Goal: Task Accomplishment & Management: Manage account settings

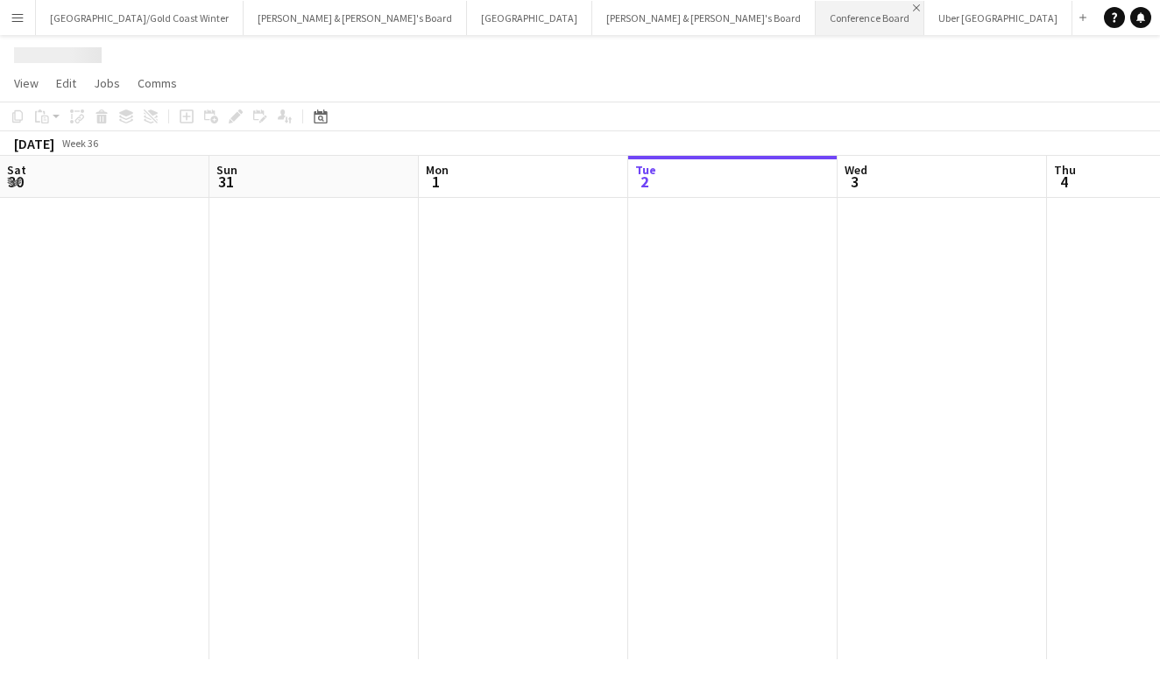
scroll to position [0, 419]
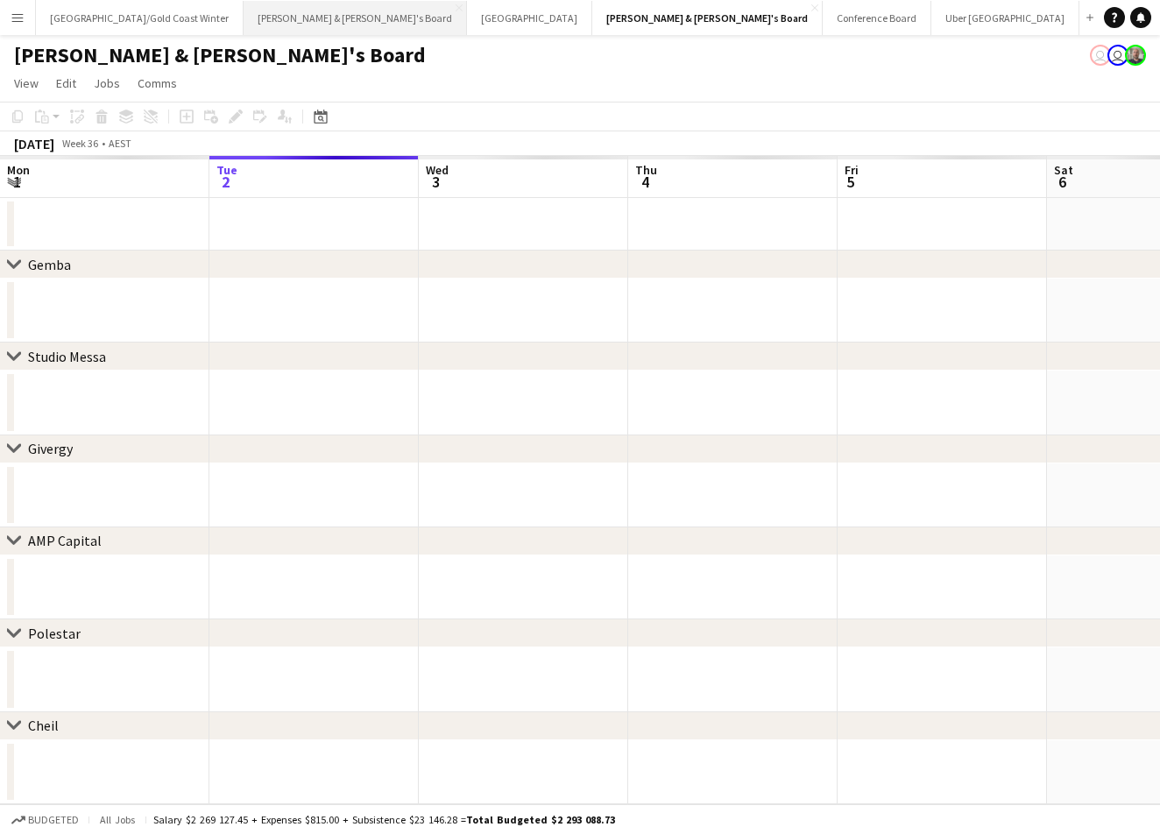
click at [246, 19] on button "[PERSON_NAME] & [PERSON_NAME]'s Board Close" at bounding box center [355, 18] width 223 height 34
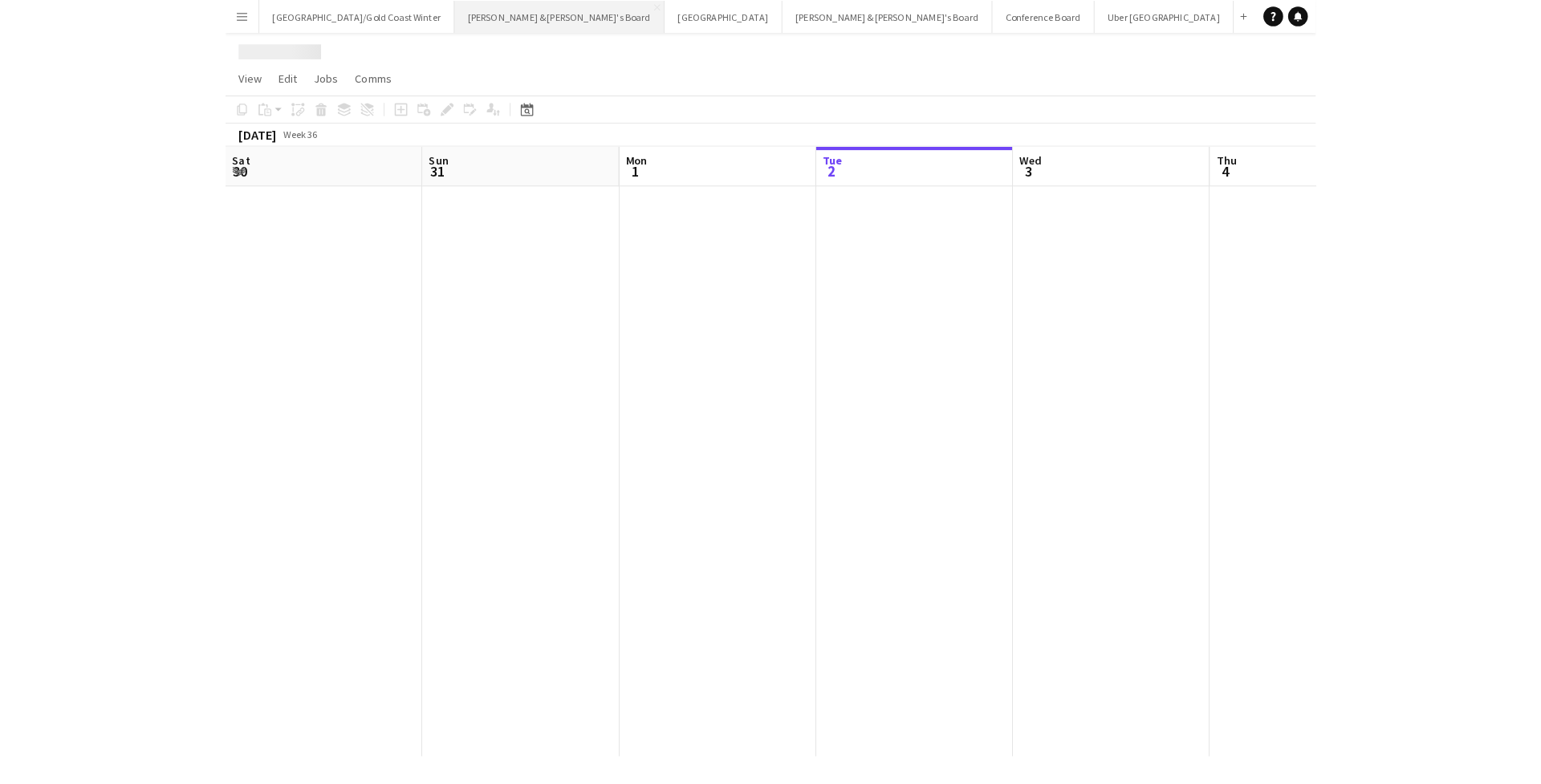
scroll to position [0, 384]
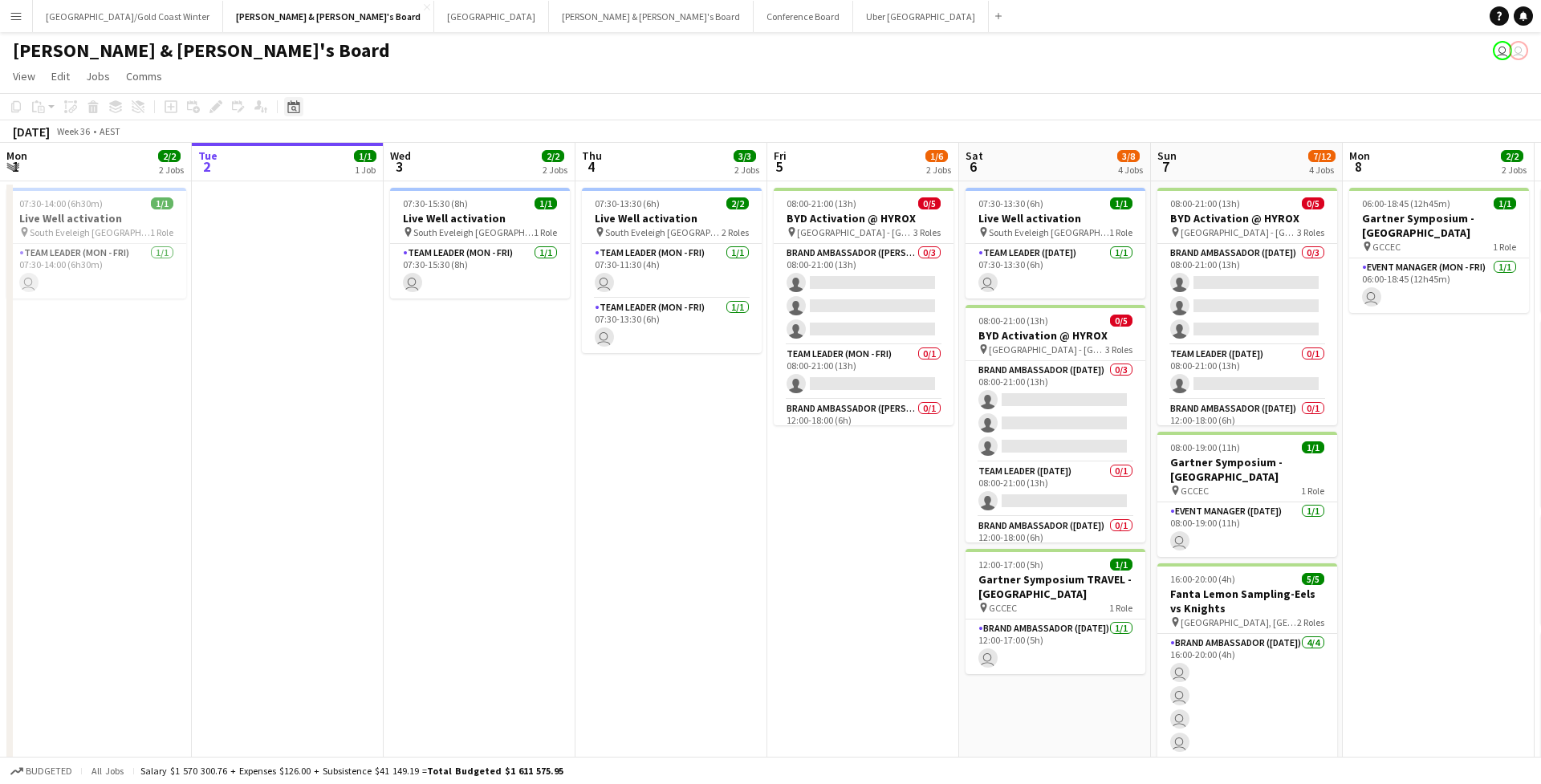
click at [296, 103] on icon at bounding box center [293, 106] width 12 height 13
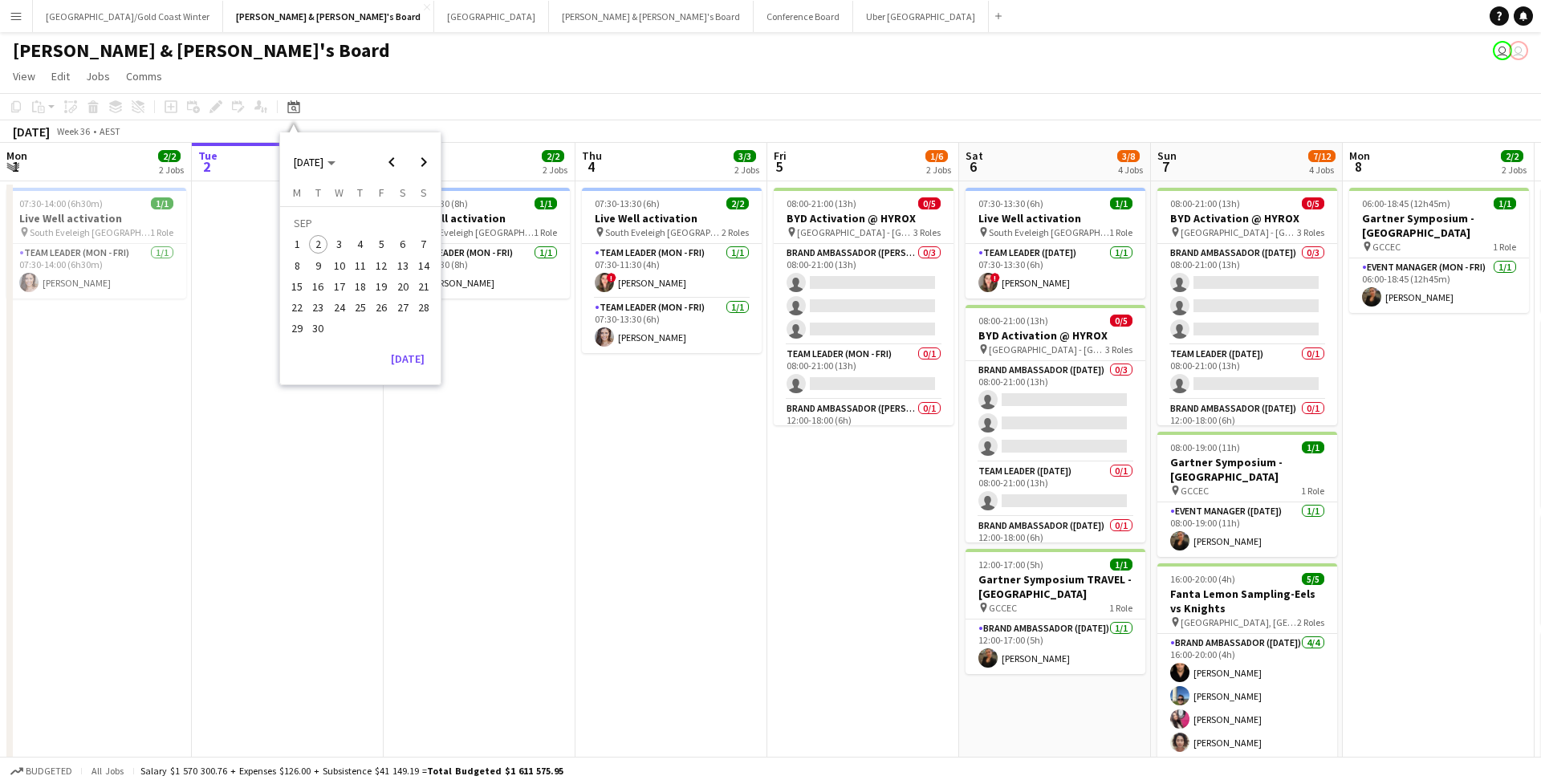
click at [321, 268] on span "9" at bounding box center [318, 265] width 19 height 19
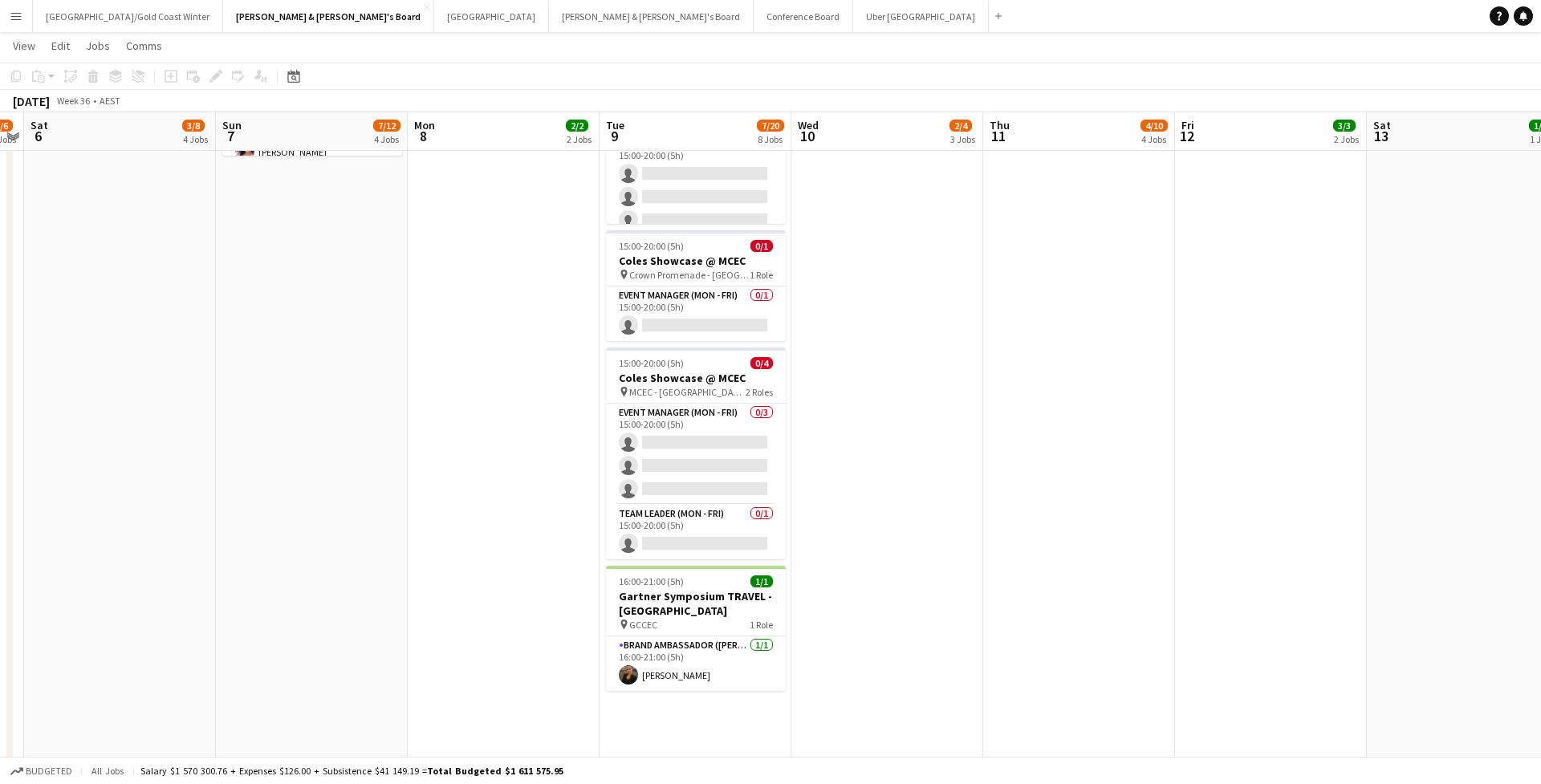
scroll to position [687, 0]
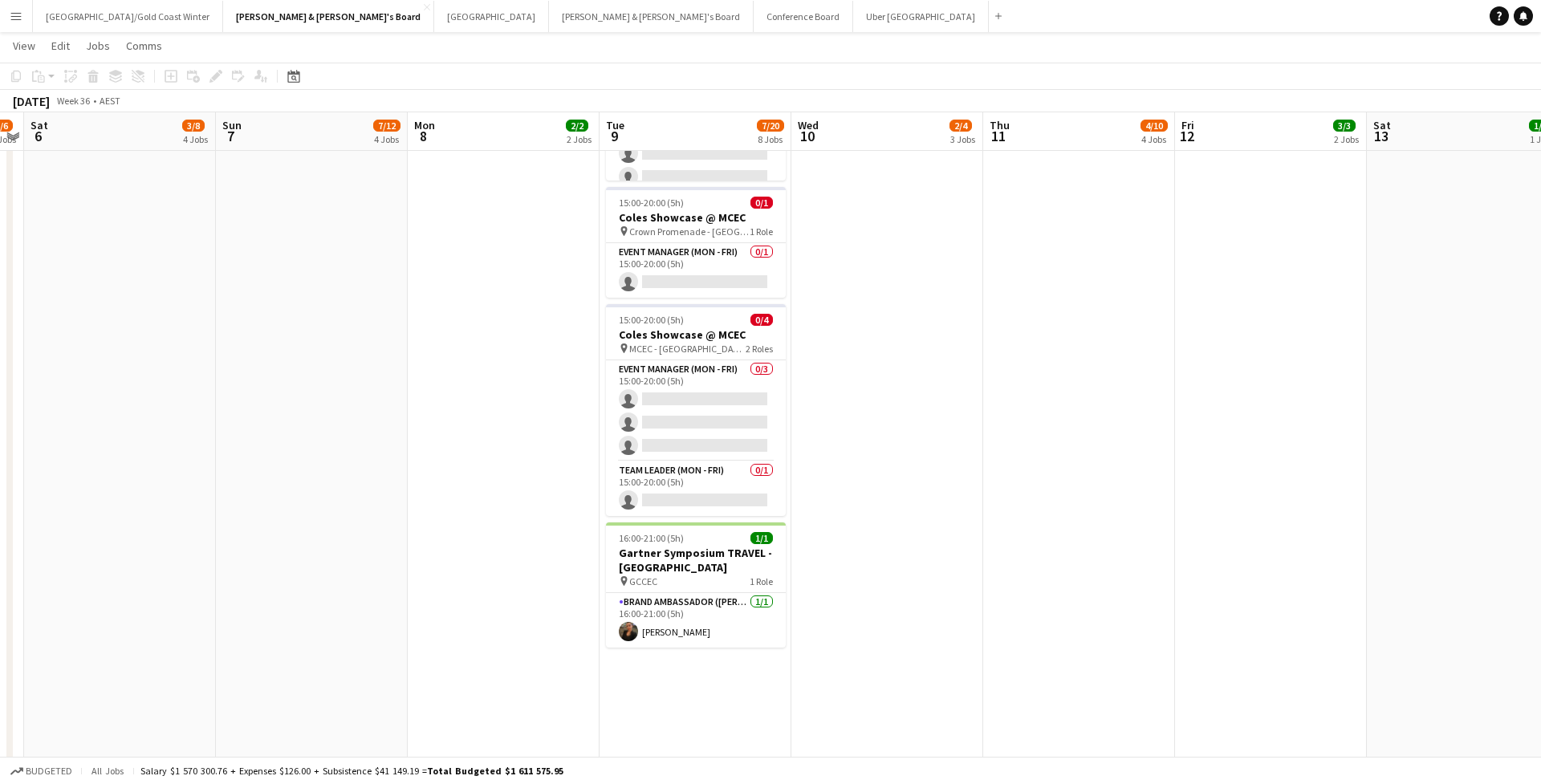
click at [700, 630] on app-date-cell "07:00-15:00 (8h) 1/1 Gartner Symposium - Gold Coast pin GCCEC 1 Role Event Mana…" at bounding box center [694, 401] width 191 height 1817
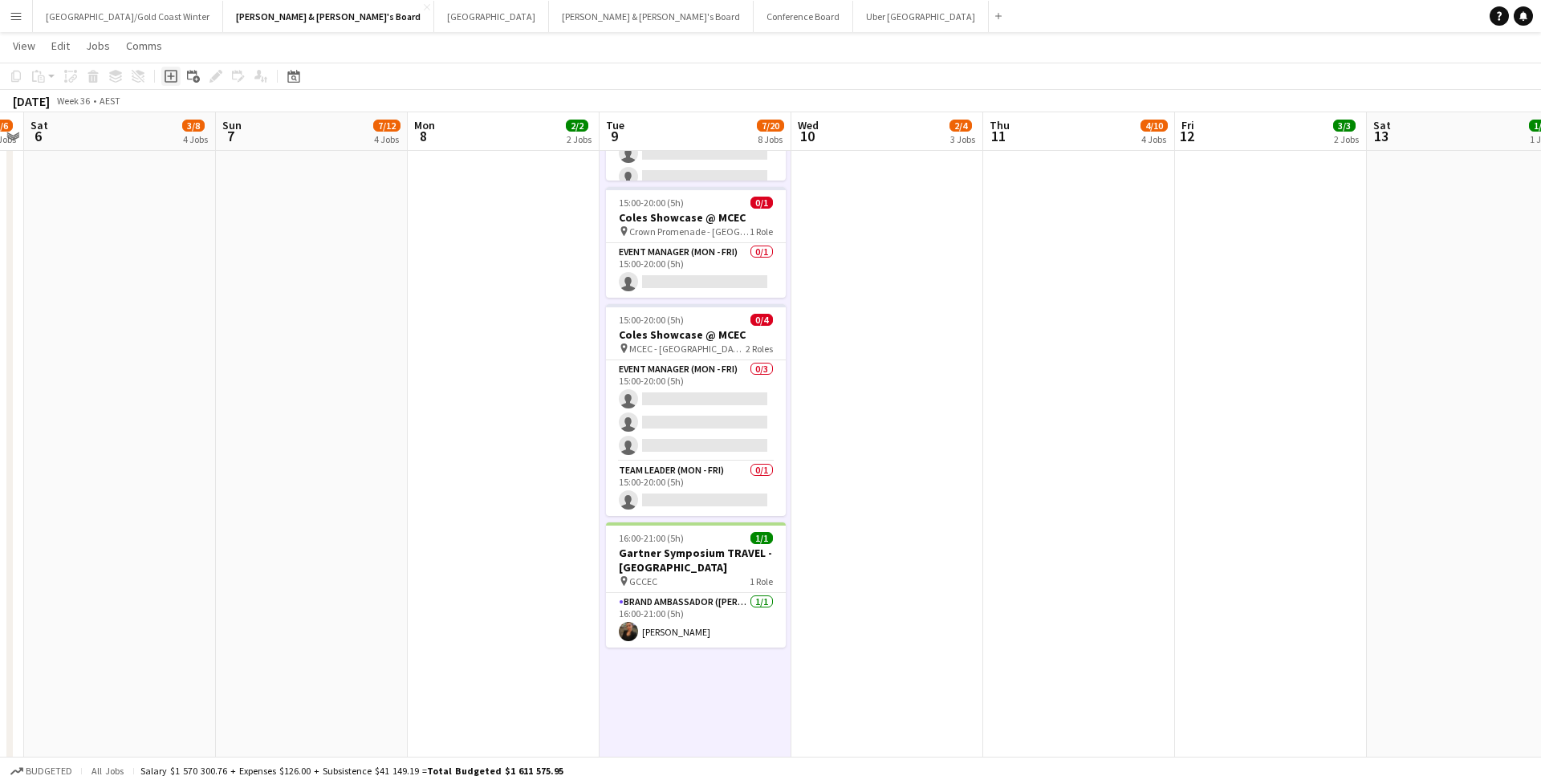
click at [168, 80] on icon "Add job" at bounding box center [171, 76] width 13 height 13
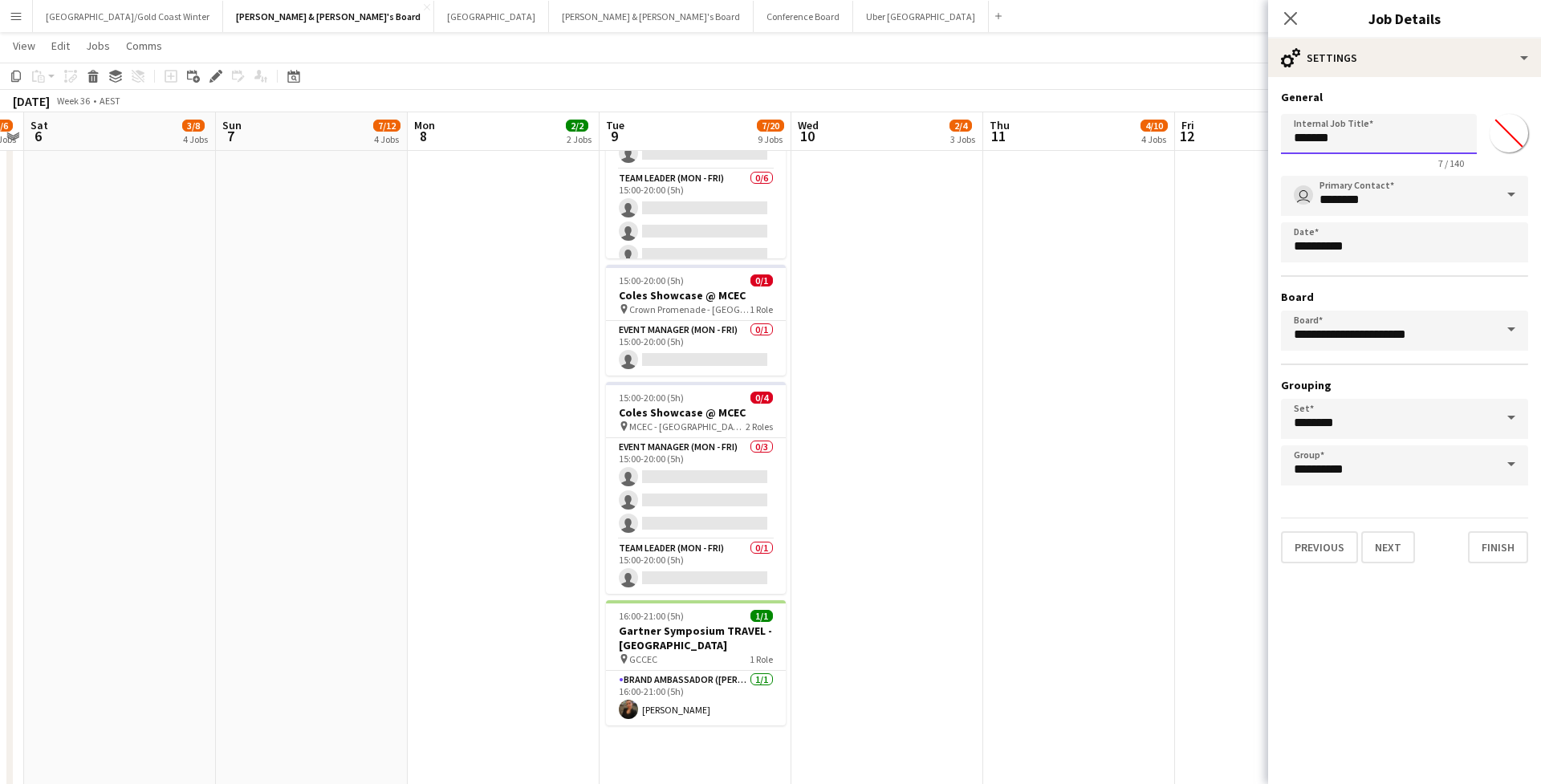
click at [1062, 138] on input "*******" at bounding box center [1379, 134] width 196 height 40
type input "*"
type input "**********"
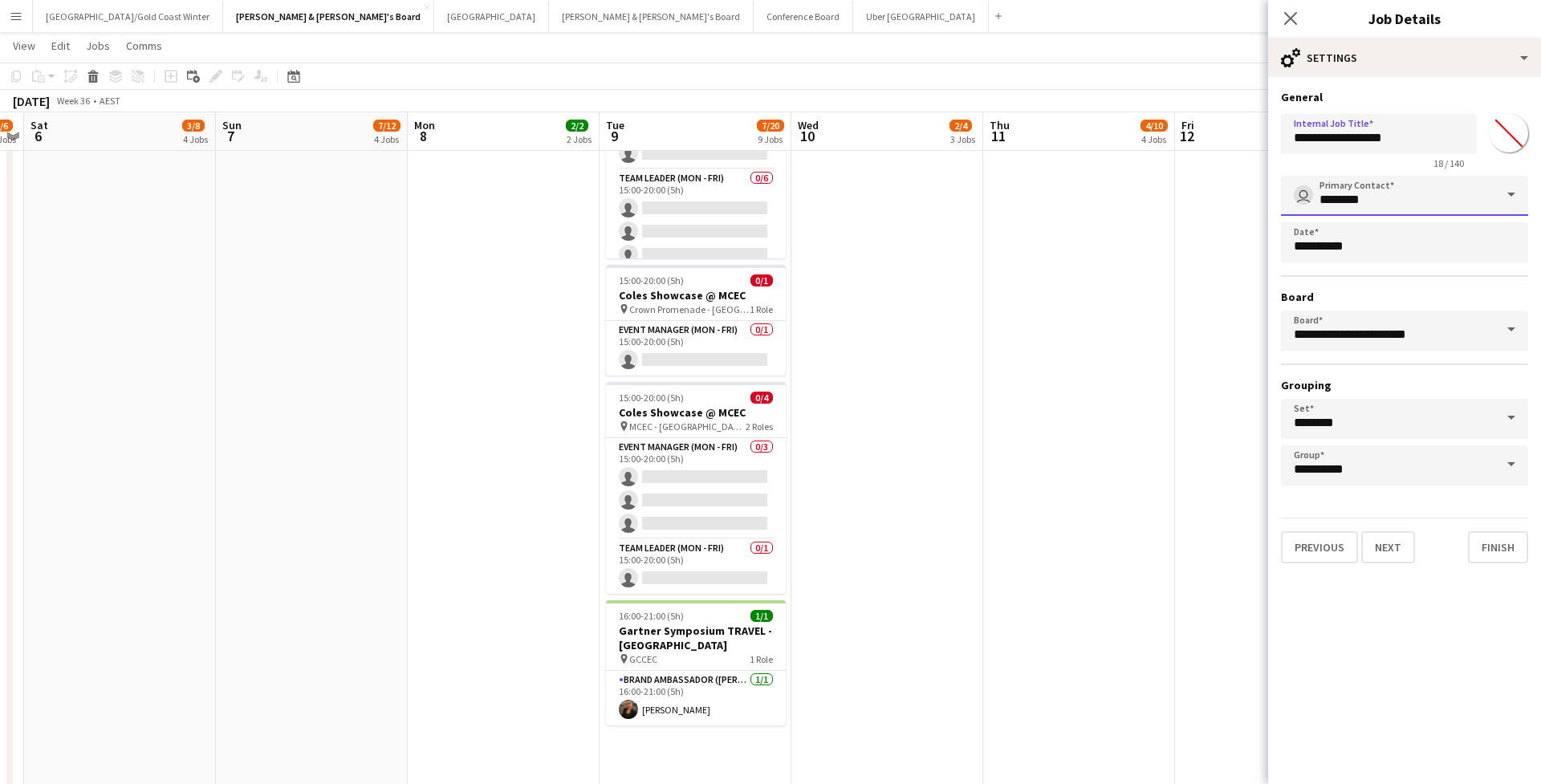
click at [1062, 201] on input "********" at bounding box center [1404, 196] width 247 height 40
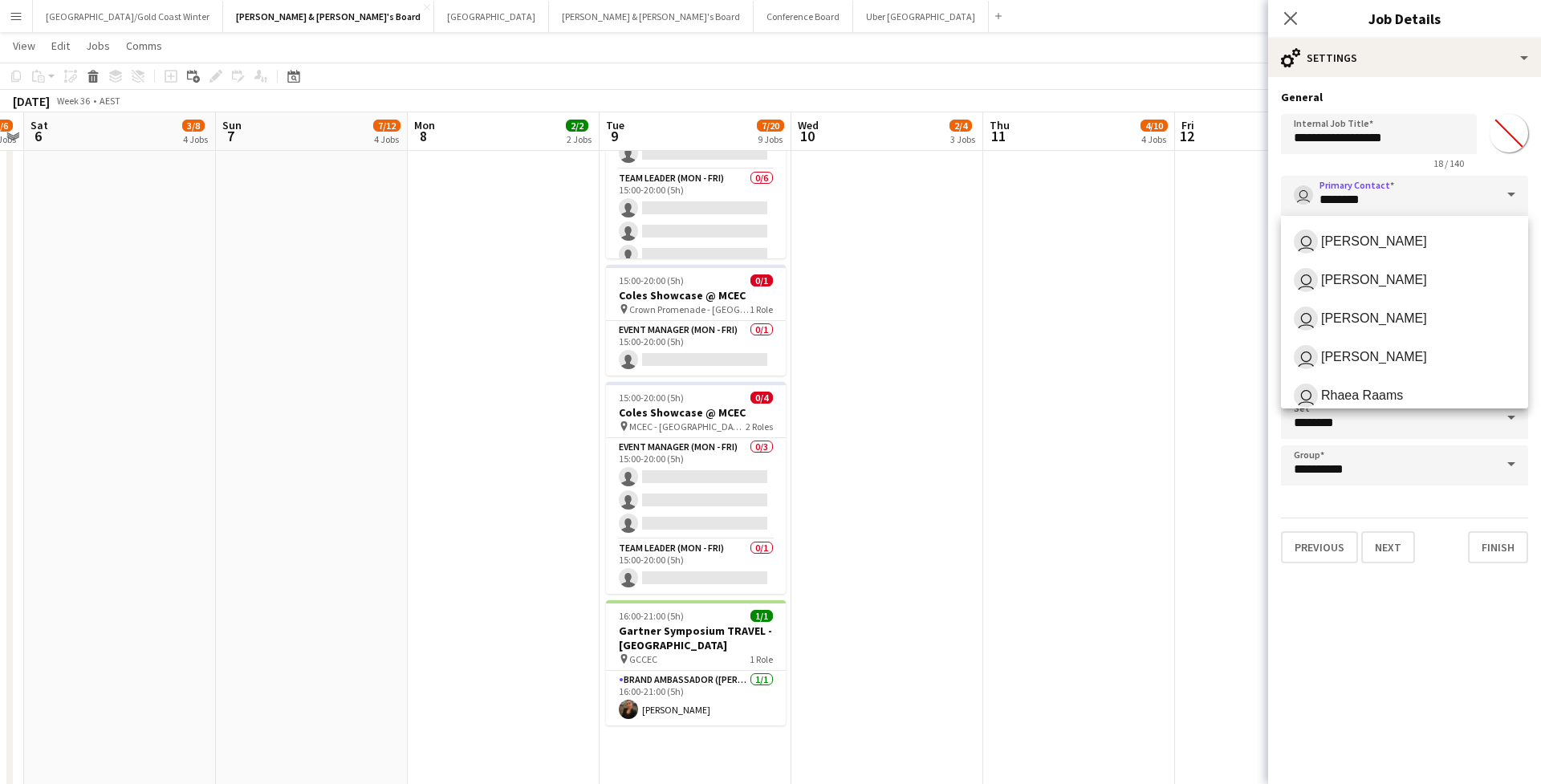
click at [1062, 197] on form "**********" at bounding box center [1404, 326] width 273 height 474
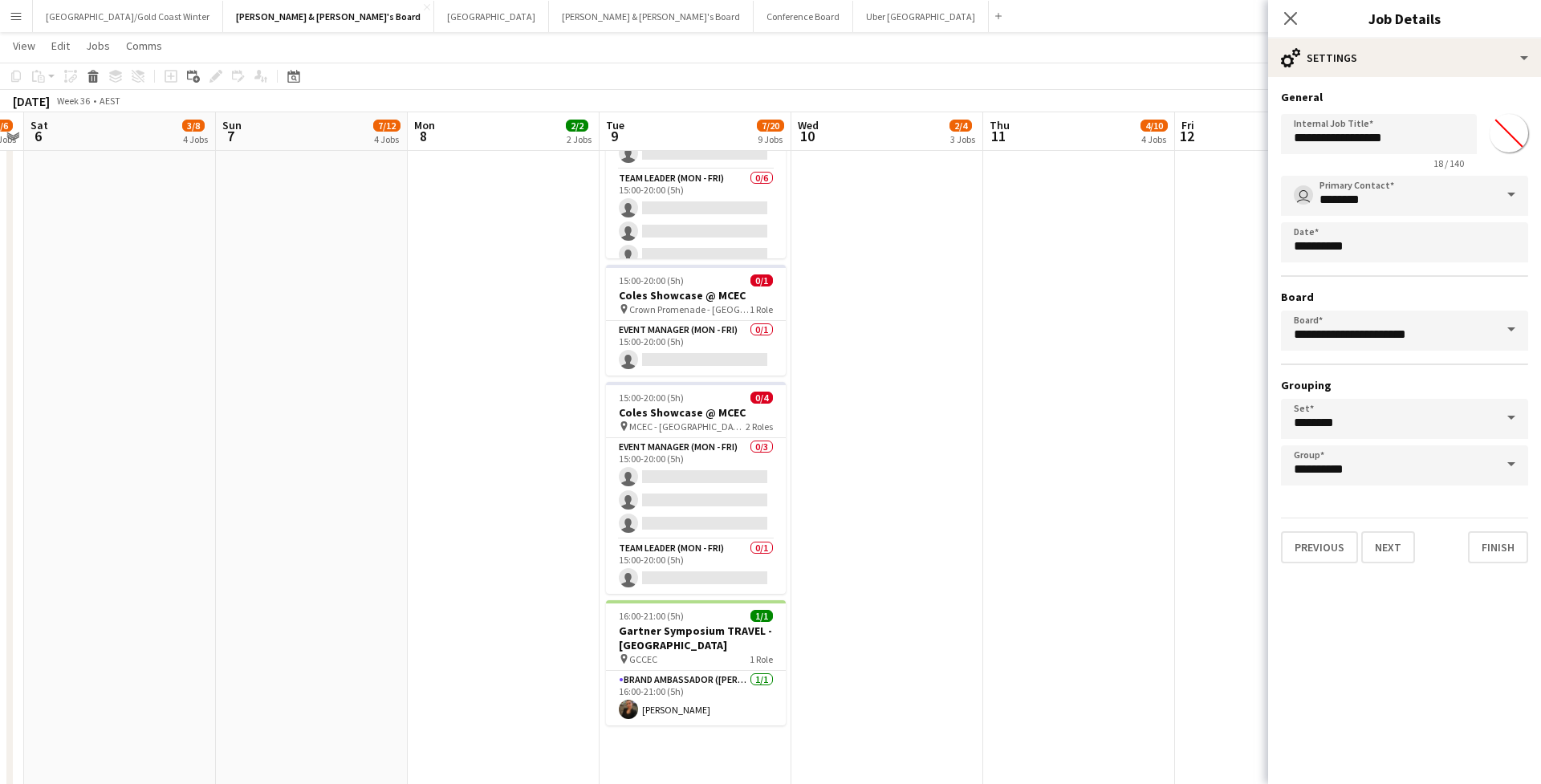
click at [1062, 197] on span at bounding box center [1511, 195] width 34 height 38
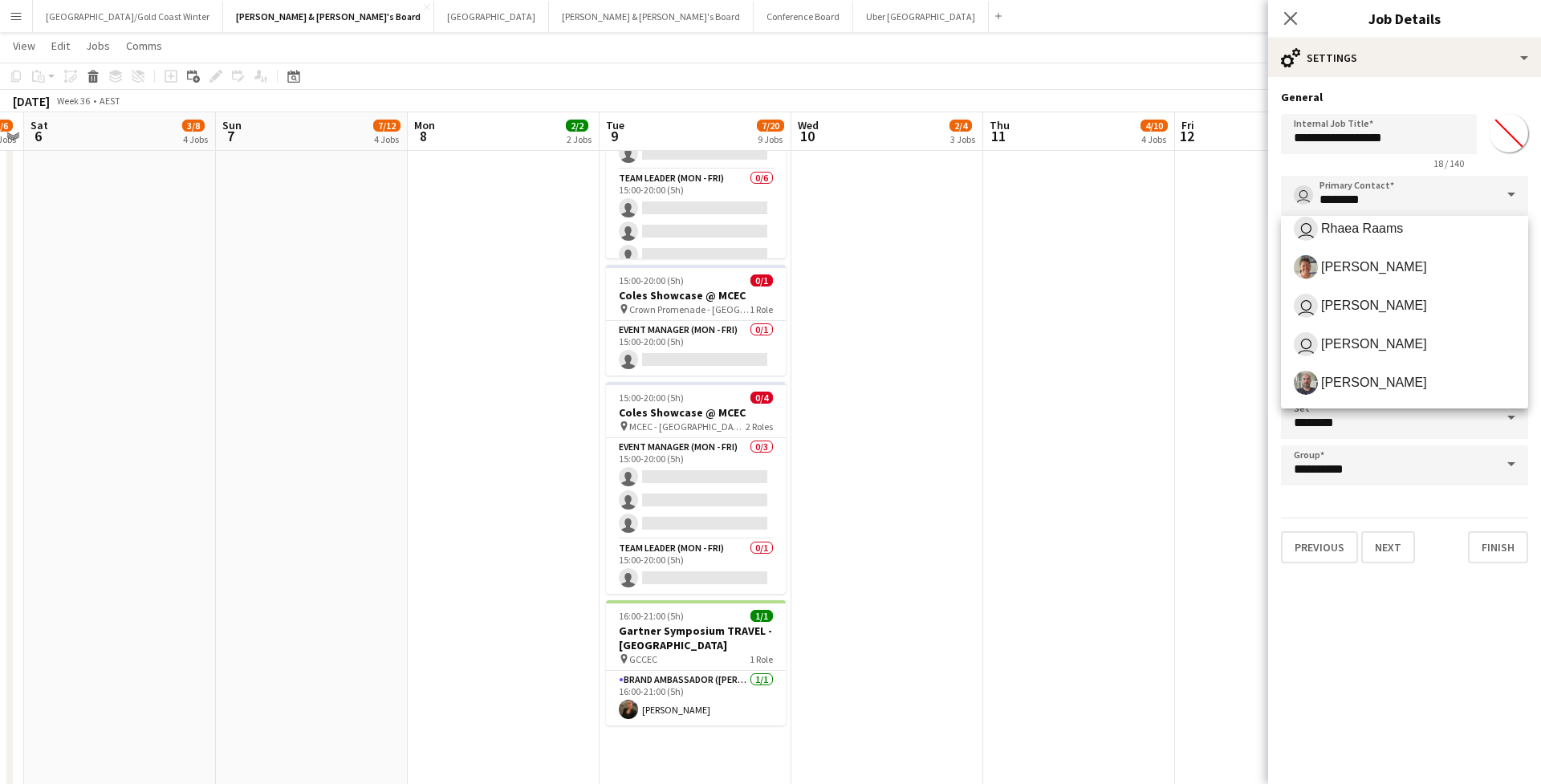
scroll to position [171, 0]
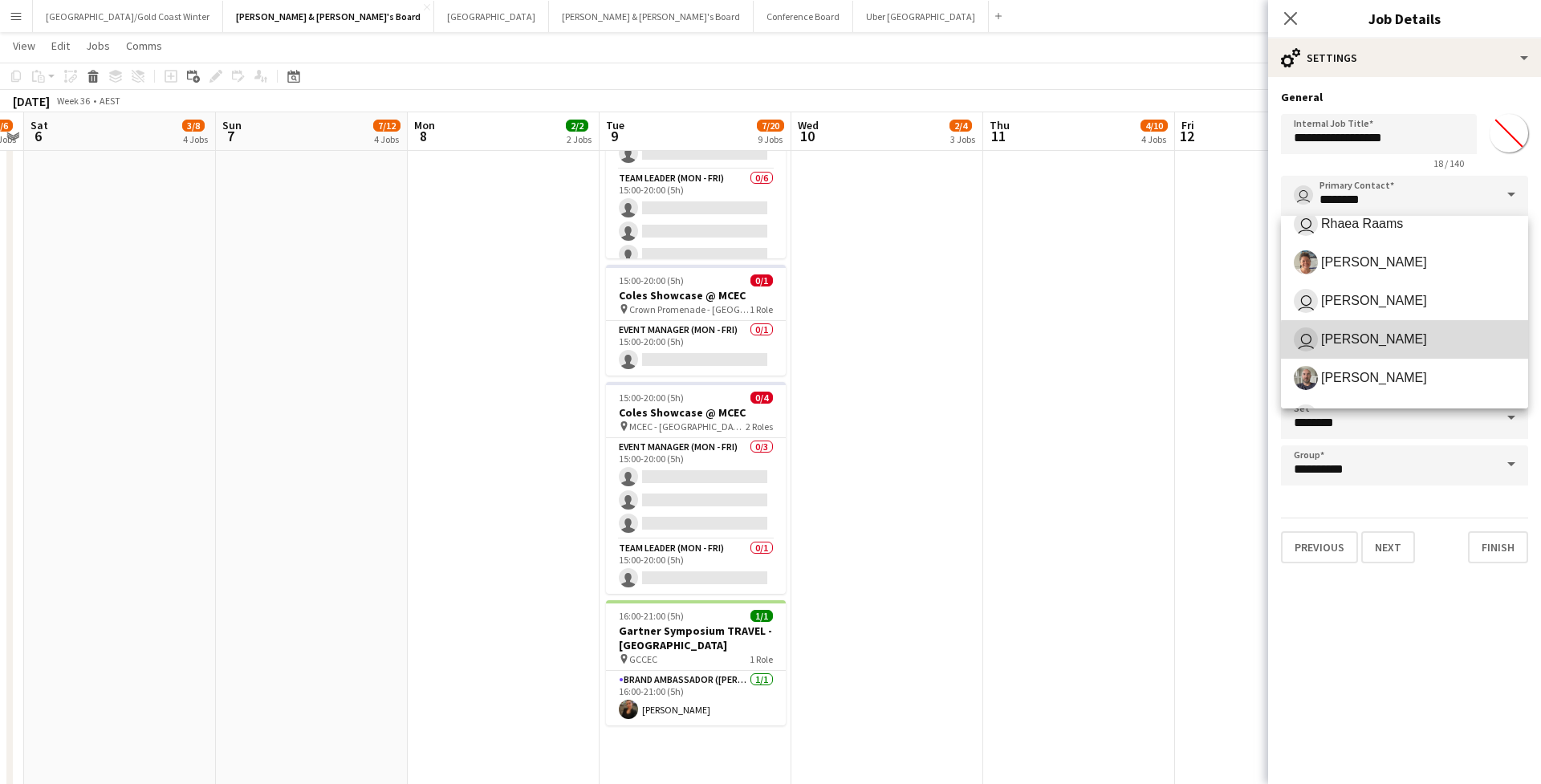
click at [1062, 345] on span "user James Millard" at bounding box center [1404, 339] width 222 height 24
type input "**********"
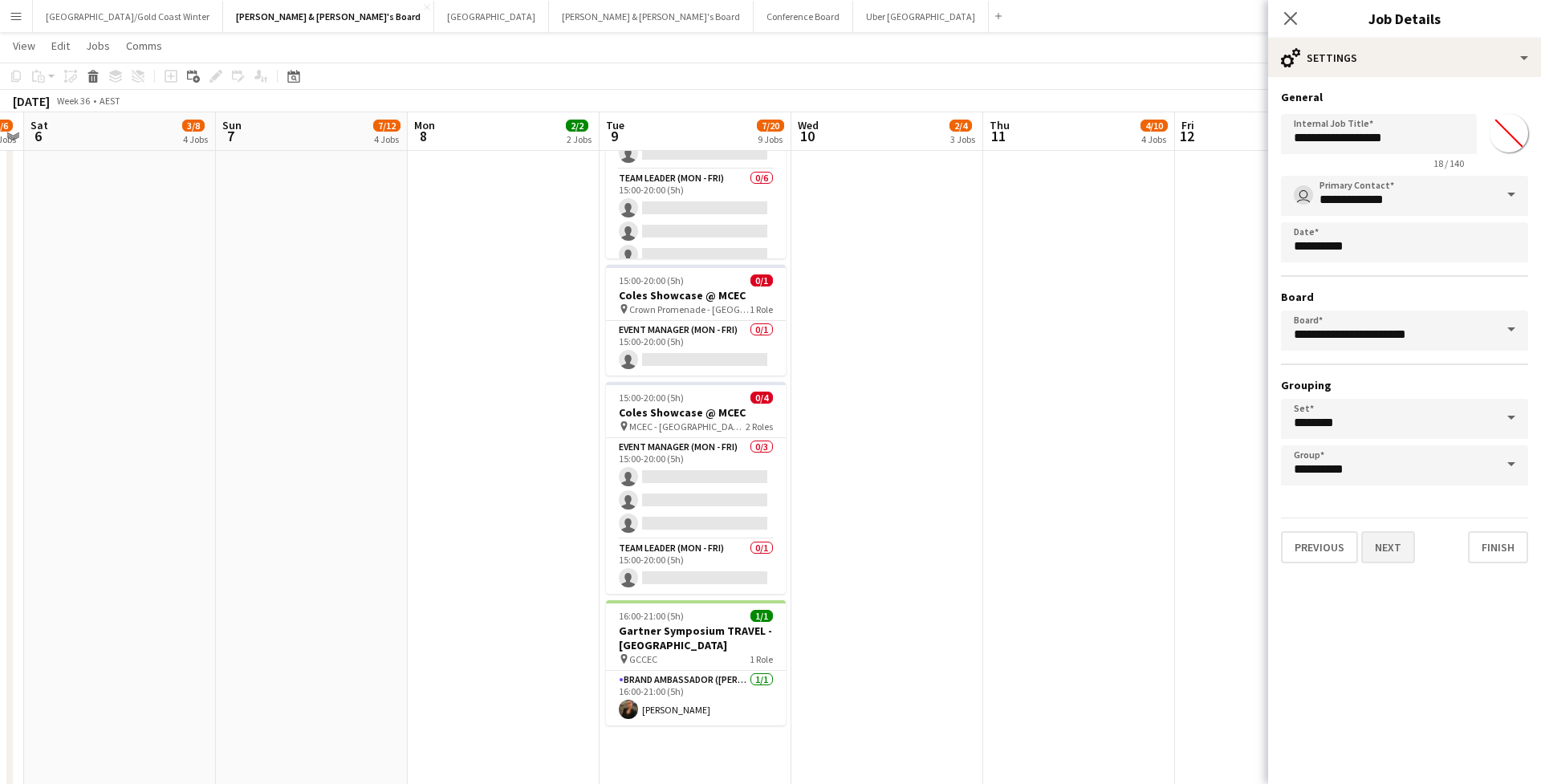
click at [1062, 557] on button "Next" at bounding box center [1388, 547] width 54 height 32
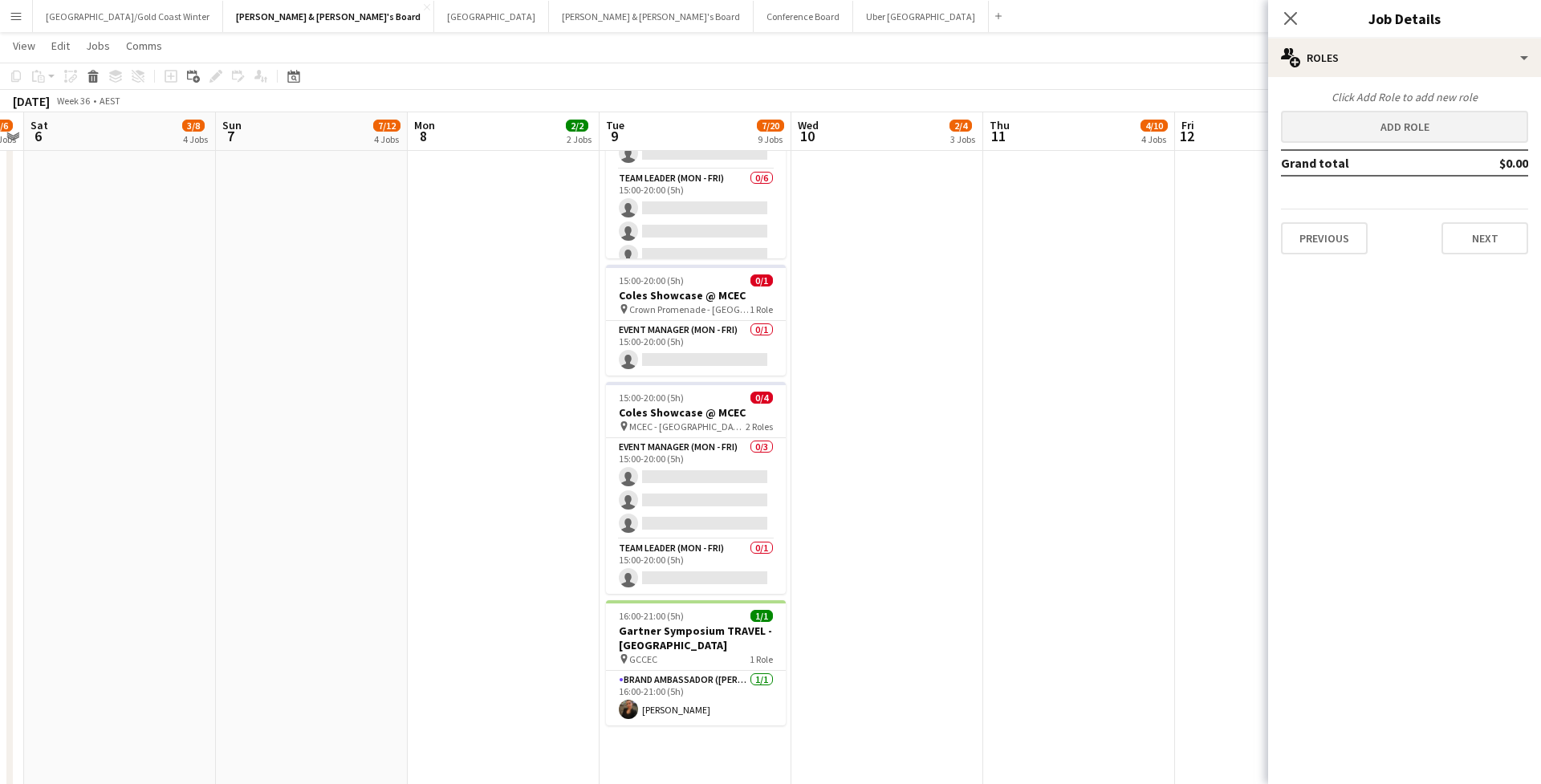
click at [1062, 139] on button "Add role" at bounding box center [1404, 126] width 247 height 32
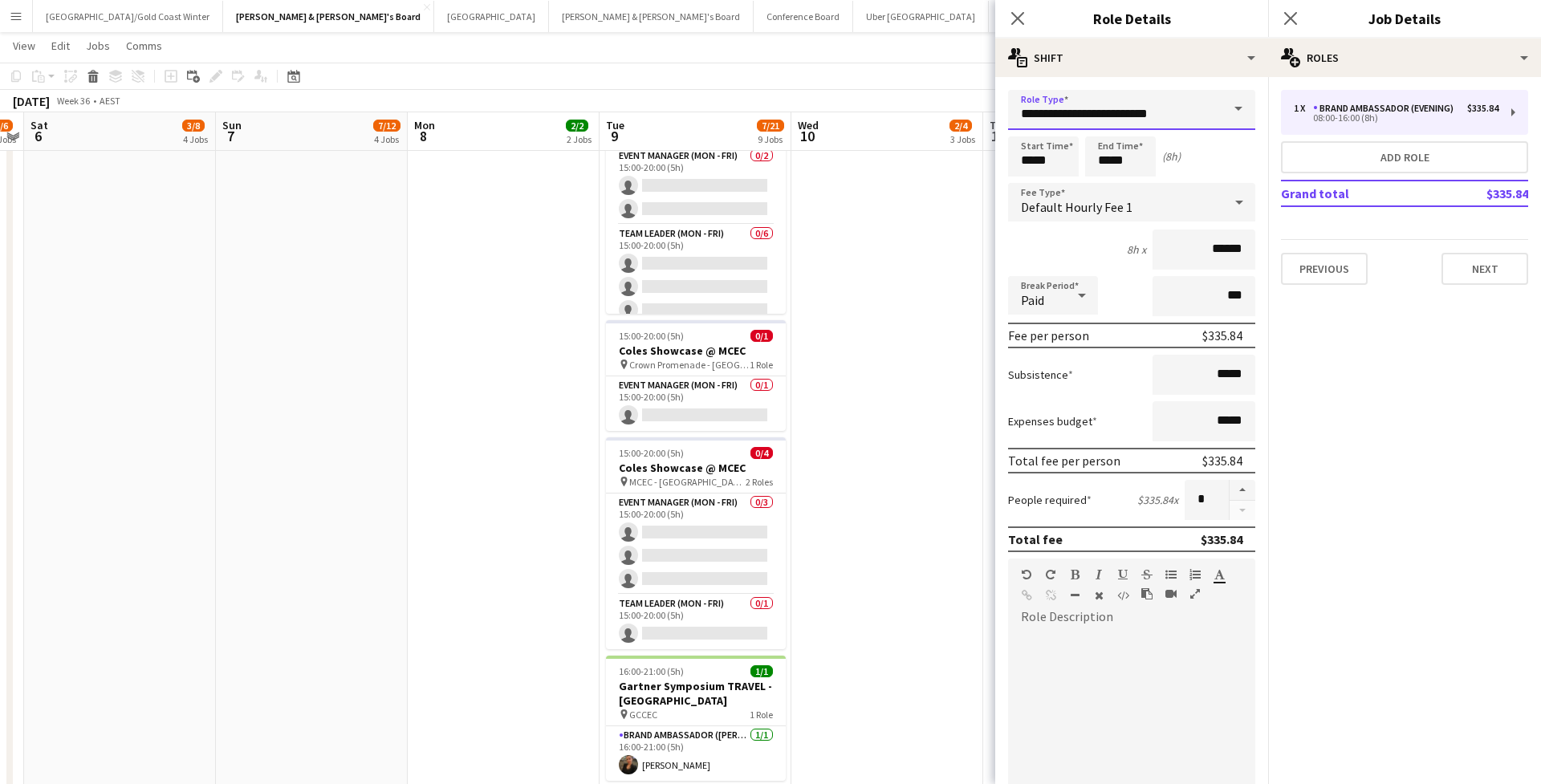
click at [1062, 114] on input "**********" at bounding box center [1131, 110] width 247 height 40
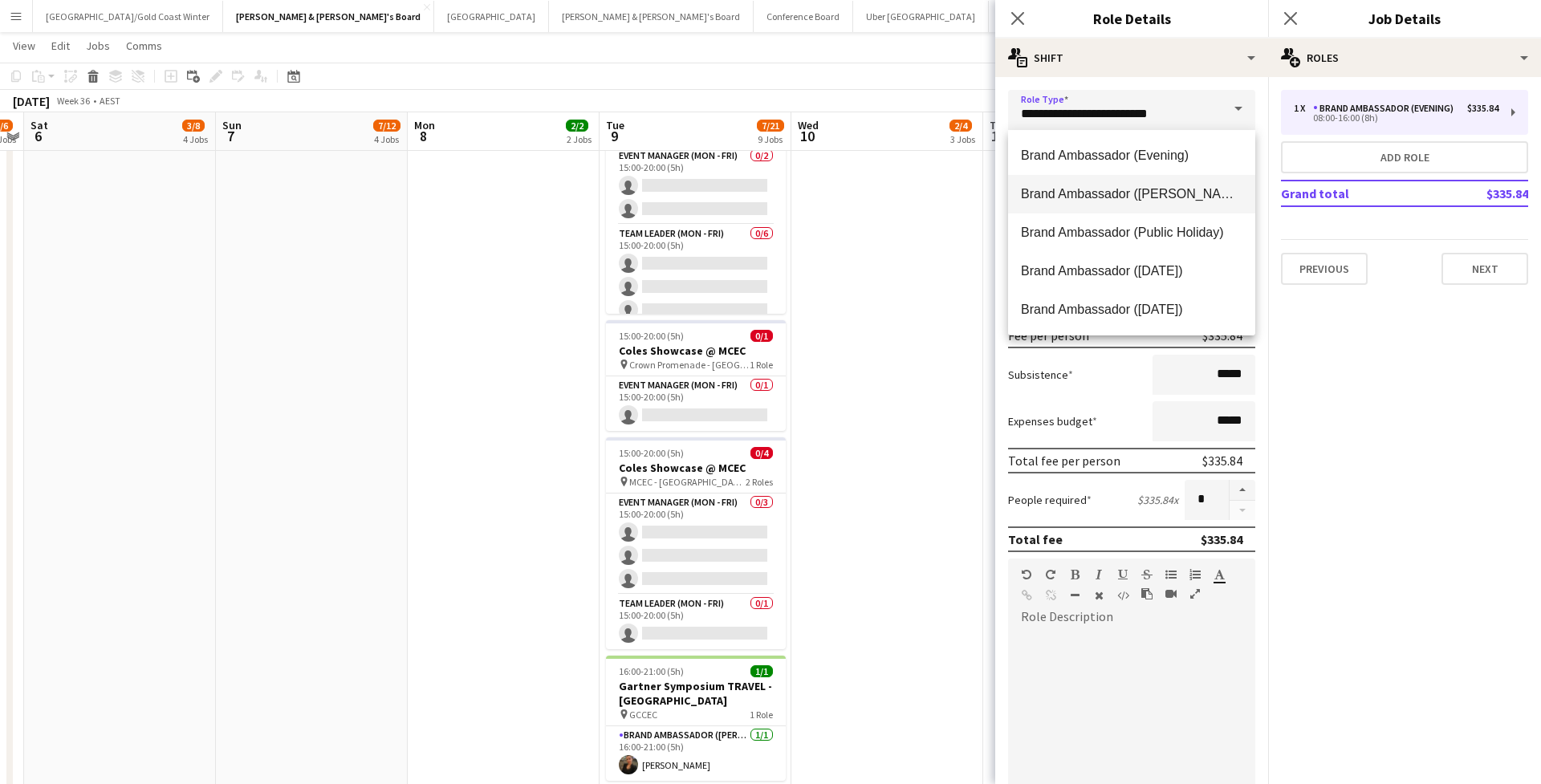
click at [1062, 198] on span "Brand Ambassador ([PERSON_NAME])" at bounding box center [1131, 193] width 222 height 16
type input "**********"
type input "******"
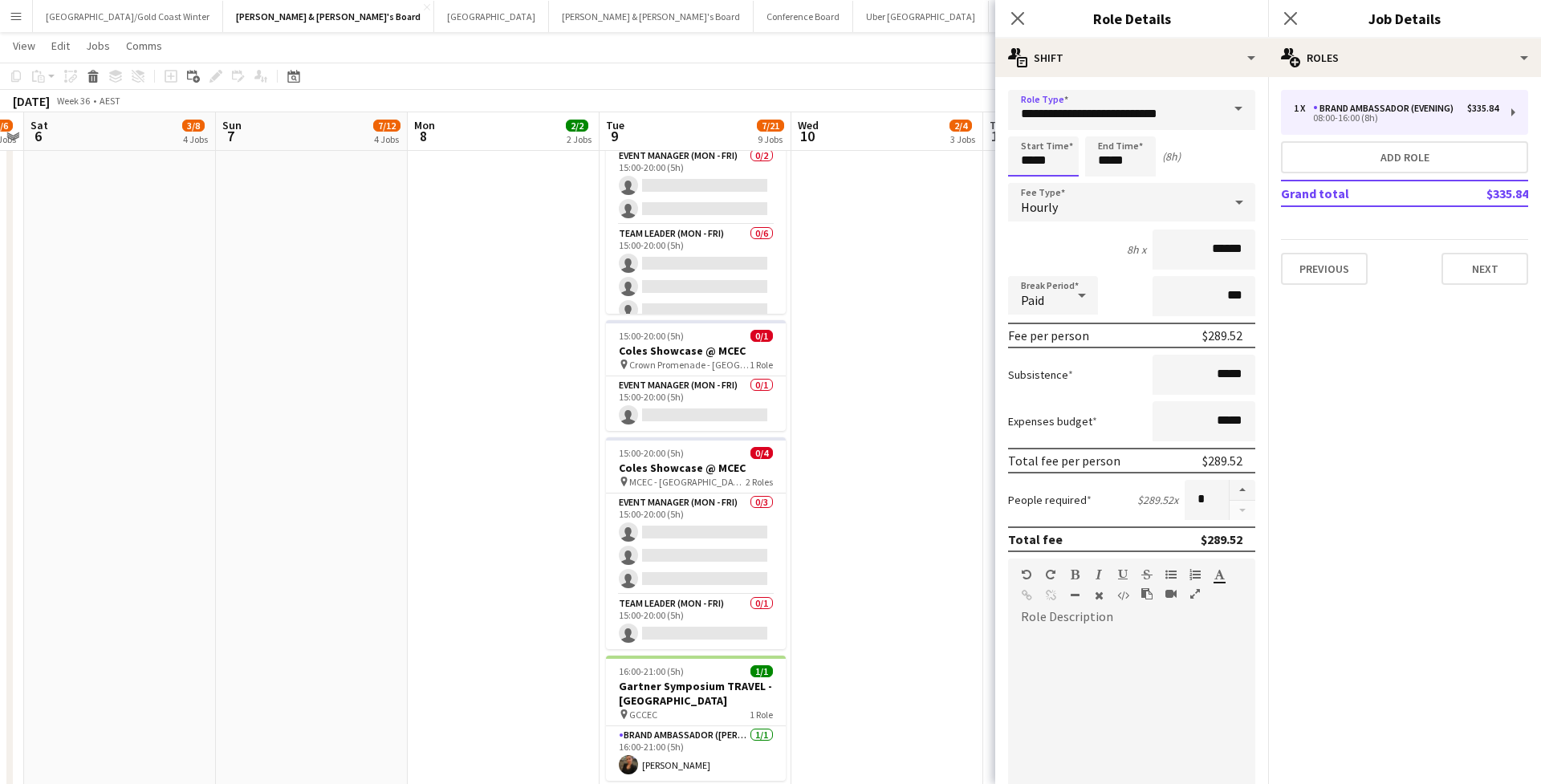
click at [1051, 157] on input "*****" at bounding box center [1043, 157] width 71 height 40
click at [1062, 157] on input "*****" at bounding box center [1120, 157] width 71 height 40
click at [1062, 183] on div at bounding box center [1104, 185] width 32 height 16
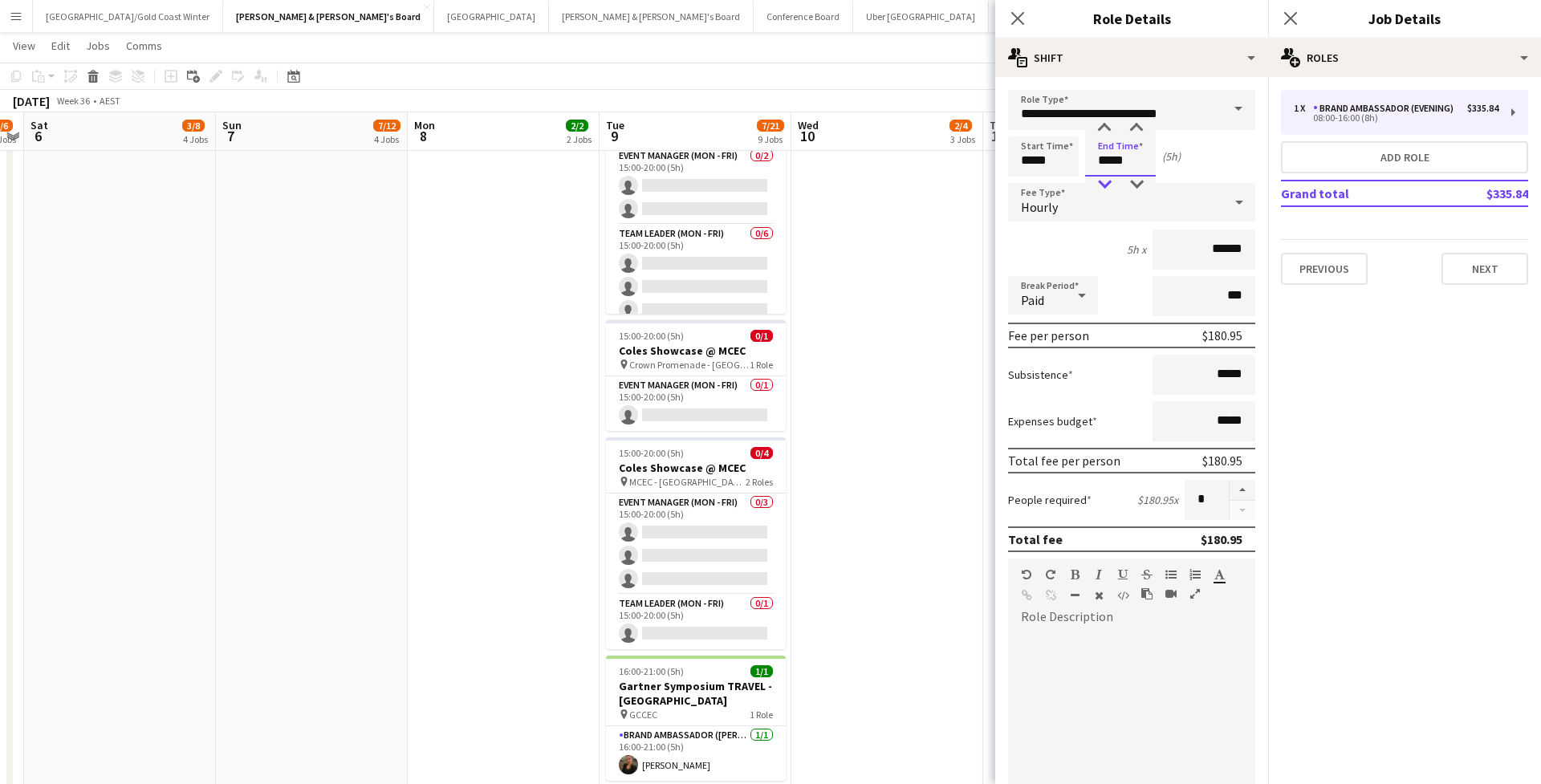
type input "*****"
click at [1062, 183] on div at bounding box center [1104, 185] width 32 height 16
click at [1062, 182] on form "**********" at bounding box center [1131, 588] width 273 height 997
click at [1062, 302] on input "***" at bounding box center [1204, 296] width 103 height 40
click at [1062, 263] on button "Next" at bounding box center [1484, 268] width 87 height 32
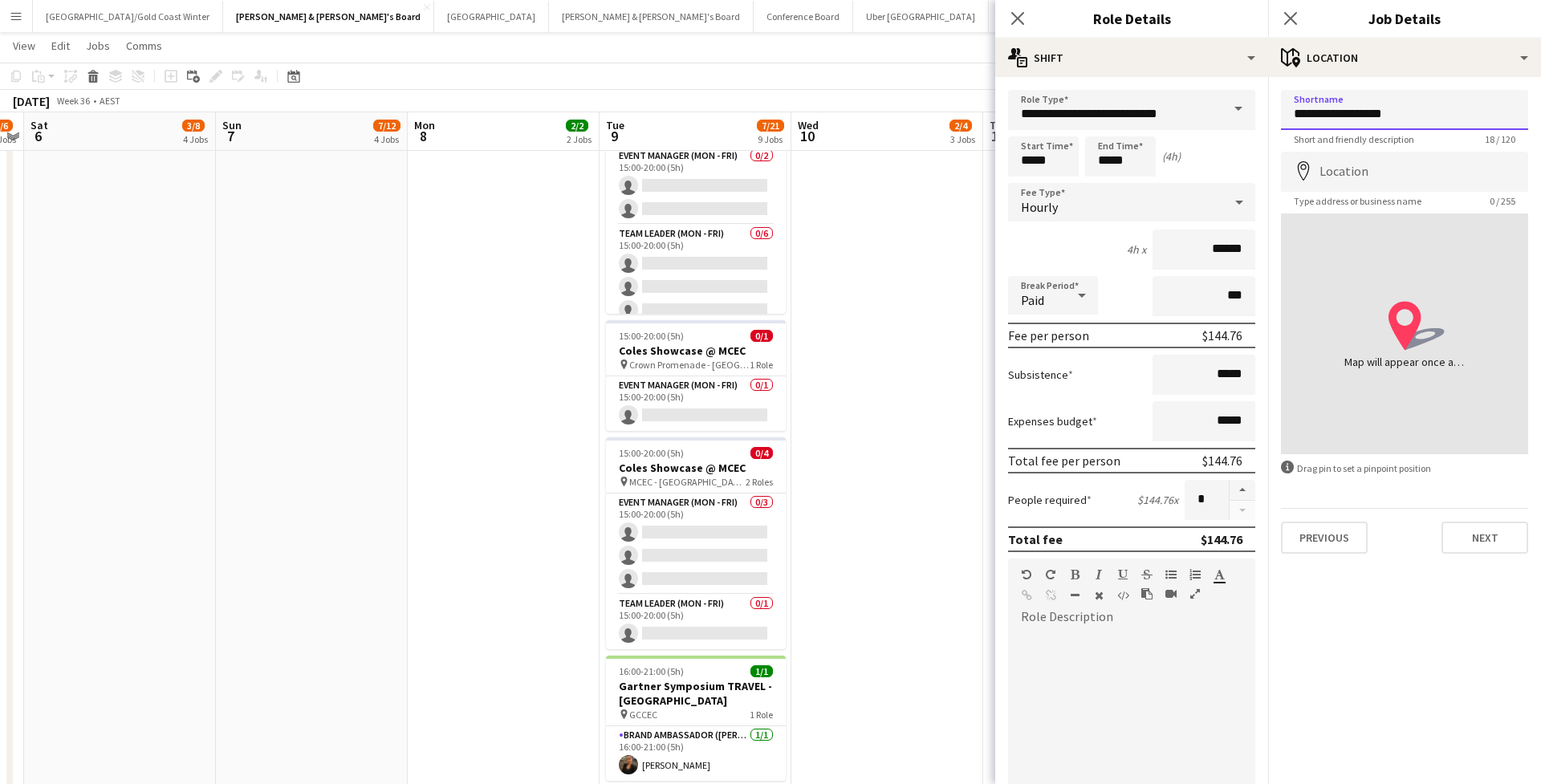
type input "**********"
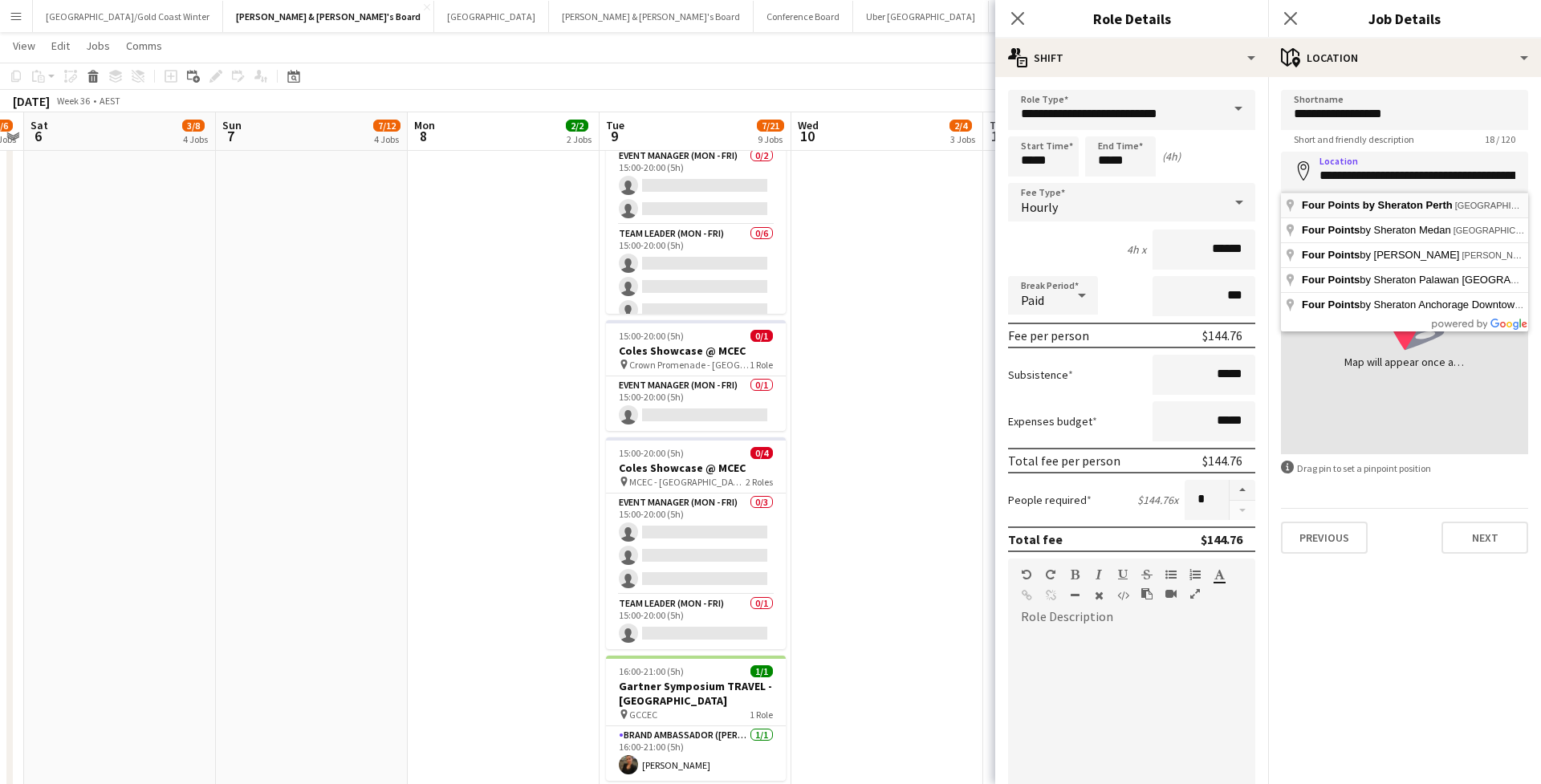
type input "**********"
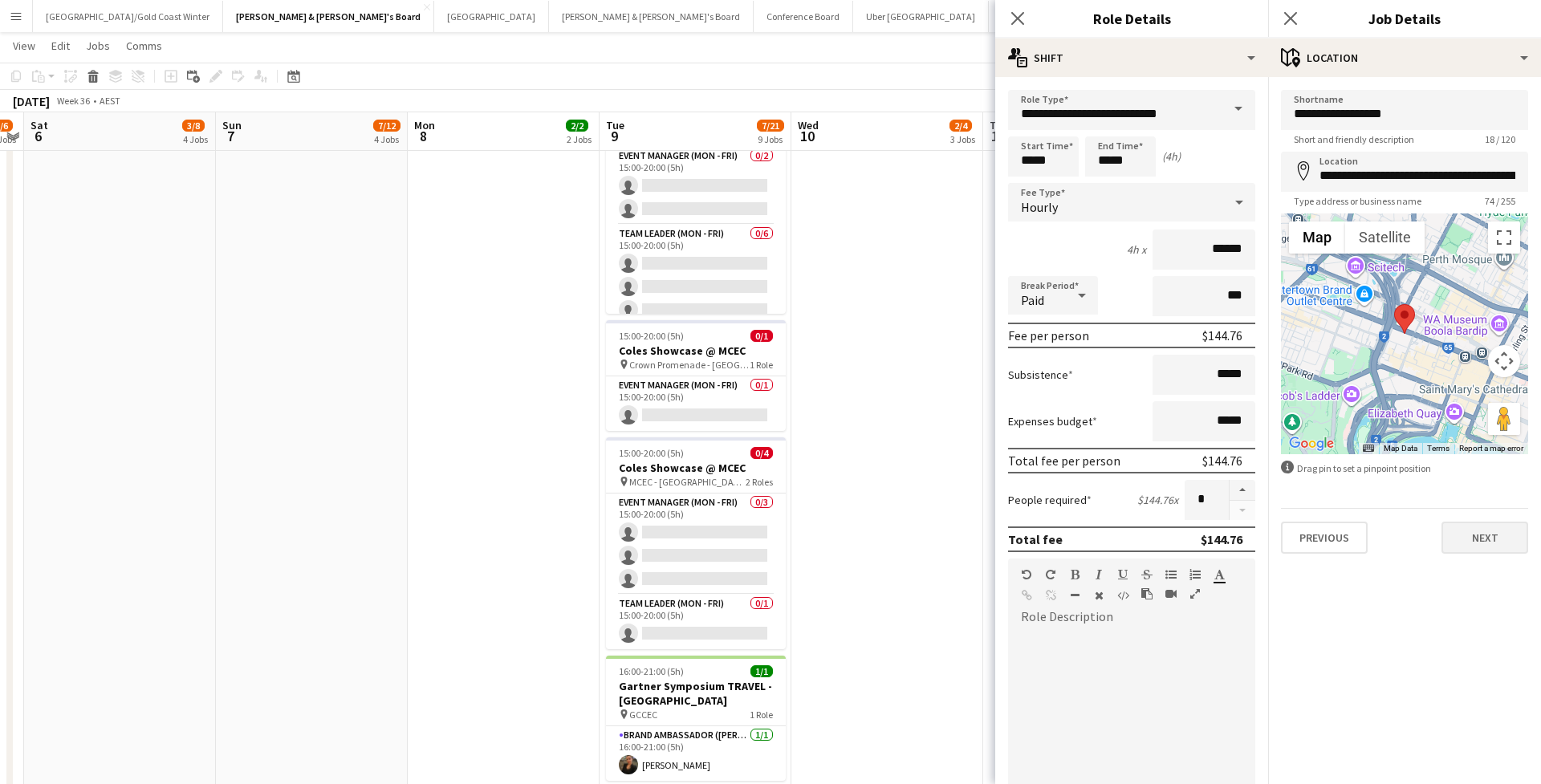
click at [1062, 537] on button "Next" at bounding box center [1484, 537] width 87 height 32
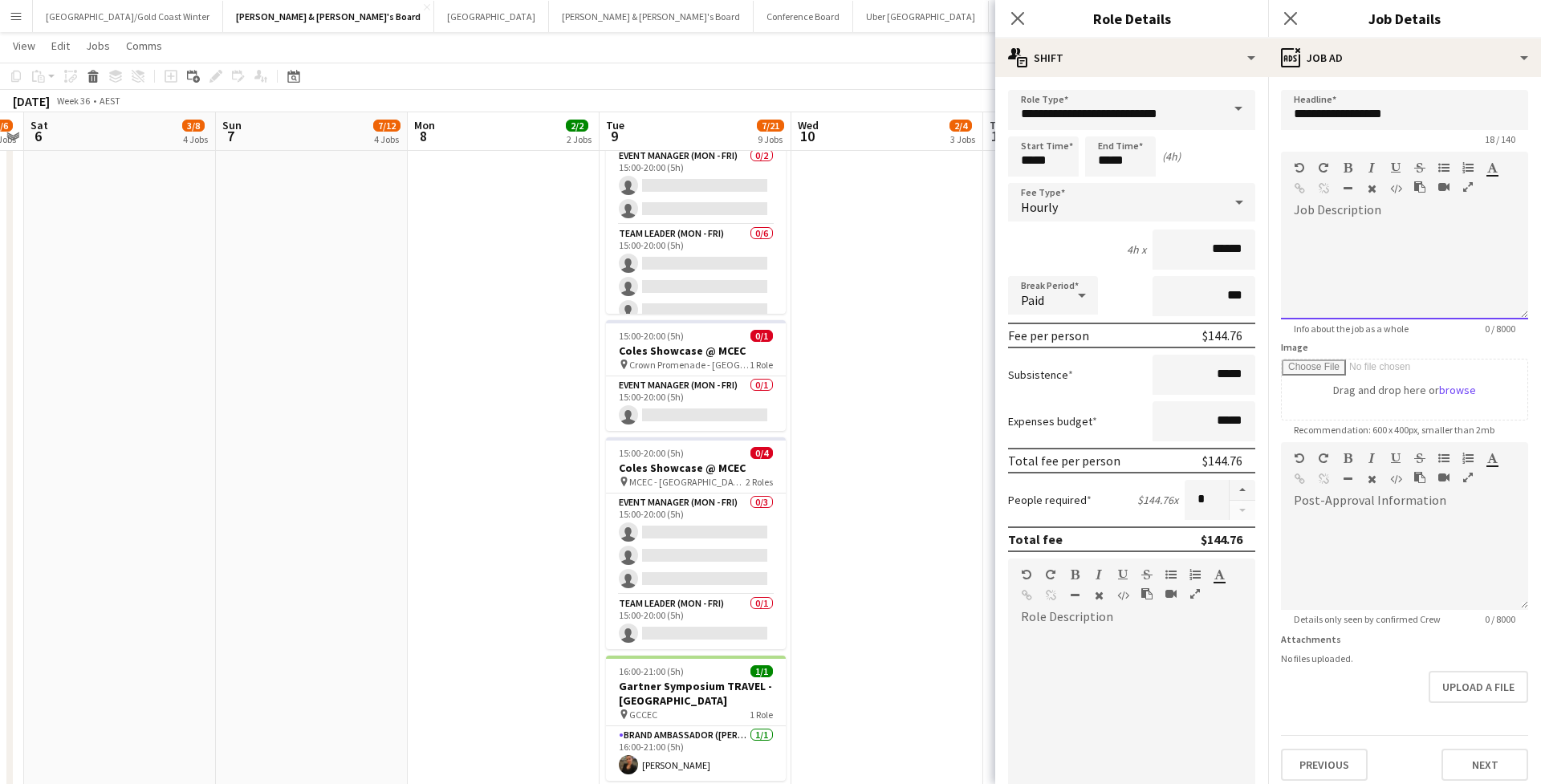
click at [1062, 240] on div at bounding box center [1404, 271] width 247 height 96
click at [1062, 630] on button "Next" at bounding box center [1484, 764] width 87 height 32
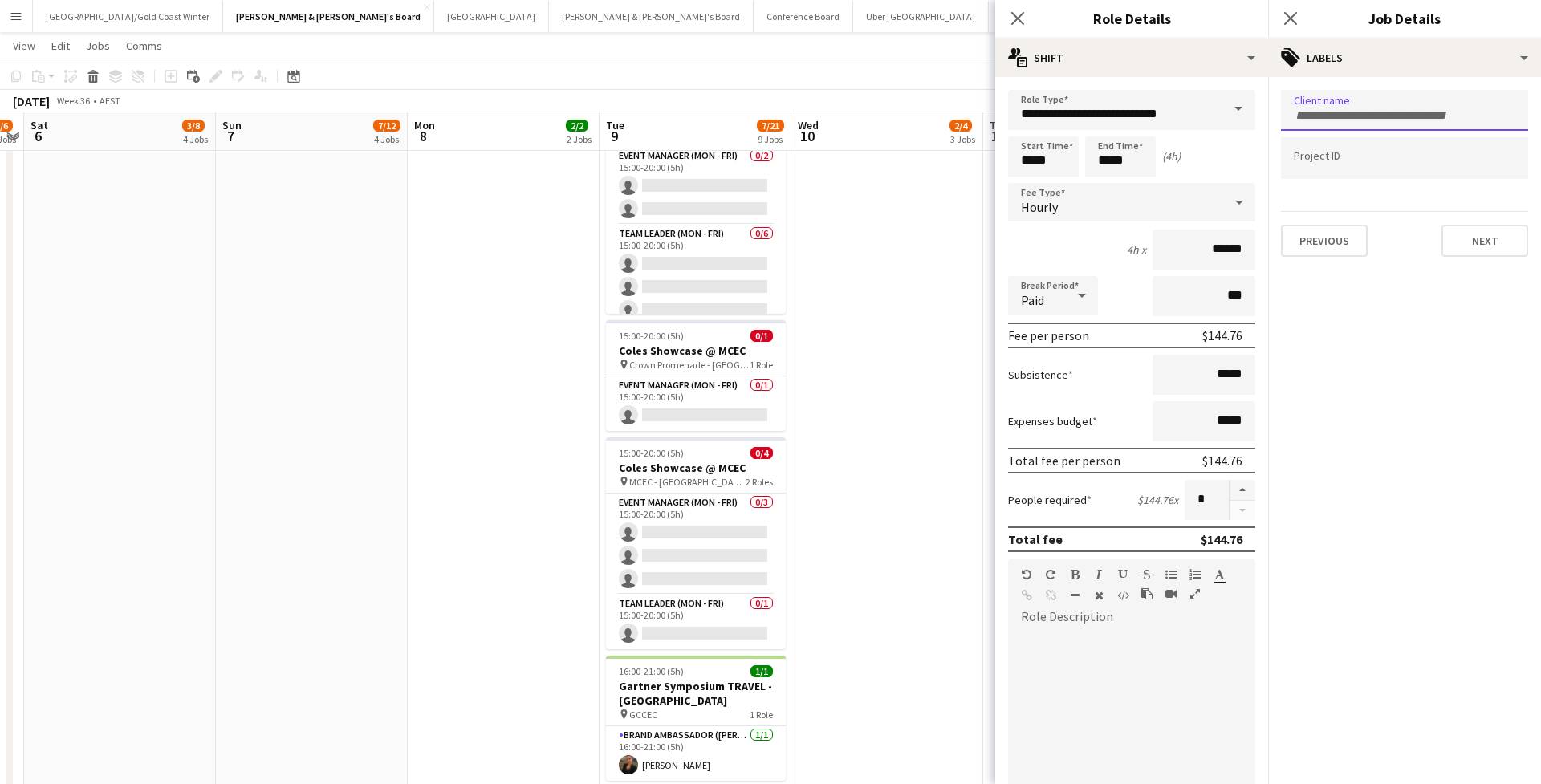
click at [1062, 125] on div at bounding box center [1404, 110] width 247 height 41
type input "********"
click at [1062, 151] on div at bounding box center [1404, 392] width 273 height 784
click at [1062, 156] on input "Type to search project ID labels..." at bounding box center [1404, 158] width 222 height 15
click at [1062, 109] on input "********" at bounding box center [1404, 115] width 222 height 15
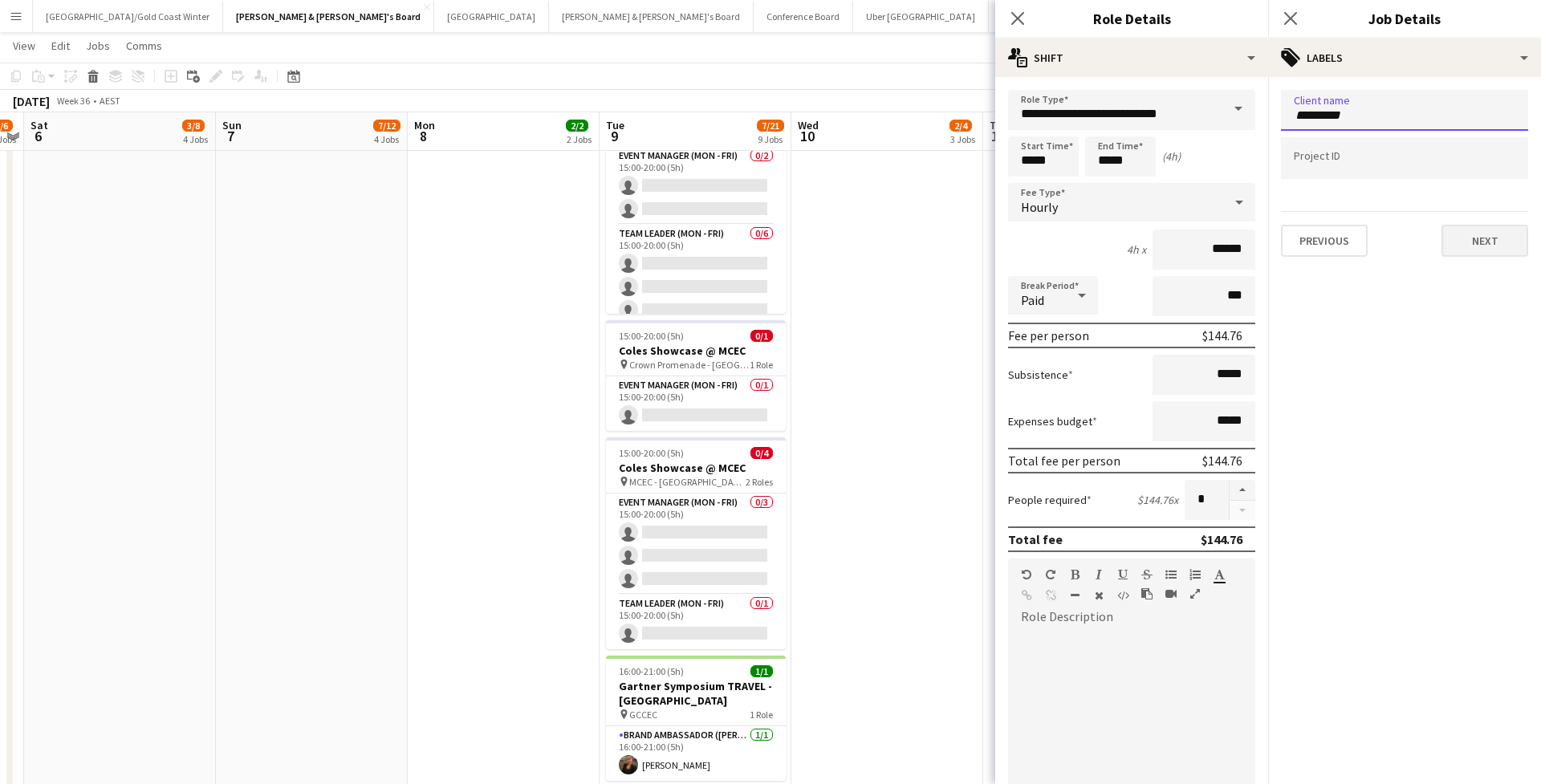
click at [1062, 230] on button "Next" at bounding box center [1484, 240] width 87 height 32
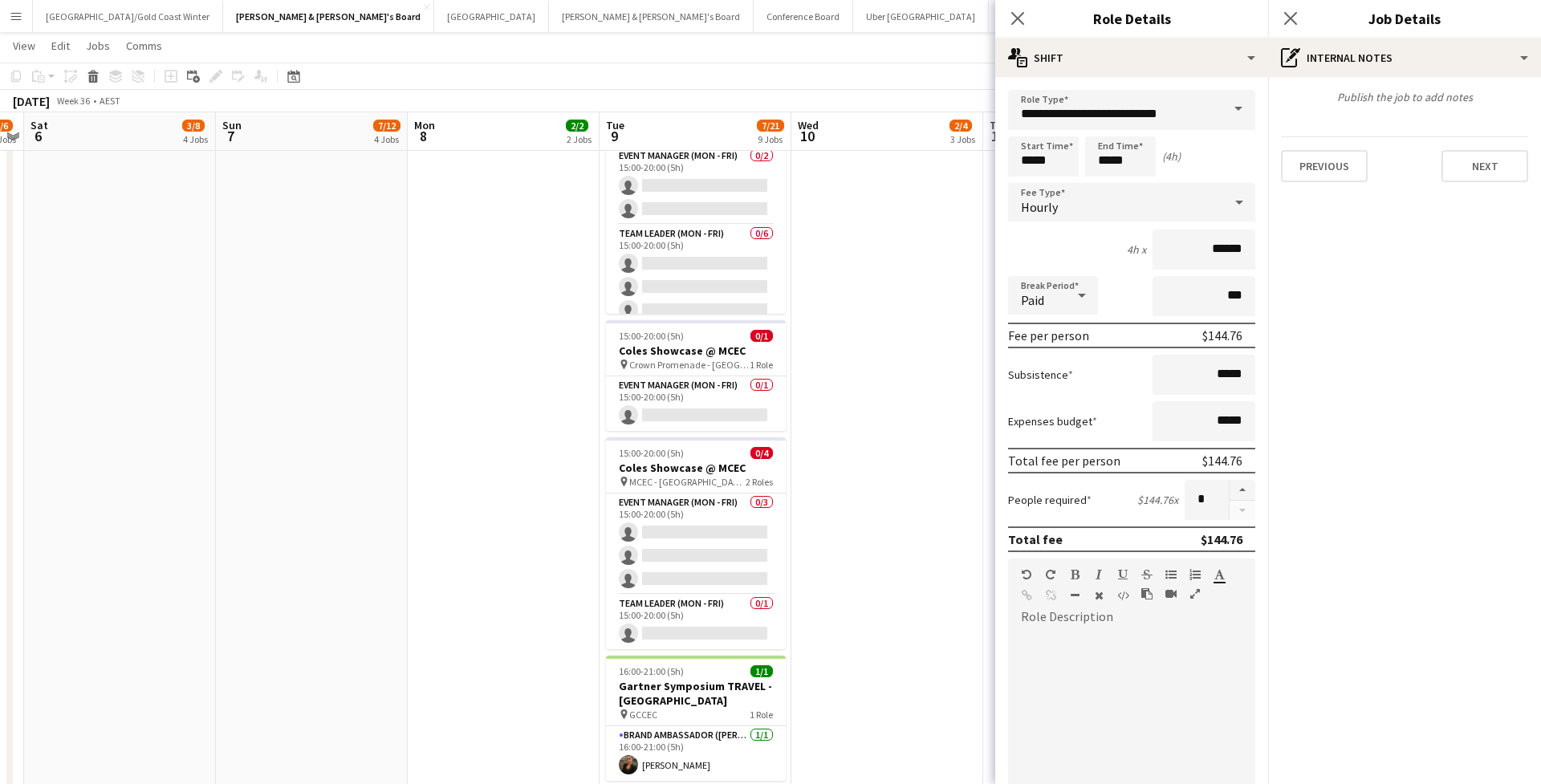
click at [1062, 162] on button "Next" at bounding box center [1484, 166] width 87 height 32
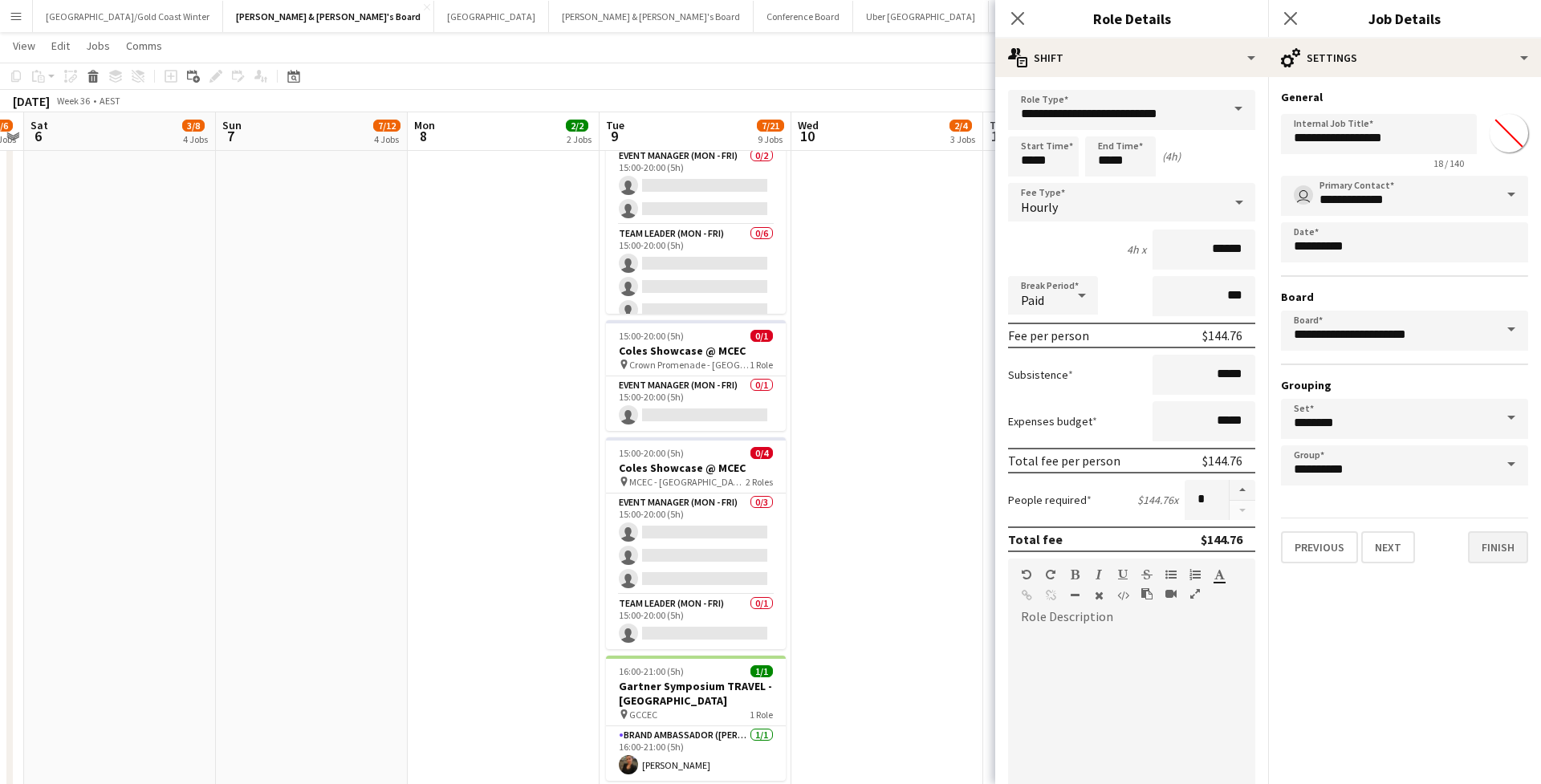
click at [1062, 549] on button "Finish" at bounding box center [1498, 547] width 60 height 32
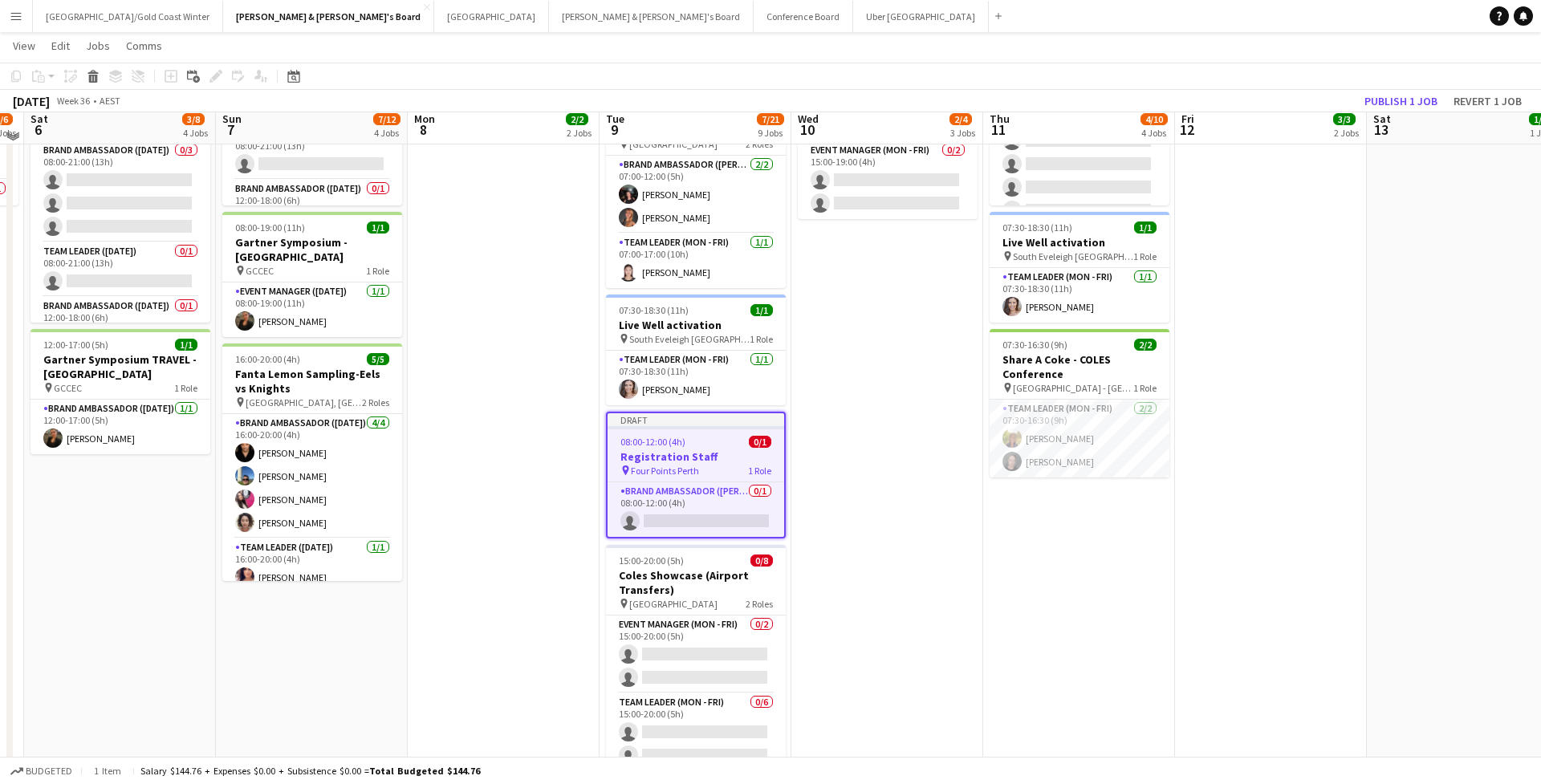
scroll to position [206, 0]
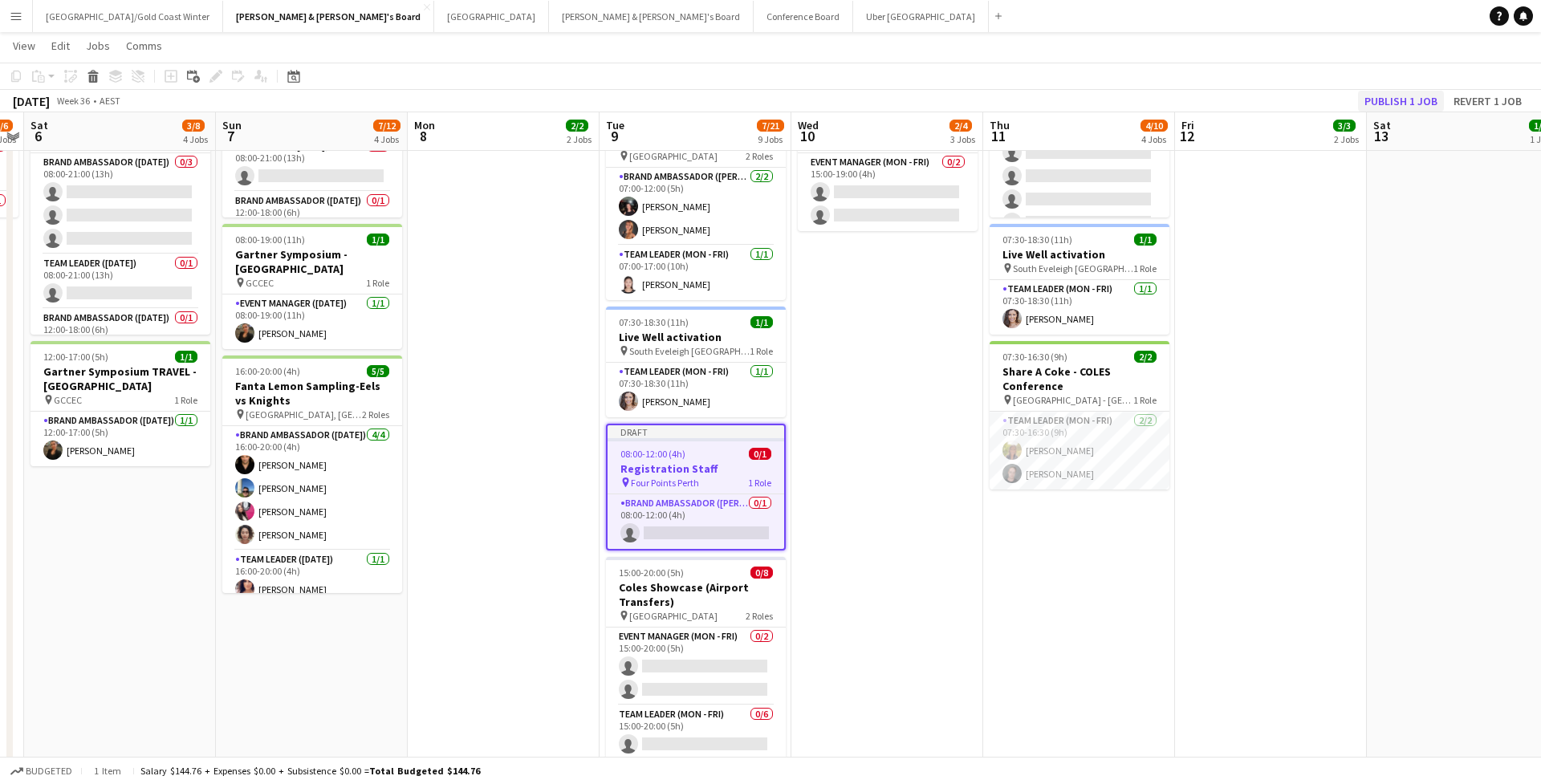
click at [1062, 103] on button "Publish 1 job" at bounding box center [1401, 101] width 86 height 21
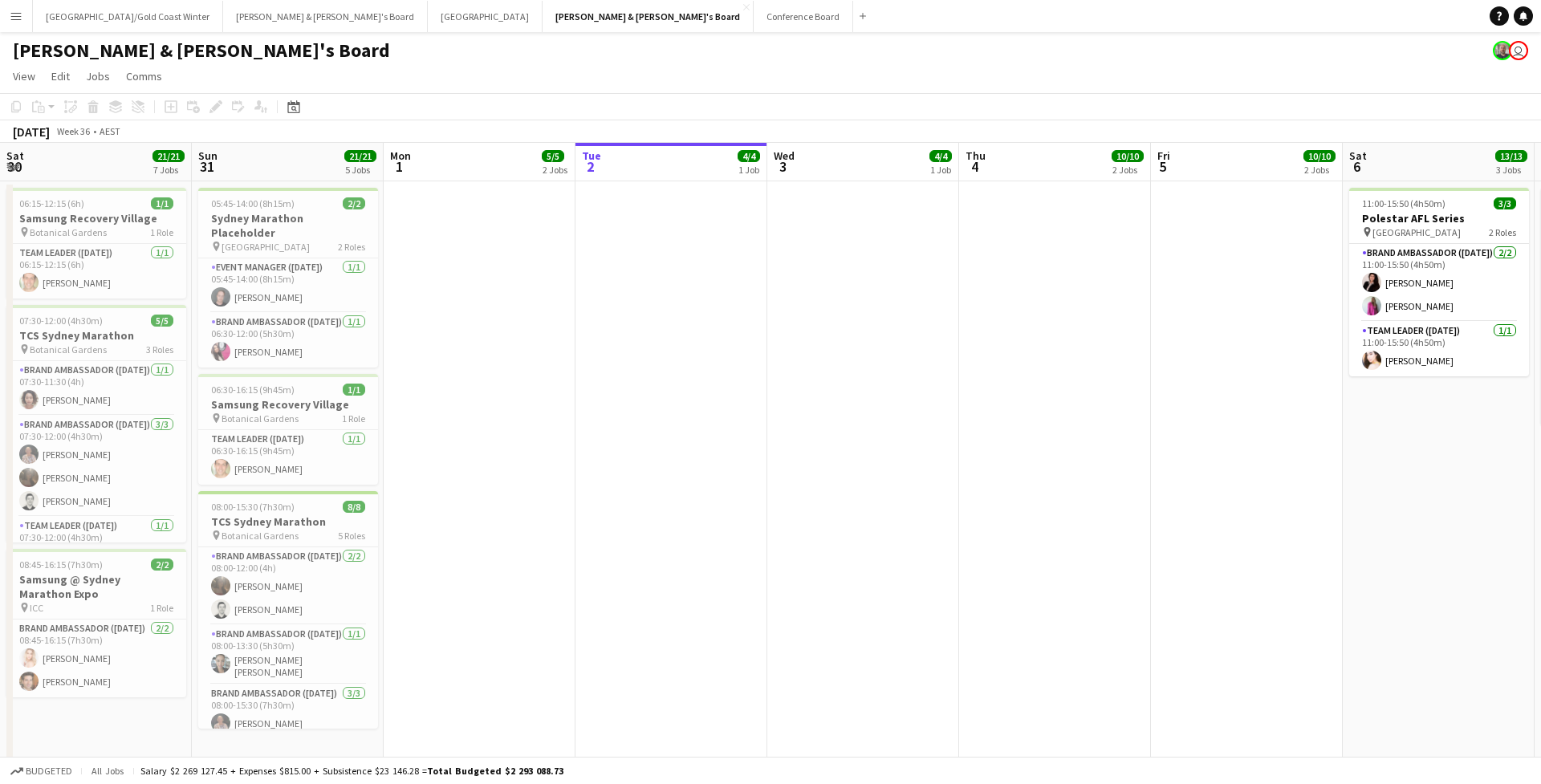
scroll to position [0, 384]
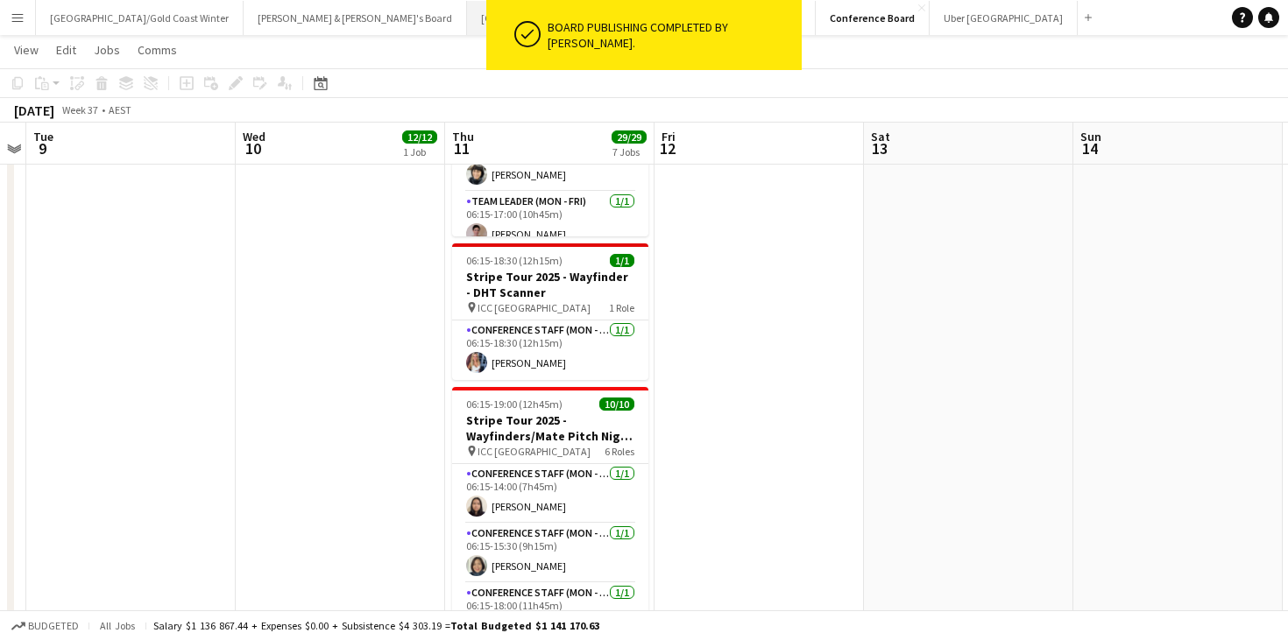
scroll to position [159, 0]
click at [467, 30] on button "Sydney Close" at bounding box center [529, 18] width 125 height 34
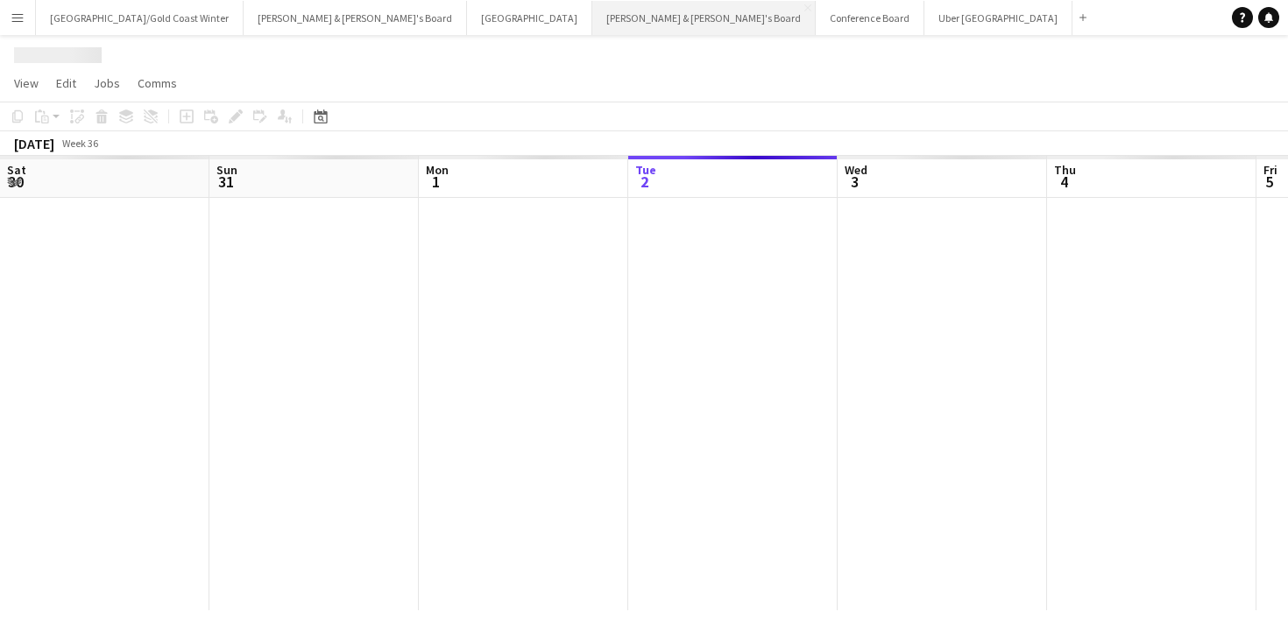
scroll to position [0, 419]
click at [592, 29] on button "[PERSON_NAME] & [PERSON_NAME]'s Board Close" at bounding box center [703, 18] width 223 height 34
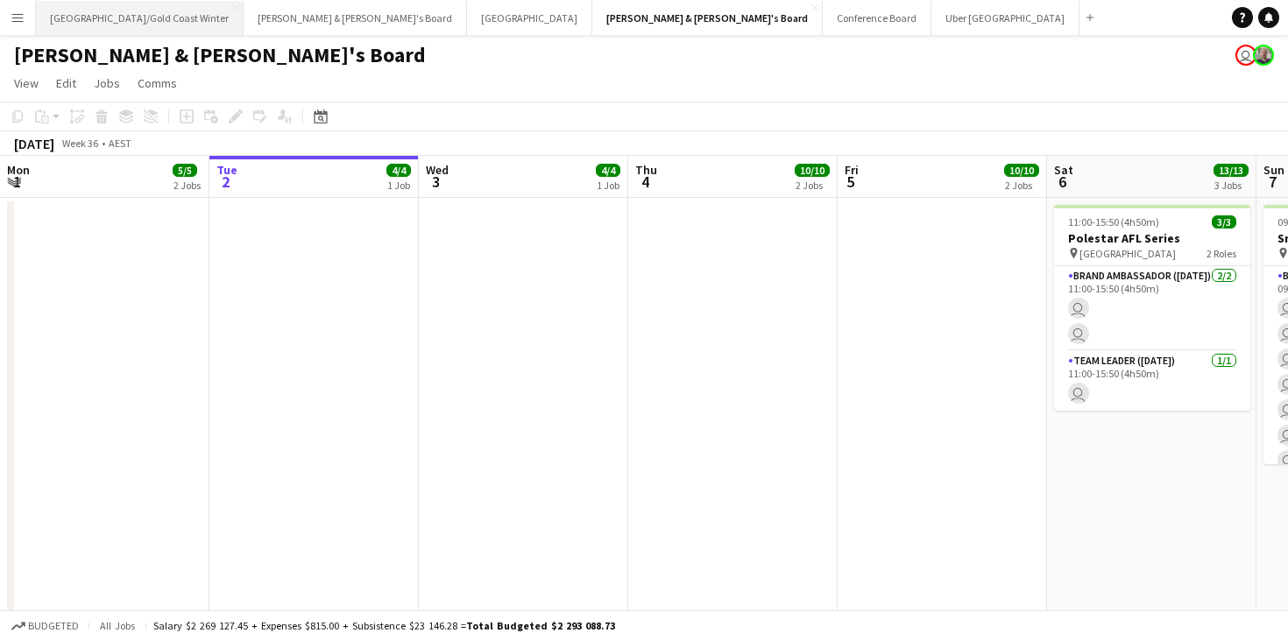
click at [111, 11] on button "[GEOGRAPHIC_DATA]/[GEOGRAPHIC_DATA] Winter Close" at bounding box center [140, 18] width 208 height 34
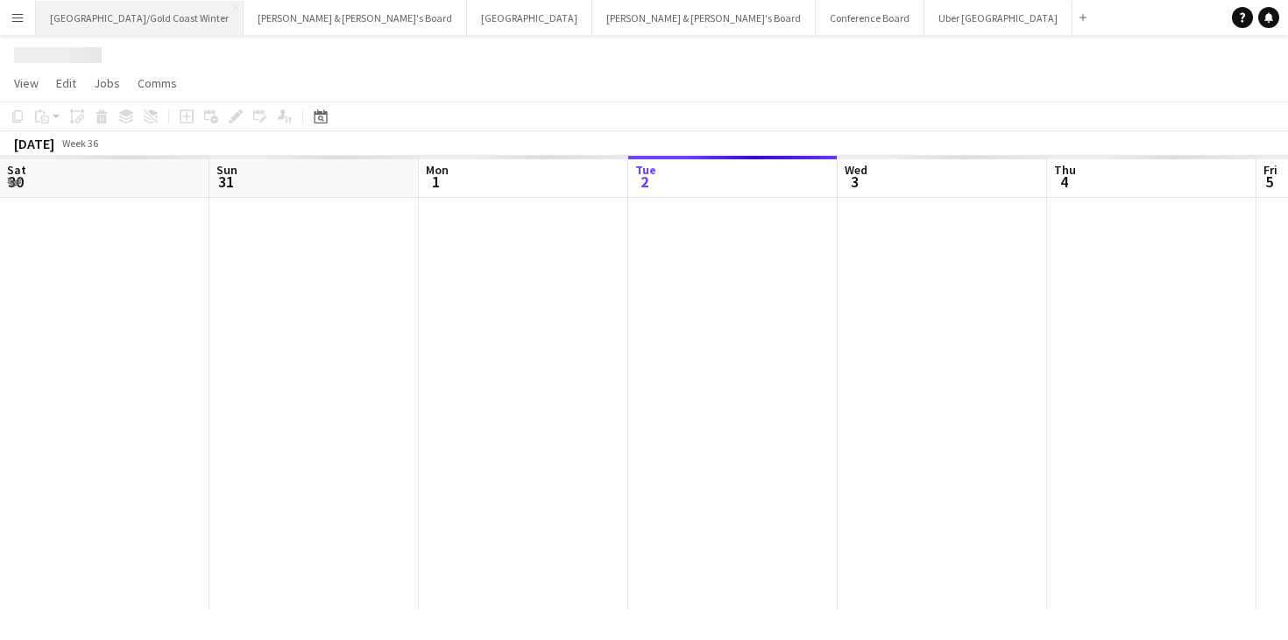
scroll to position [0, 419]
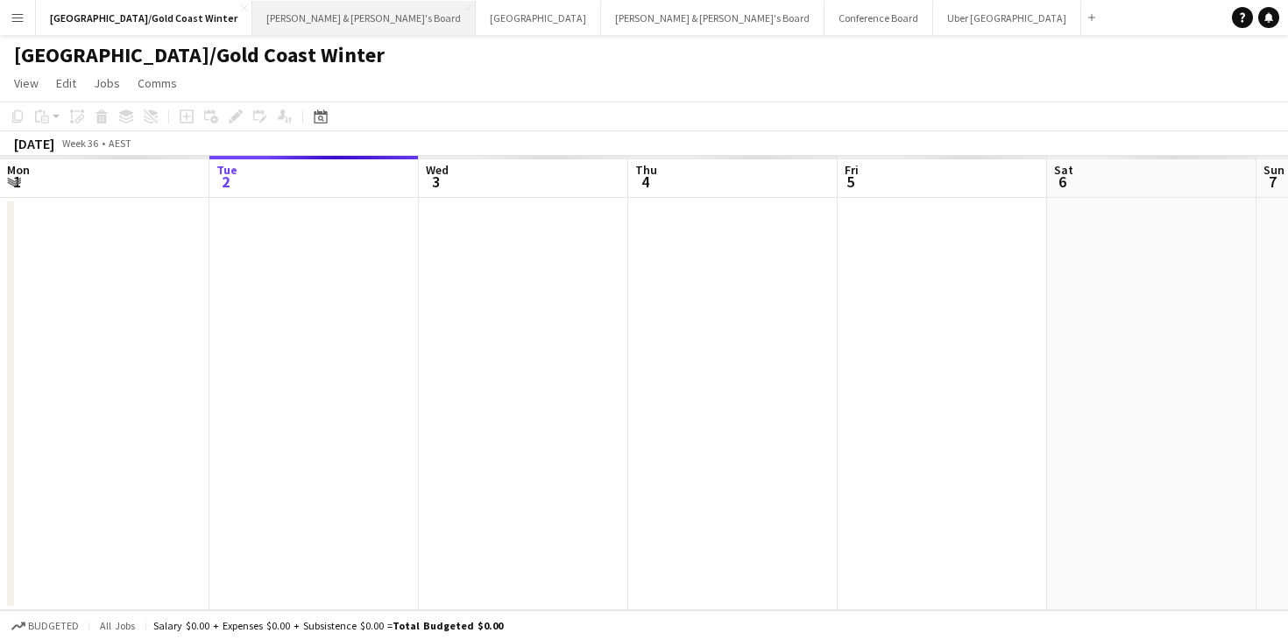
click at [252, 11] on button "[PERSON_NAME] & [PERSON_NAME]'s Board Close" at bounding box center [363, 18] width 223 height 34
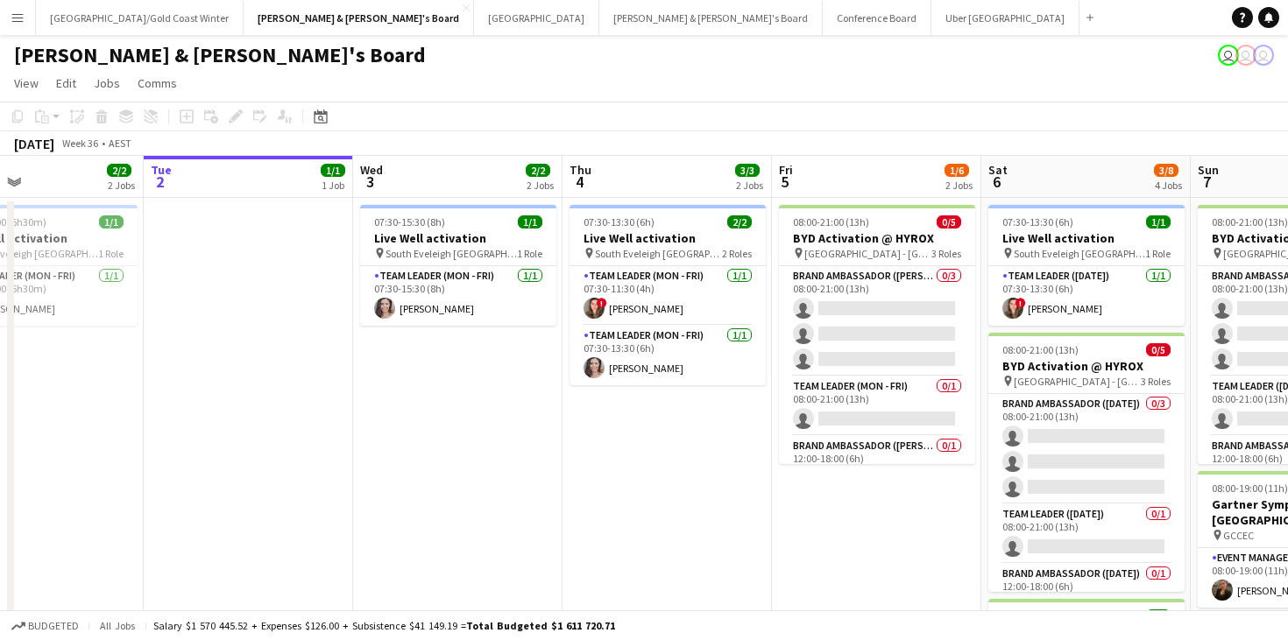
scroll to position [0, 488]
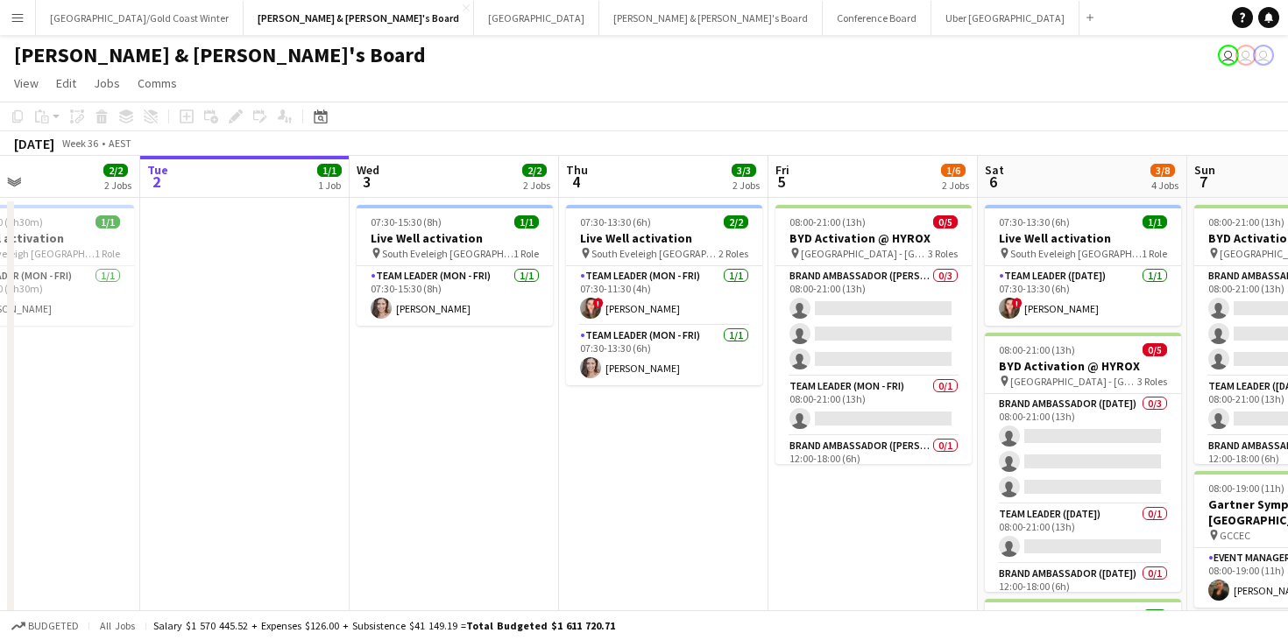
click at [320, 131] on div "September 2025 Week 36 • AEST" at bounding box center [644, 143] width 1288 height 25
click at [320, 123] on icon at bounding box center [320, 116] width 13 height 14
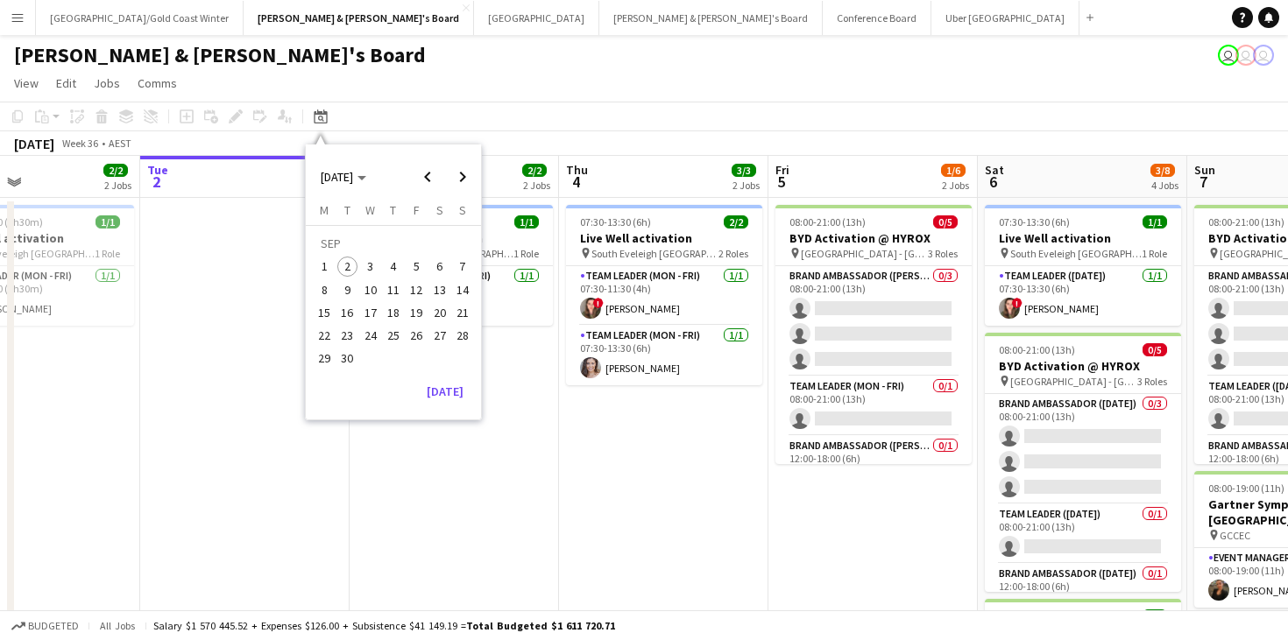
click at [342, 290] on span "9" at bounding box center [347, 289] width 21 height 21
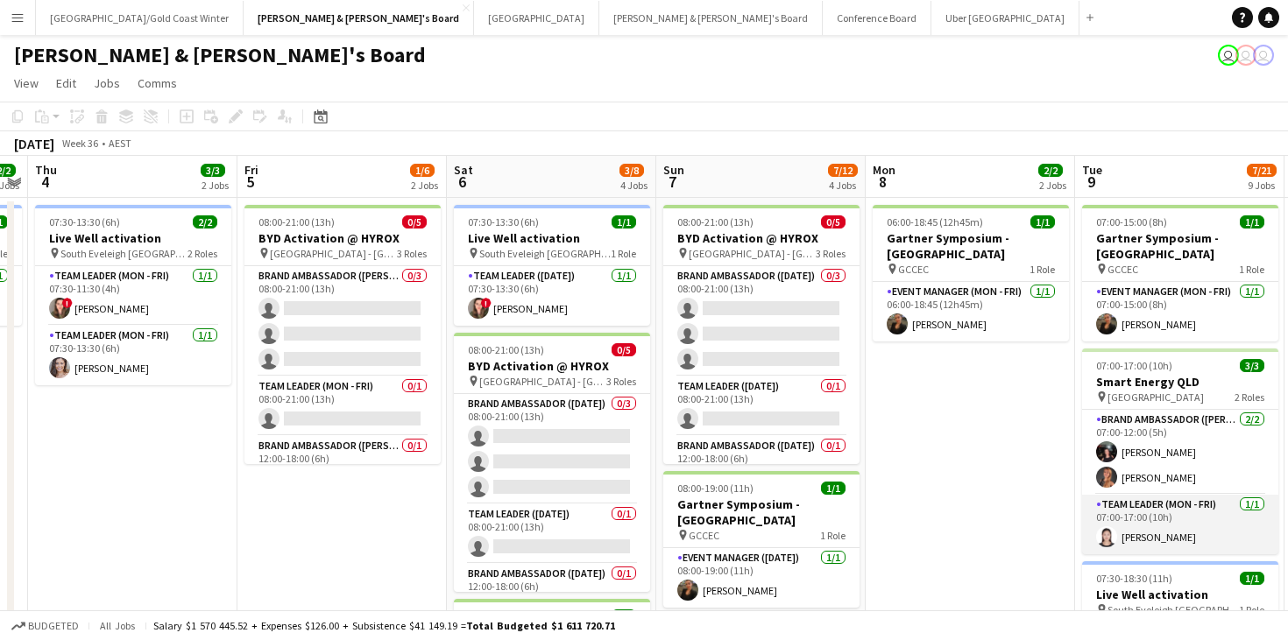
scroll to position [0, 355]
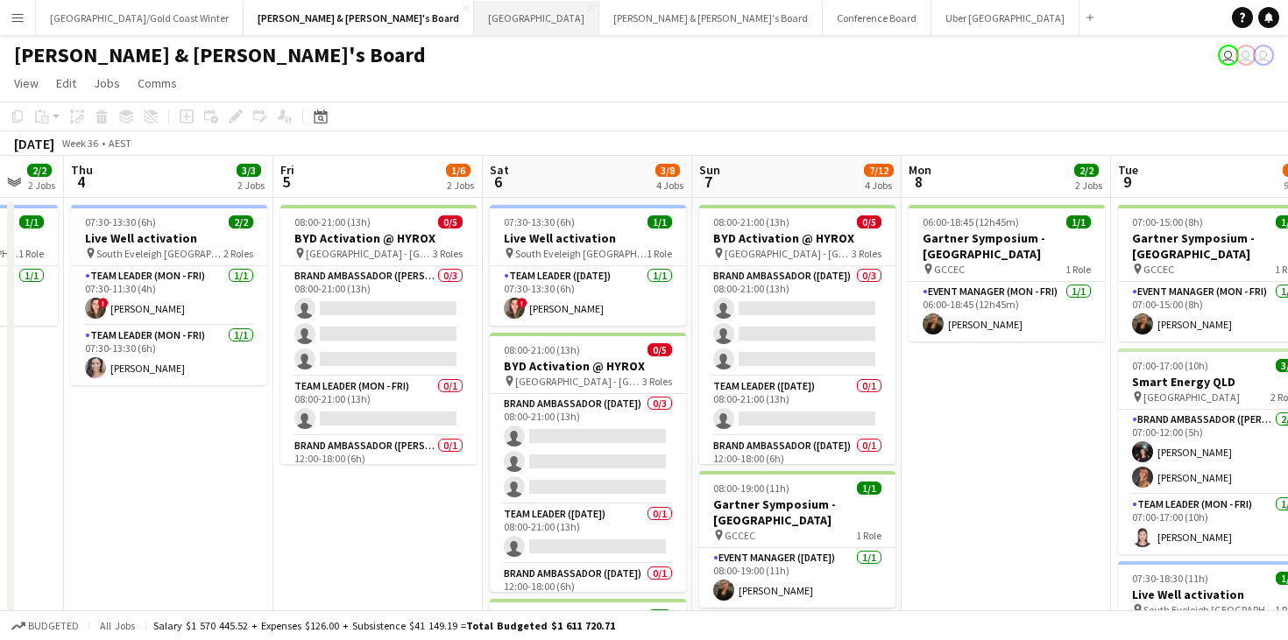
click at [474, 14] on button "Sydney Close" at bounding box center [536, 18] width 125 height 34
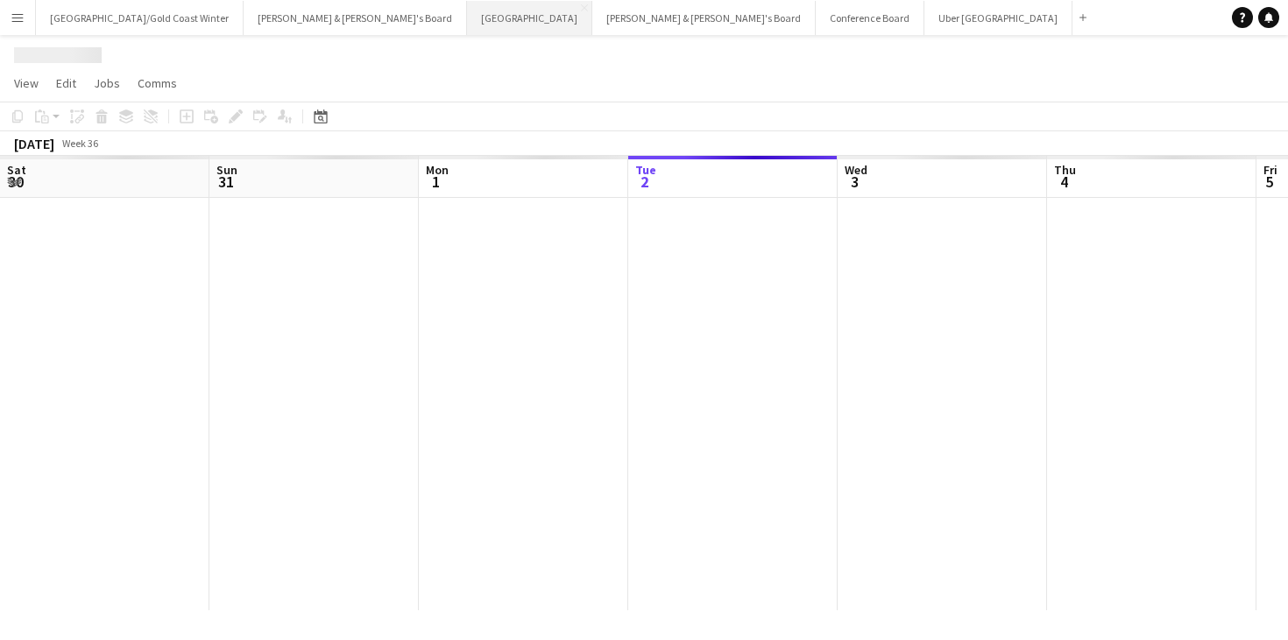
scroll to position [0, 419]
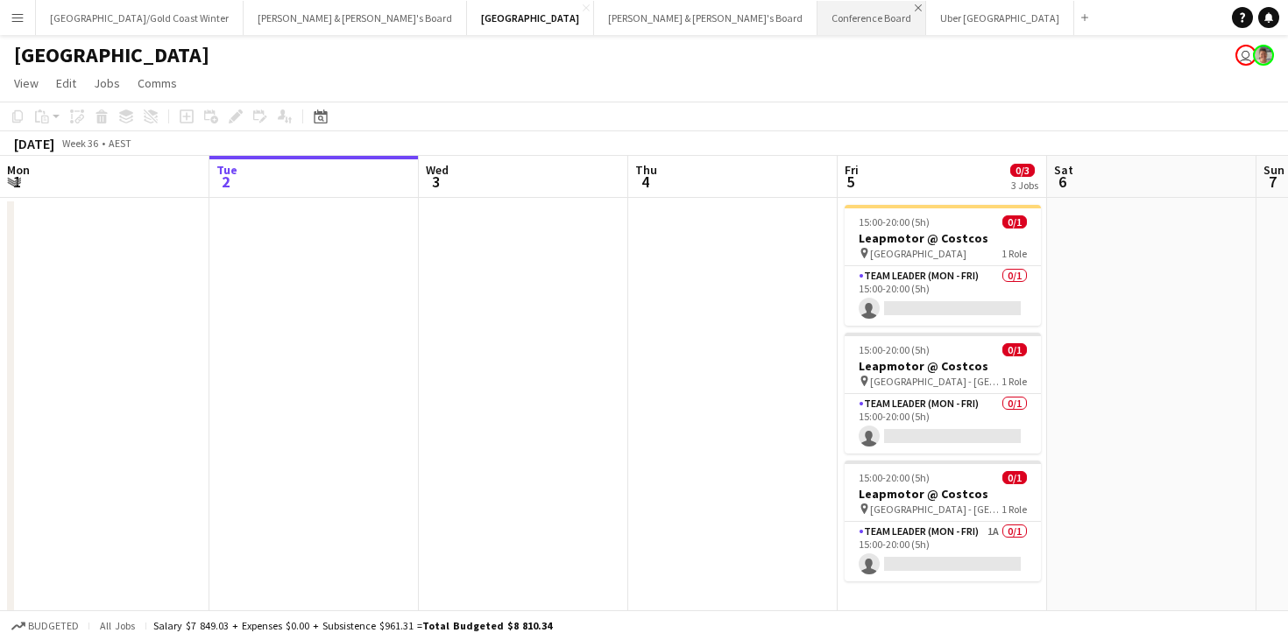
click at [914, 9] on app-icon "Close" at bounding box center [917, 7] width 7 height 7
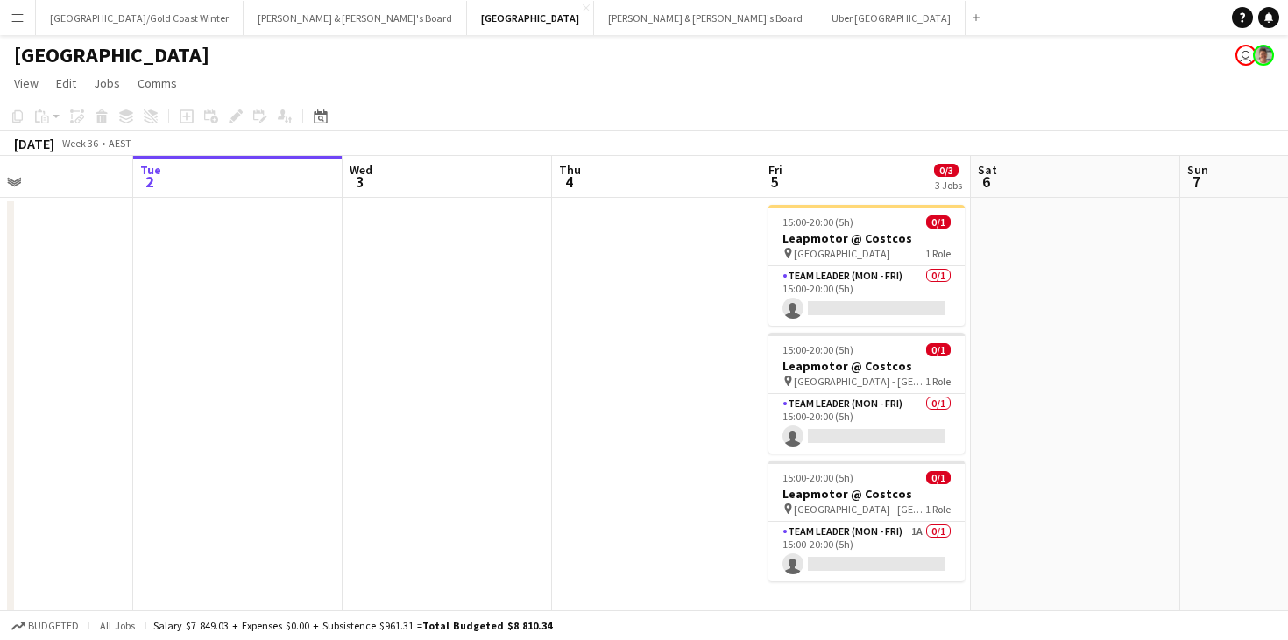
scroll to position [0, 503]
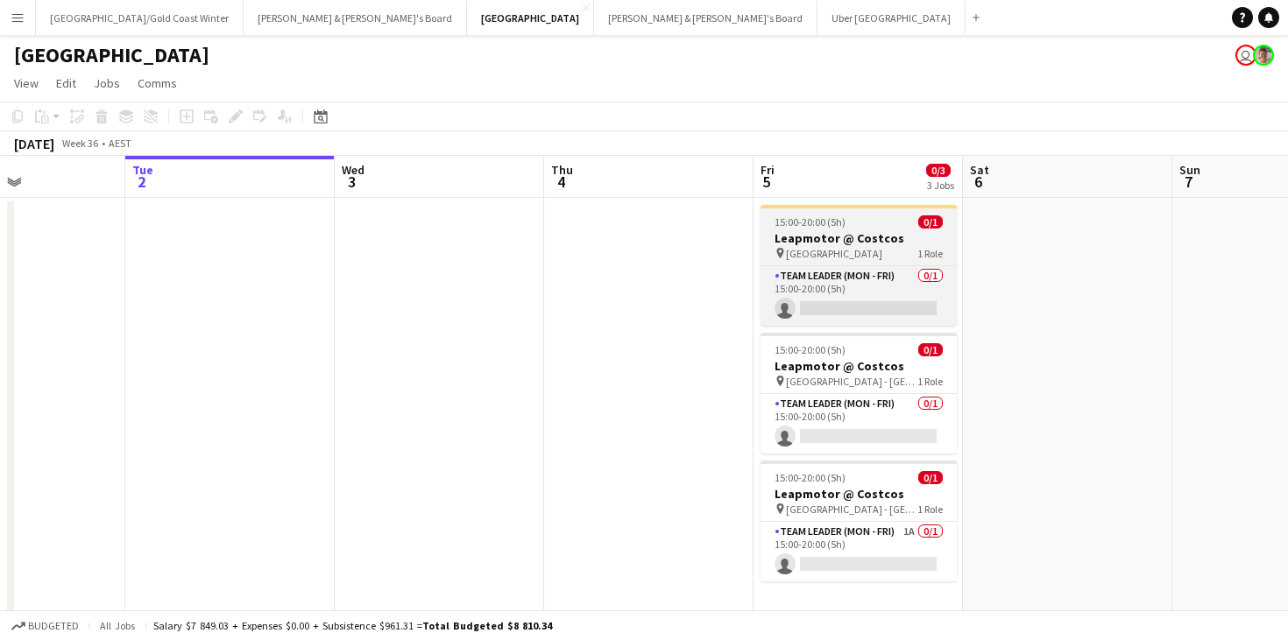
click at [893, 242] on h3 "Leapmotor @ Costcos" at bounding box center [858, 238] width 196 height 16
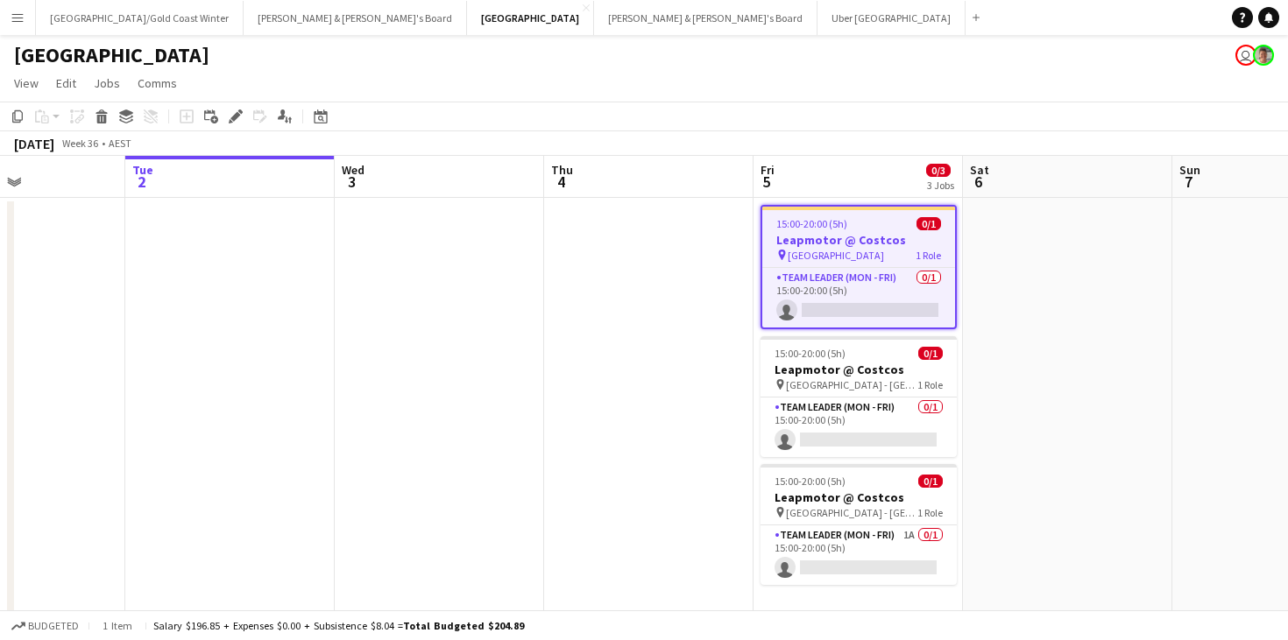
click at [877, 152] on div "September 2025 Week 36 • AEST" at bounding box center [644, 143] width 1288 height 25
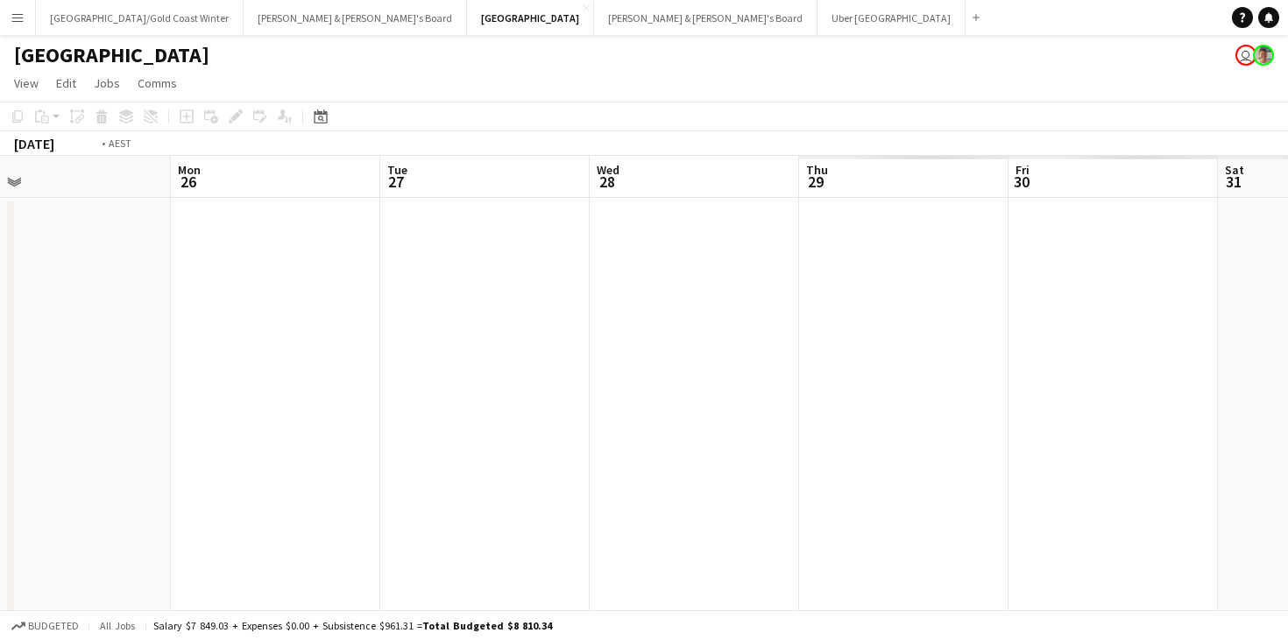
scroll to position [0, 419]
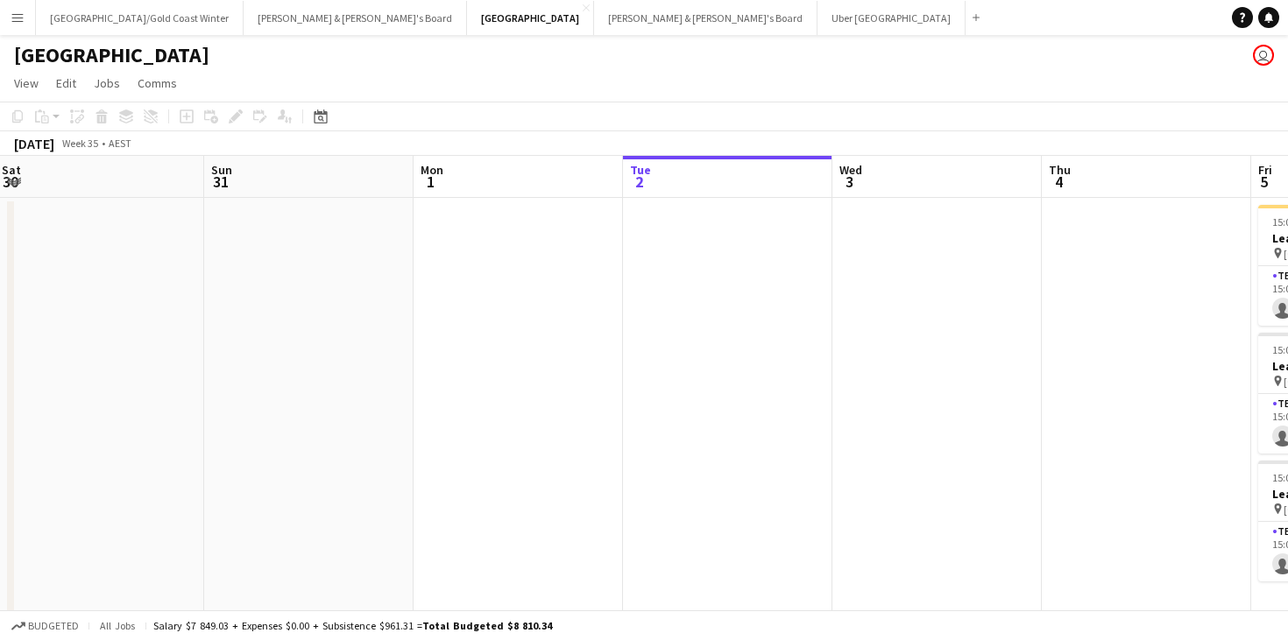
scroll to position [0, 421]
click at [594, 7] on button "[PERSON_NAME] & [PERSON_NAME]'s Board Close" at bounding box center [705, 18] width 223 height 34
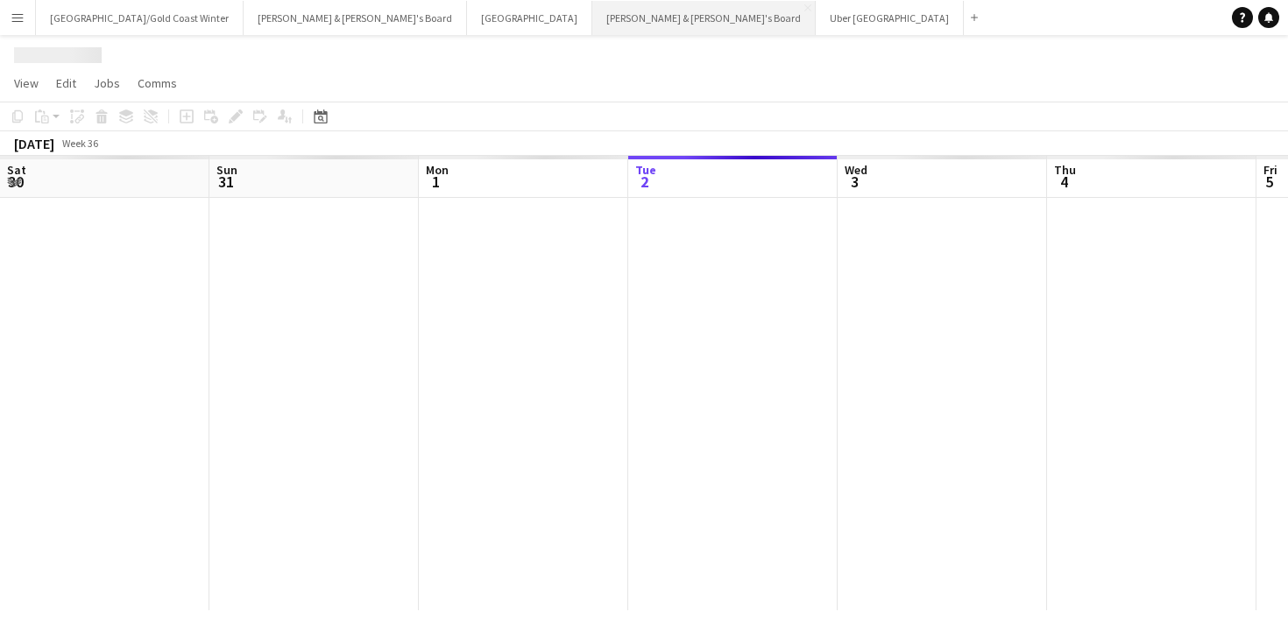
scroll to position [0, 419]
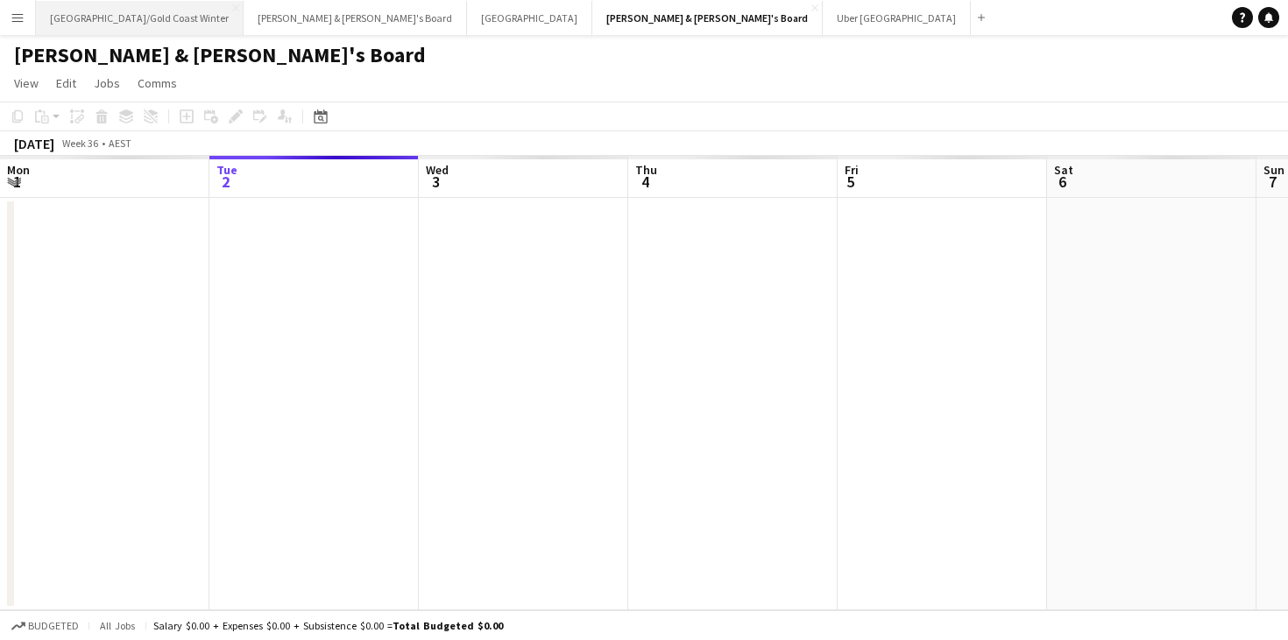
click at [138, 28] on button "[GEOGRAPHIC_DATA]/[GEOGRAPHIC_DATA] Winter Close" at bounding box center [140, 18] width 208 height 34
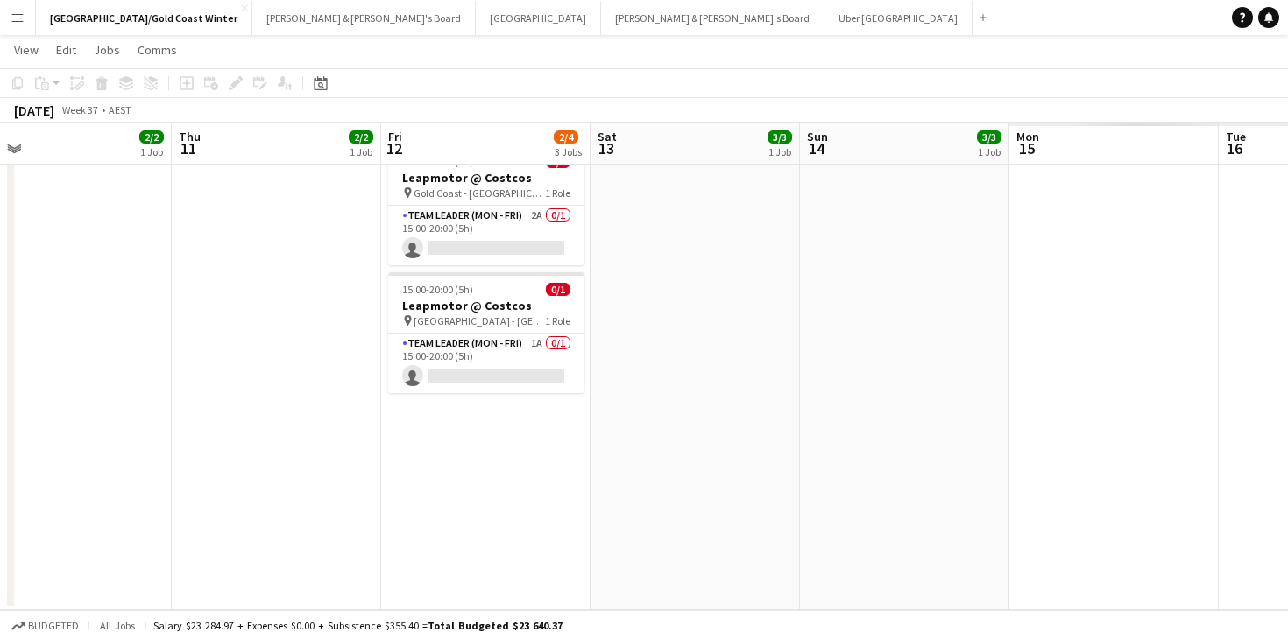
scroll to position [0, 634]
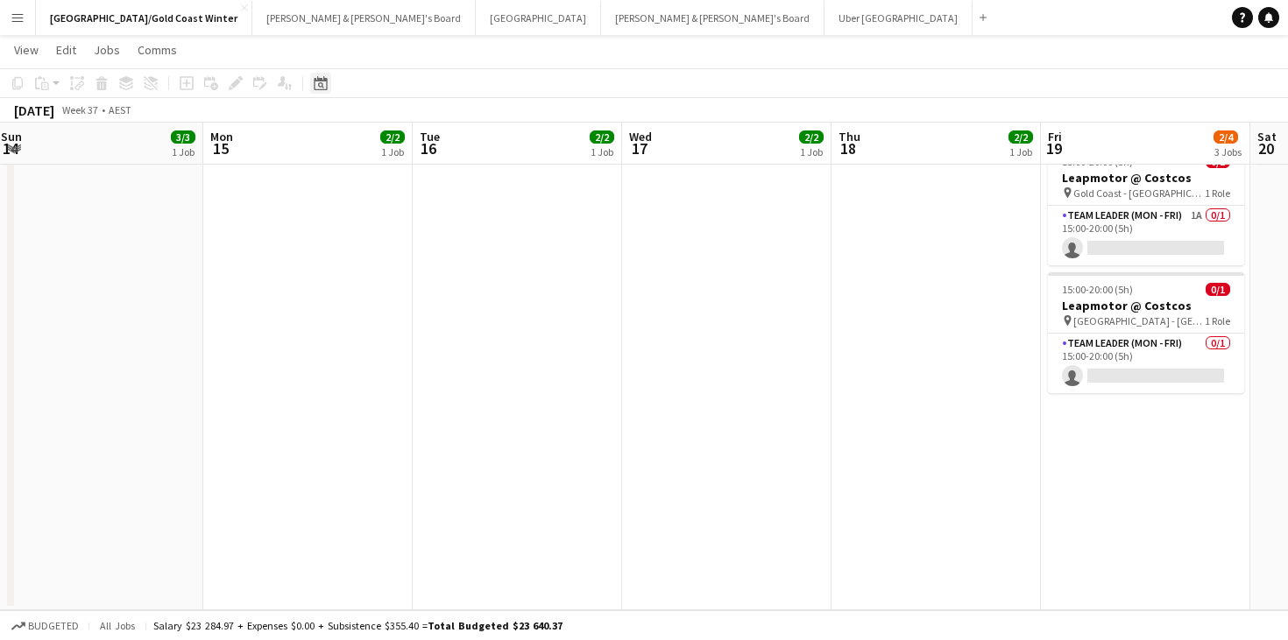
click at [330, 82] on div "Date picker" at bounding box center [320, 83] width 21 height 21
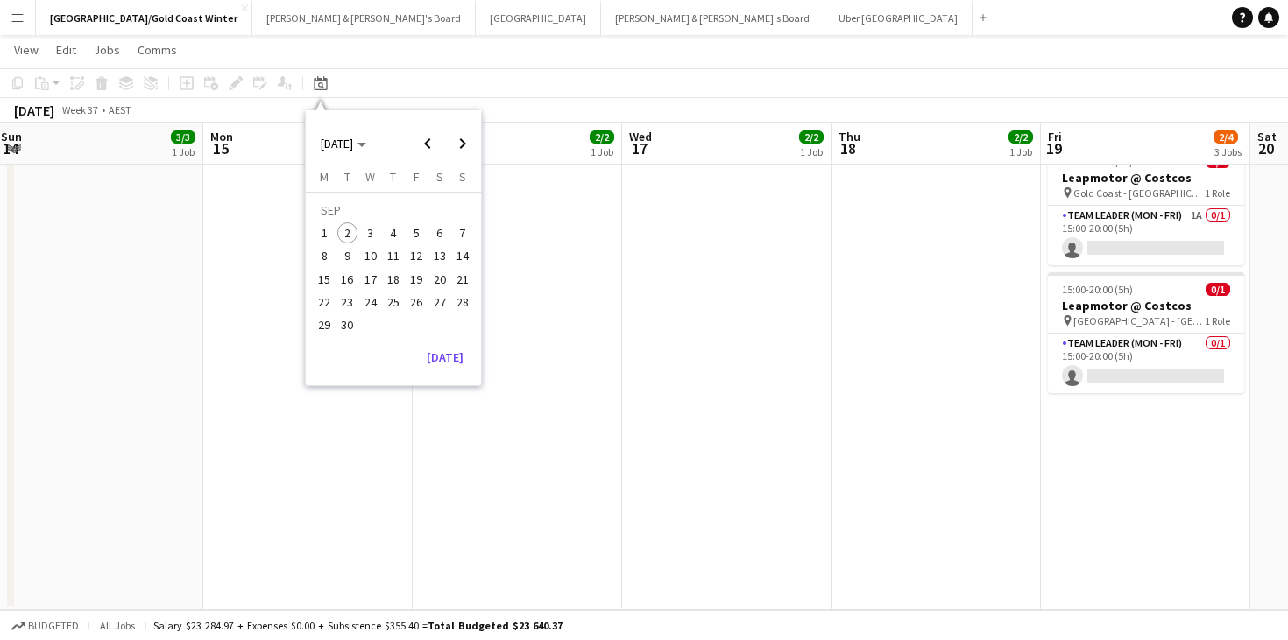
click at [344, 261] on span "9" at bounding box center [347, 256] width 21 height 21
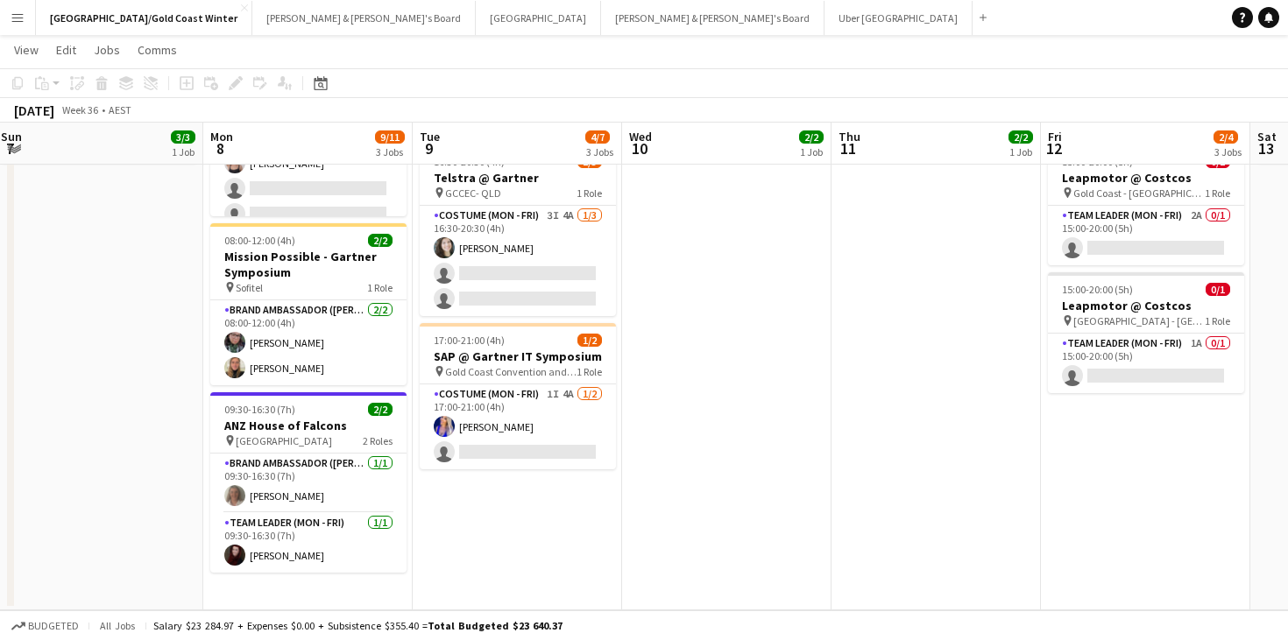
scroll to position [0, 602]
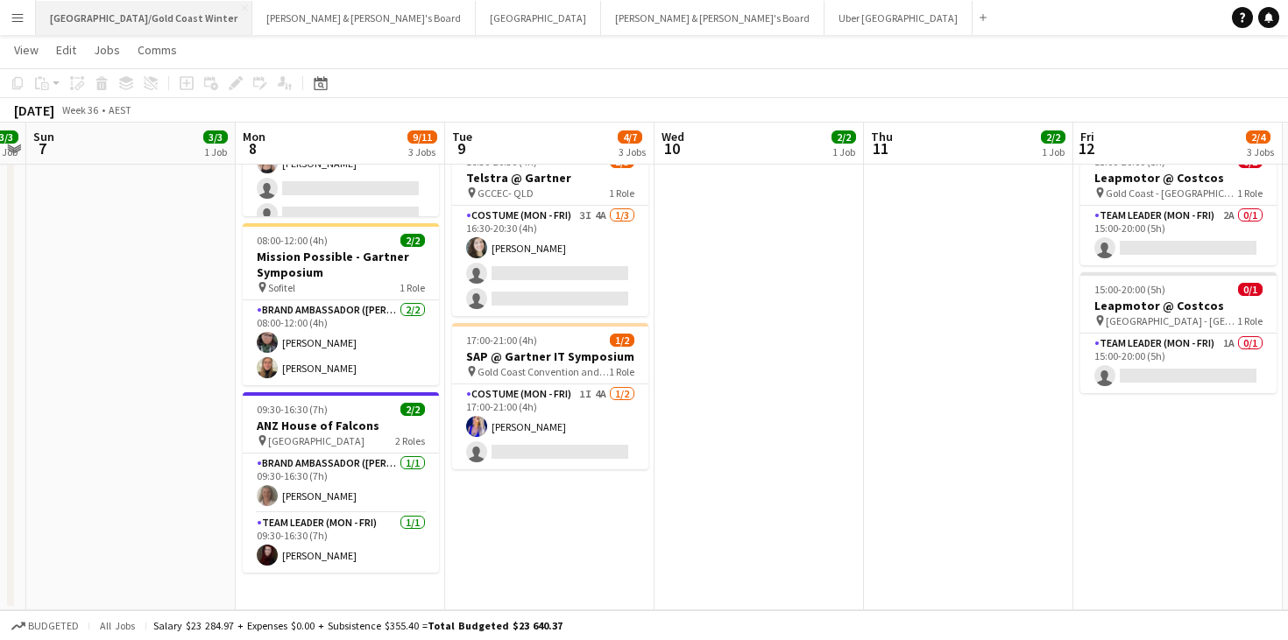
click at [103, 22] on button "[GEOGRAPHIC_DATA]/[GEOGRAPHIC_DATA] Winter Close" at bounding box center [144, 18] width 216 height 34
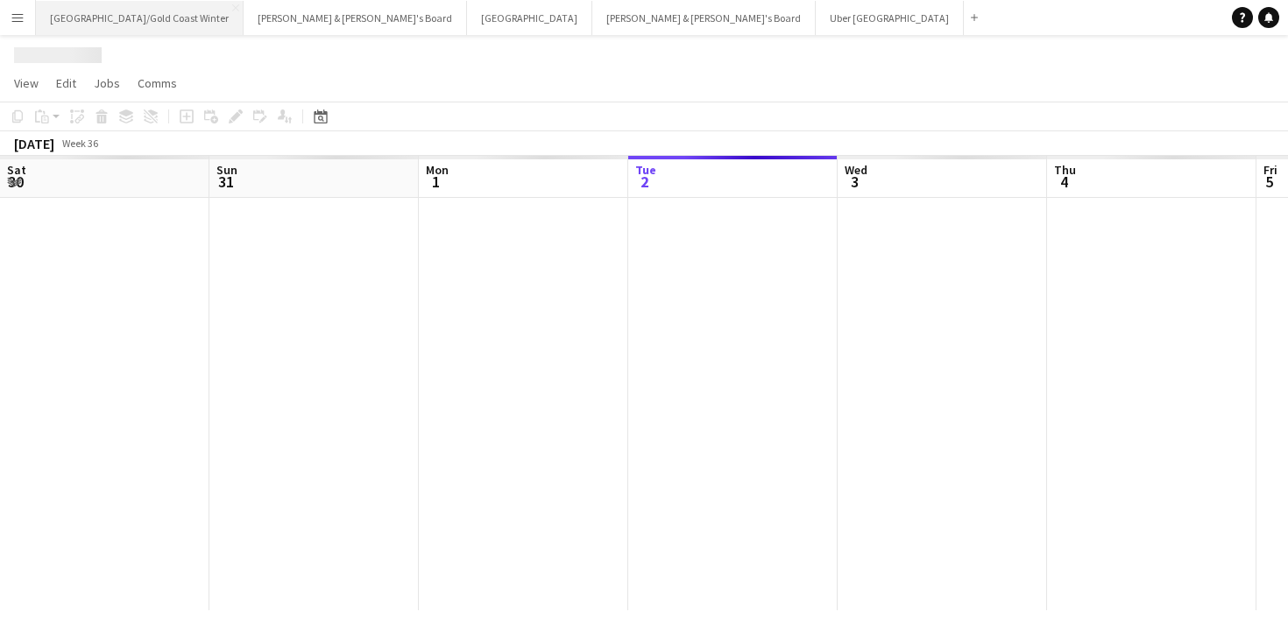
scroll to position [0, 419]
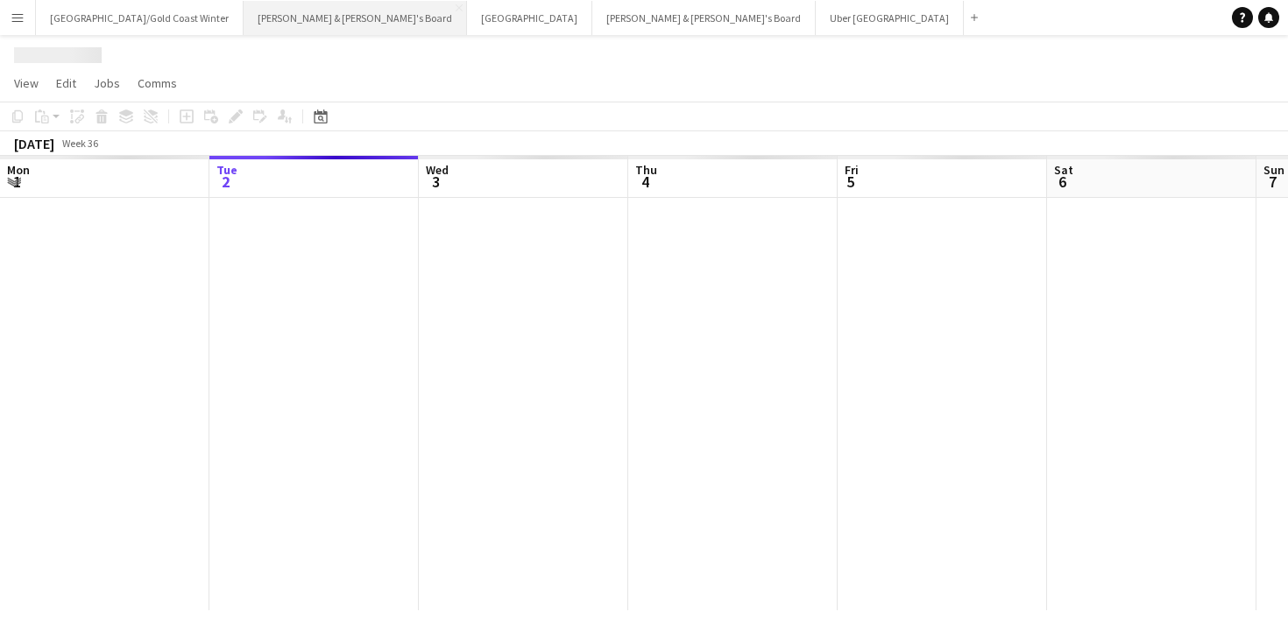
click at [253, 25] on button "[PERSON_NAME] & [PERSON_NAME]'s Board Close" at bounding box center [355, 18] width 223 height 34
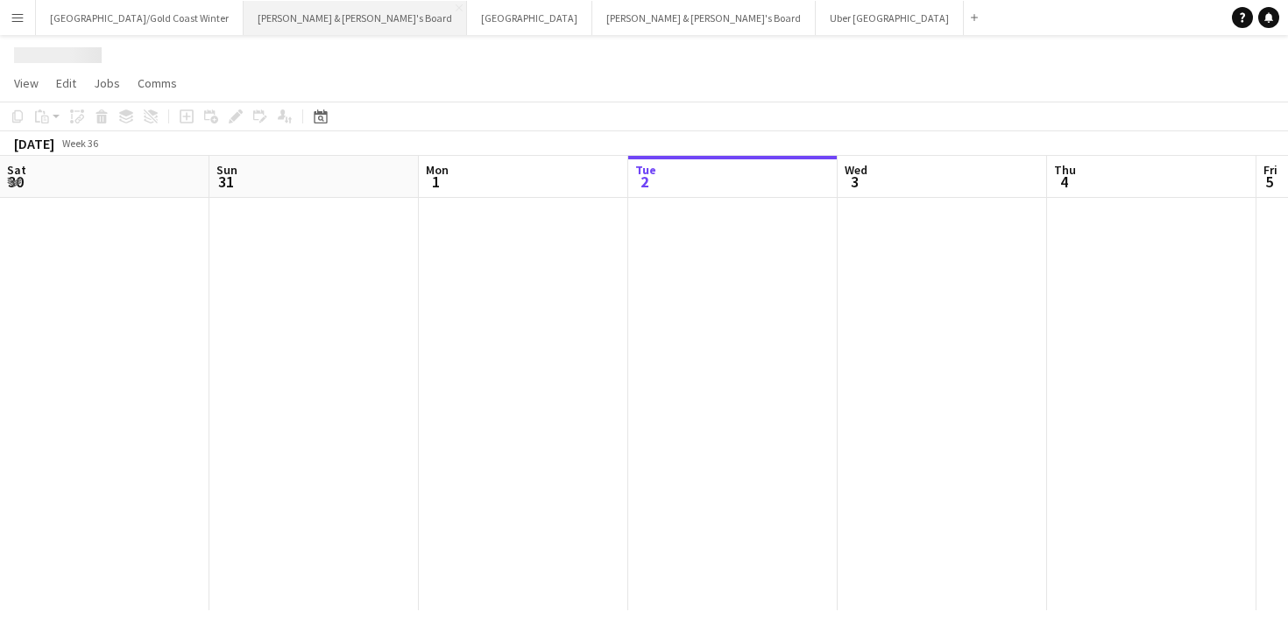
scroll to position [0, 419]
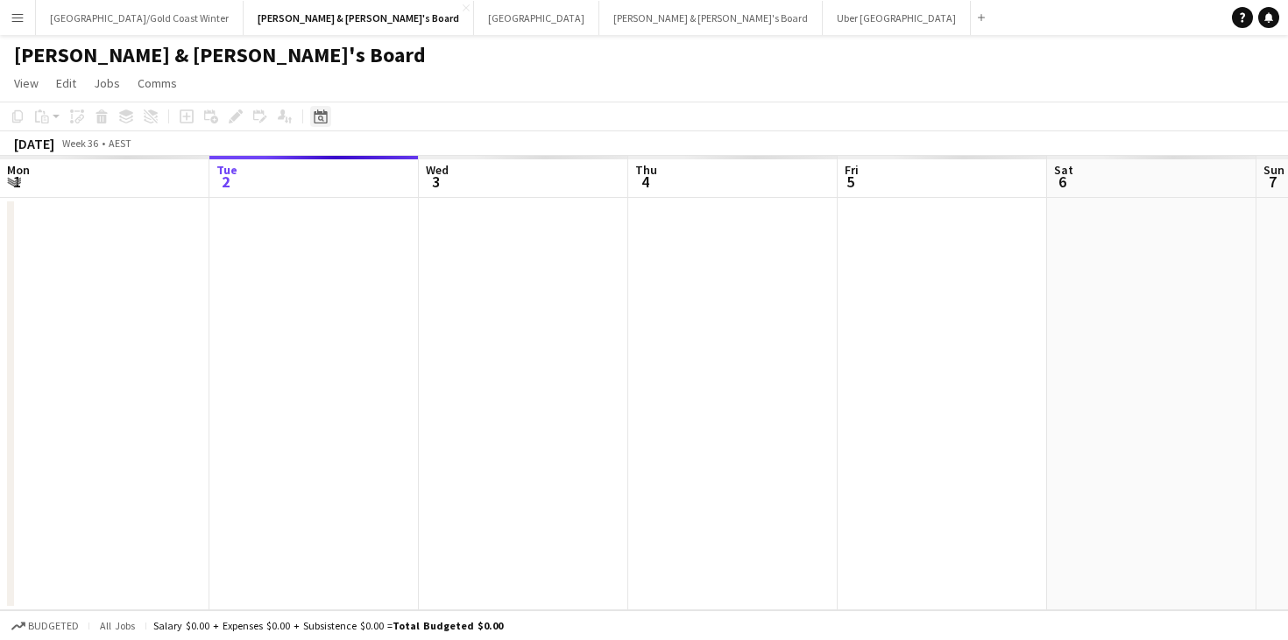
click at [316, 121] on icon "Date picker" at bounding box center [321, 116] width 14 height 14
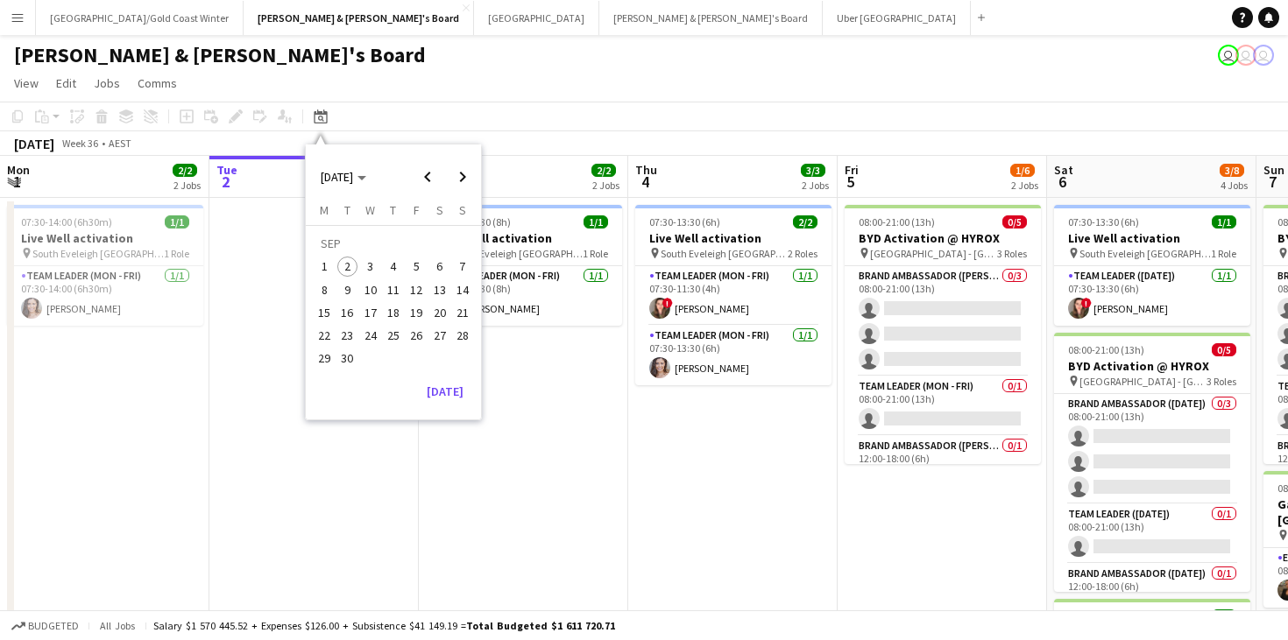
click at [340, 288] on span "9" at bounding box center [347, 289] width 21 height 21
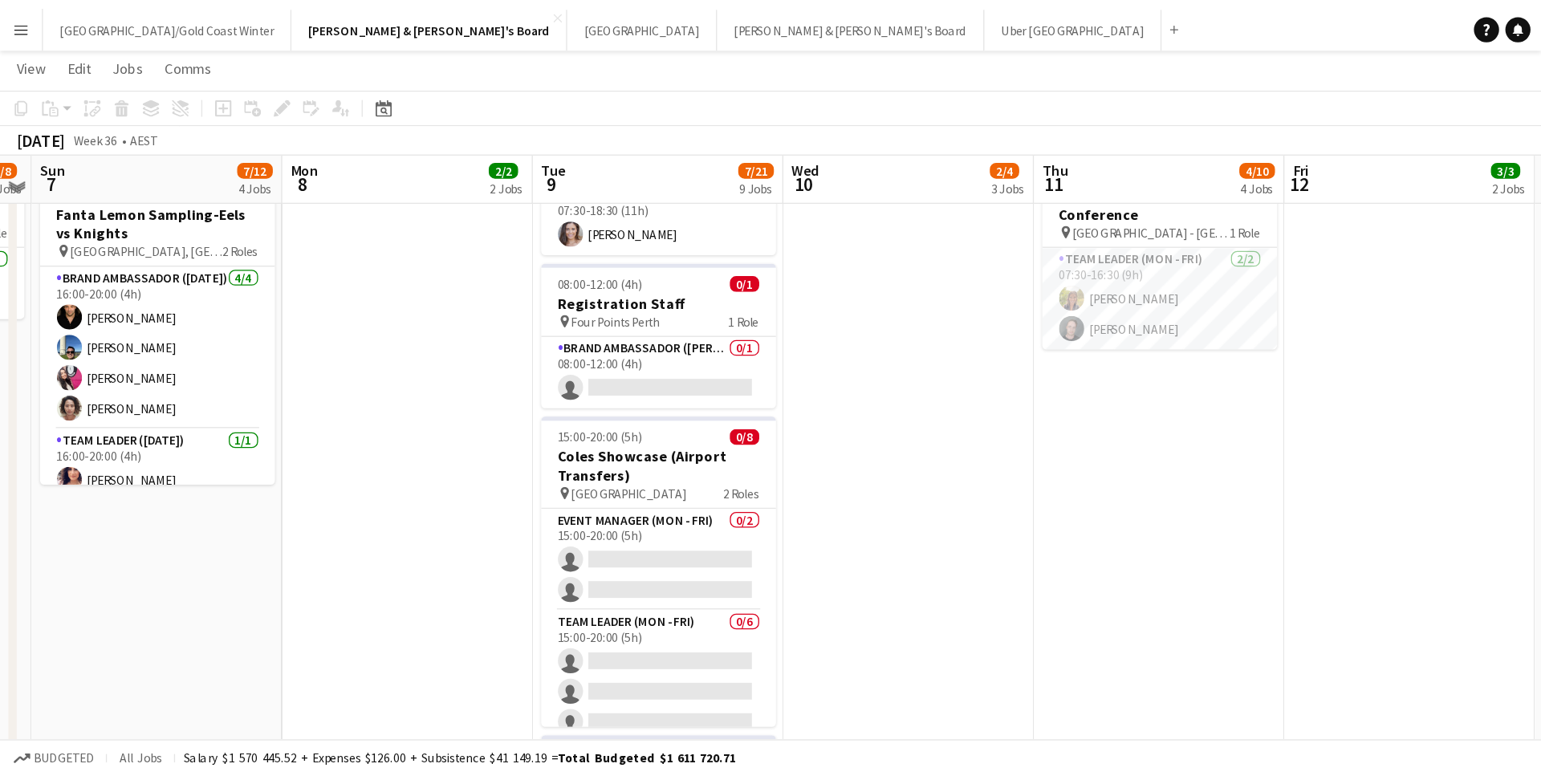
scroll to position [433, 0]
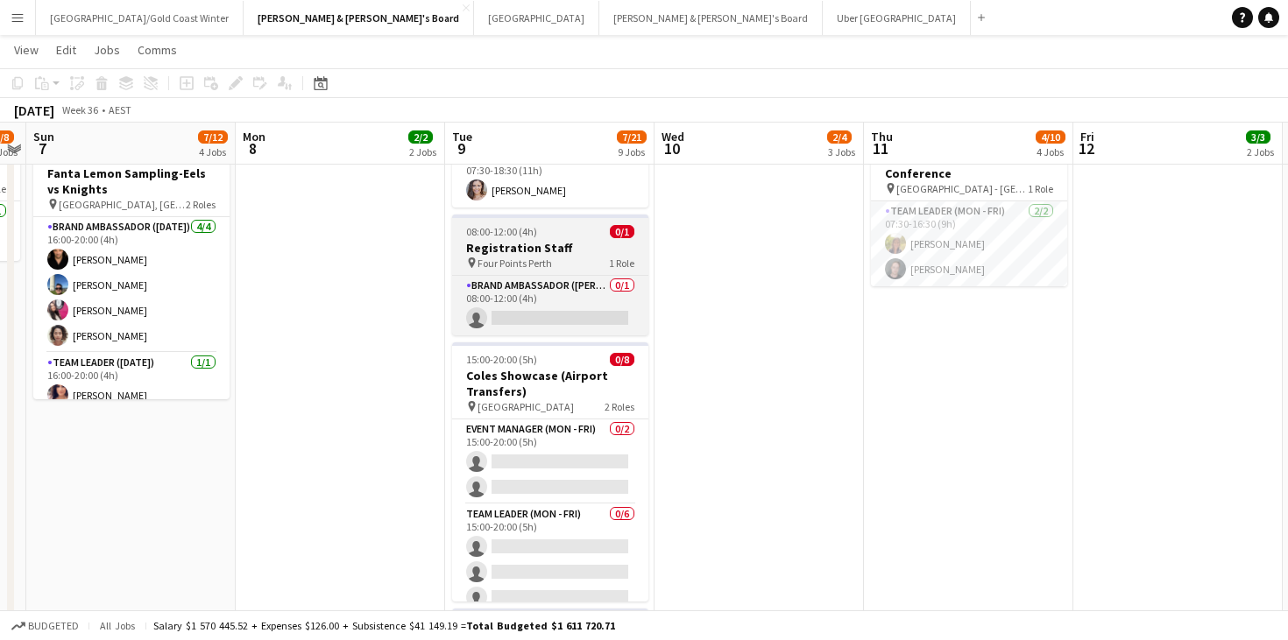
click at [587, 233] on div "08:00-12:00 (4h) 0/1" at bounding box center [550, 231] width 196 height 13
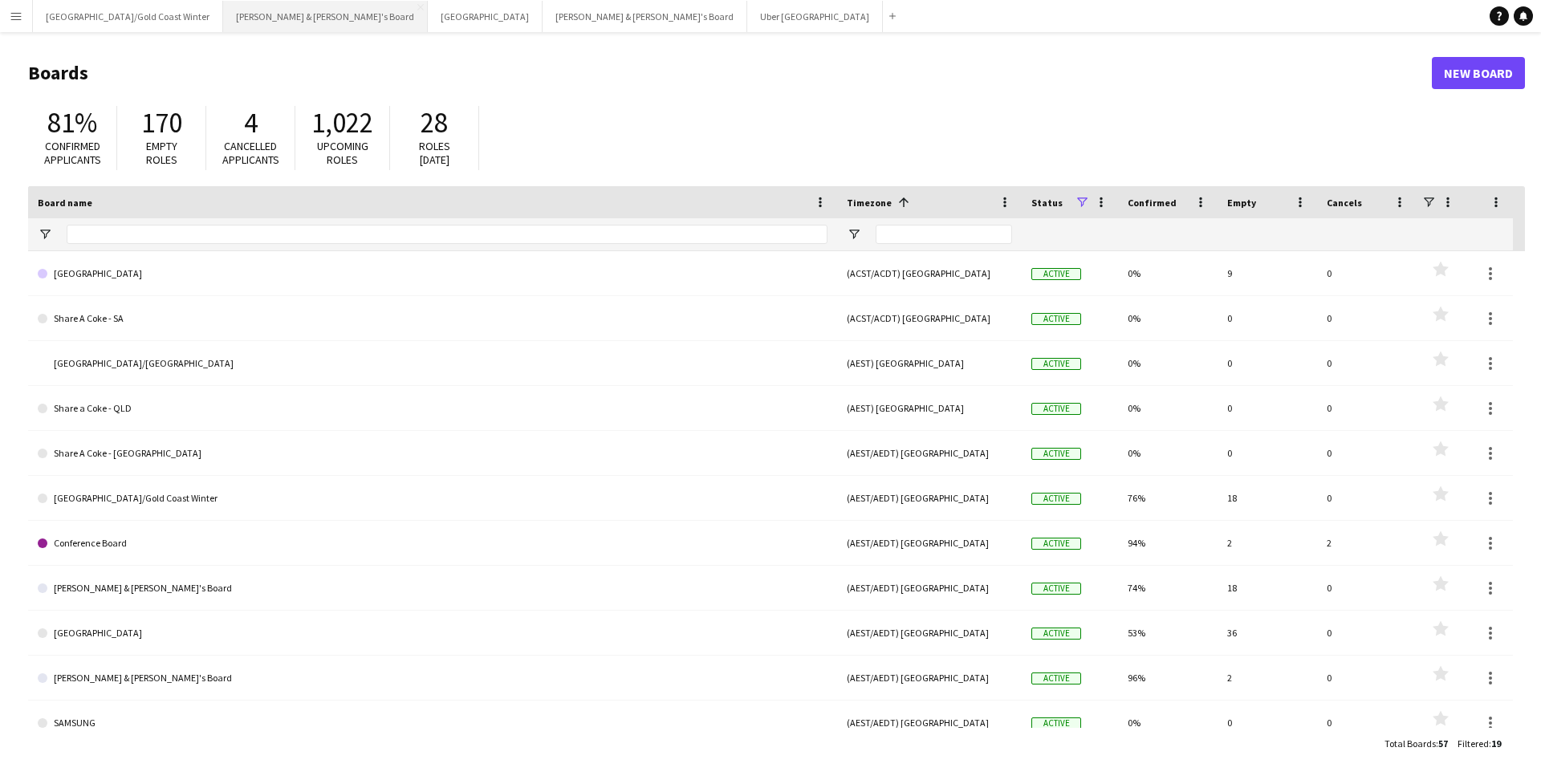
click at [284, 20] on button "[PERSON_NAME] & [PERSON_NAME]'s Board Close" at bounding box center [325, 16] width 204 height 31
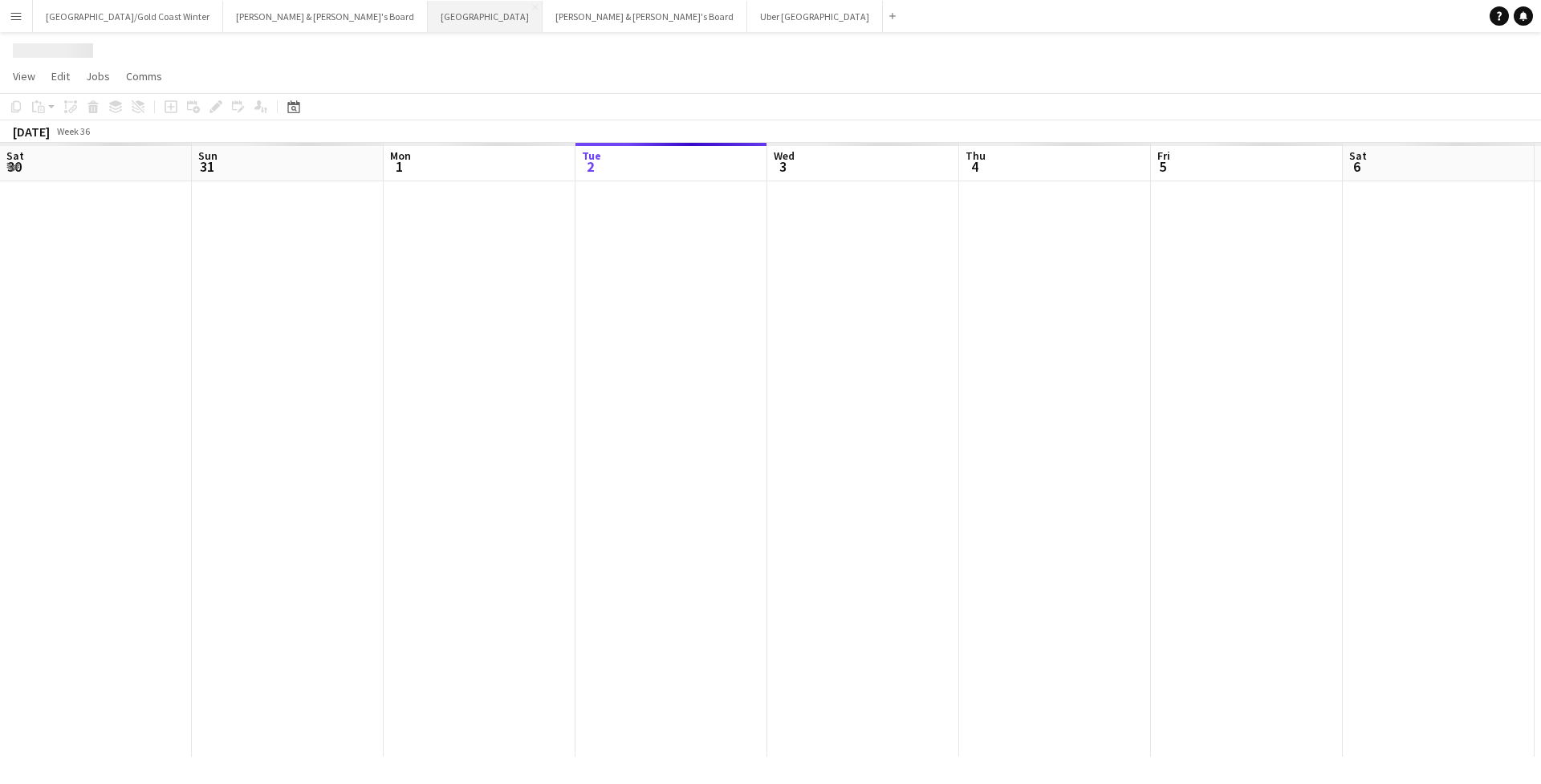
scroll to position [0, 384]
click at [428, 20] on button "Sydney Close" at bounding box center [485, 16] width 115 height 31
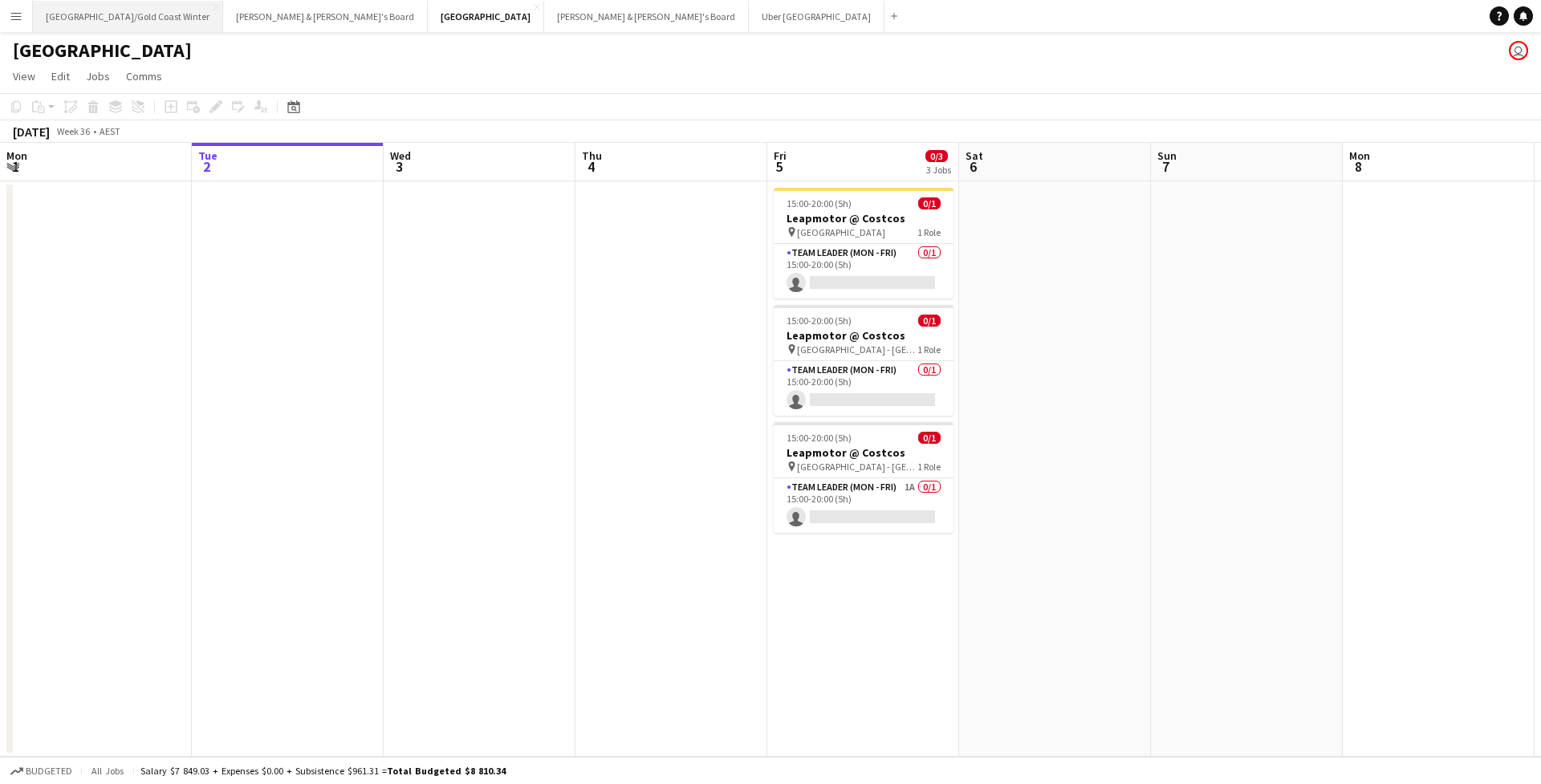
click at [114, 27] on button "[GEOGRAPHIC_DATA]/[GEOGRAPHIC_DATA] Winter Close" at bounding box center [128, 16] width 191 height 31
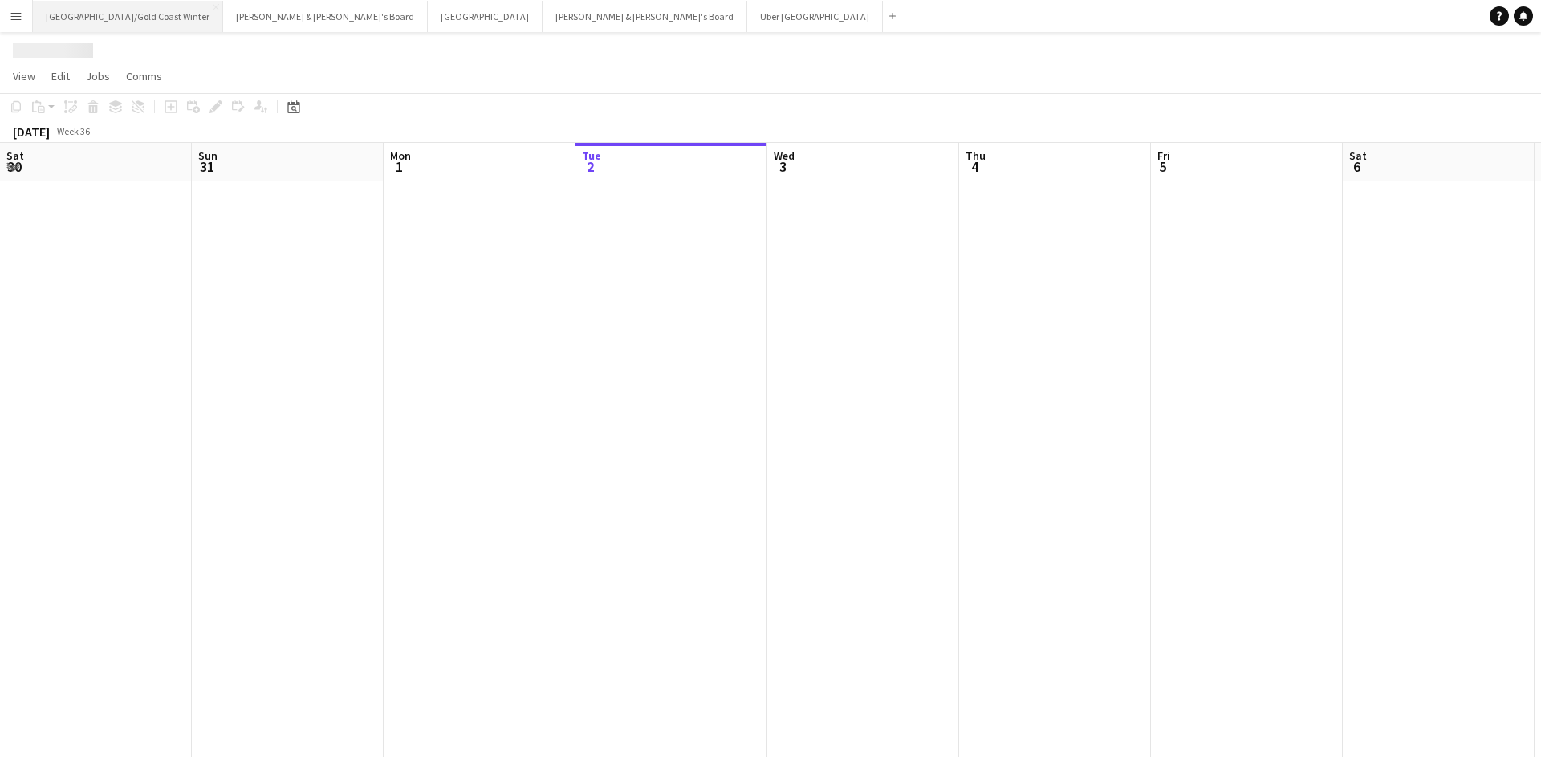
scroll to position [0, 384]
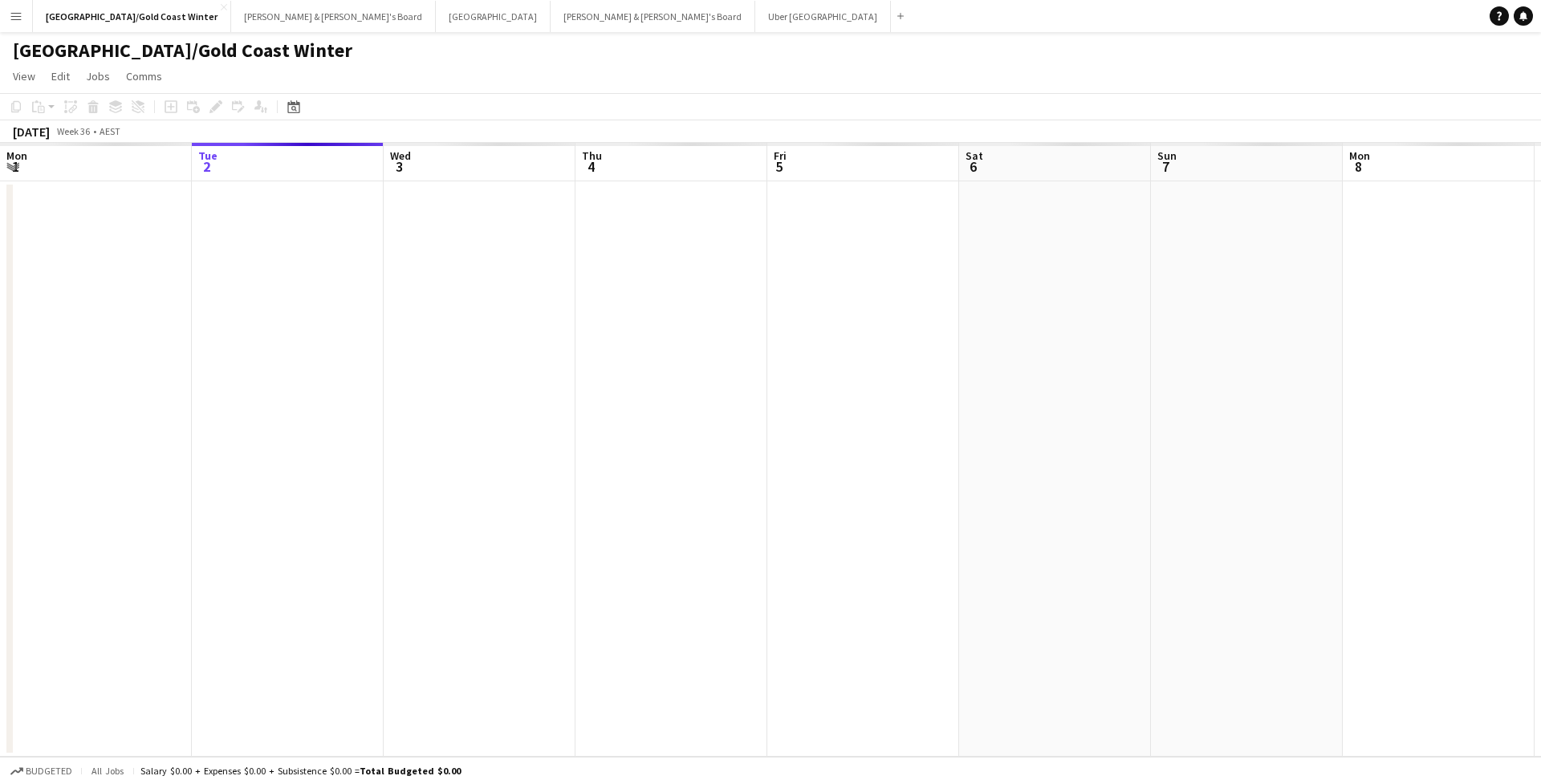
click at [22, 21] on app-icon "Menu" at bounding box center [16, 16] width 13 height 13
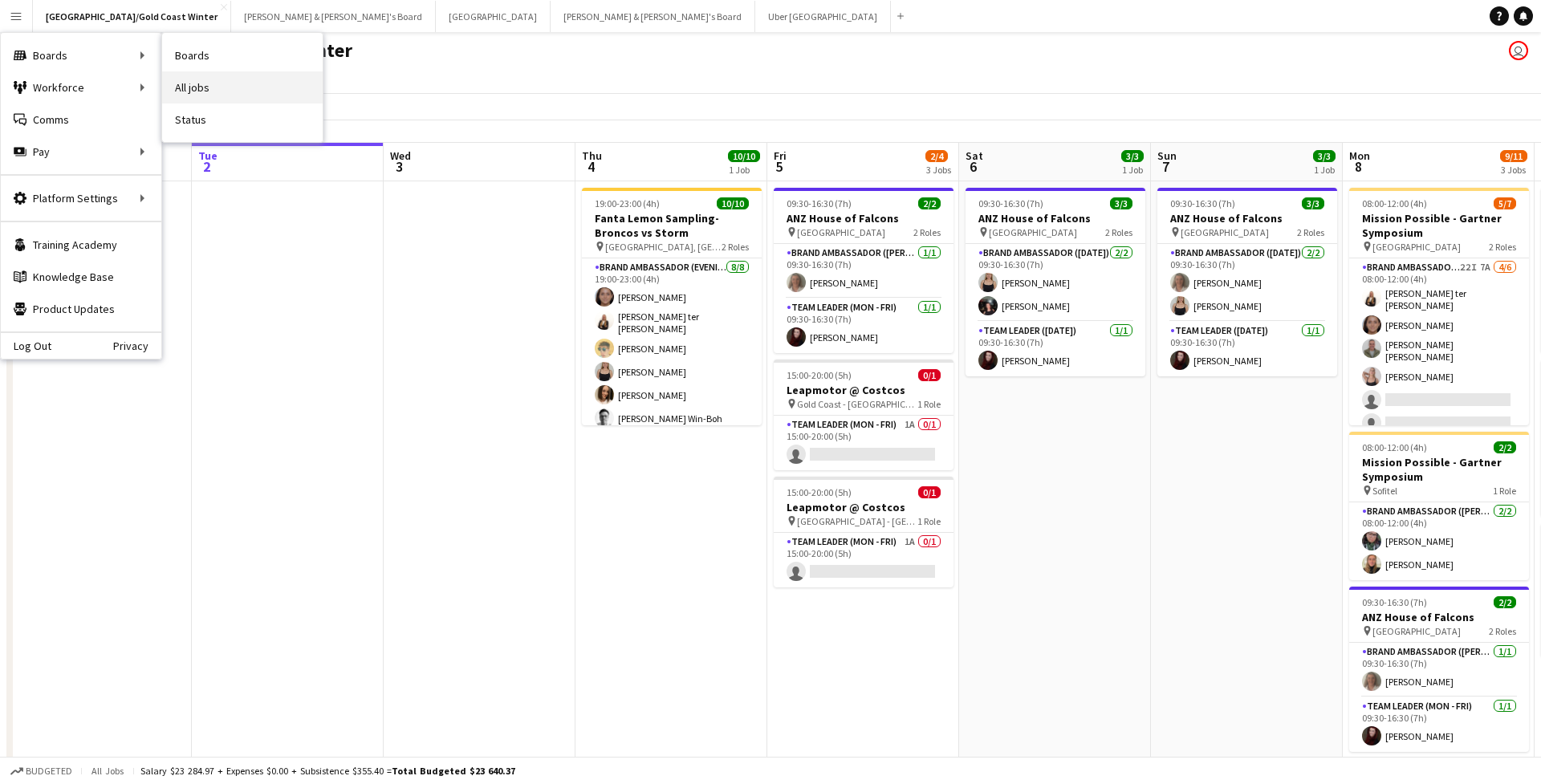
click at [203, 87] on link "All jobs" at bounding box center [242, 87] width 160 height 32
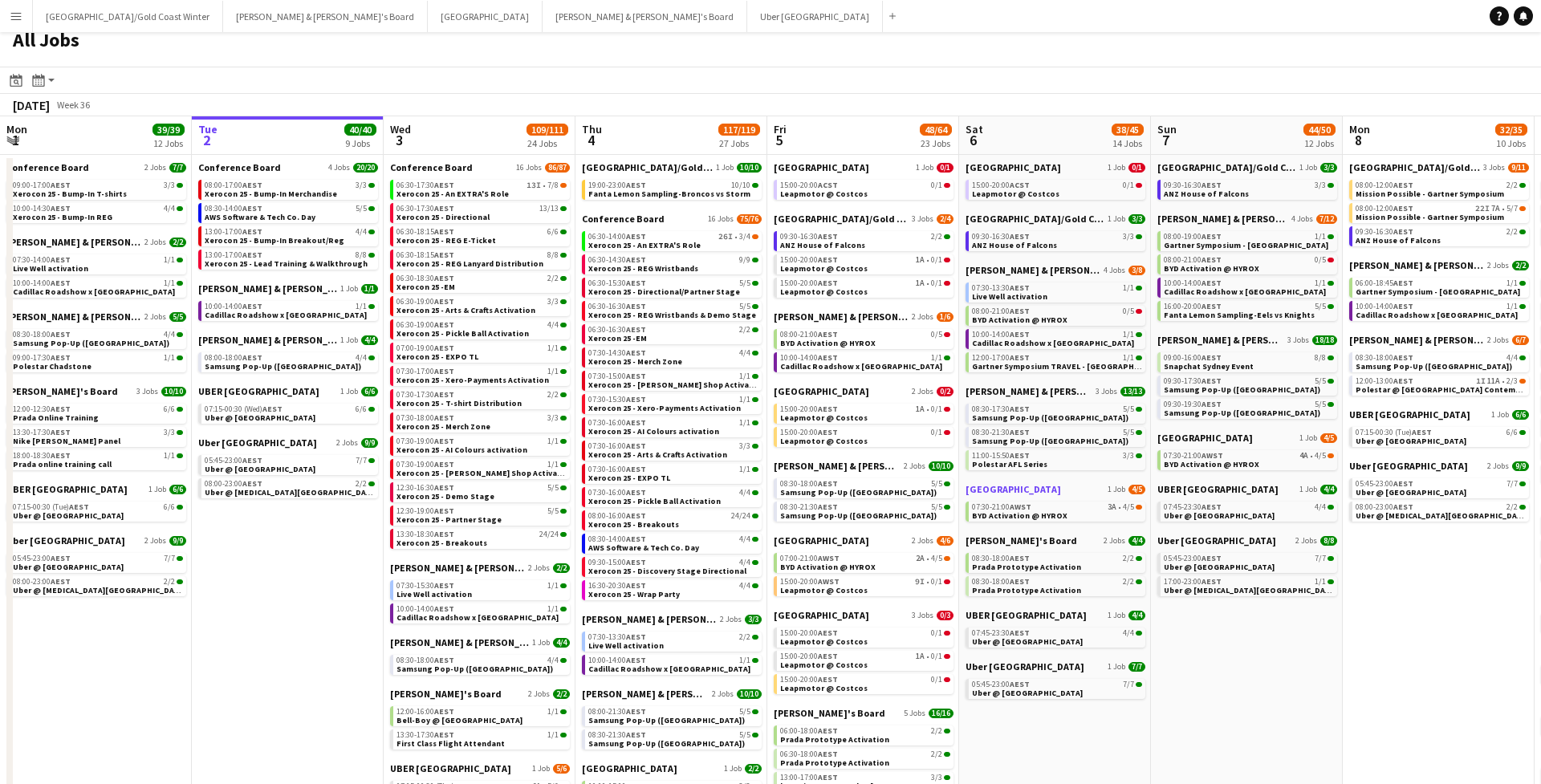
scroll to position [18, 0]
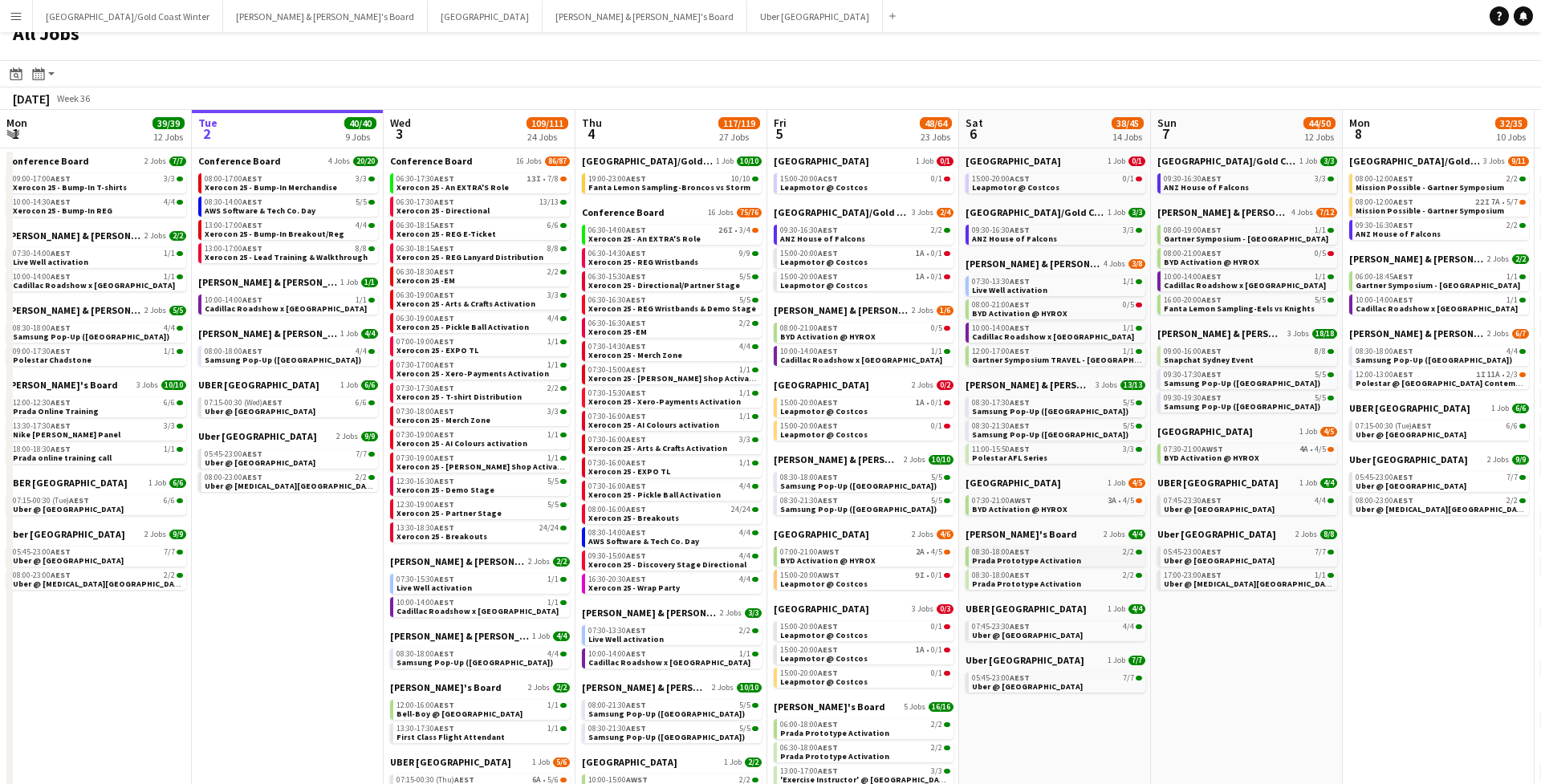
click at [1077, 548] on div "08:30-18:00 AEST 2/2" at bounding box center [1057, 551] width 170 height 8
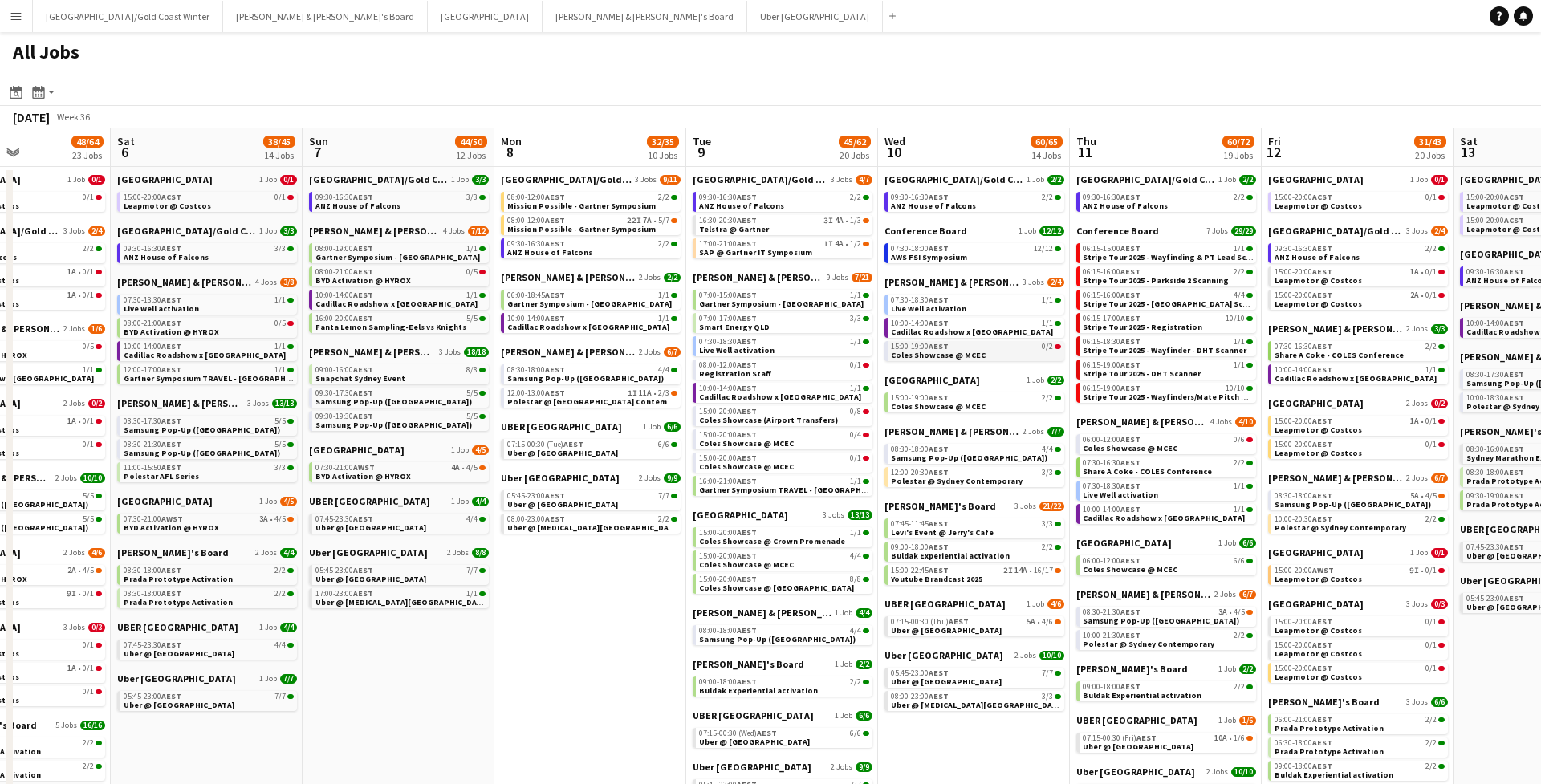
scroll to position [0, 0]
click at [421, 67] on div "All Jobs" at bounding box center [770, 55] width 1541 height 47
click at [229, 22] on button "James & Arrence's Board Close" at bounding box center [325, 16] width 204 height 31
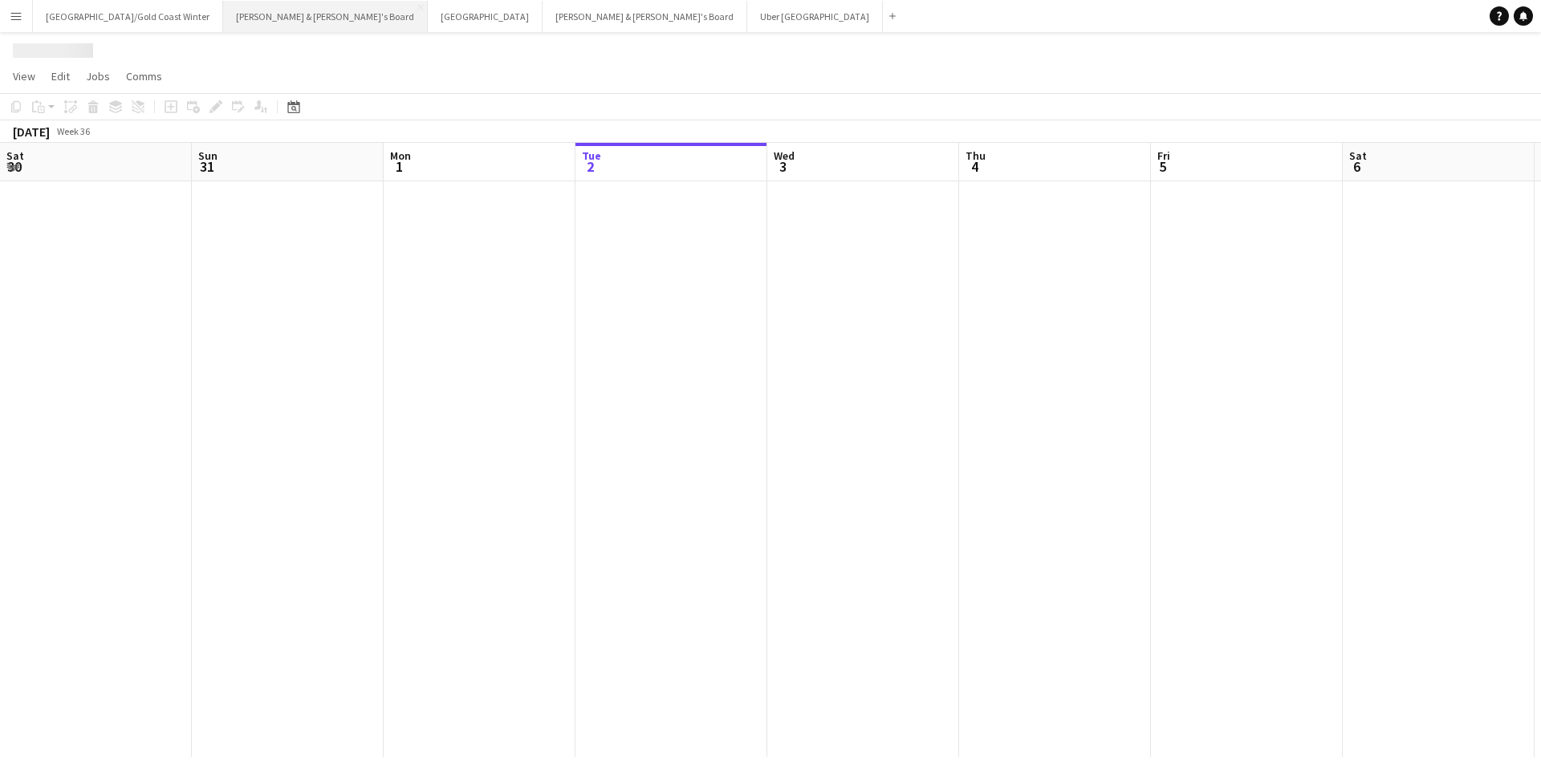
scroll to position [0, 384]
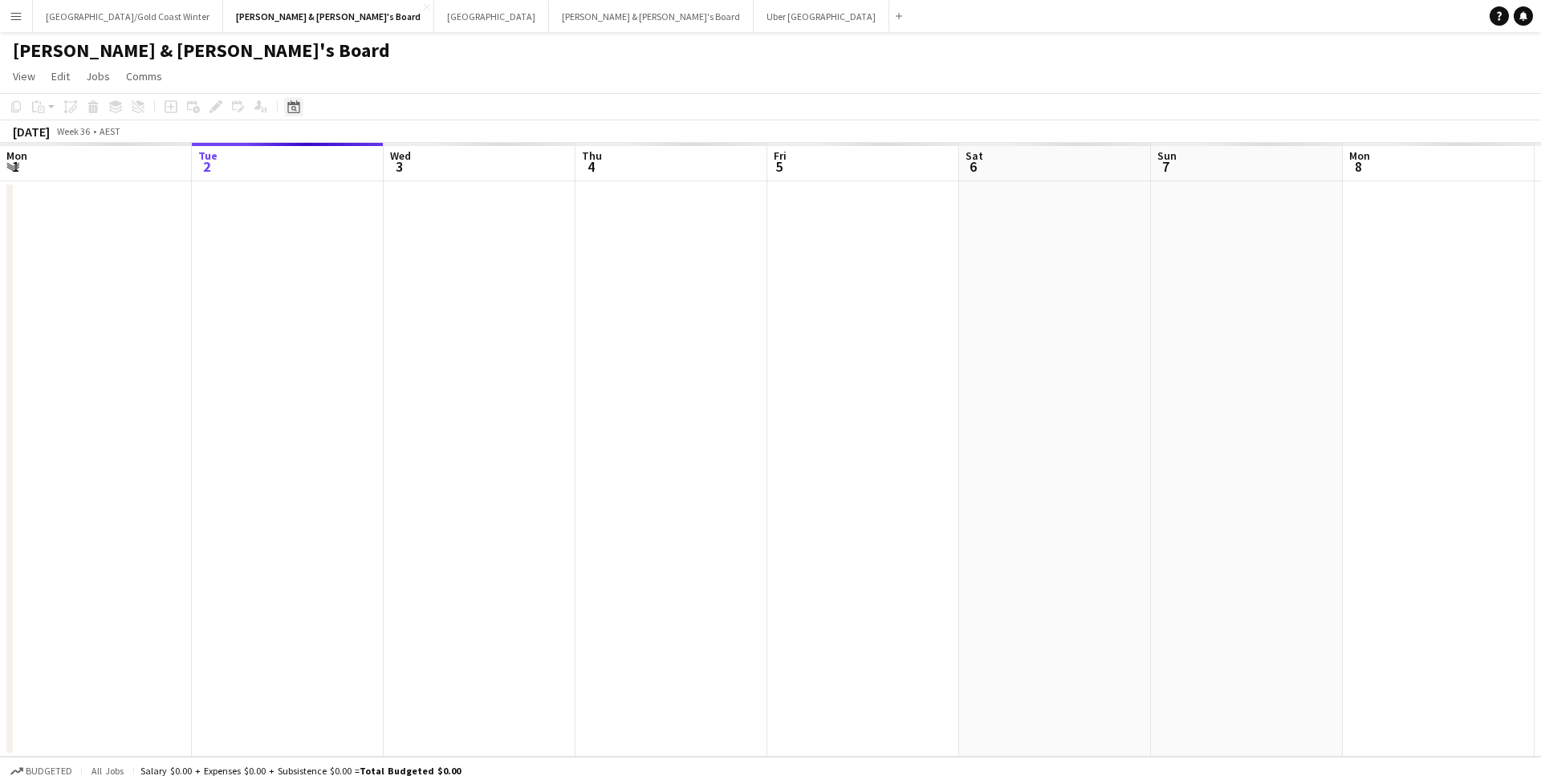
click at [299, 109] on icon "Date picker" at bounding box center [294, 106] width 13 height 13
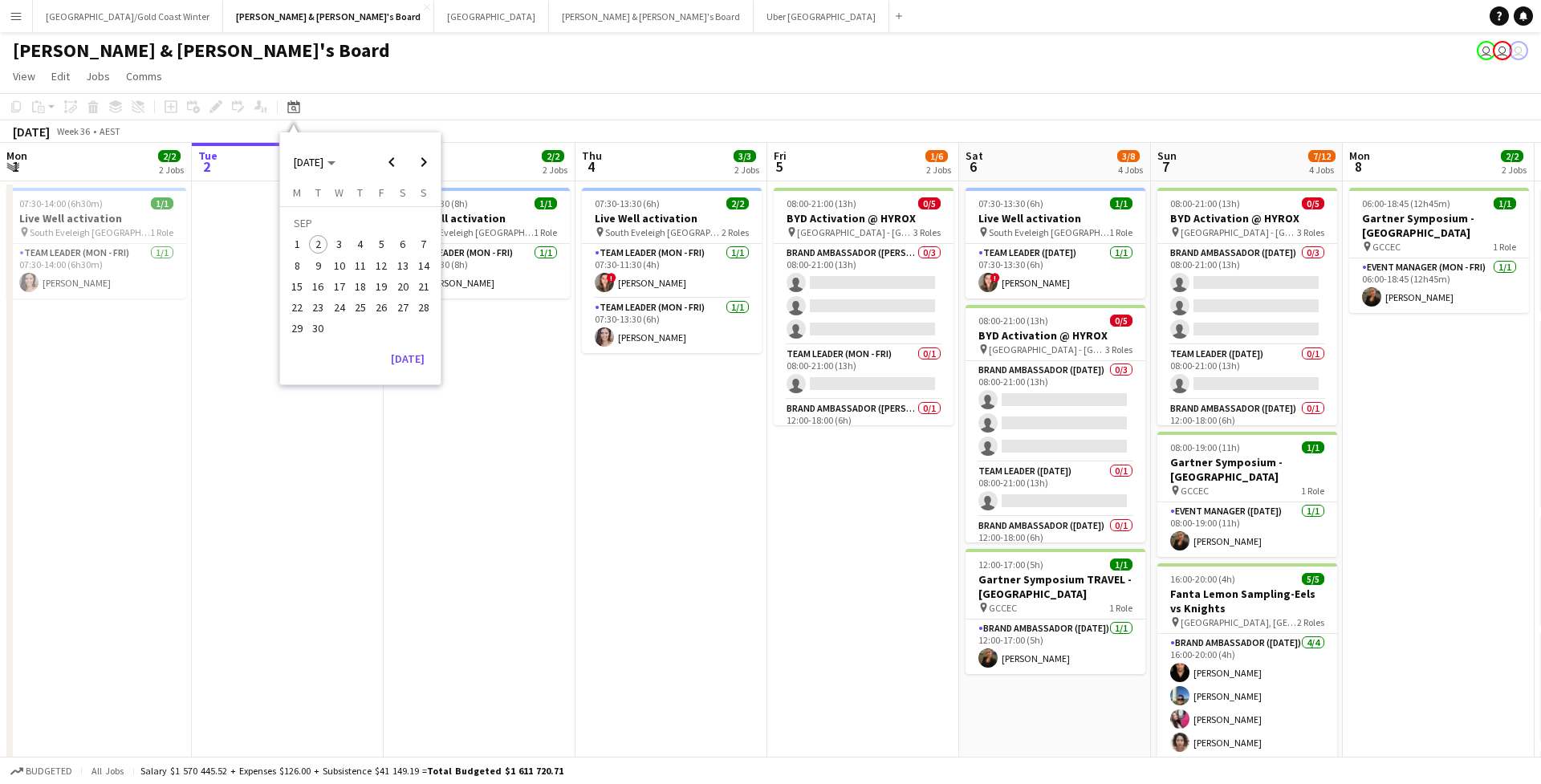
click at [321, 267] on span "9" at bounding box center [318, 265] width 19 height 19
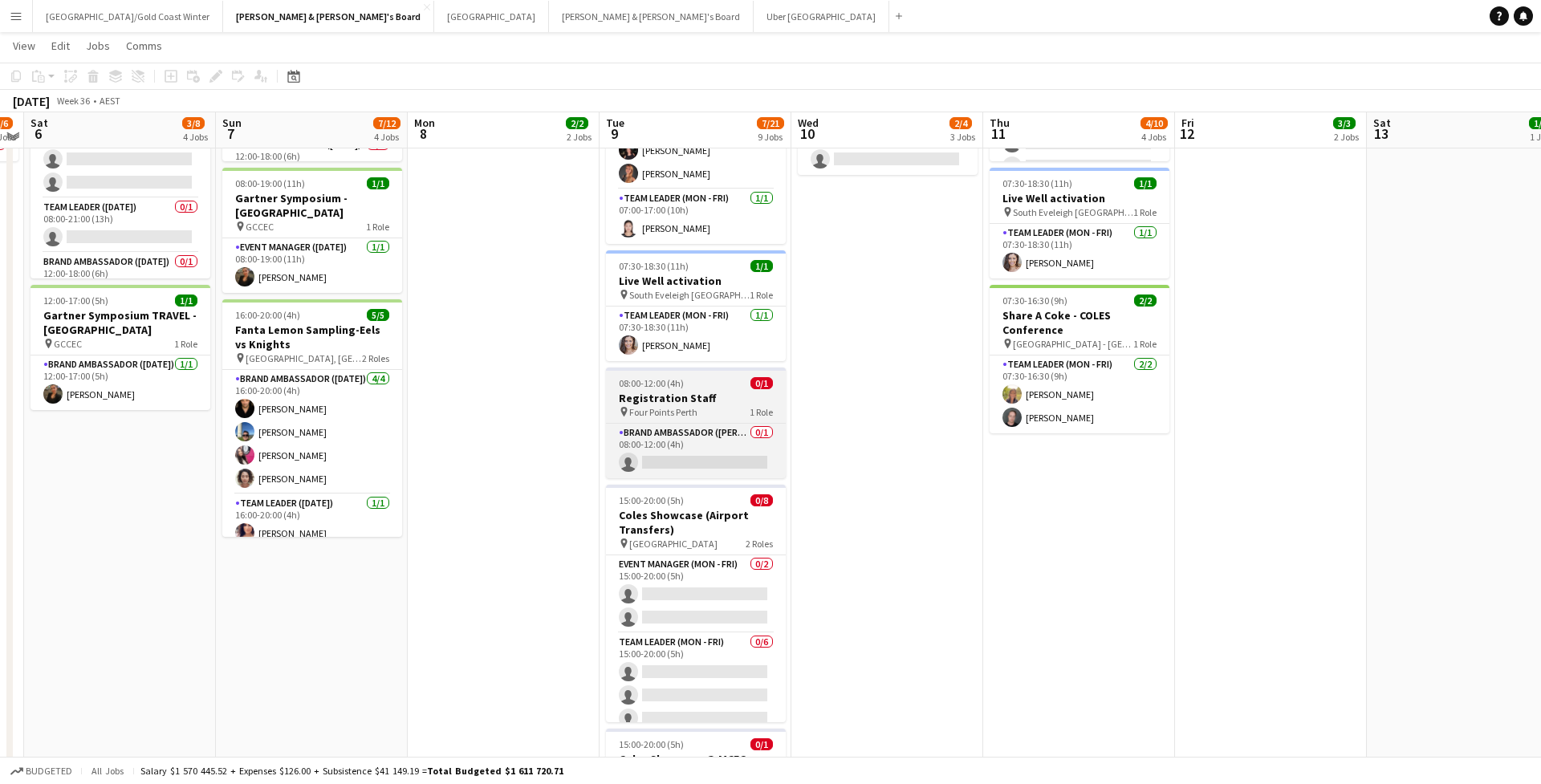
scroll to position [256, 0]
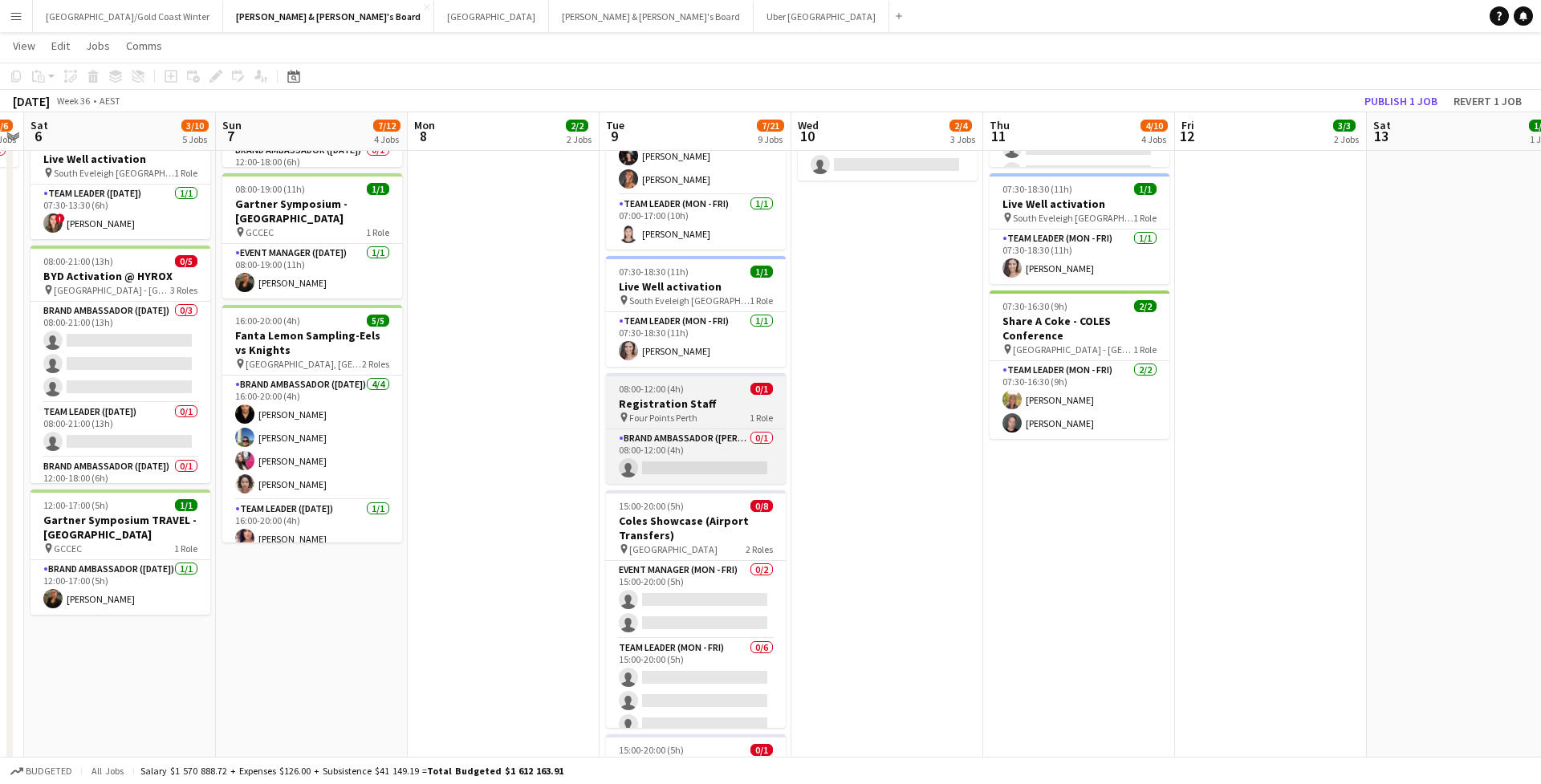
click at [702, 398] on h3 "Registration Staff" at bounding box center [695, 404] width 180 height 15
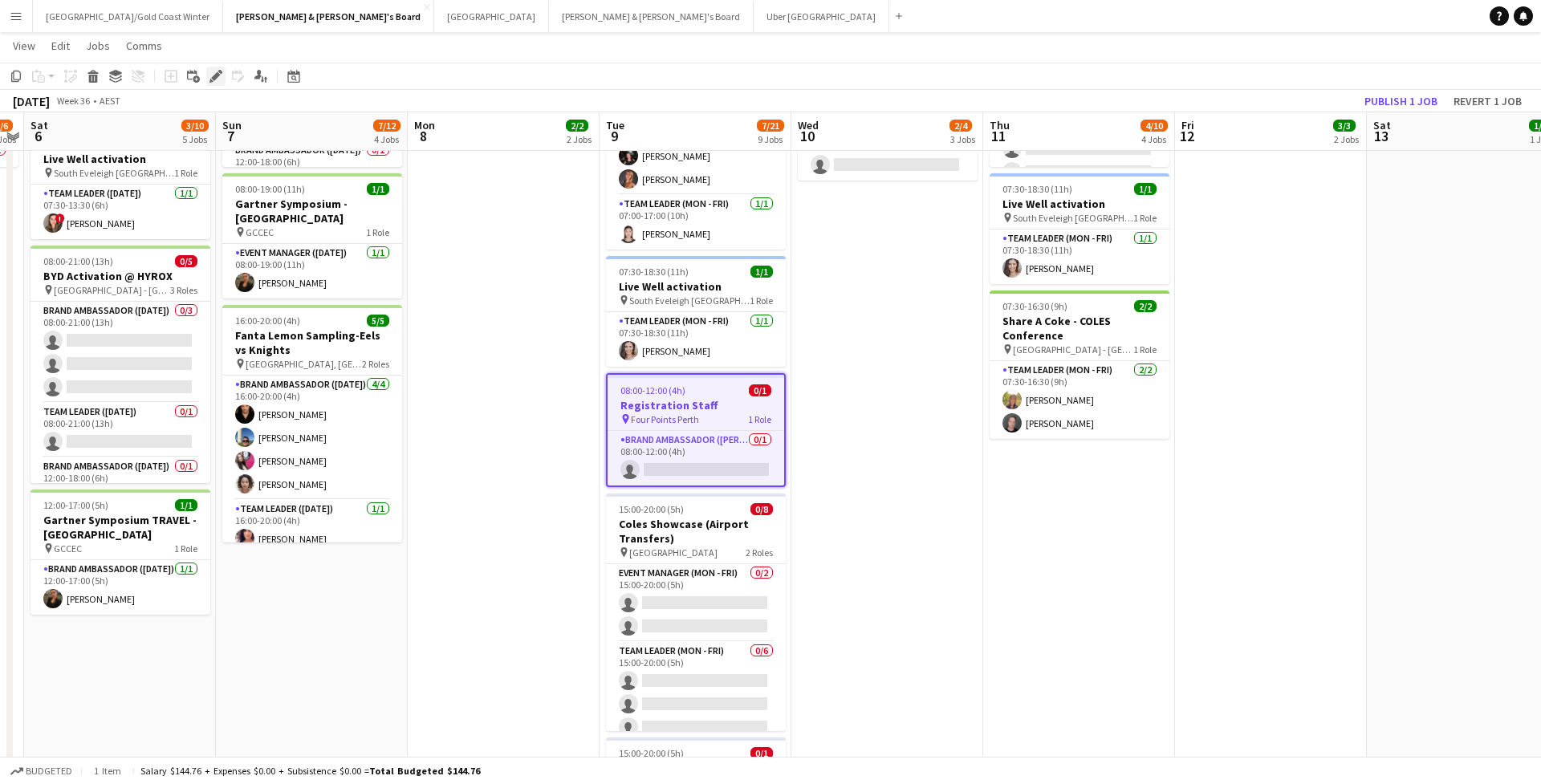
click at [215, 82] on icon "Edit" at bounding box center [216, 76] width 13 height 13
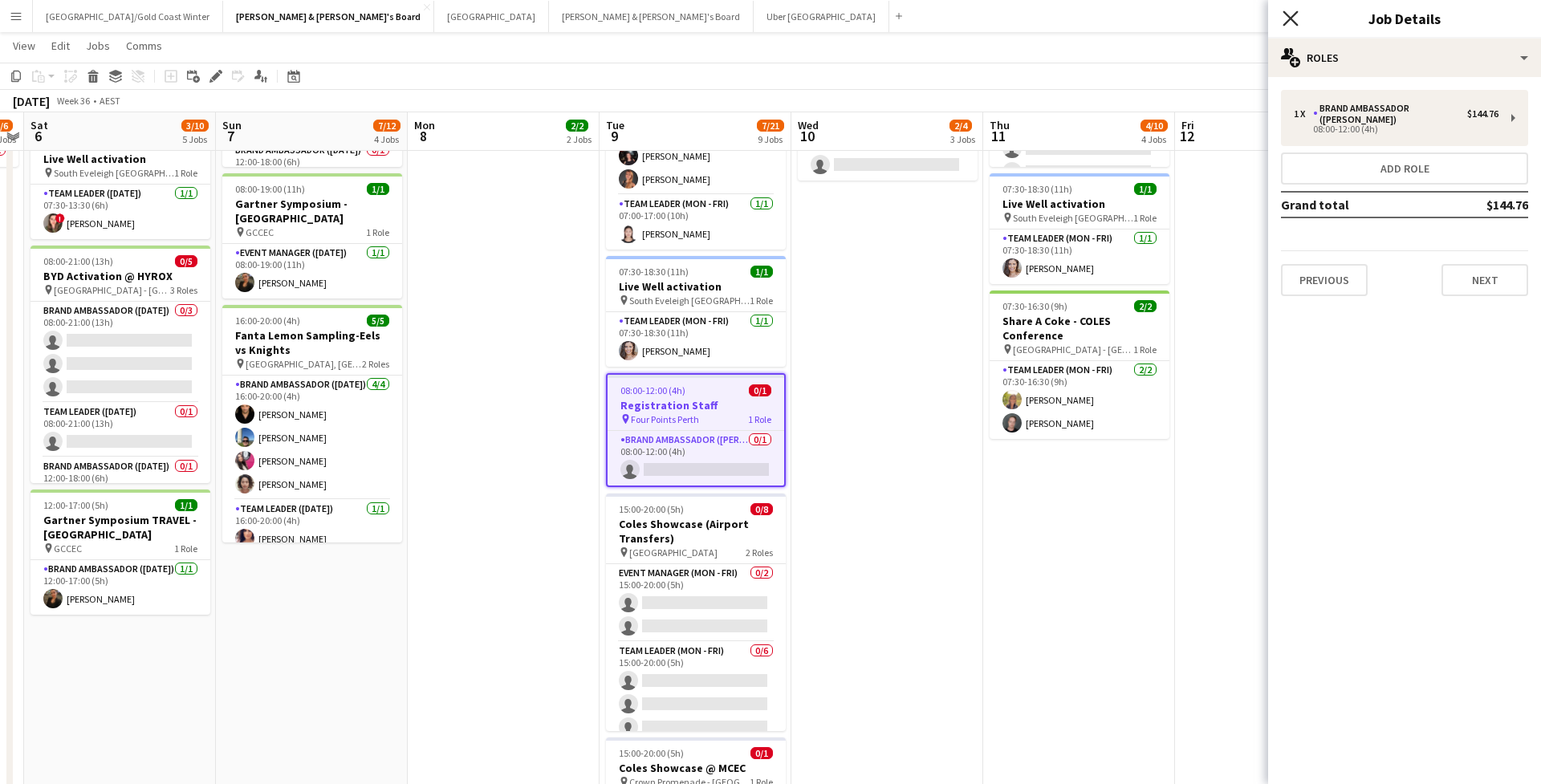
click at [1293, 12] on icon "Close pop-in" at bounding box center [1290, 17] width 16 height 16
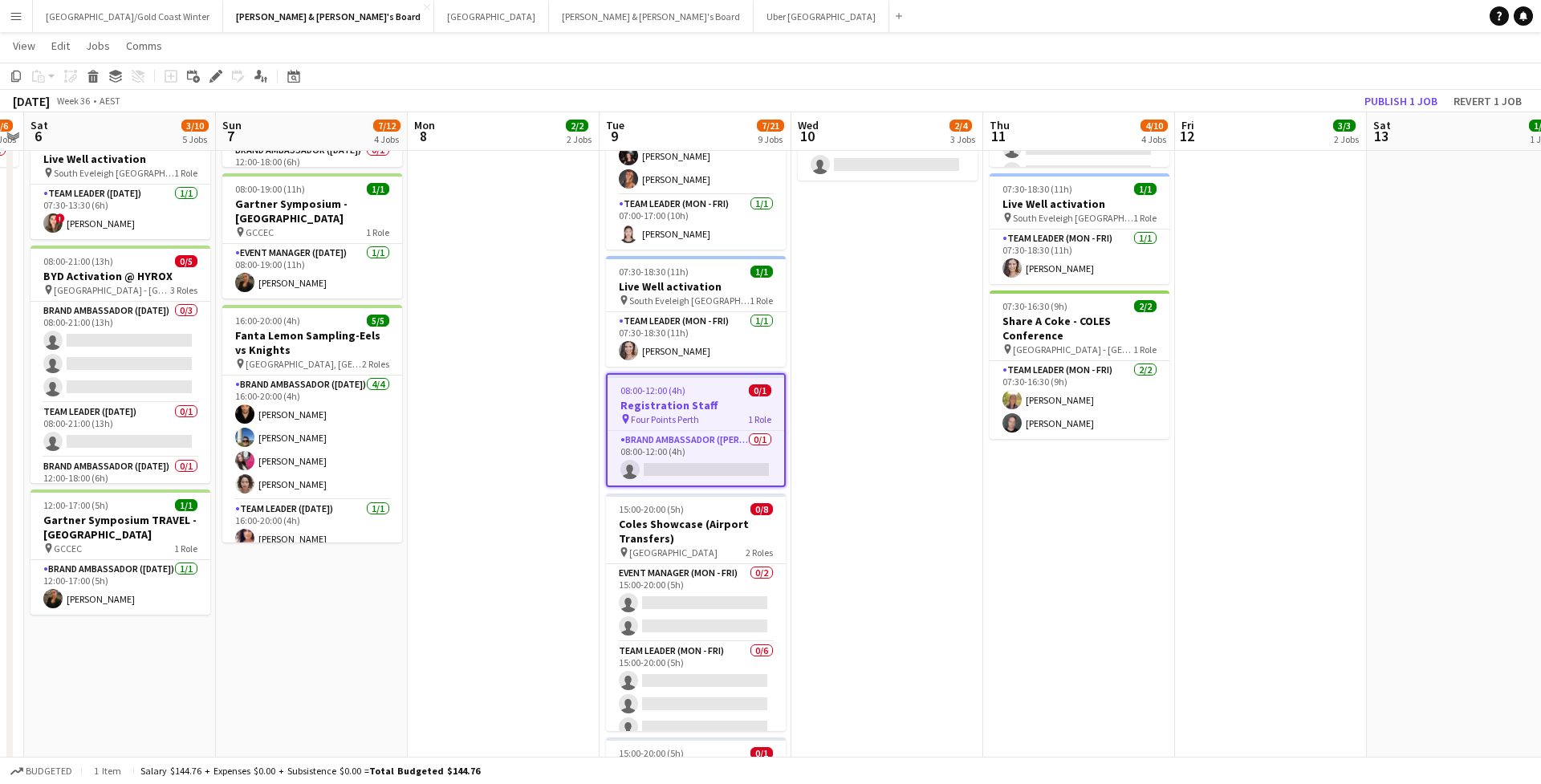
click at [1372, 87] on app-toolbar "Copy Paste Paste Command V Paste with crew Command Shift V Paste linked Job Del…" at bounding box center [770, 76] width 1541 height 27
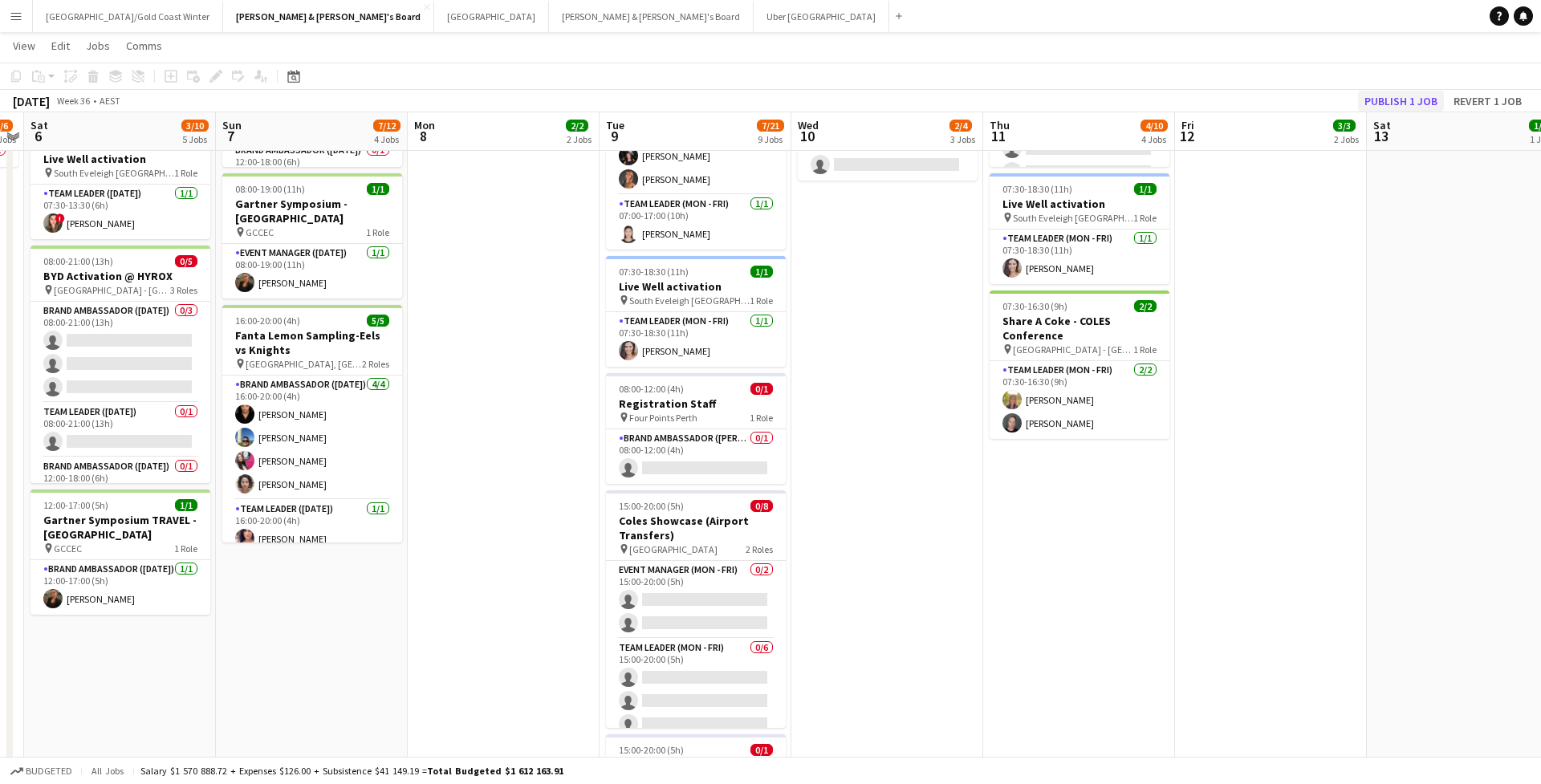
click at [1372, 93] on button "Publish 1 job" at bounding box center [1401, 101] width 86 height 21
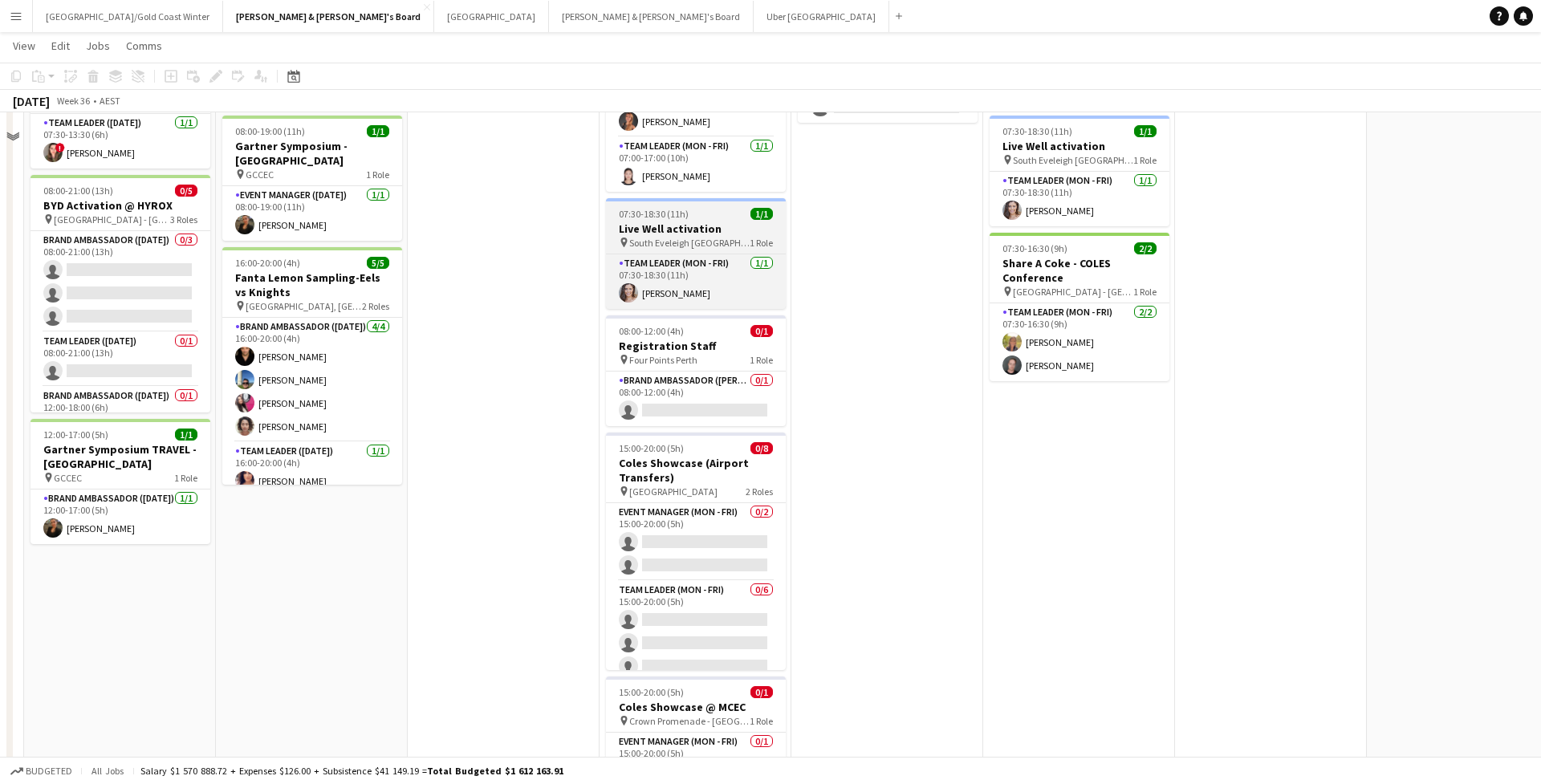
scroll to position [320, 0]
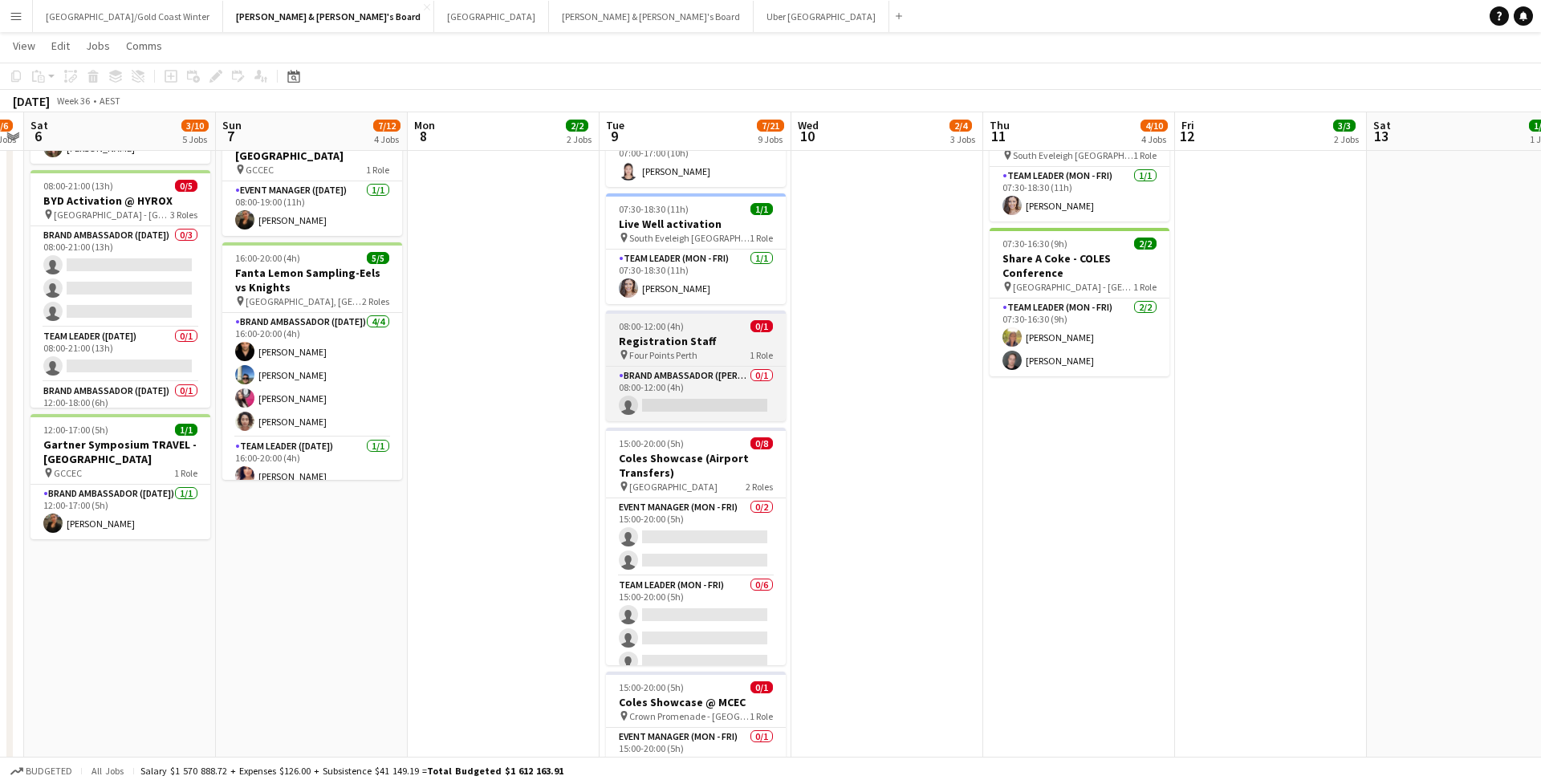
click at [712, 332] on div "08:00-12:00 (4h) 0/1" at bounding box center [695, 326] width 180 height 12
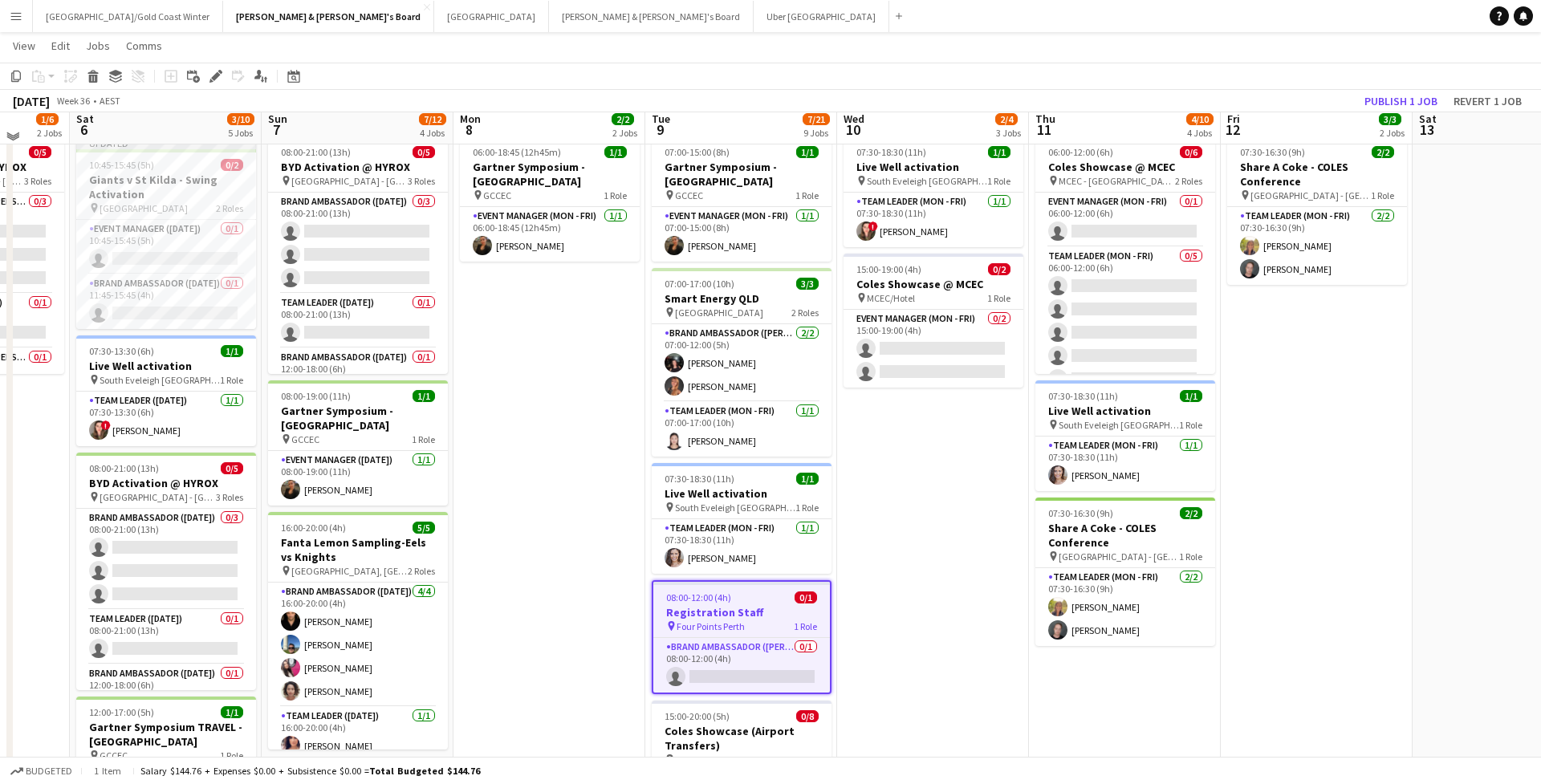
scroll to position [65, 0]
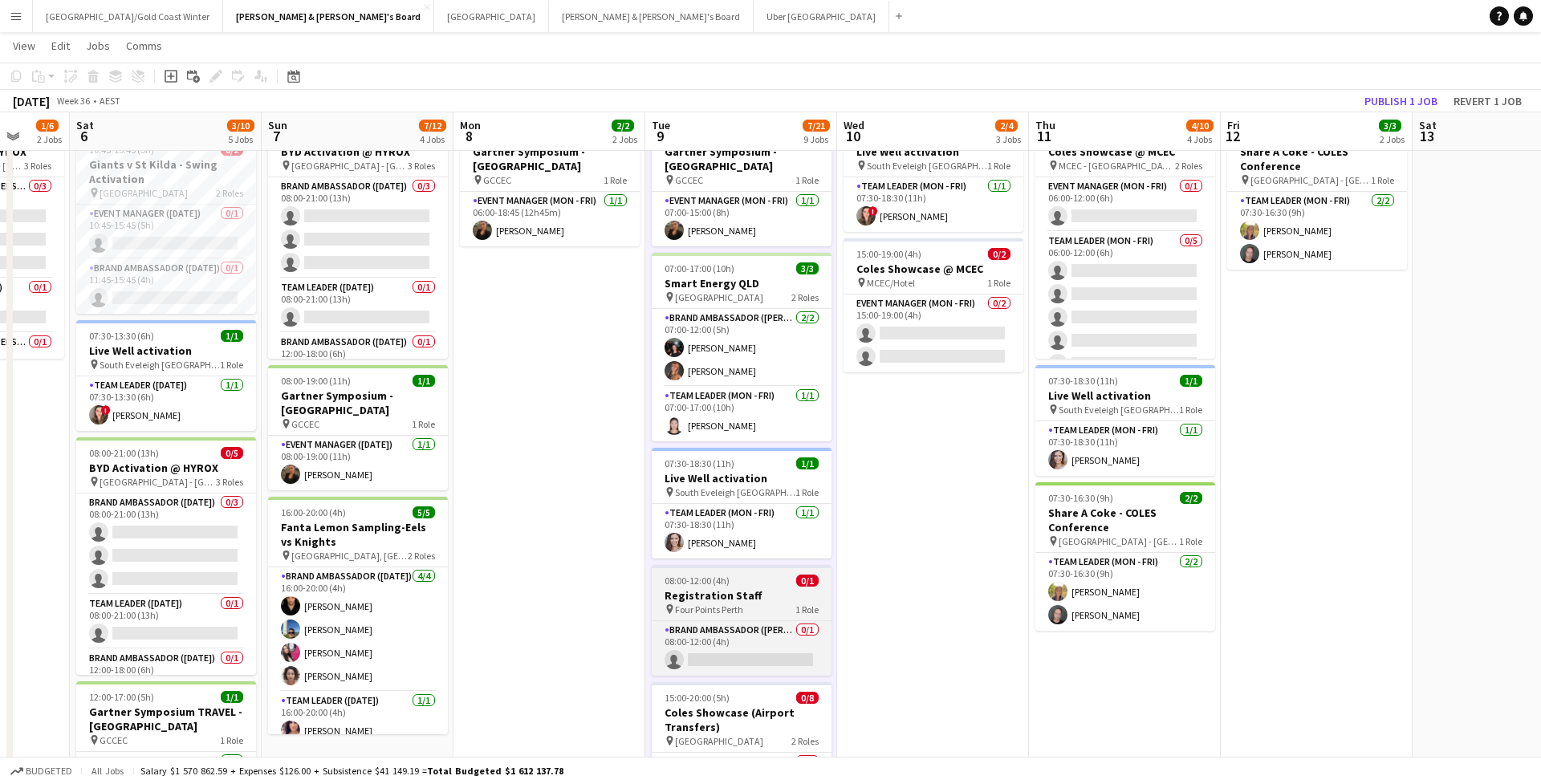
click at [765, 619] on app-job-card "08:00-12:00 (4h) 0/1 Registration Staff pin Four Points Perth 1 Role Brand Amba…" at bounding box center [741, 620] width 180 height 111
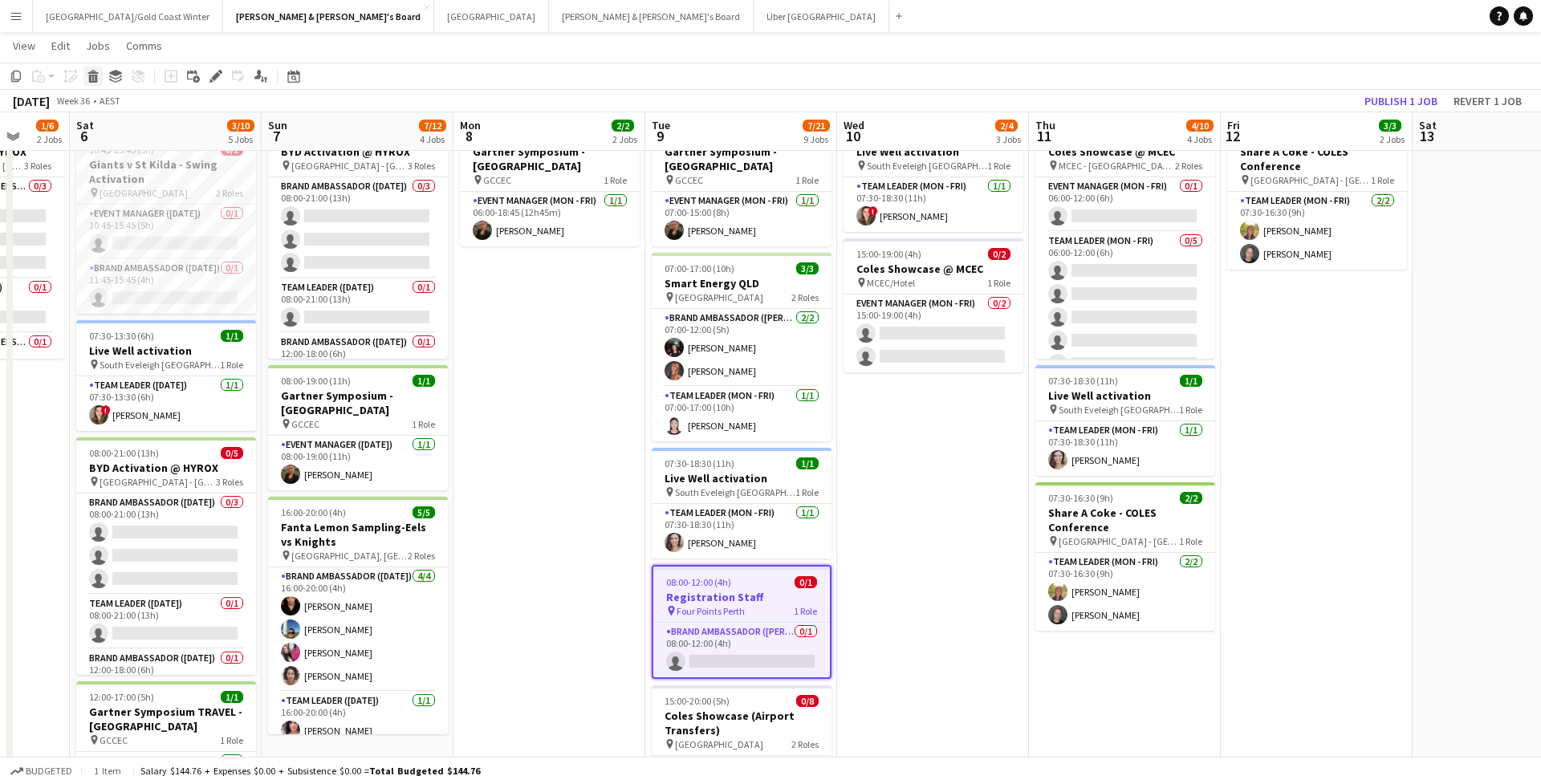
click at [96, 81] on icon at bounding box center [93, 78] width 9 height 8
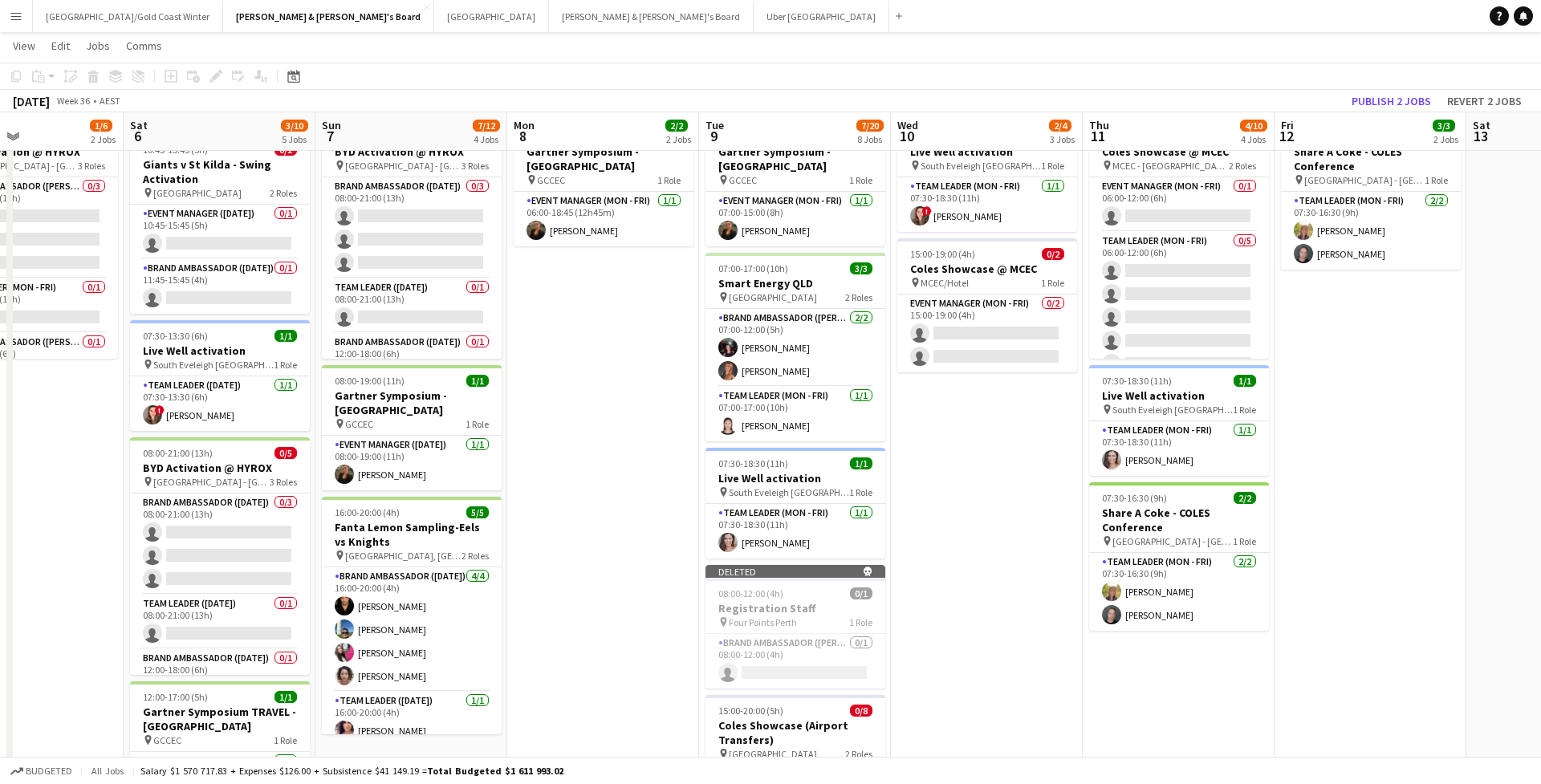
scroll to position [0, 450]
click at [812, 642] on app-card-role "Brand Ambassador (Mon - Fri) 0/1 08:00-12:00 (4h) single-neutral-actions" at bounding box center [797, 661] width 180 height 55
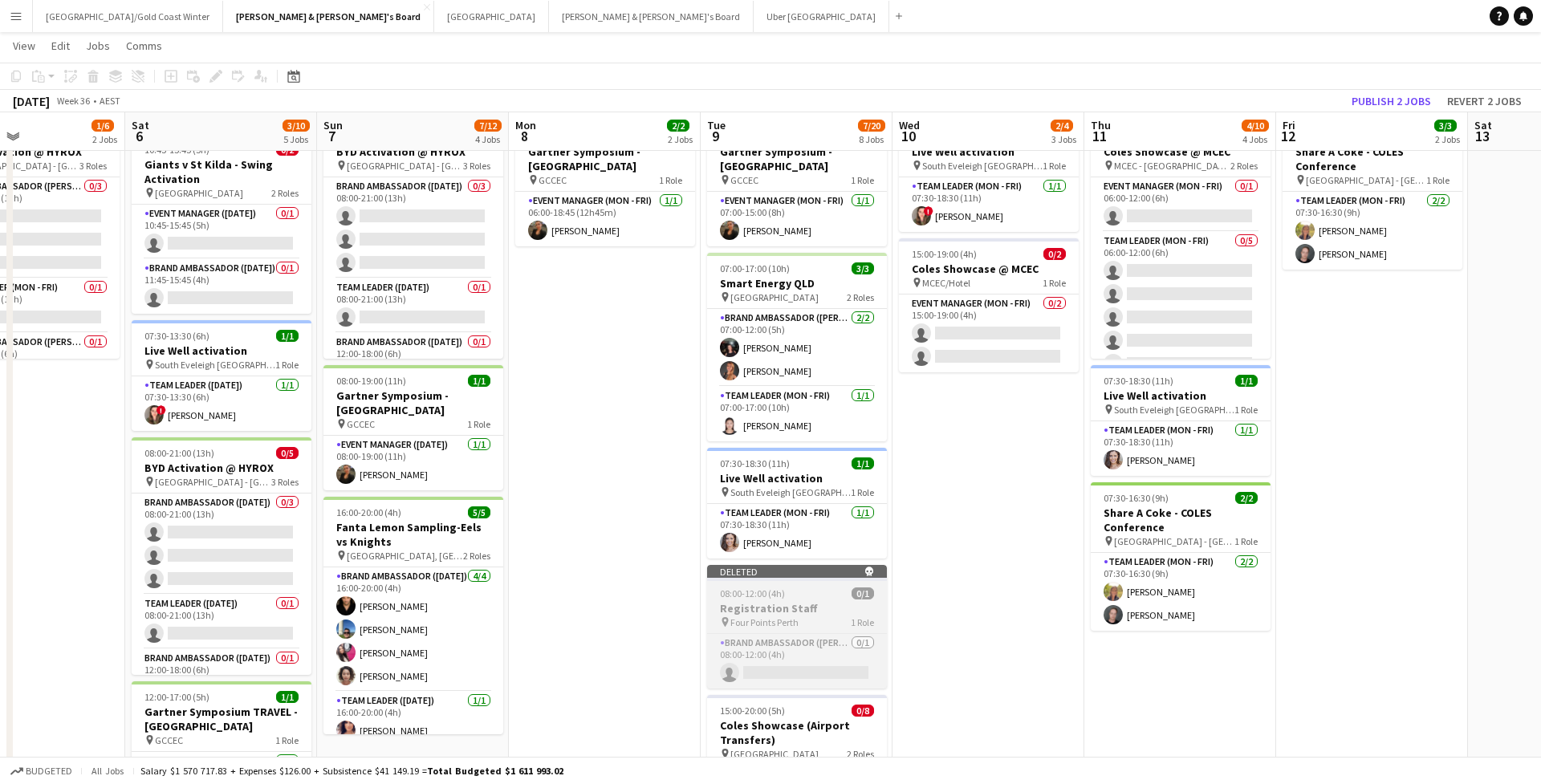
click at [818, 592] on div "08:00-12:00 (4h) 0/1" at bounding box center [797, 593] width 180 height 12
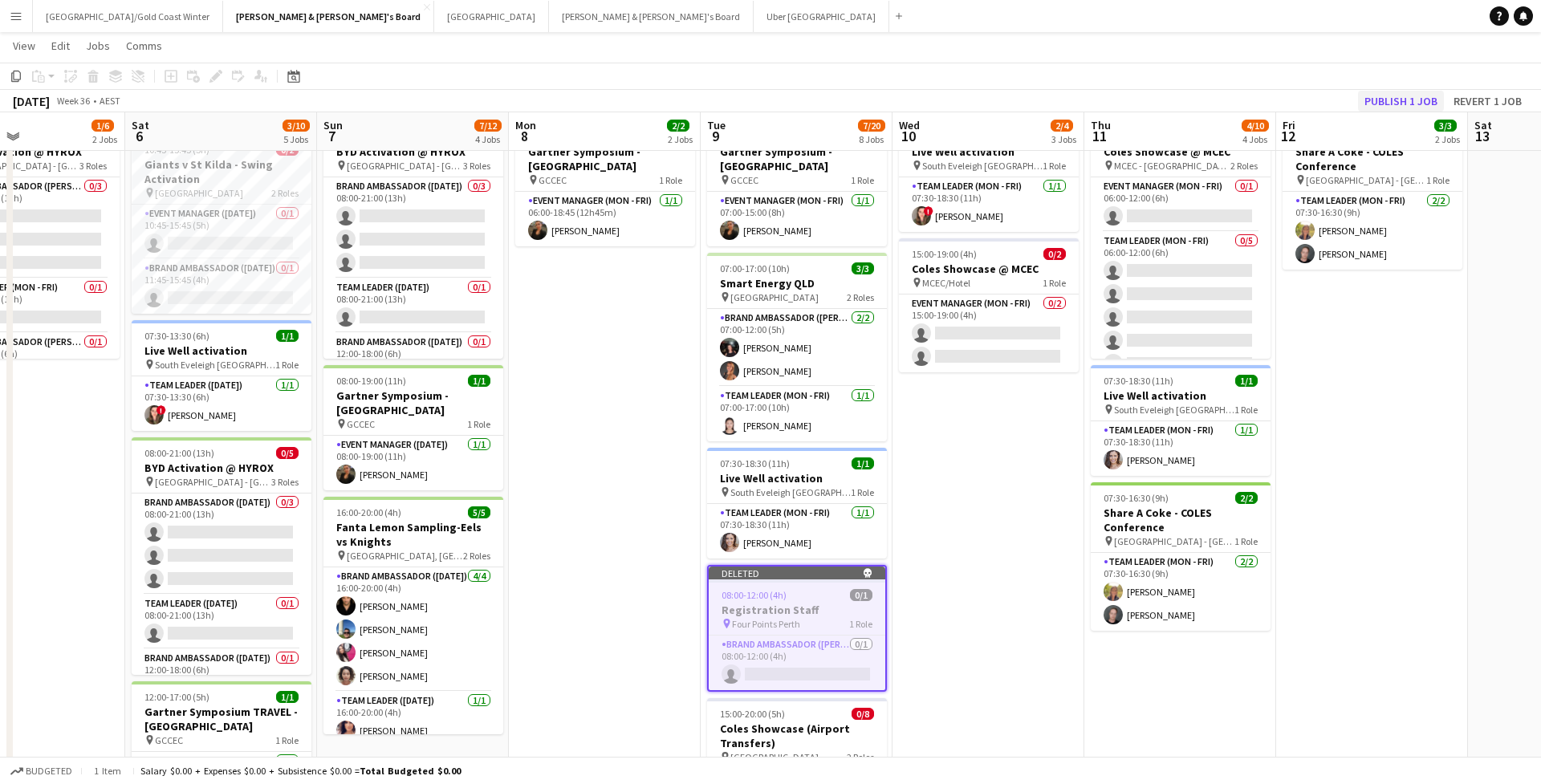
click at [1381, 96] on button "Publish 1 job" at bounding box center [1401, 101] width 86 height 21
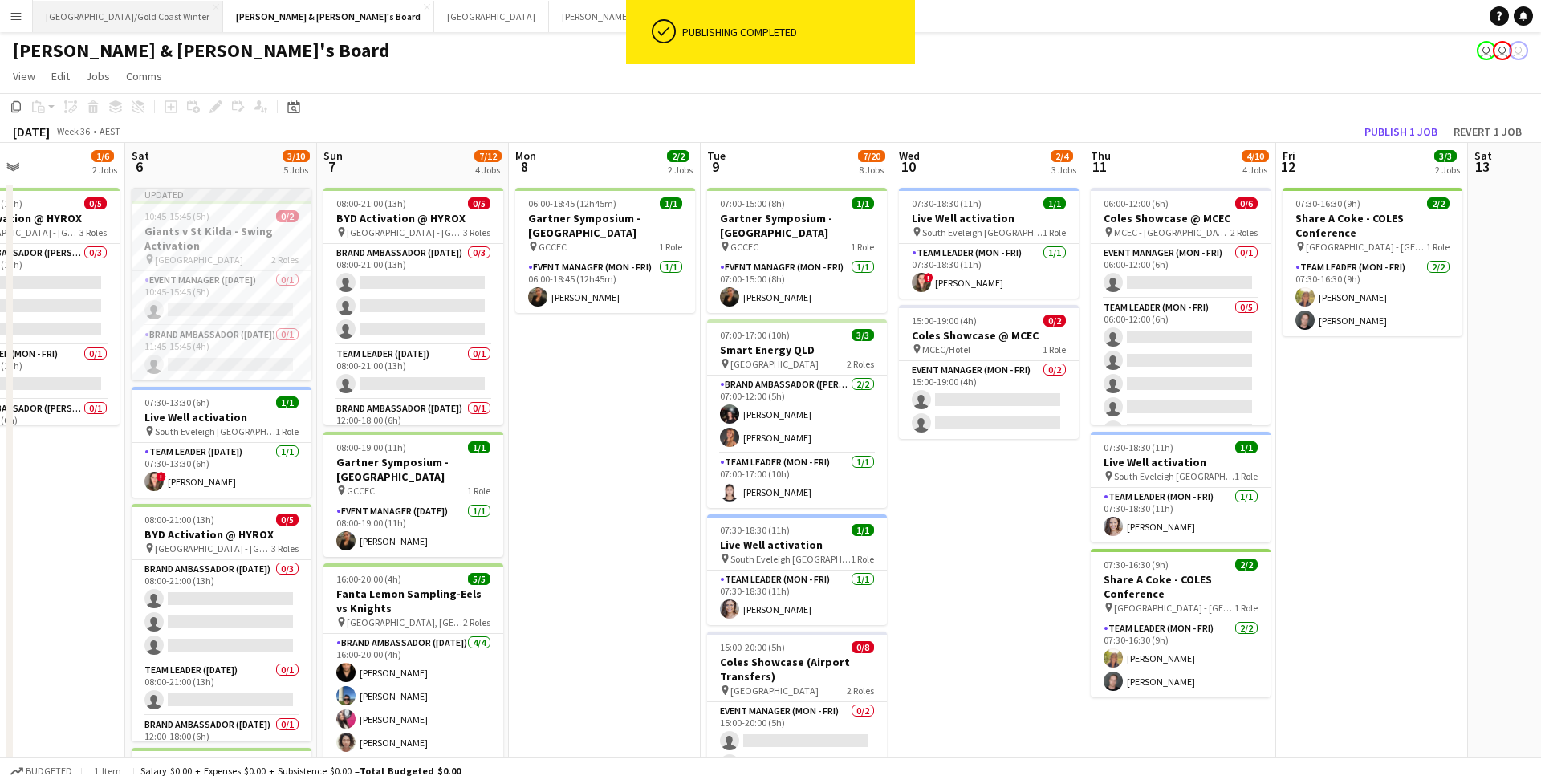
scroll to position [0, 0]
click at [106, 16] on button "[GEOGRAPHIC_DATA]/[GEOGRAPHIC_DATA] Winter Close" at bounding box center [128, 16] width 191 height 31
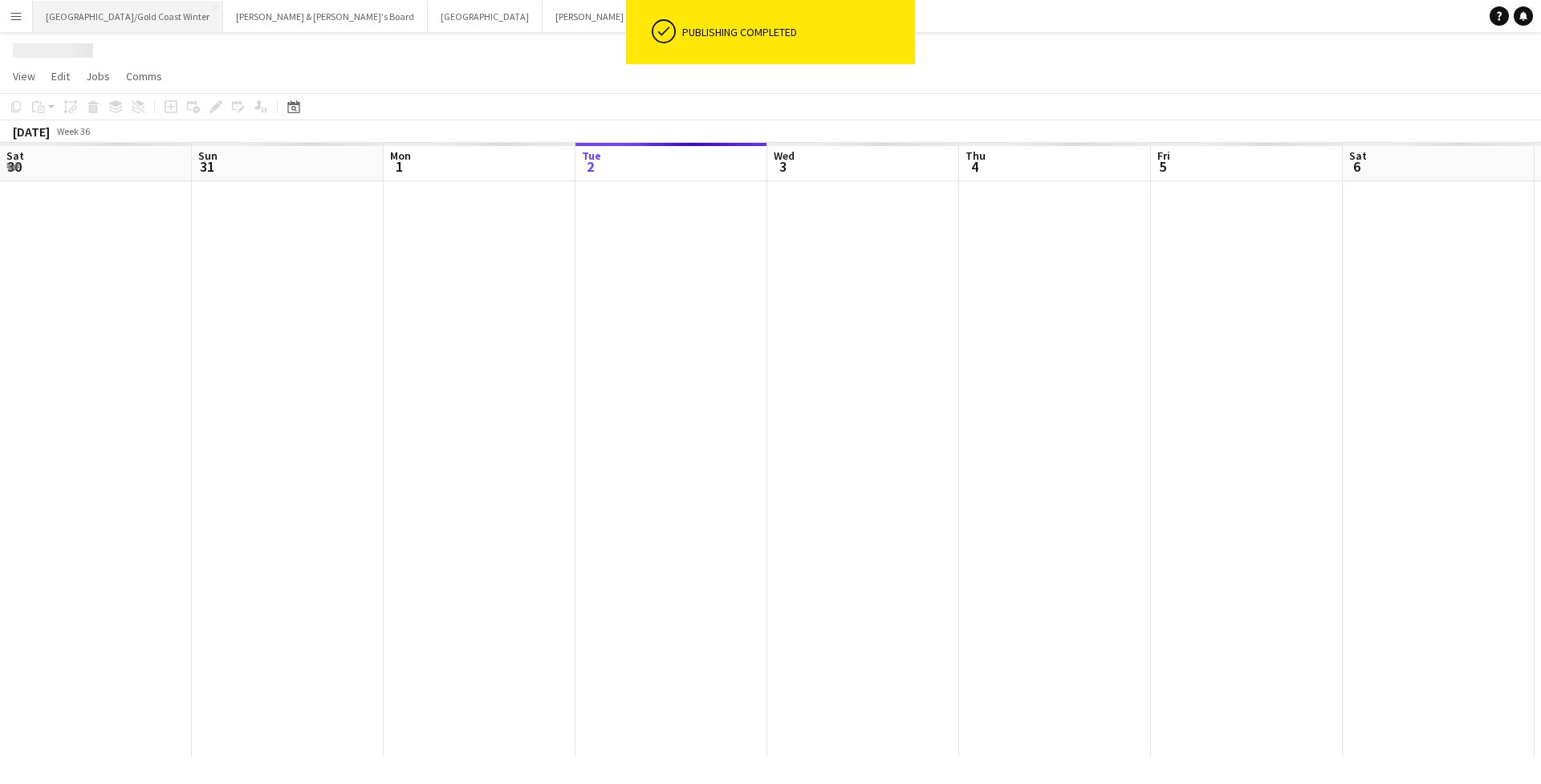
scroll to position [0, 384]
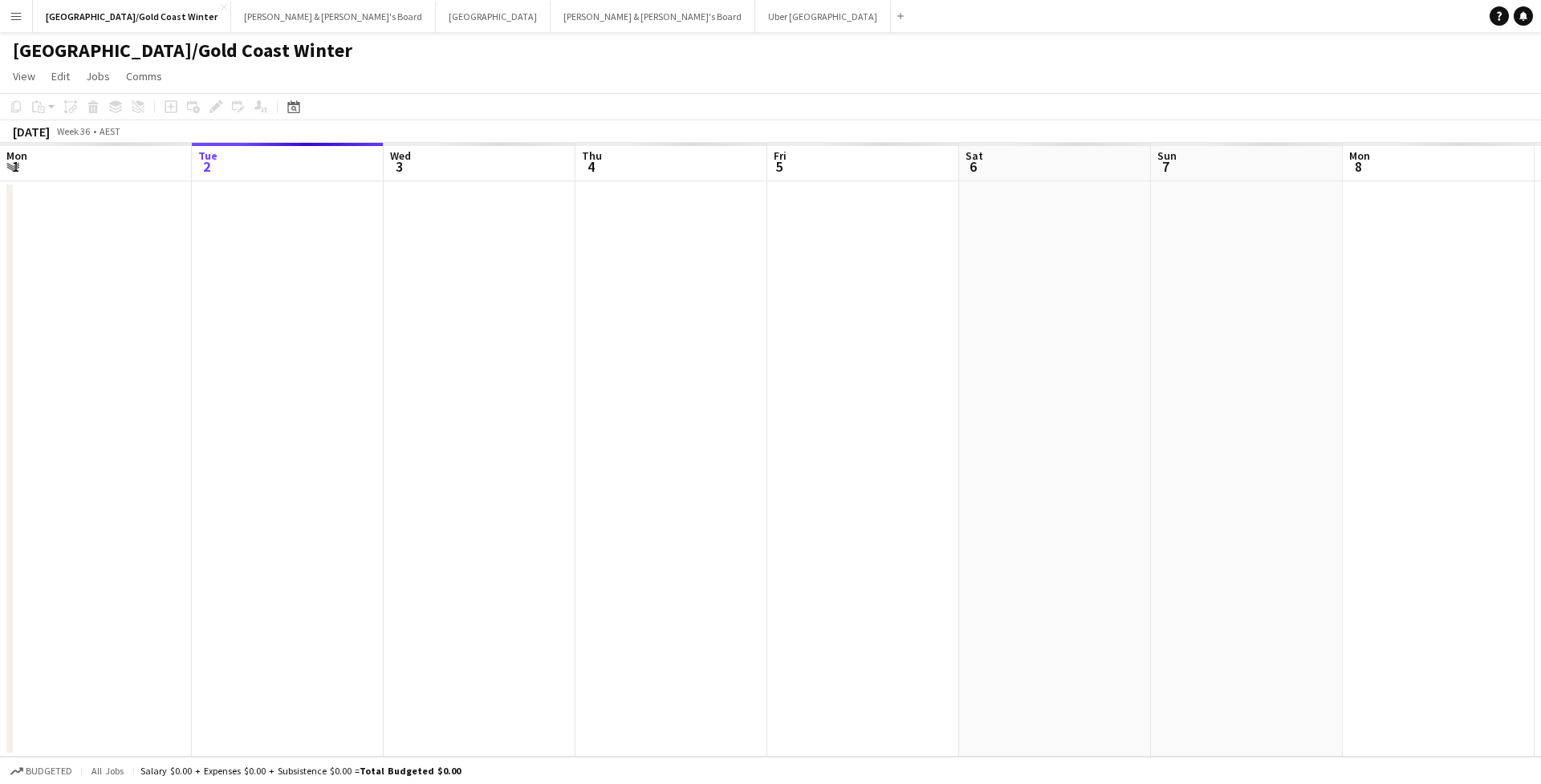
click at [25, 19] on button "Menu" at bounding box center [16, 16] width 32 height 32
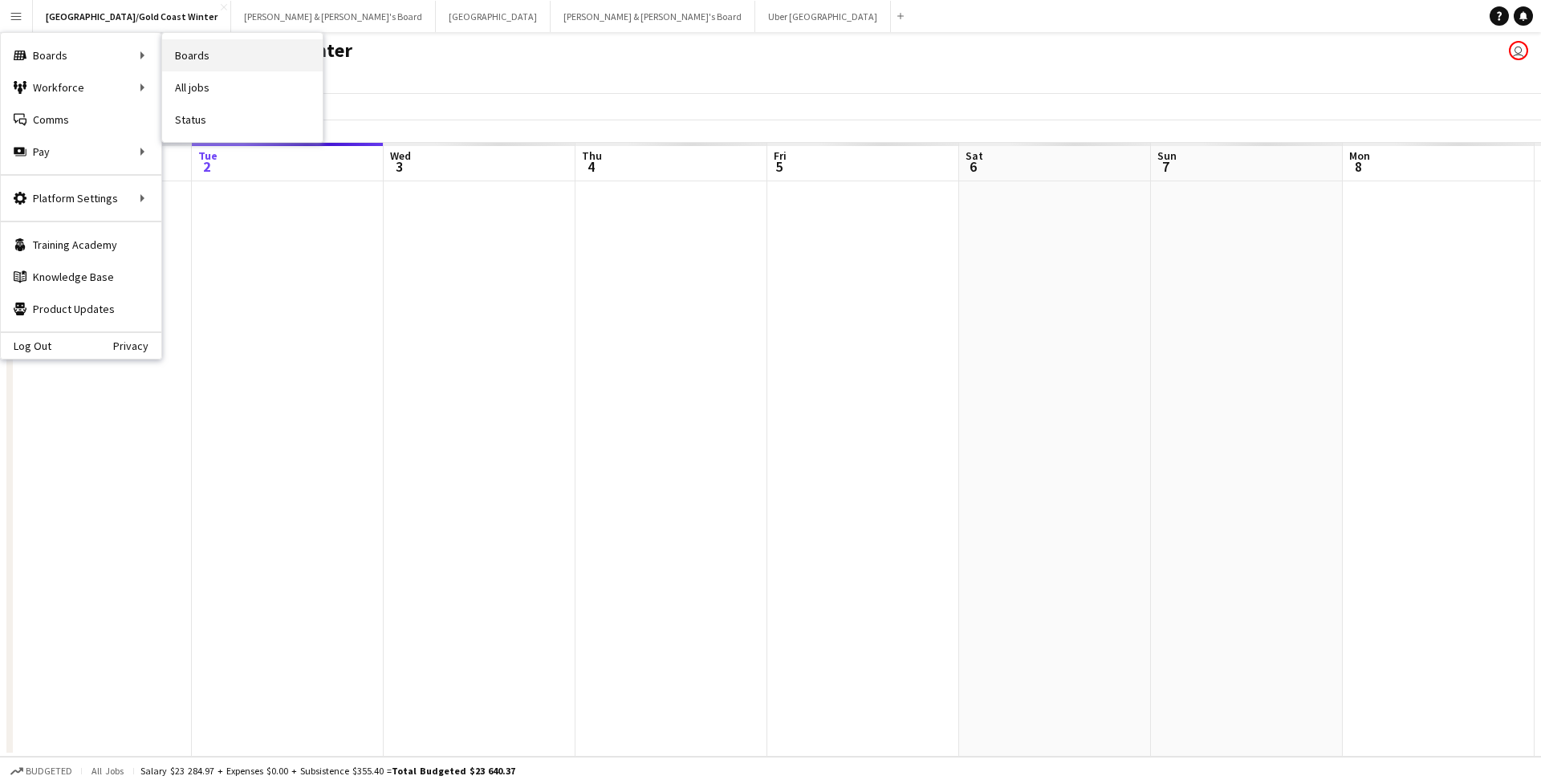
click at [183, 55] on link "Boards" at bounding box center [242, 55] width 160 height 32
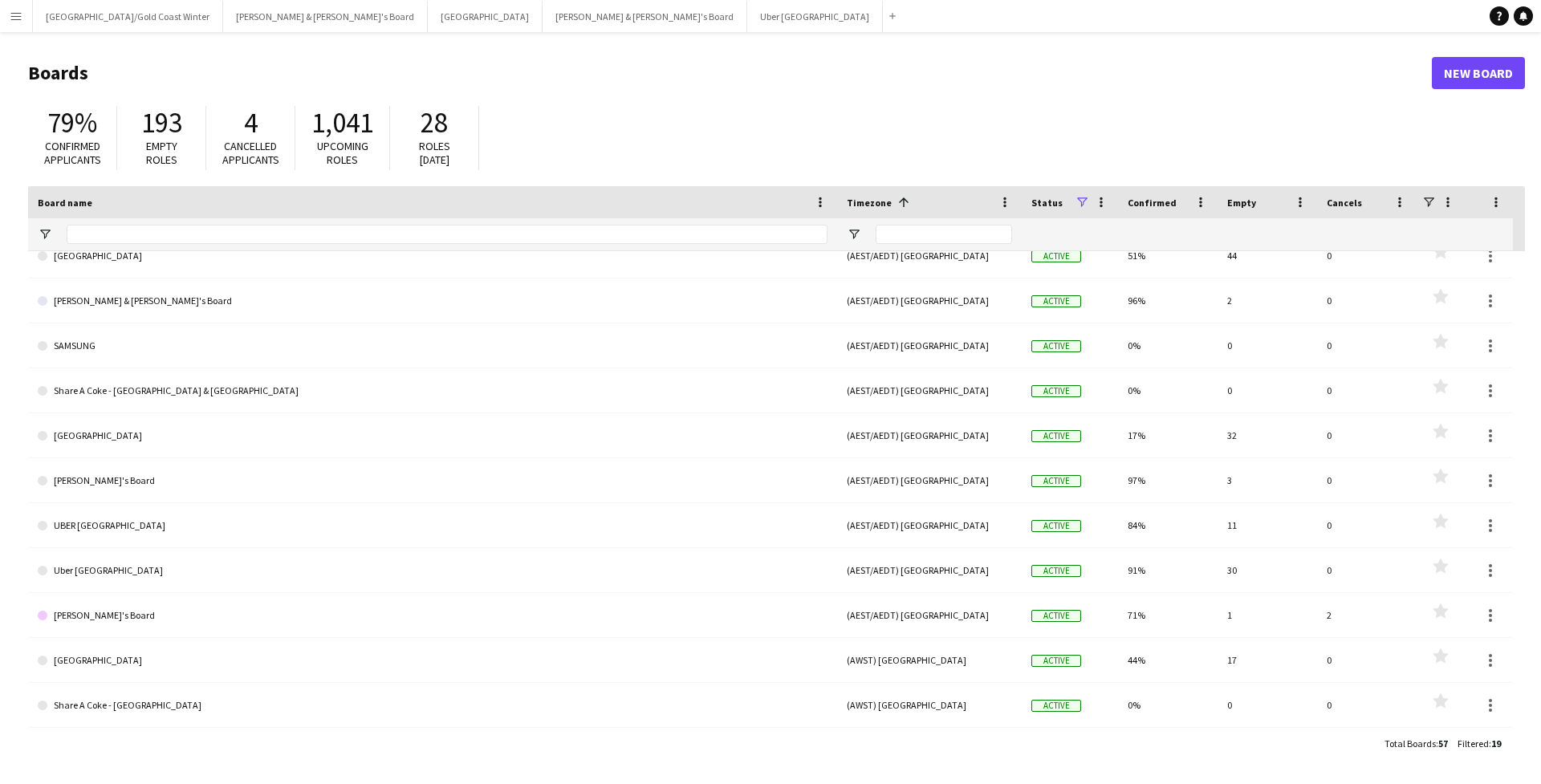
scroll to position [377, 0]
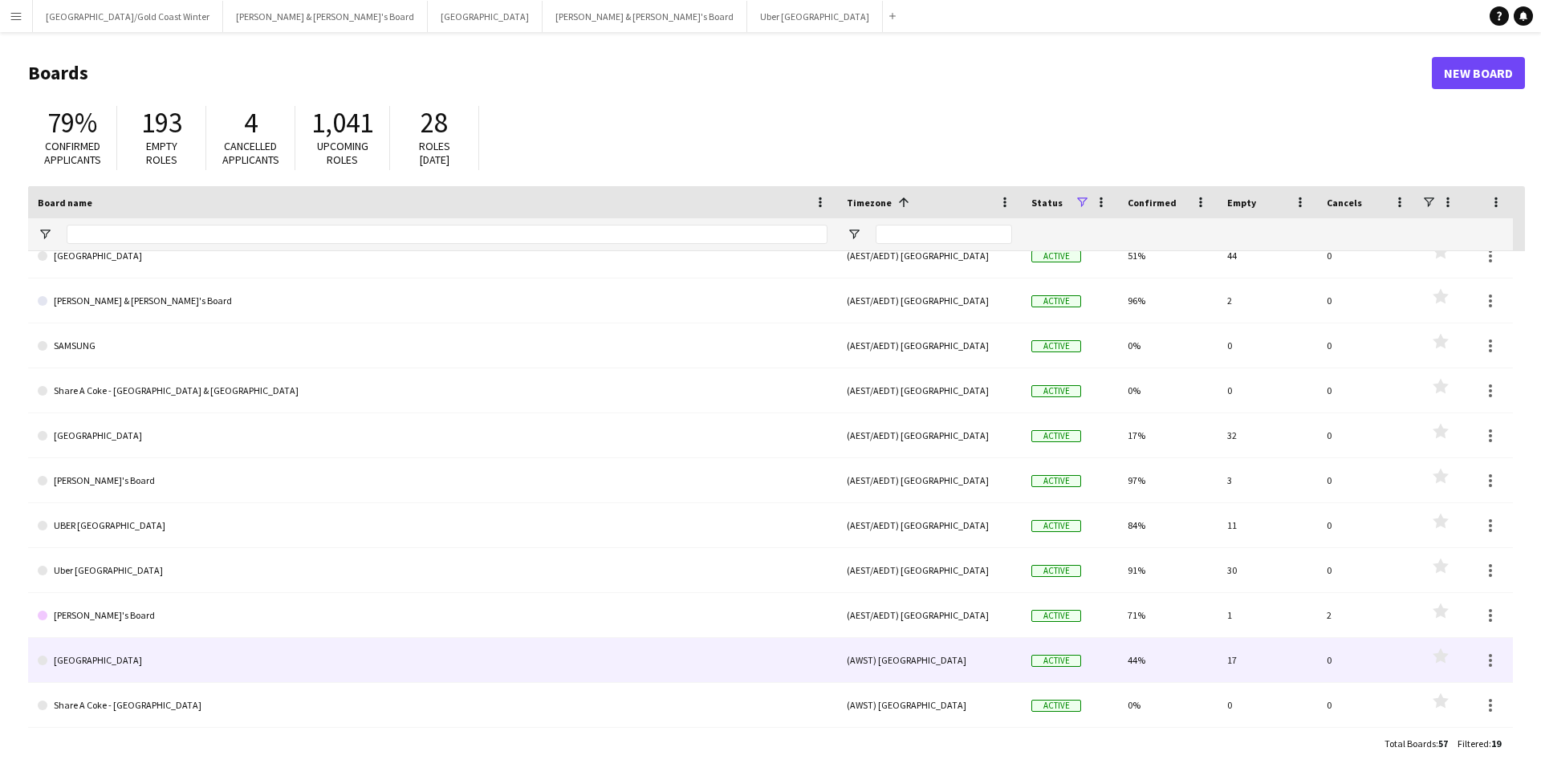
click at [114, 644] on link "[GEOGRAPHIC_DATA]" at bounding box center [432, 659] width 790 height 45
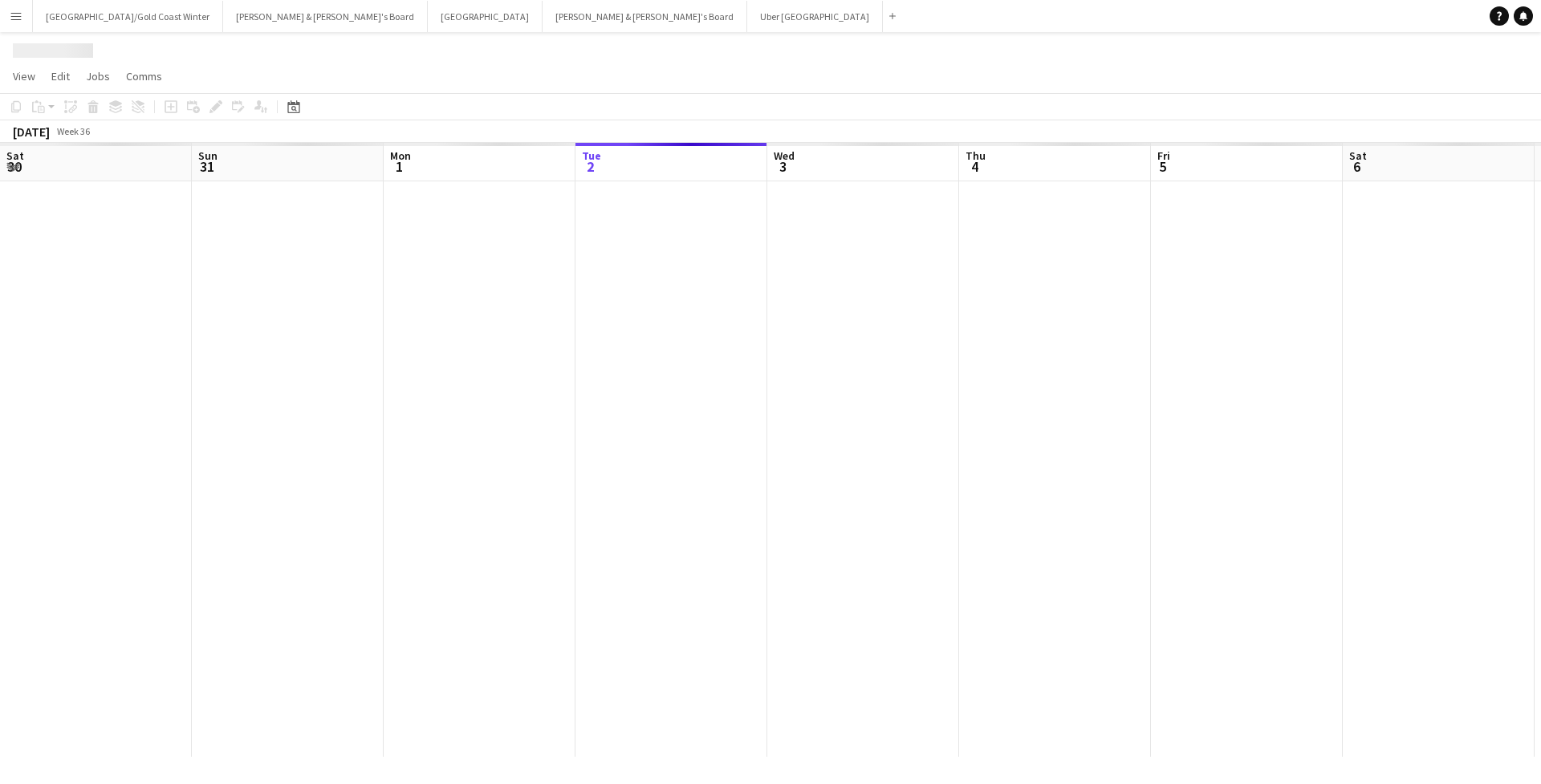
scroll to position [0, 384]
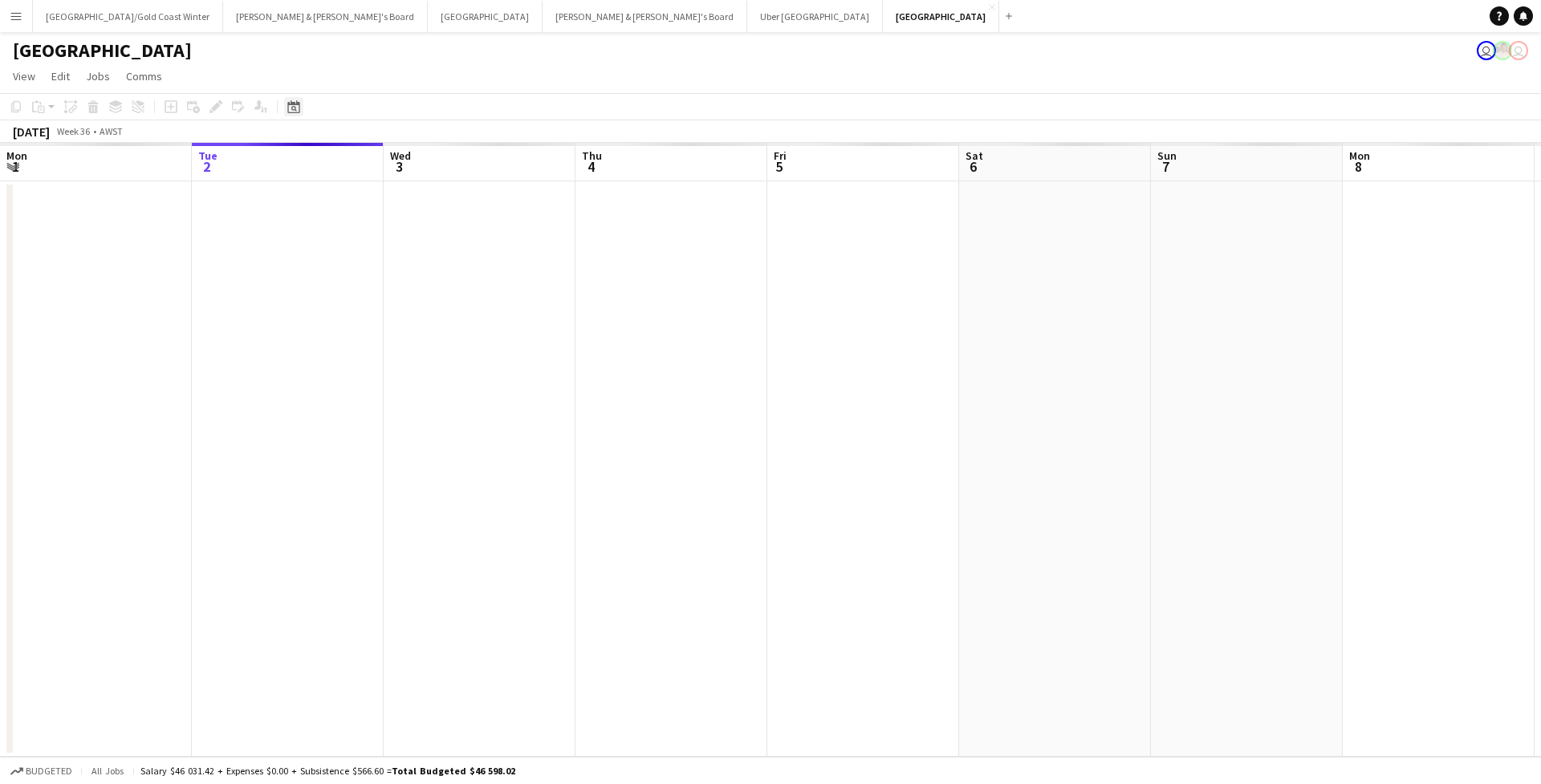
click at [294, 114] on div "Date picker" at bounding box center [293, 106] width 19 height 19
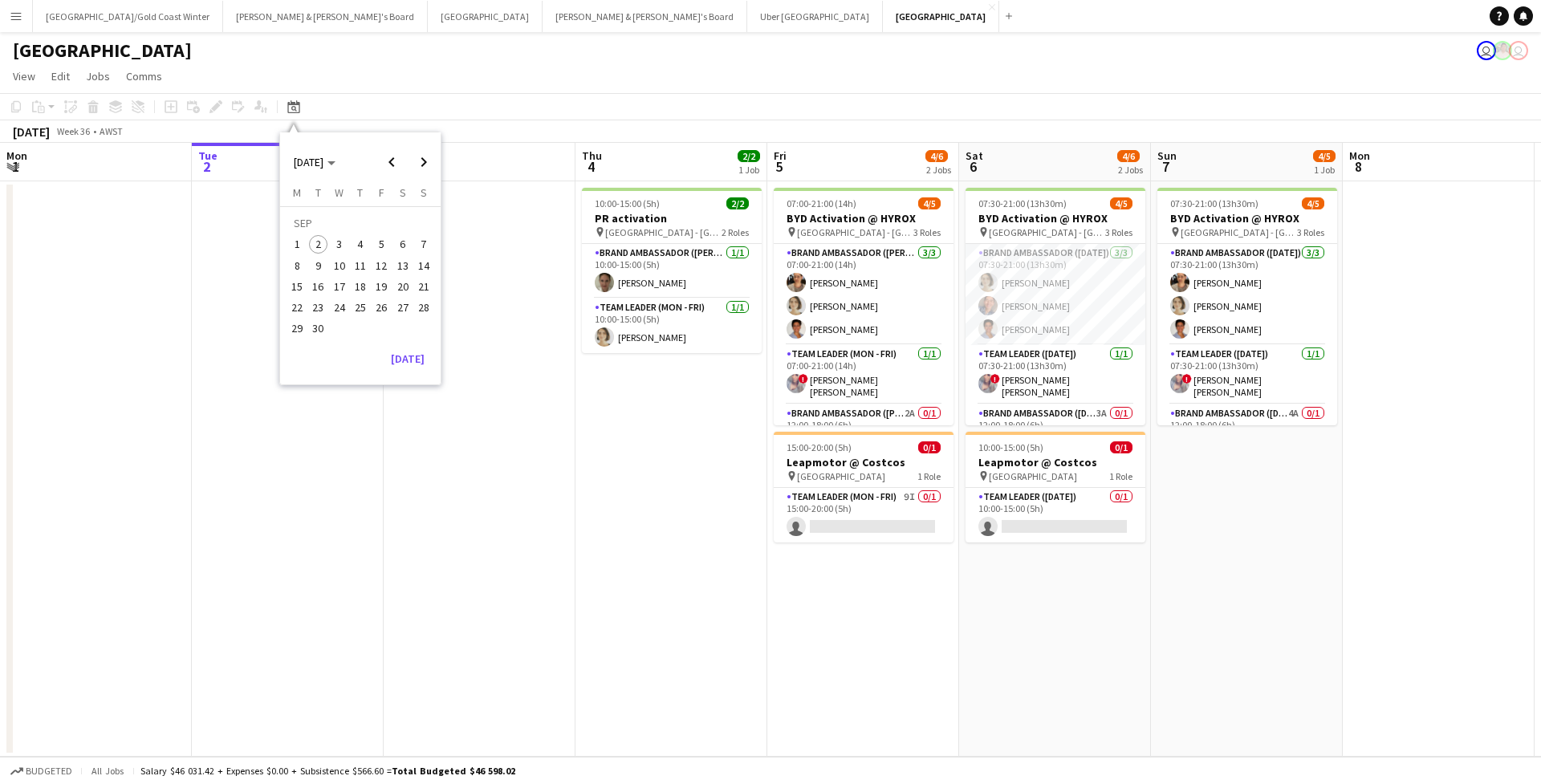
click at [322, 268] on span "9" at bounding box center [318, 265] width 19 height 19
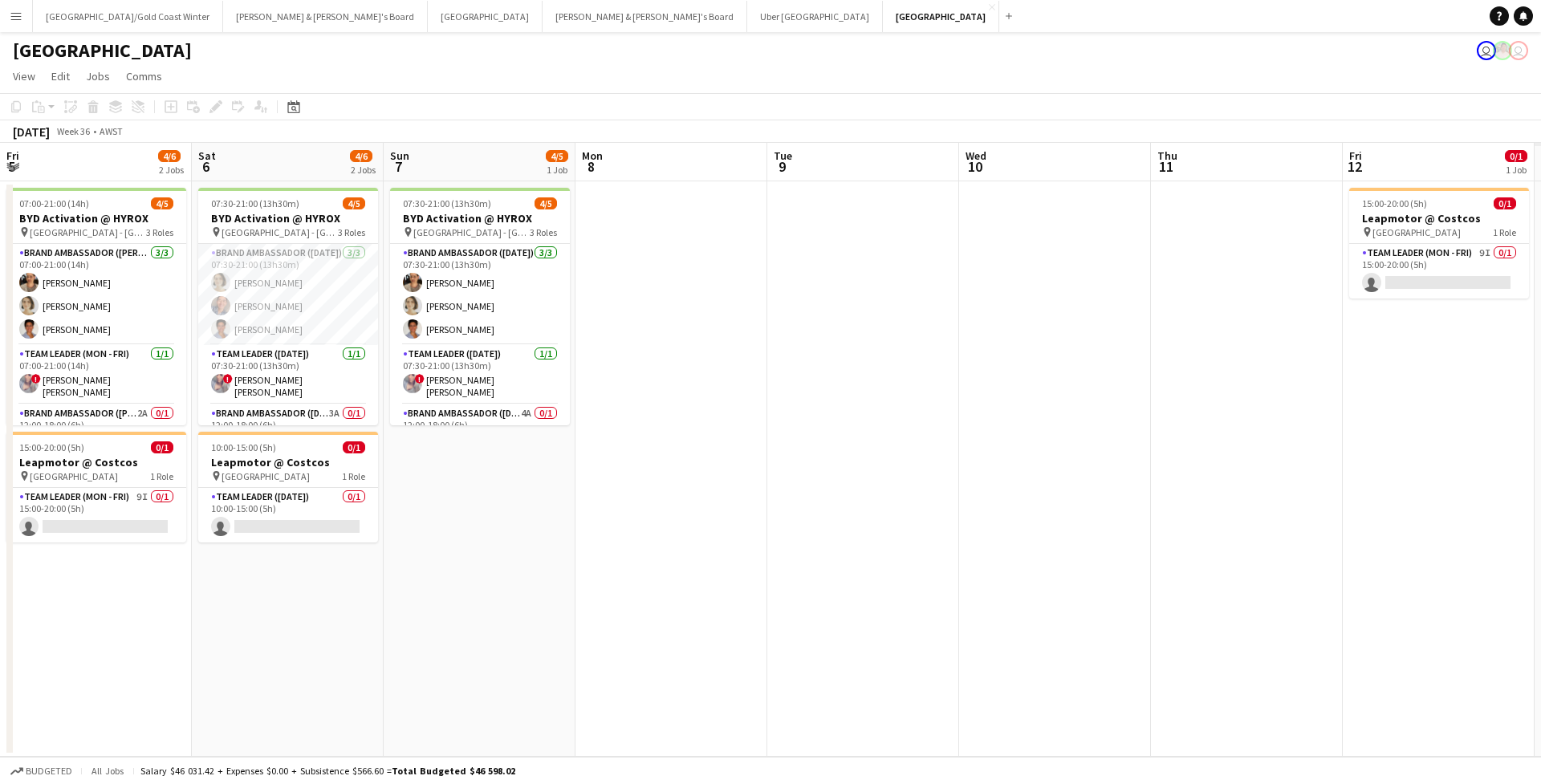
scroll to position [0, 552]
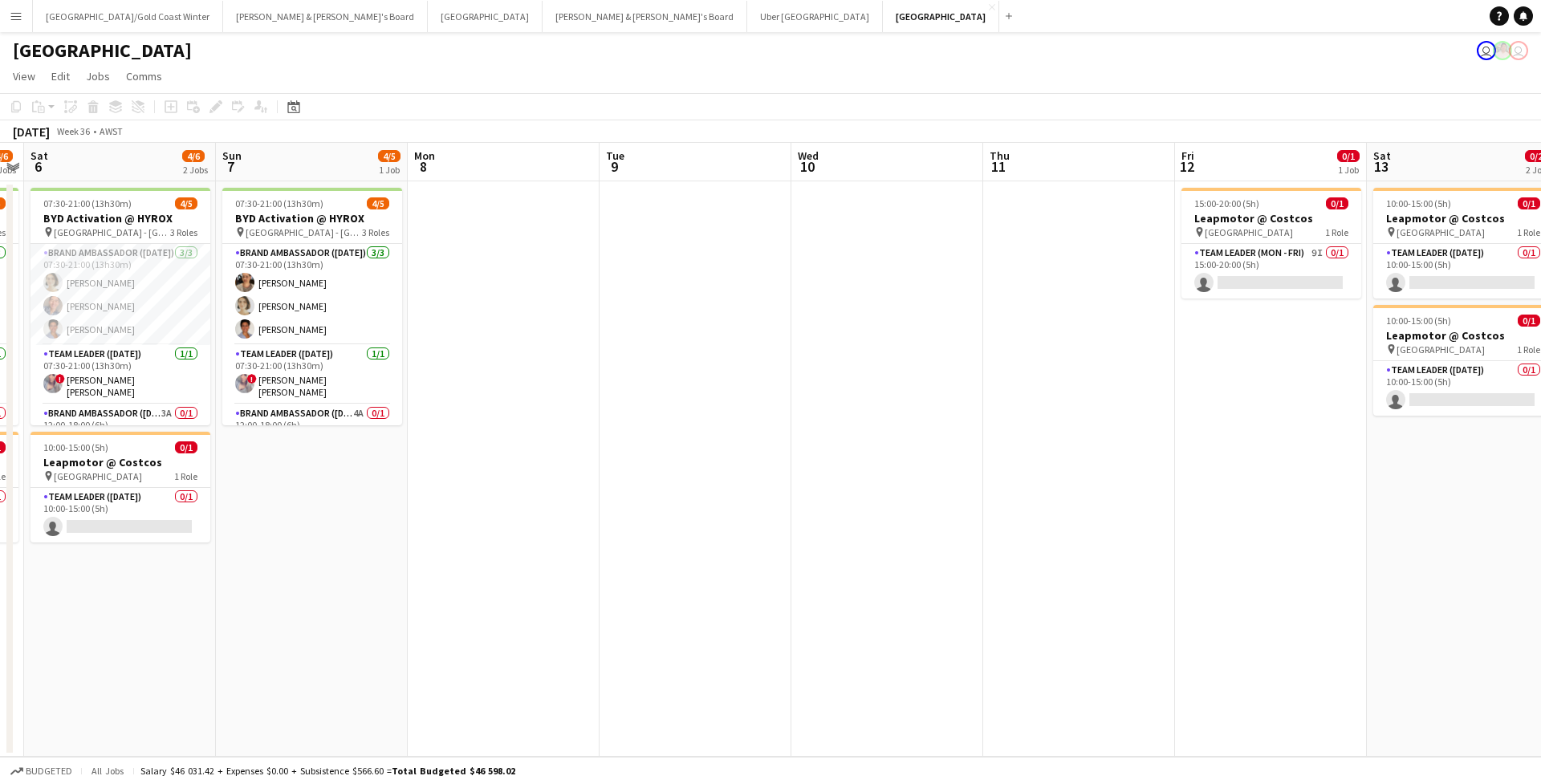
click at [307, 495] on app-date-cell "07:30-21:00 (13h30m) 4/5 BYD Activation @ HYROX pin Perth - WA 3 Roles Brand Am…" at bounding box center [311, 469] width 191 height 575
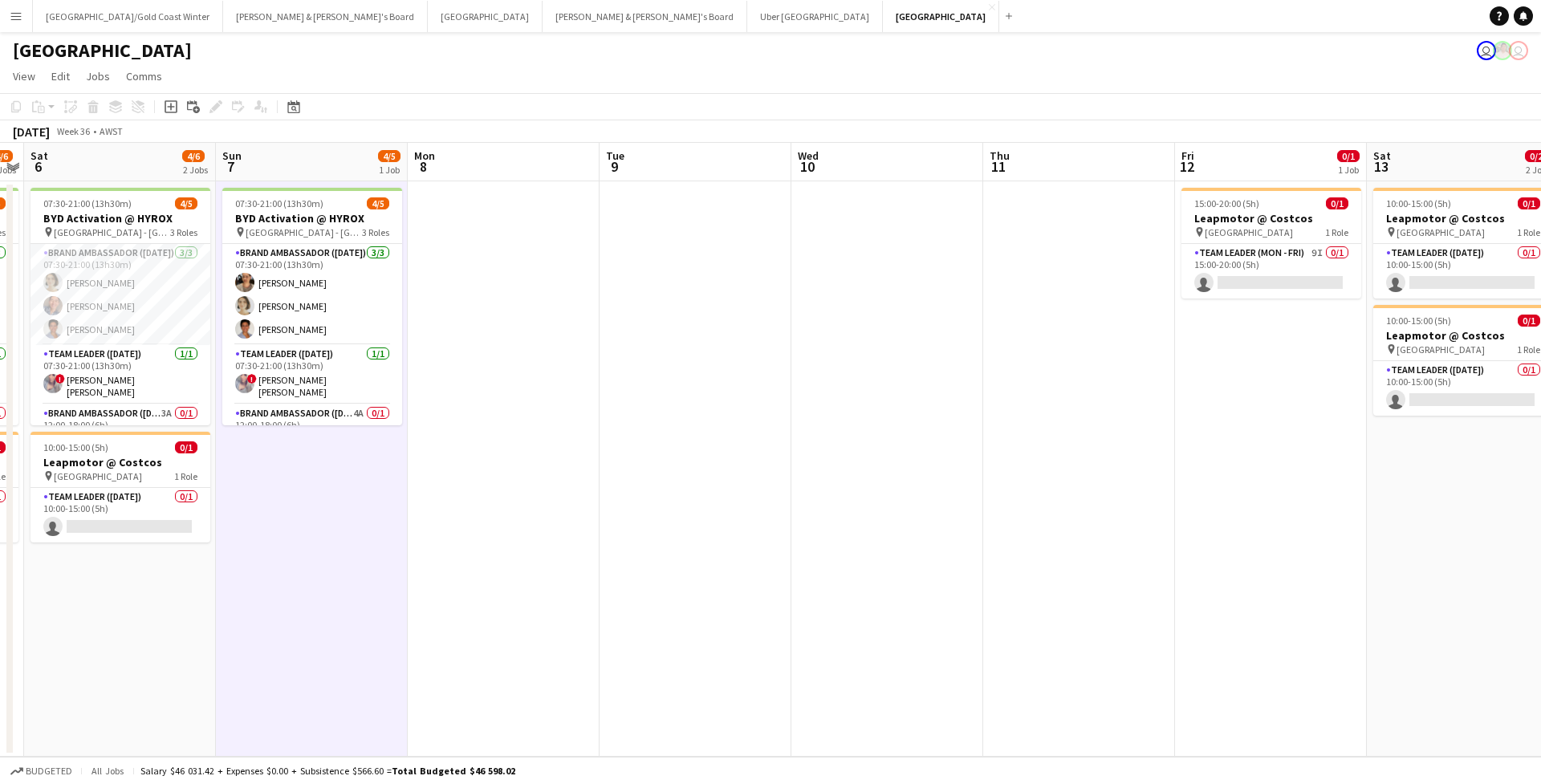
click at [508, 320] on app-date-cell at bounding box center [503, 469] width 191 height 575
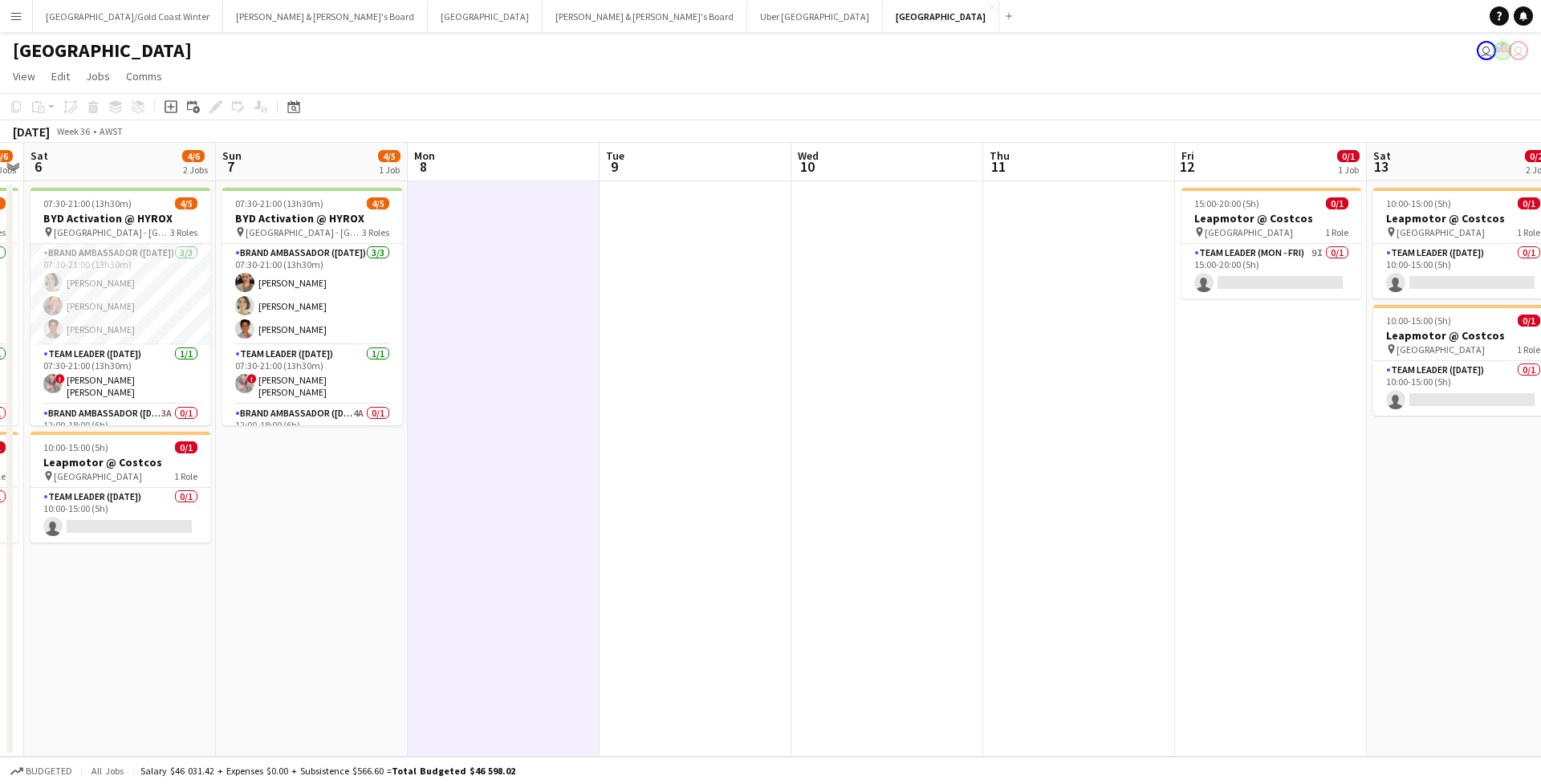
click at [631, 341] on app-date-cell at bounding box center [694, 469] width 191 height 575
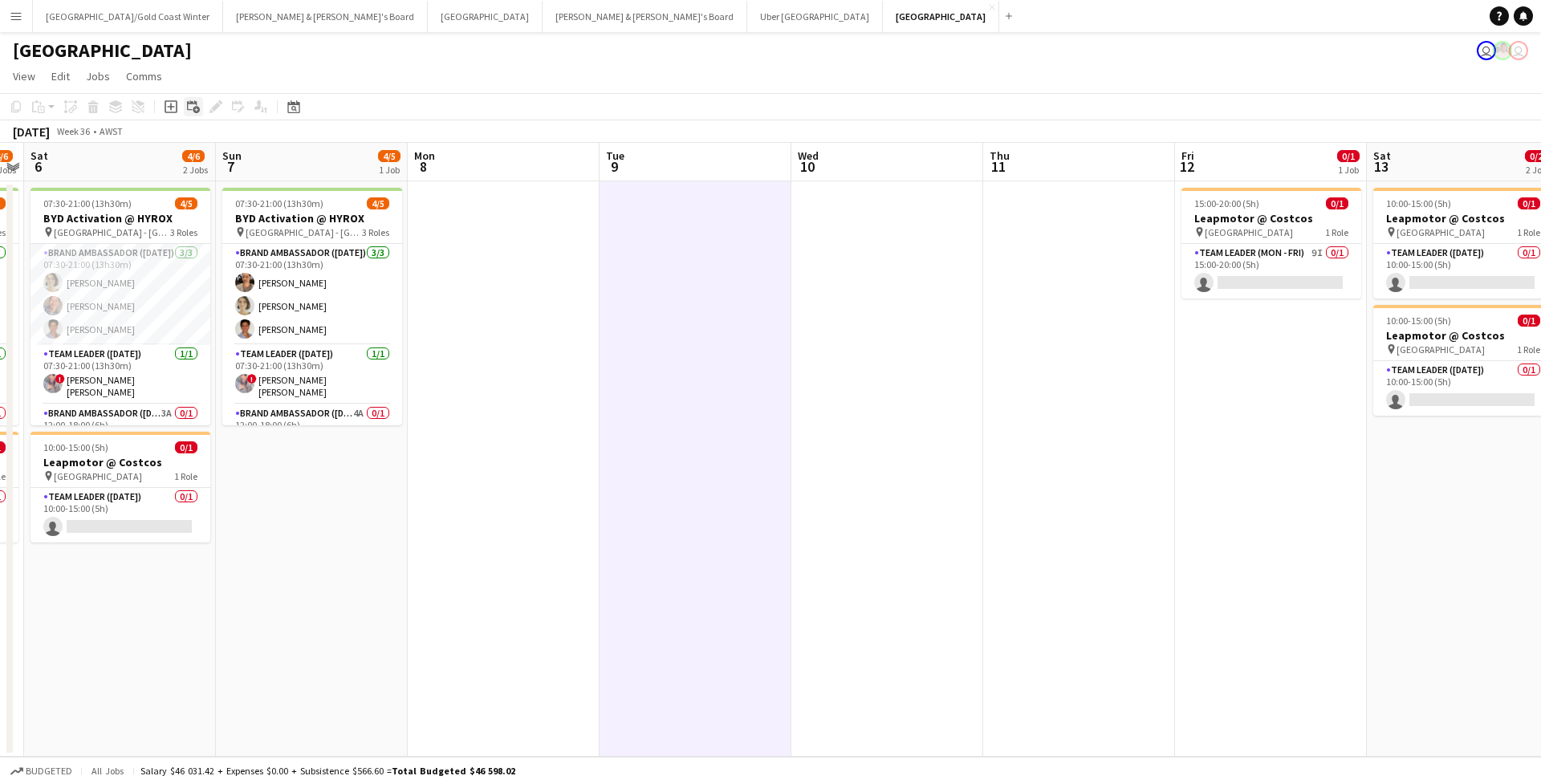
click at [194, 106] on icon "Add linked Job" at bounding box center [193, 106] width 13 height 13
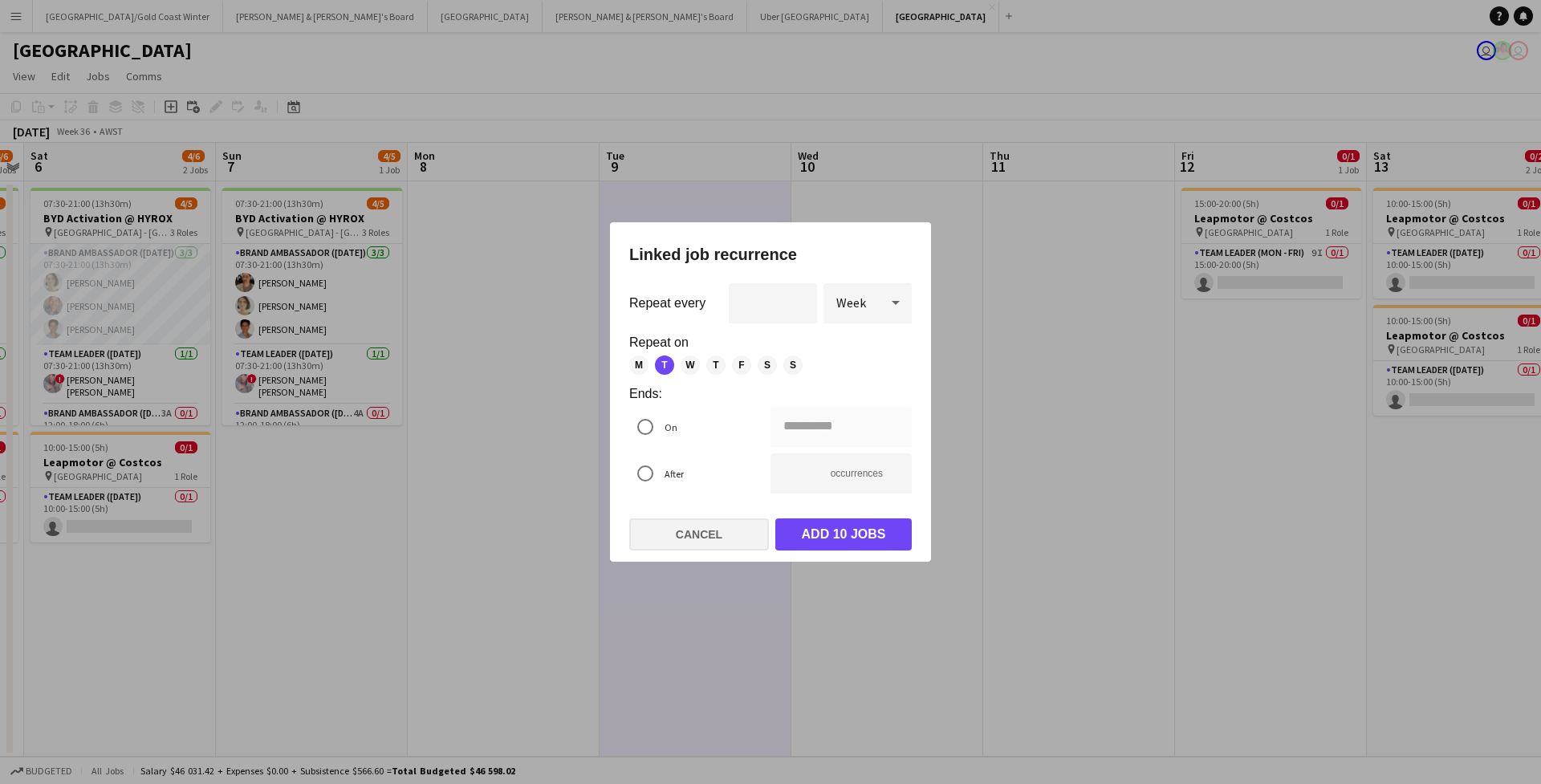
click at [730, 536] on button "Cancel" at bounding box center [699, 534] width 139 height 32
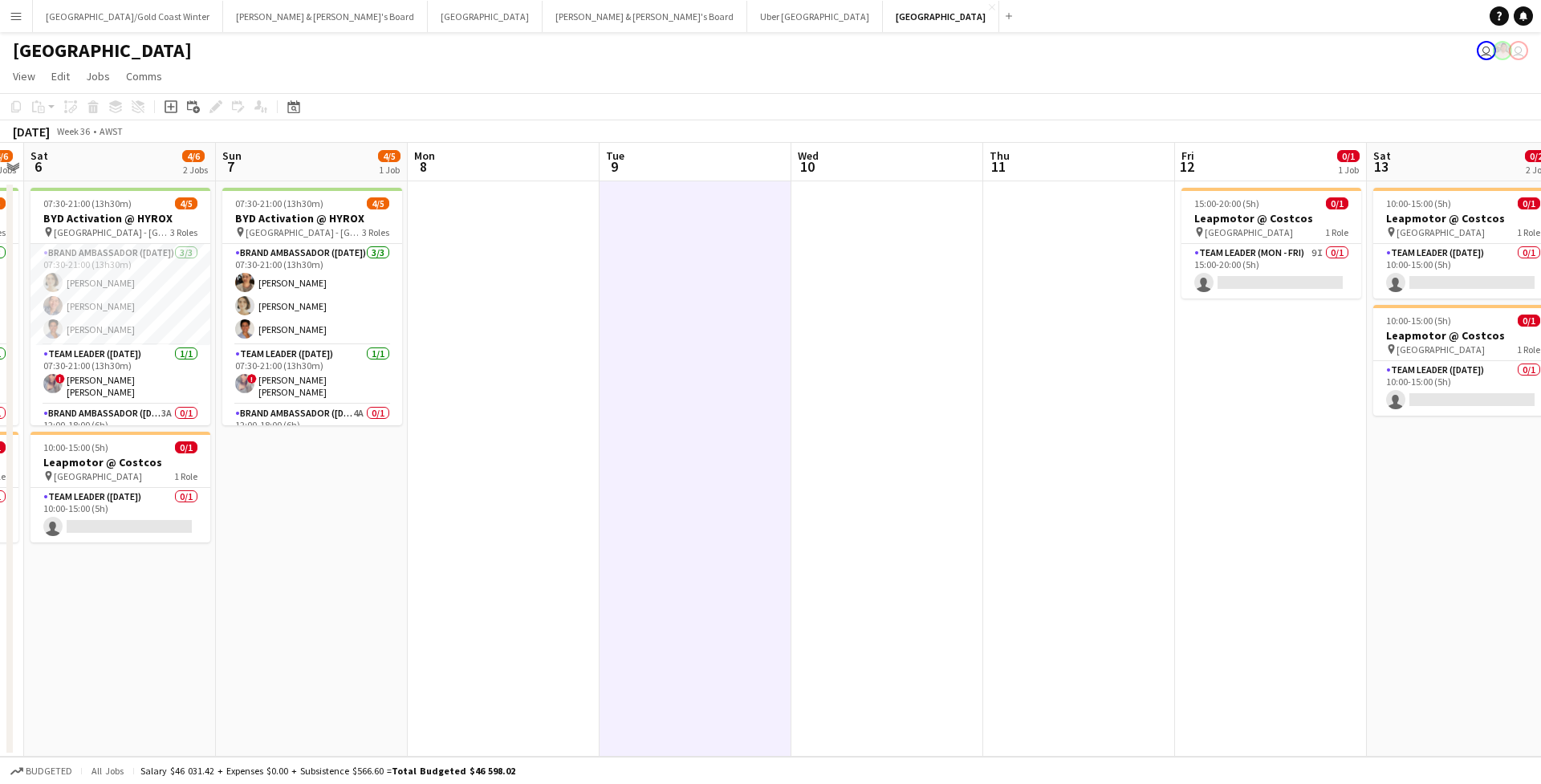
click at [161, 96] on app-toolbar "Copy Paste Paste Command V Paste with crew Command Shift V Paste linked Job Del…" at bounding box center [770, 107] width 1541 height 27
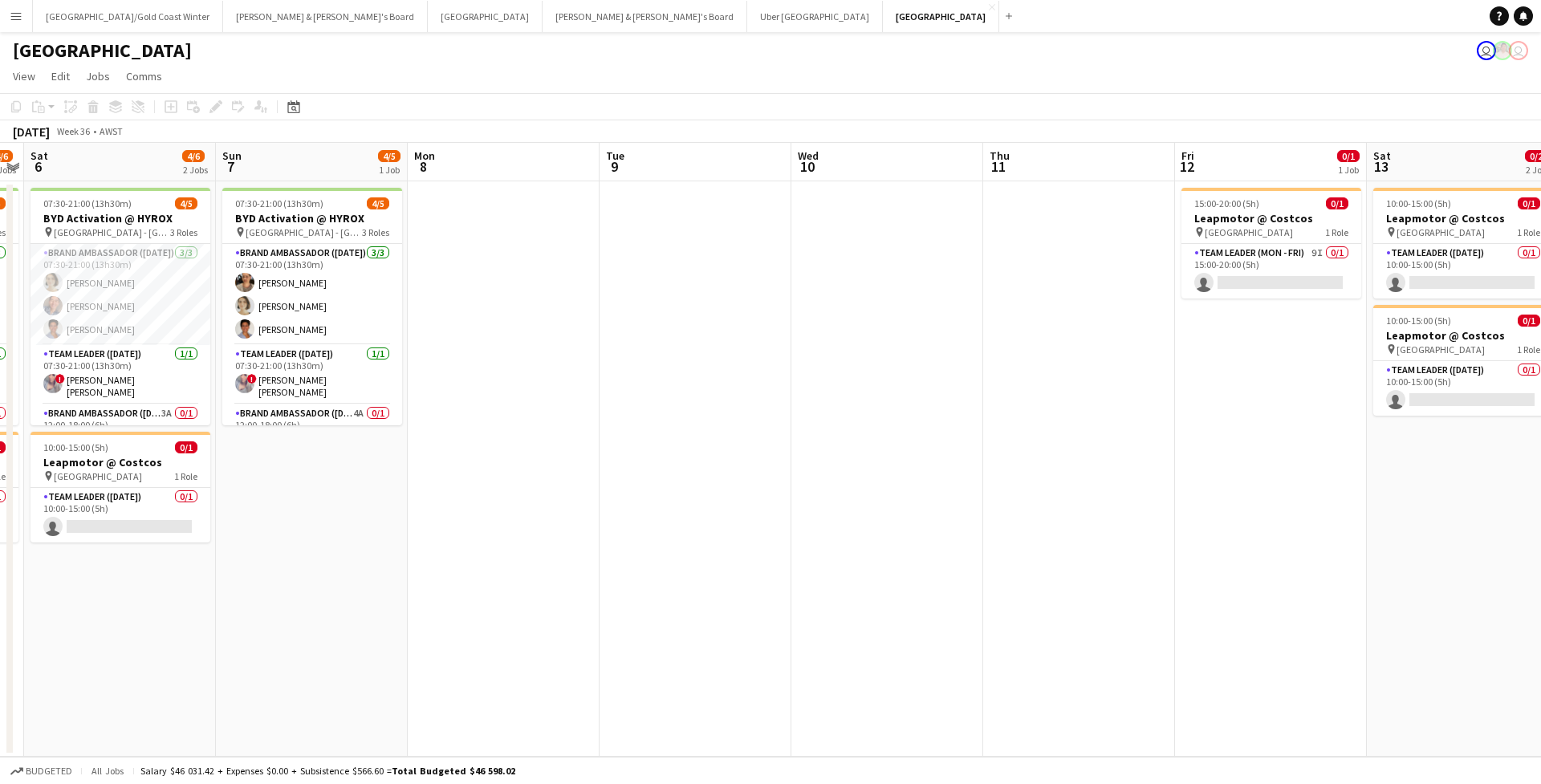
click at [165, 103] on div "Add job Add linked Job Edit Edit linked Job Applicants" at bounding box center [209, 106] width 123 height 19
click at [620, 274] on app-date-cell at bounding box center [698, 469] width 191 height 575
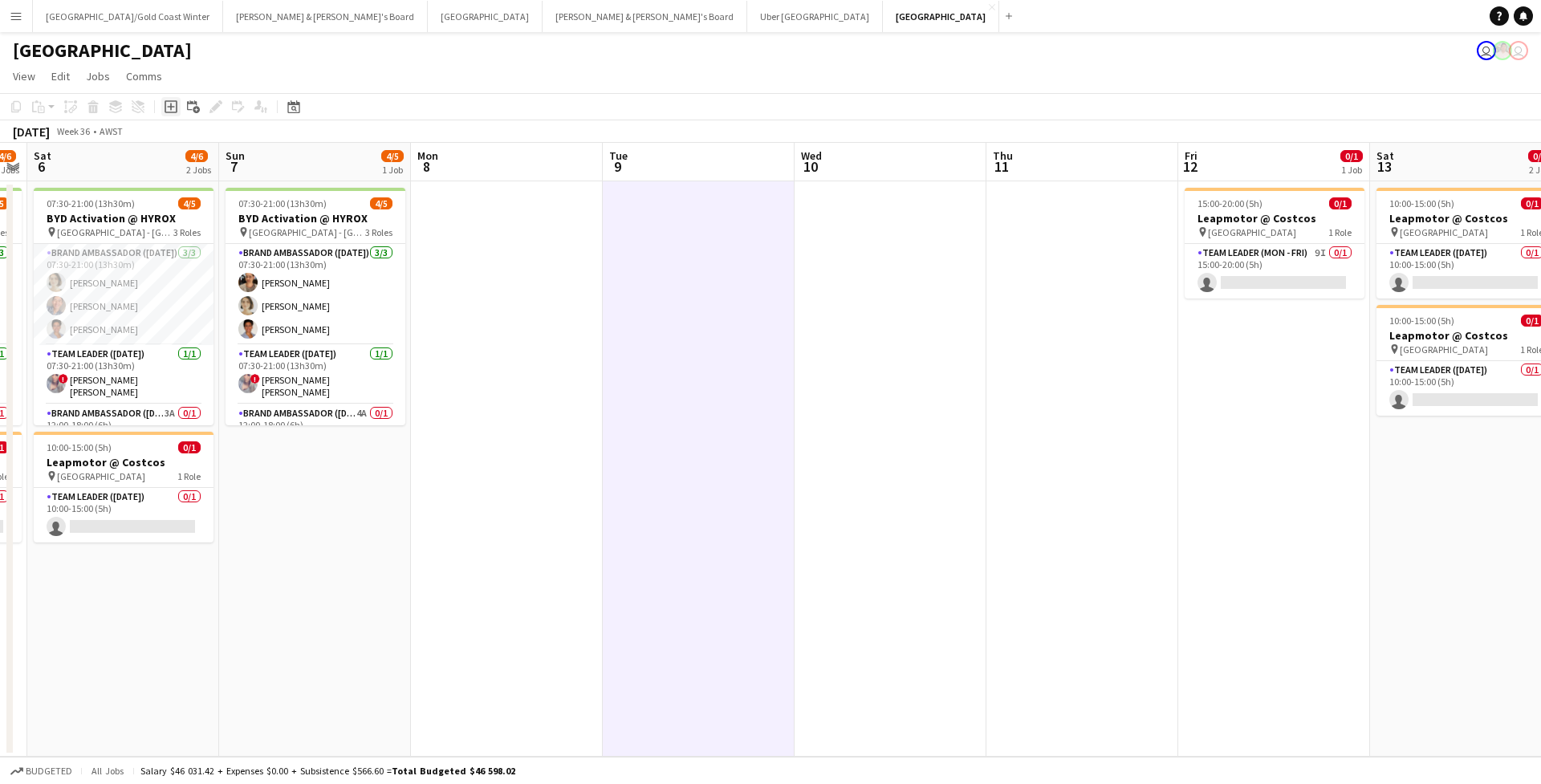
click at [171, 106] on icon "Add job" at bounding box center [171, 106] width 13 height 13
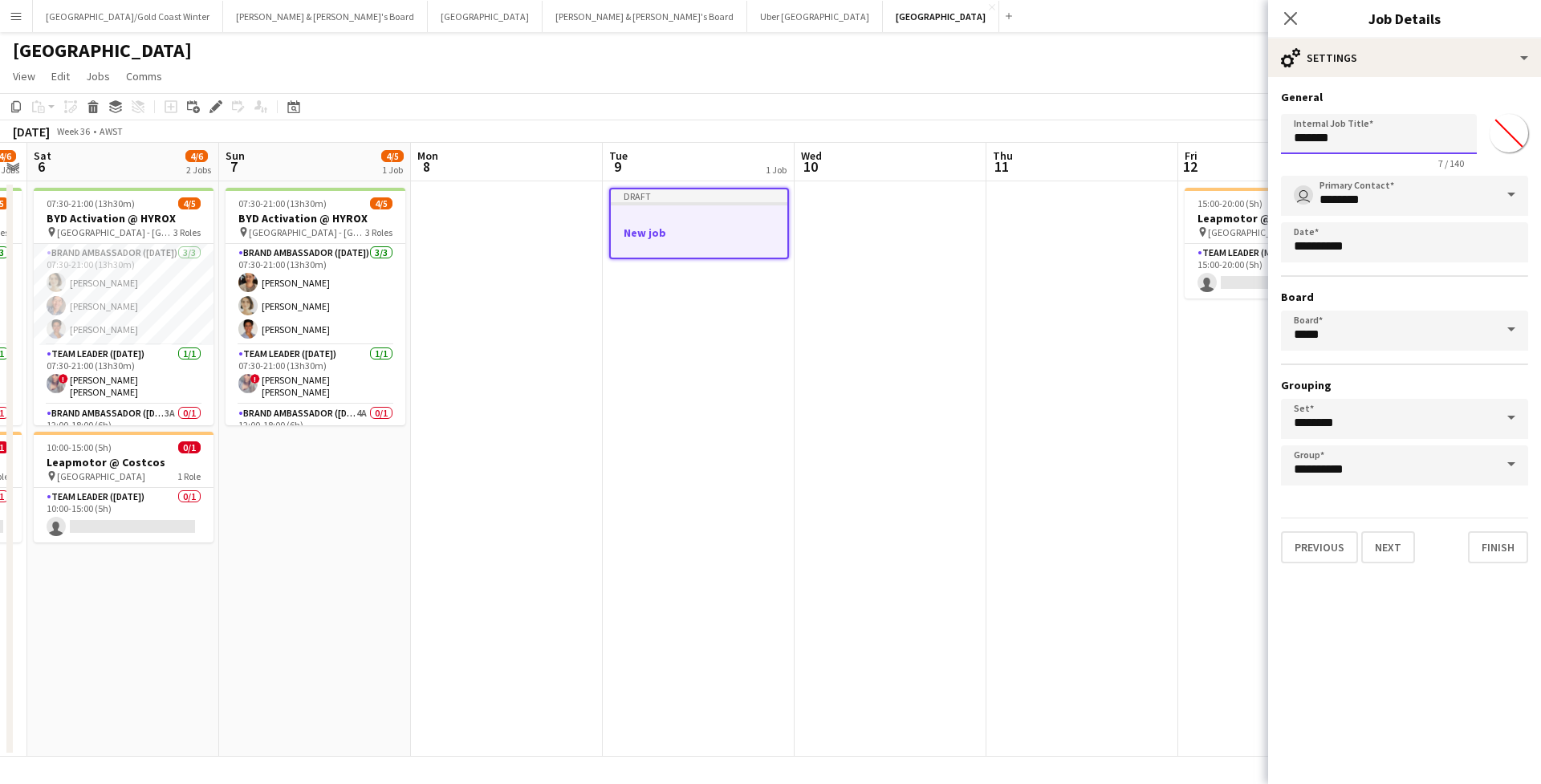
click at [1424, 136] on input "*******" at bounding box center [1379, 134] width 196 height 40
type input "**********"
click at [1400, 548] on button "Next" at bounding box center [1388, 547] width 54 height 32
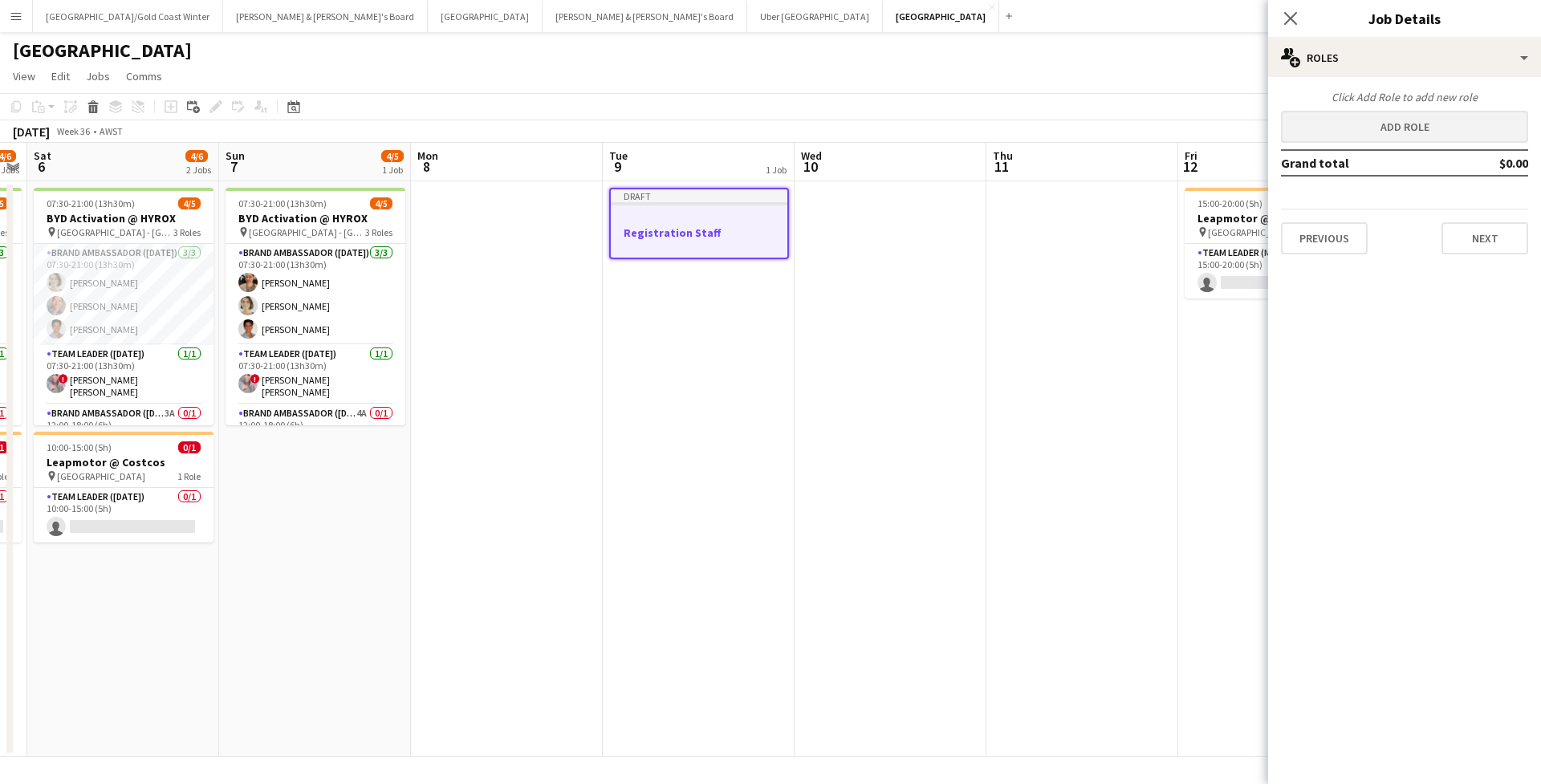
click at [1415, 134] on button "Add role" at bounding box center [1404, 126] width 247 height 32
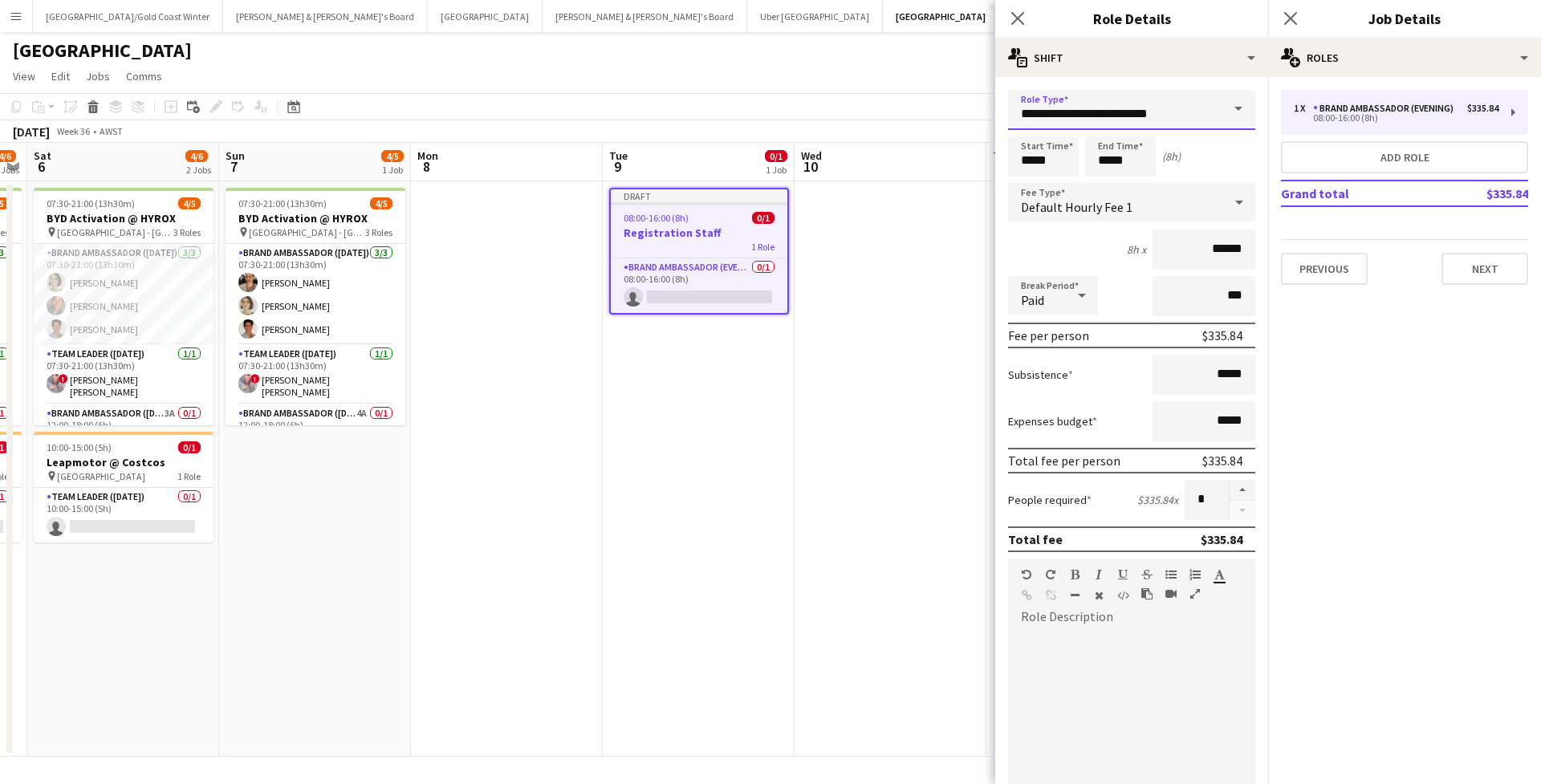
click at [1116, 112] on input "**********" at bounding box center [1131, 110] width 247 height 40
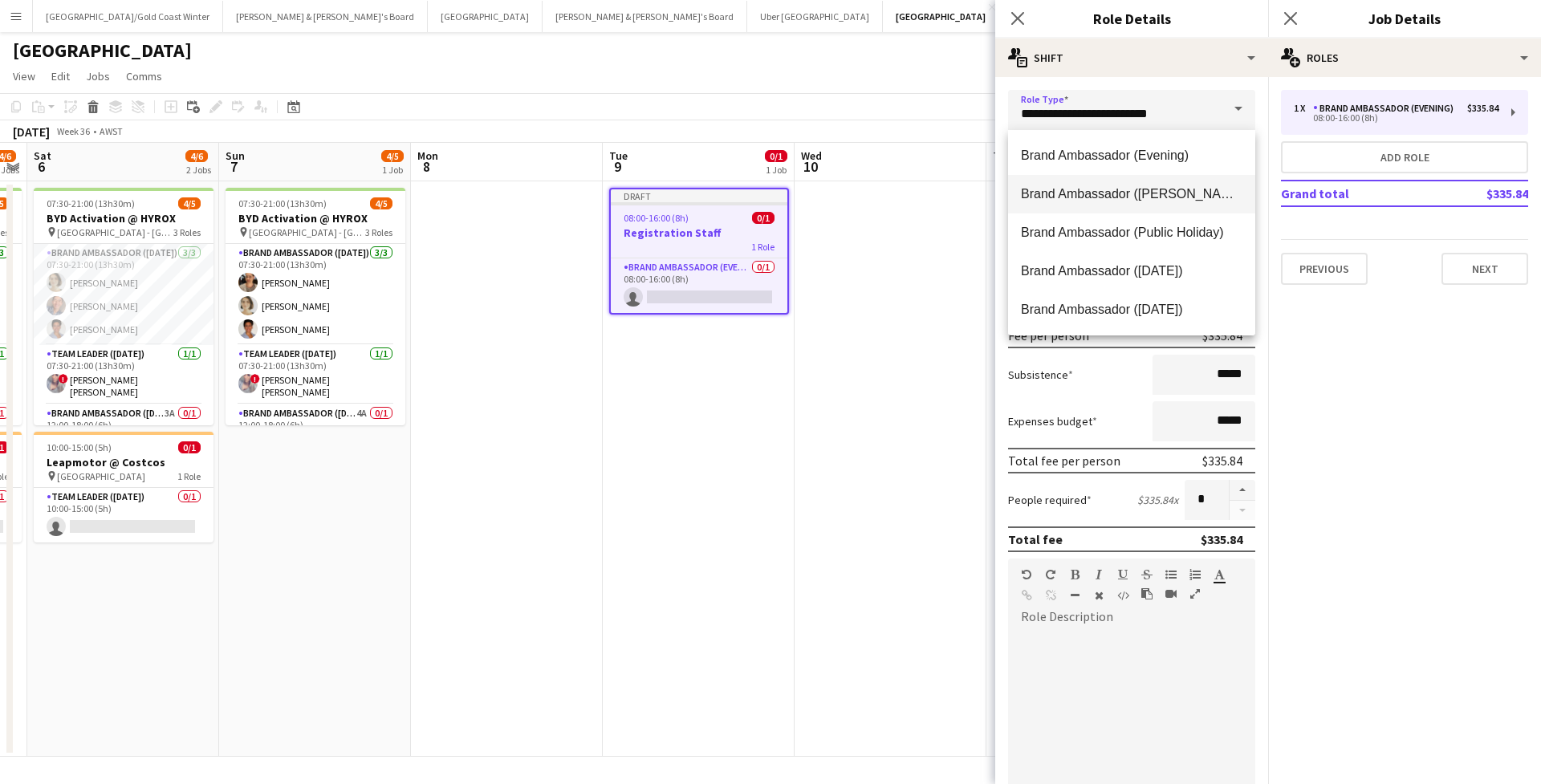
click at [1150, 196] on span "Brand Ambassador ([PERSON_NAME])" at bounding box center [1131, 193] width 222 height 16
type input "**********"
type input "******"
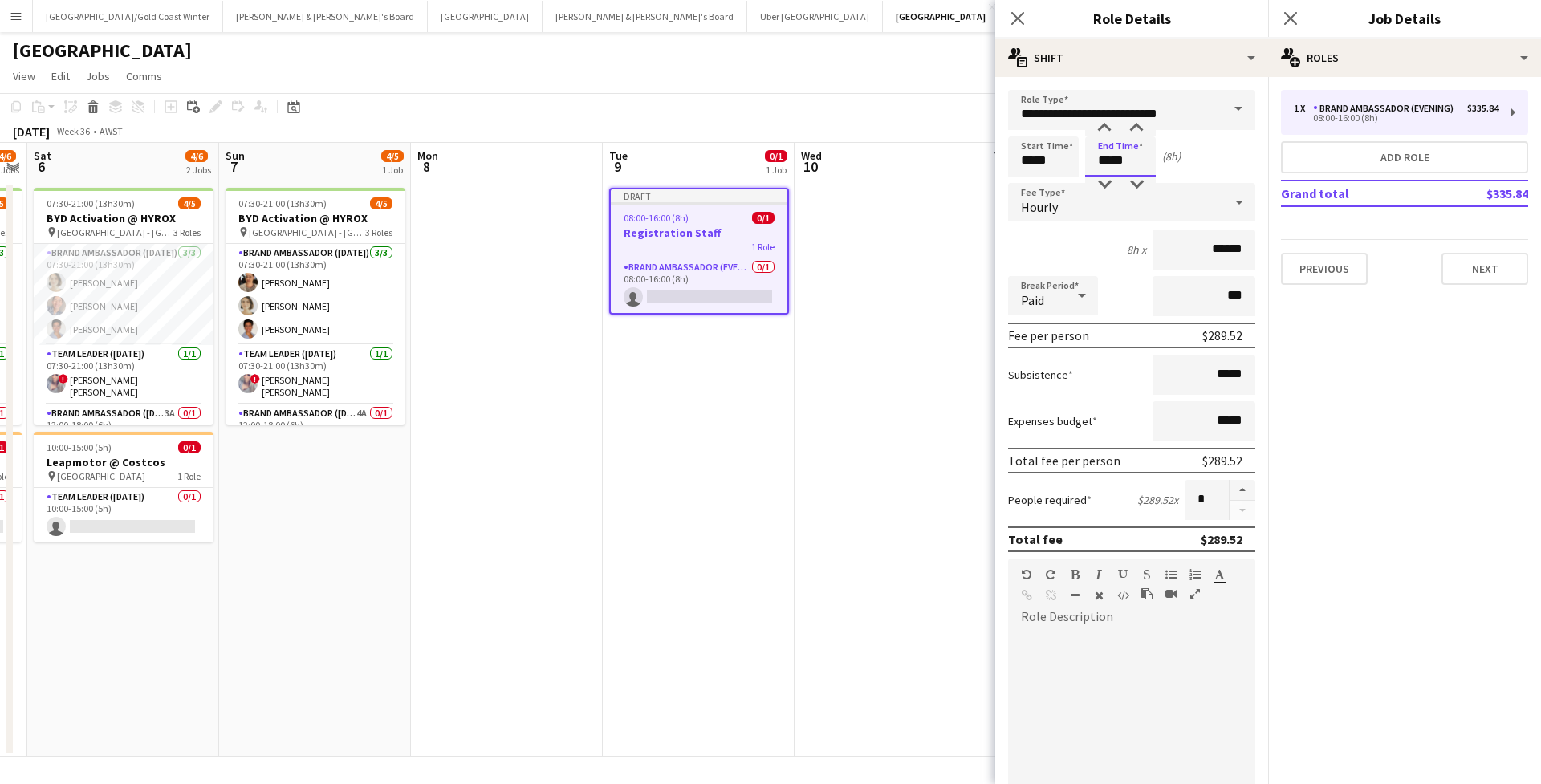
drag, startPoint x: 1114, startPoint y: 158, endPoint x: 1046, endPoint y: 161, distance: 68.1
click at [1046, 161] on div "Start Time ***** End Time ***** (8h)" at bounding box center [1131, 157] width 247 height 40
type input "*****"
click at [1506, 271] on button "Next" at bounding box center [1484, 268] width 87 height 32
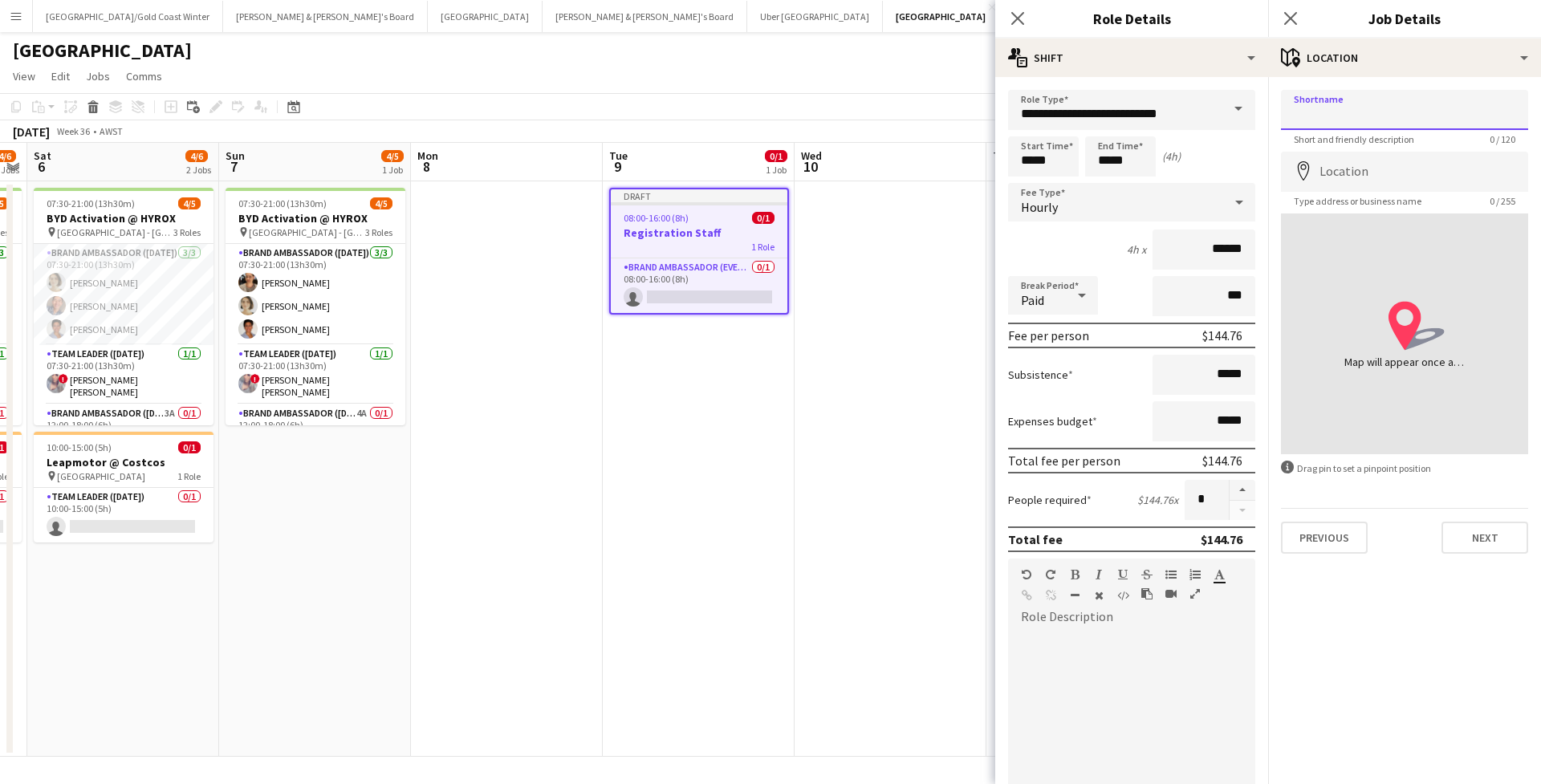
paste input "**********"
type input "**********"
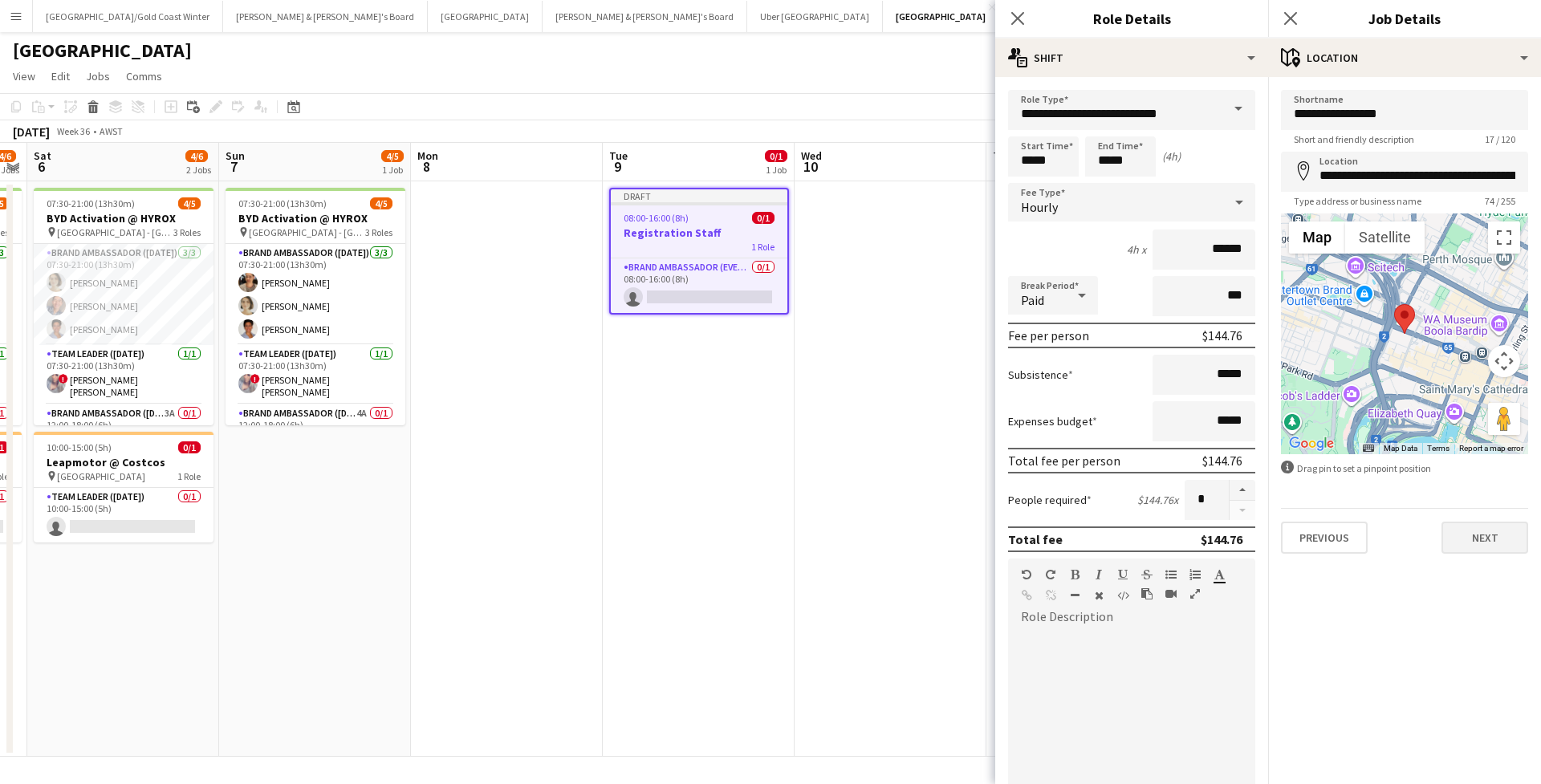
click at [1476, 526] on button "Next" at bounding box center [1484, 537] width 87 height 32
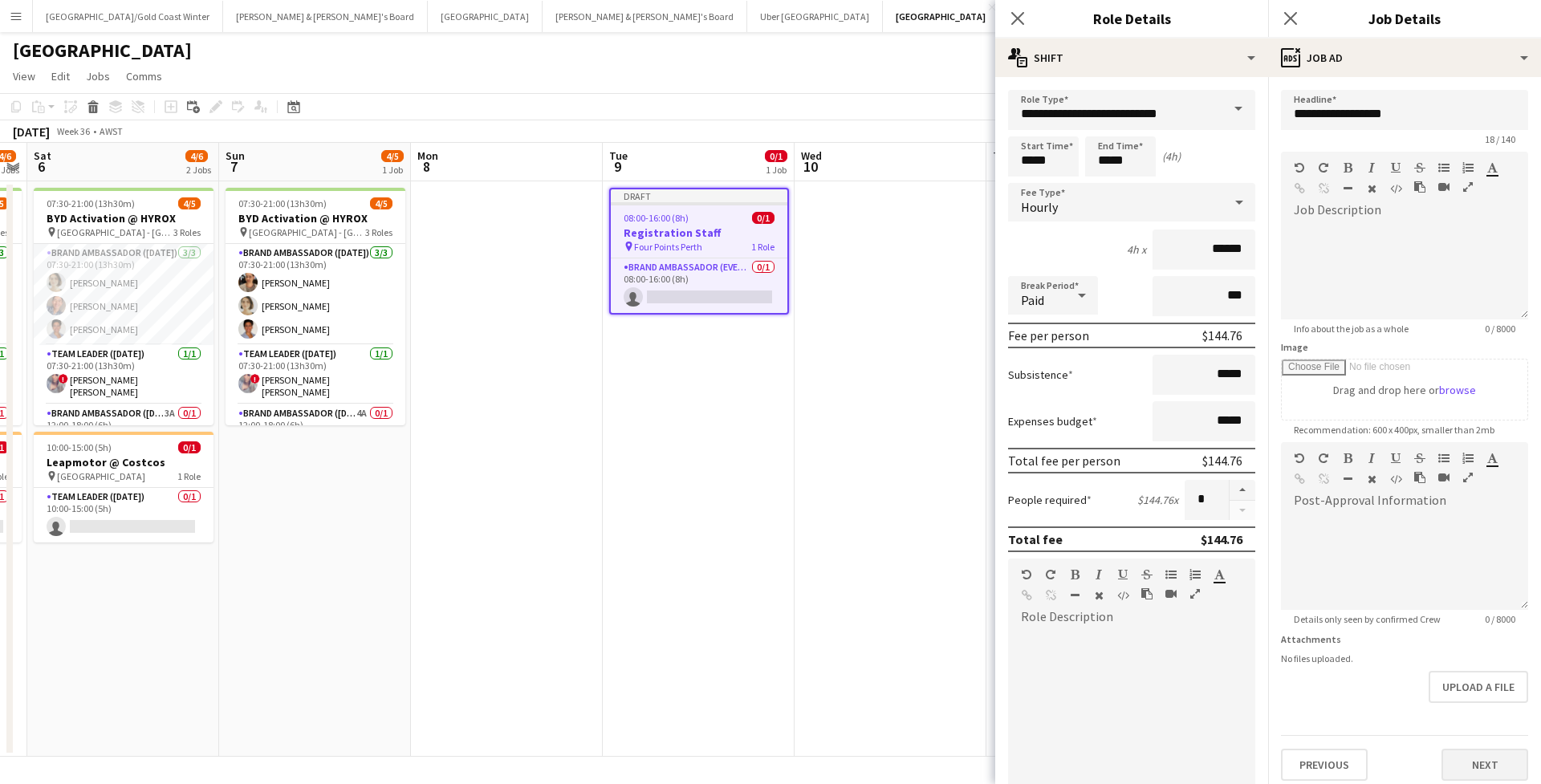
click at [1467, 760] on button "Next" at bounding box center [1484, 764] width 87 height 32
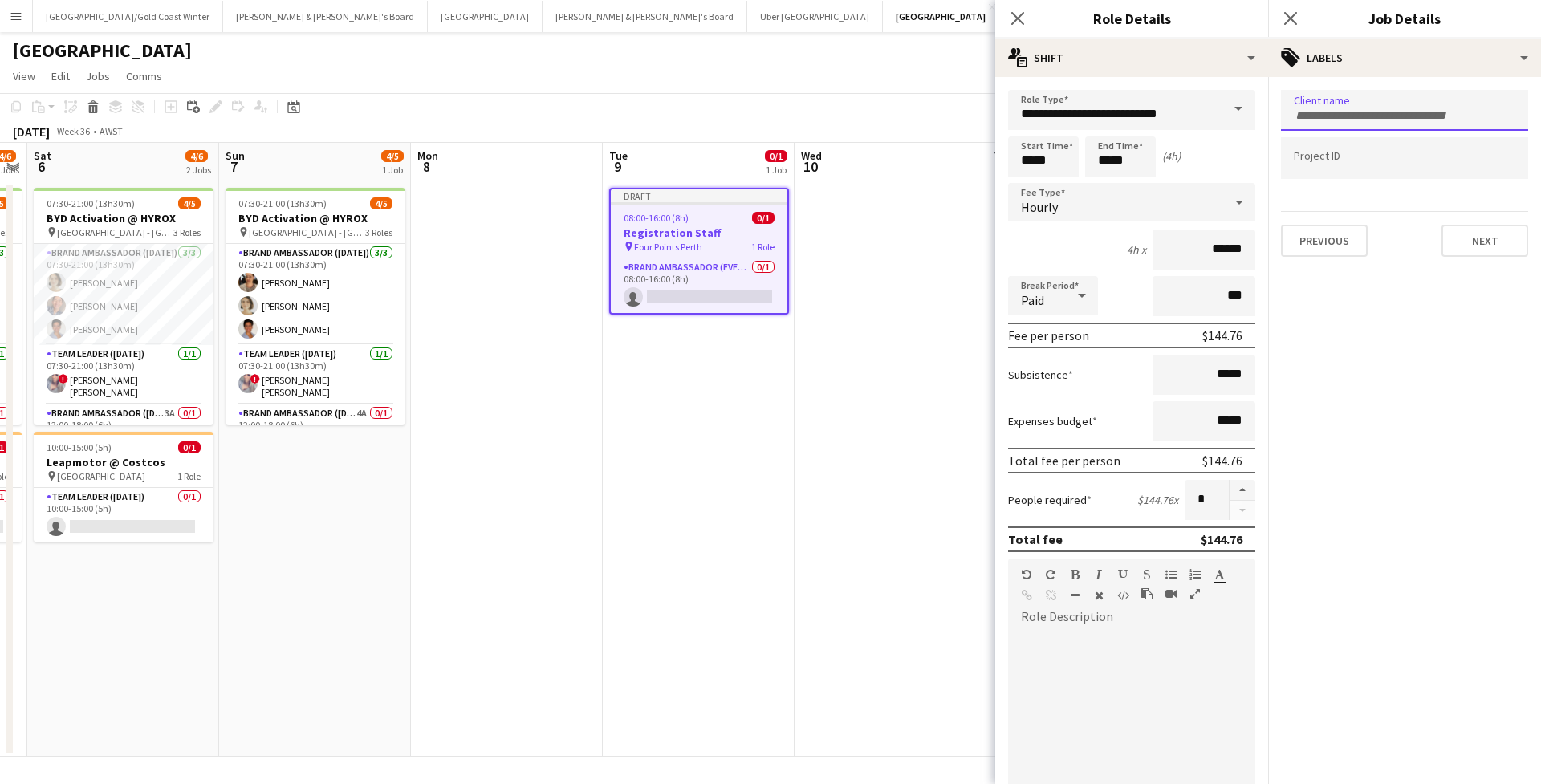
click at [1456, 129] on div at bounding box center [1404, 110] width 247 height 41
type input "*********"
drag, startPoint x: 1456, startPoint y: 129, endPoint x: 1437, endPoint y: 165, distance: 40.7
click at [1437, 165] on div "YAKKAZOO" at bounding box center [1404, 159] width 247 height 38
click at [1478, 236] on button "Next" at bounding box center [1484, 240] width 87 height 32
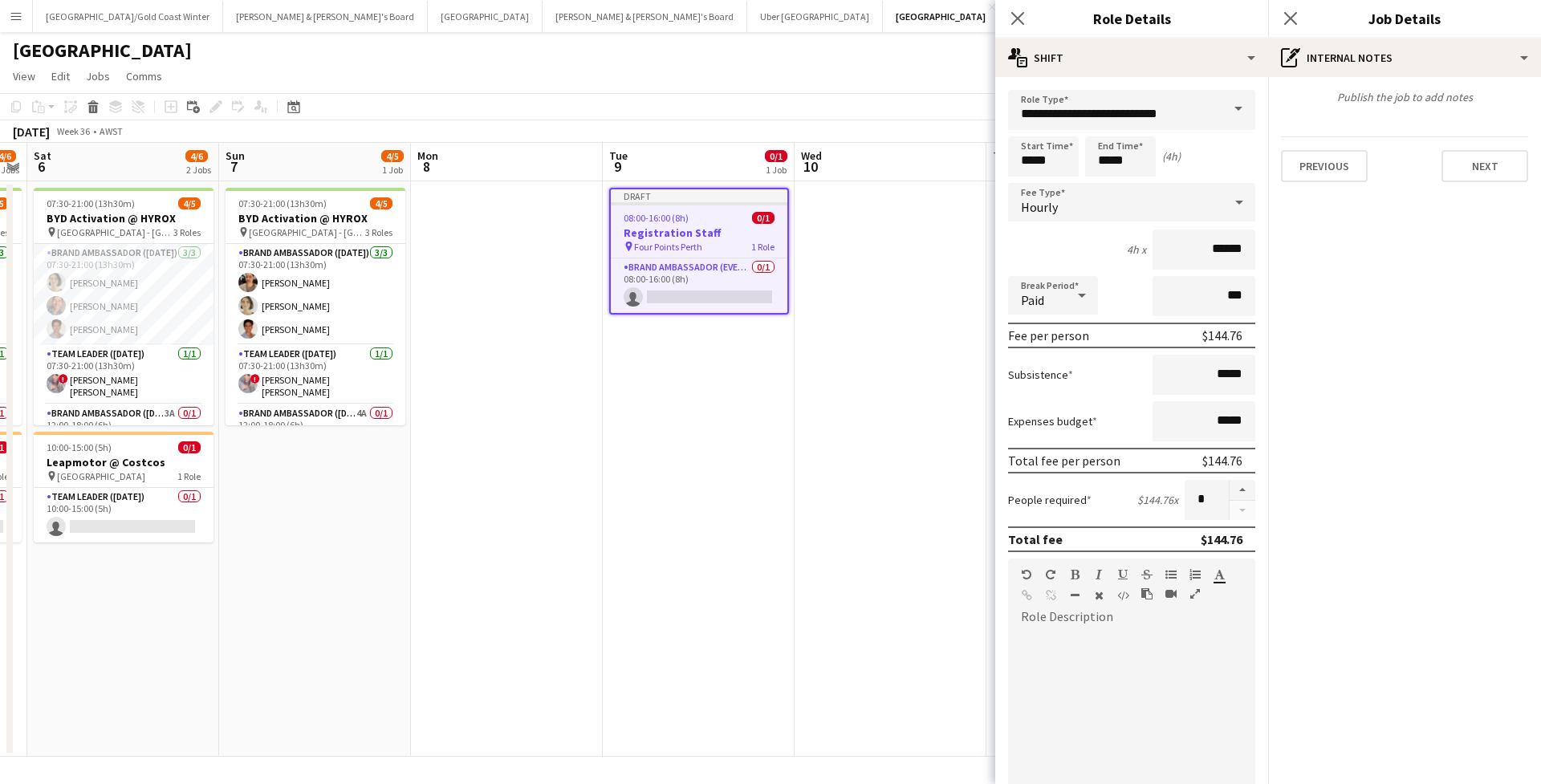
click at [1477, 184] on div "Publish the job to add notes Previous Next" at bounding box center [1404, 136] width 273 height 118
click at [1475, 163] on button "Next" at bounding box center [1484, 166] width 87 height 32
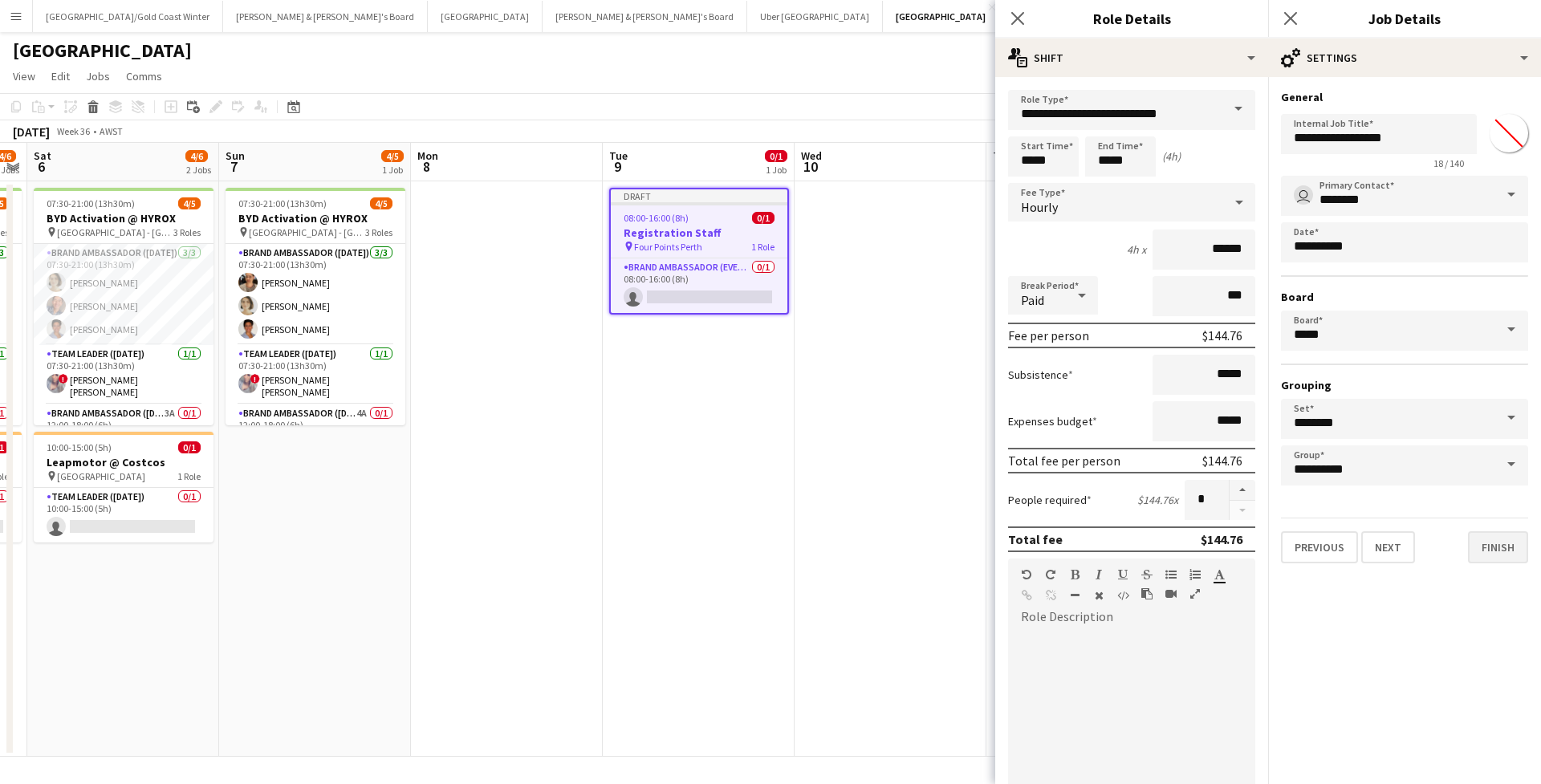
click at [1511, 551] on button "Finish" at bounding box center [1498, 547] width 60 height 32
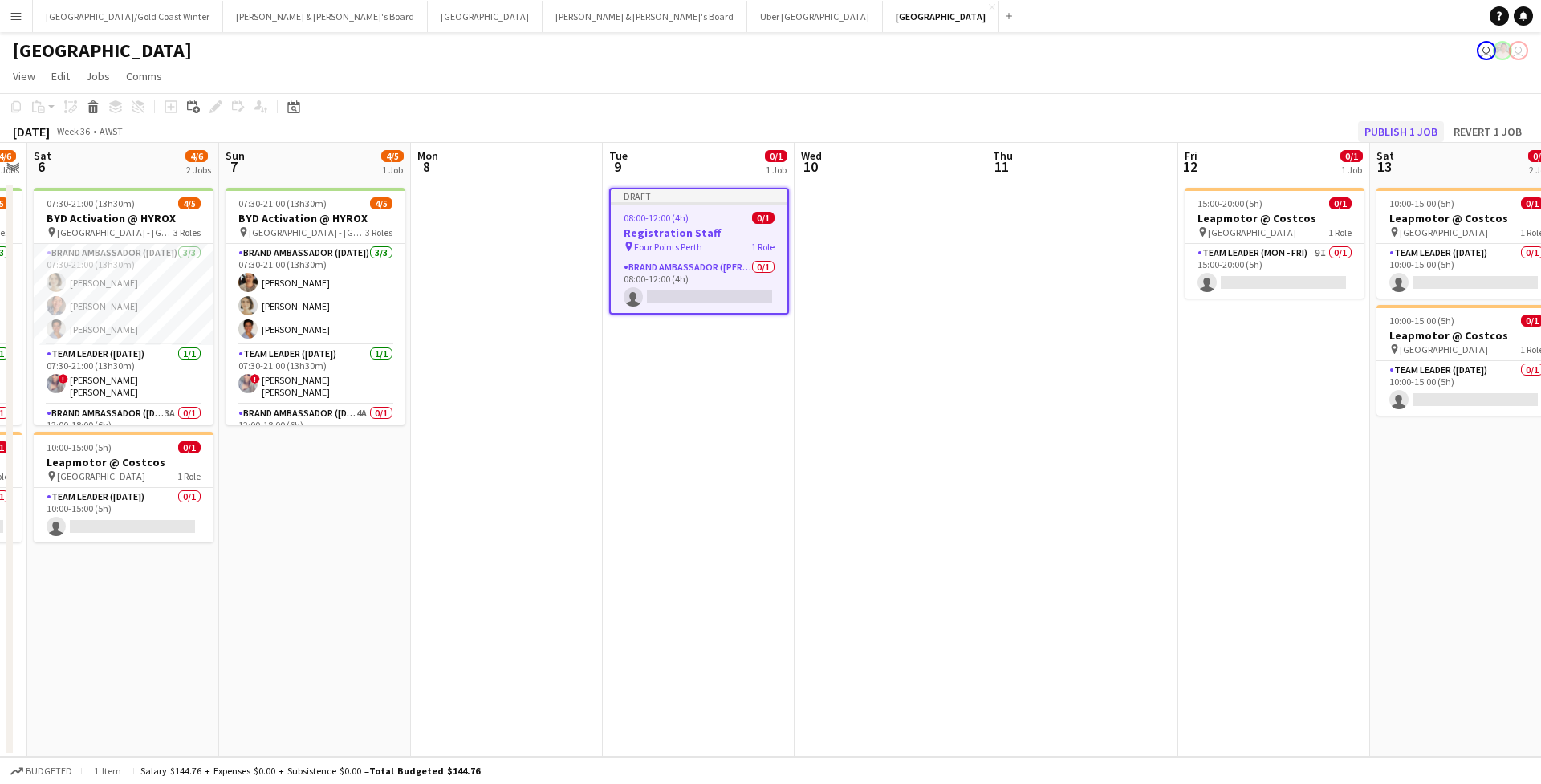
click at [1424, 127] on button "Publish 1 job" at bounding box center [1401, 131] width 86 height 21
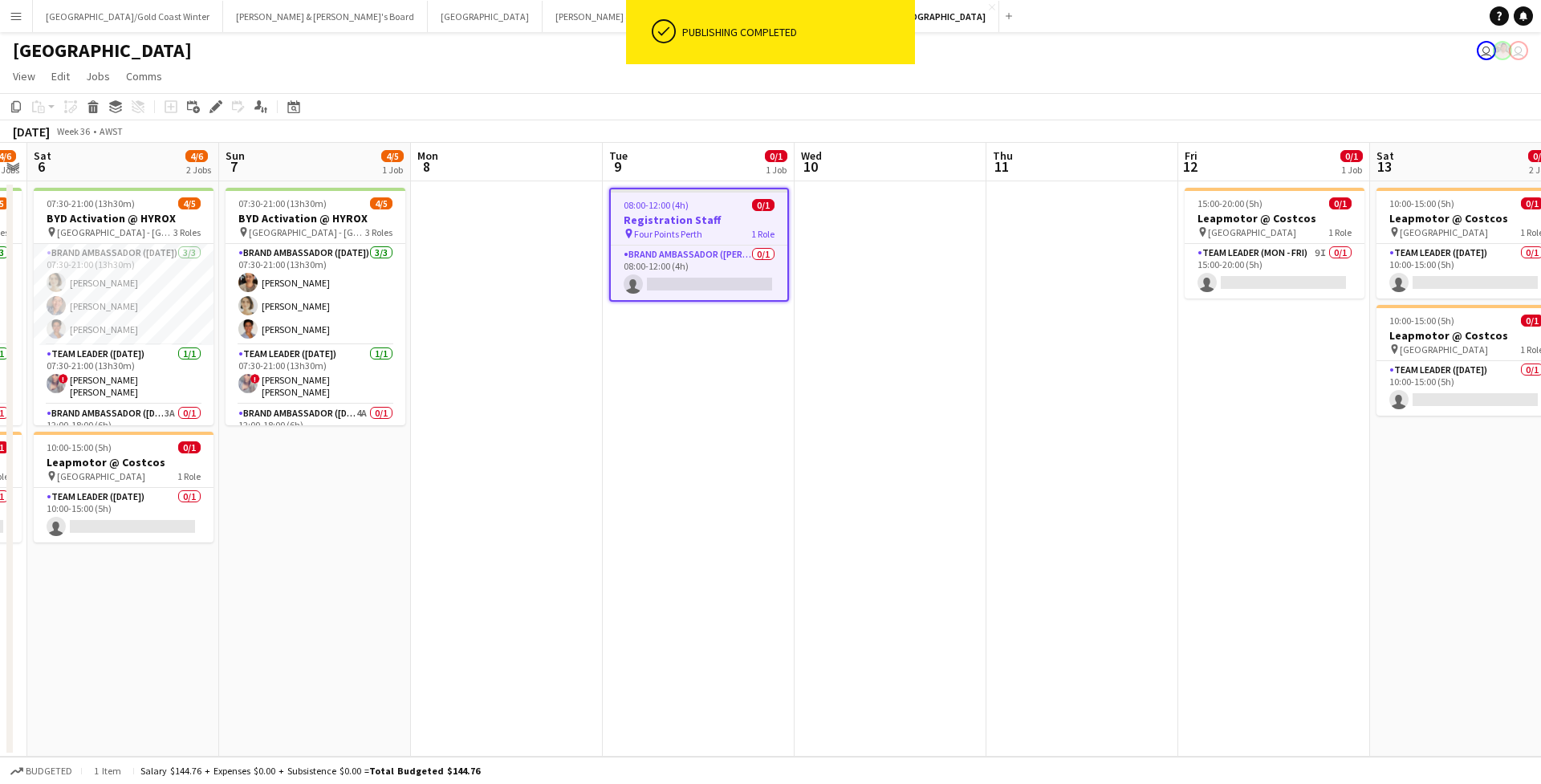
click at [677, 243] on app-job-card "08:00-12:00 (4h) 0/1 Registration Staff pin Four Points Perth 1 Role Brand Amba…" at bounding box center [699, 245] width 180 height 114
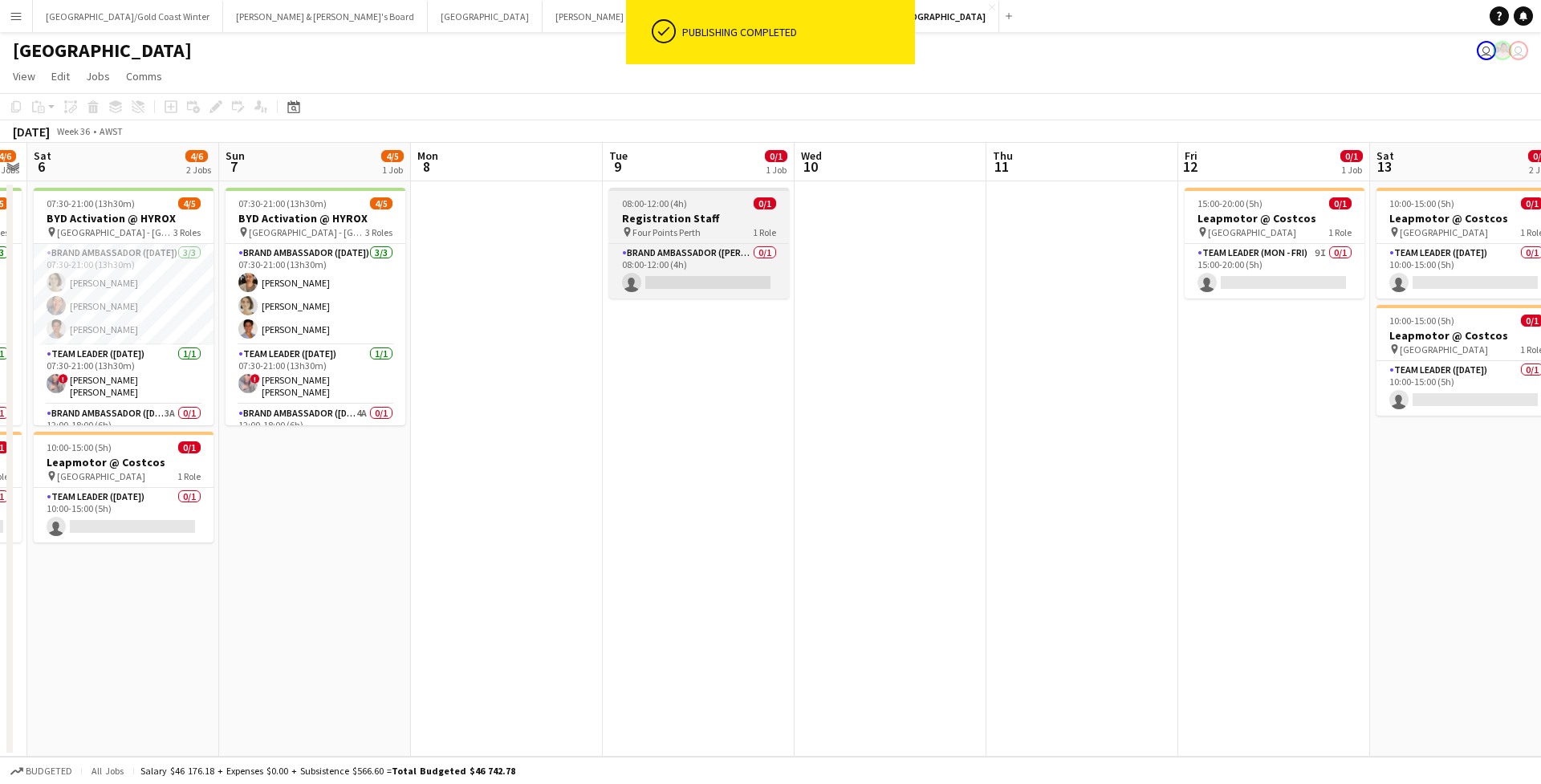
click at [677, 243] on app-job-card "08:00-12:00 (4h) 0/1 Registration Staff pin Four Points Perth 1 Role Brand Amba…" at bounding box center [699, 243] width 180 height 111
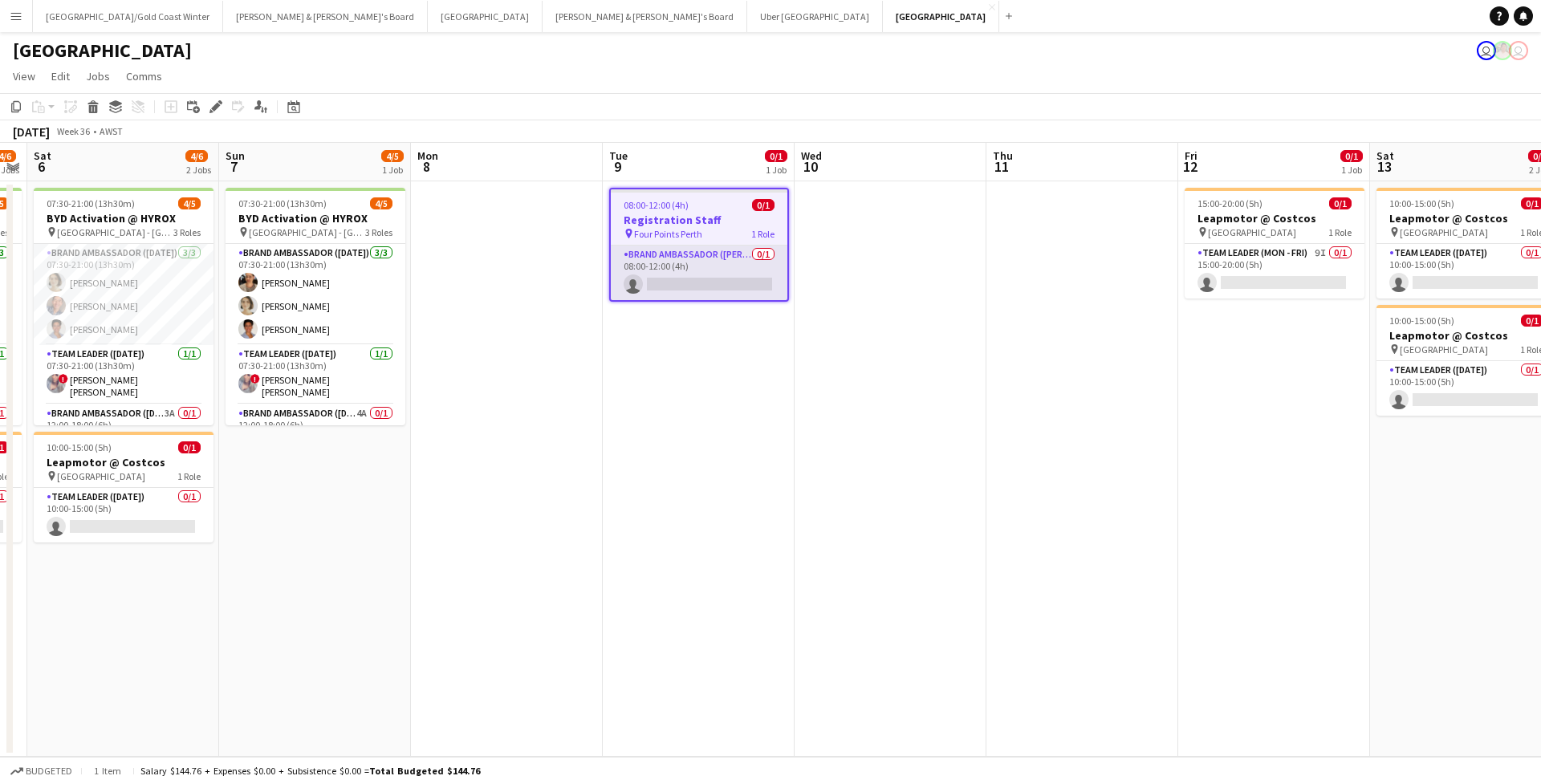
click at [733, 248] on app-card-role "Brand Ambassador (Mon - Fri) 0/1 08:00-12:00 (4h) single-neutral-actions" at bounding box center [699, 273] width 177 height 55
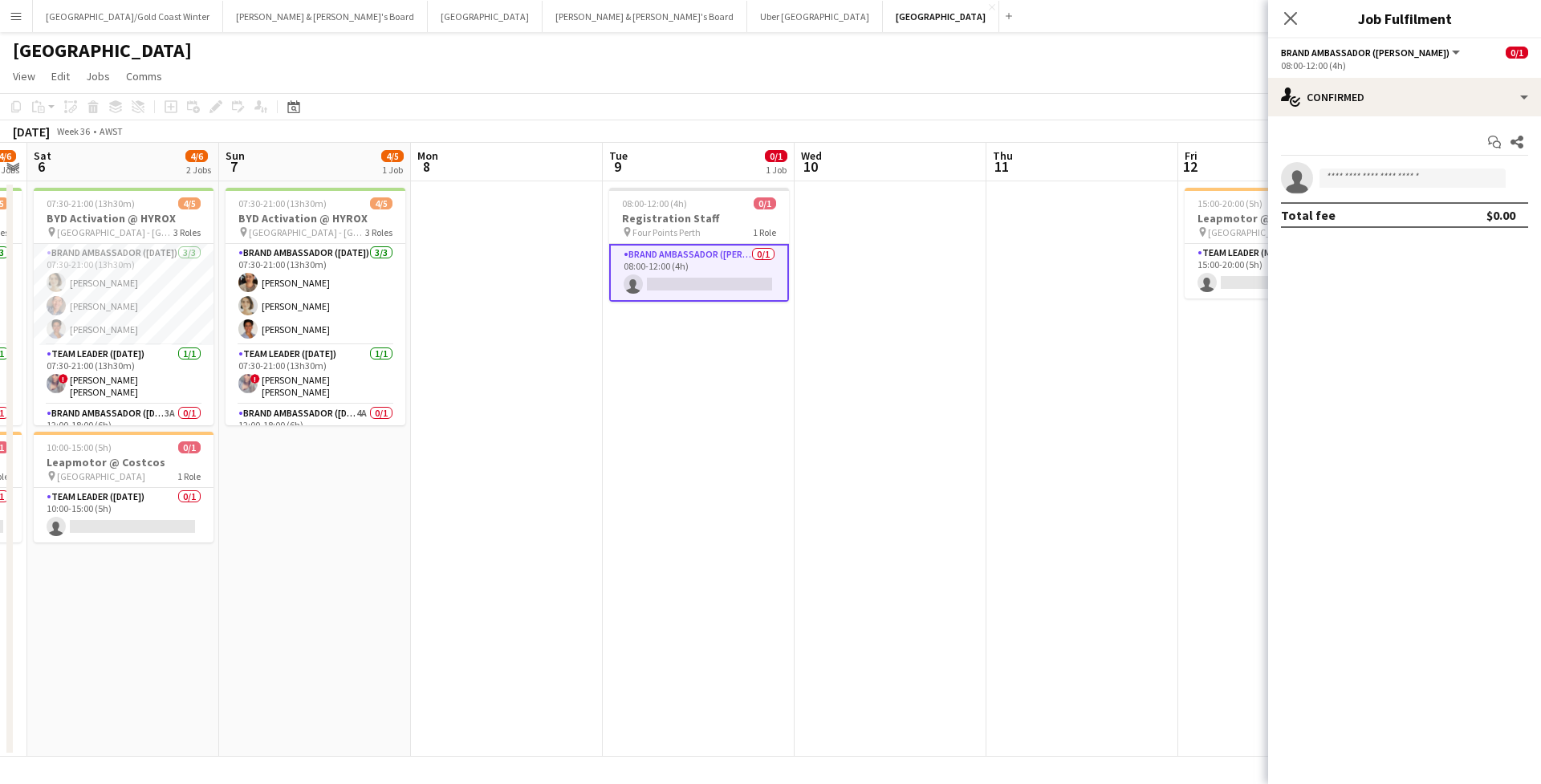
click at [707, 245] on app-card-role "Brand Ambassador (Mon - Fri) 0/1 08:00-12:00 (4h) single-neutral-actions" at bounding box center [699, 272] width 180 height 58
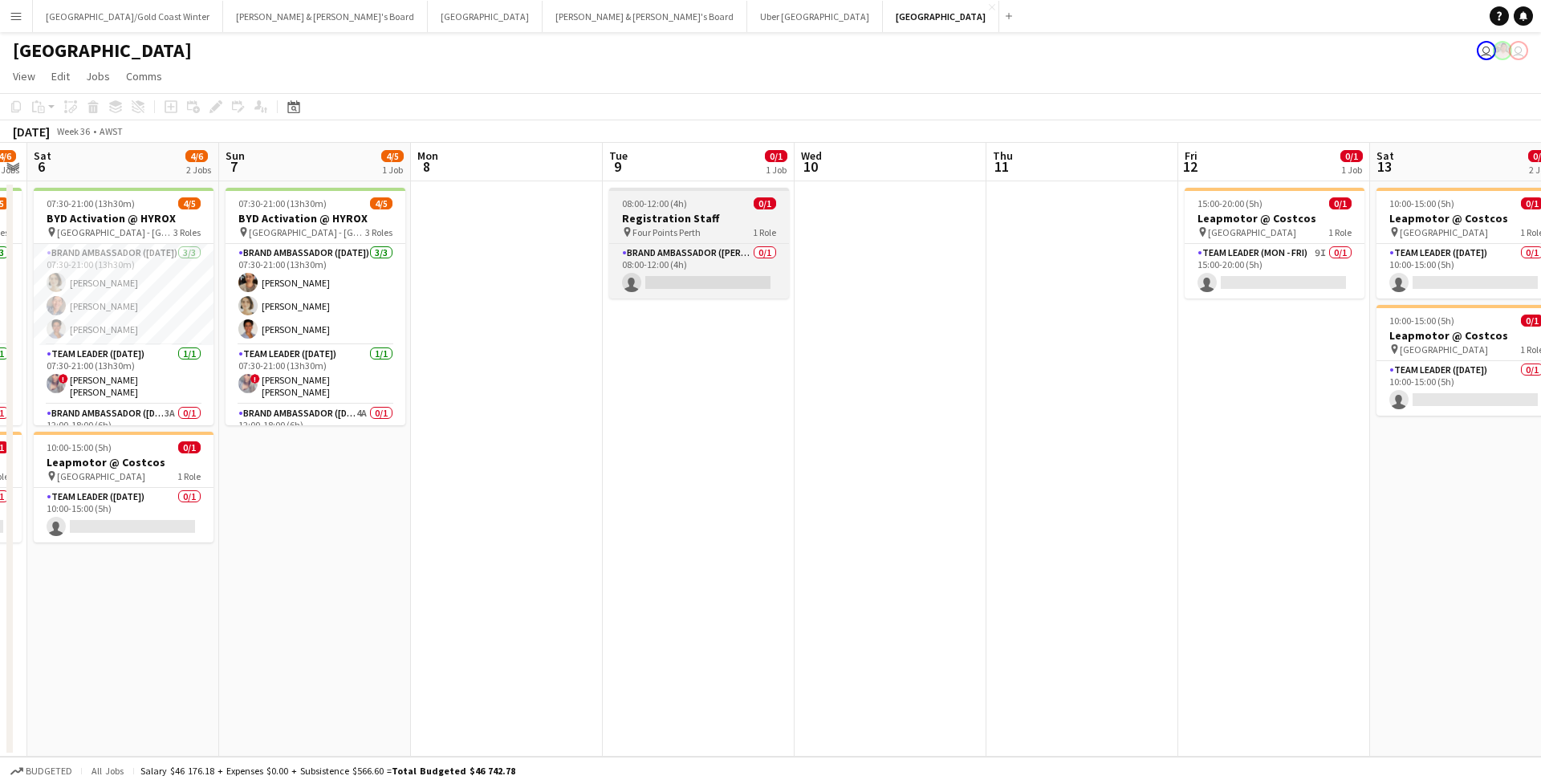
click at [707, 198] on div "08:00-12:00 (4h) 0/1" at bounding box center [699, 202] width 180 height 12
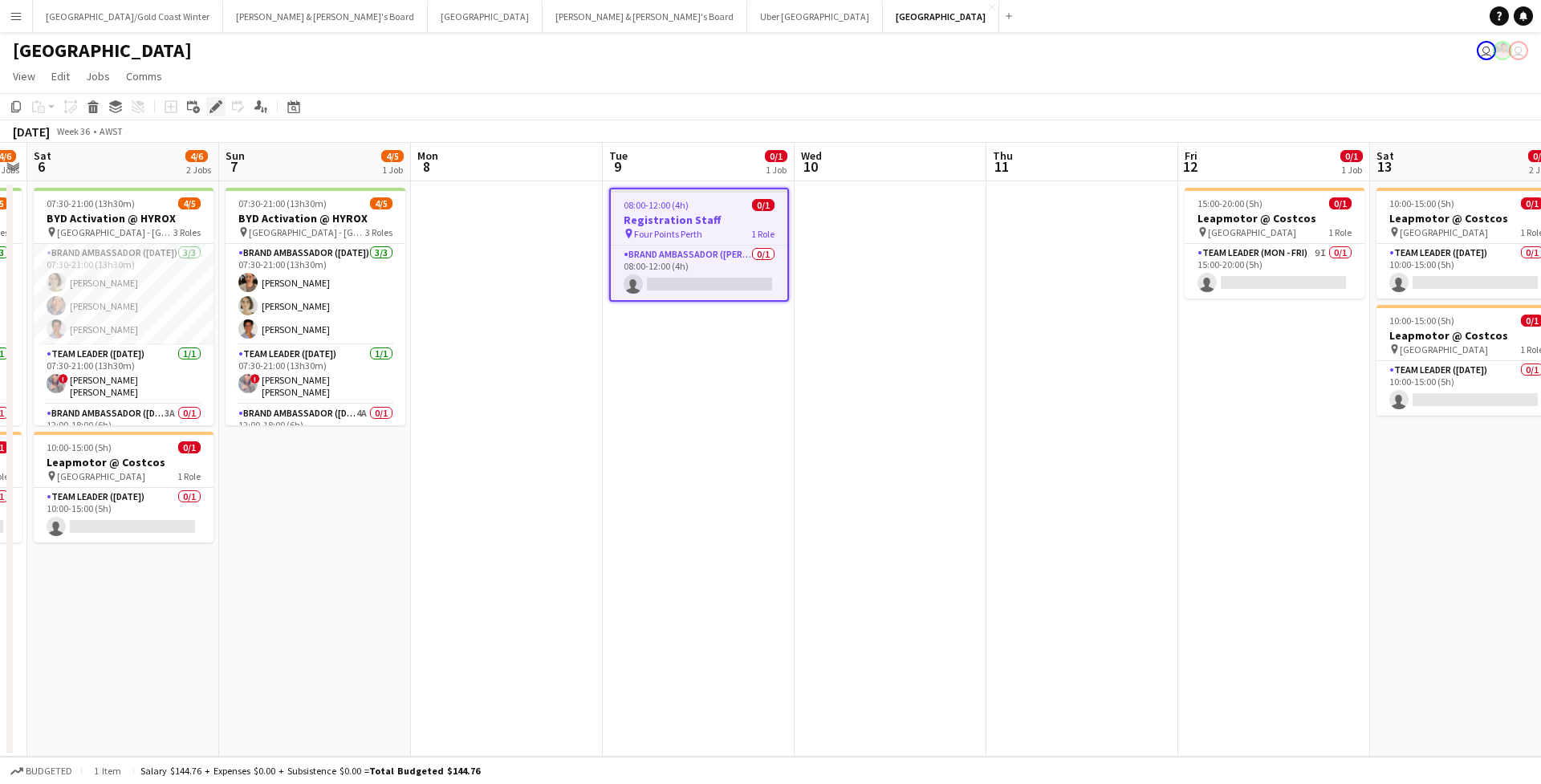
click at [207, 107] on div "Edit" at bounding box center [215, 106] width 19 height 19
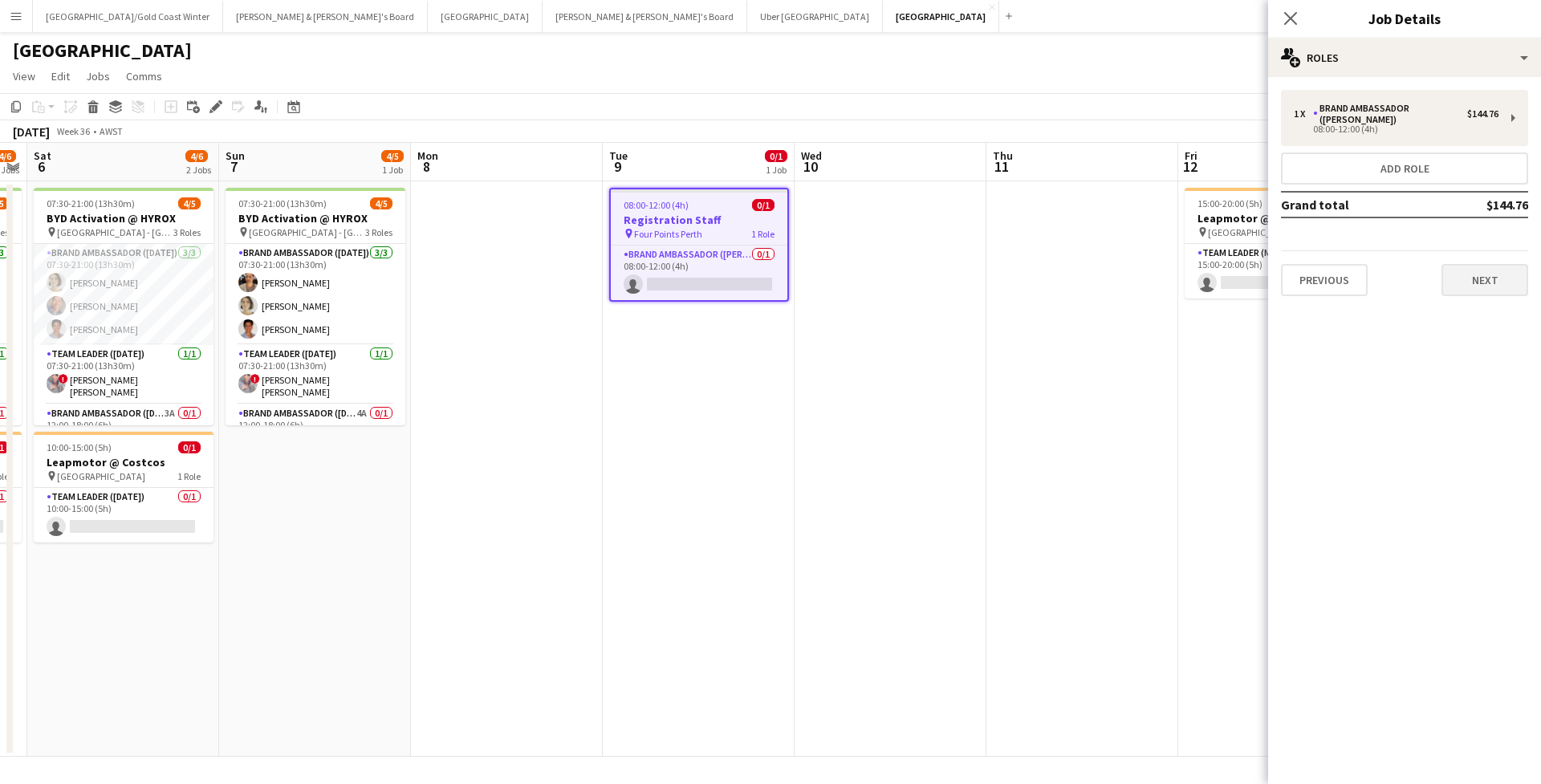
click at [1506, 271] on button "Next" at bounding box center [1484, 279] width 87 height 32
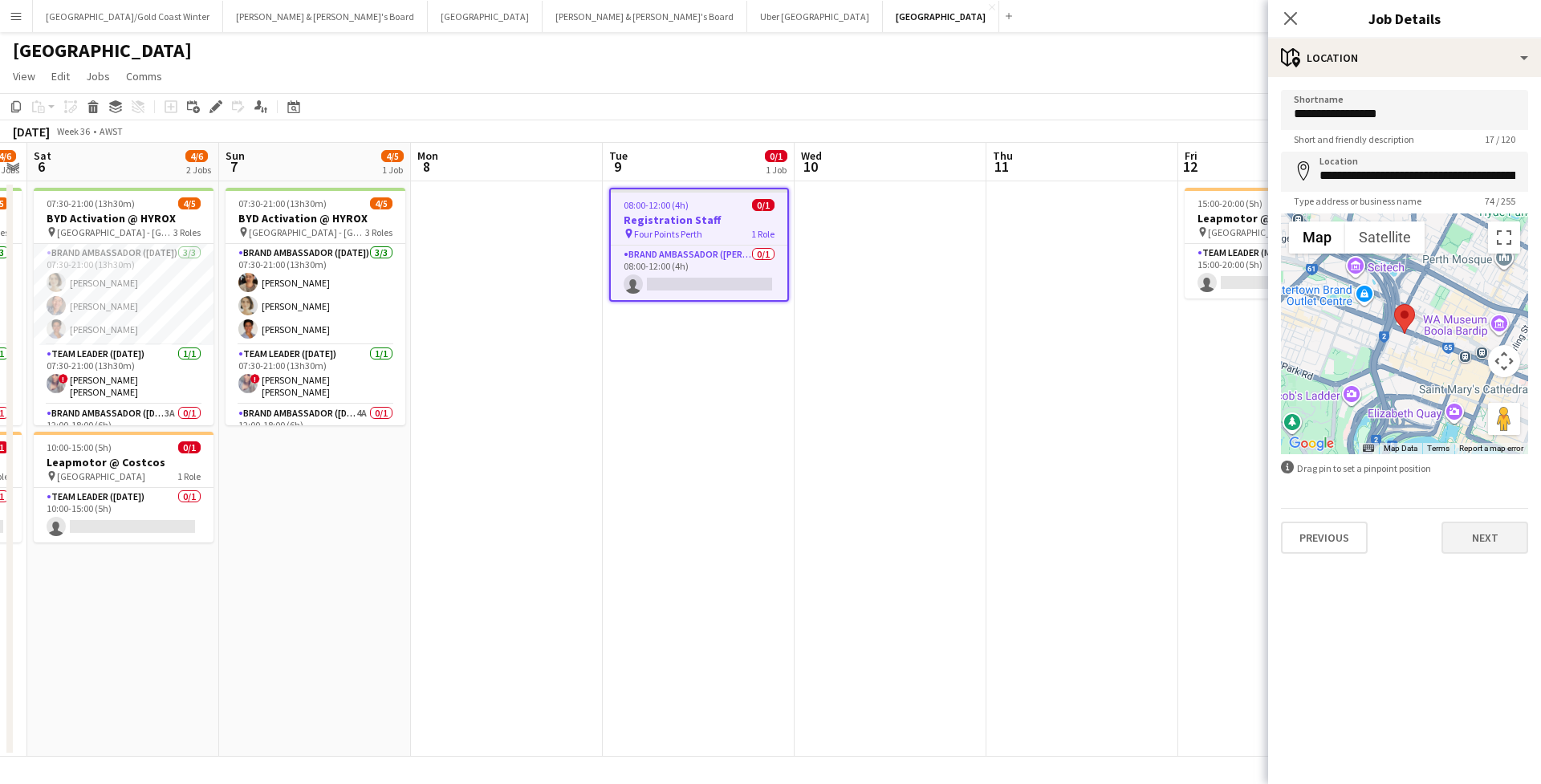
click at [1478, 544] on button "Next" at bounding box center [1484, 537] width 87 height 32
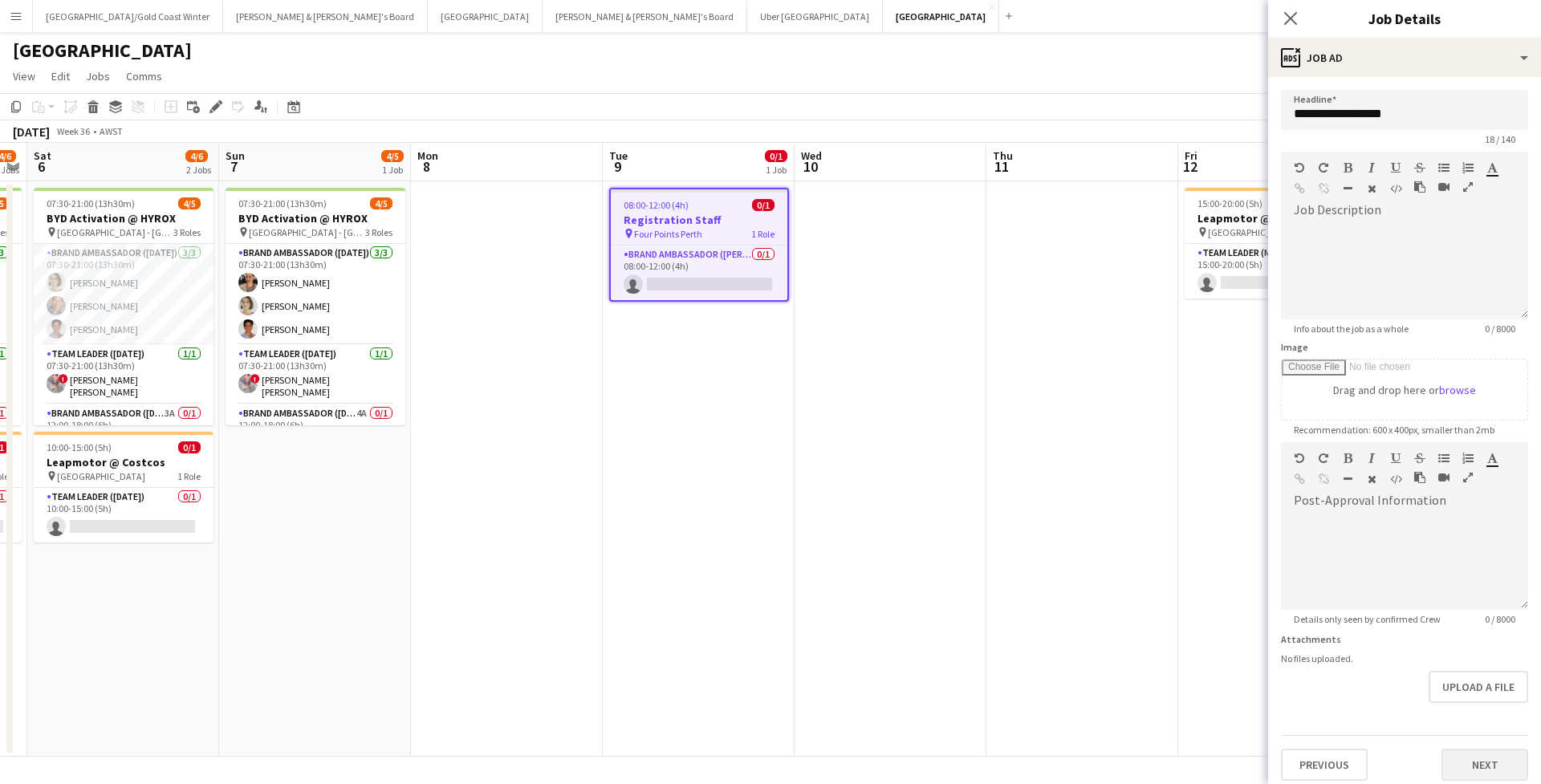
click at [1475, 748] on button "Next" at bounding box center [1484, 764] width 87 height 32
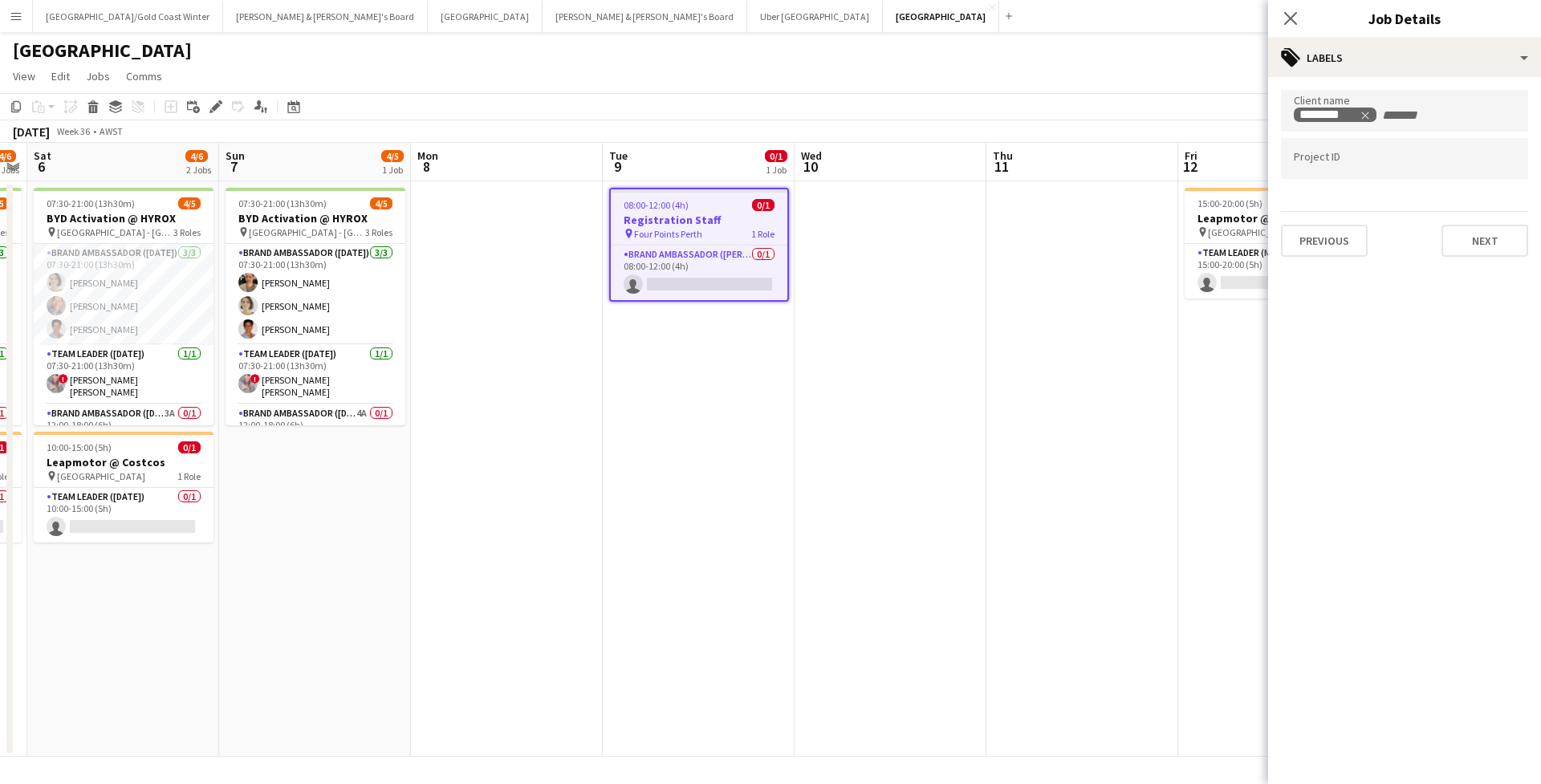
click at [1475, 758] on mat-expansion-panel "tags Labels Client name ******** Project ID Previous Next" at bounding box center [1404, 430] width 273 height 707
click at [1503, 258] on div "Client name ******** Project ID Previous Next" at bounding box center [1404, 173] width 273 height 192
click at [1498, 243] on button "Next" at bounding box center [1484, 240] width 87 height 32
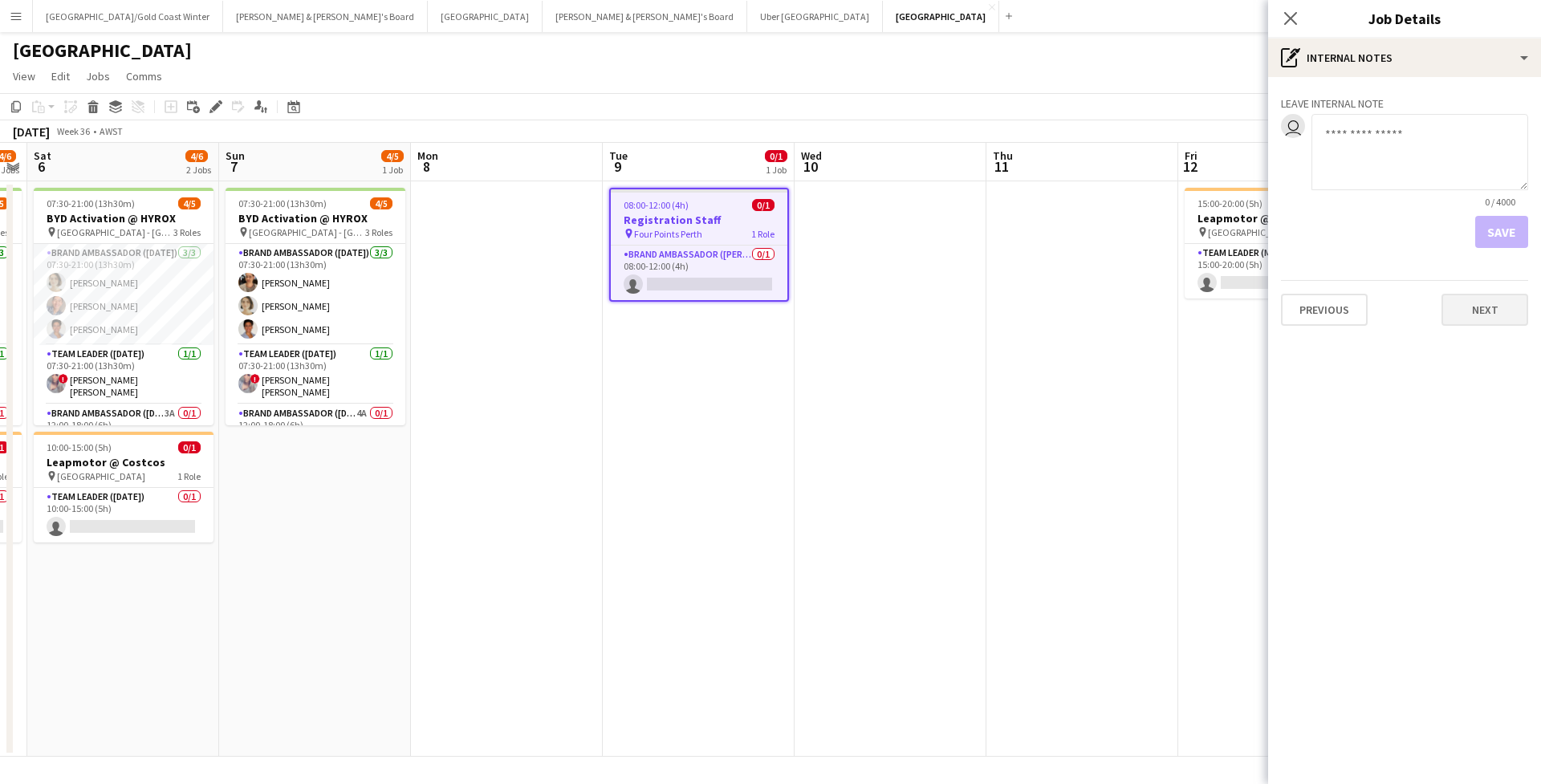
click at [1501, 317] on button "Next" at bounding box center [1484, 310] width 87 height 32
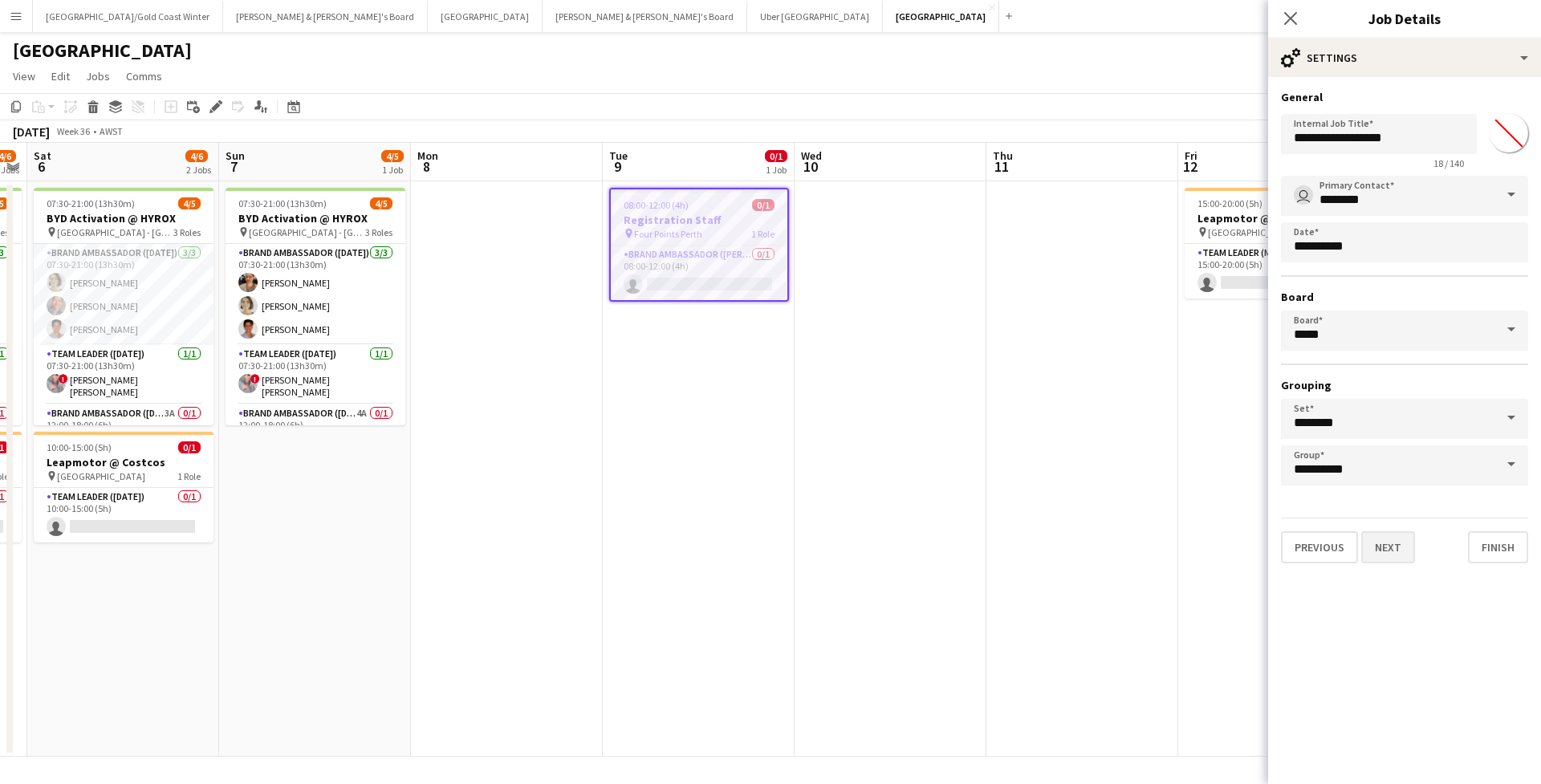
click at [1383, 552] on button "Next" at bounding box center [1388, 547] width 54 height 32
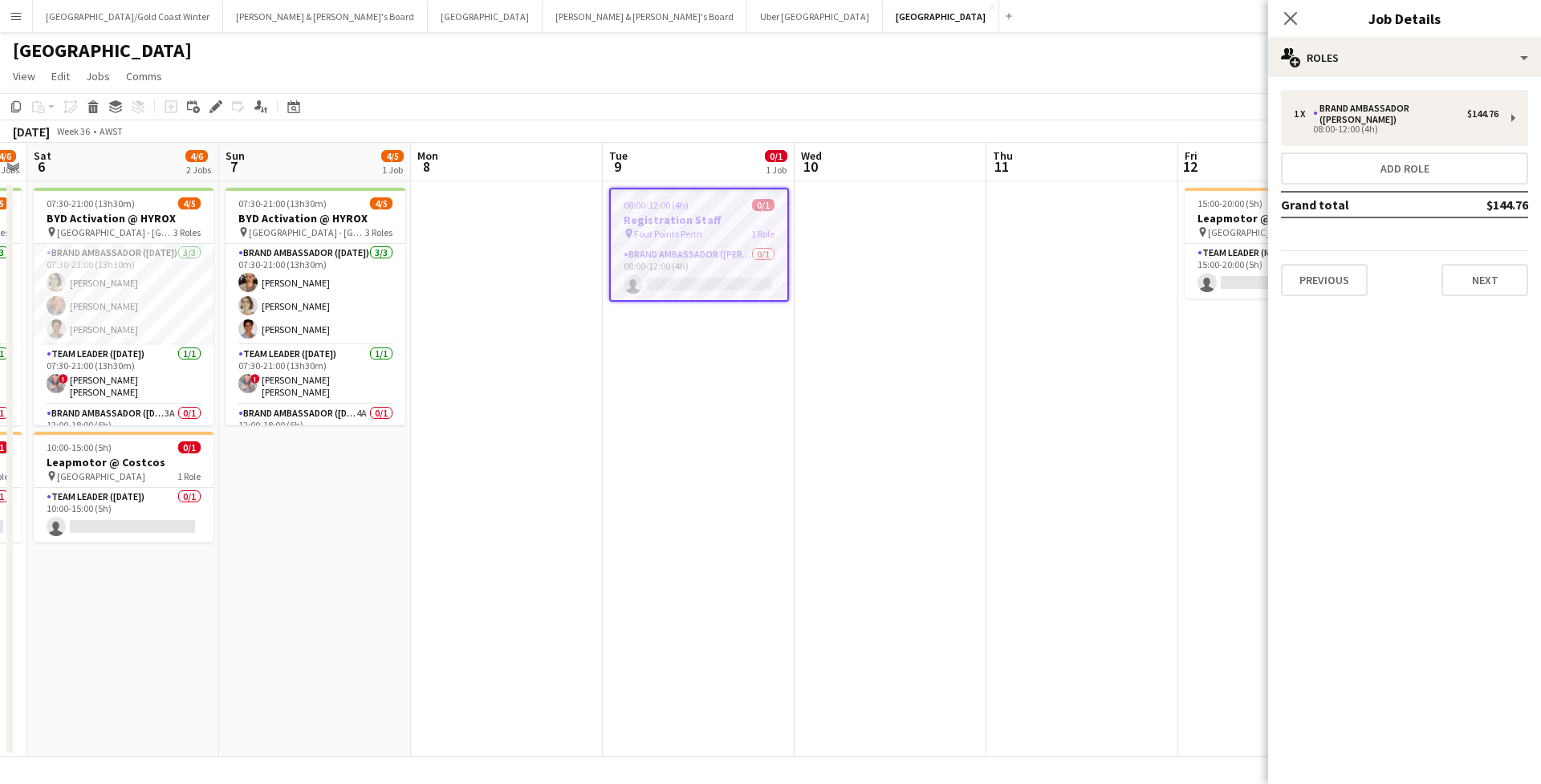
click at [1494, 293] on div "1 x Brand Ambassador (Mon - Fri) $144.76 08:00-12:00 (4h) Add role Grand total …" at bounding box center [1404, 192] width 273 height 232
click at [1493, 252] on div "Previous Next" at bounding box center [1404, 273] width 247 height 46
click at [1493, 286] on div "1 x Brand Ambassador (Mon - Fri) $144.76 08:00-12:00 (4h) Add role Grand total …" at bounding box center [1404, 192] width 273 height 232
click at [1493, 268] on button "Next" at bounding box center [1484, 279] width 87 height 32
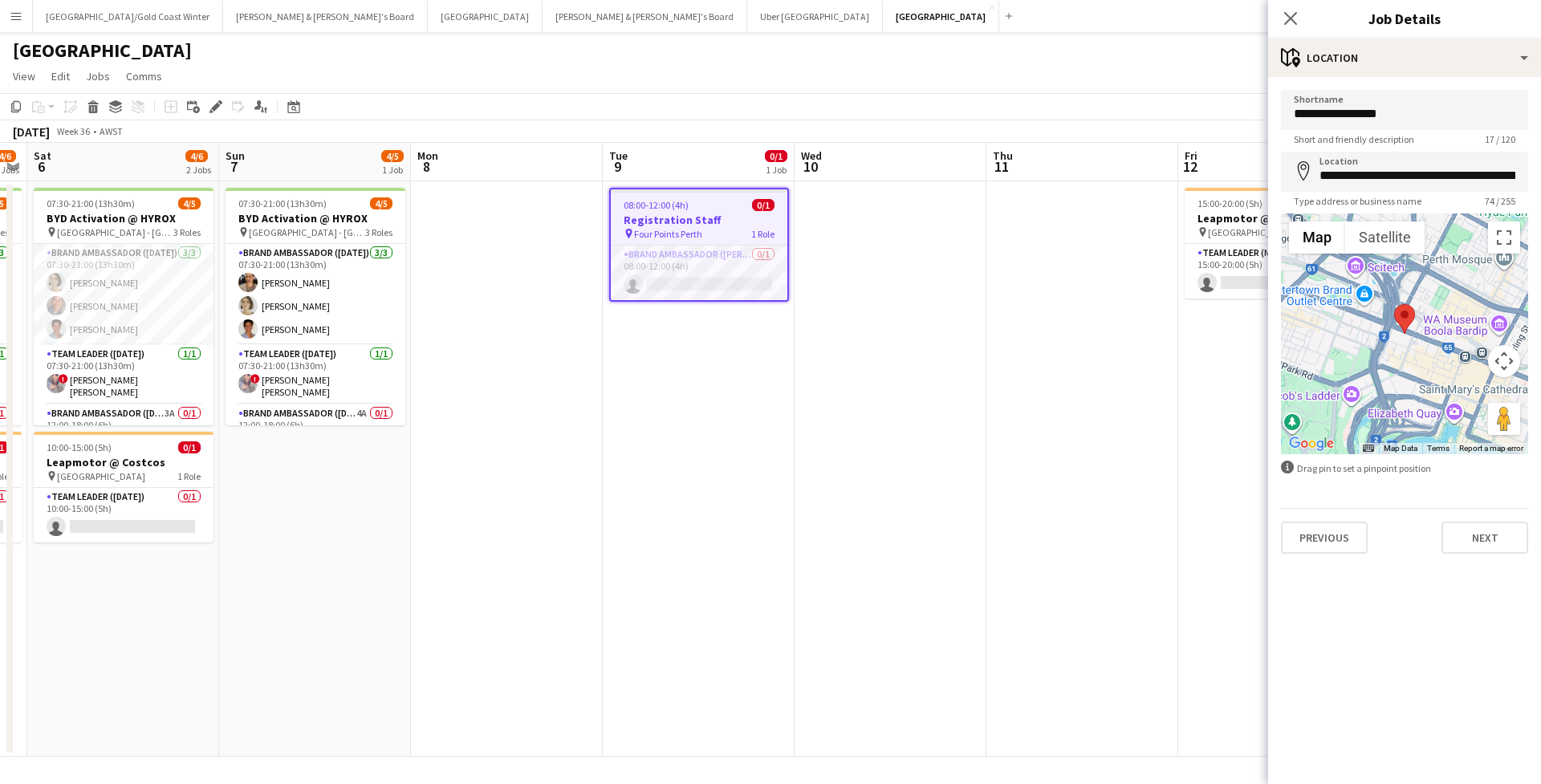
click at [1483, 514] on div "Previous Next" at bounding box center [1404, 530] width 247 height 46
click at [1483, 534] on button "Next" at bounding box center [1484, 537] width 87 height 32
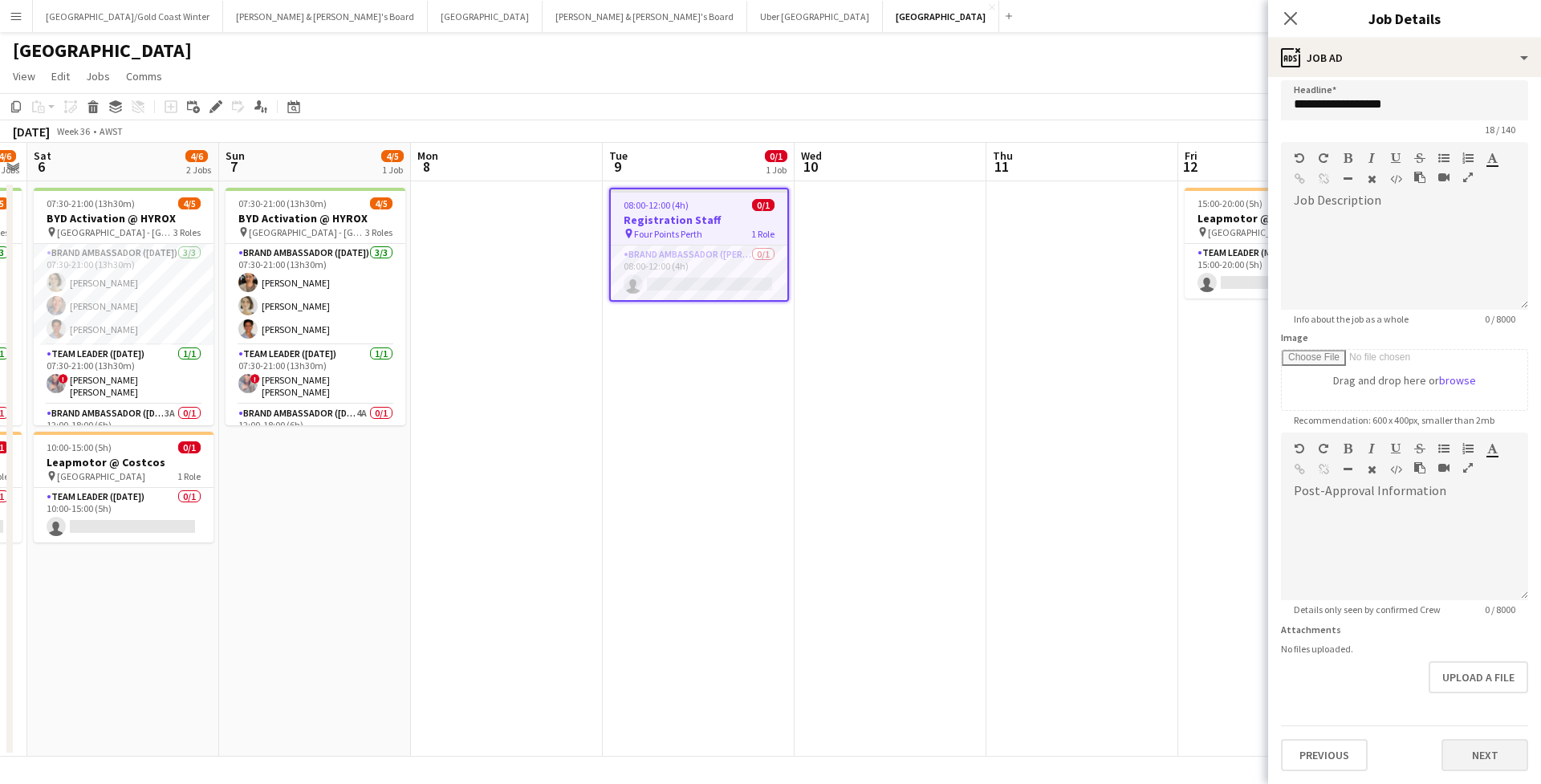
scroll to position [10, 0]
click at [1493, 759] on button "Next" at bounding box center [1484, 755] width 87 height 32
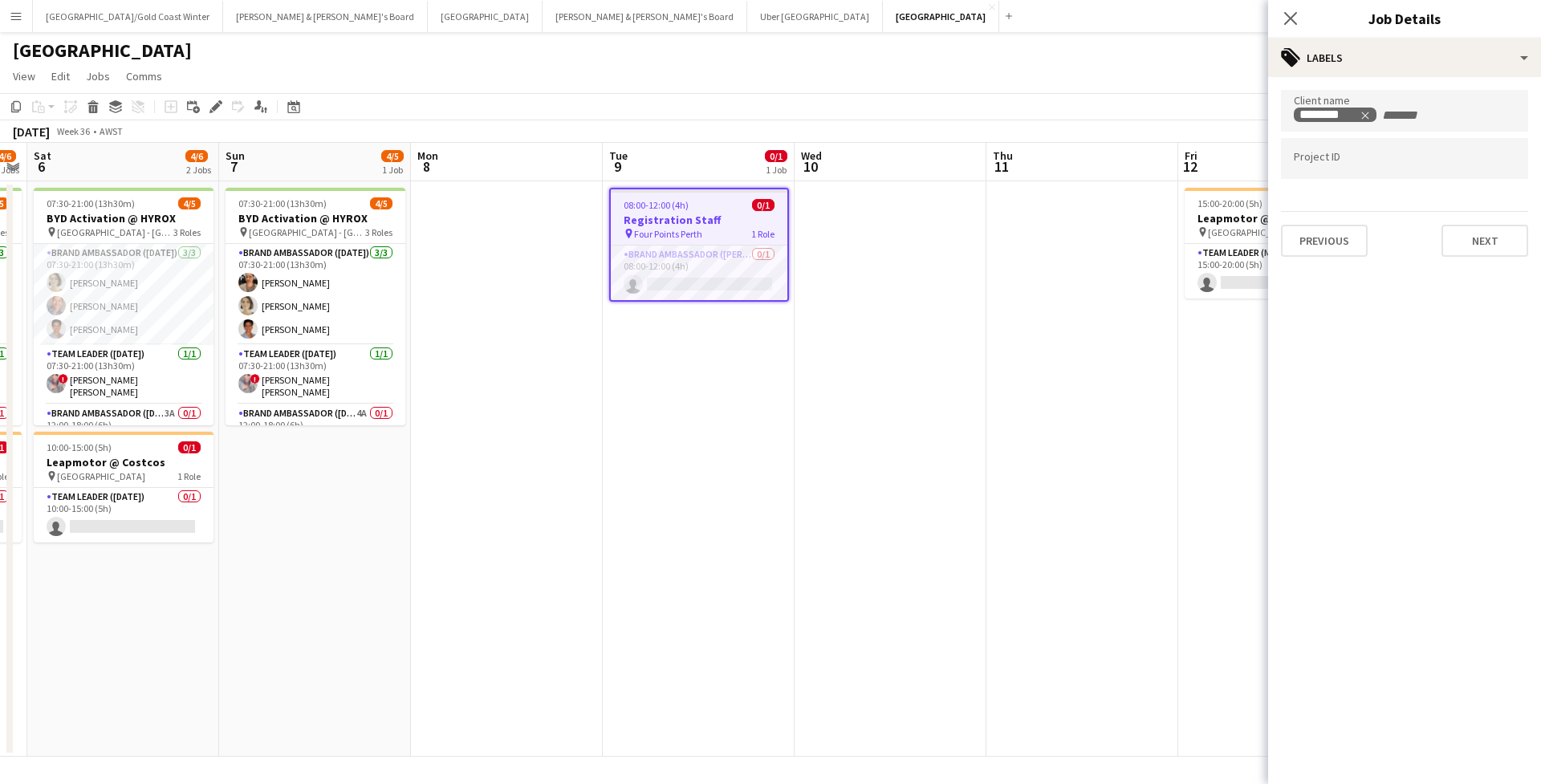
scroll to position [0, 0]
click at [1472, 241] on button "Next" at bounding box center [1484, 240] width 87 height 32
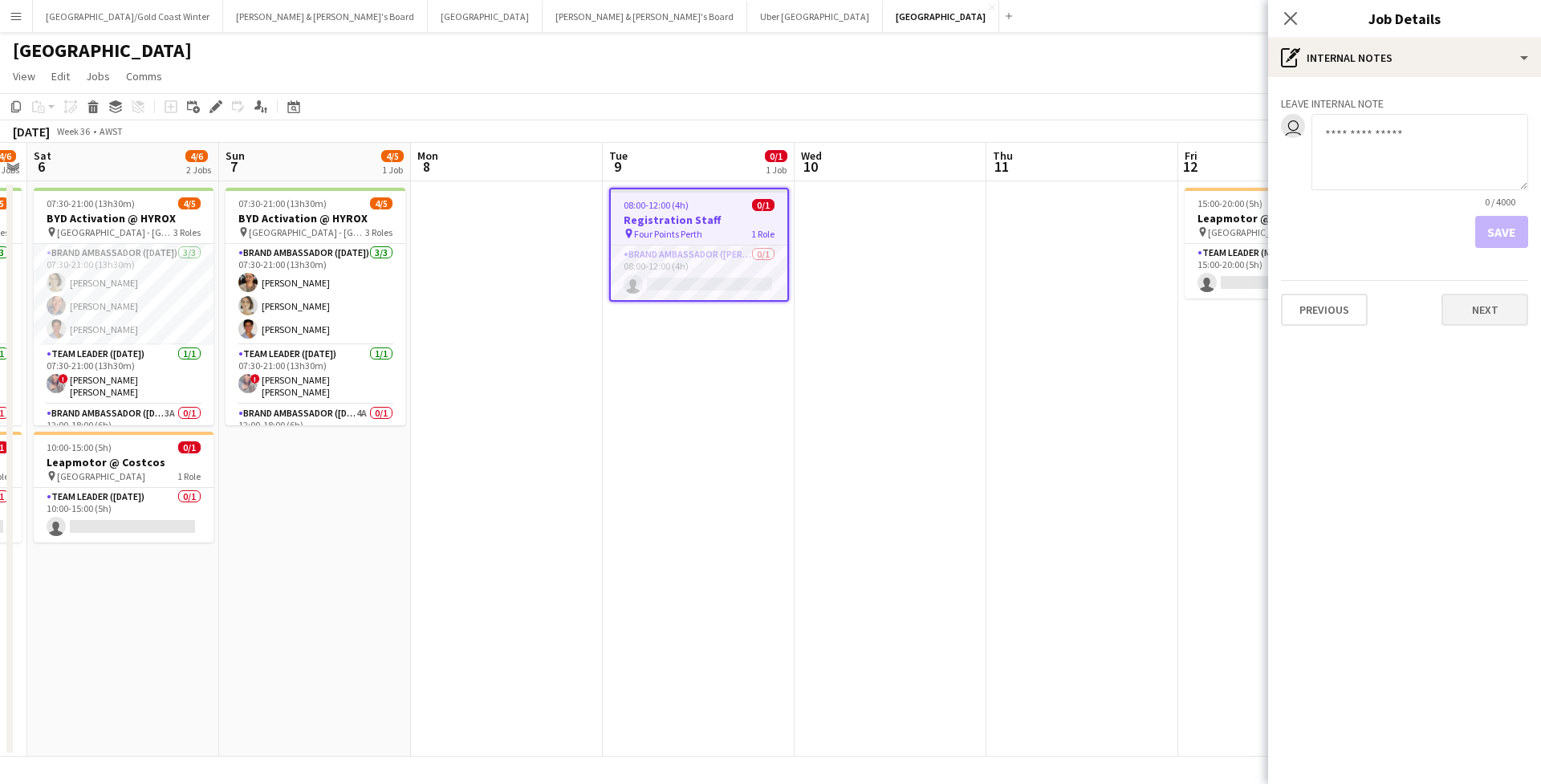
click at [1483, 314] on button "Next" at bounding box center [1484, 310] width 87 height 32
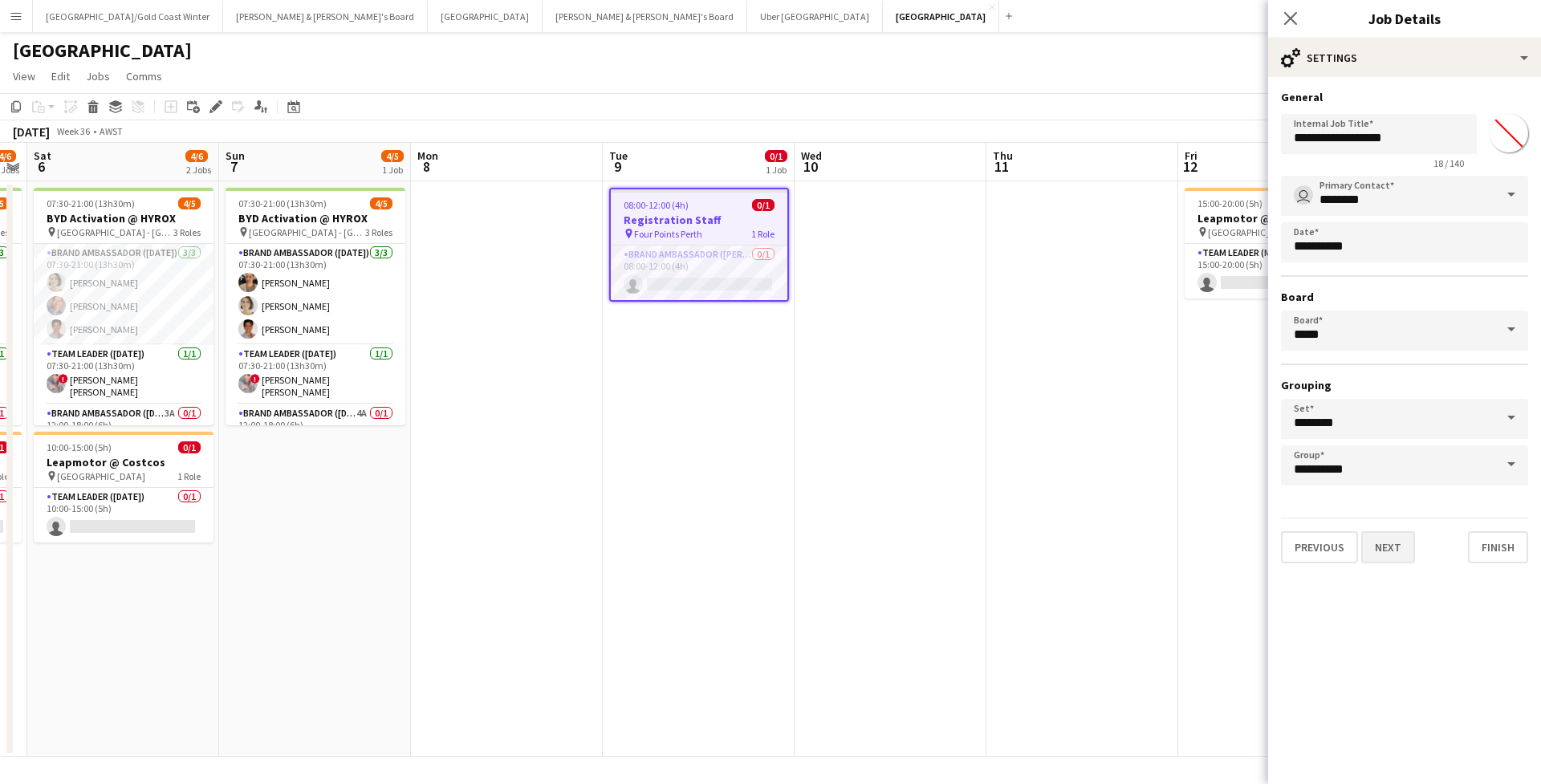
click at [1407, 548] on button "Next" at bounding box center [1388, 547] width 54 height 32
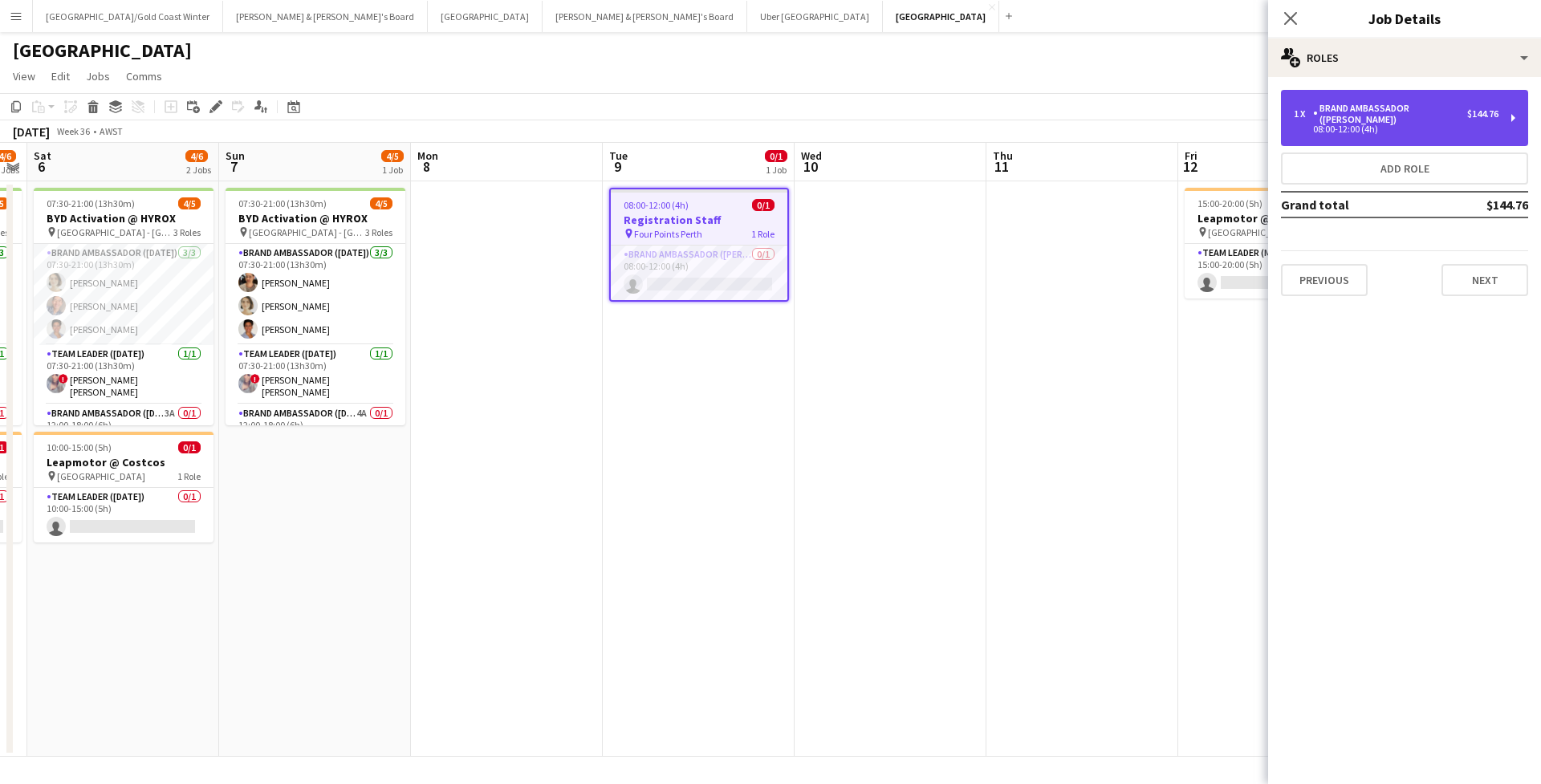
click at [1471, 113] on div "$144.76" at bounding box center [1482, 114] width 31 height 11
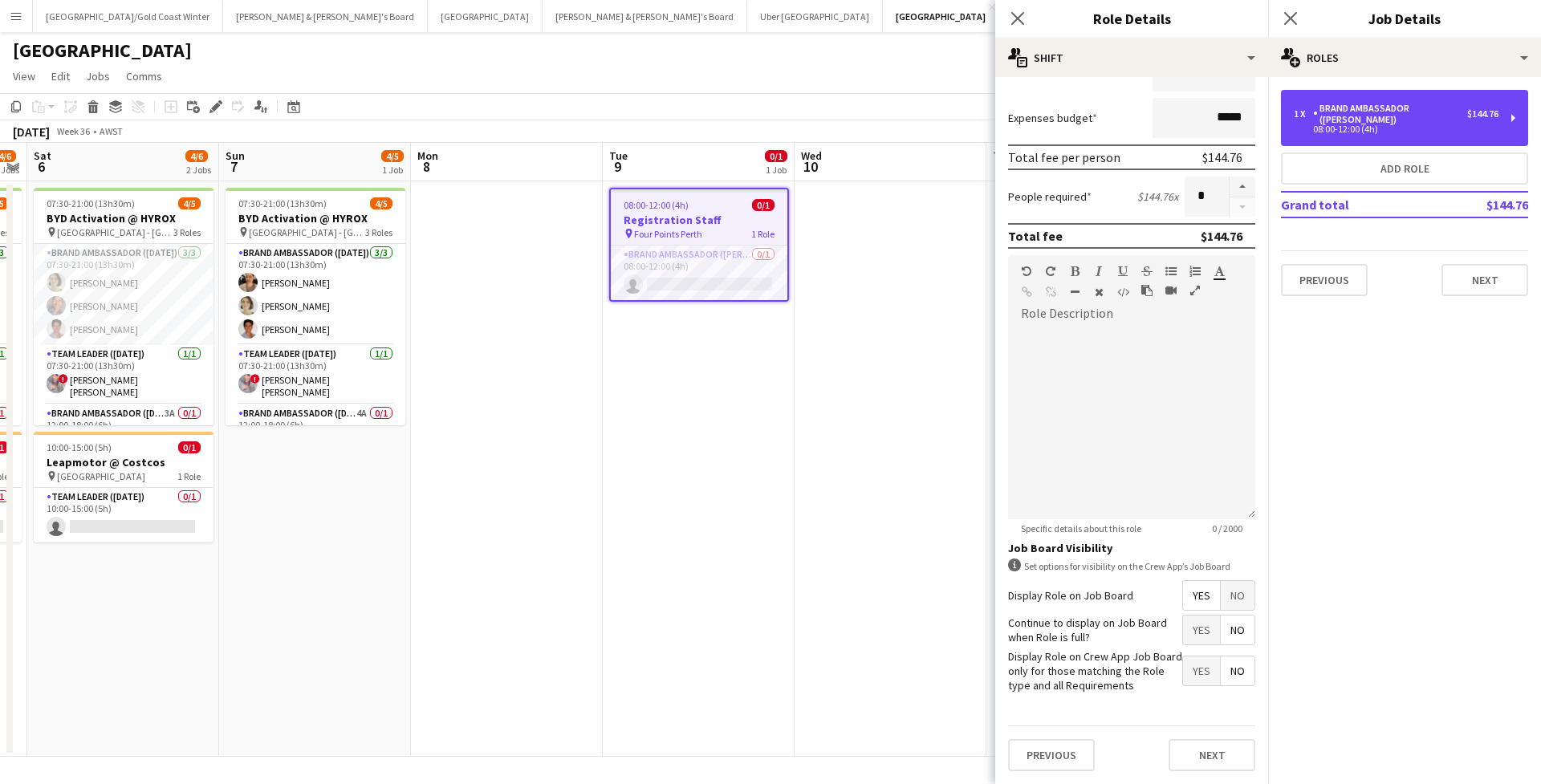
scroll to position [302, 0]
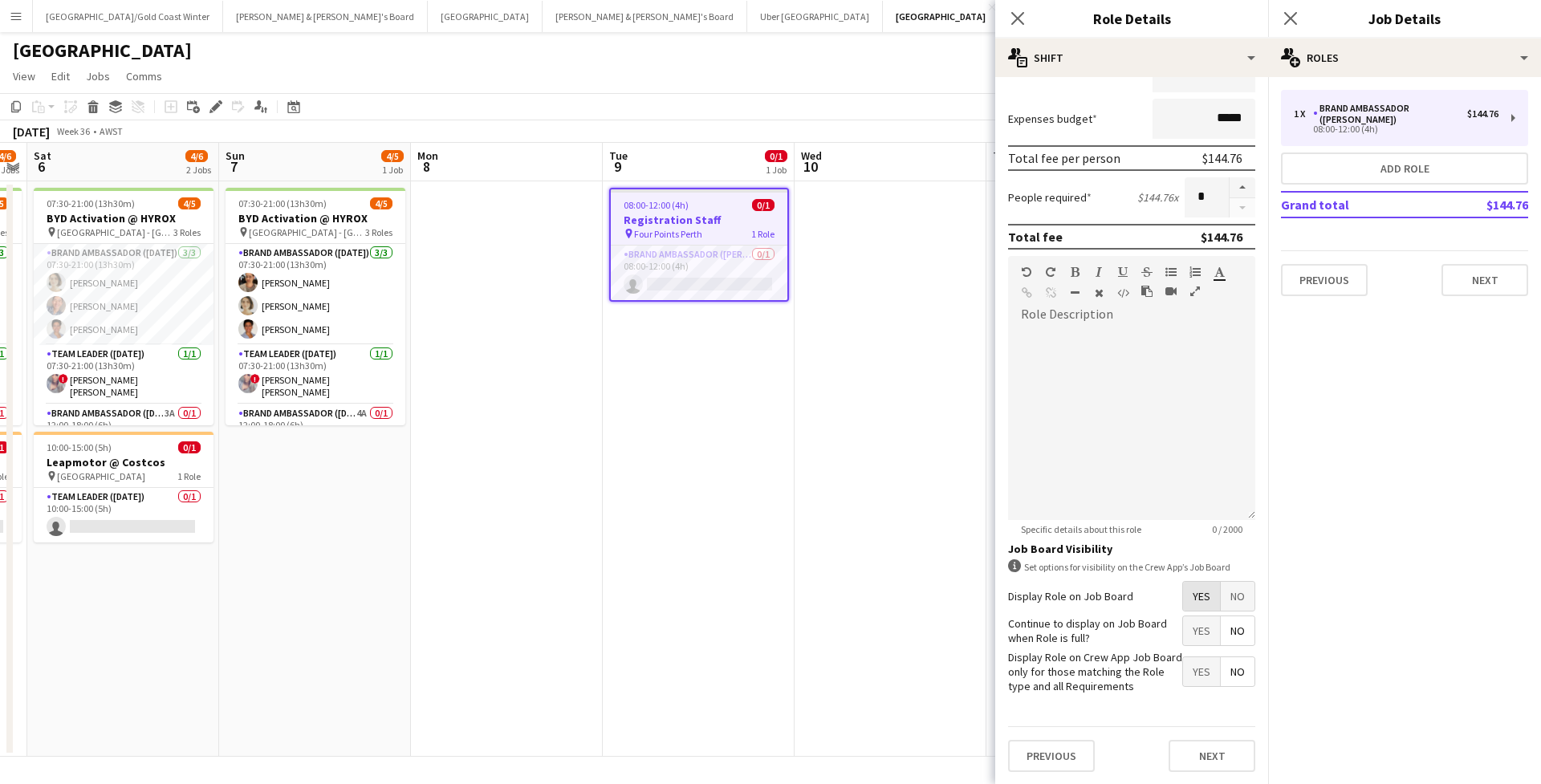
click at [1209, 591] on span "Yes" at bounding box center [1201, 596] width 37 height 29
click at [1202, 596] on span "Yes" at bounding box center [1201, 596] width 37 height 29
click at [1492, 265] on button "Next" at bounding box center [1484, 279] width 87 height 32
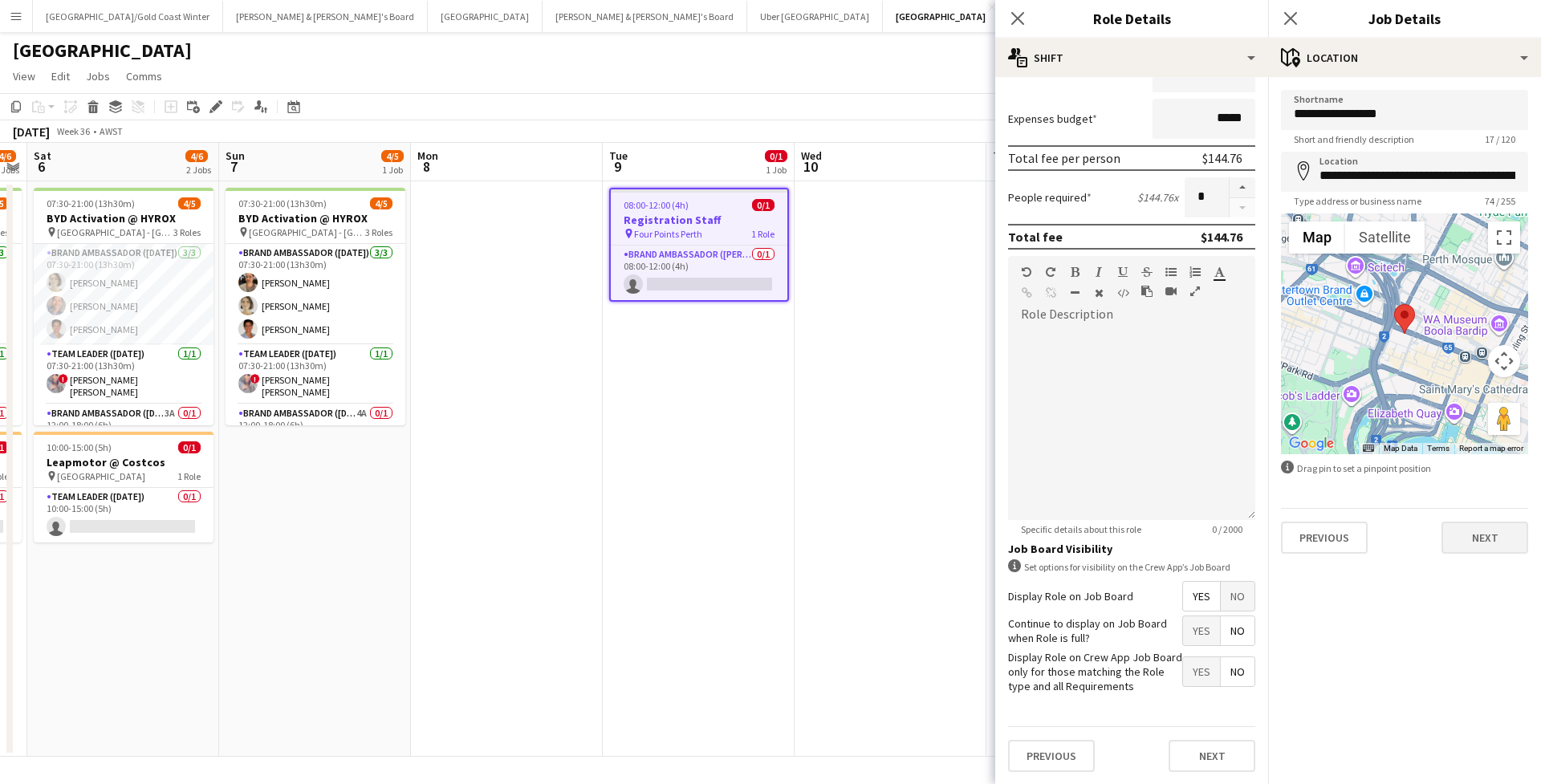
click at [1471, 533] on button "Next" at bounding box center [1484, 537] width 87 height 32
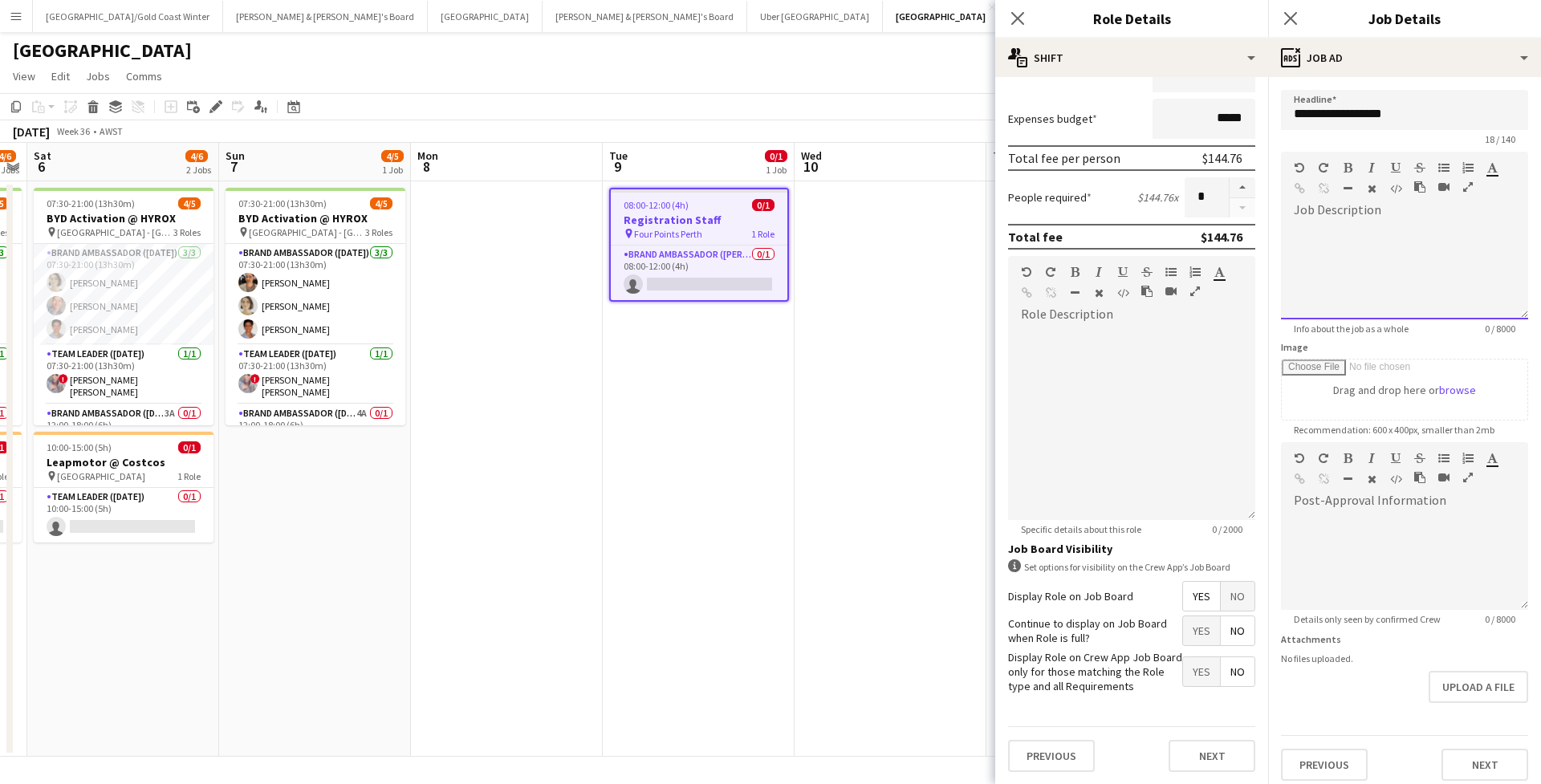
click at [1417, 232] on div at bounding box center [1404, 271] width 247 height 96
click at [1334, 252] on div at bounding box center [1404, 271] width 247 height 96
click at [1403, 232] on div "**********" at bounding box center [1404, 271] width 247 height 96
click at [1412, 231] on div "**********" at bounding box center [1404, 271] width 247 height 96
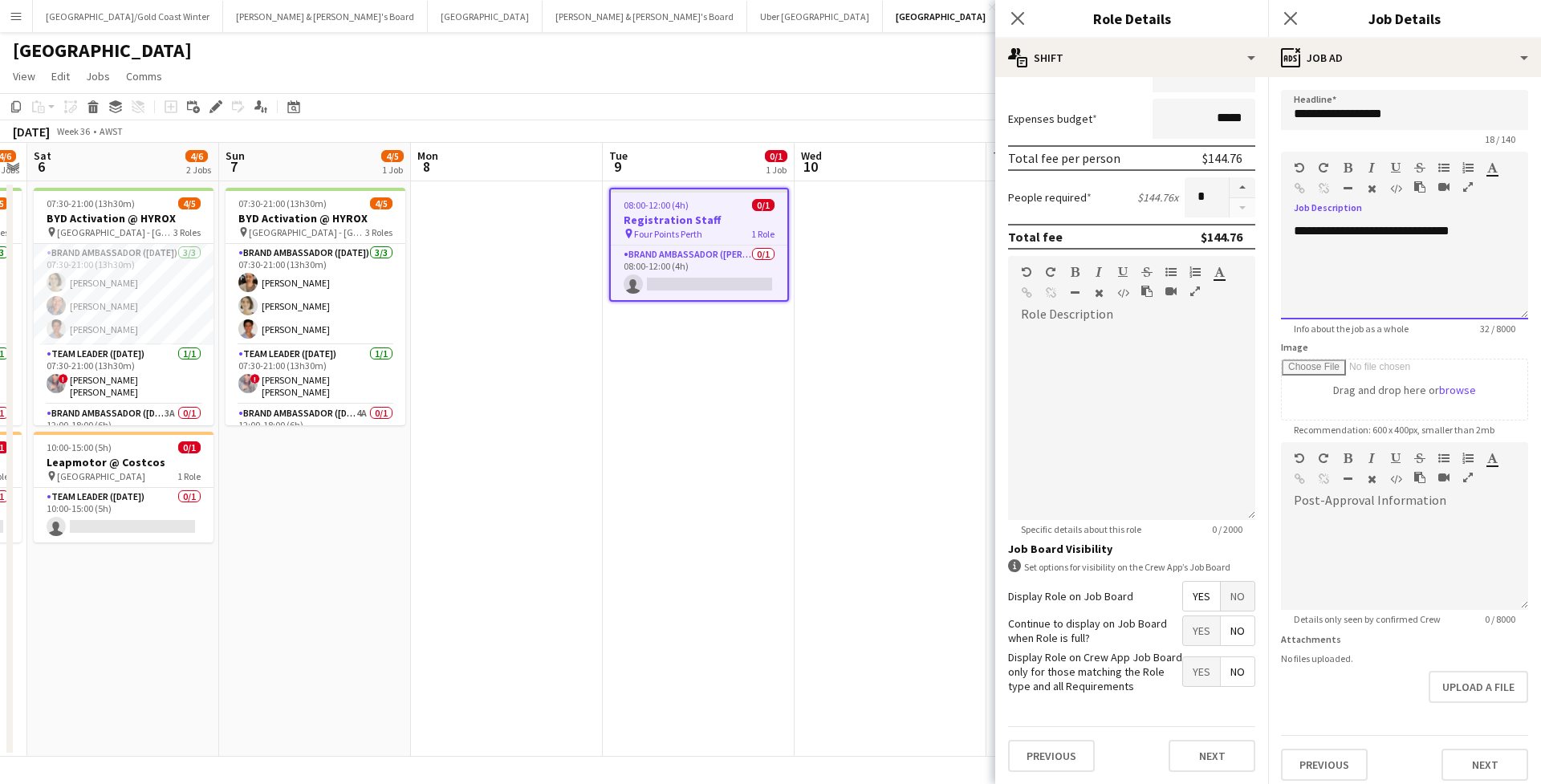
drag, startPoint x: 1407, startPoint y: 230, endPoint x: 1498, endPoint y: 246, distance: 92.4
click at [1499, 246] on div "**********" at bounding box center [1404, 271] width 247 height 96
drag, startPoint x: 1353, startPoint y: 235, endPoint x: 1427, endPoint y: 280, distance: 86.6
click at [1428, 281] on div "**********" at bounding box center [1404, 271] width 247 height 96
click at [1427, 283] on div "**********" at bounding box center [1404, 271] width 247 height 96
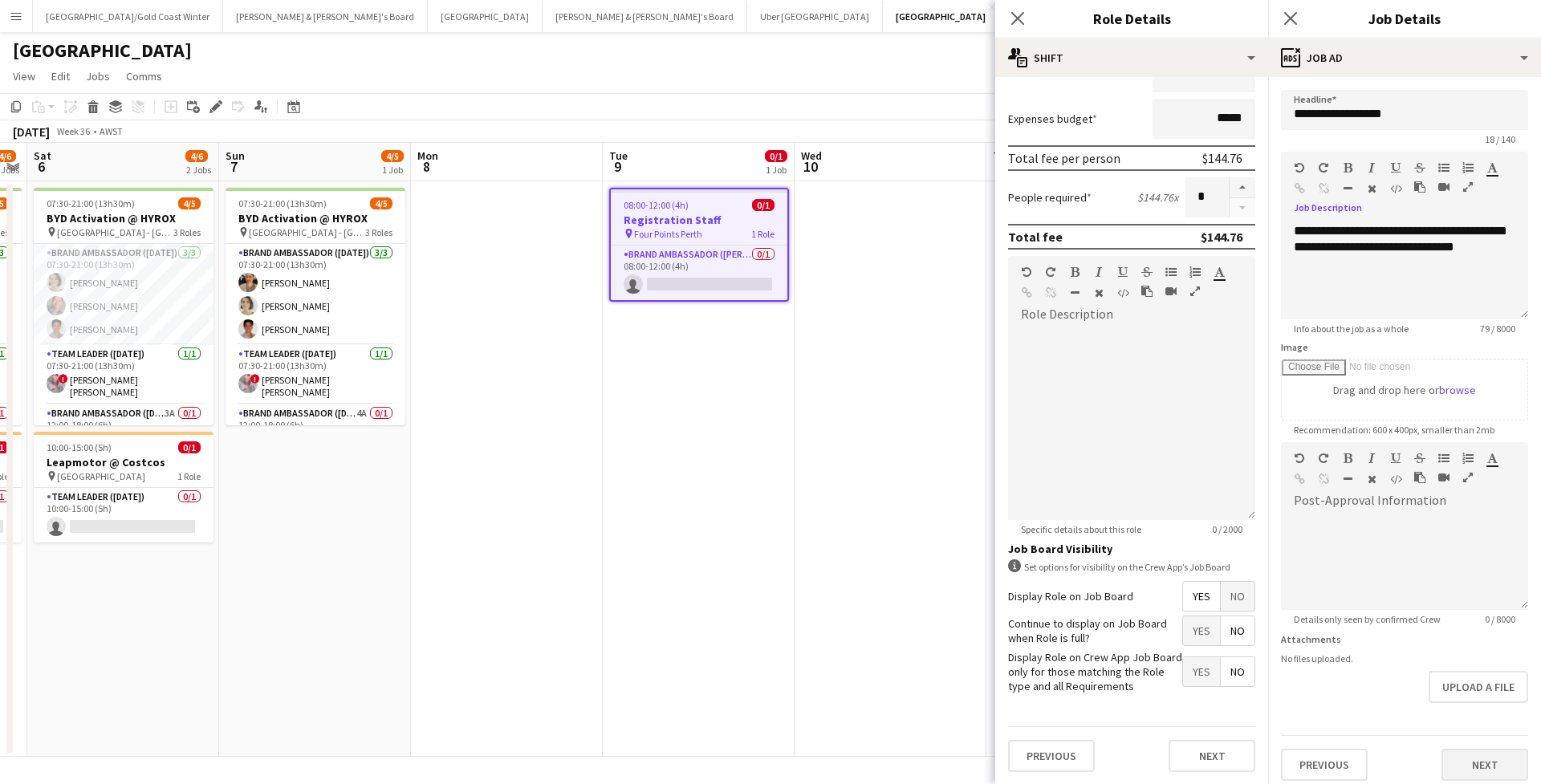
click at [1481, 768] on button "Next" at bounding box center [1484, 764] width 87 height 32
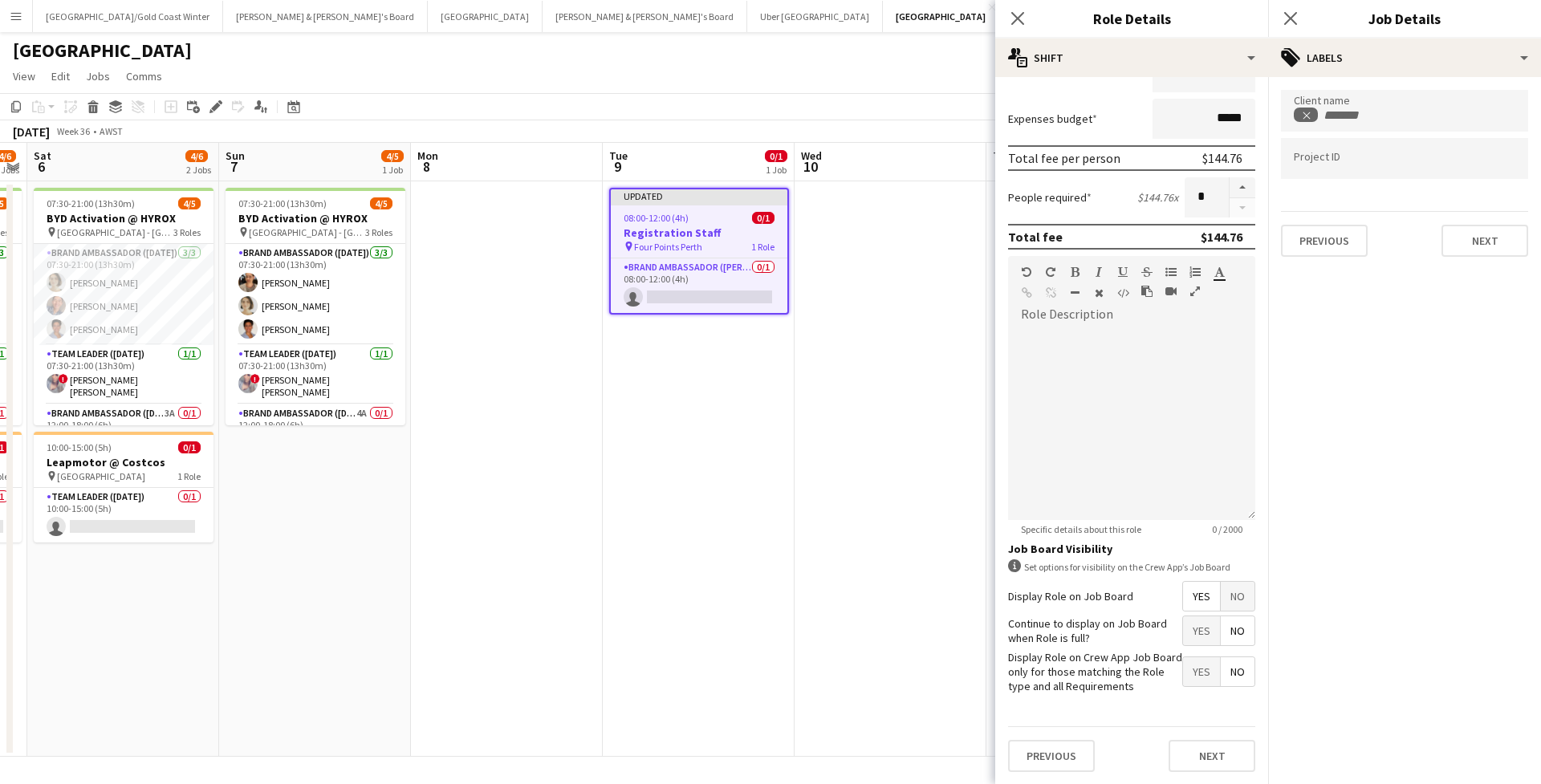
type input "*******"
click at [1498, 234] on button "Next" at bounding box center [1484, 240] width 87 height 32
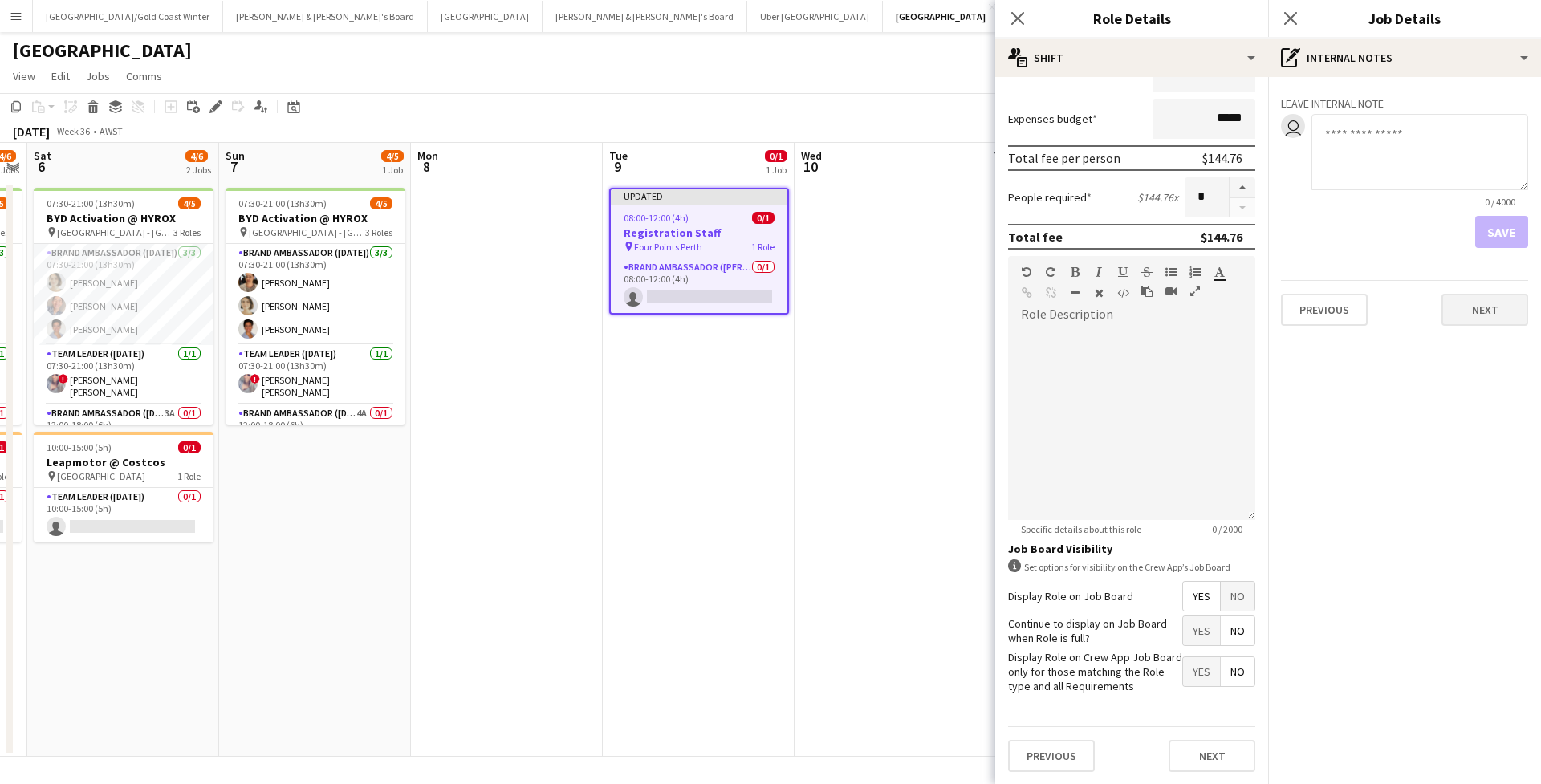
click at [1514, 318] on button "Next" at bounding box center [1484, 310] width 87 height 32
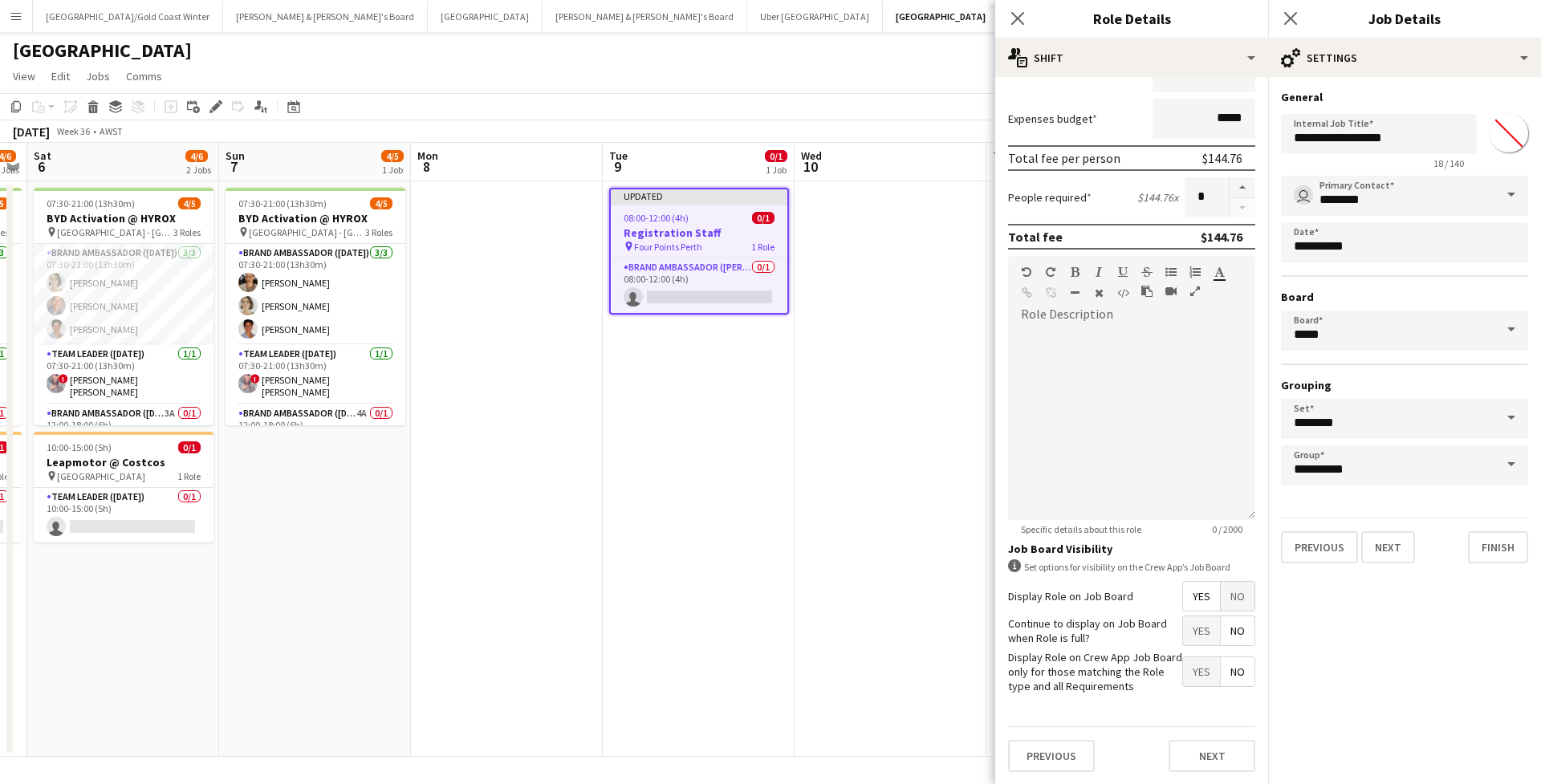
click at [1287, 7] on div "Close pop-in" at bounding box center [1290, 18] width 45 height 37
click at [1290, 10] on app-icon "Close pop-in" at bounding box center [1290, 18] width 23 height 23
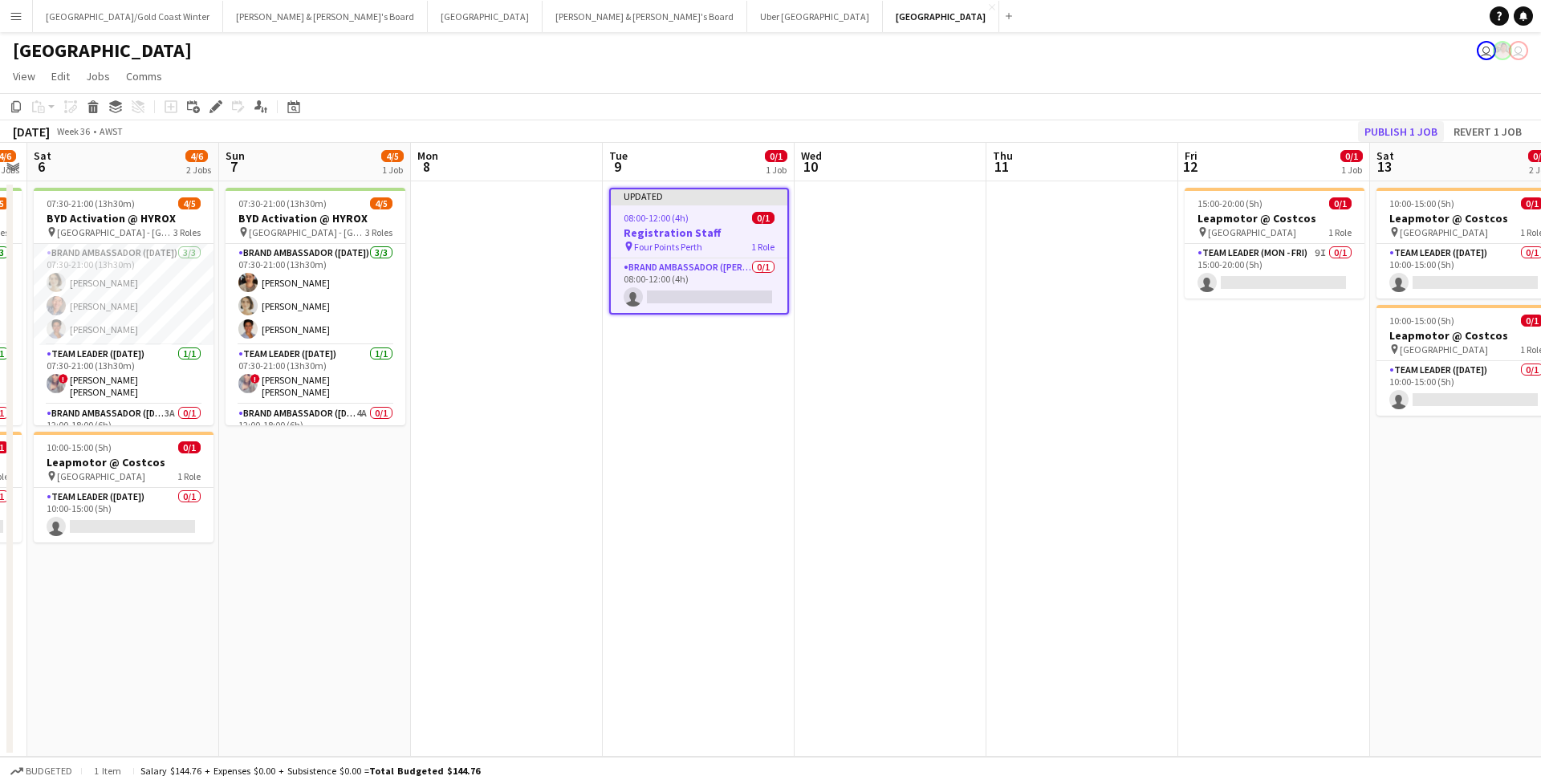
click at [1383, 133] on button "Publish 1 job" at bounding box center [1401, 131] width 86 height 21
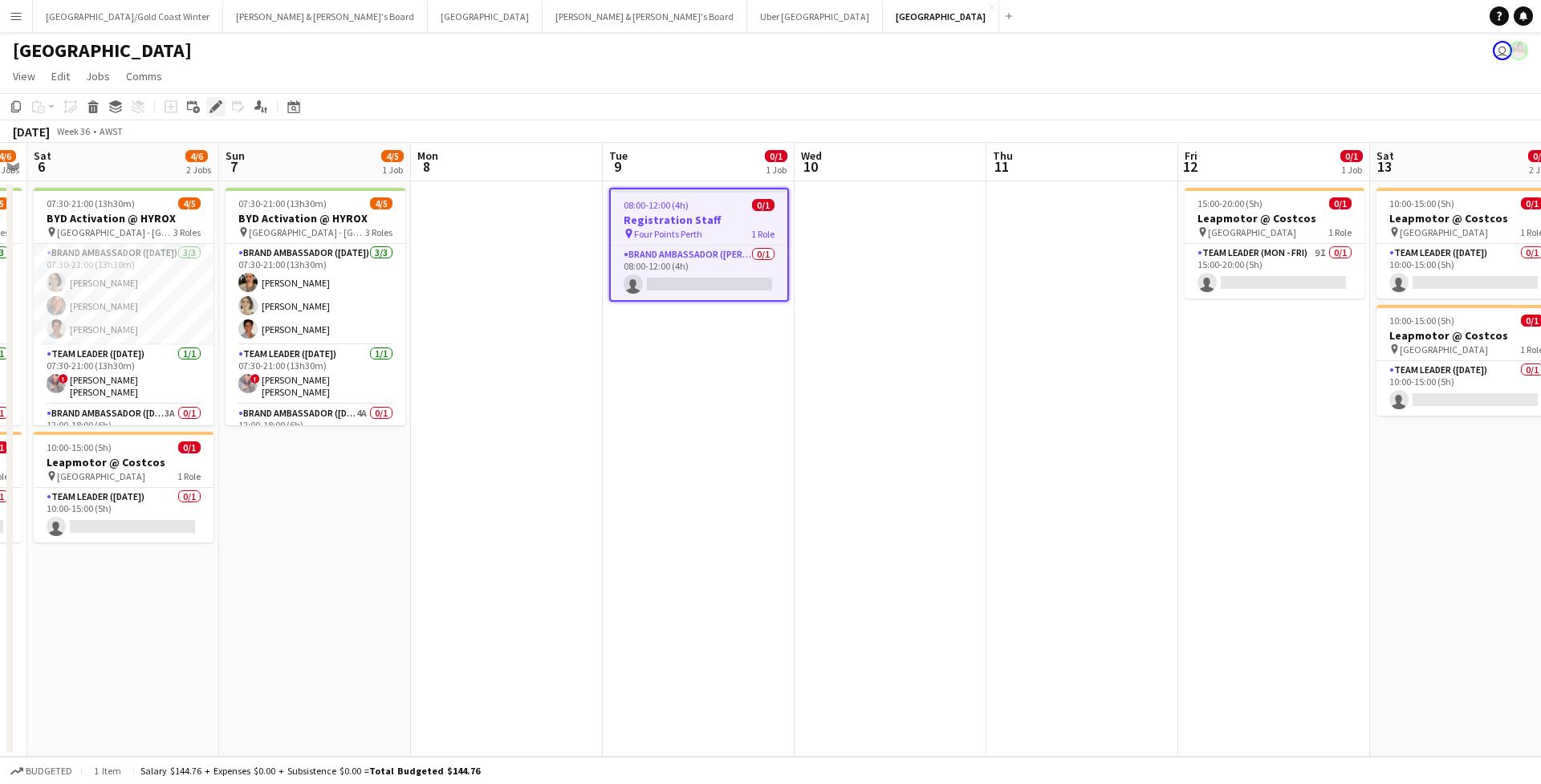
click at [213, 106] on icon "Edit" at bounding box center [216, 106] width 13 height 13
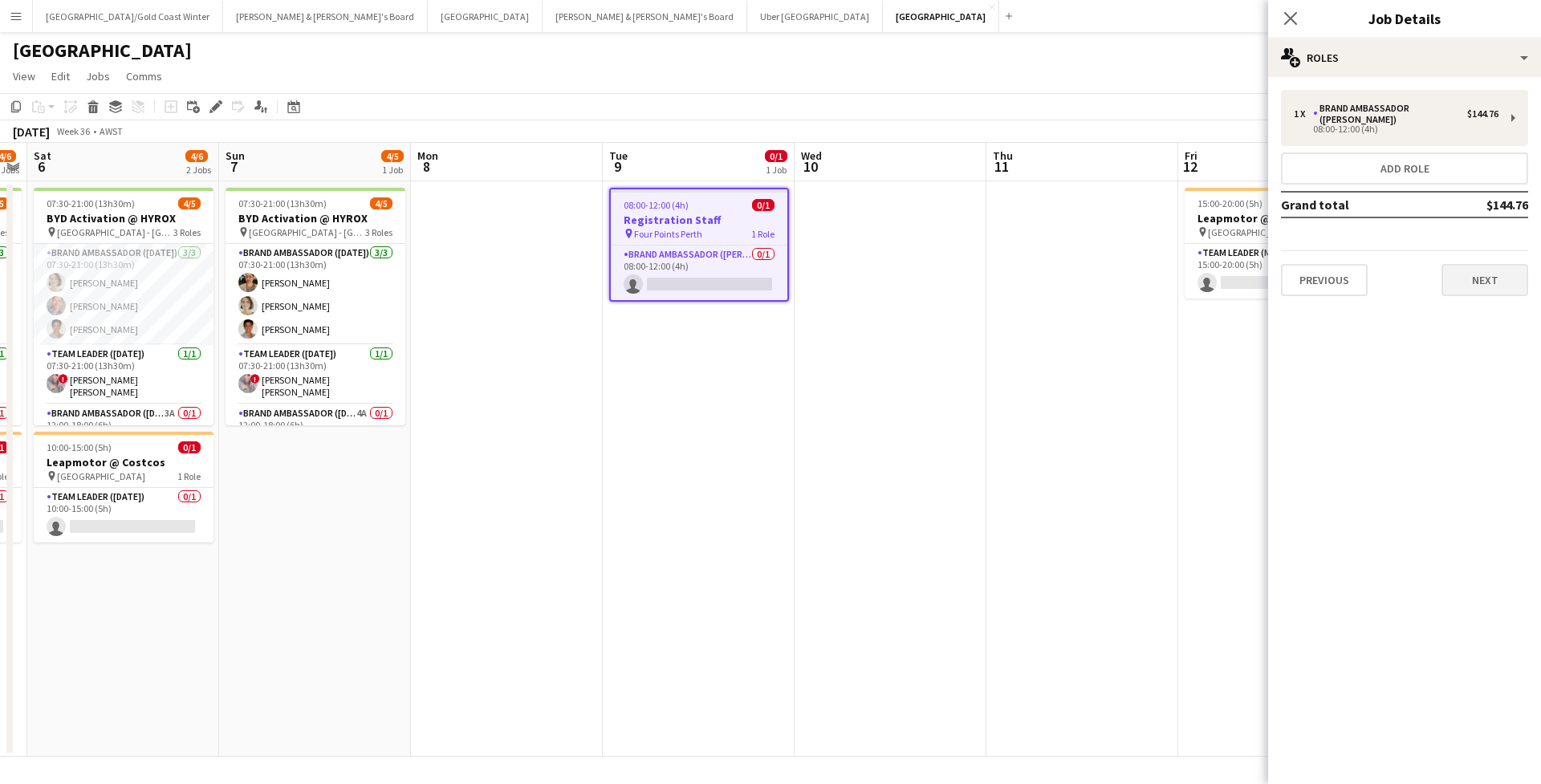
click at [1521, 272] on button "Next" at bounding box center [1484, 279] width 87 height 32
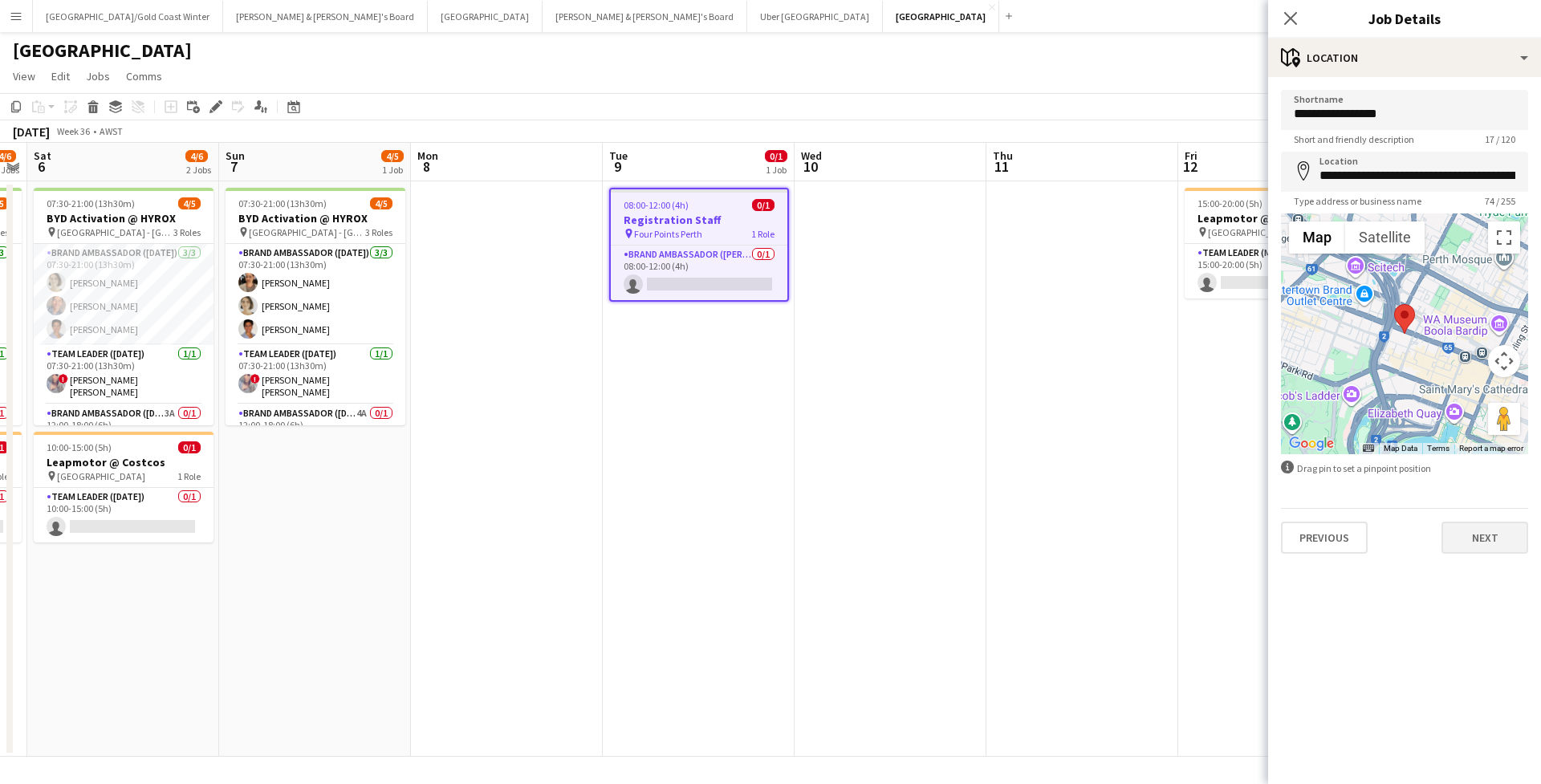
click at [1467, 550] on button "Next" at bounding box center [1484, 537] width 87 height 32
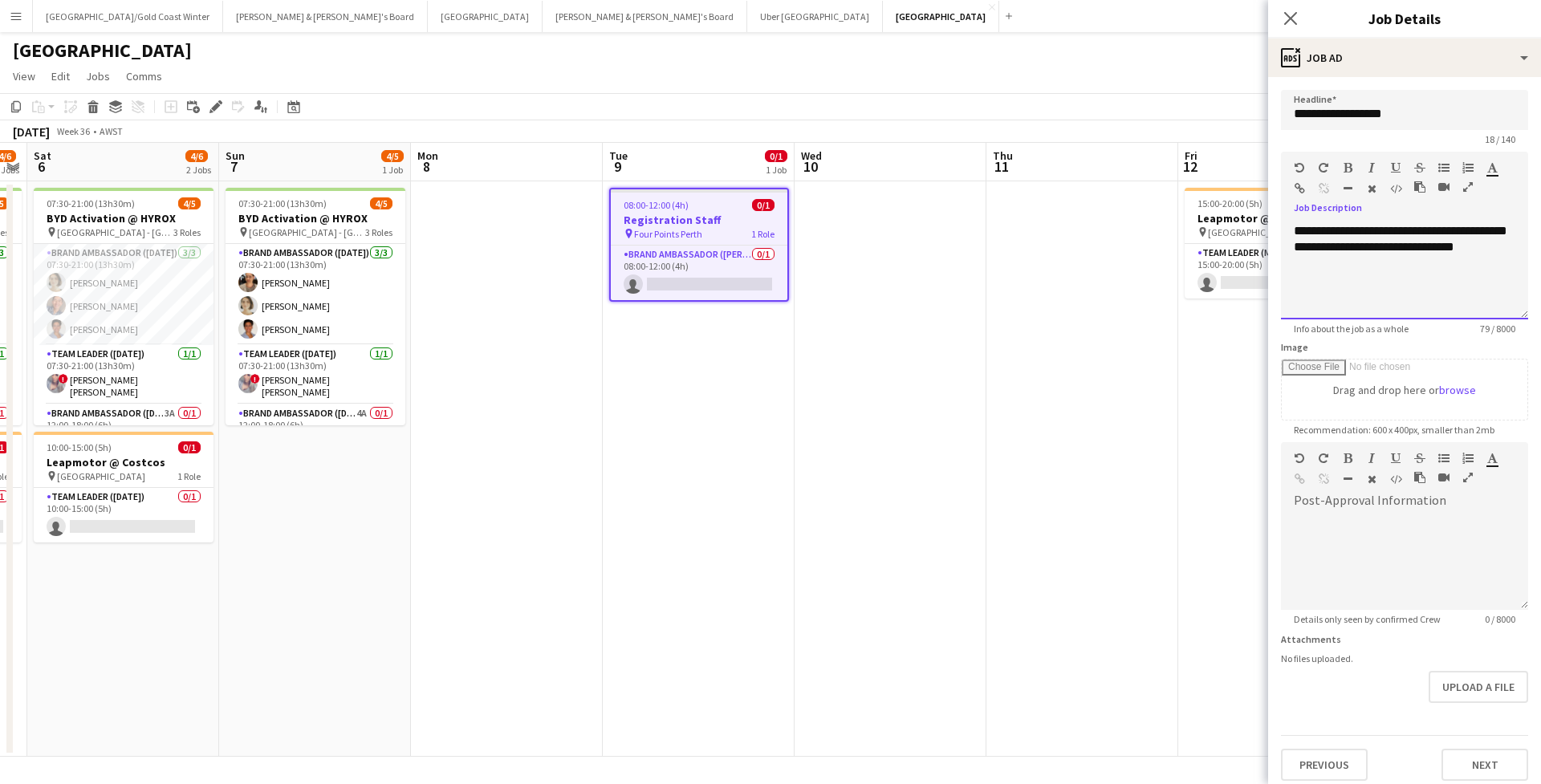
drag, startPoint x: 1494, startPoint y: 267, endPoint x: 1133, endPoint y: 204, distance: 366.5
click at [1133, 204] on body "Menu Boards Boards Boards All jobs Status Workforce Workforce My Workforce Recr…" at bounding box center [770, 392] width 1541 height 784
paste div
click at [1297, 233] on span "**********" at bounding box center [1403, 287] width 218 height 125
click at [1290, 233] on div "**********" at bounding box center [1404, 271] width 247 height 96
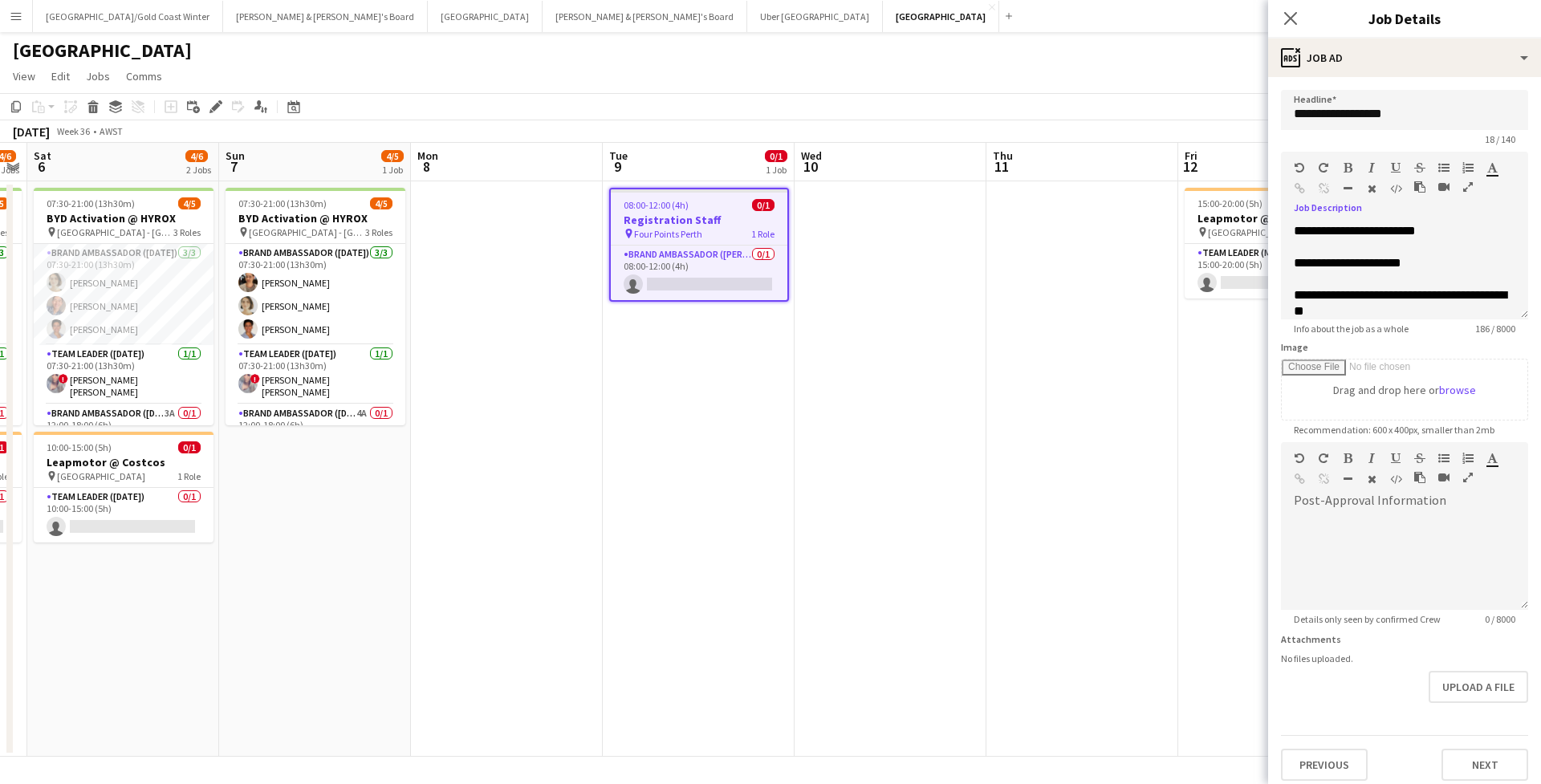
click at [1467, 747] on div "Previous Next" at bounding box center [1404, 757] width 247 height 46
click at [1469, 760] on button "Next" at bounding box center [1484, 764] width 87 height 32
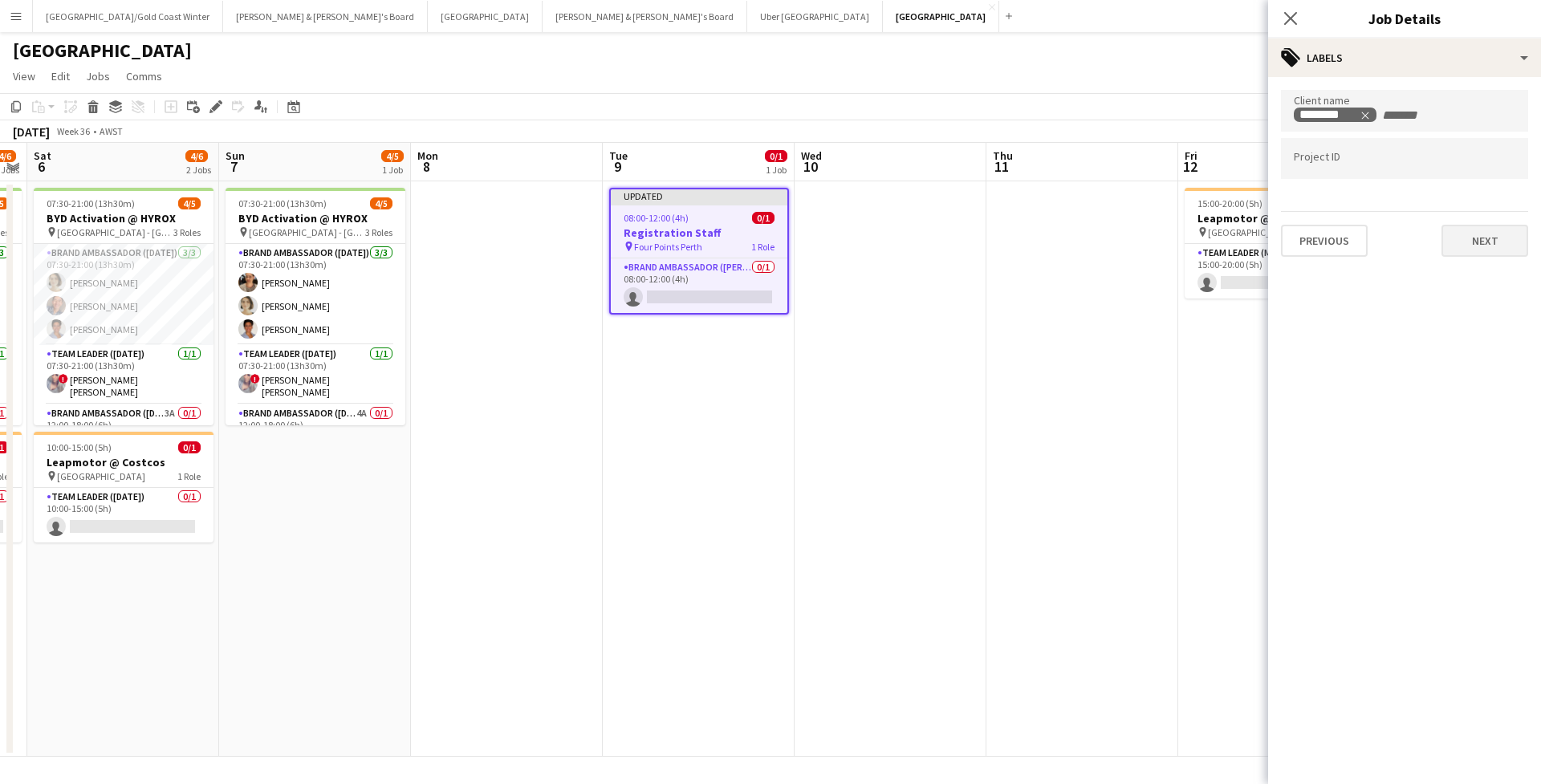
click at [1480, 237] on button "Next" at bounding box center [1484, 240] width 87 height 32
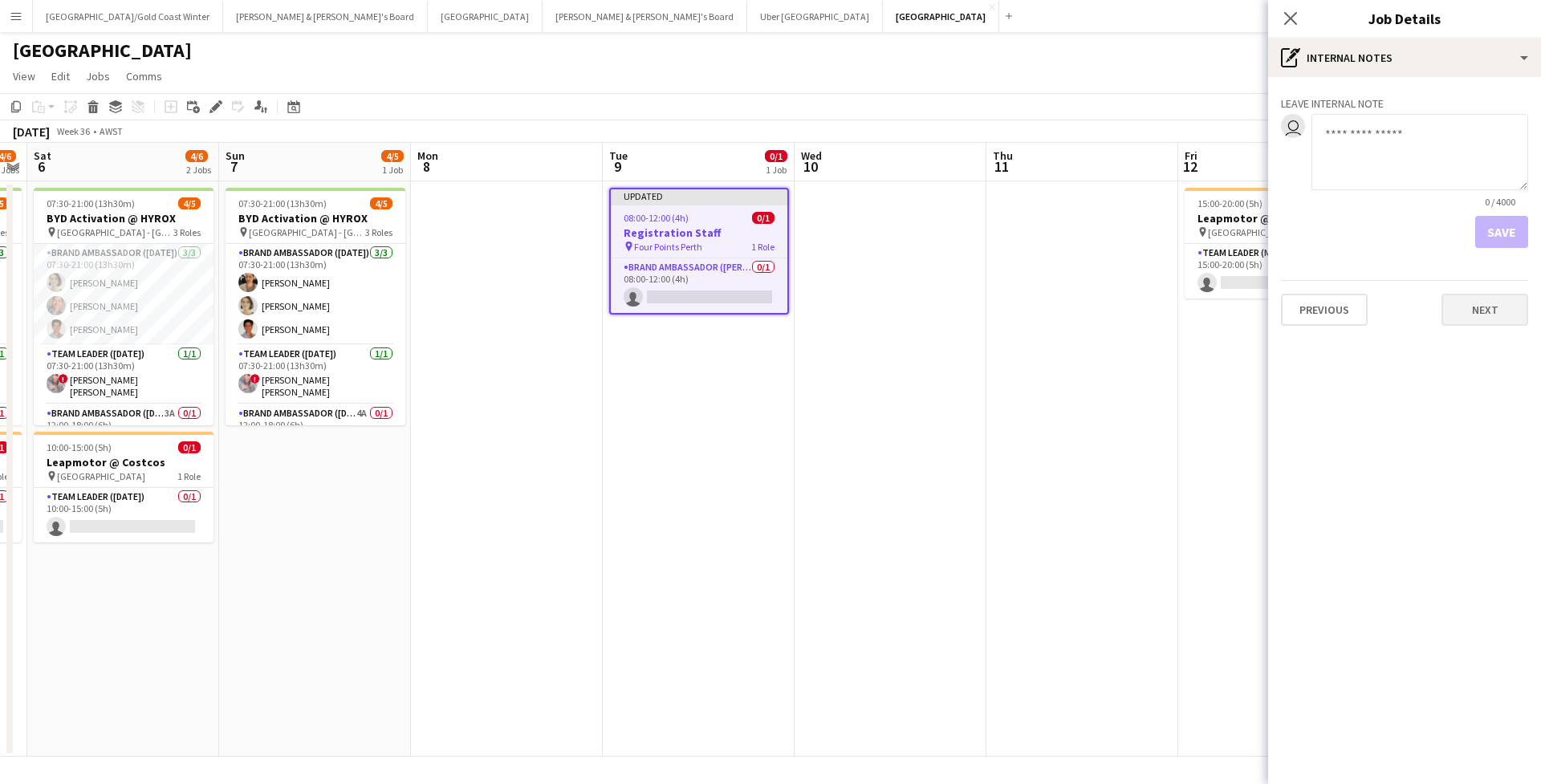
click at [1490, 305] on button "Next" at bounding box center [1484, 310] width 87 height 32
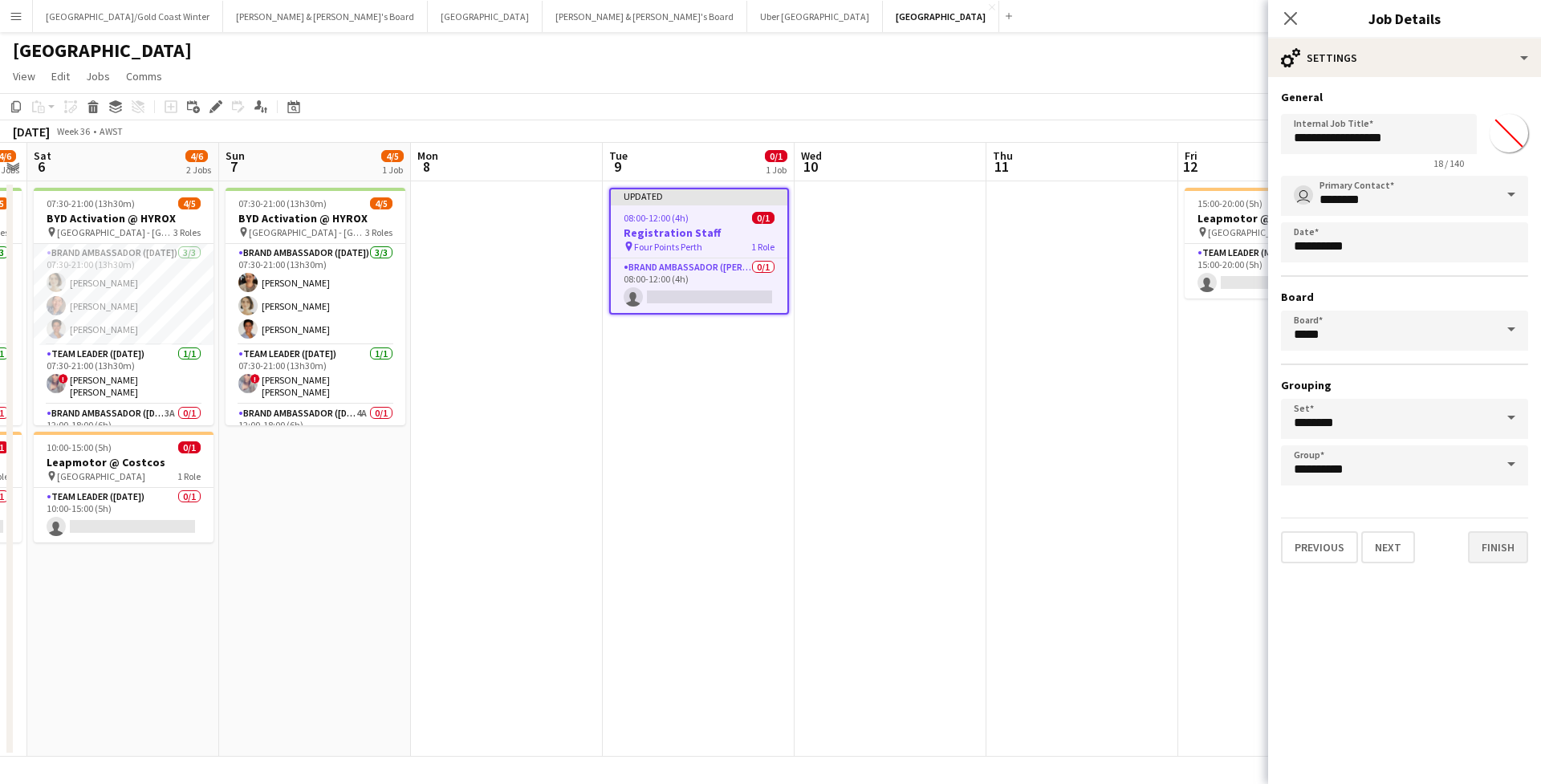
click at [1492, 550] on button "Finish" at bounding box center [1498, 547] width 60 height 32
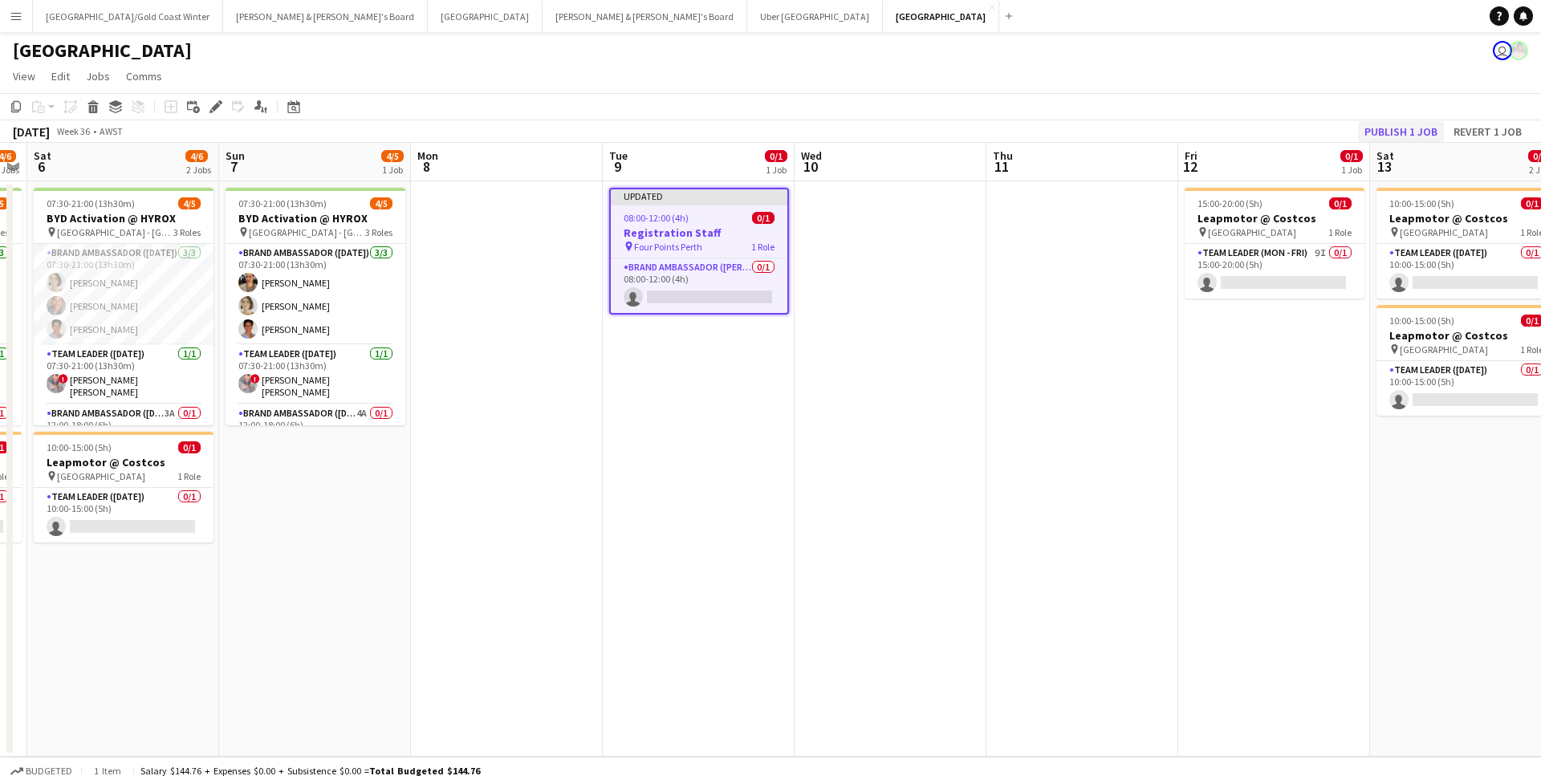
click at [1384, 121] on button "Publish 1 job" at bounding box center [1401, 131] width 86 height 21
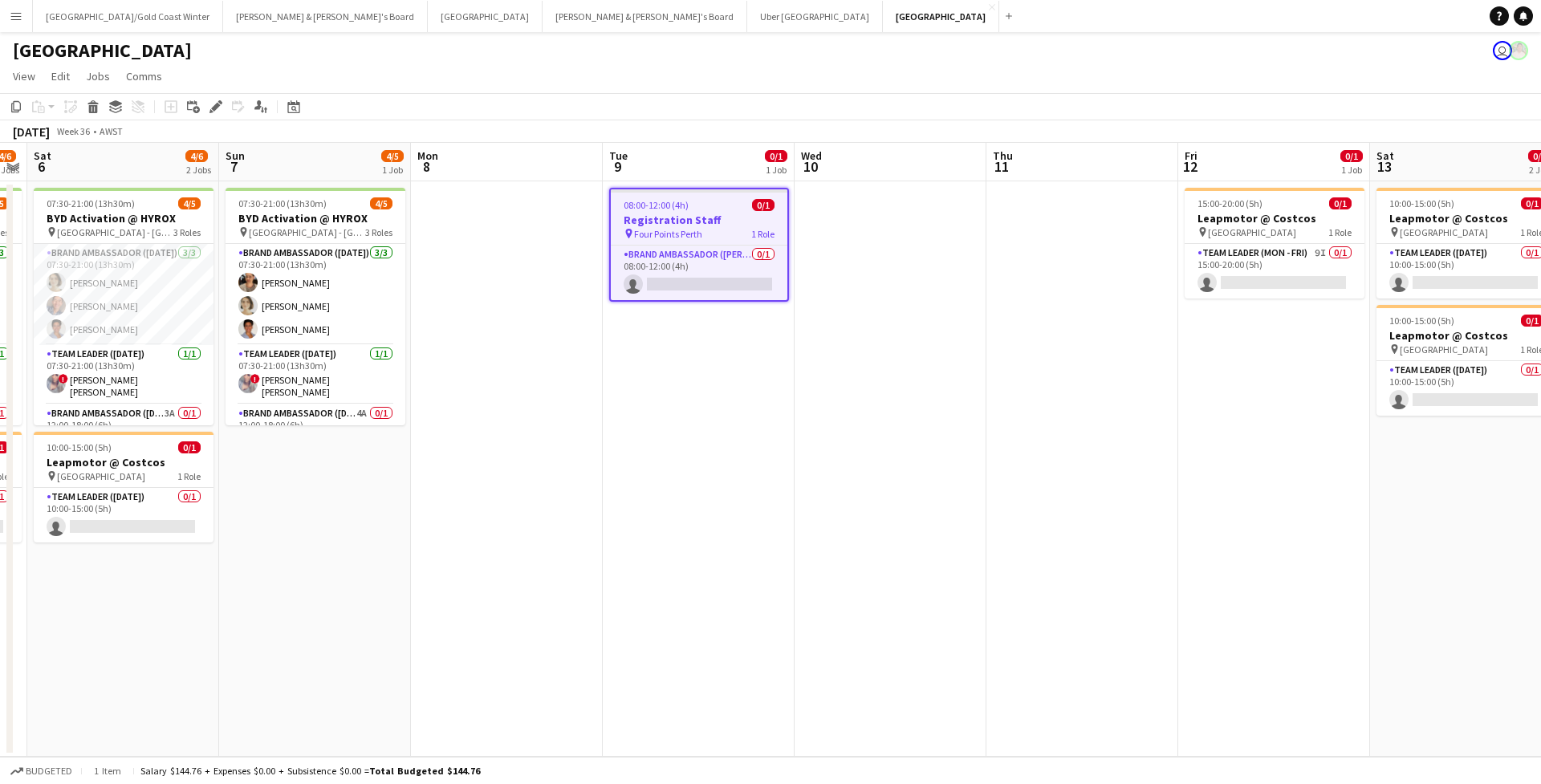
click at [548, 61] on div "Perth user" at bounding box center [770, 47] width 1541 height 30
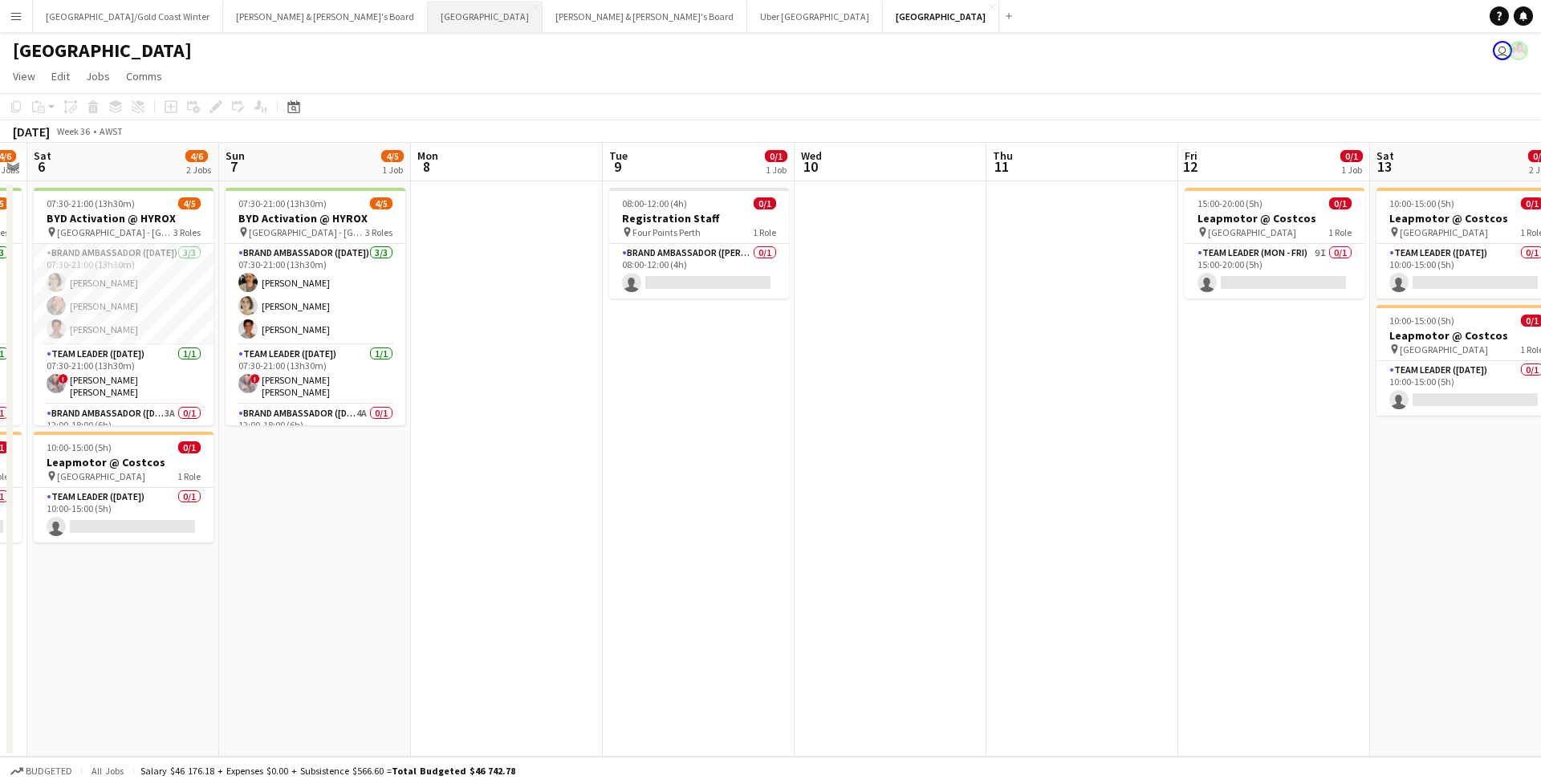
click at [428, 21] on button "Sydney Close" at bounding box center [485, 16] width 115 height 31
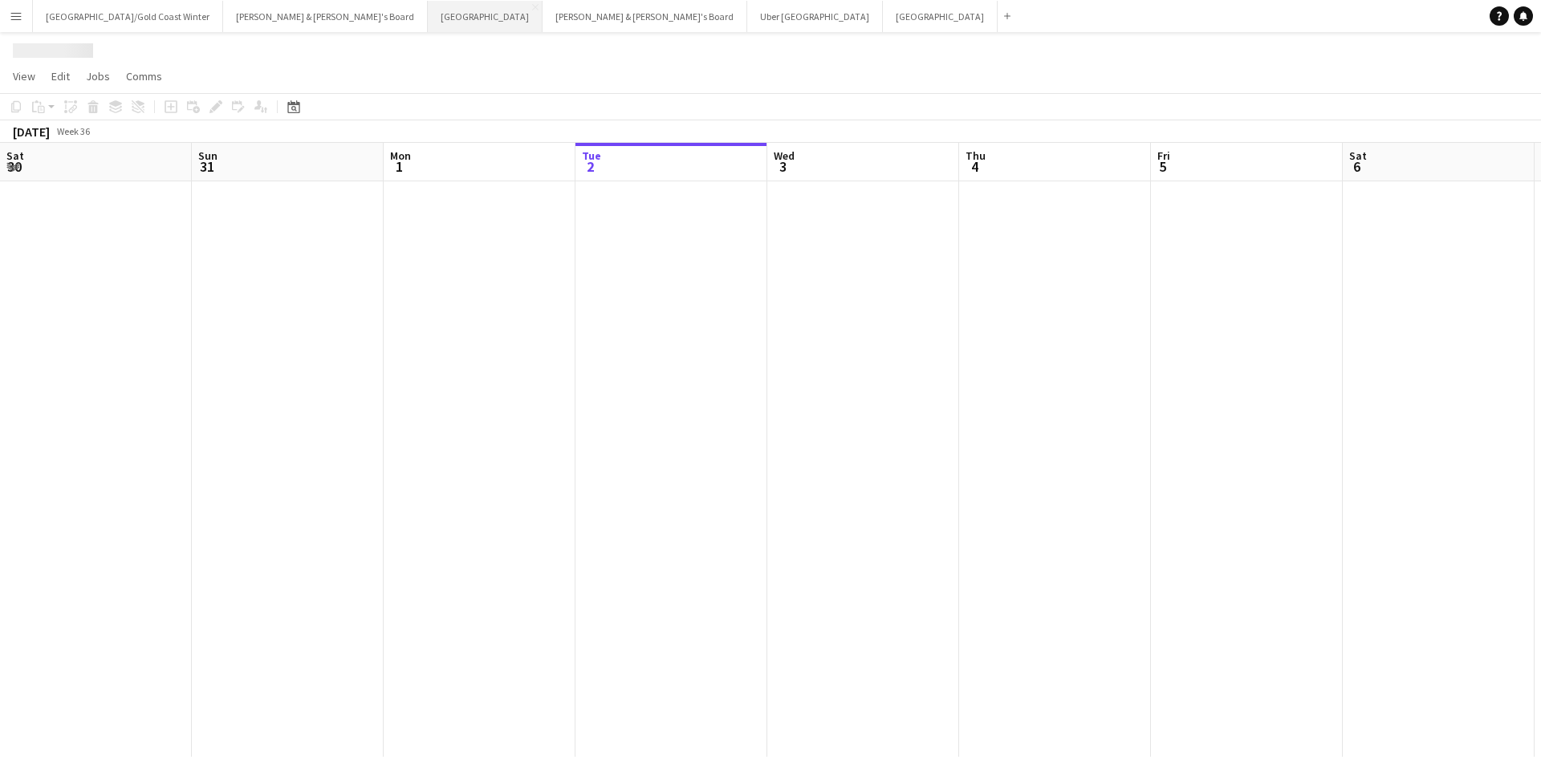
scroll to position [0, 384]
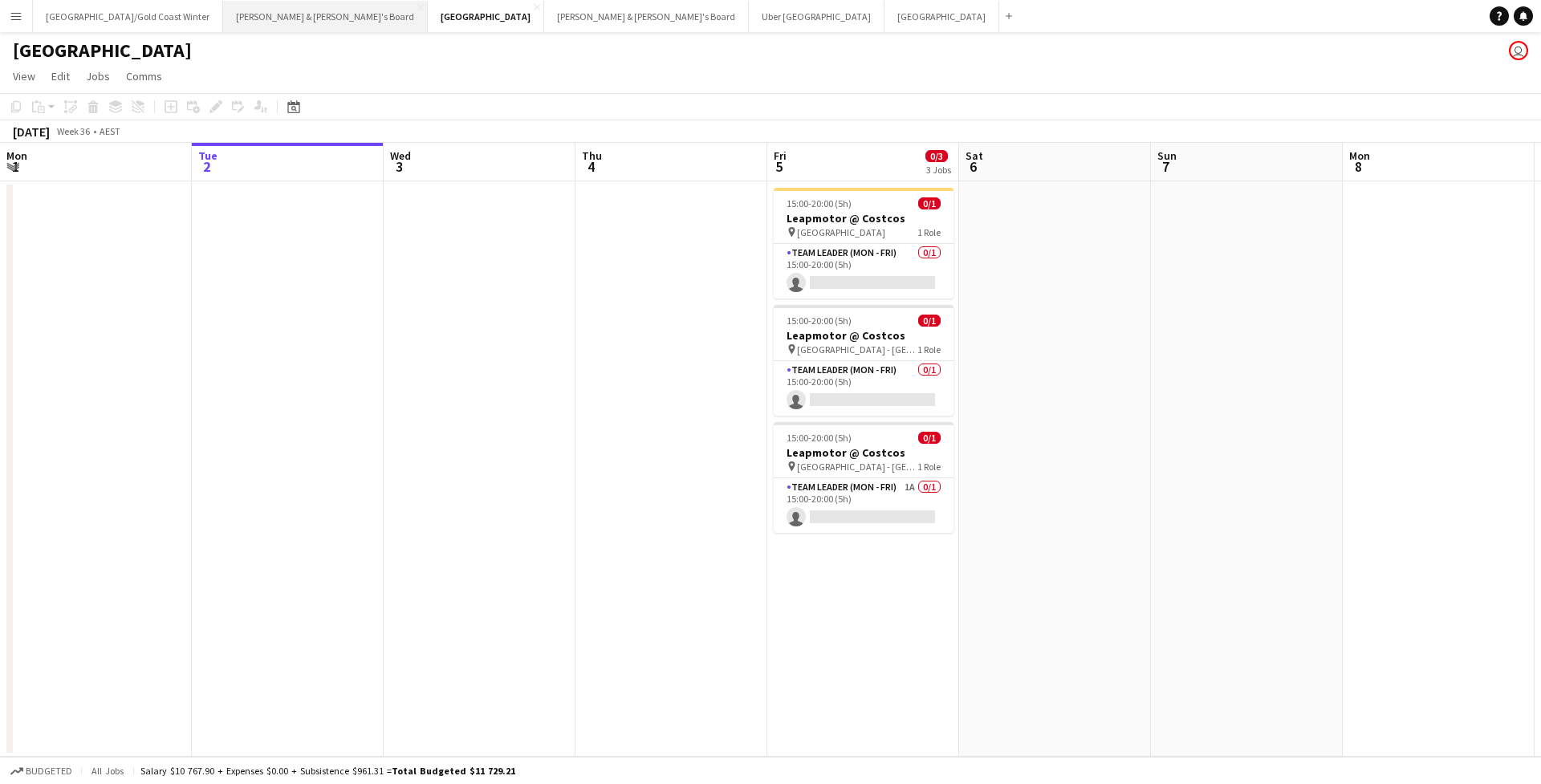
click at [232, 16] on button "James & Arrence's Board Close" at bounding box center [325, 16] width 204 height 31
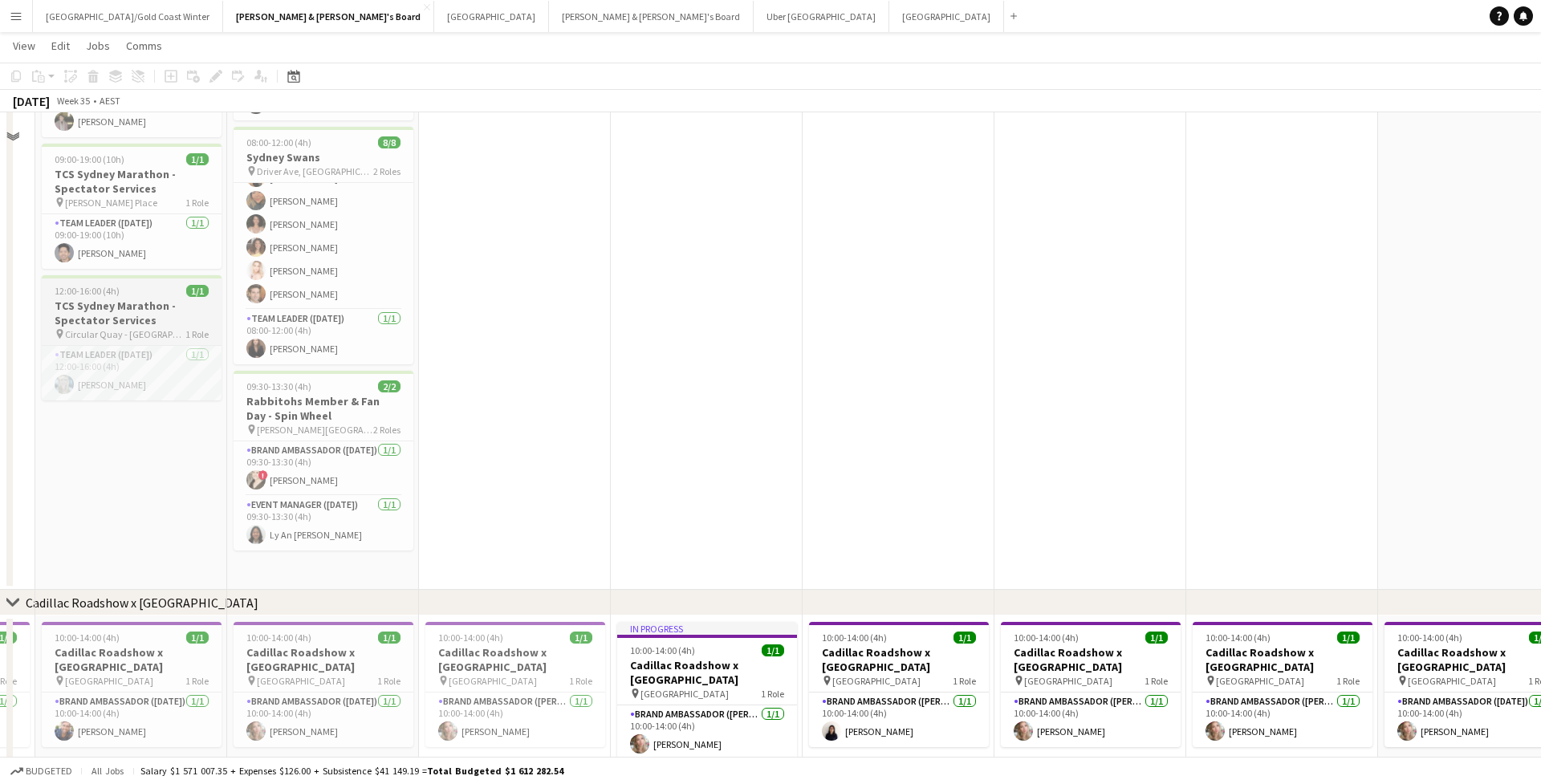
scroll to position [1431, 0]
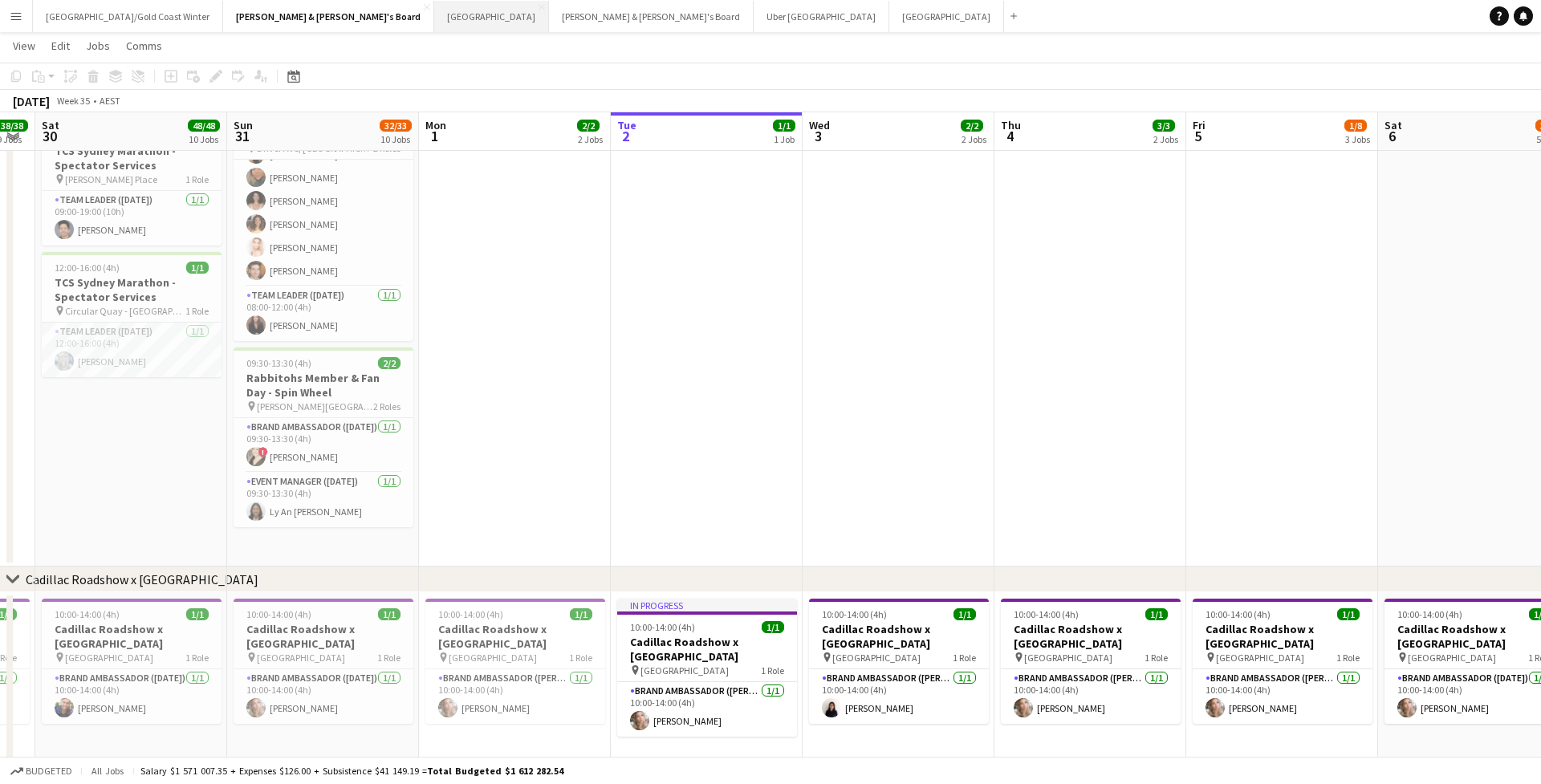
click at [434, 8] on button "Sydney Close" at bounding box center [491, 16] width 115 height 31
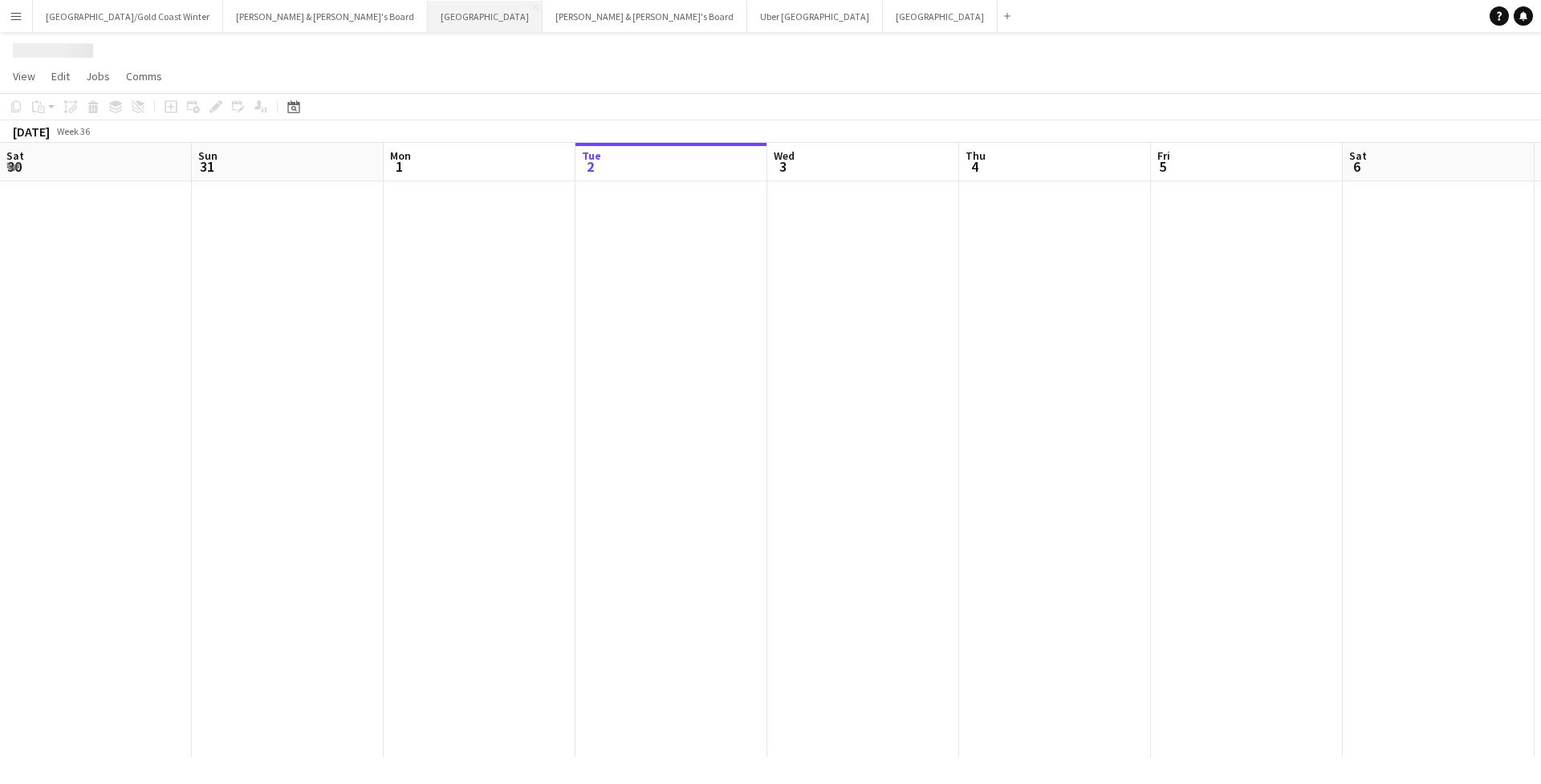
scroll to position [0, 384]
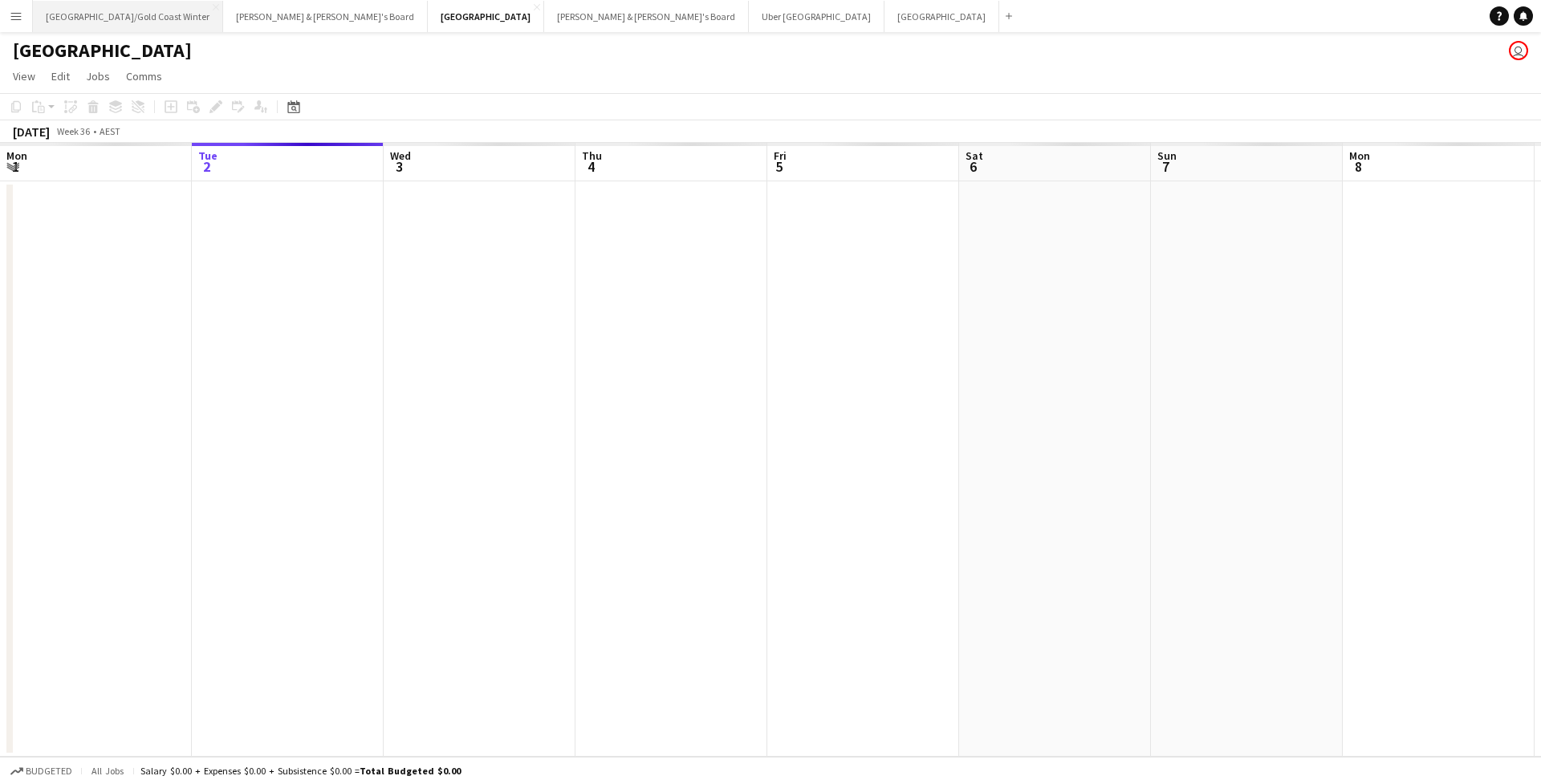
click at [114, 18] on button "Brisbane/Gold Coast Winter Close" at bounding box center [128, 16] width 191 height 31
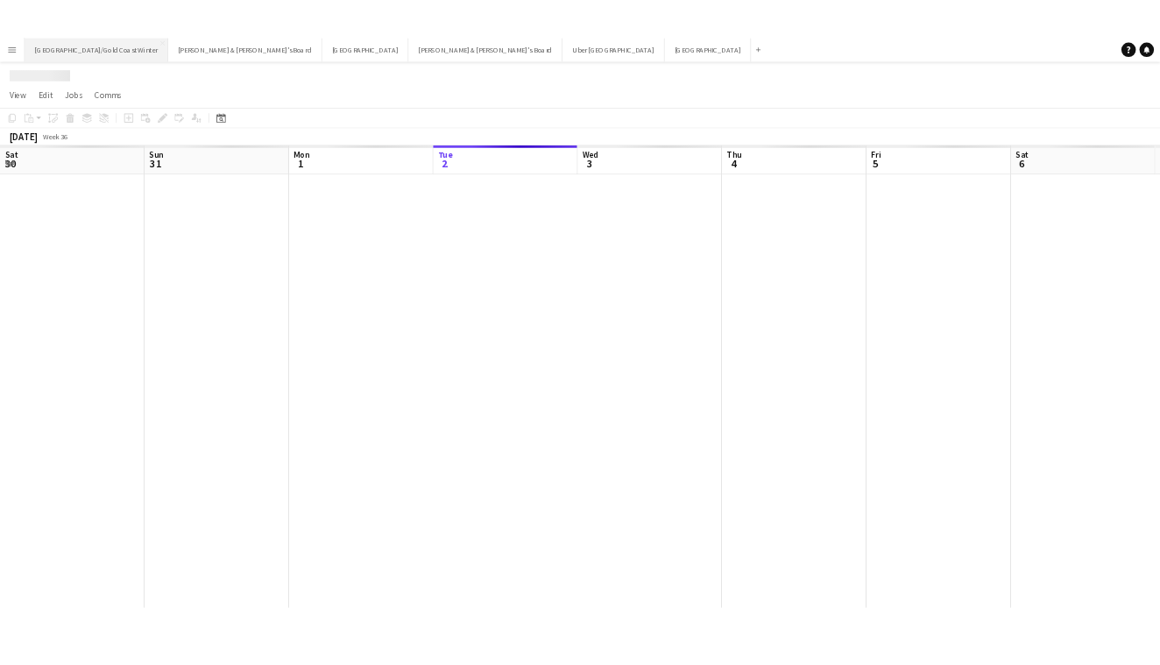
scroll to position [0, 419]
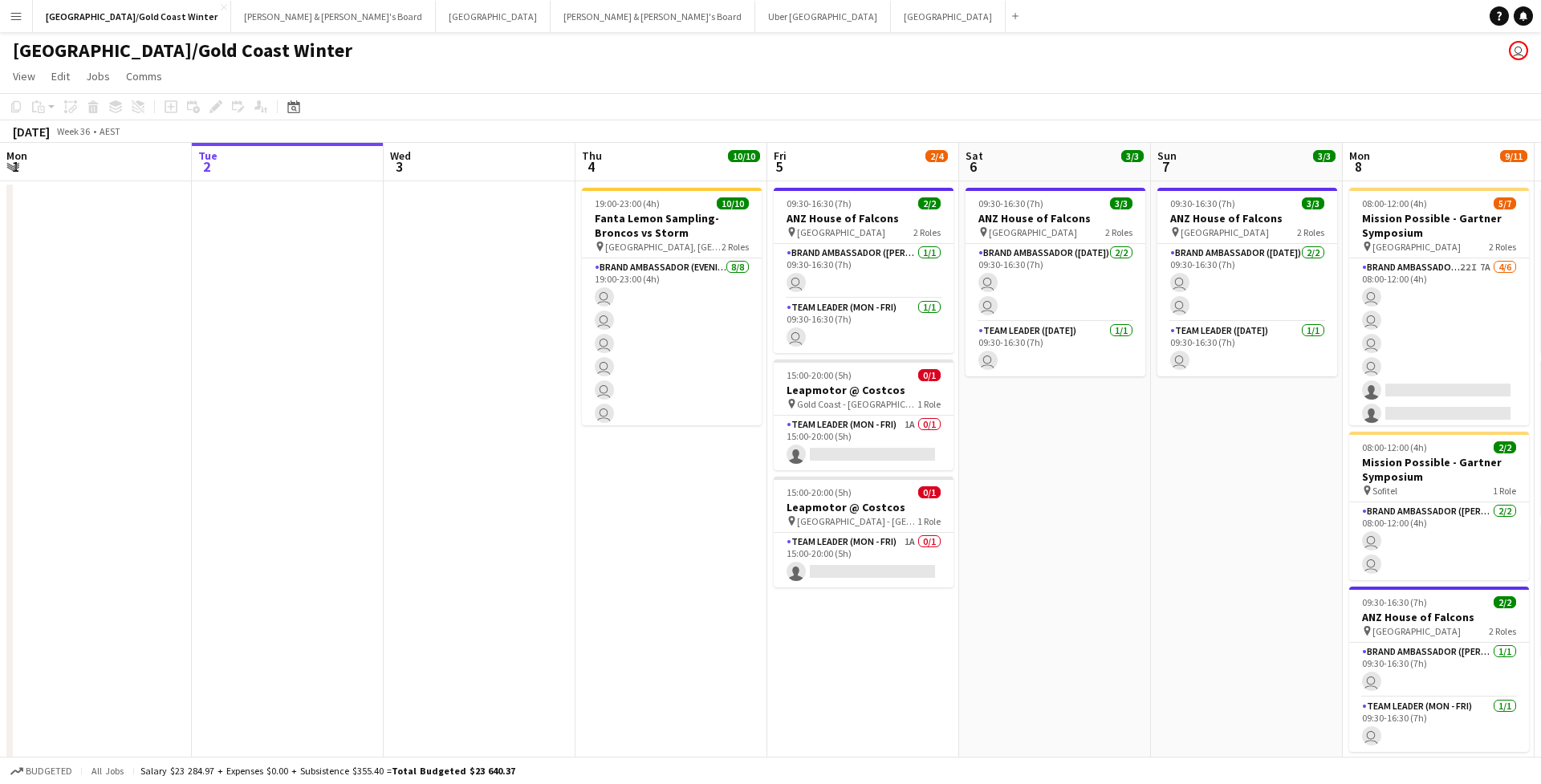
click at [16, 30] on button "Menu" at bounding box center [16, 16] width 32 height 32
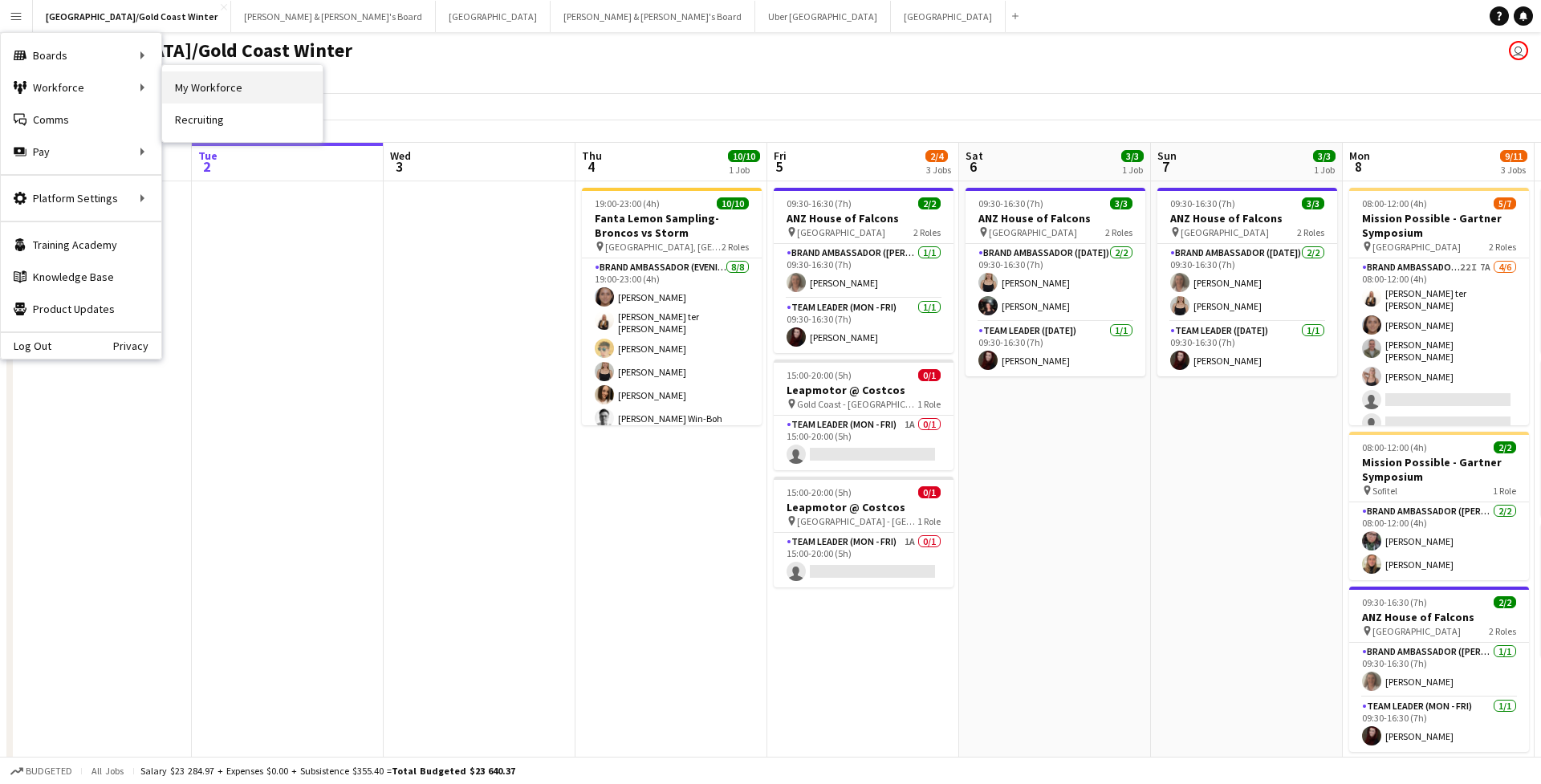
click at [184, 89] on link "My Workforce" at bounding box center [242, 87] width 160 height 32
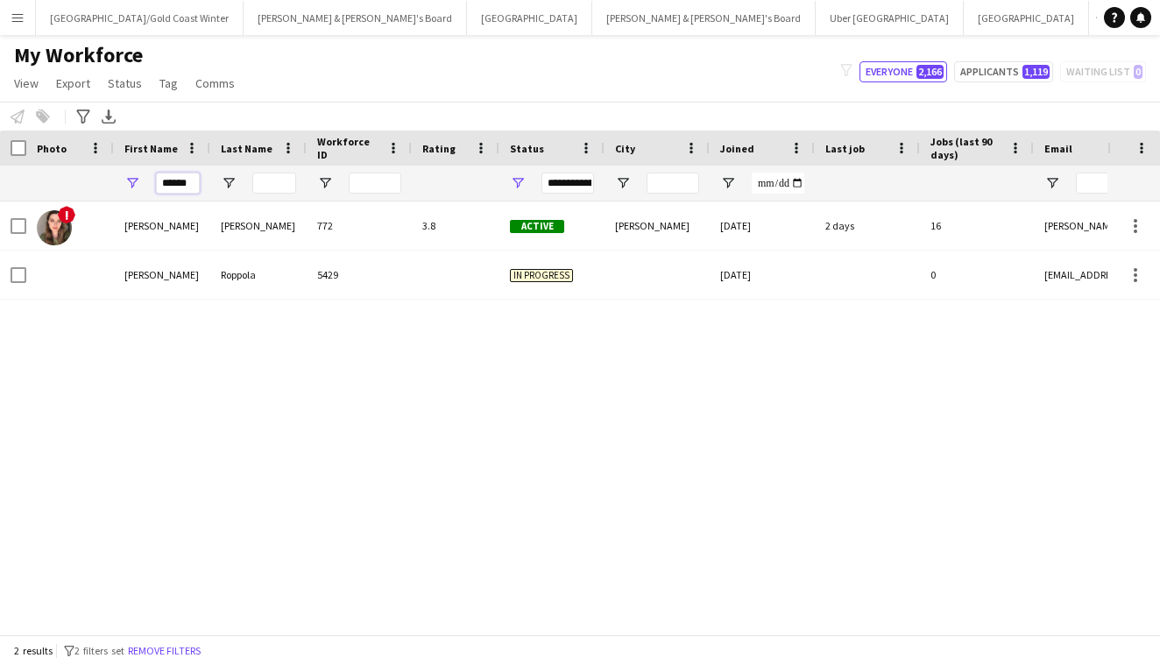
click at [184, 173] on input "******" at bounding box center [178, 183] width 44 height 21
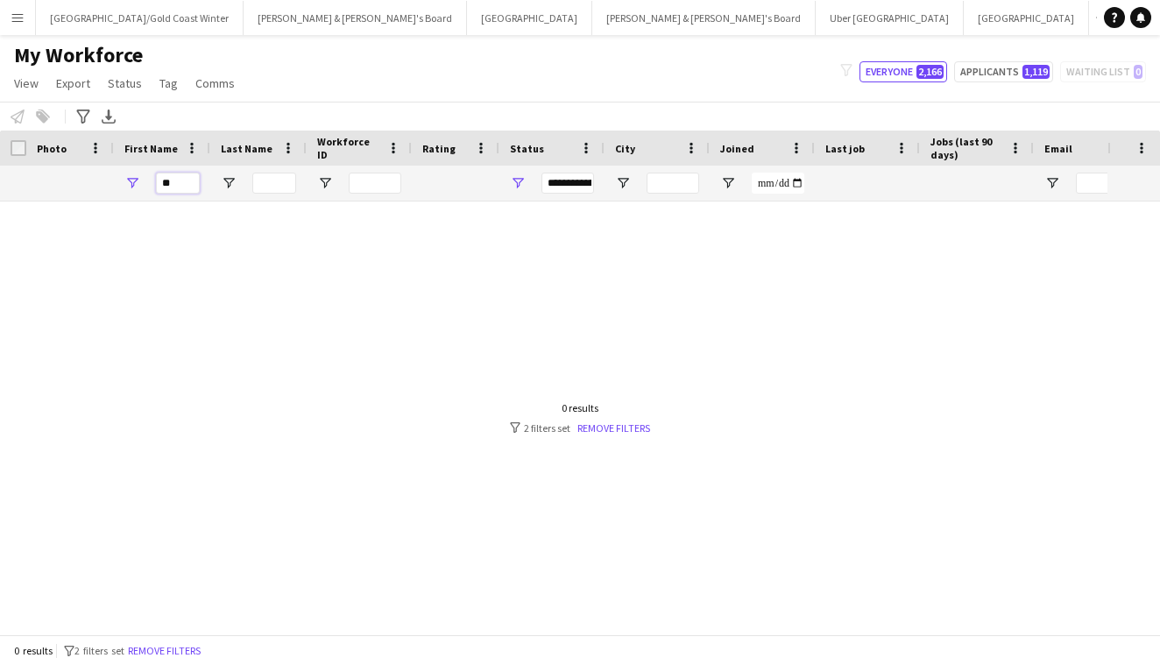
type input "*"
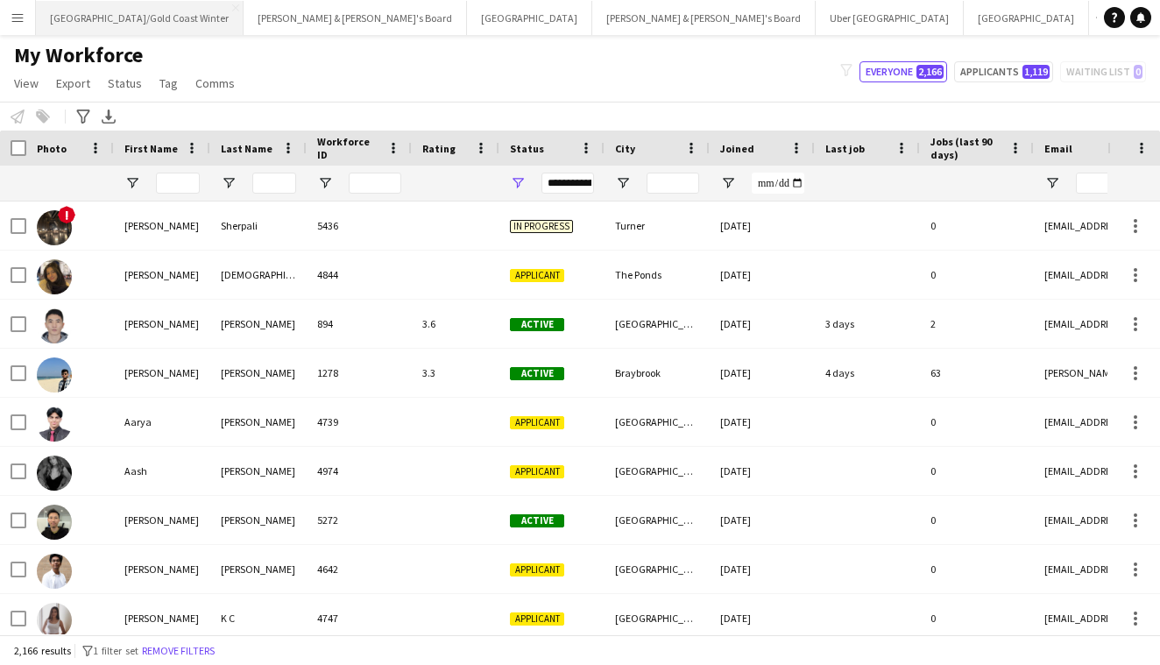
click at [134, 18] on button "Brisbane/Gold Coast Winter Close" at bounding box center [140, 18] width 208 height 34
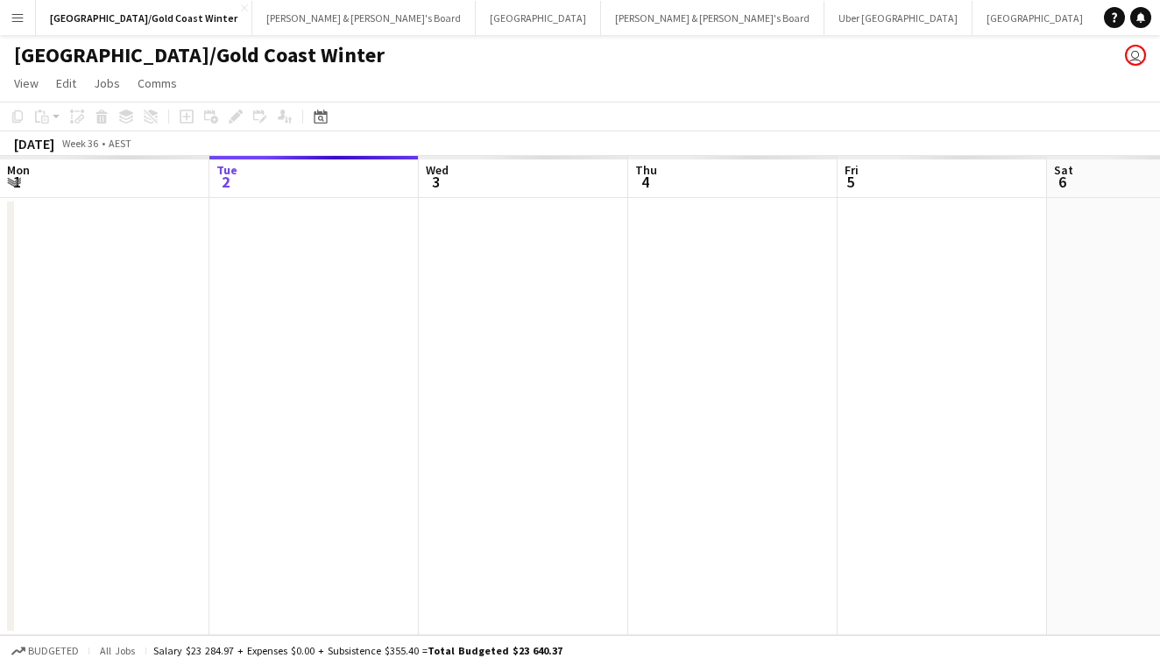
scroll to position [0, 503]
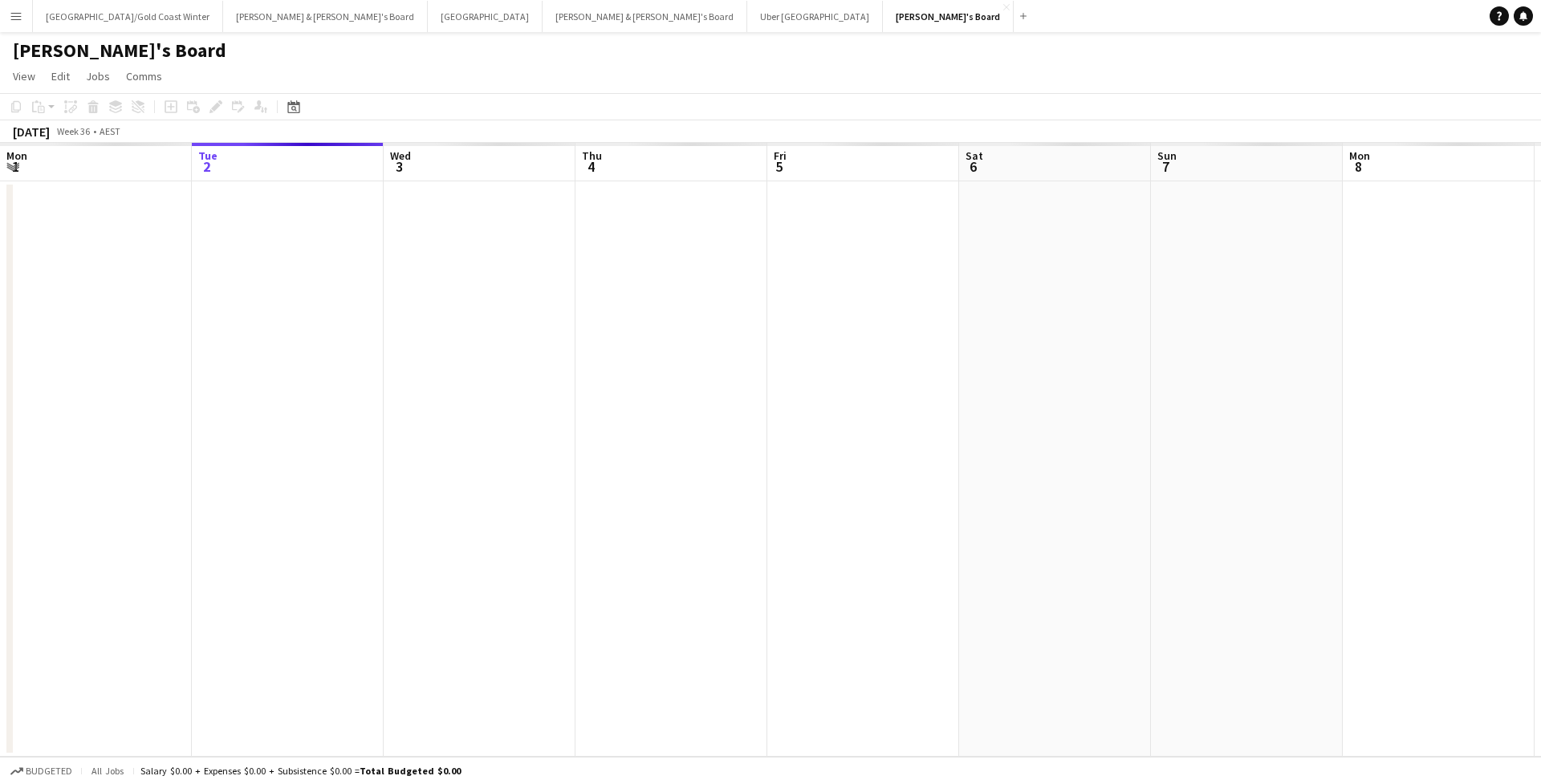
scroll to position [0, 552]
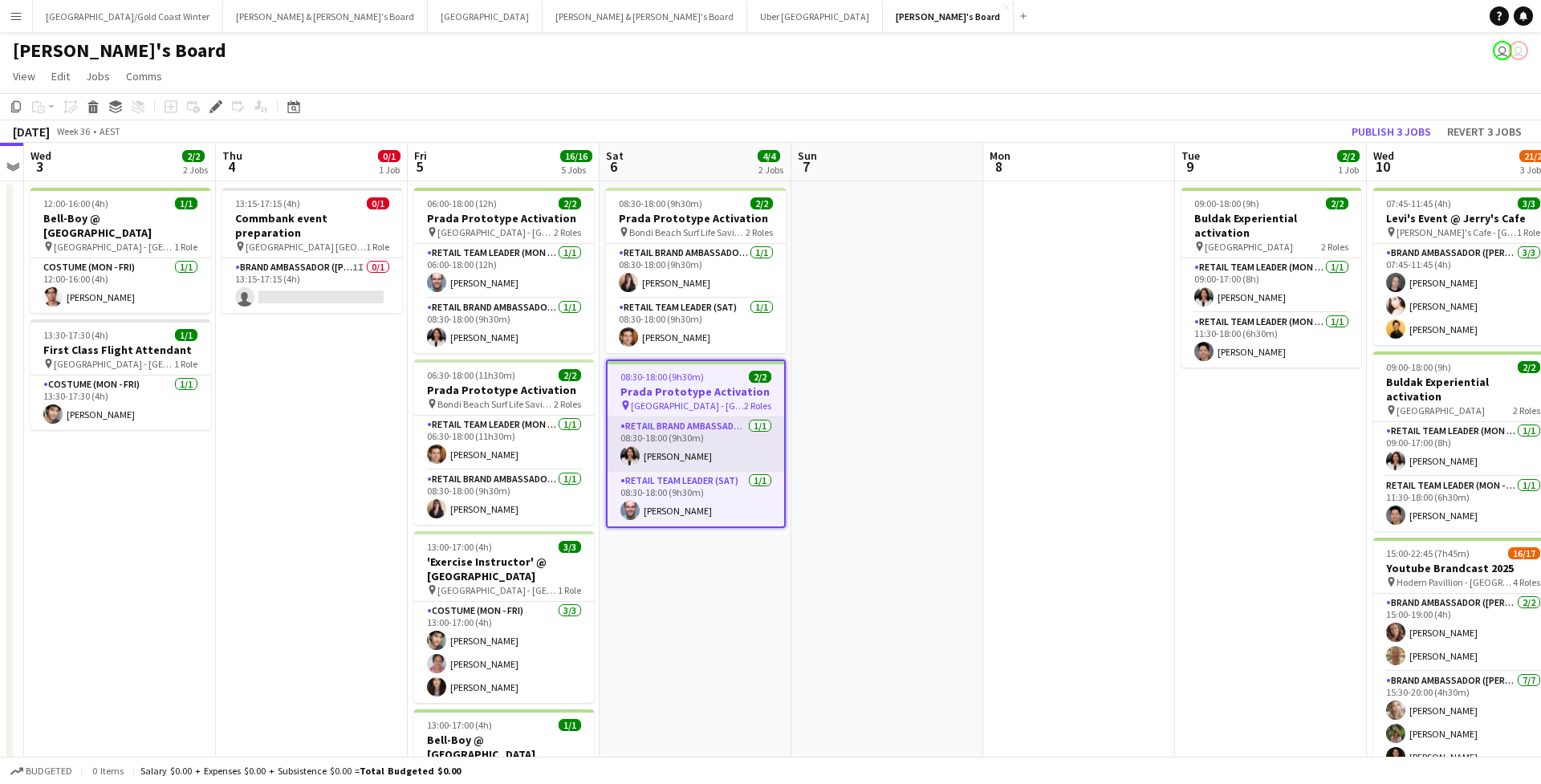
click at [699, 450] on app-card-role "RETAIL Brand Ambassador ([DATE]) [DATE] 08:30-18:00 (9h30m) [PERSON_NAME]" at bounding box center [695, 444] width 177 height 55
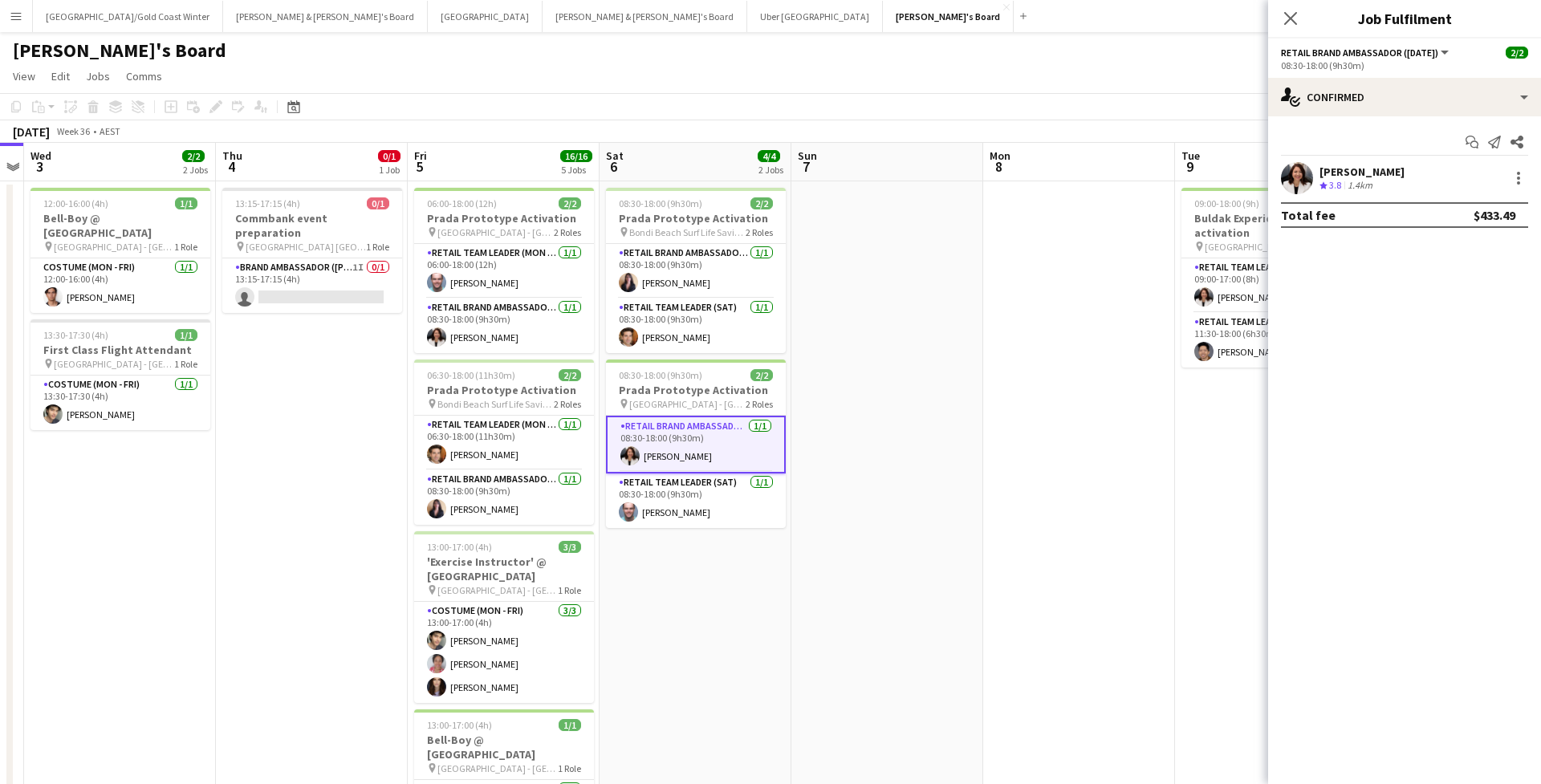
click at [1310, 166] on div at bounding box center [1296, 178] width 32 height 32
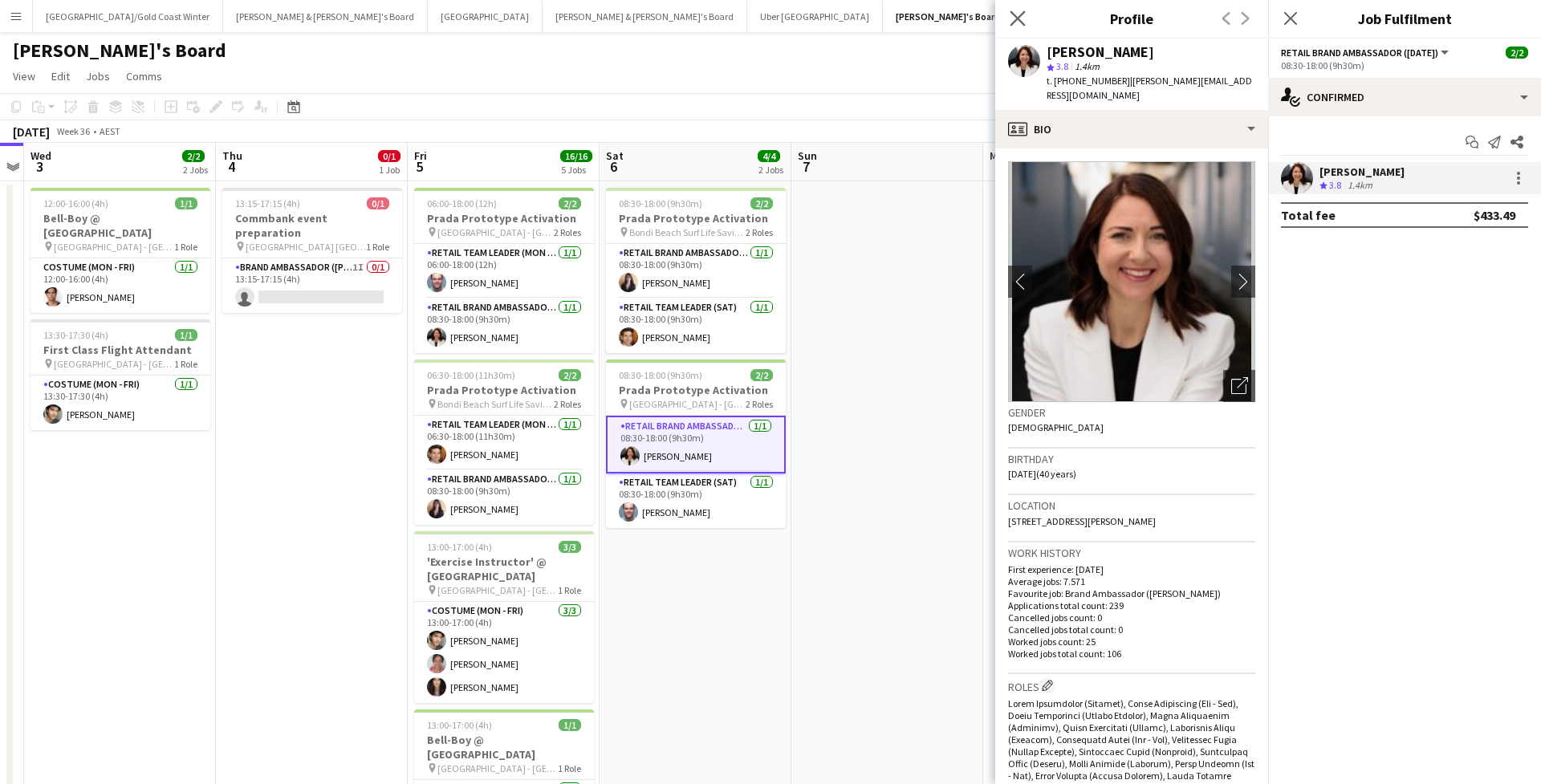
click at [1026, 17] on app-icon "Close pop-in" at bounding box center [1017, 18] width 23 height 23
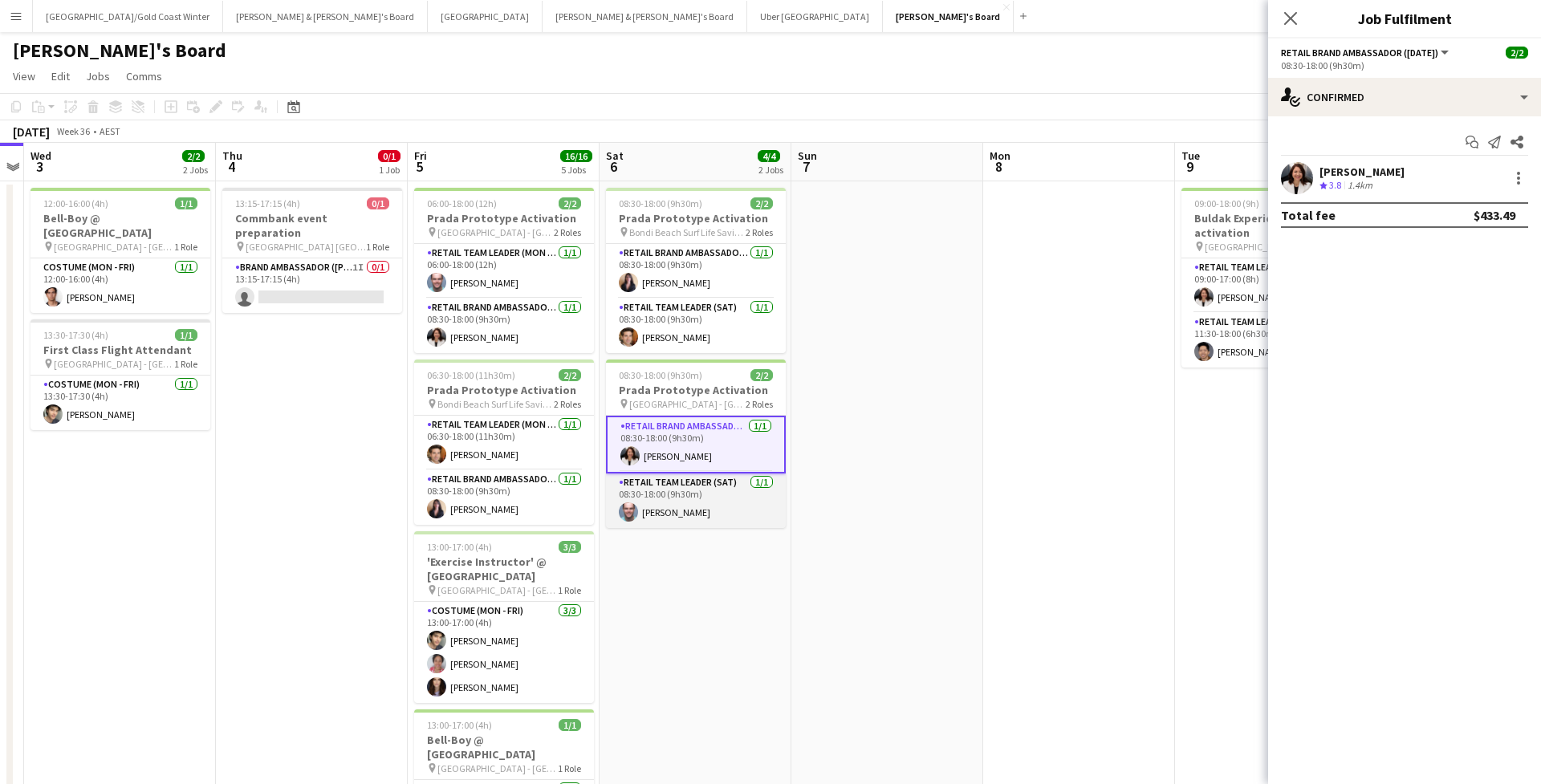
click at [664, 502] on app-card-role "RETAIL Team Leader (Sat) [DATE] 08:30-18:00 (9h30m) [PERSON_NAME]" at bounding box center [695, 501] width 180 height 55
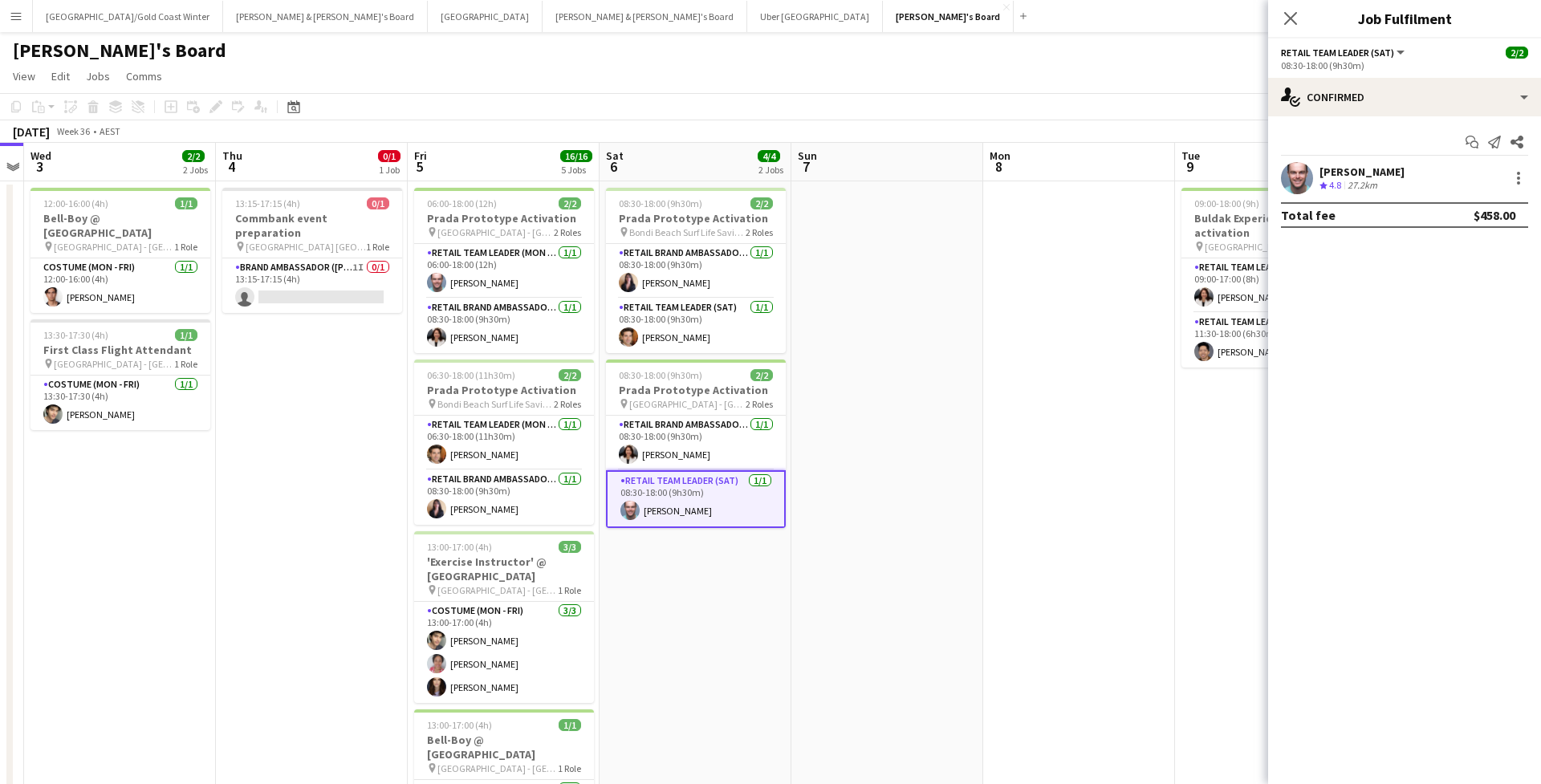
click at [1310, 186] on app-user-avatar at bounding box center [1296, 178] width 32 height 32
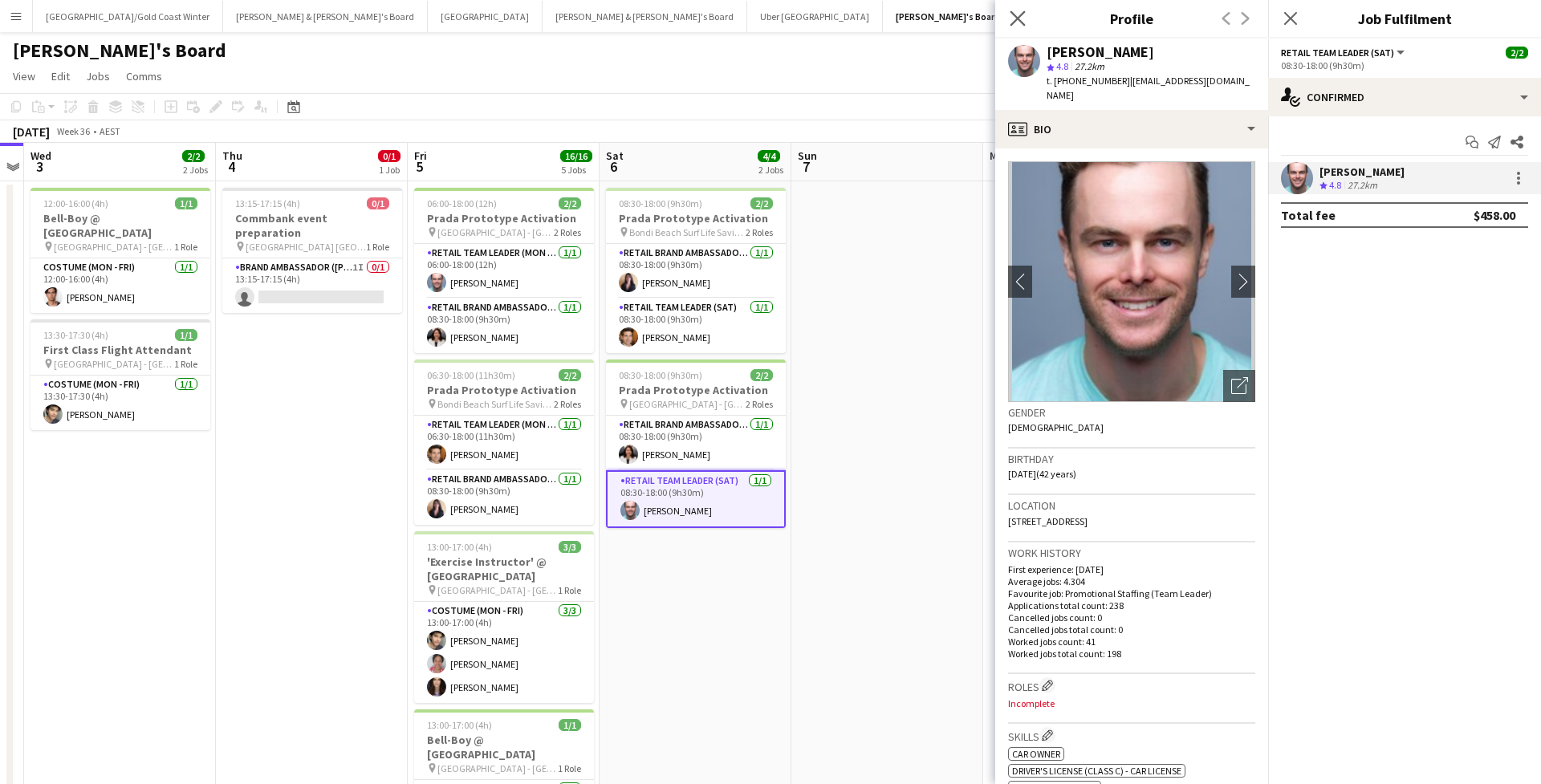
click at [1017, 10] on app-icon "Close pop-in" at bounding box center [1017, 18] width 23 height 23
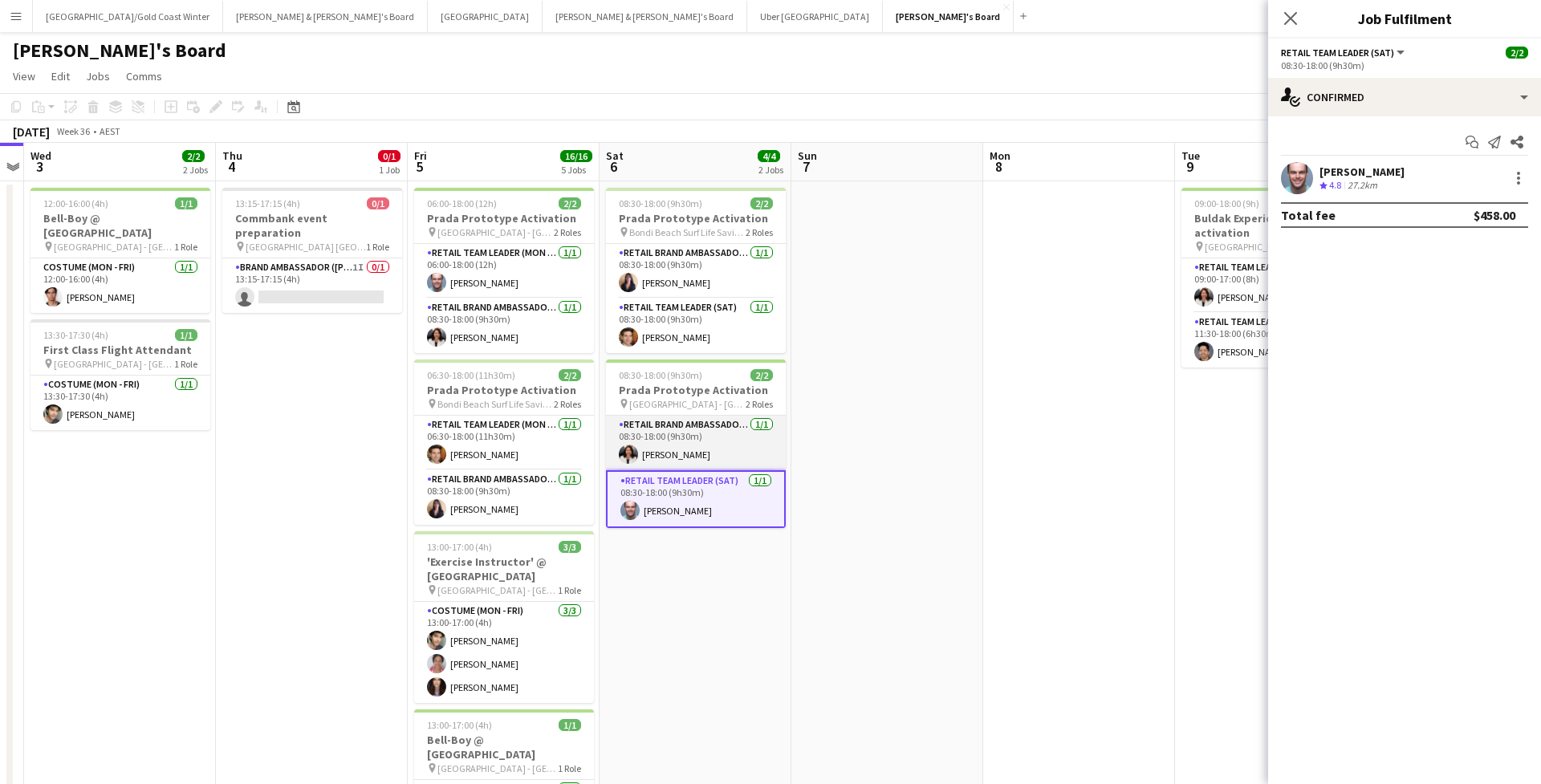
click at [702, 454] on app-card-role "RETAIL Brand Ambassador (Saturday) 1/1 08:30-18:00 (9h30m) Marina Dietz" at bounding box center [695, 443] width 180 height 55
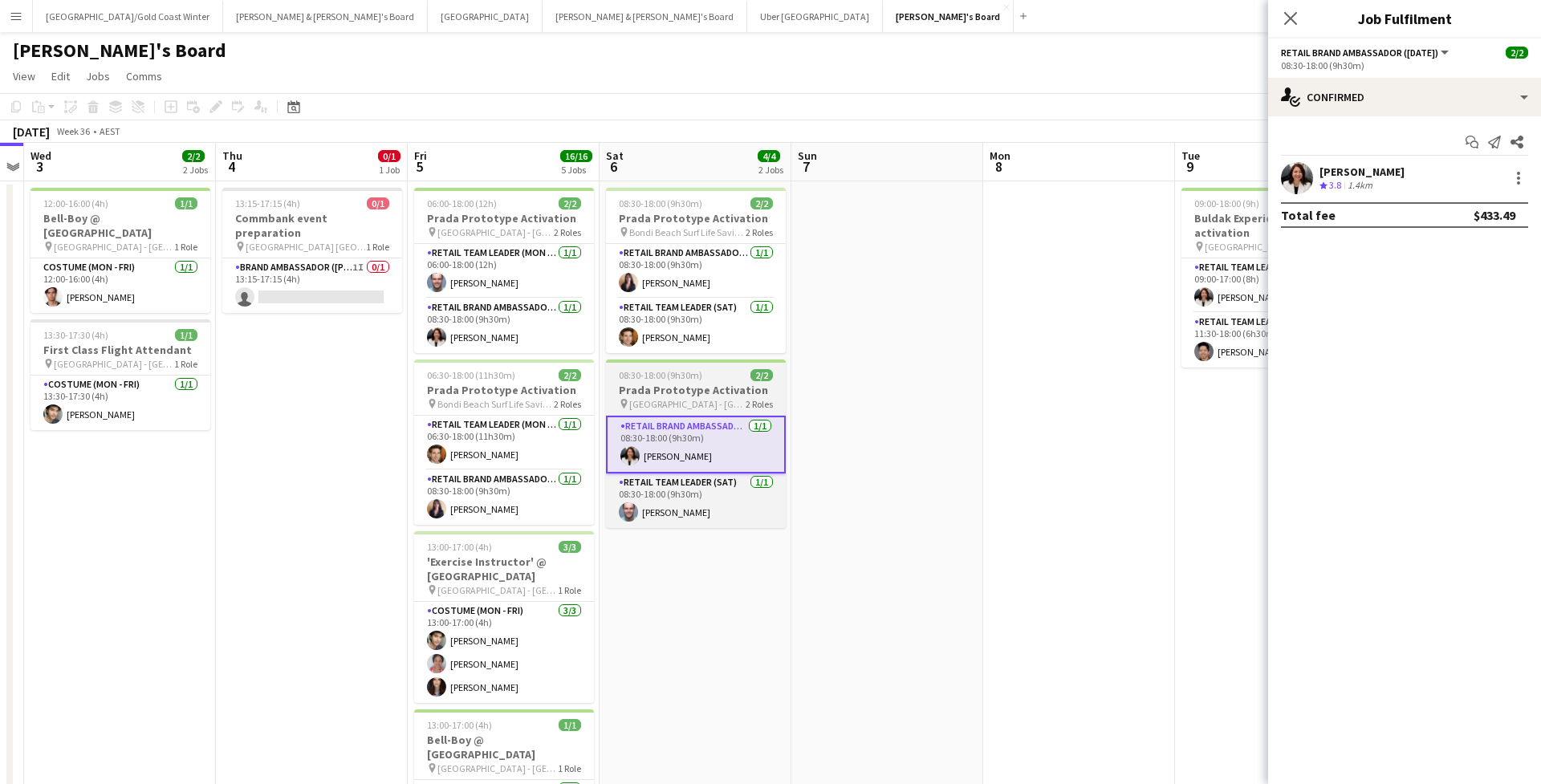
click at [680, 378] on span "08:30-18:00 (9h30m)" at bounding box center [660, 375] width 83 height 12
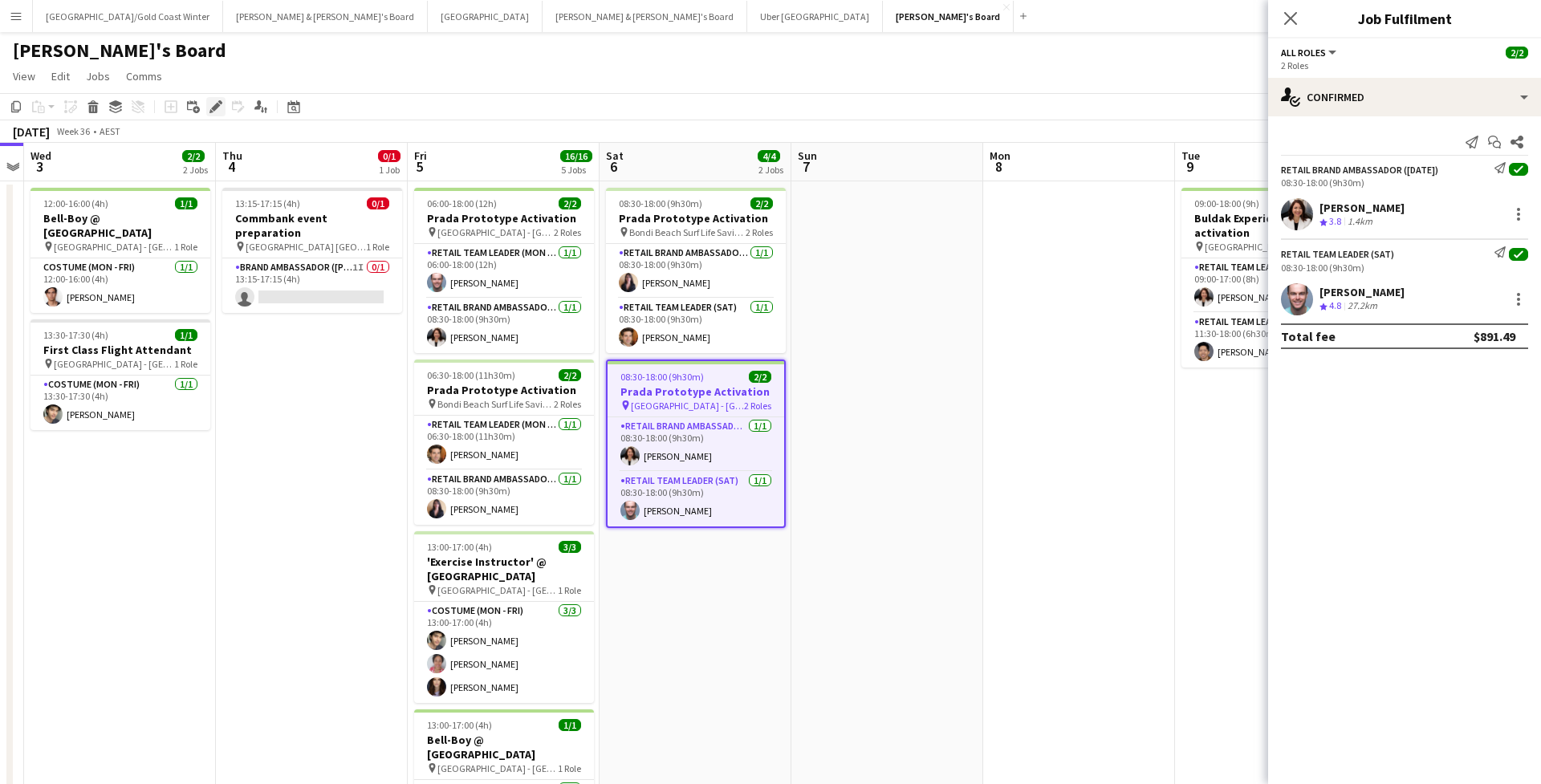
click at [211, 107] on icon "Edit" at bounding box center [216, 106] width 13 height 13
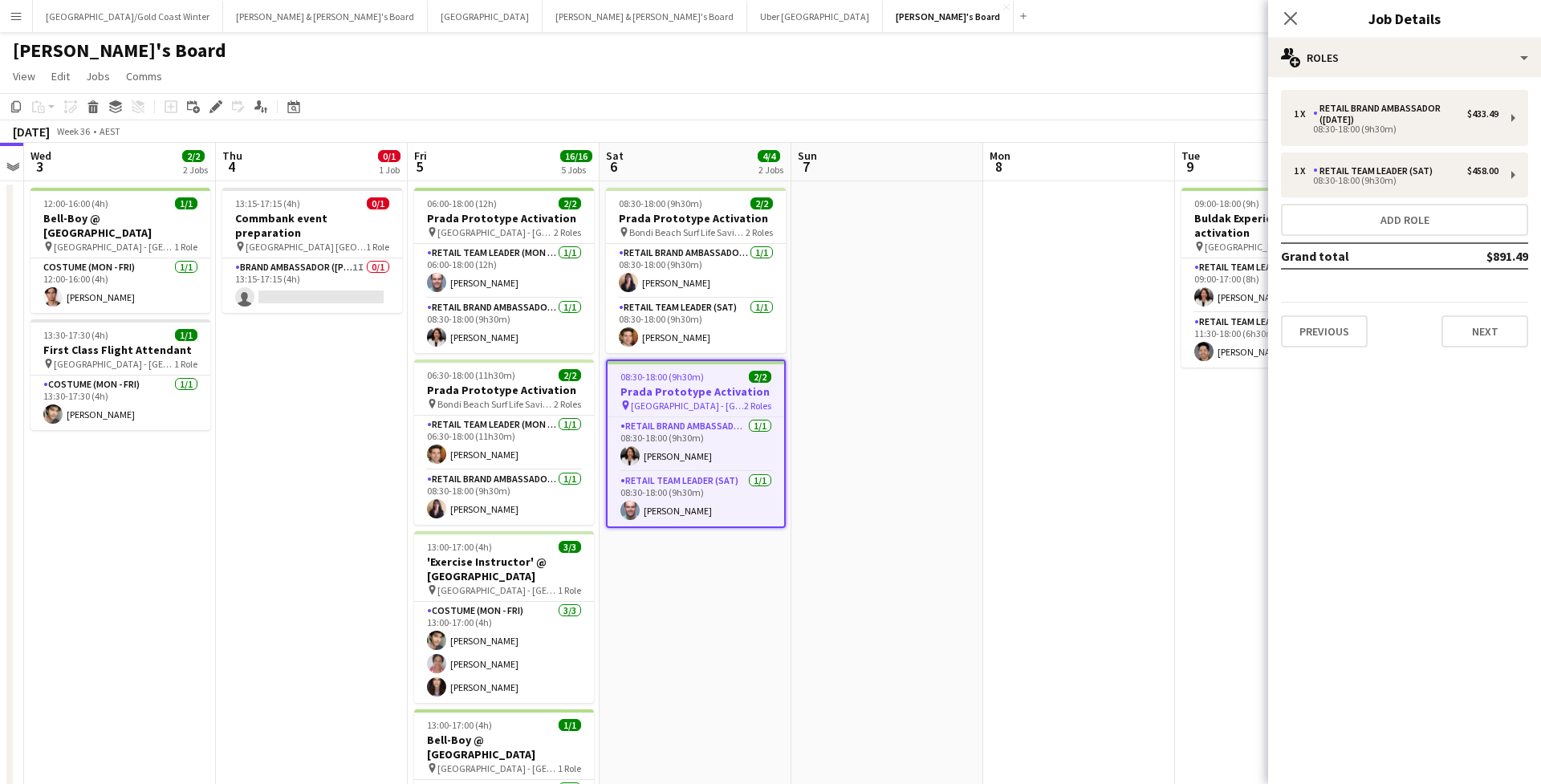
click at [1468, 352] on div "1 x RETAIL Brand Ambassador (Saturday) $433.49 08:30-18:00 (9h30m) 1 x RETAIL T…" at bounding box center [1404, 218] width 273 height 283
click at [1468, 346] on button "Next" at bounding box center [1484, 331] width 87 height 32
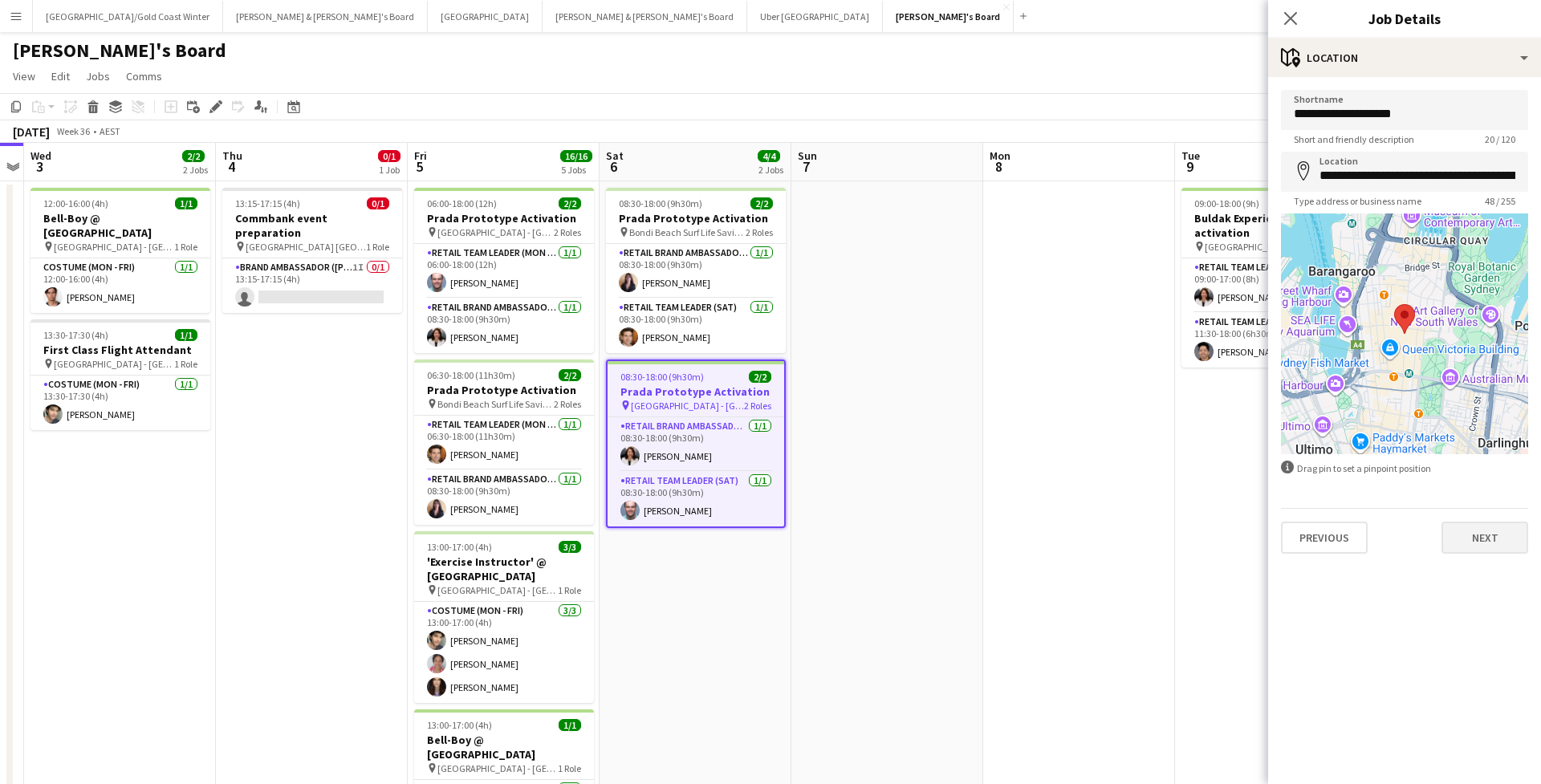
click at [1498, 538] on button "Next" at bounding box center [1484, 537] width 87 height 32
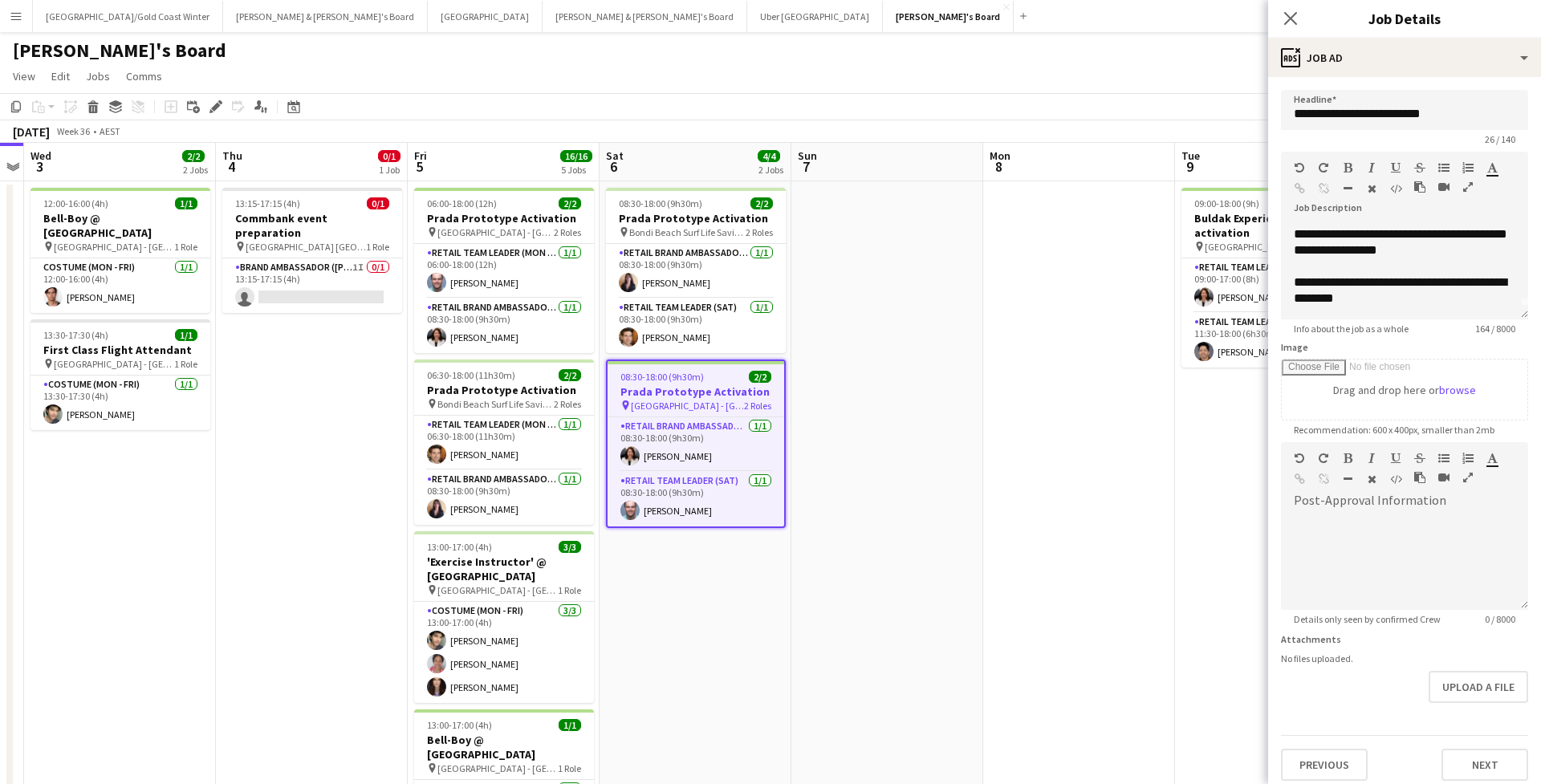
scroll to position [13, 0]
click at [1279, 24] on div "Close pop-in" at bounding box center [1290, 18] width 45 height 37
click at [1291, 23] on icon "Close pop-in" at bounding box center [1290, 17] width 16 height 16
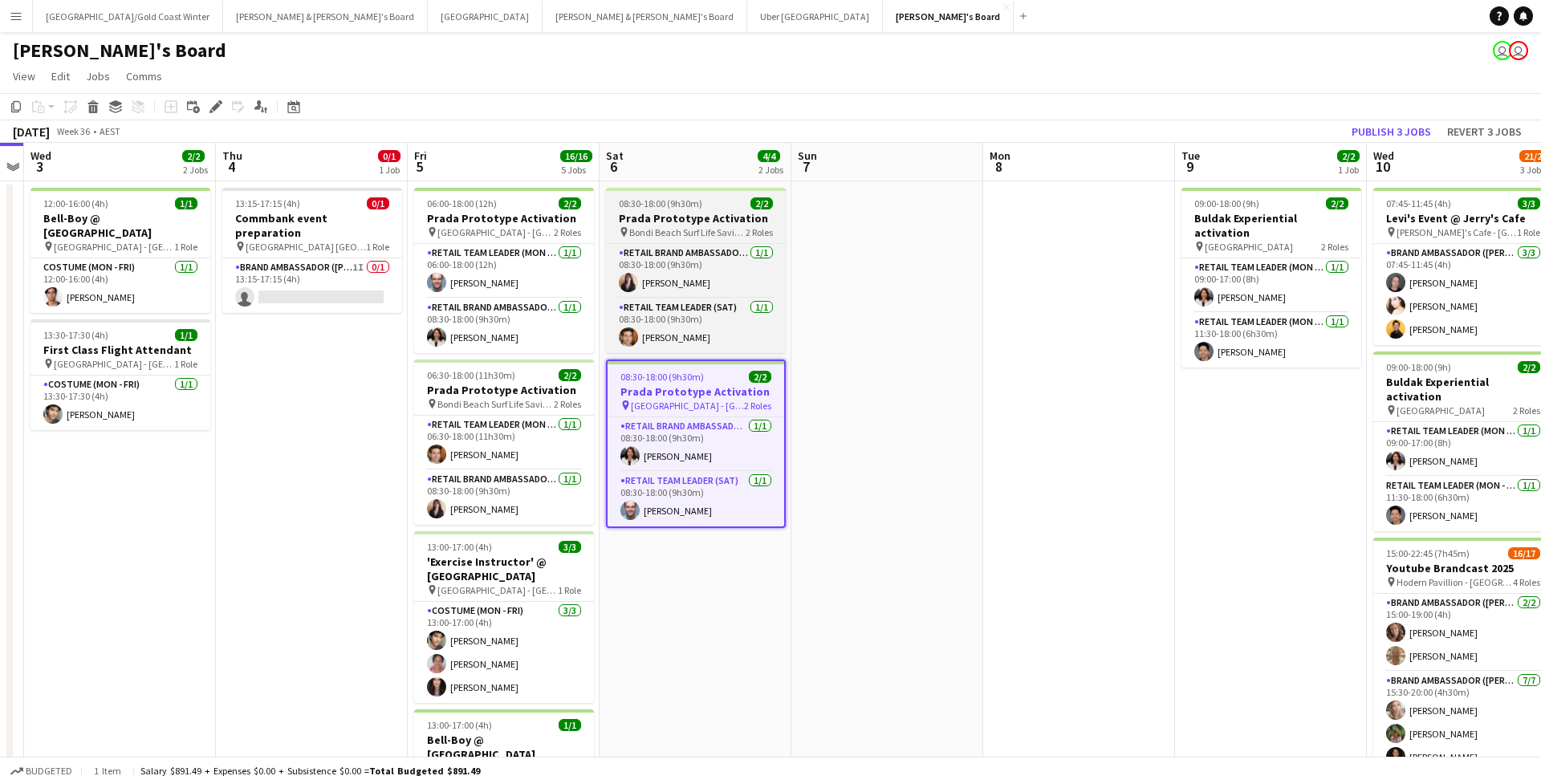
click at [736, 236] on span "Bondi Beach Surf Life Saving Club" at bounding box center [687, 232] width 116 height 12
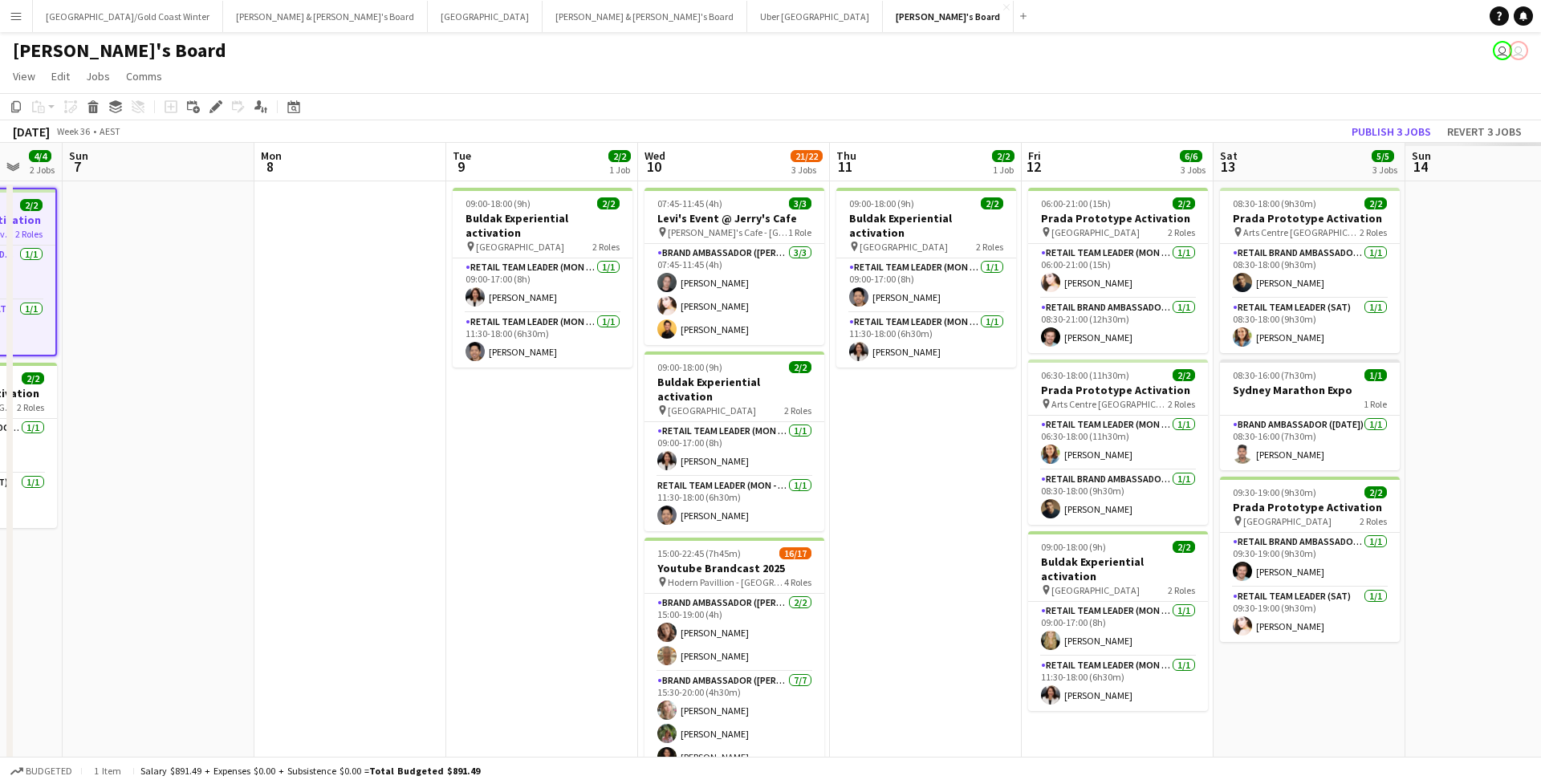
scroll to position [0, 669]
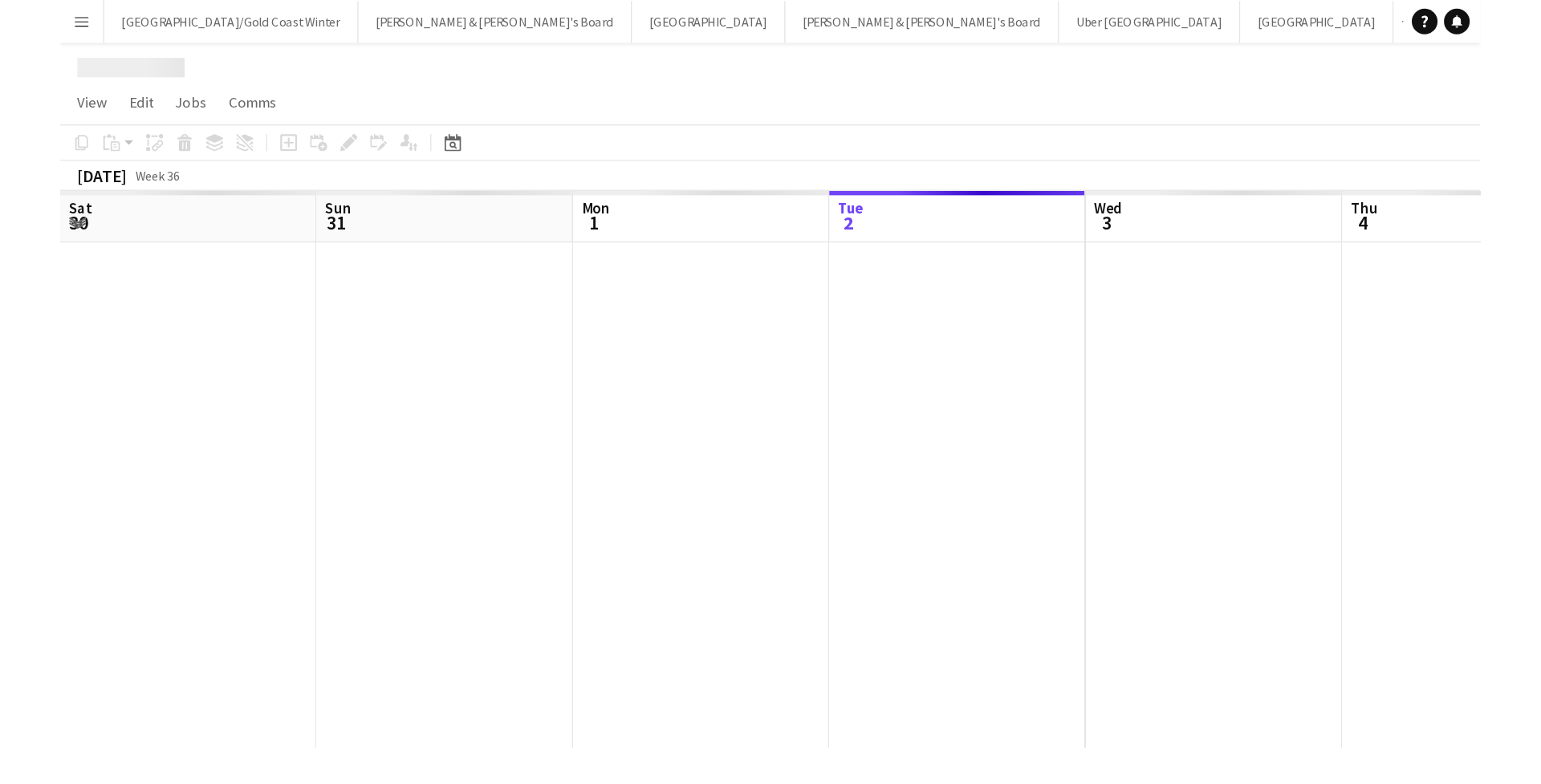
scroll to position [0, 384]
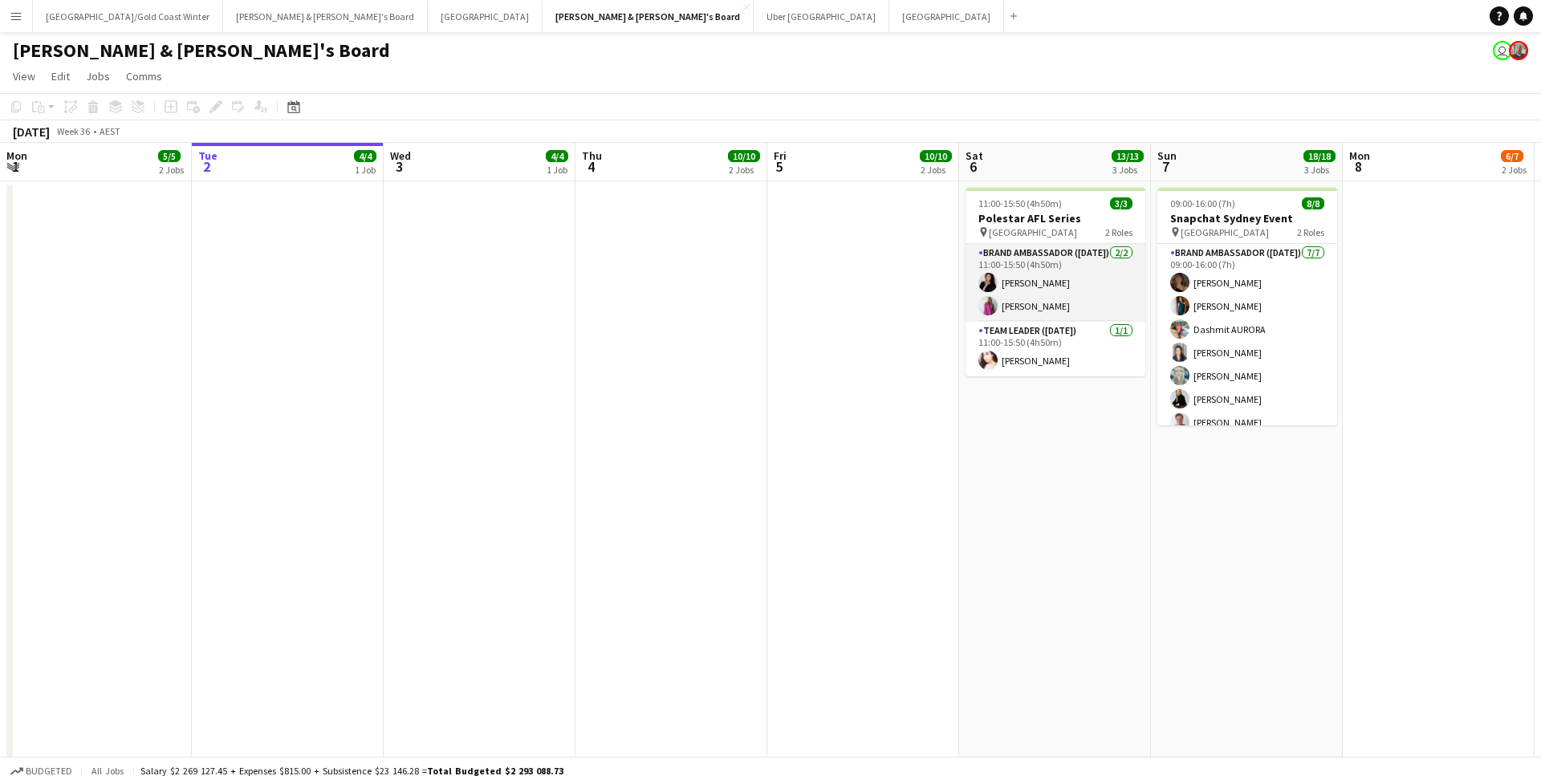
click at [1032, 309] on app-card-role "Brand Ambassador ([DATE]) [DATE] 11:00-15:50 (4h50m) [PERSON_NAME] [PERSON_NAME]" at bounding box center [1055, 282] width 180 height 78
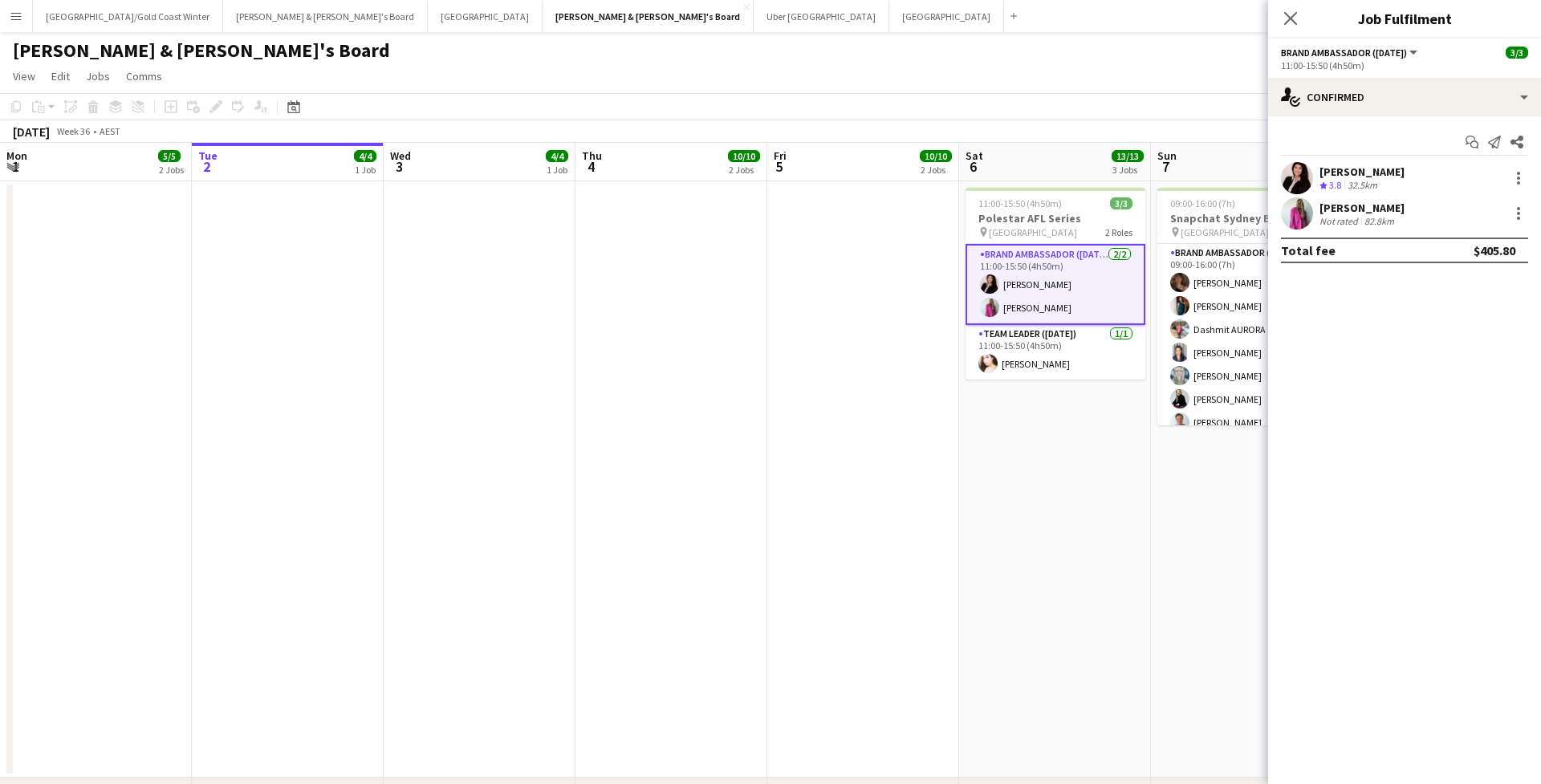
click at [1062, 204] on app-user-avatar at bounding box center [1296, 212] width 32 height 32
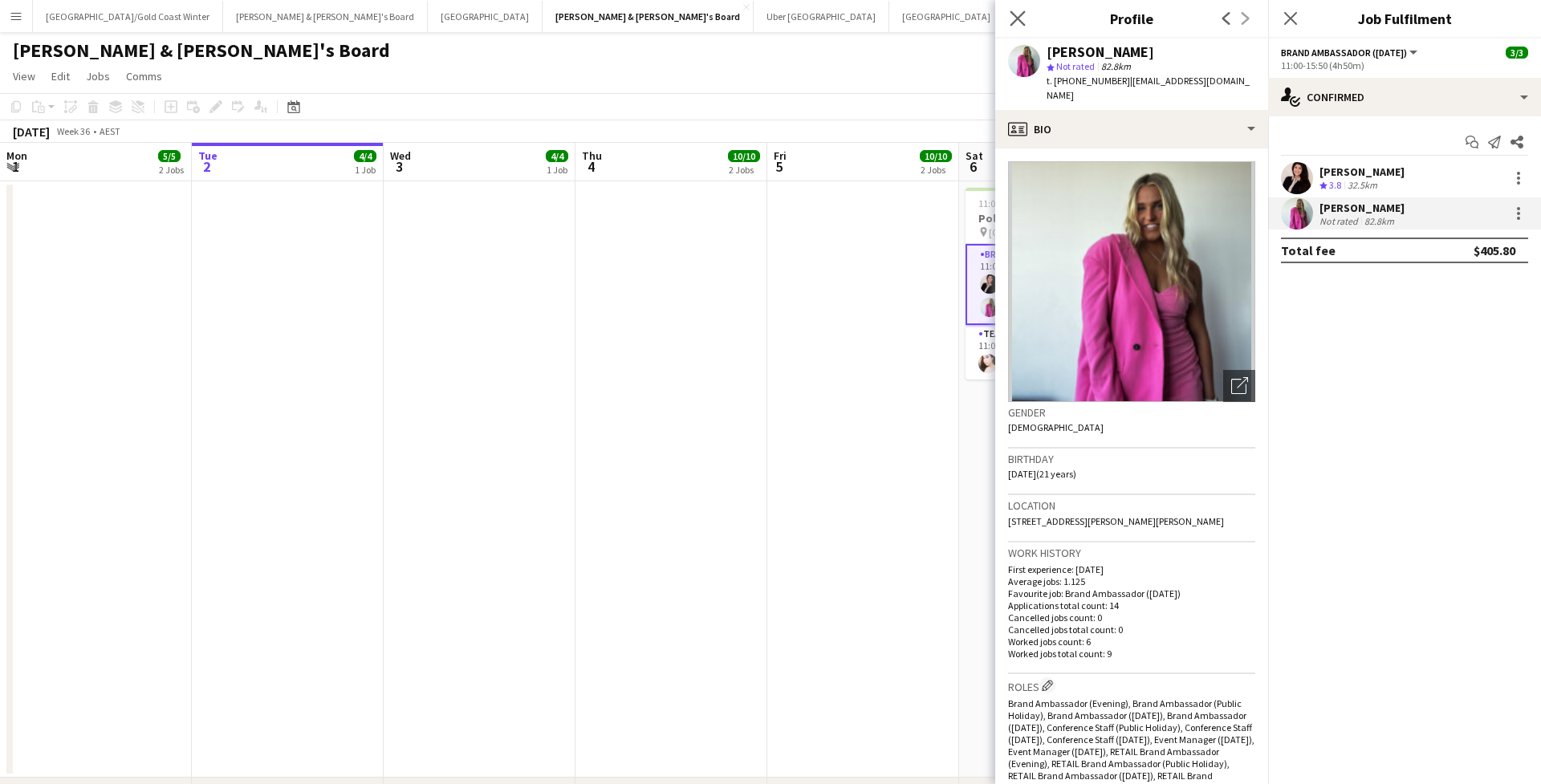
click at [1012, 9] on app-icon "Close pop-in" at bounding box center [1017, 18] width 23 height 23
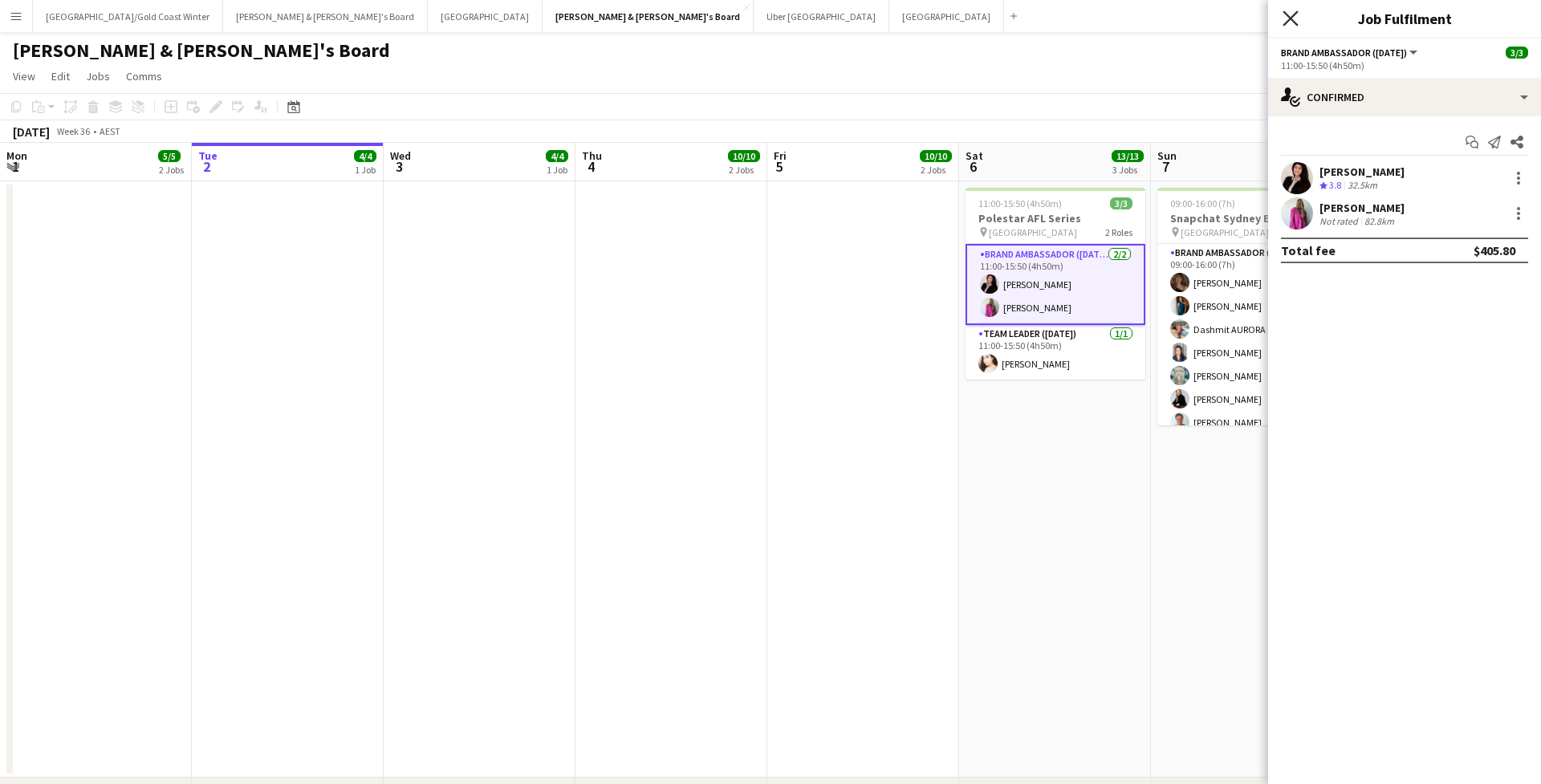
click at [1062, 22] on icon "Close pop-in" at bounding box center [1290, 17] width 16 height 16
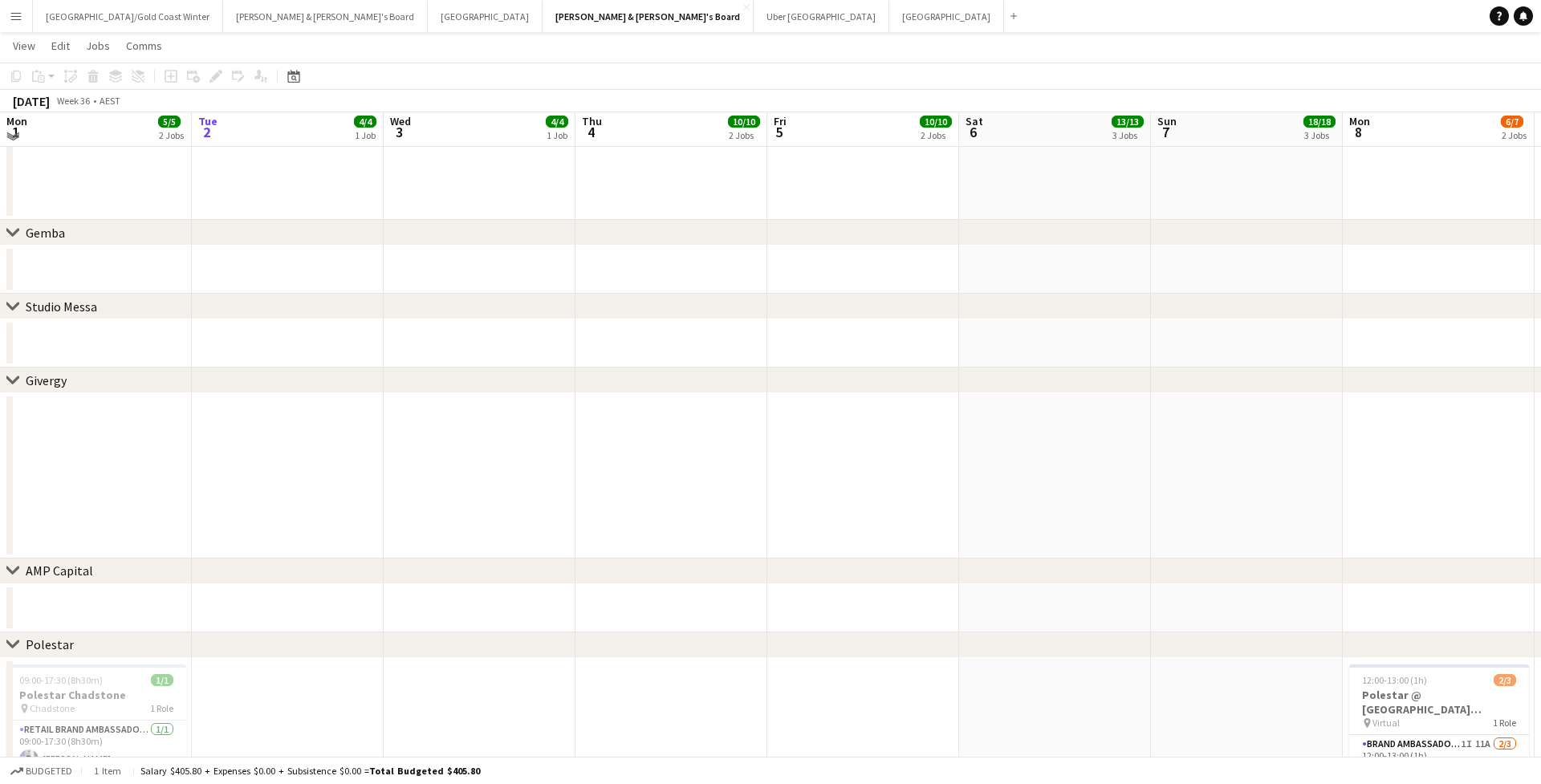
scroll to position [552, 0]
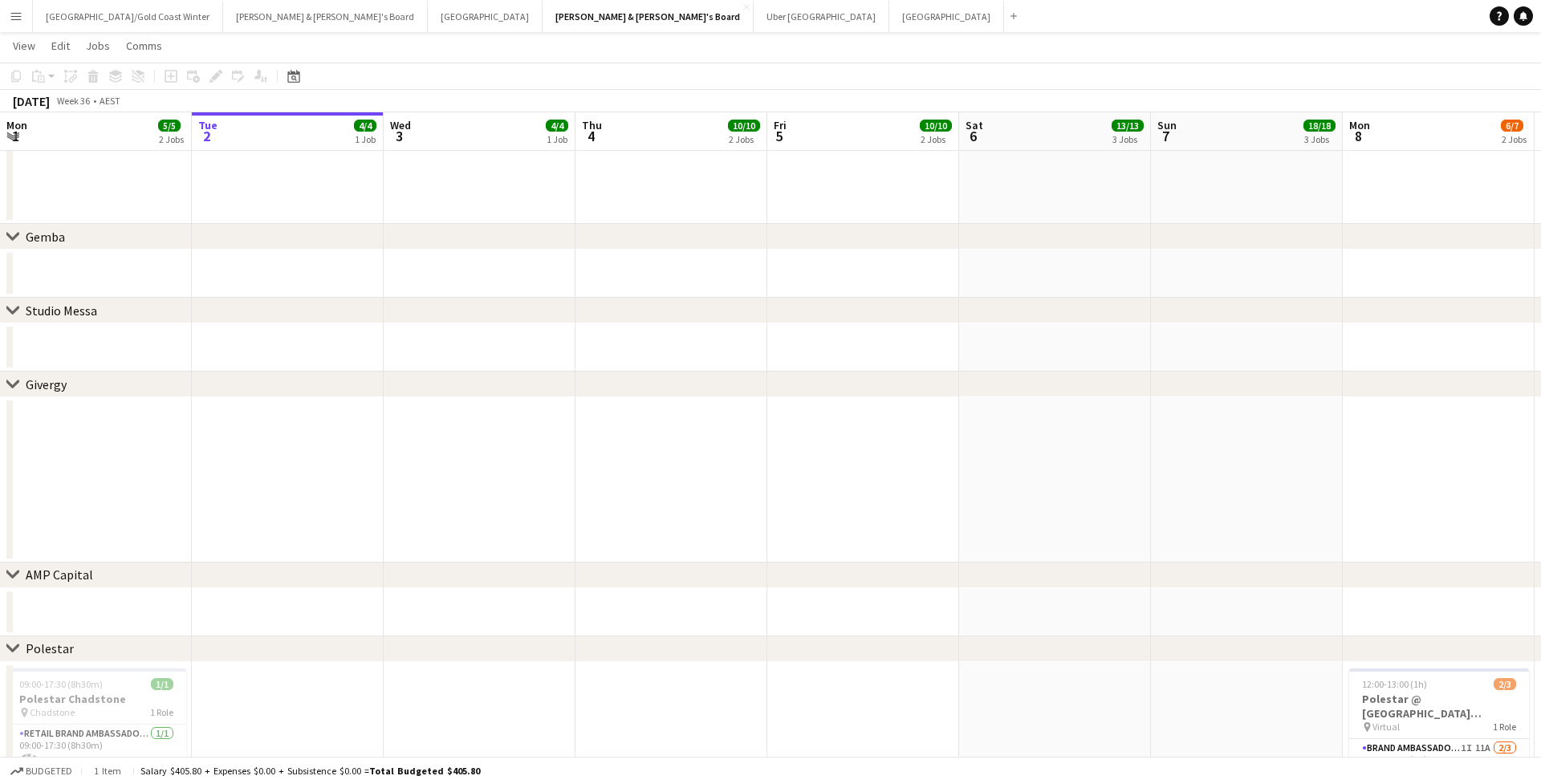
click at [13, 381] on icon "chevron-right" at bounding box center [13, 385] width 13 height 13
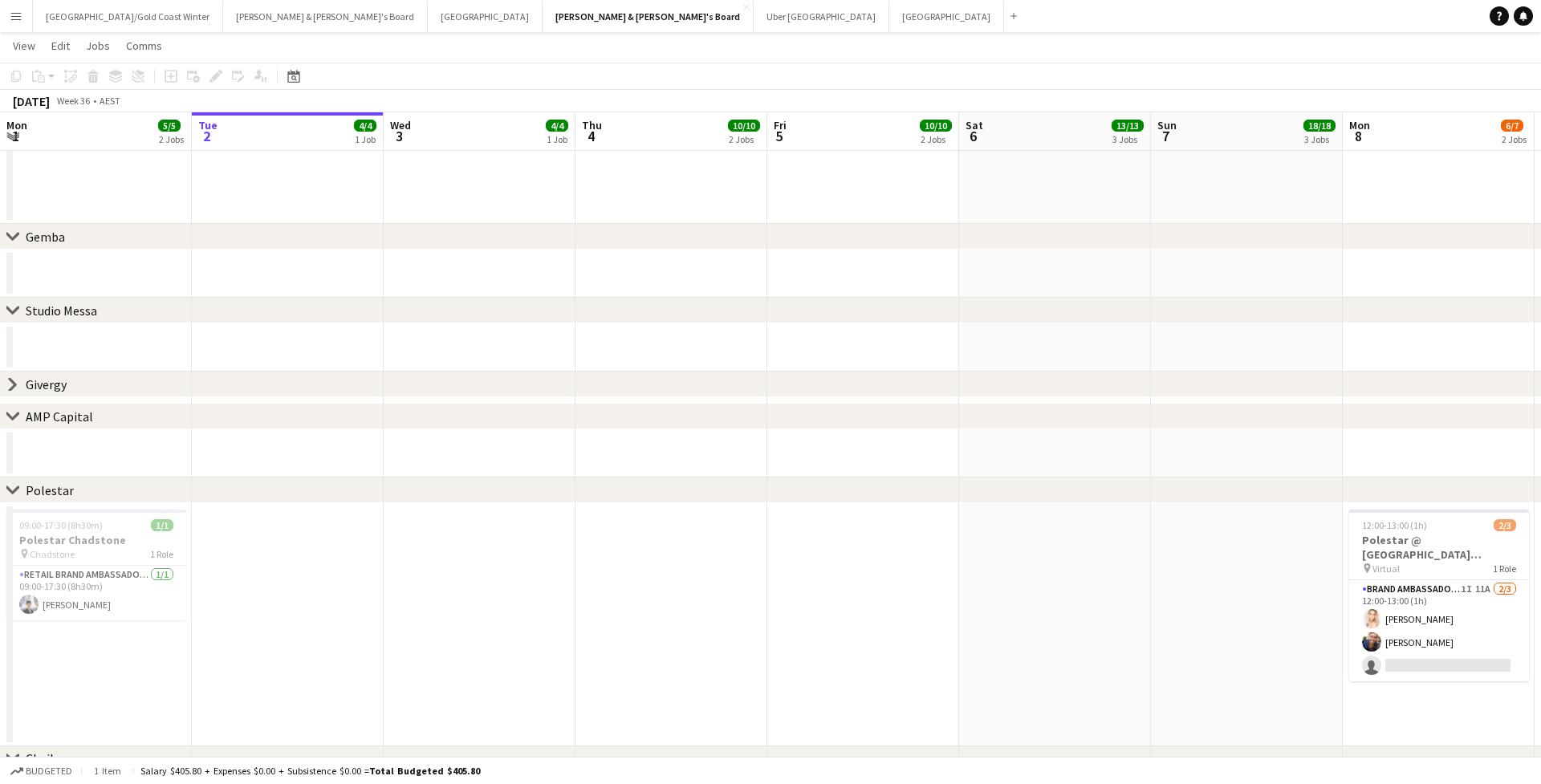
click at [13, 381] on icon at bounding box center [13, 384] width 6 height 12
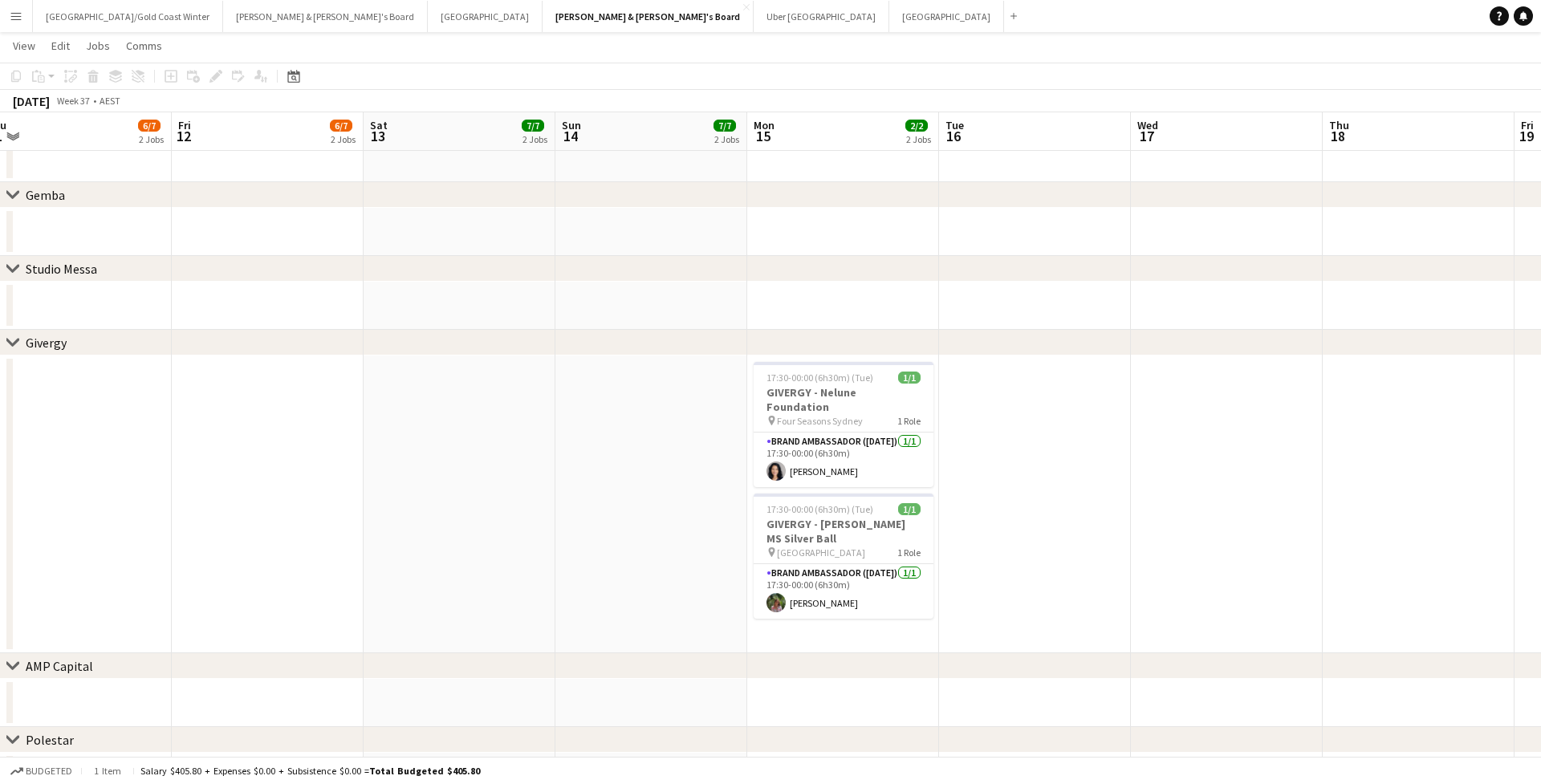
scroll to position [593, 0]
click at [875, 564] on app-card-role "Brand Ambassador ([DATE]) [DATE] 17:30-00:00 (6h30m) [PERSON_NAME]" at bounding box center [844, 592] width 180 height 55
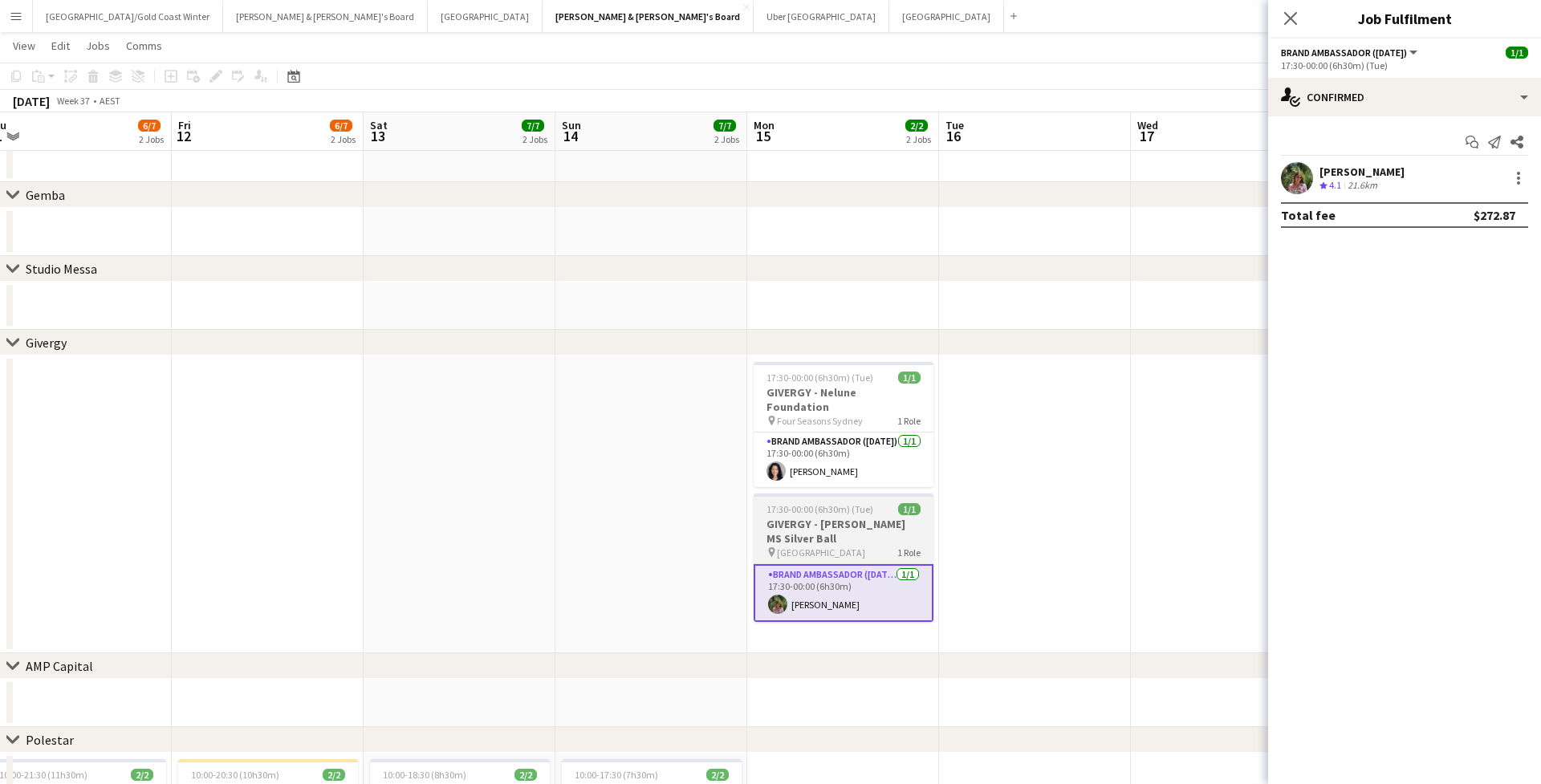
click at [872, 517] on h3 "GIVERGY - [PERSON_NAME] MS Silver Ball" at bounding box center [844, 531] width 180 height 29
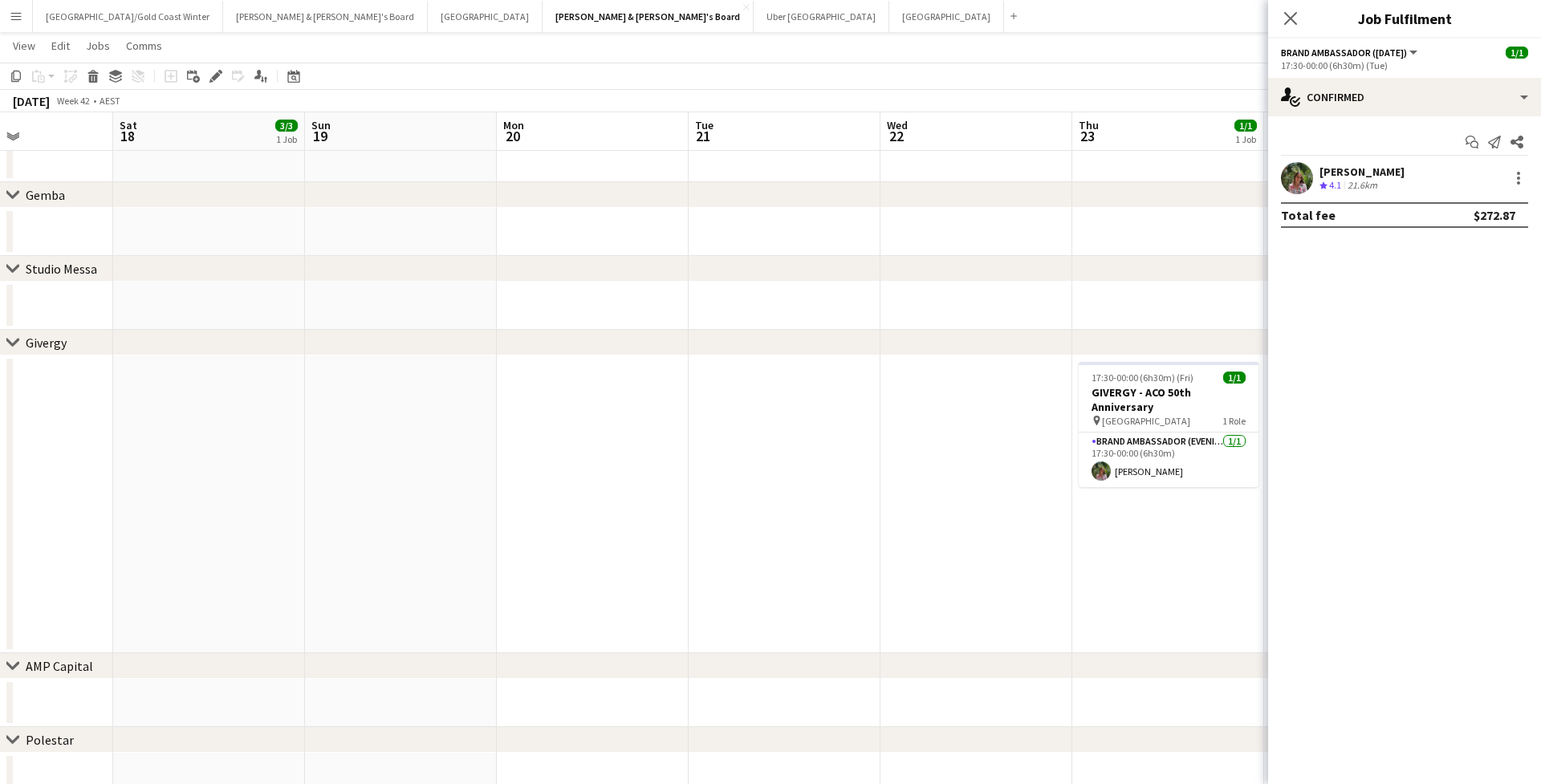
scroll to position [0, 463]
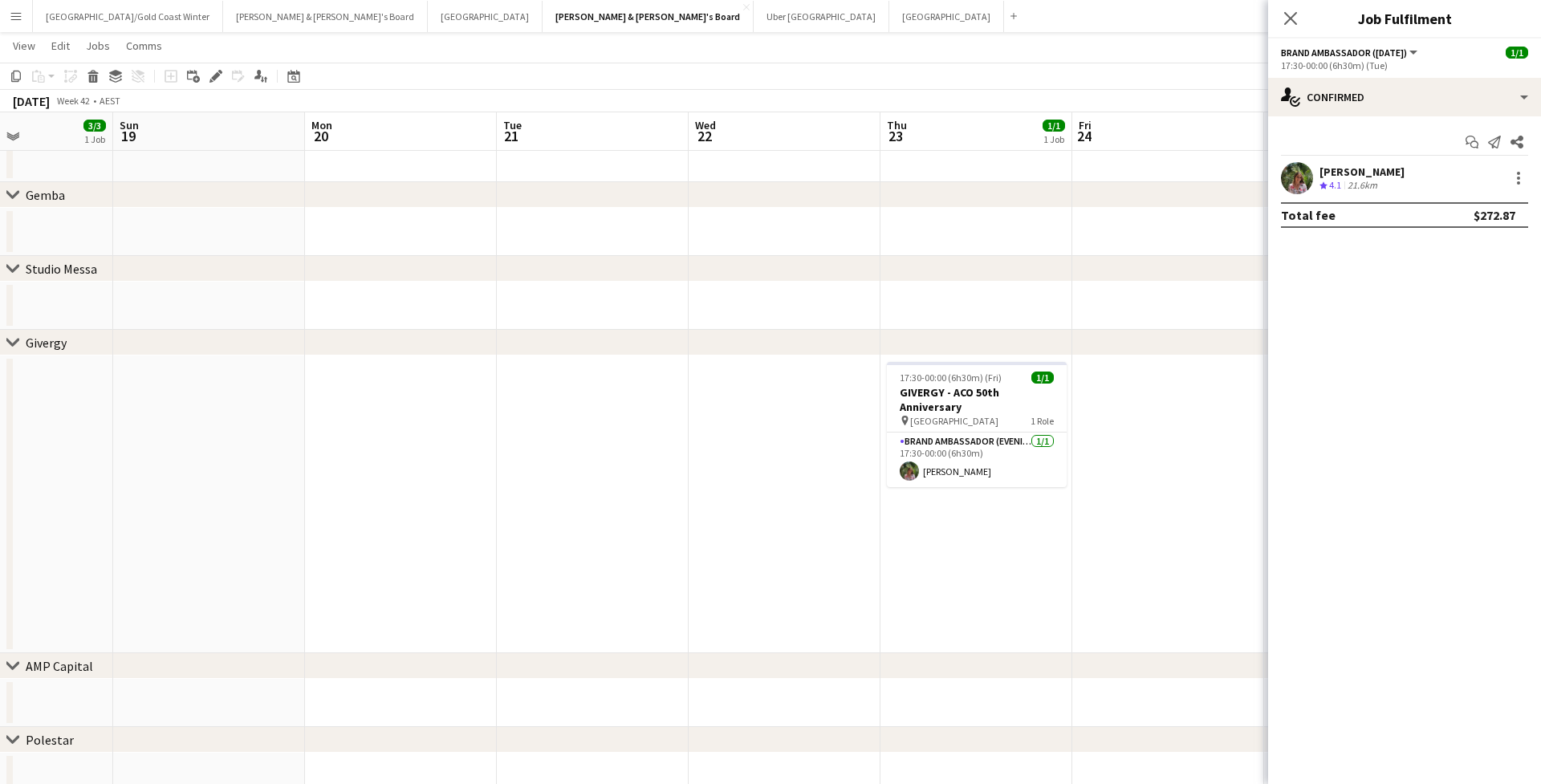
click at [1062, 29] on div "Close pop-in" at bounding box center [1290, 18] width 45 height 37
click at [1062, 12] on icon "Close pop-in" at bounding box center [1290, 17] width 16 height 16
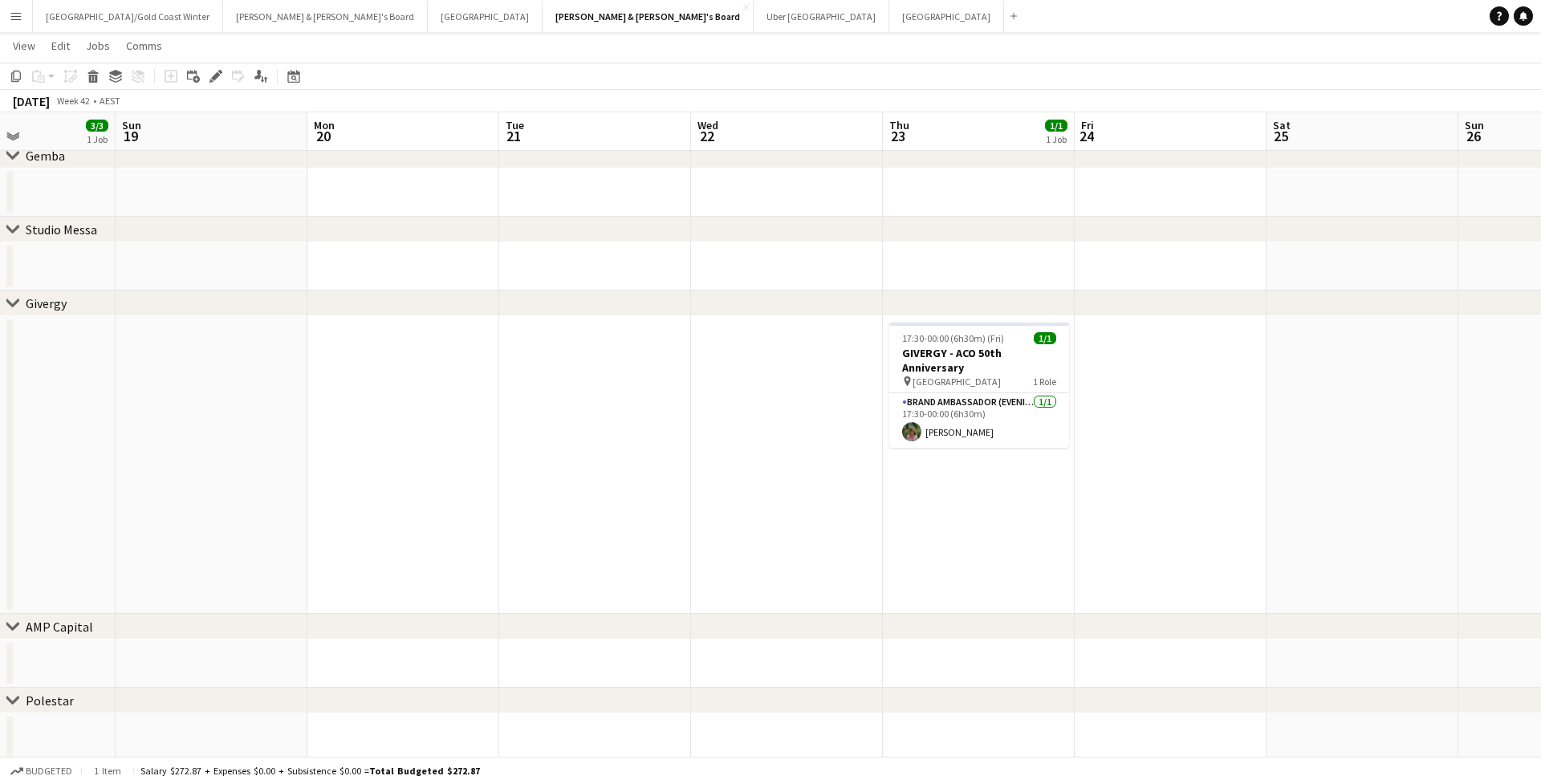
scroll to position [0, 360]
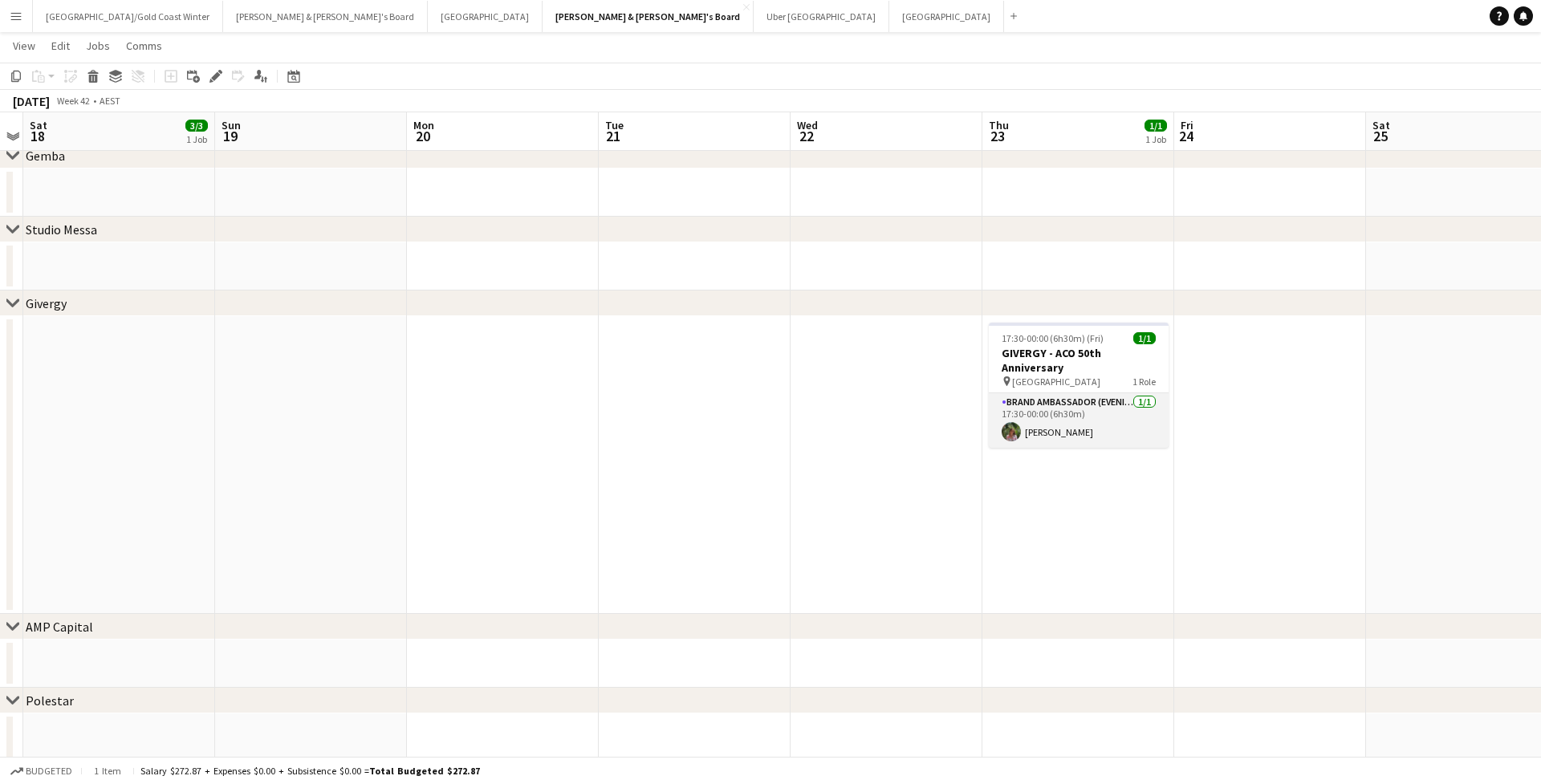
click at [1062, 412] on app-card-role "Brand Ambassador (Evening) [DATE] 17:30-00:00 (6h30m) [PERSON_NAME]" at bounding box center [1078, 420] width 180 height 55
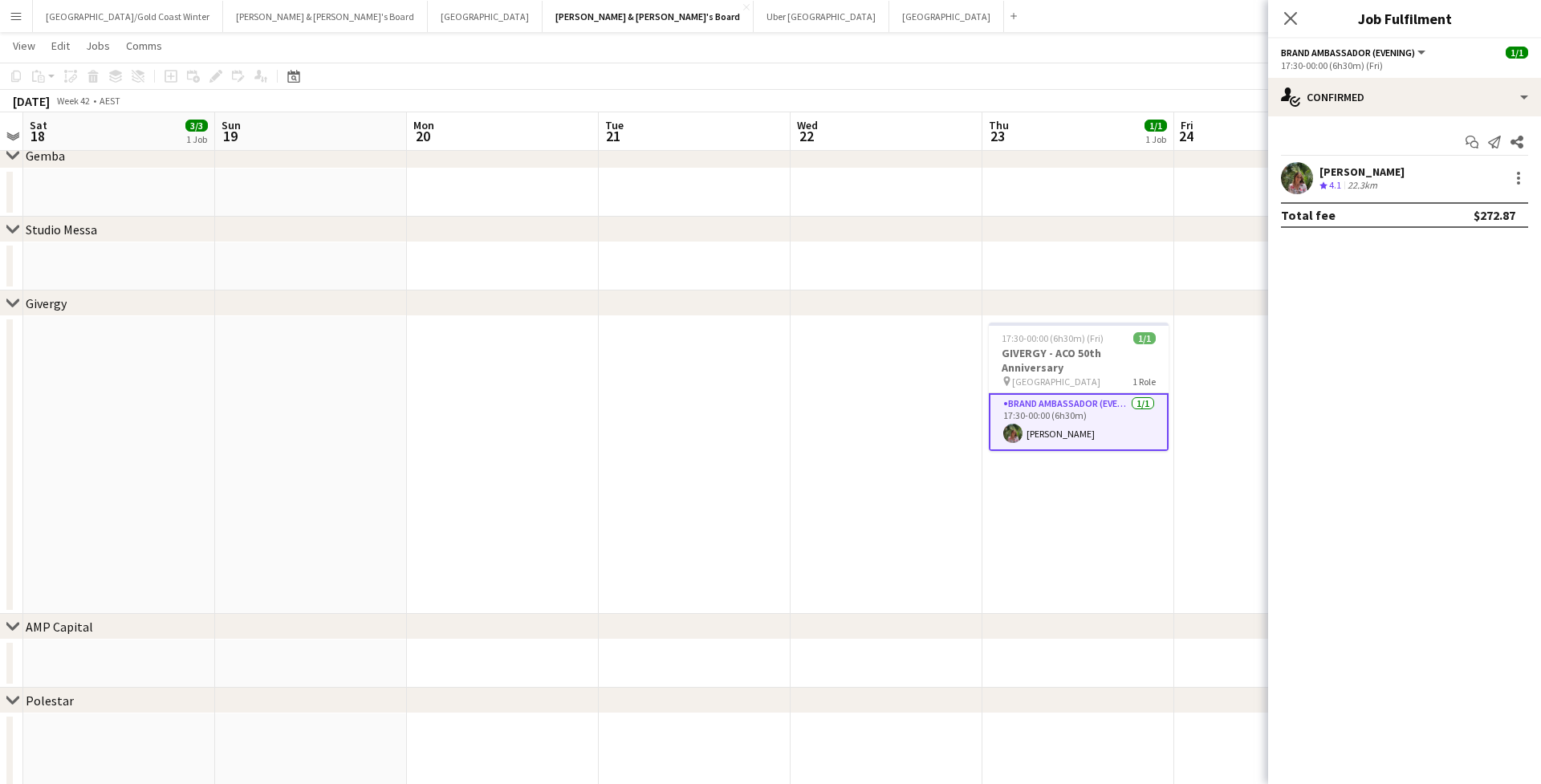
click at [1062, 173] on app-user-avatar at bounding box center [1296, 178] width 32 height 32
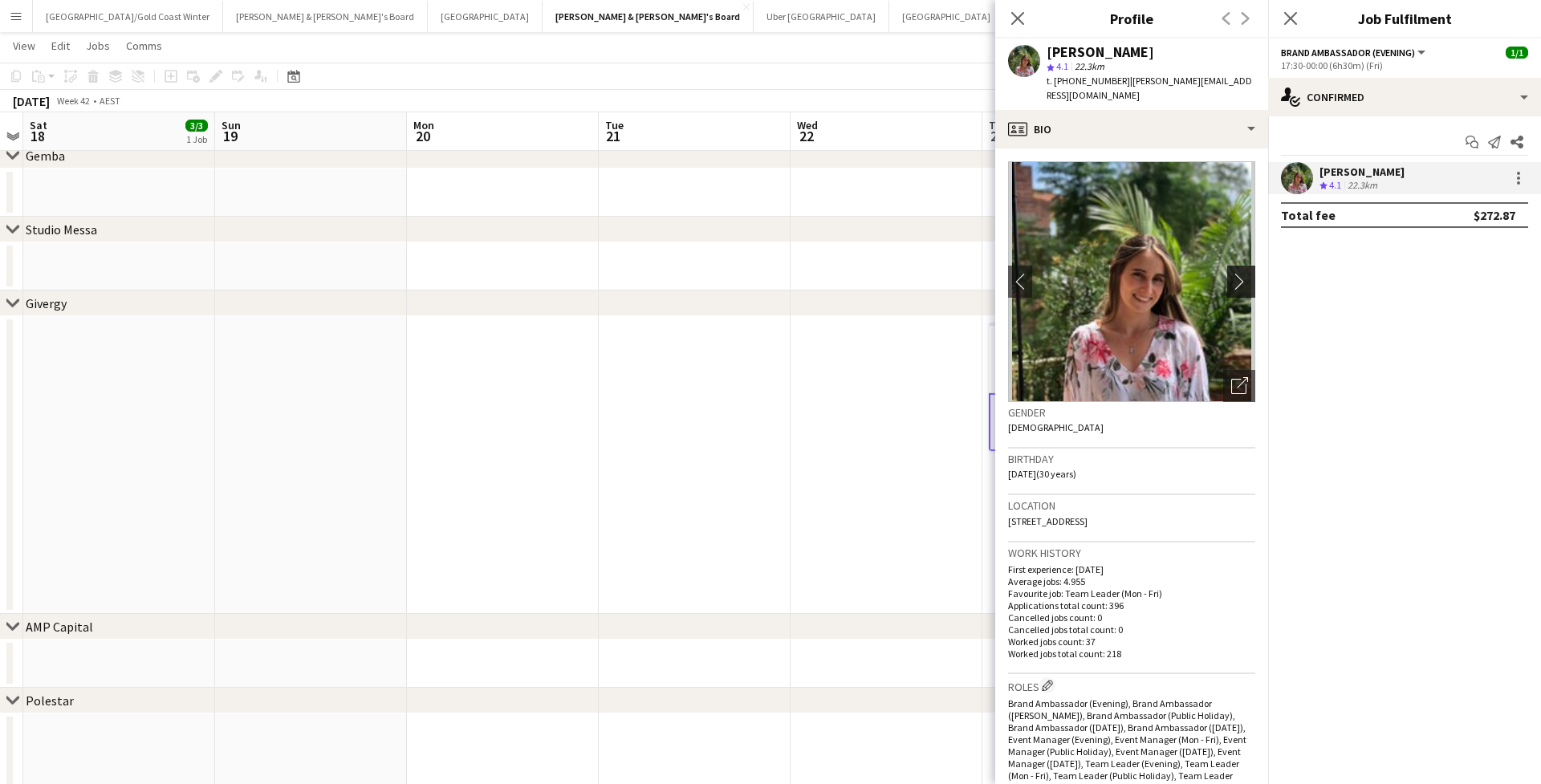
click at [1062, 273] on app-icon "chevron-right" at bounding box center [1243, 281] width 25 height 16
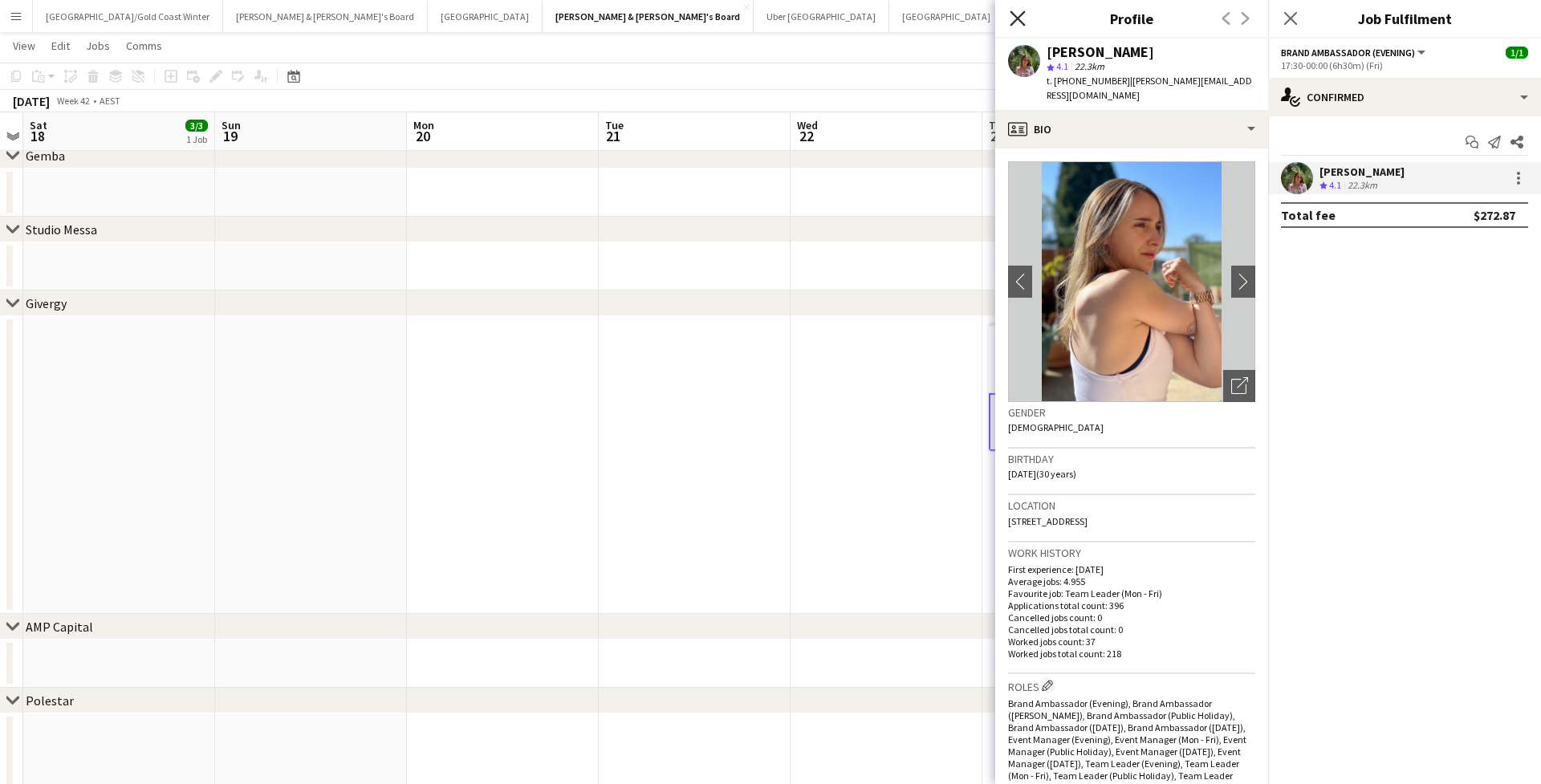
click at [1019, 19] on icon at bounding box center [1017, 17] width 16 height 16
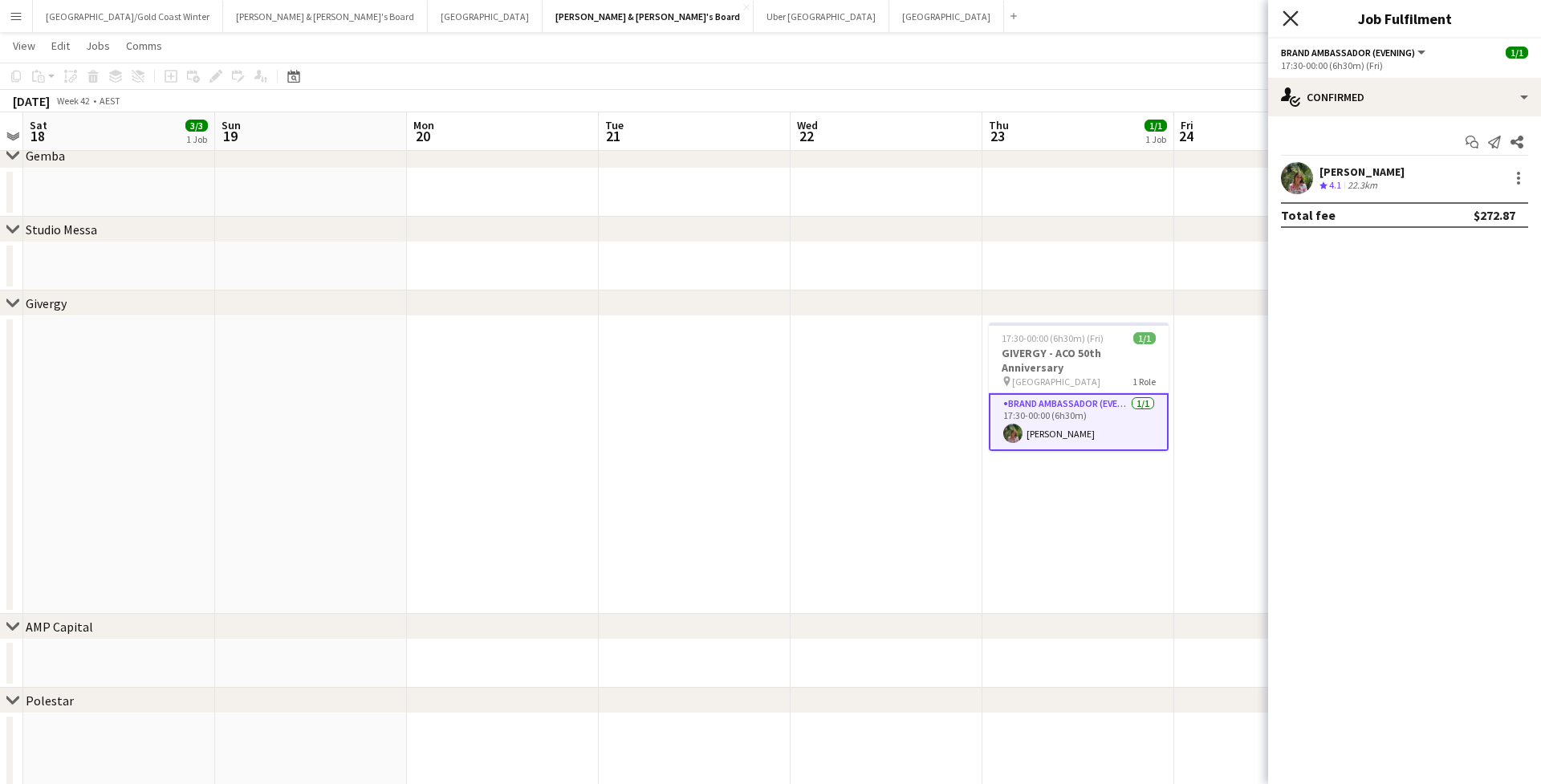
click at [1062, 18] on icon "Close pop-in" at bounding box center [1290, 17] width 16 height 16
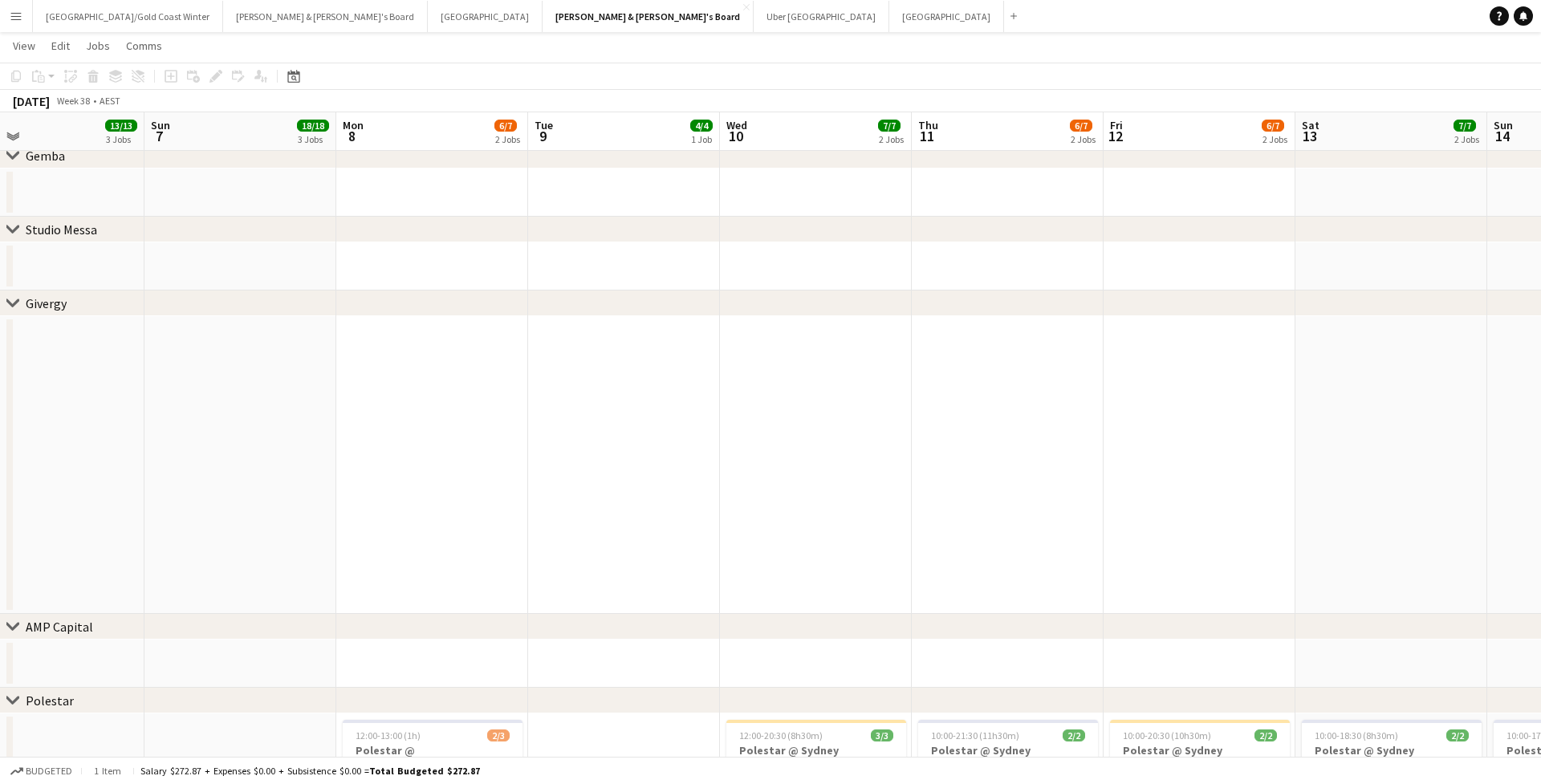
scroll to position [0, 418]
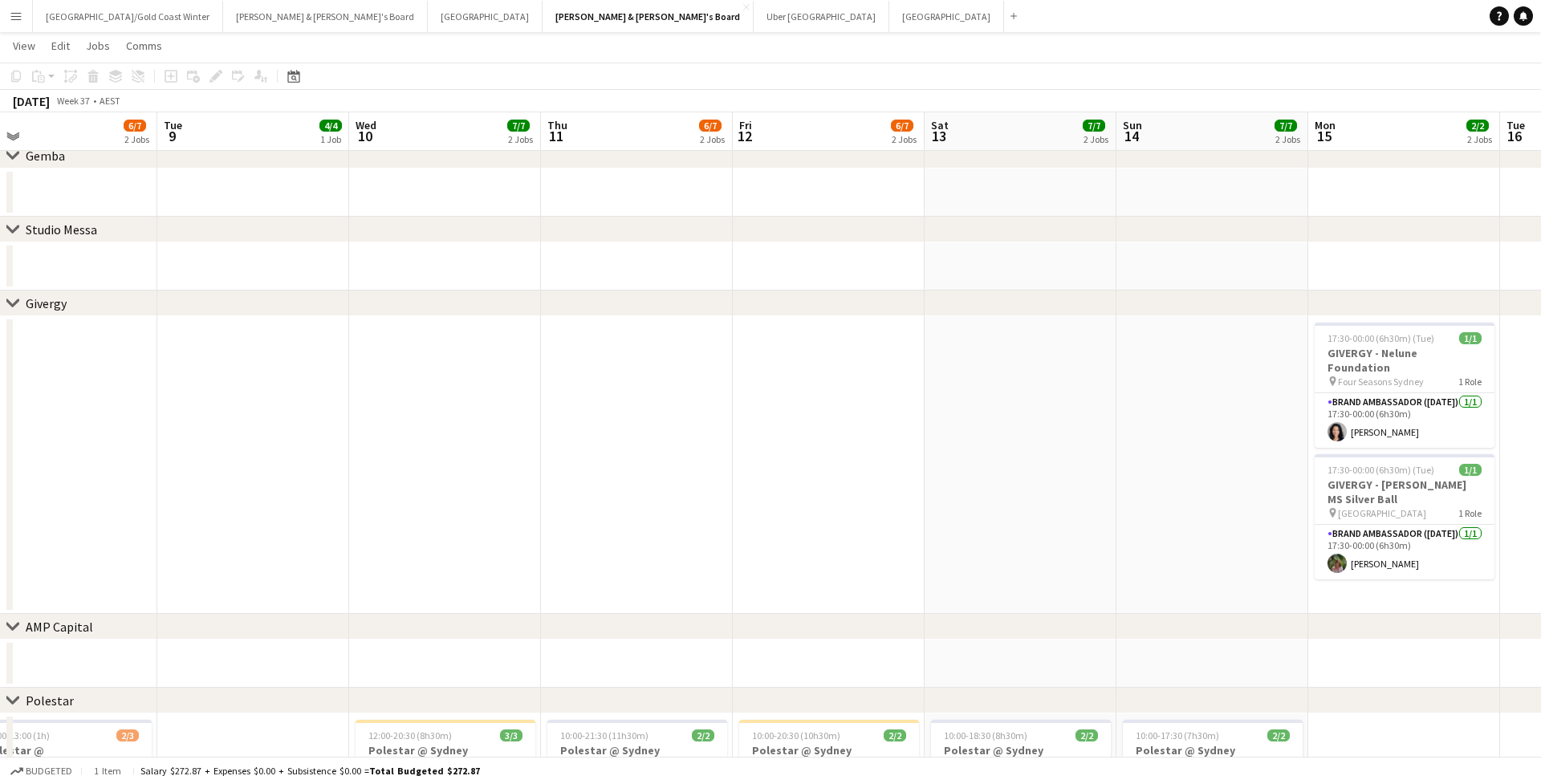
click at [21, 22] on app-icon "Menu" at bounding box center [16, 16] width 13 height 13
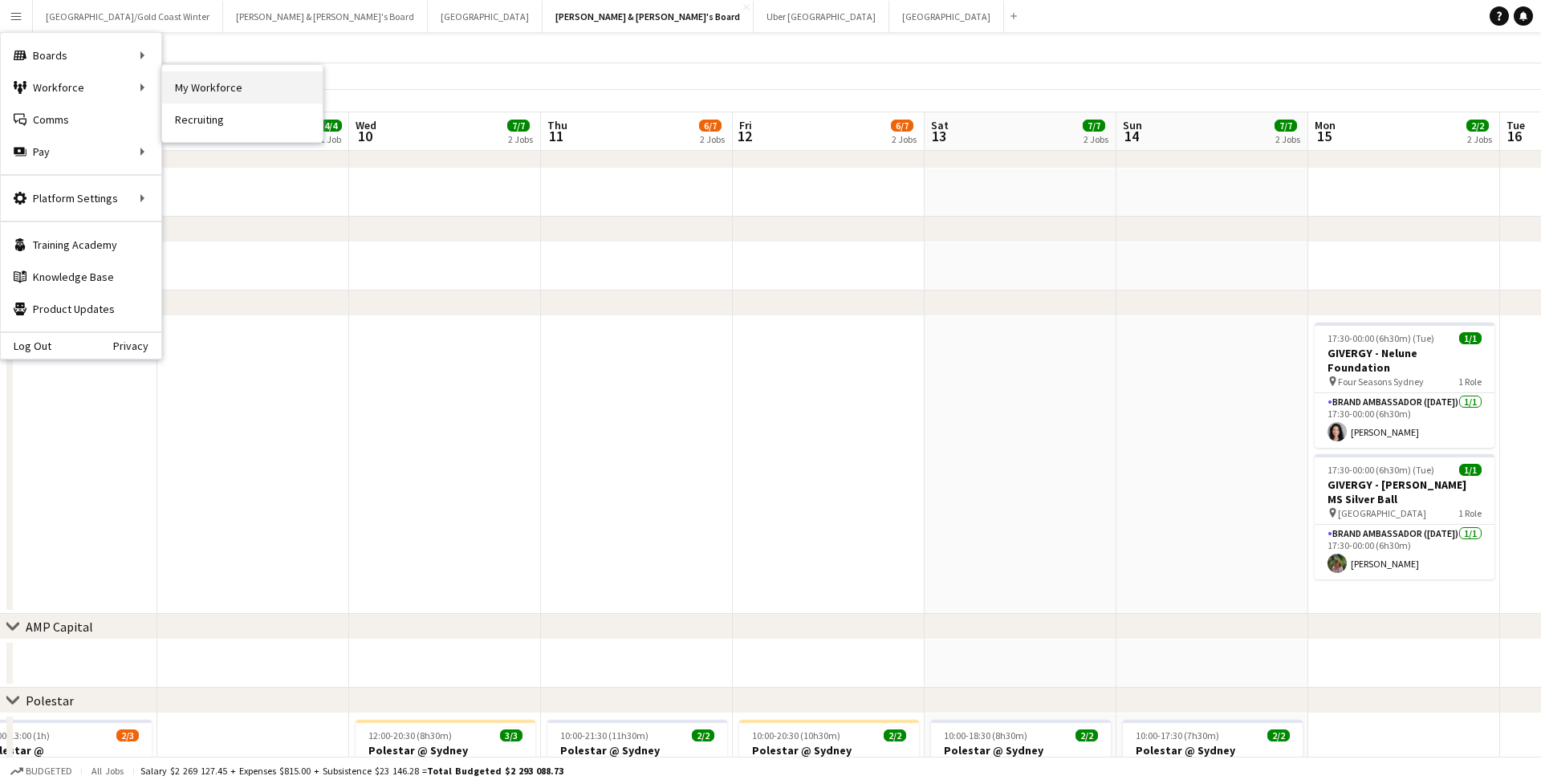
click at [186, 84] on link "My Workforce" at bounding box center [242, 87] width 160 height 32
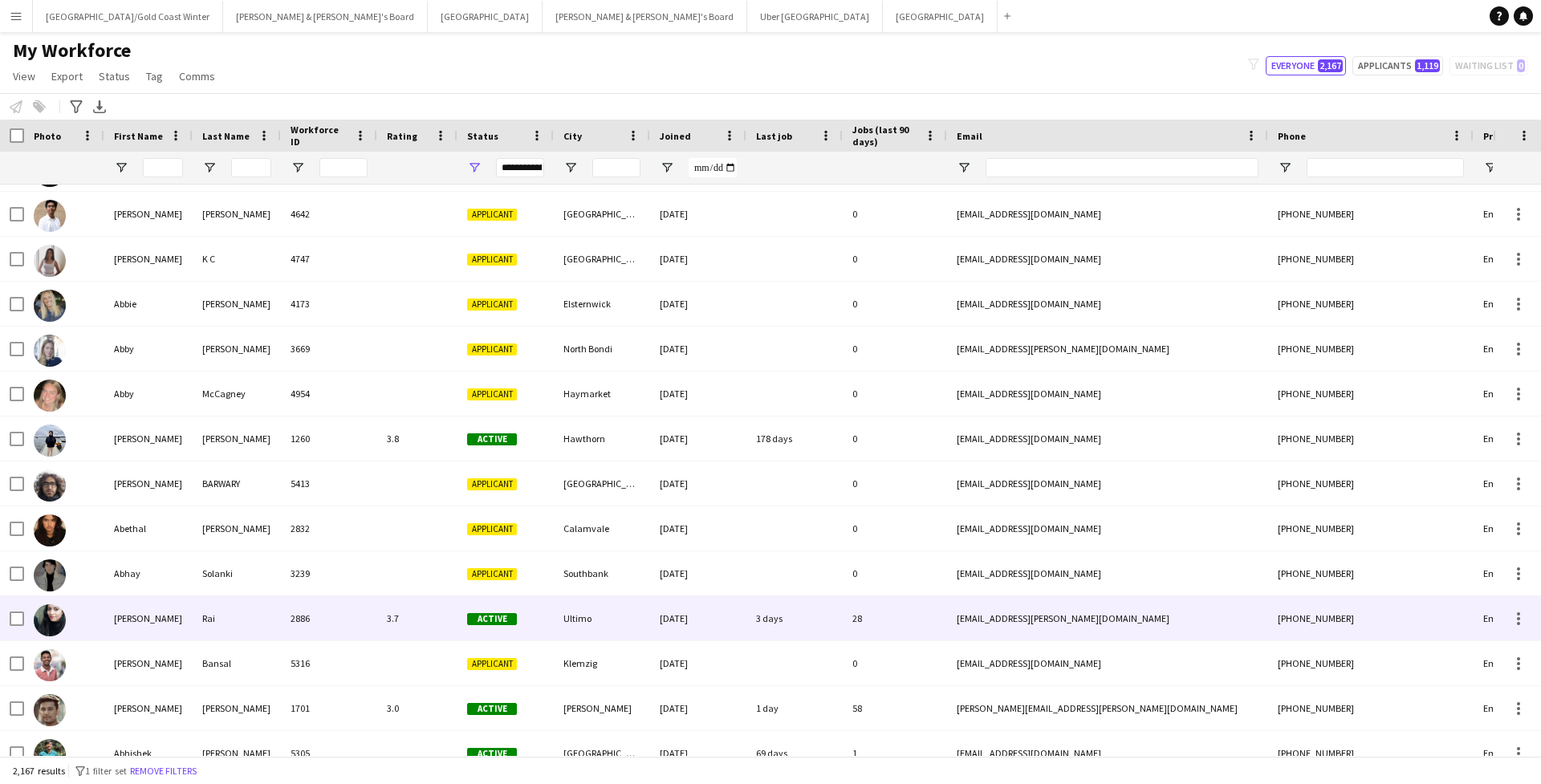
click at [139, 585] on div "Abhilasha" at bounding box center [148, 618] width 88 height 44
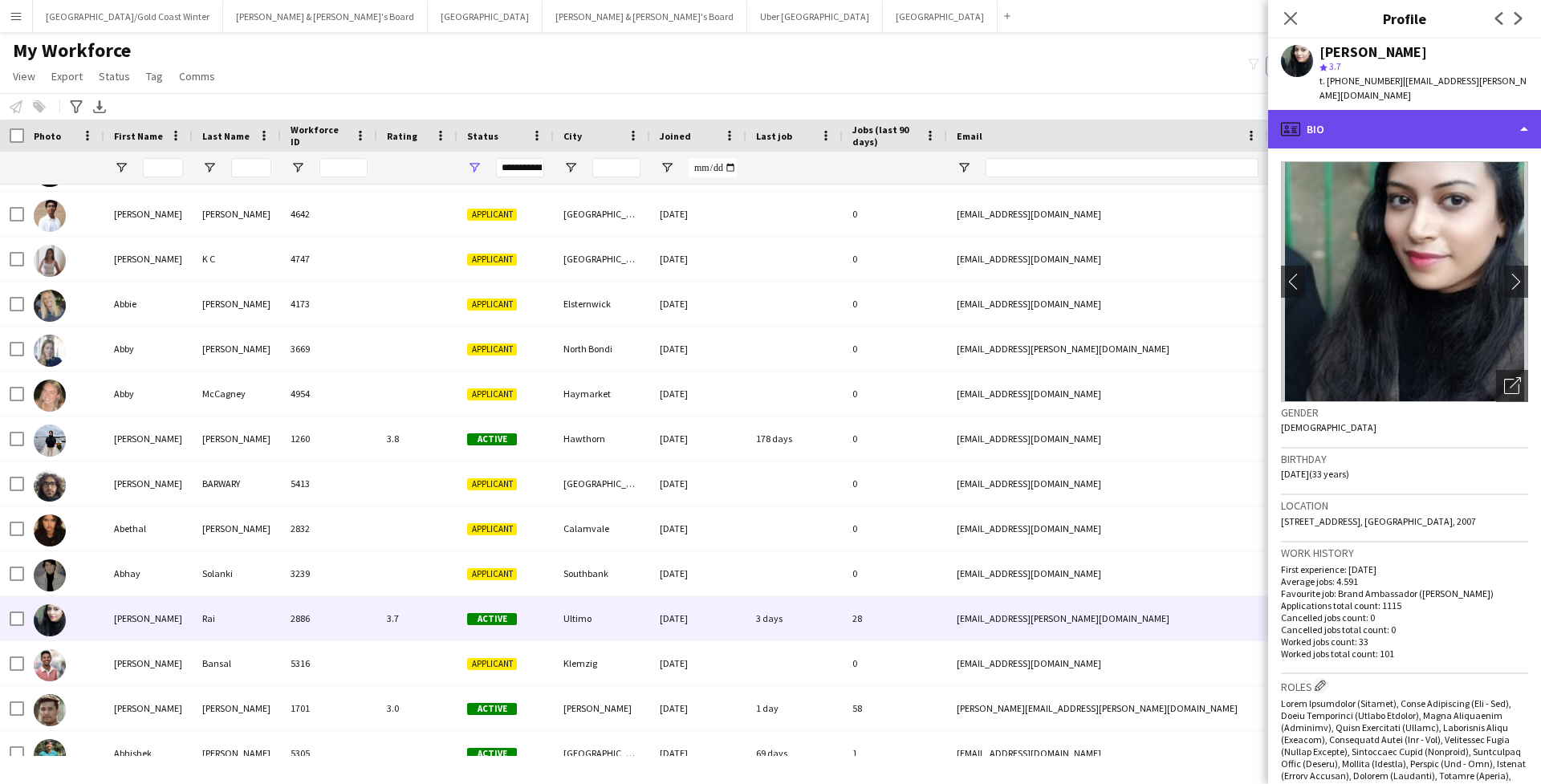
click at [1062, 118] on div "profile Bio" at bounding box center [1404, 129] width 273 height 38
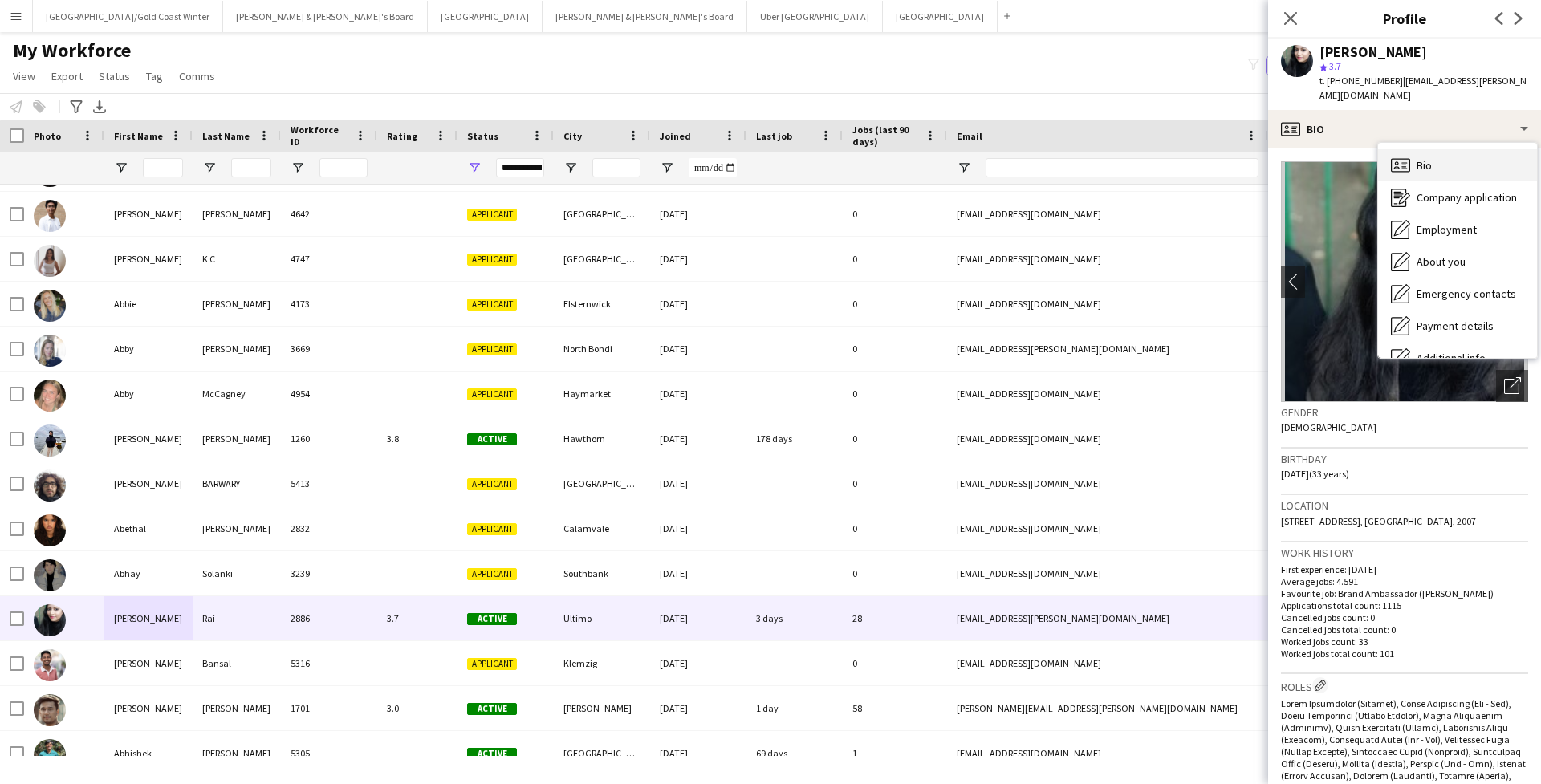
click at [1062, 151] on div "Bio Bio" at bounding box center [1457, 165] width 158 height 32
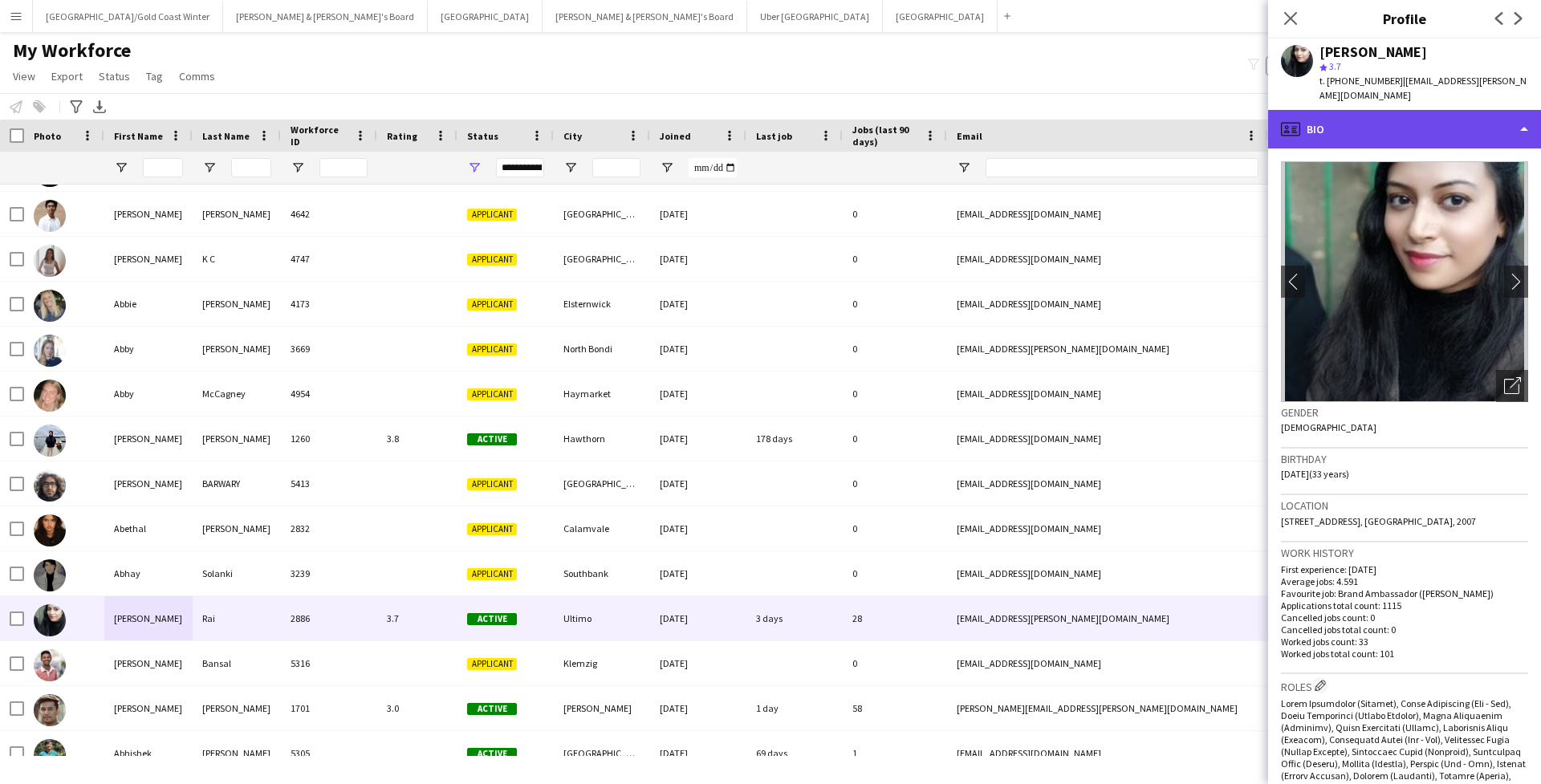
click at [1062, 120] on div "profile Bio" at bounding box center [1404, 129] width 273 height 38
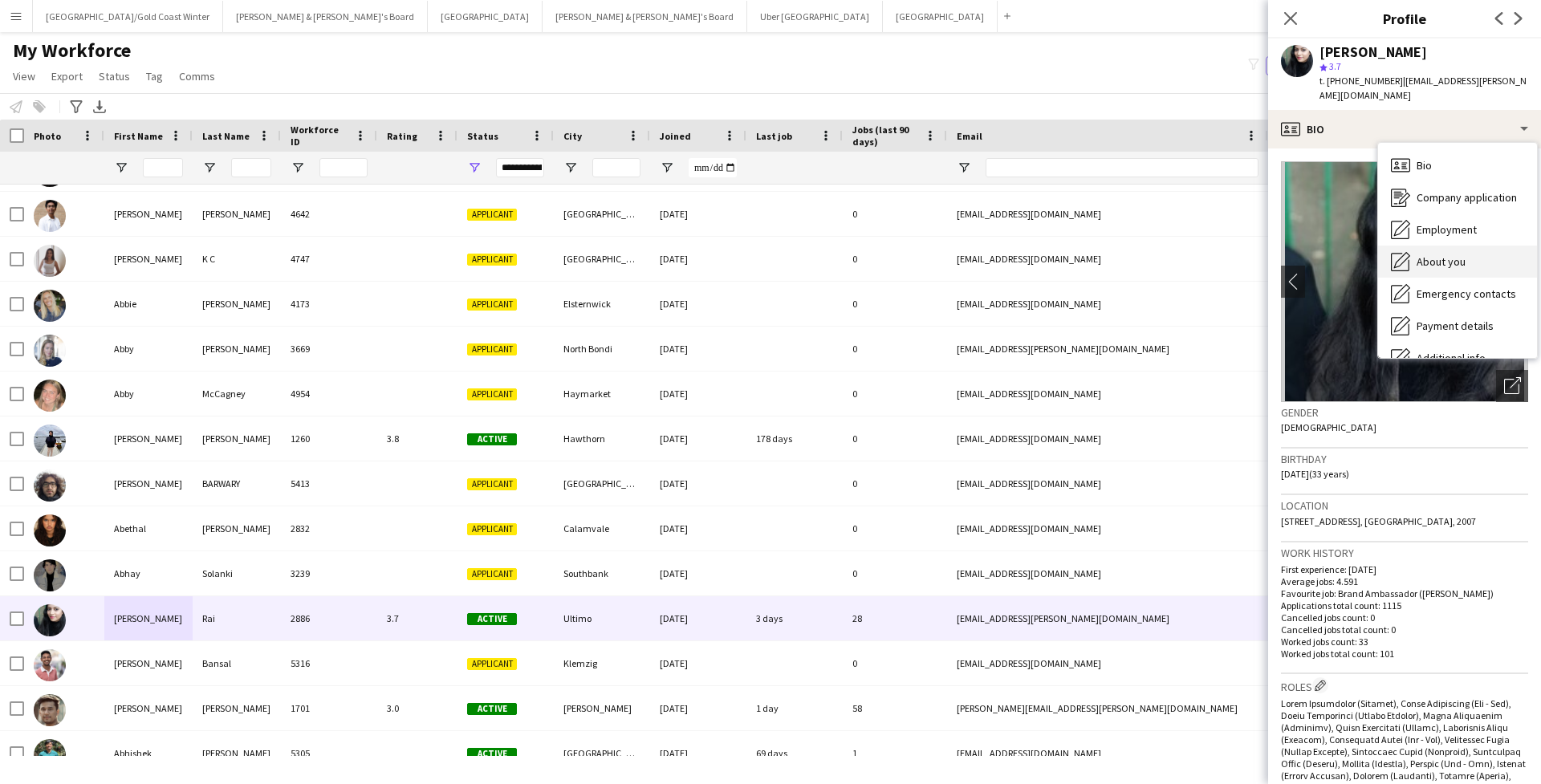
click at [1062, 245] on div "About you About you" at bounding box center [1457, 261] width 158 height 32
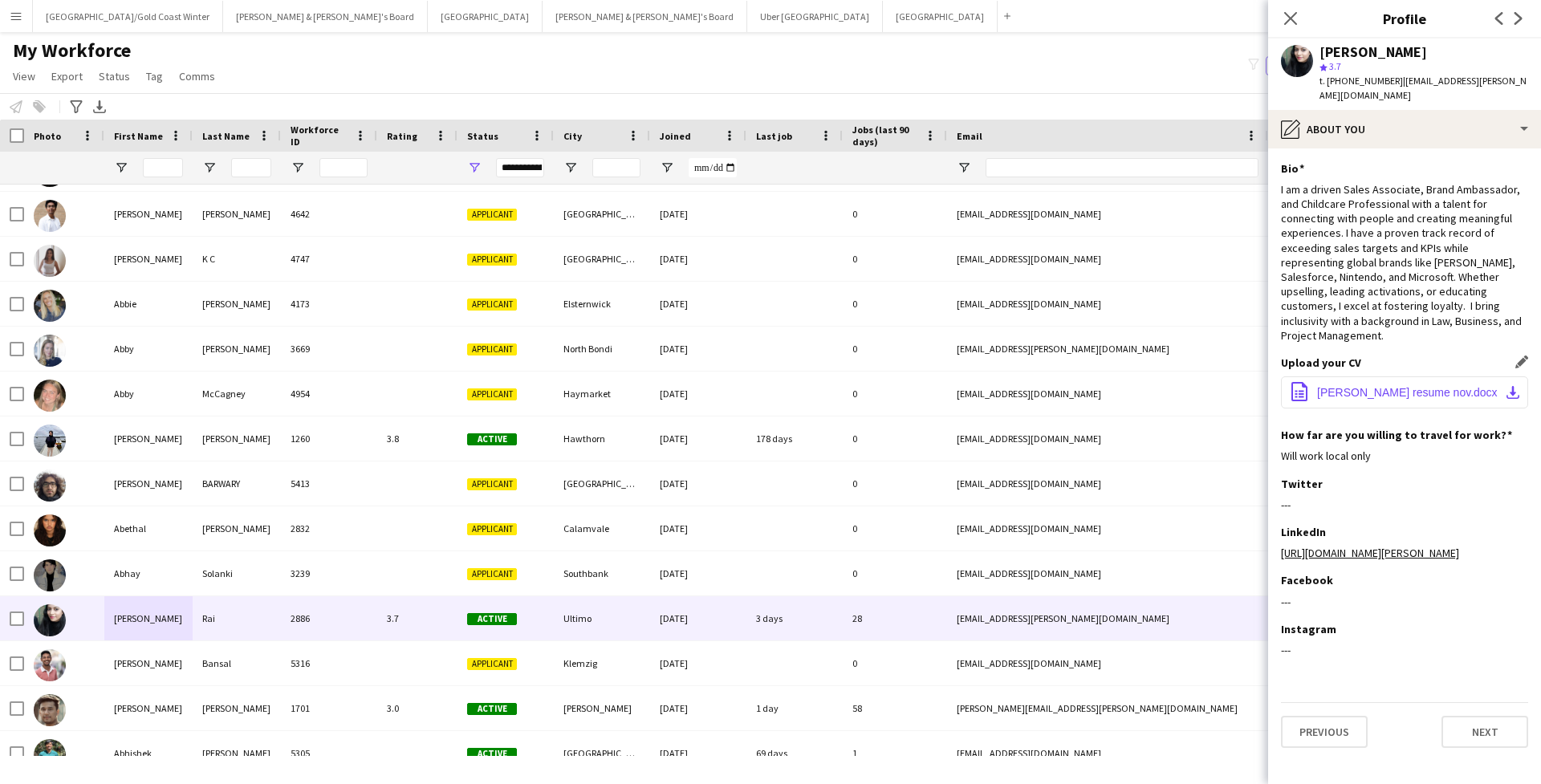
click at [1062, 386] on span "Abhilasha Rai resume nov.docx" at bounding box center [1406, 392] width 180 height 13
click at [1062, 16] on icon at bounding box center [1290, 17] width 16 height 16
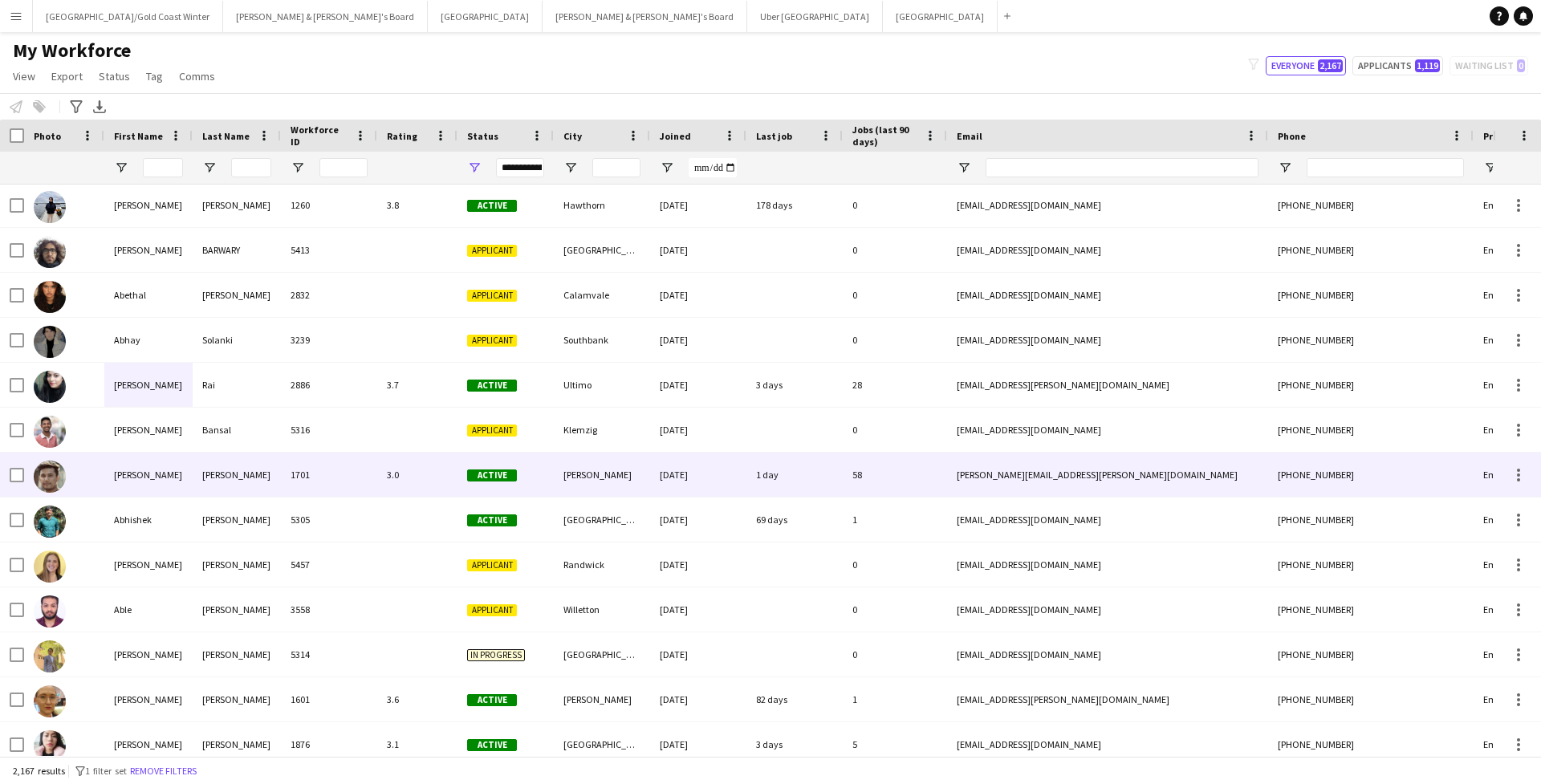
scroll to position [539, 0]
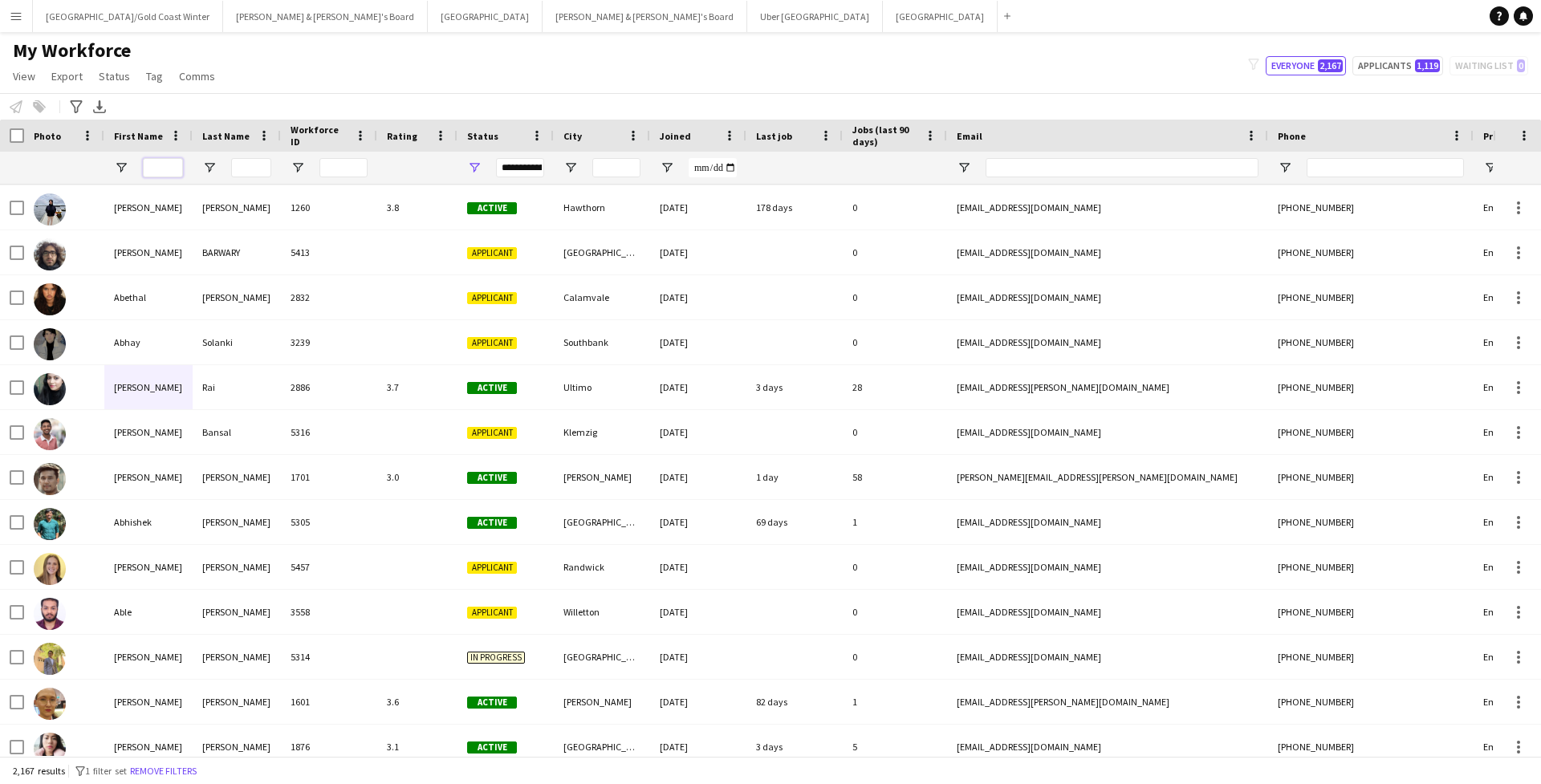
click at [177, 171] on input "First Name Filter Input" at bounding box center [163, 168] width 40 height 19
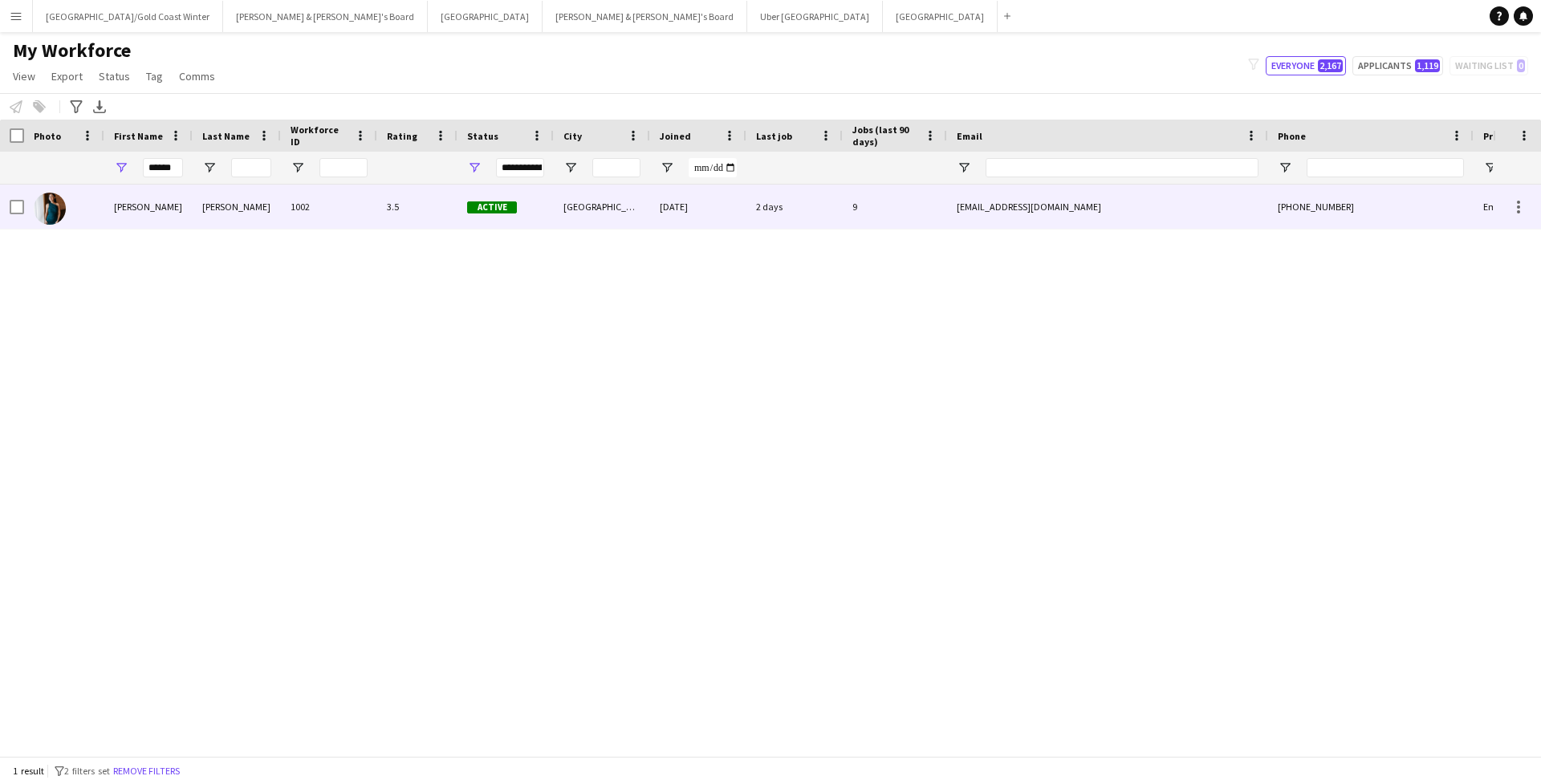
drag, startPoint x: 213, startPoint y: 192, endPoint x: 249, endPoint y: 218, distance: 44.4
click at [249, 218] on div "Gidwani" at bounding box center [236, 206] width 88 height 44
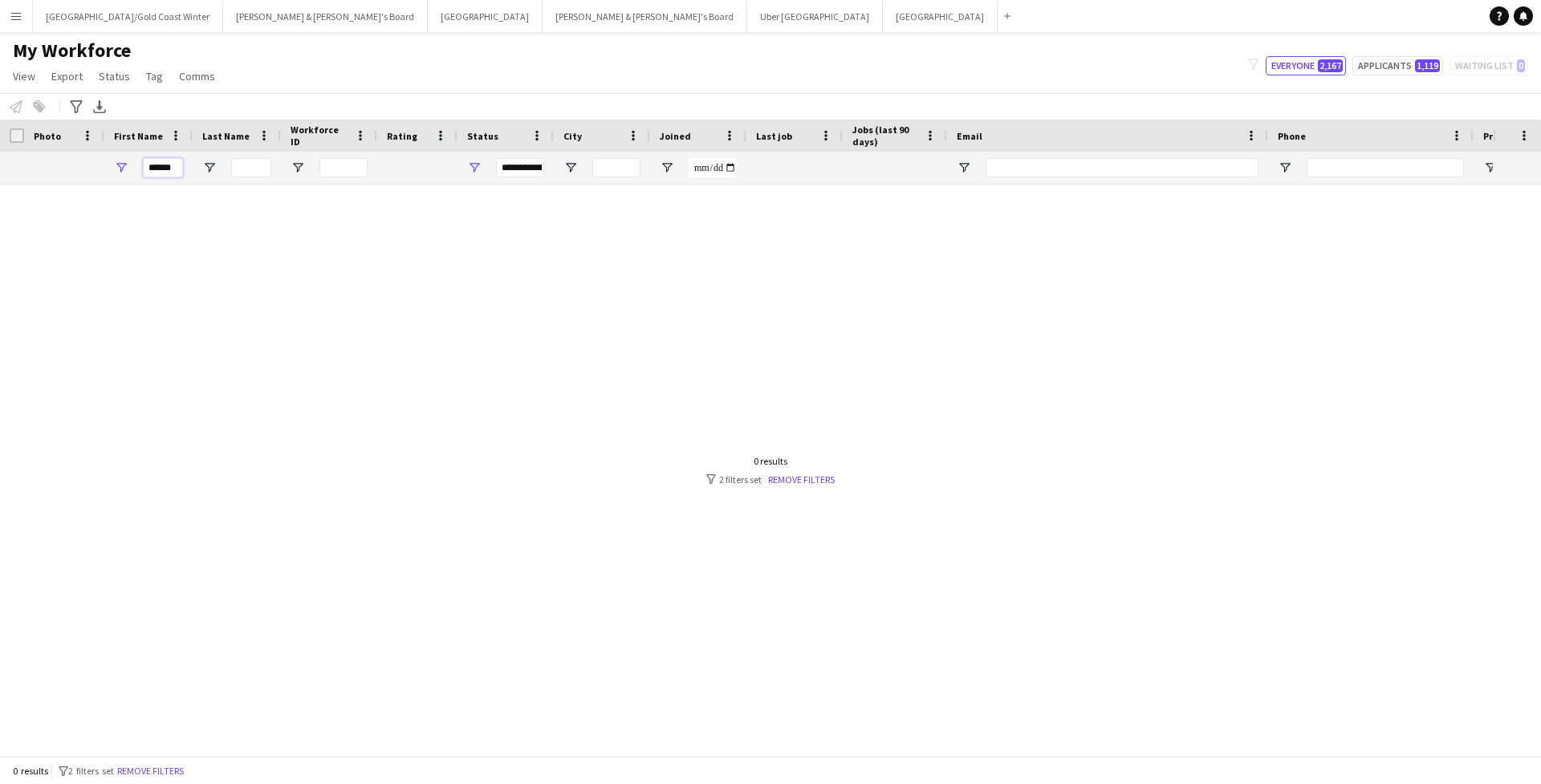
click at [168, 171] on input "******" at bounding box center [163, 168] width 40 height 19
click at [178, 171] on input "******" at bounding box center [163, 168] width 40 height 19
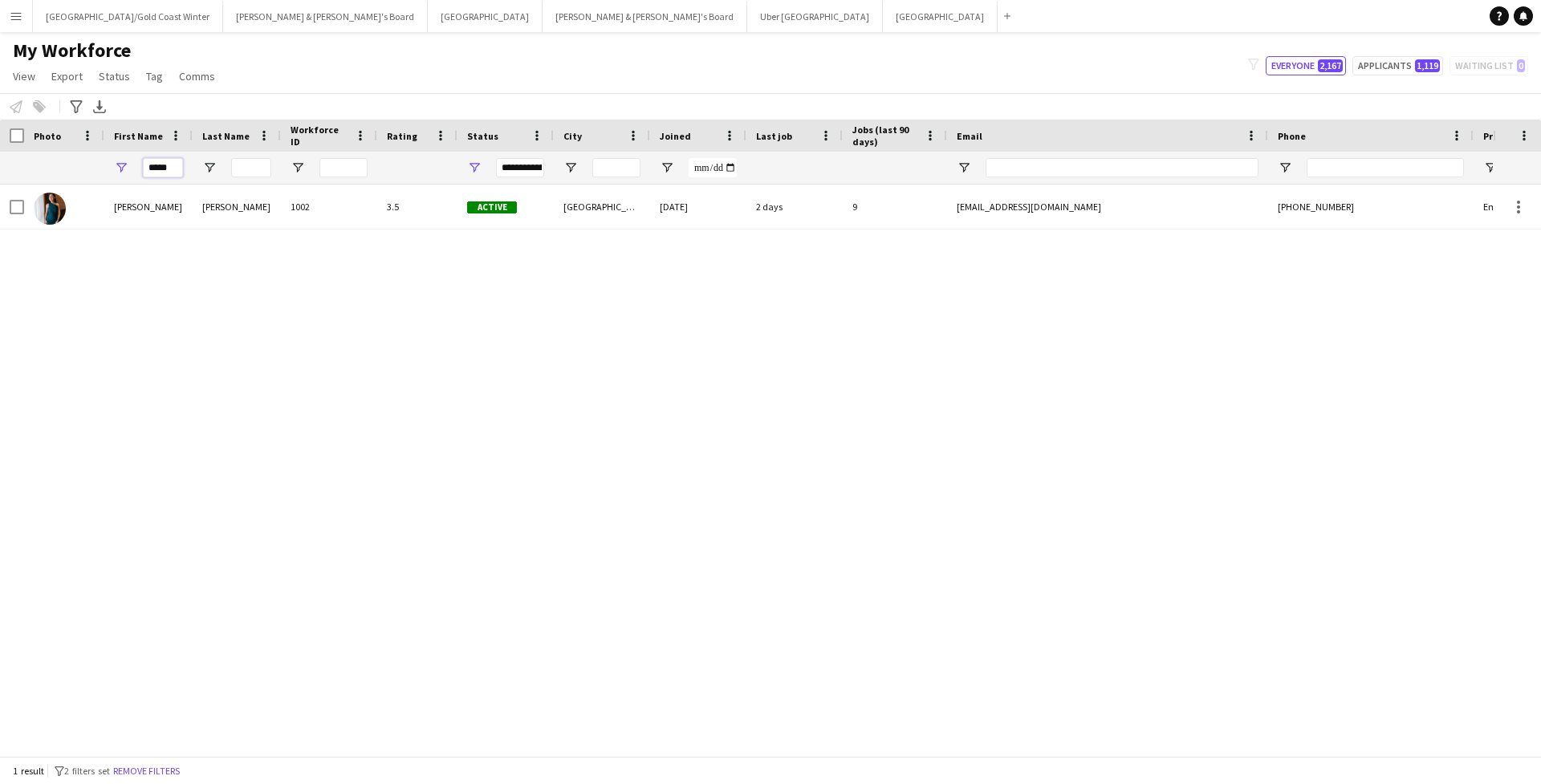
type input "*****"
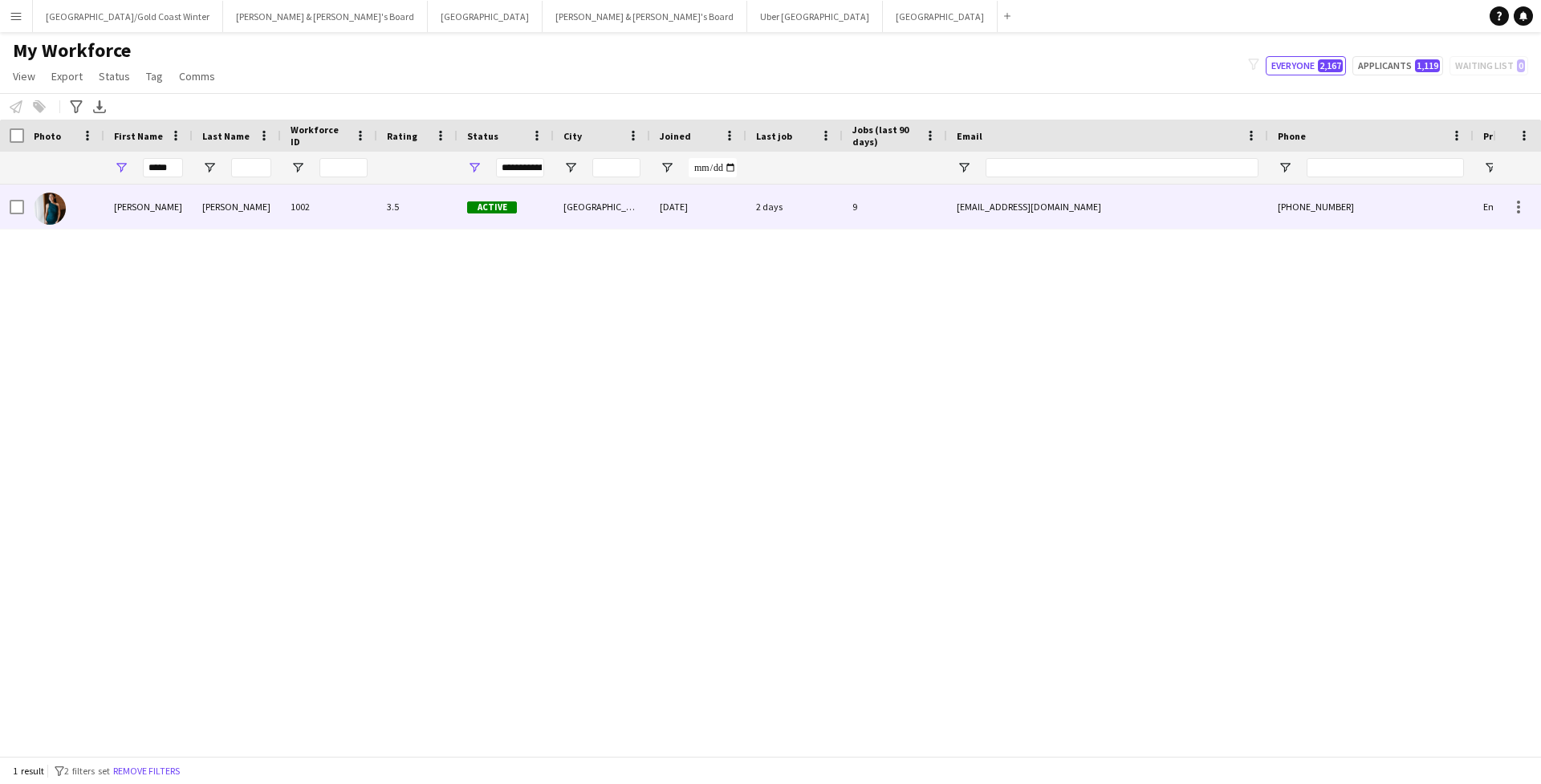
click at [123, 205] on div "Payal" at bounding box center [148, 206] width 88 height 44
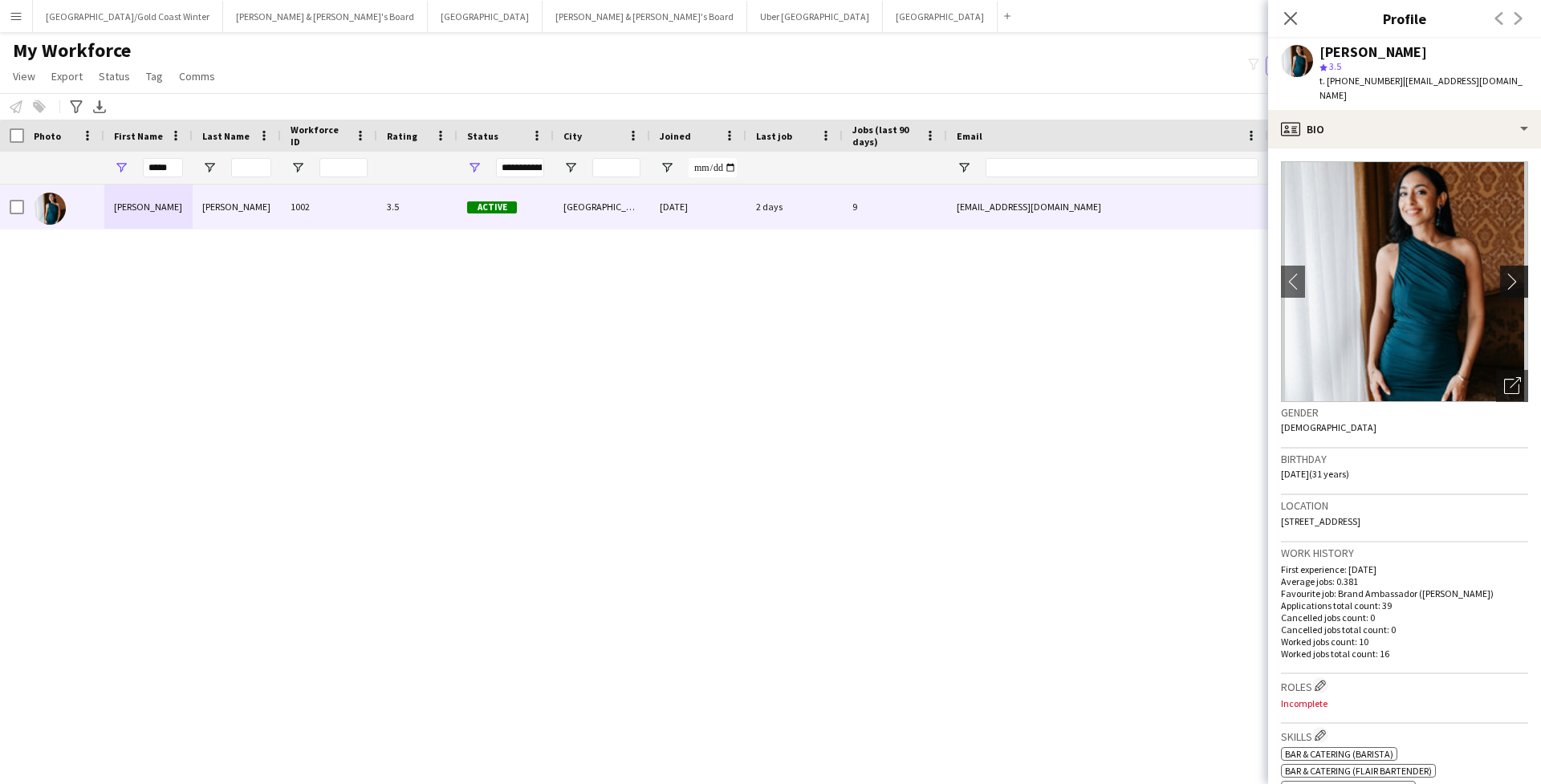
click at [1062, 273] on app-icon "chevron-right" at bounding box center [1516, 281] width 25 height 16
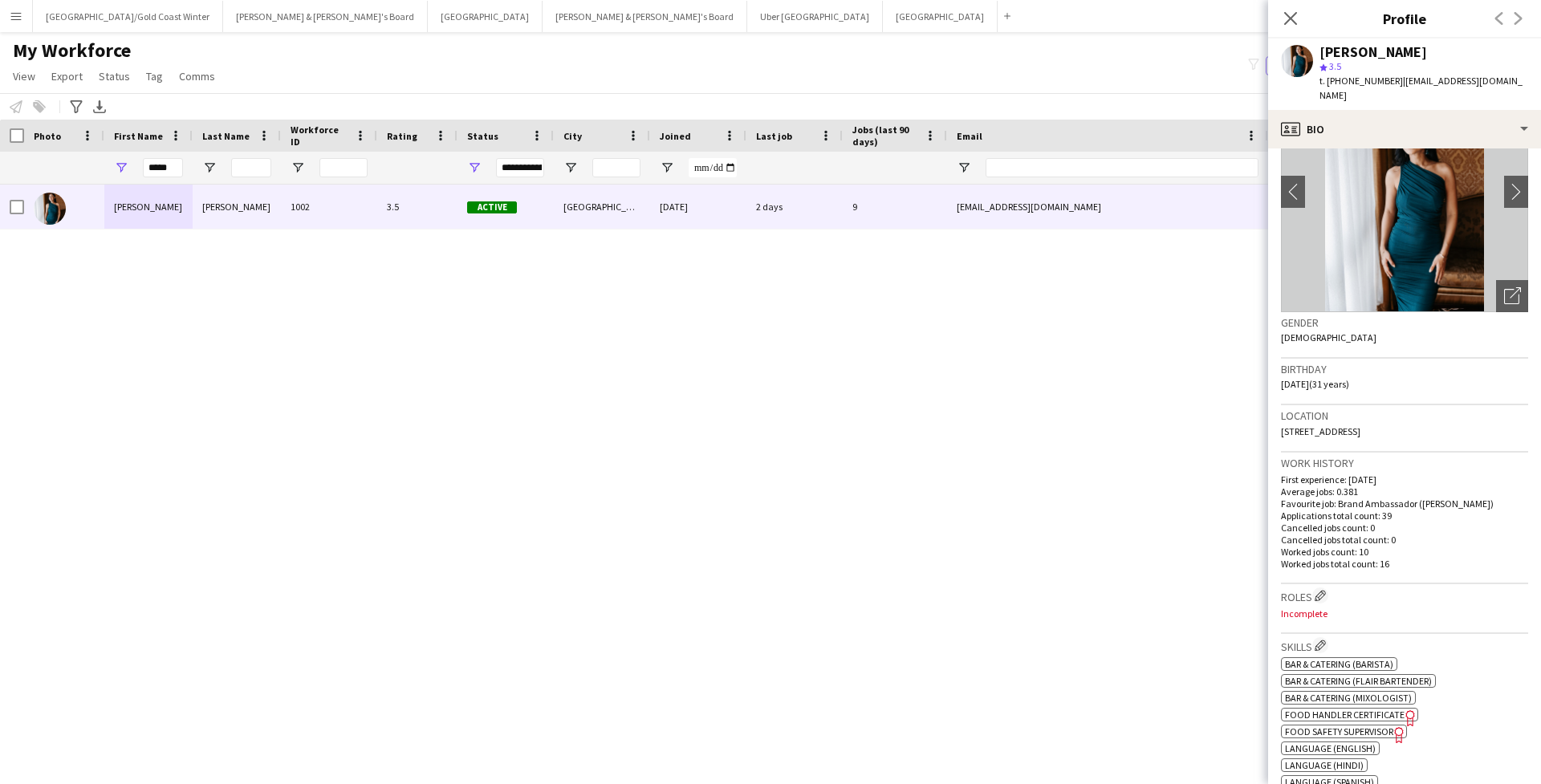
scroll to position [139, 0]
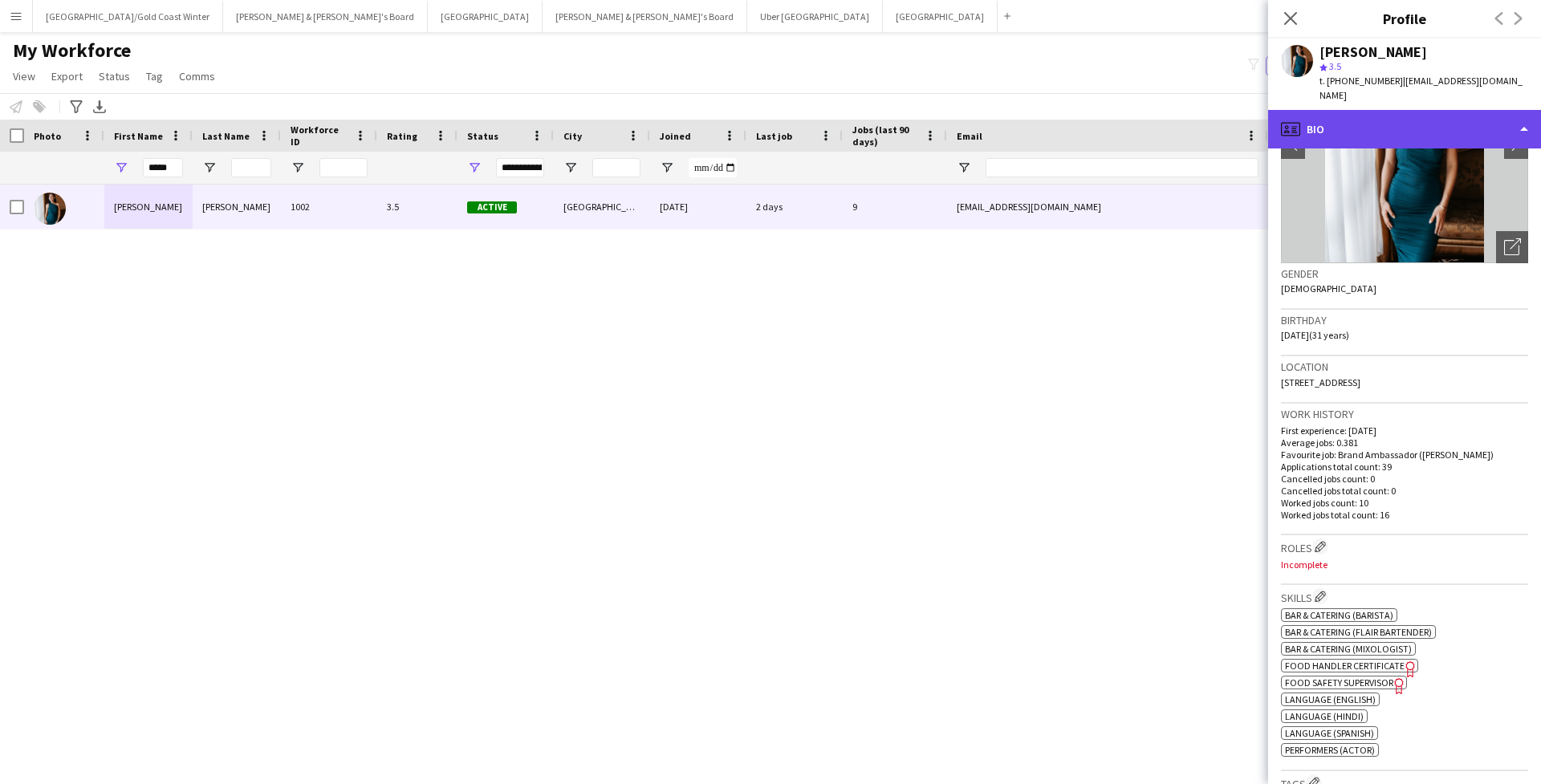
click at [1062, 110] on div "profile Bio" at bounding box center [1404, 129] width 273 height 38
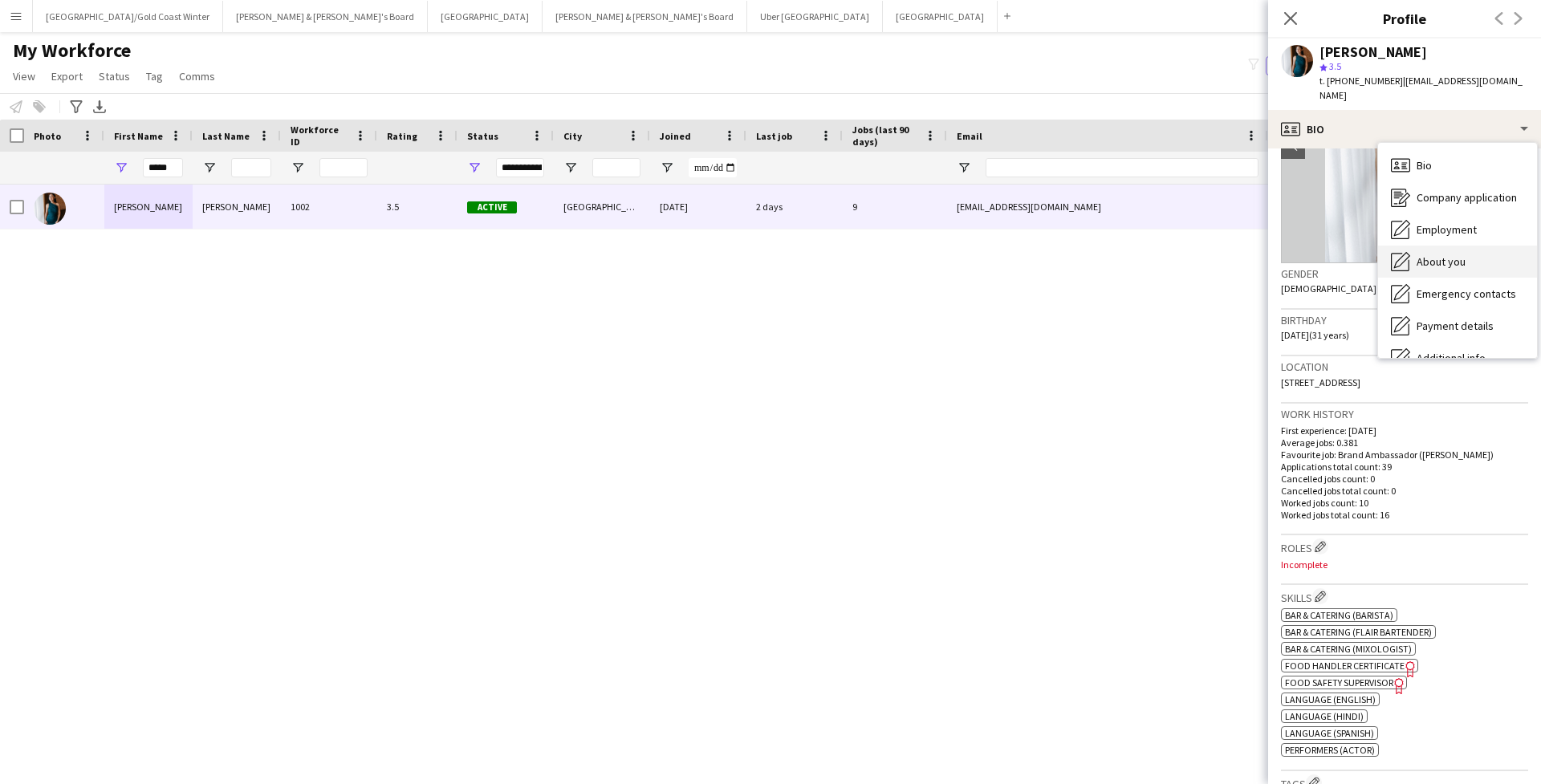
click at [1062, 255] on span "About you" at bounding box center [1440, 262] width 49 height 15
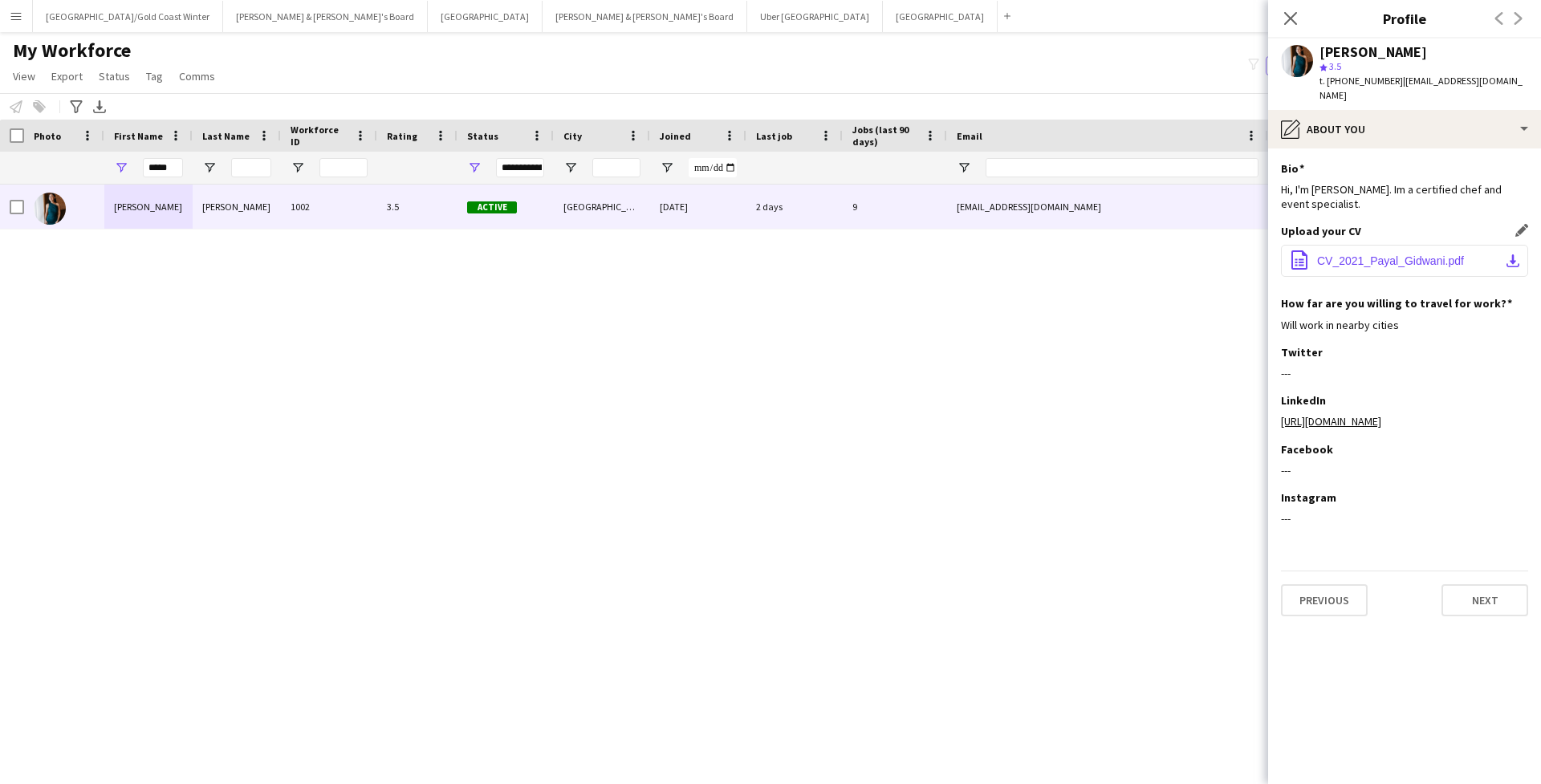
click at [1062, 255] on span "CV_2021_Payal_Gidwani.pdf" at bounding box center [1390, 261] width 147 height 13
click at [1062, 255] on app-icon "download-bottom" at bounding box center [1513, 261] width 13 height 13
click at [542, 14] on button "Neil & Jenny's Board Close" at bounding box center [644, 16] width 204 height 31
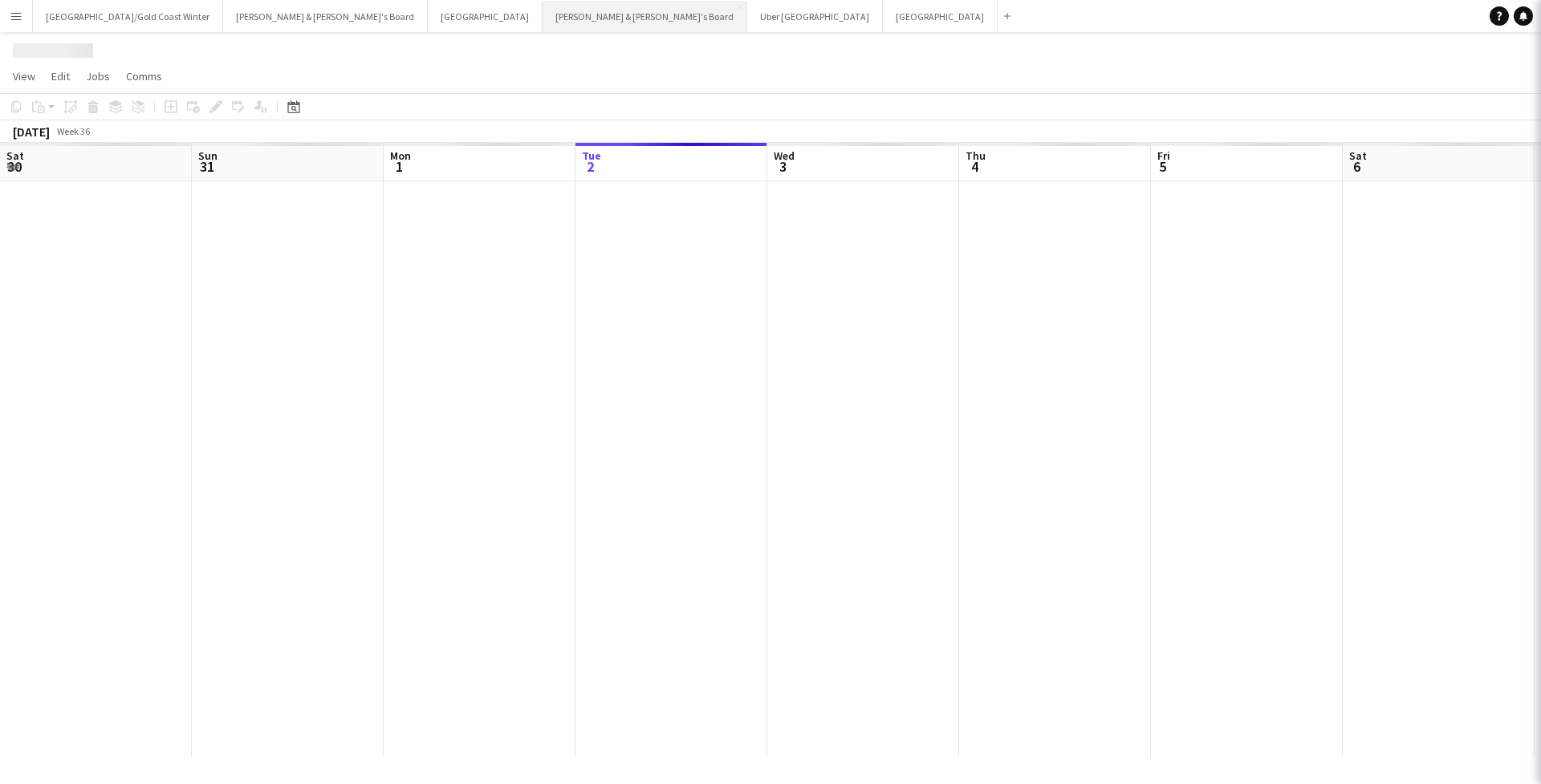
scroll to position [0, 384]
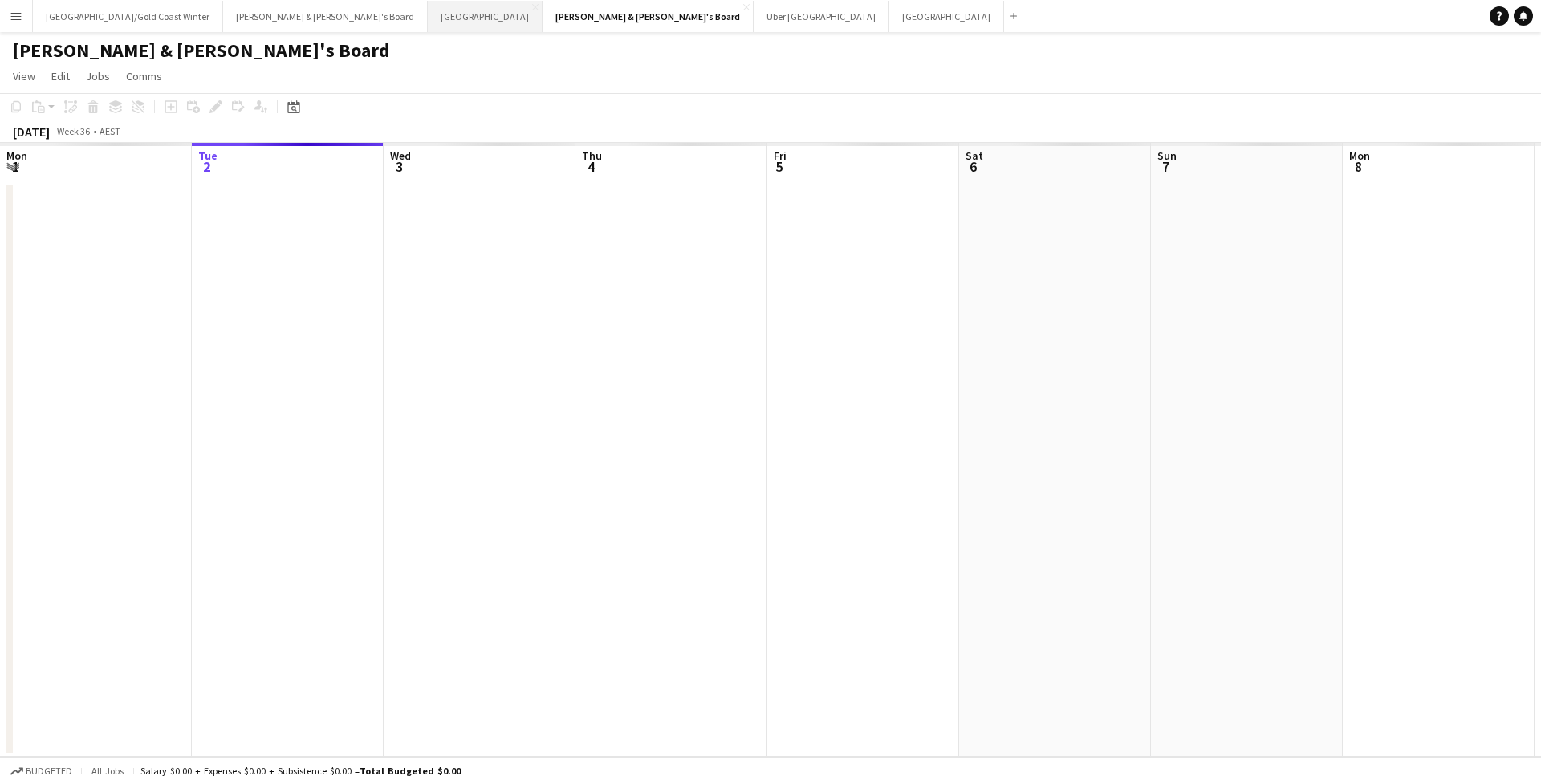
click at [428, 14] on button "Sydney Close" at bounding box center [485, 16] width 115 height 31
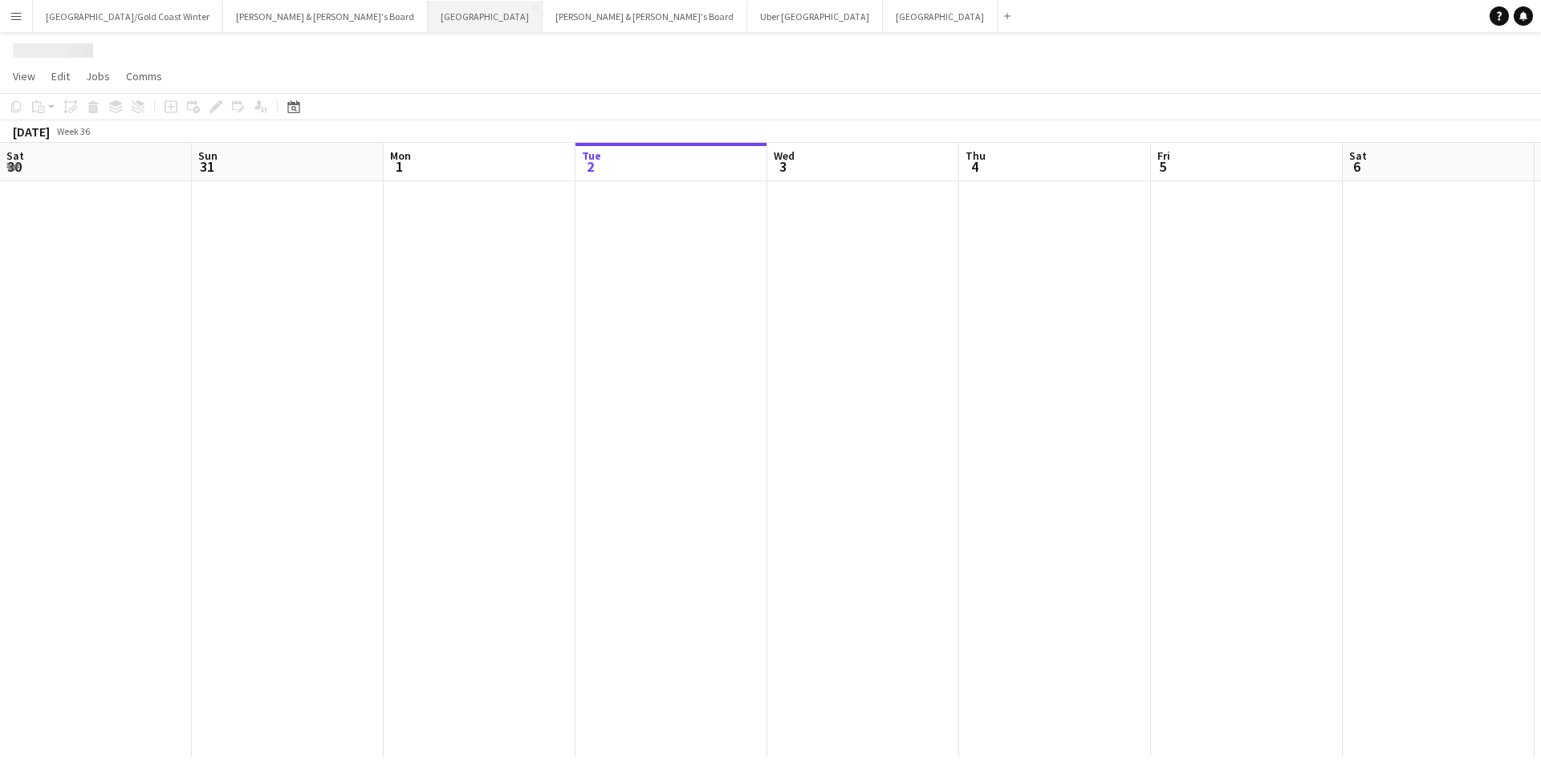
scroll to position [0, 384]
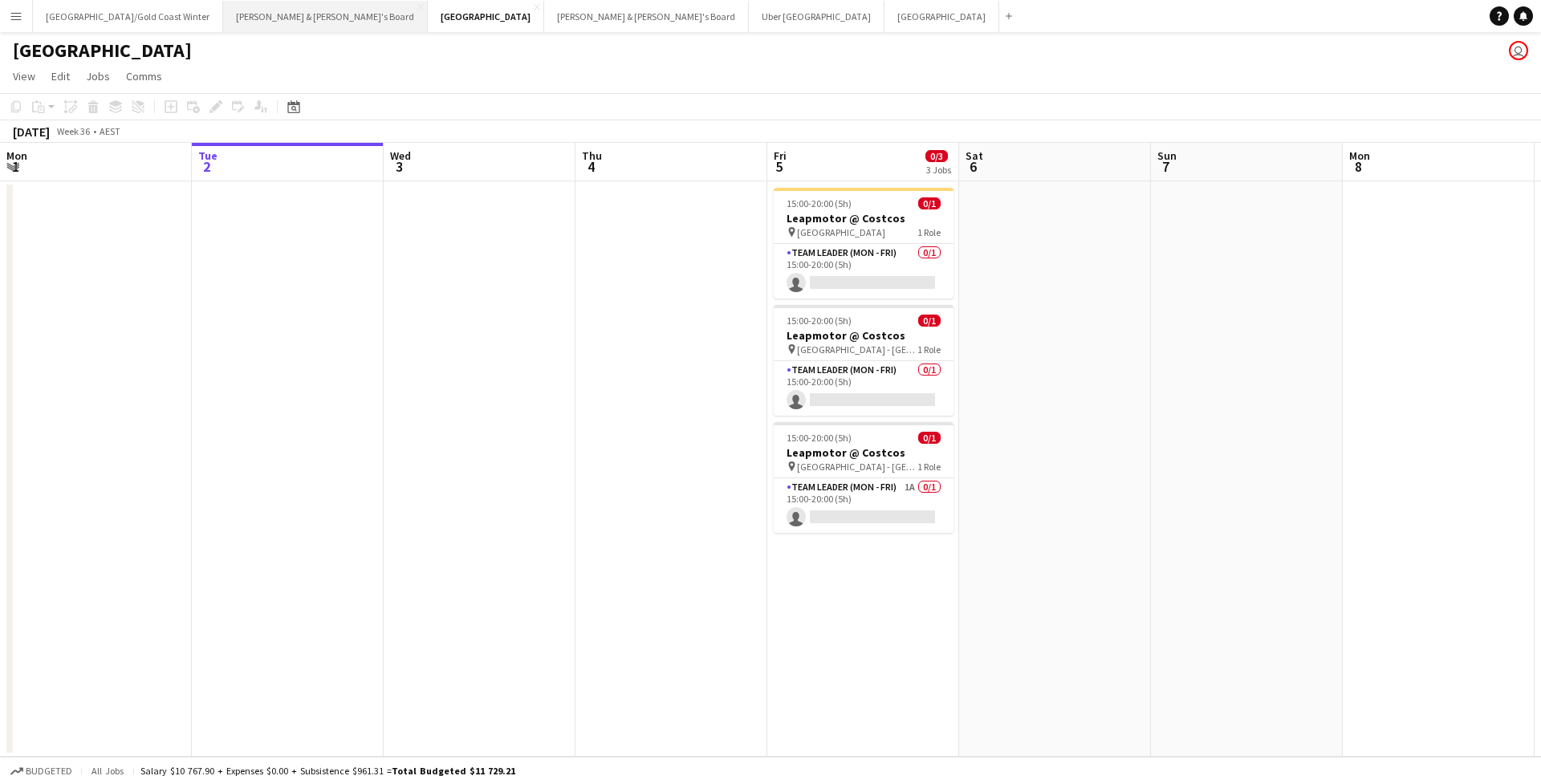
click at [262, 23] on button "James & Arrence's Board Close" at bounding box center [325, 16] width 204 height 31
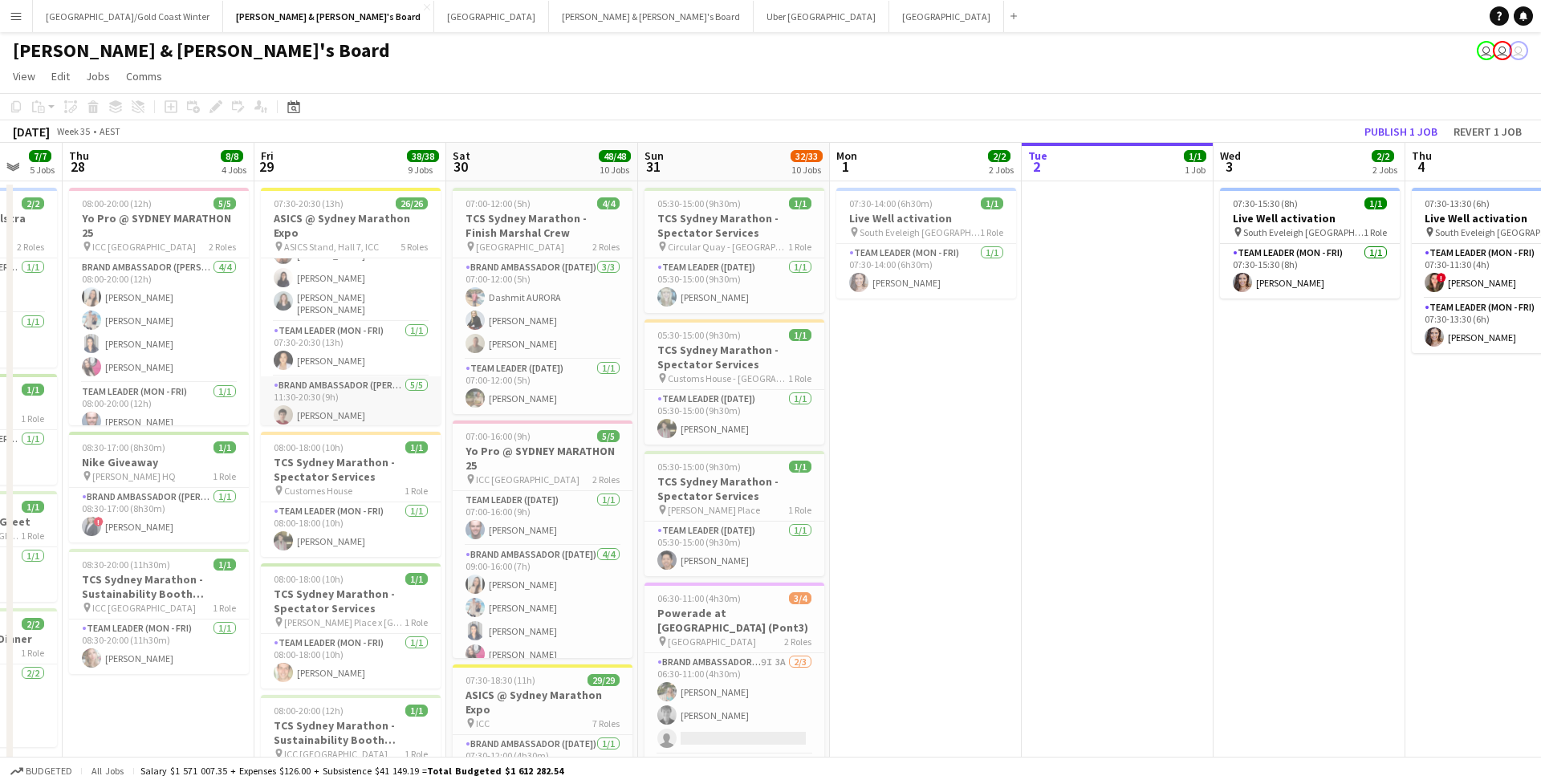
scroll to position [508, 0]
click at [0, 16] on button "Menu" at bounding box center [16, 16] width 32 height 32
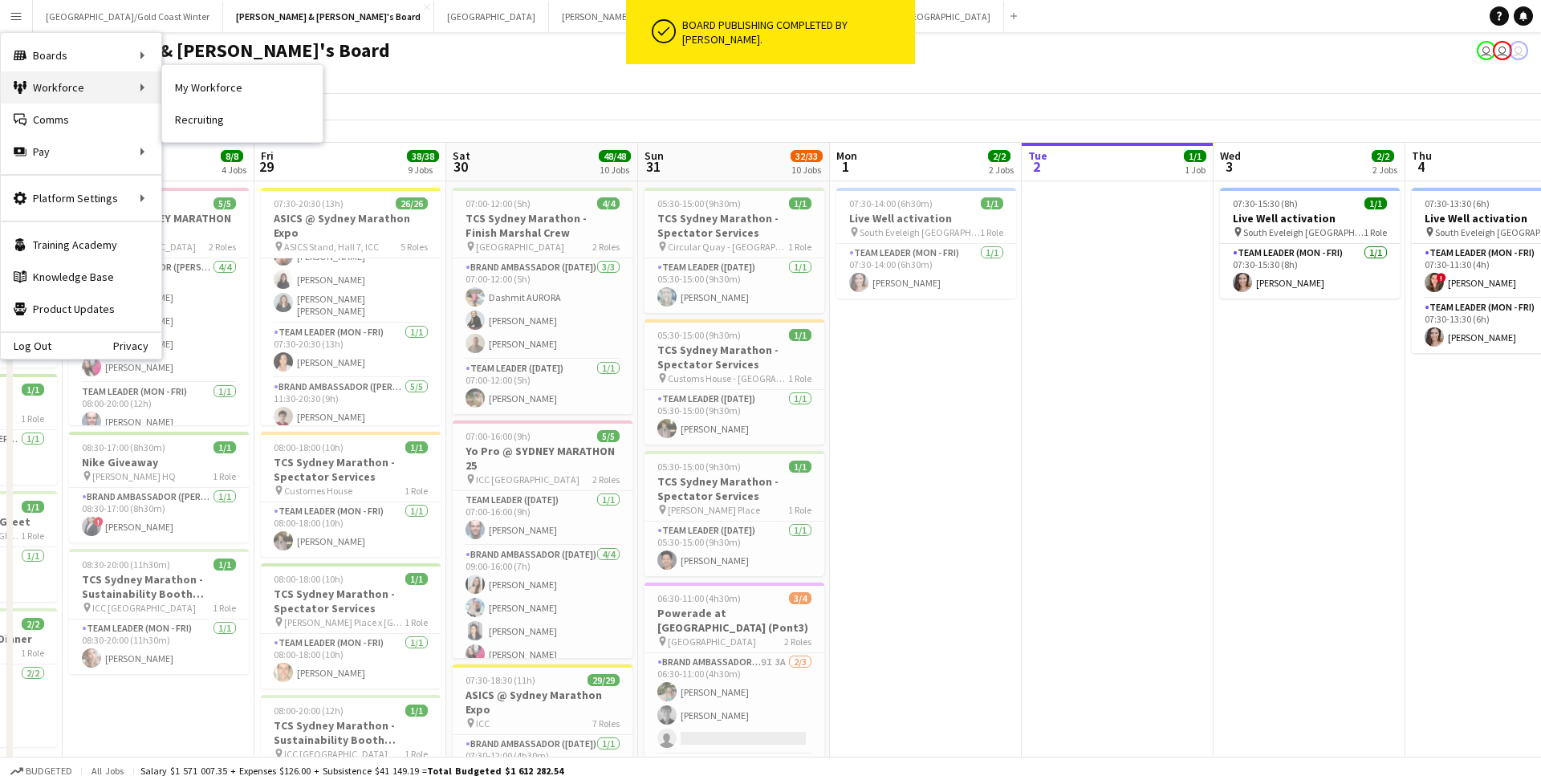
click at [79, 87] on div "Workforce Workforce" at bounding box center [81, 87] width 160 height 32
click at [197, 92] on link "My Workforce" at bounding box center [242, 87] width 160 height 32
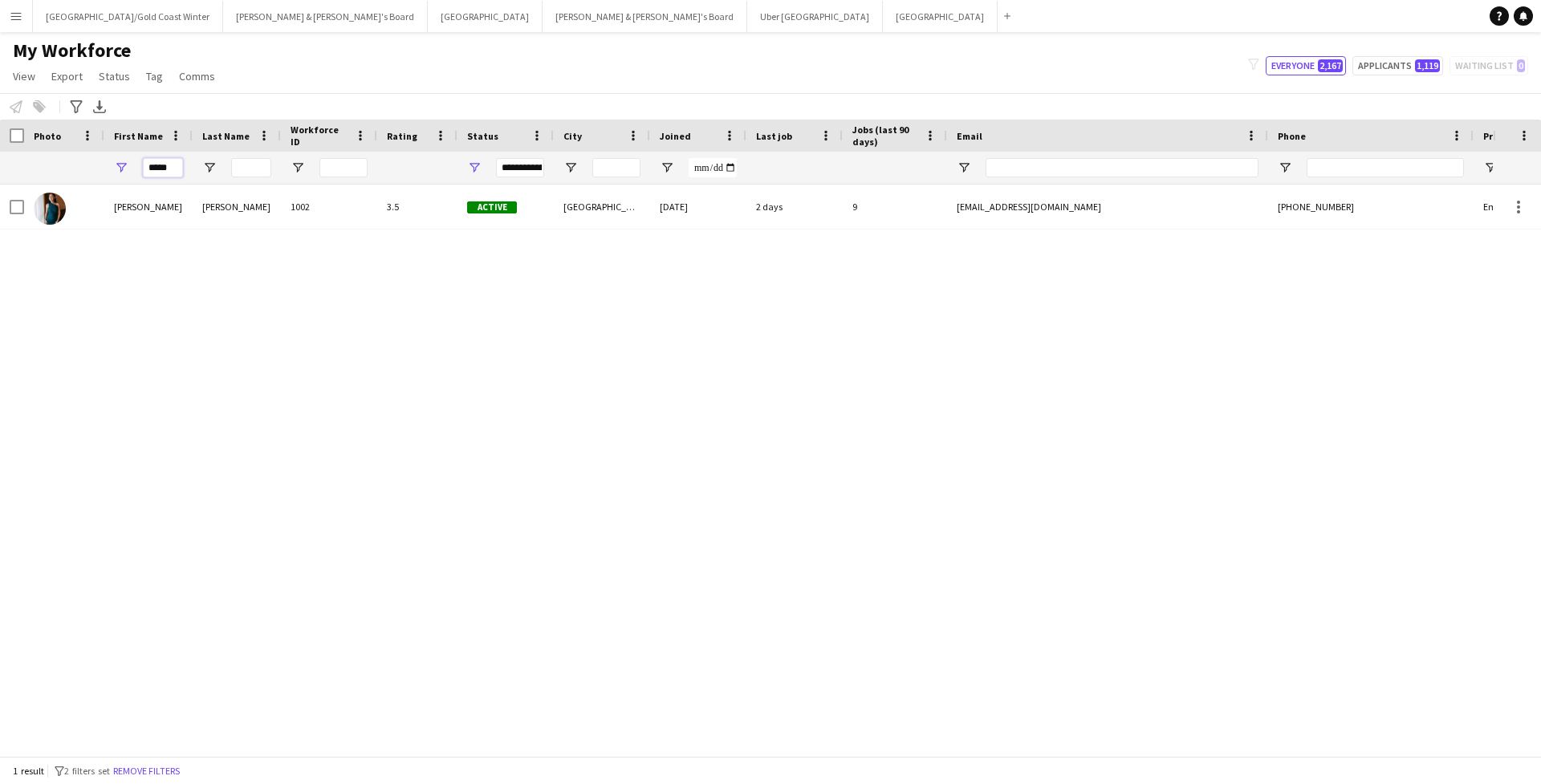
click at [162, 166] on input "*****" at bounding box center [163, 168] width 40 height 19
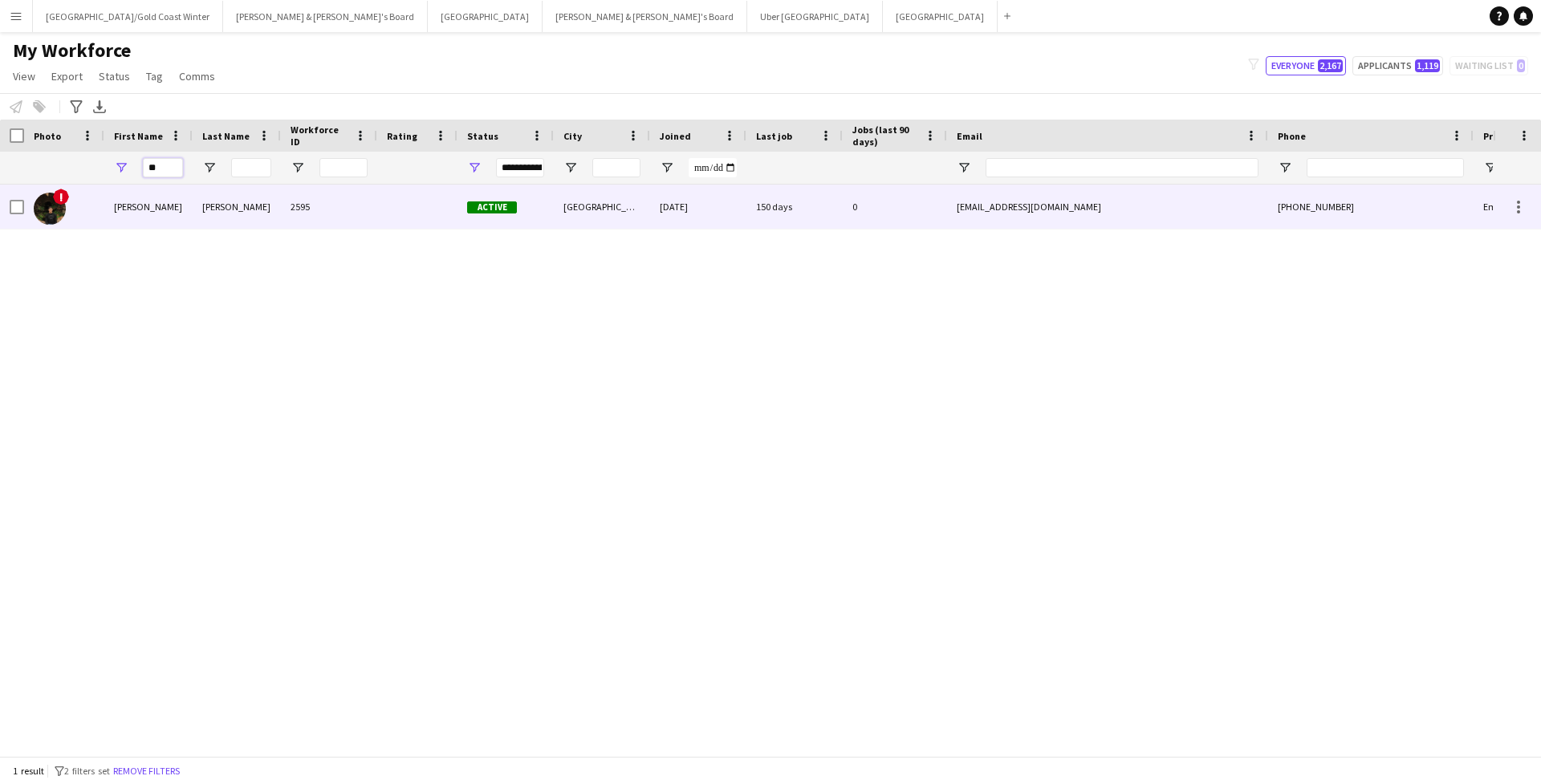
type input "*"
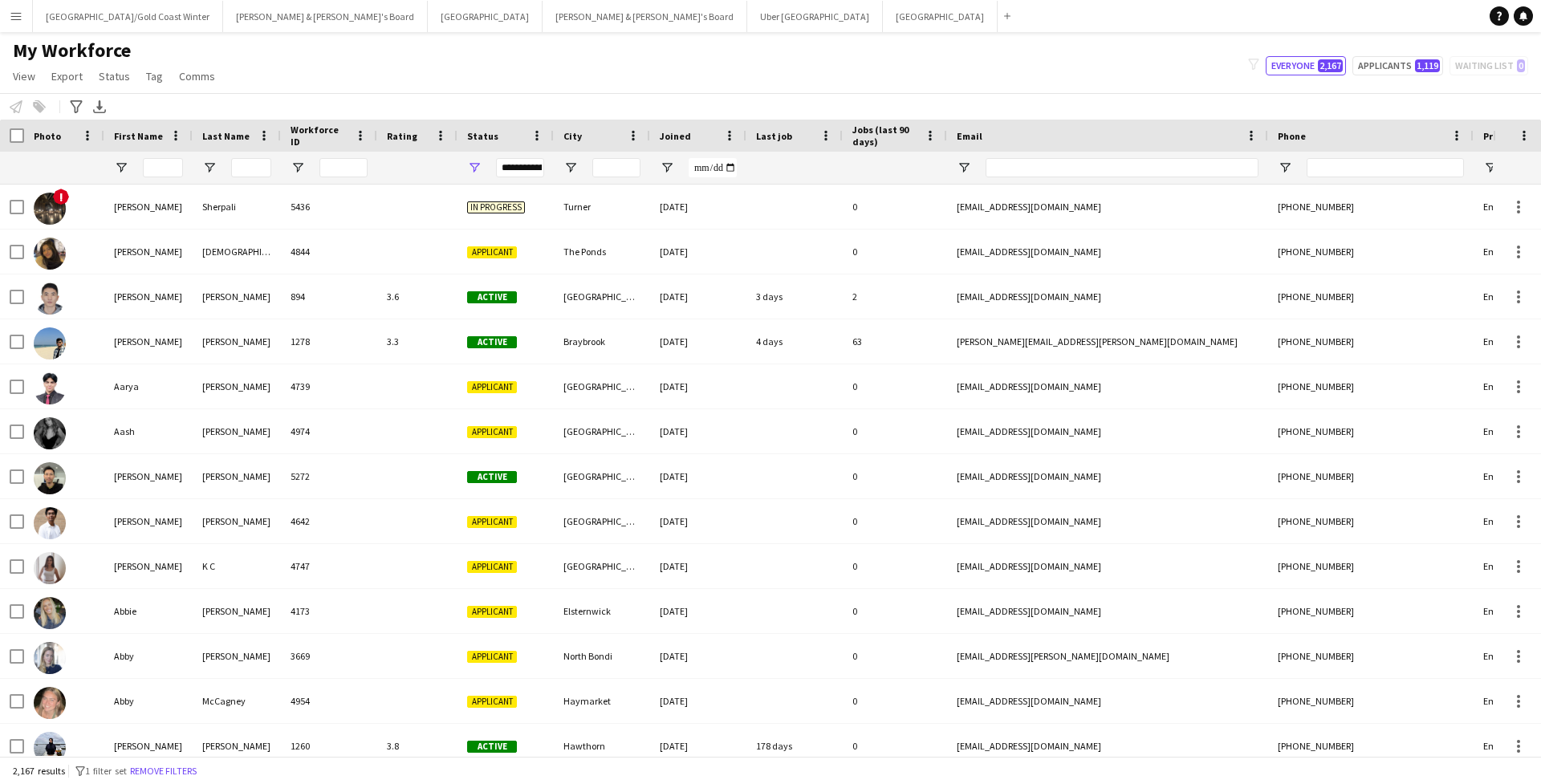
click at [13, 18] on app-icon "Menu" at bounding box center [16, 16] width 13 height 13
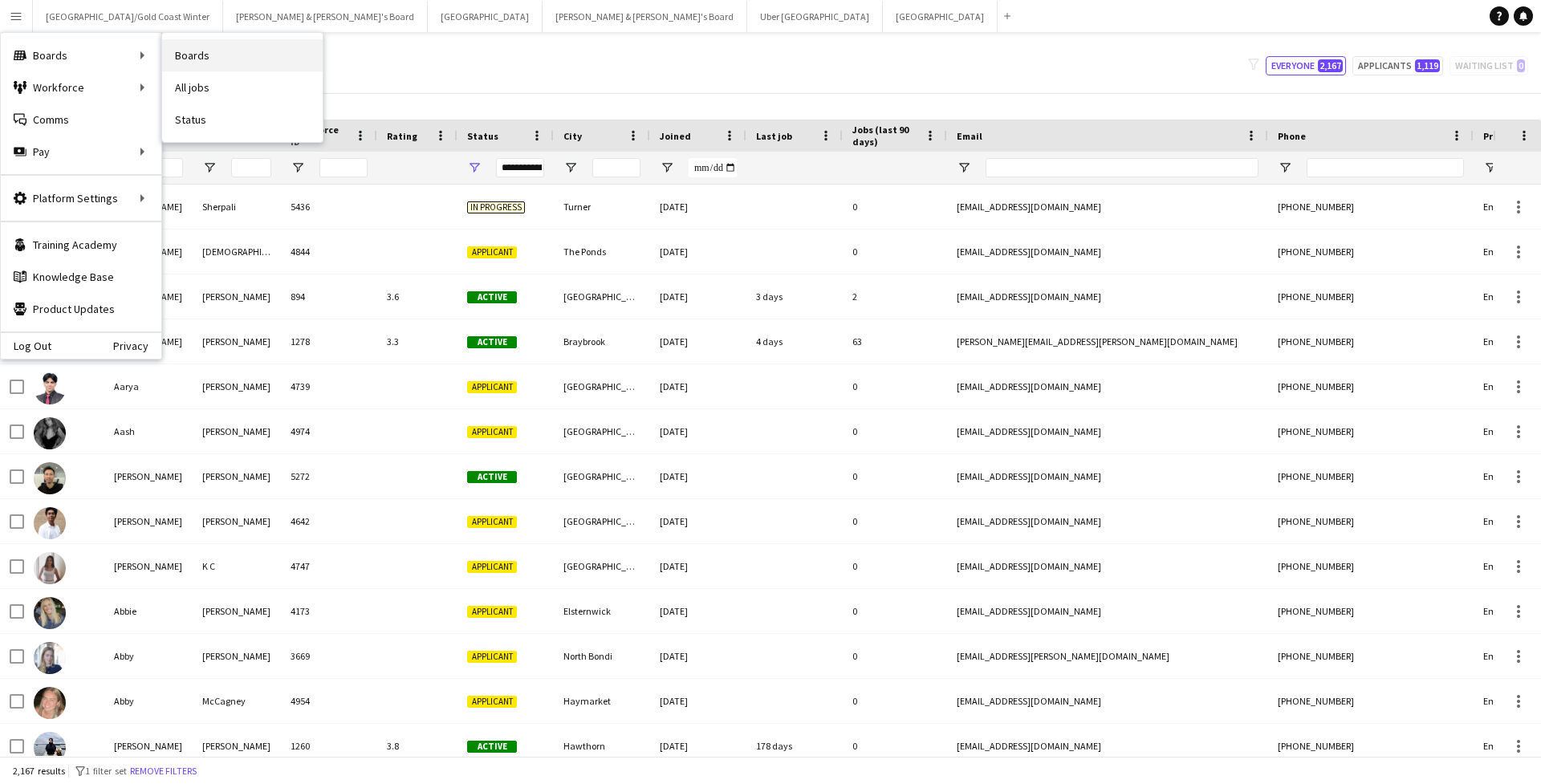
click at [221, 53] on link "Boards" at bounding box center [242, 55] width 160 height 32
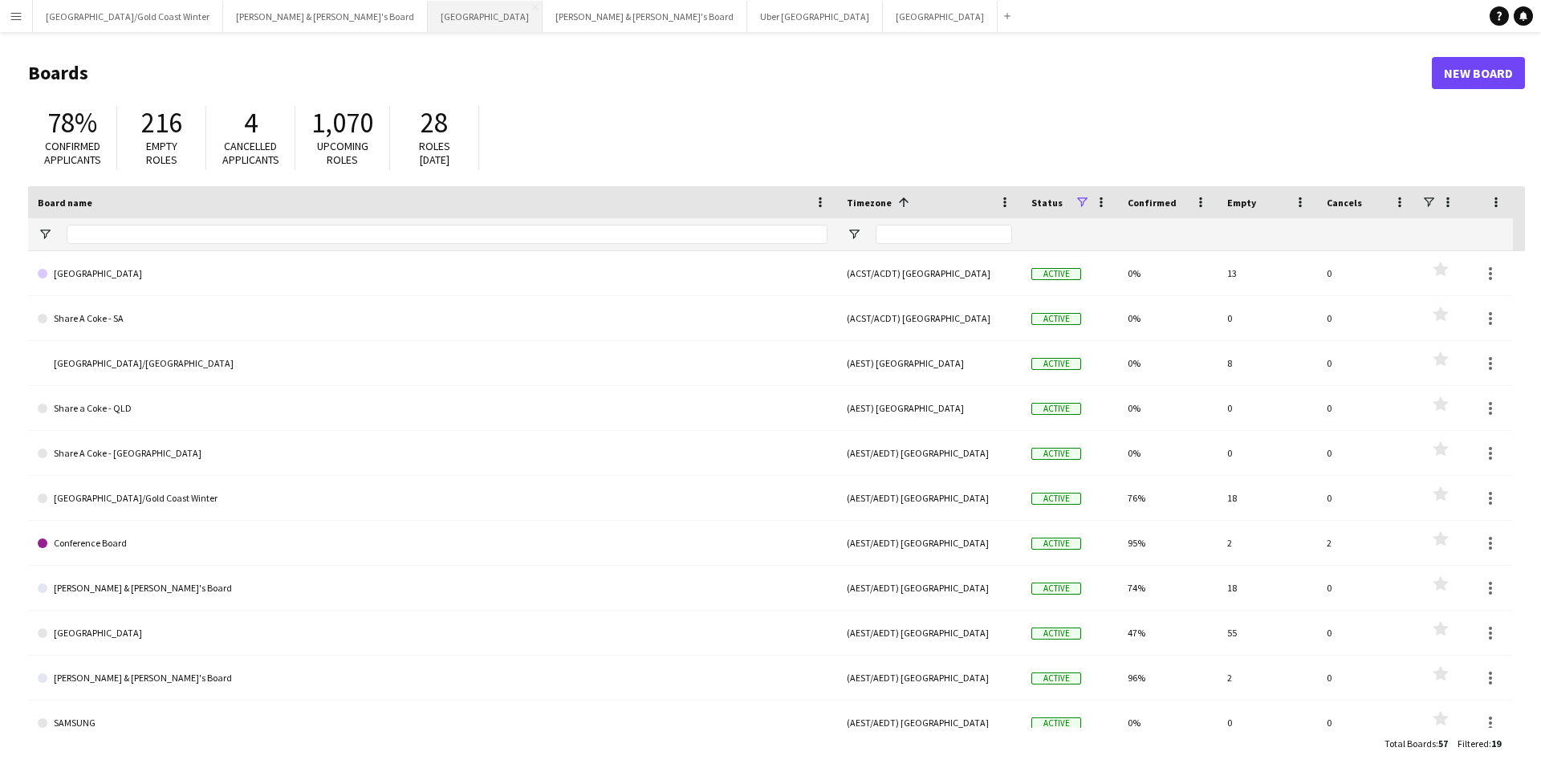
click at [428, 23] on button "Sydney Close" at bounding box center [485, 16] width 115 height 31
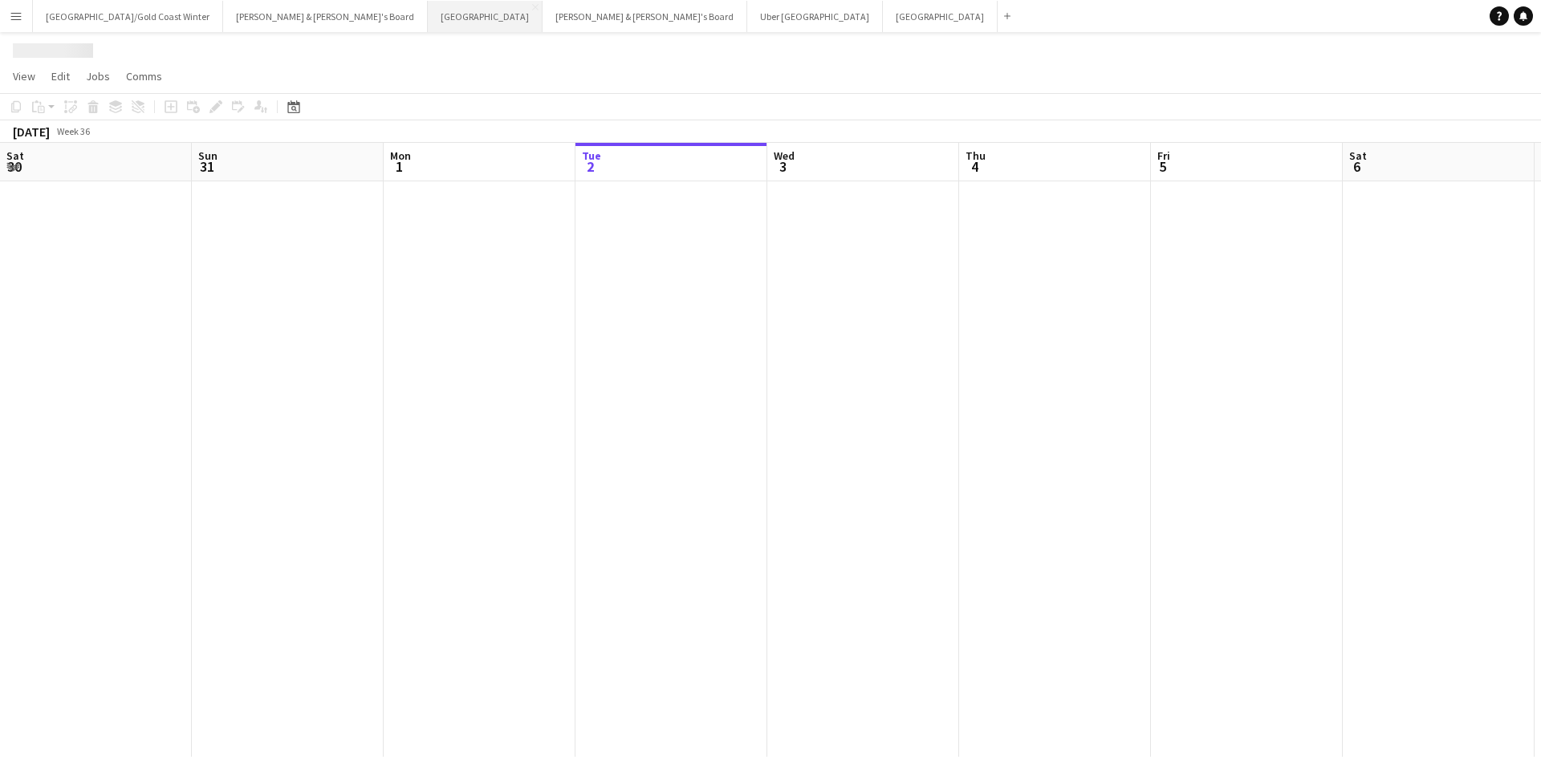
scroll to position [0, 384]
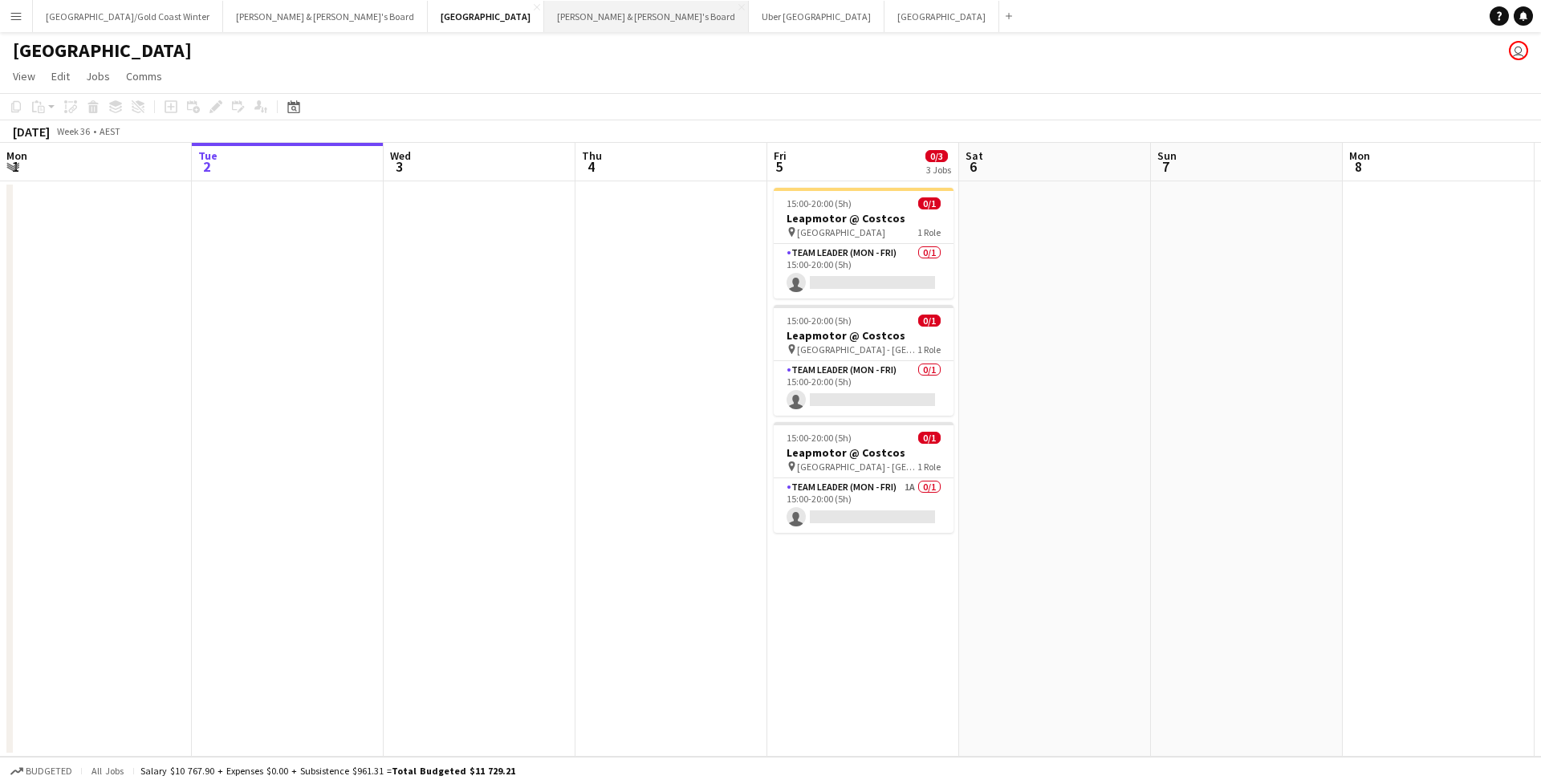
click at [544, 22] on button "Neil & Jenny's Board Close" at bounding box center [646, 16] width 204 height 31
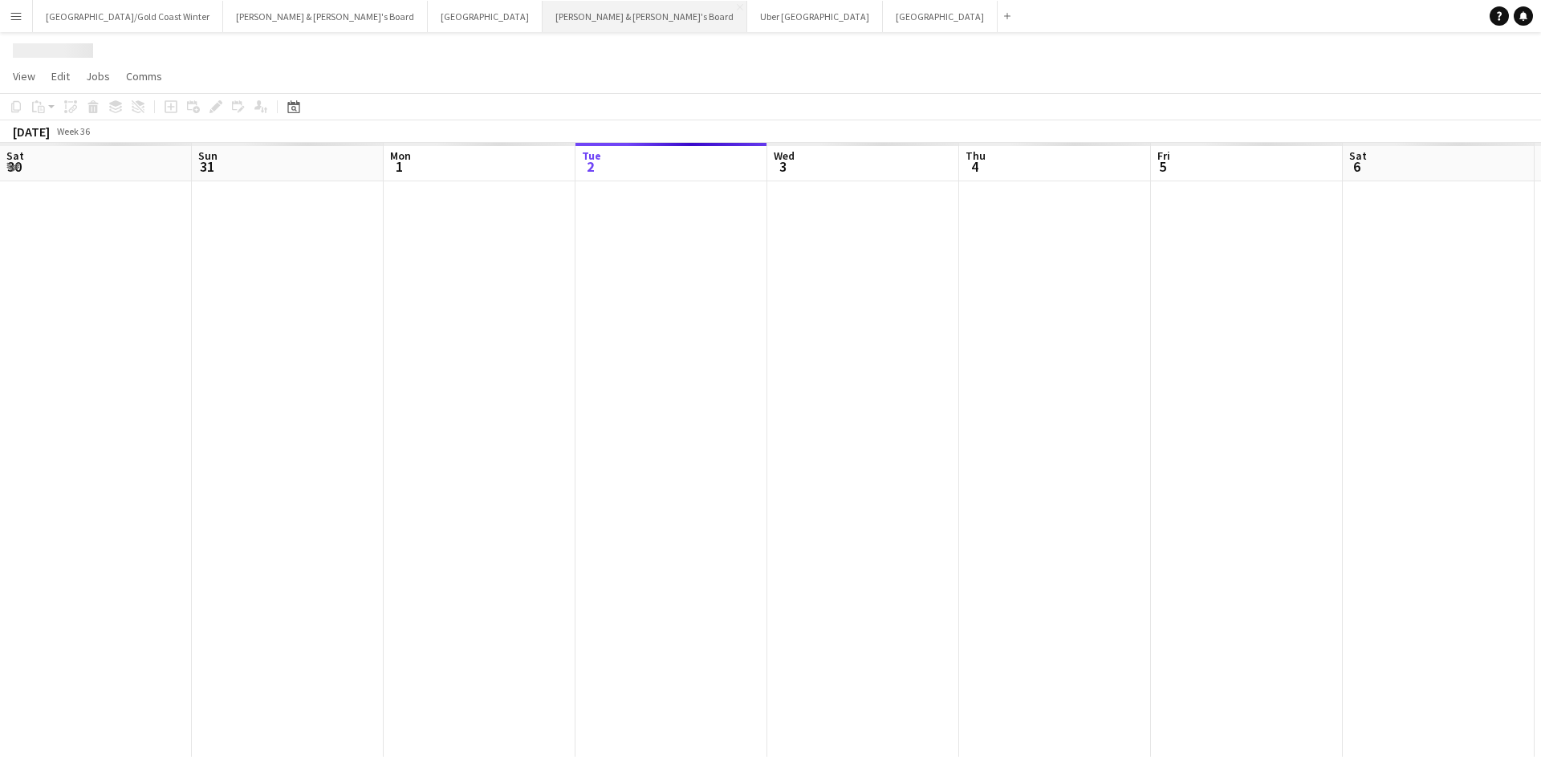
scroll to position [0, 384]
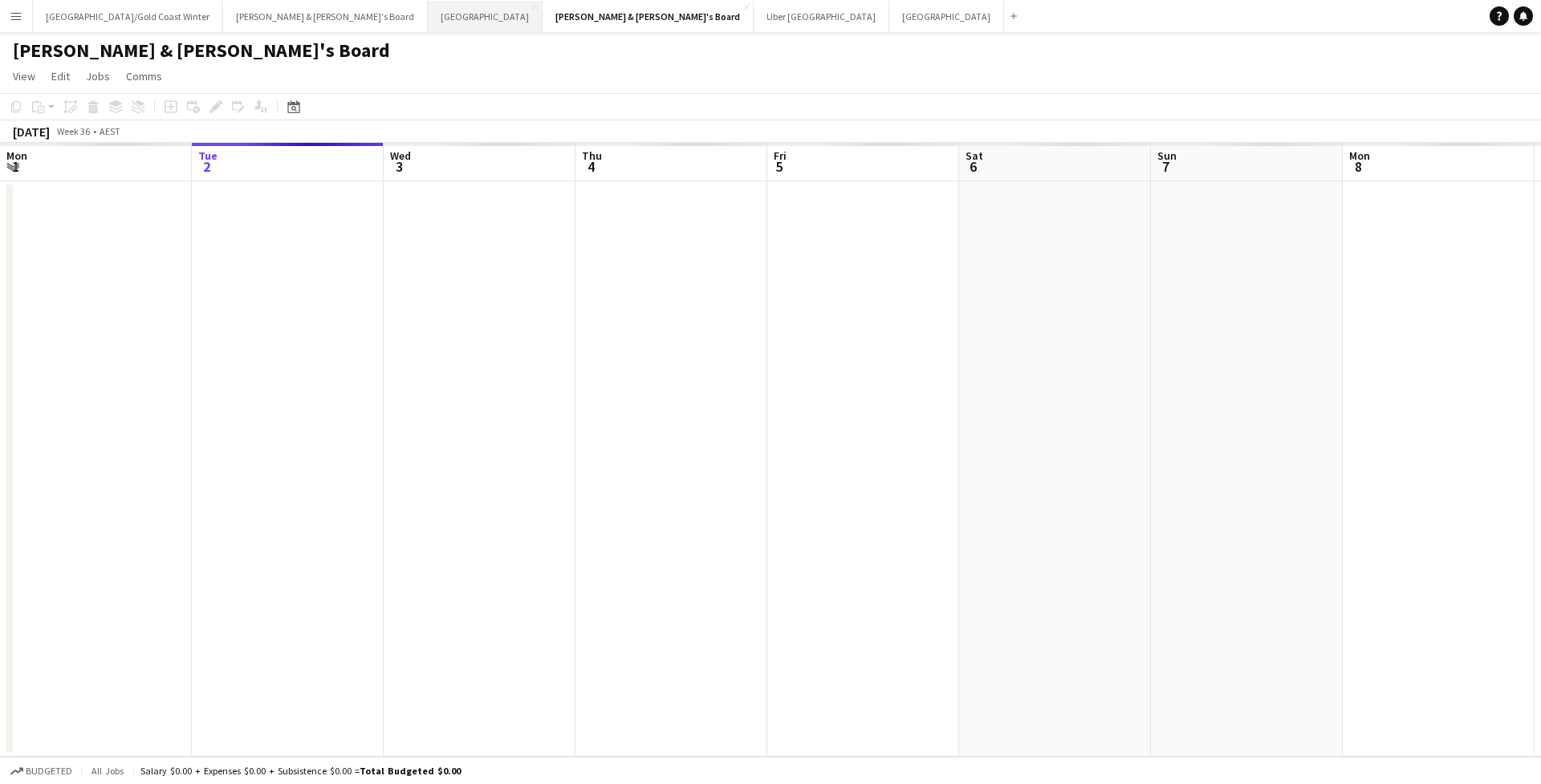
click at [428, 23] on button "Sydney Close" at bounding box center [485, 16] width 115 height 31
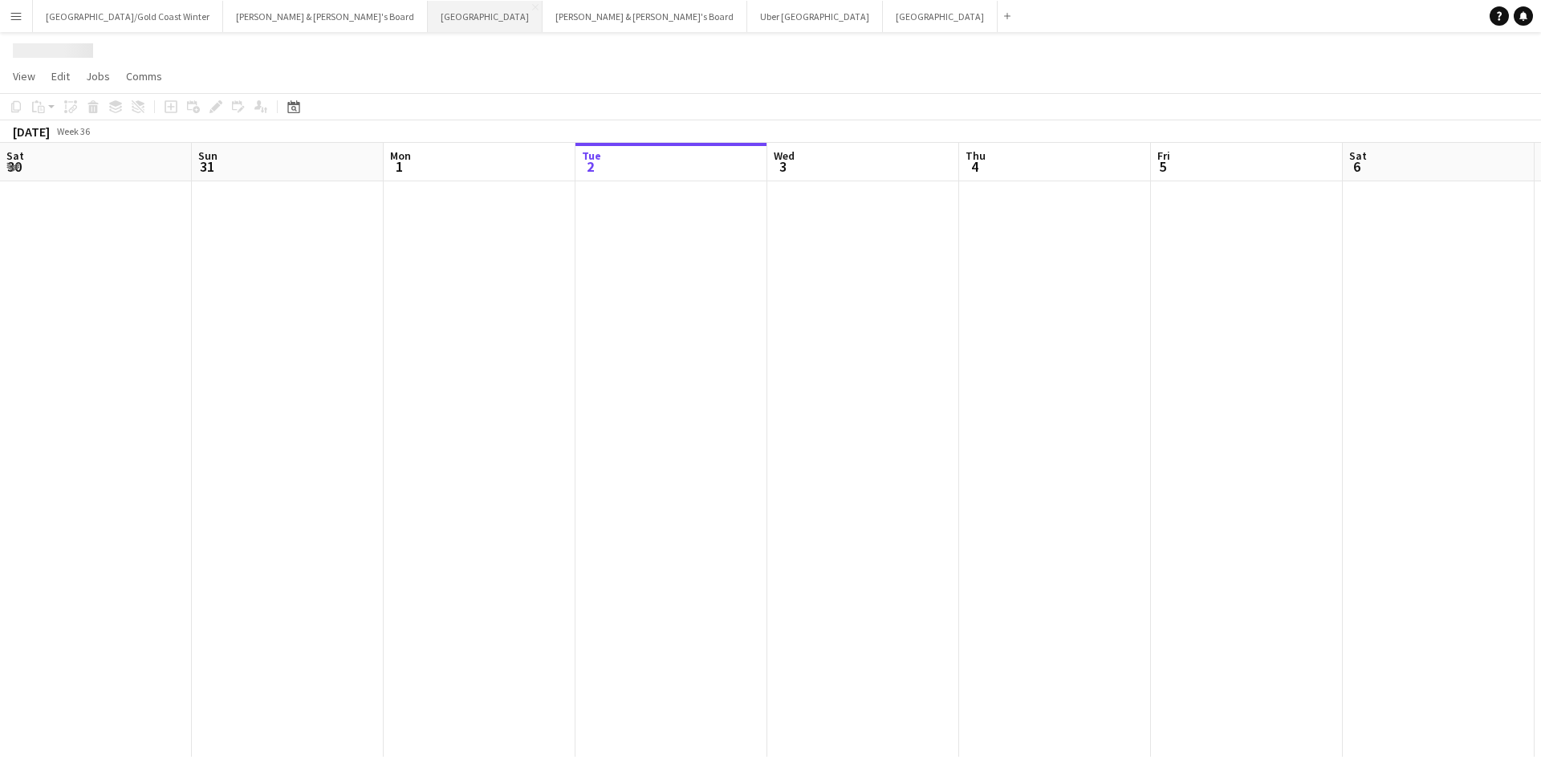
scroll to position [0, 384]
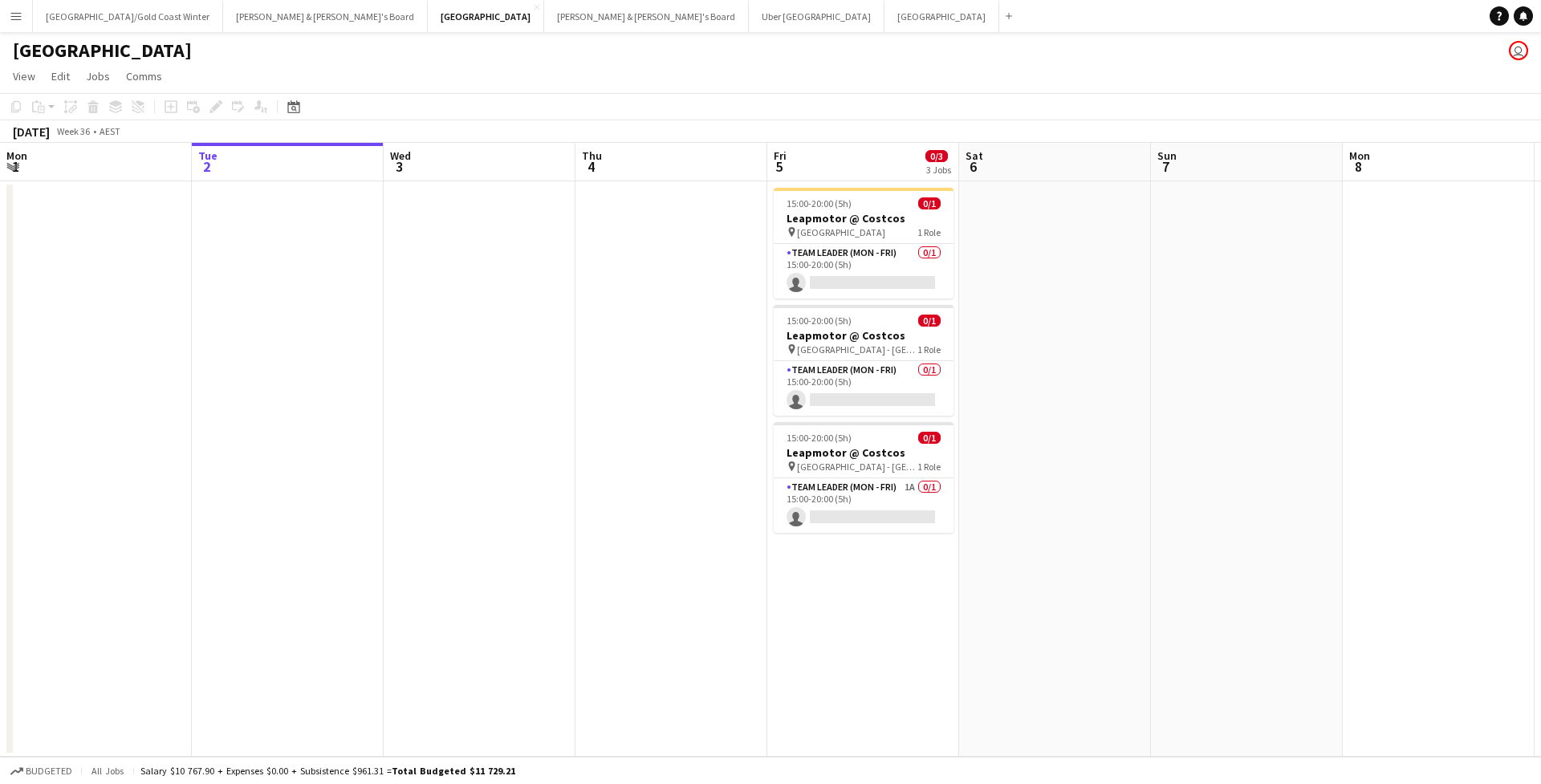
click at [17, 24] on button "Menu" at bounding box center [16, 16] width 32 height 32
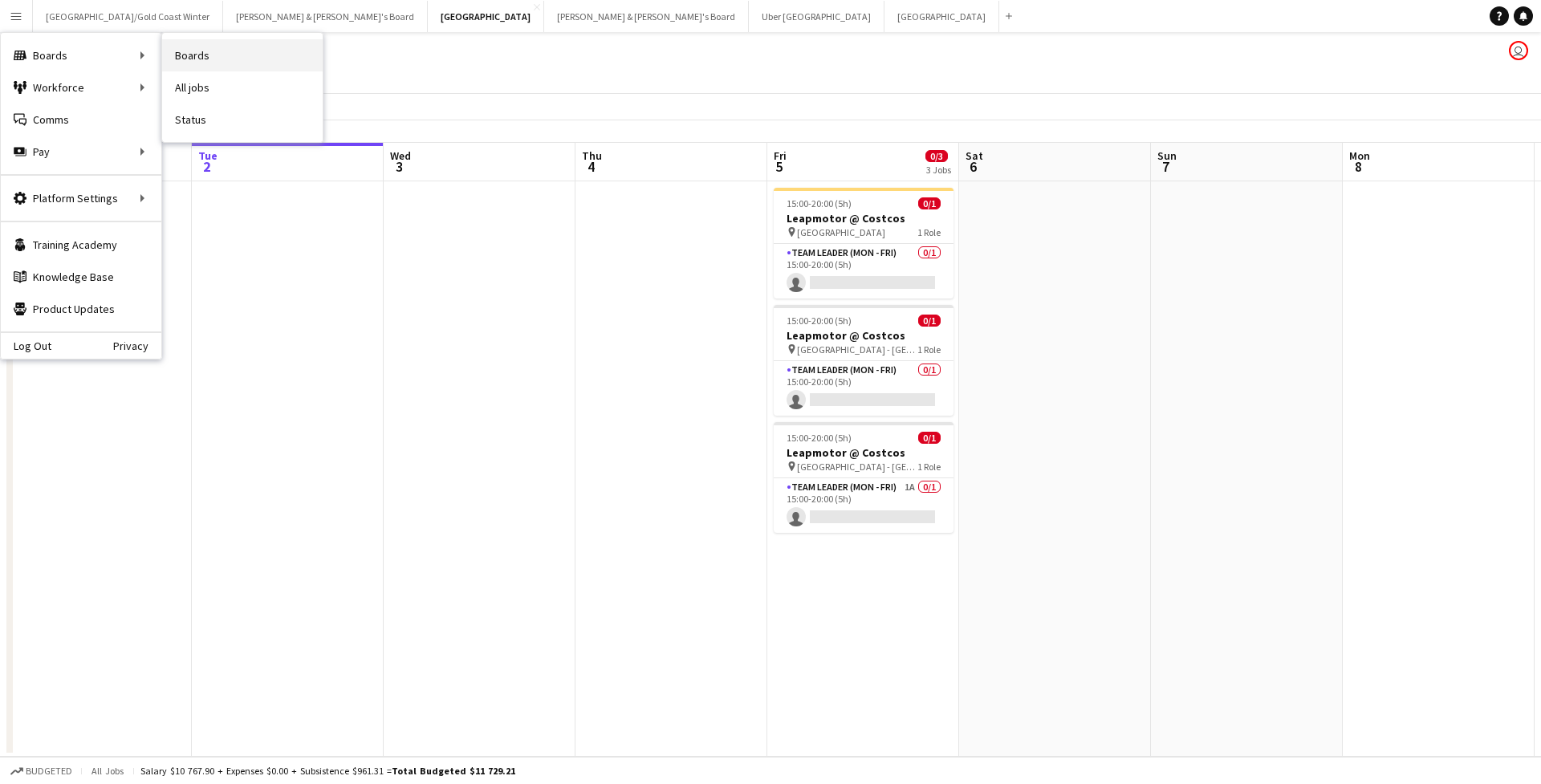
click at [244, 51] on link "Boards" at bounding box center [242, 55] width 160 height 32
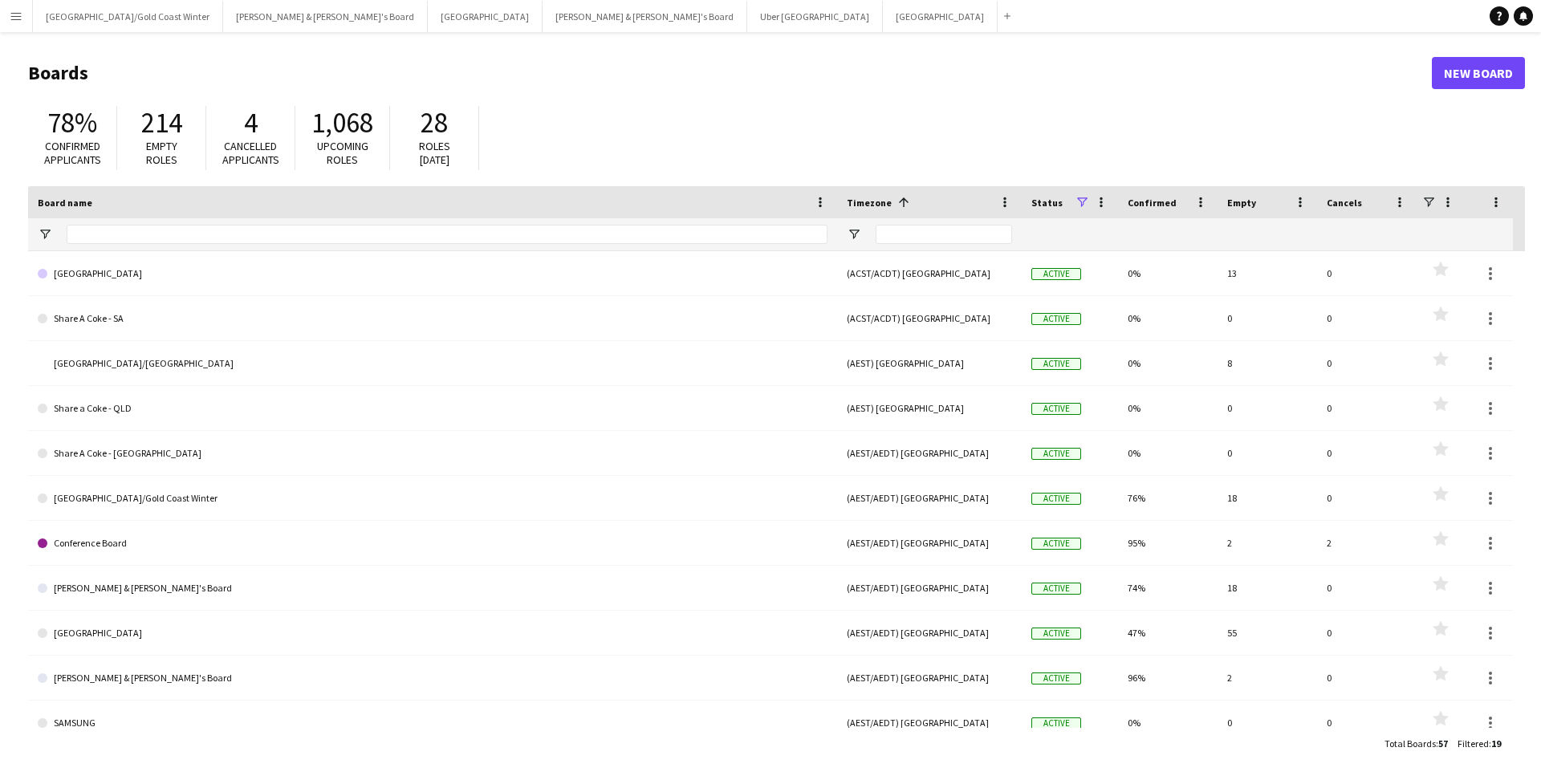
click at [11, 12] on button "Menu" at bounding box center [16, 16] width 32 height 32
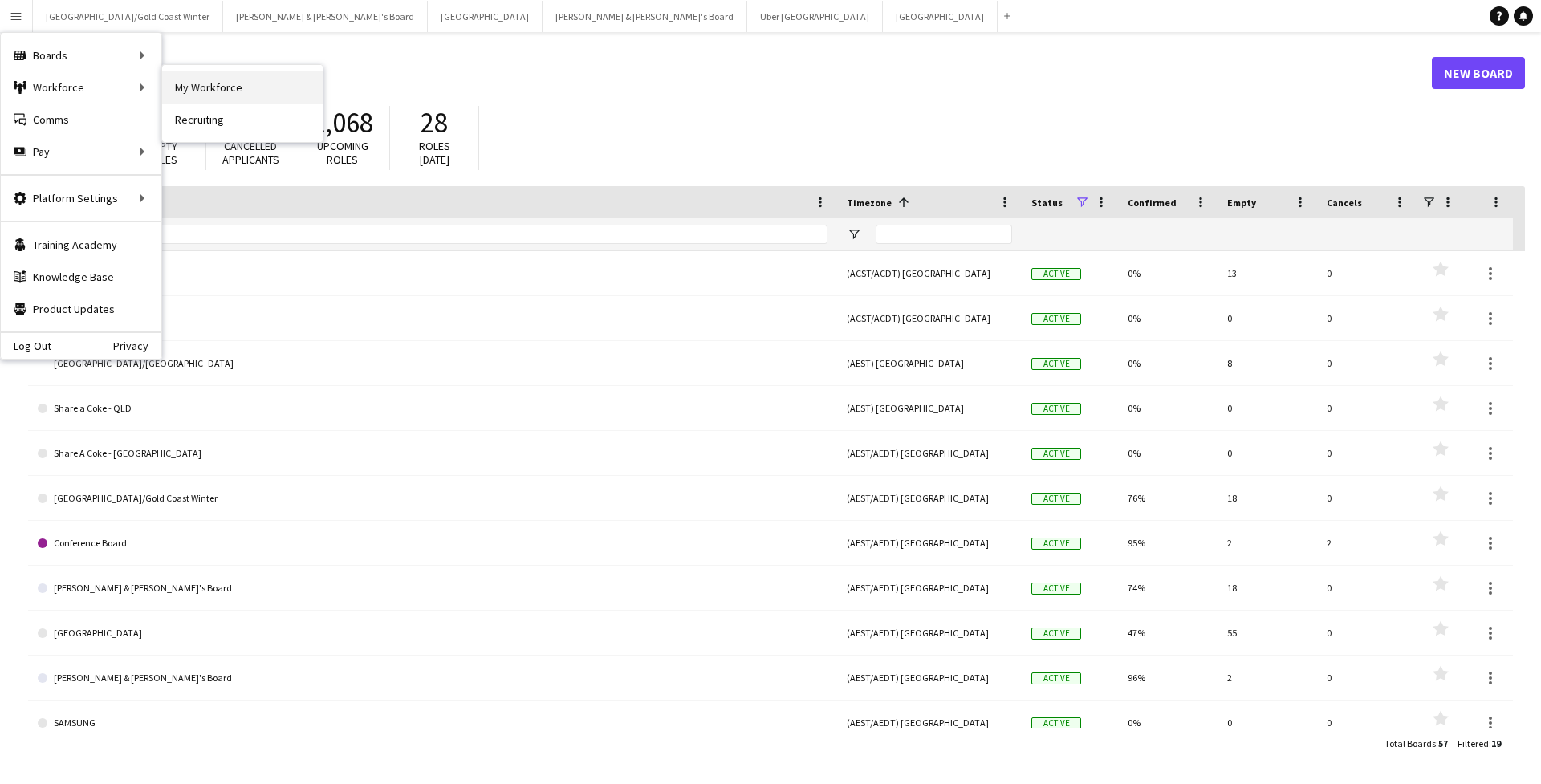
click at [190, 91] on link "My Workforce" at bounding box center [242, 87] width 160 height 32
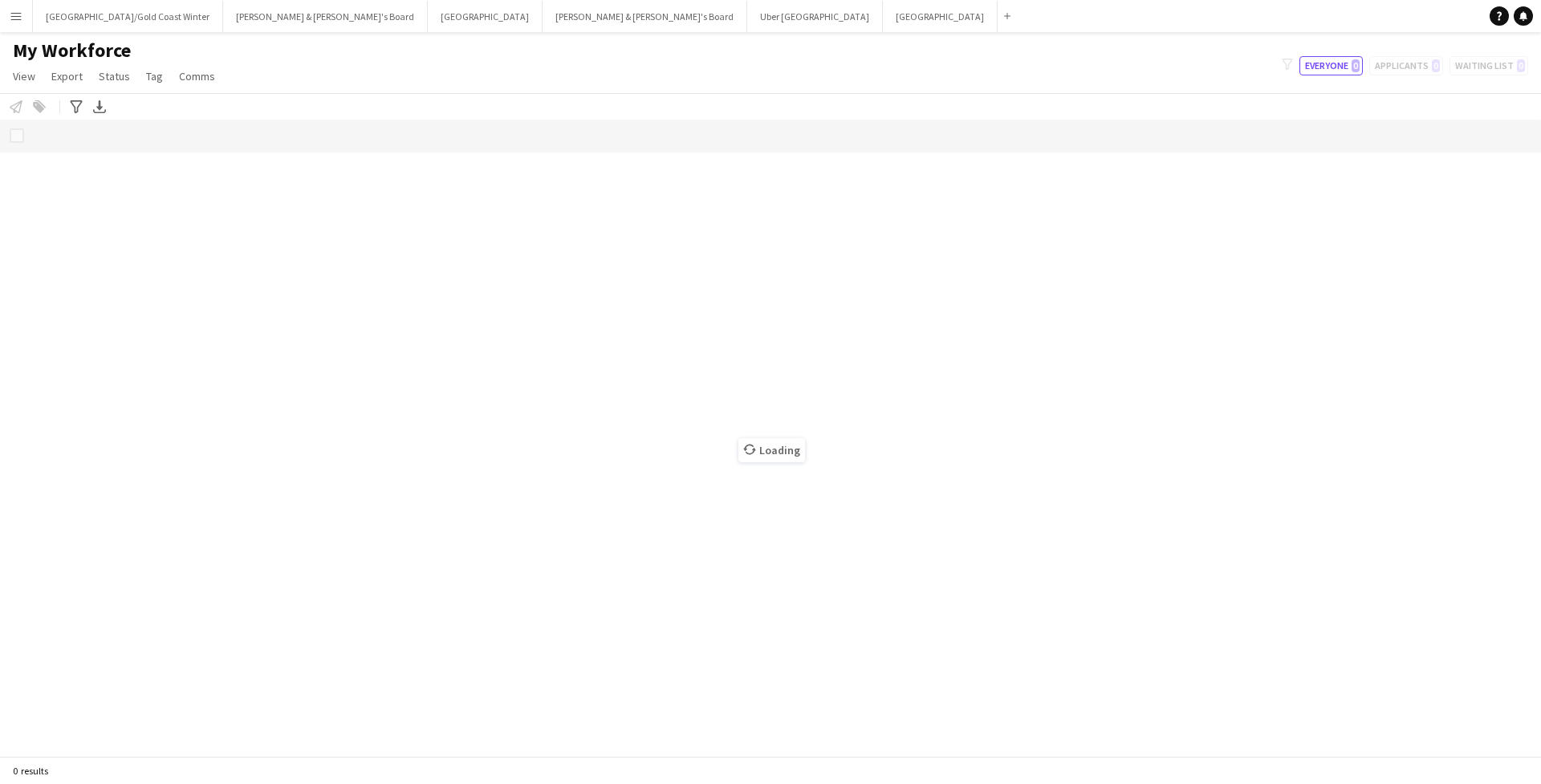
click at [24, 27] on button "Menu" at bounding box center [16, 16] width 32 height 32
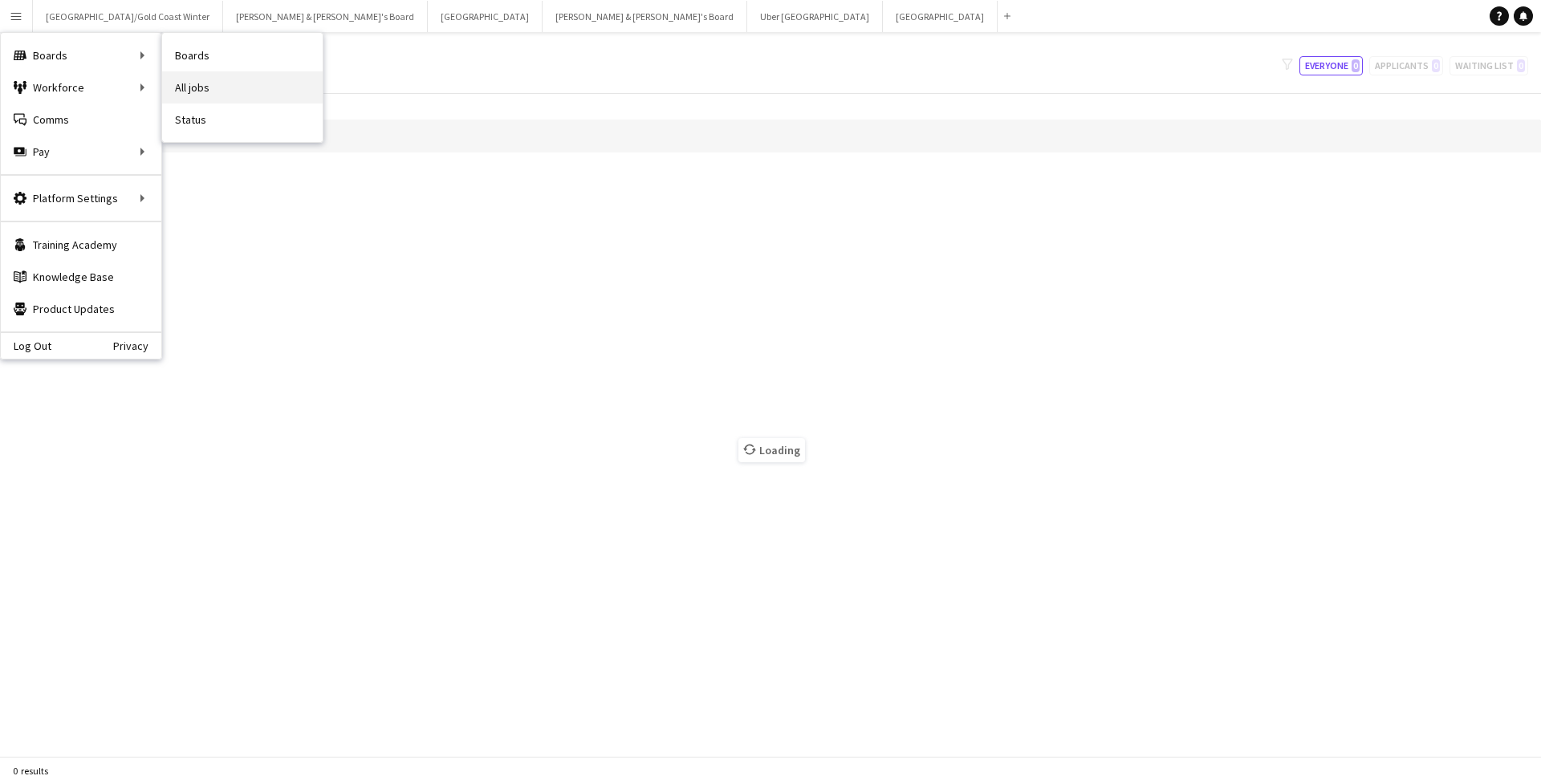
click at [184, 84] on link "All jobs" at bounding box center [242, 87] width 160 height 32
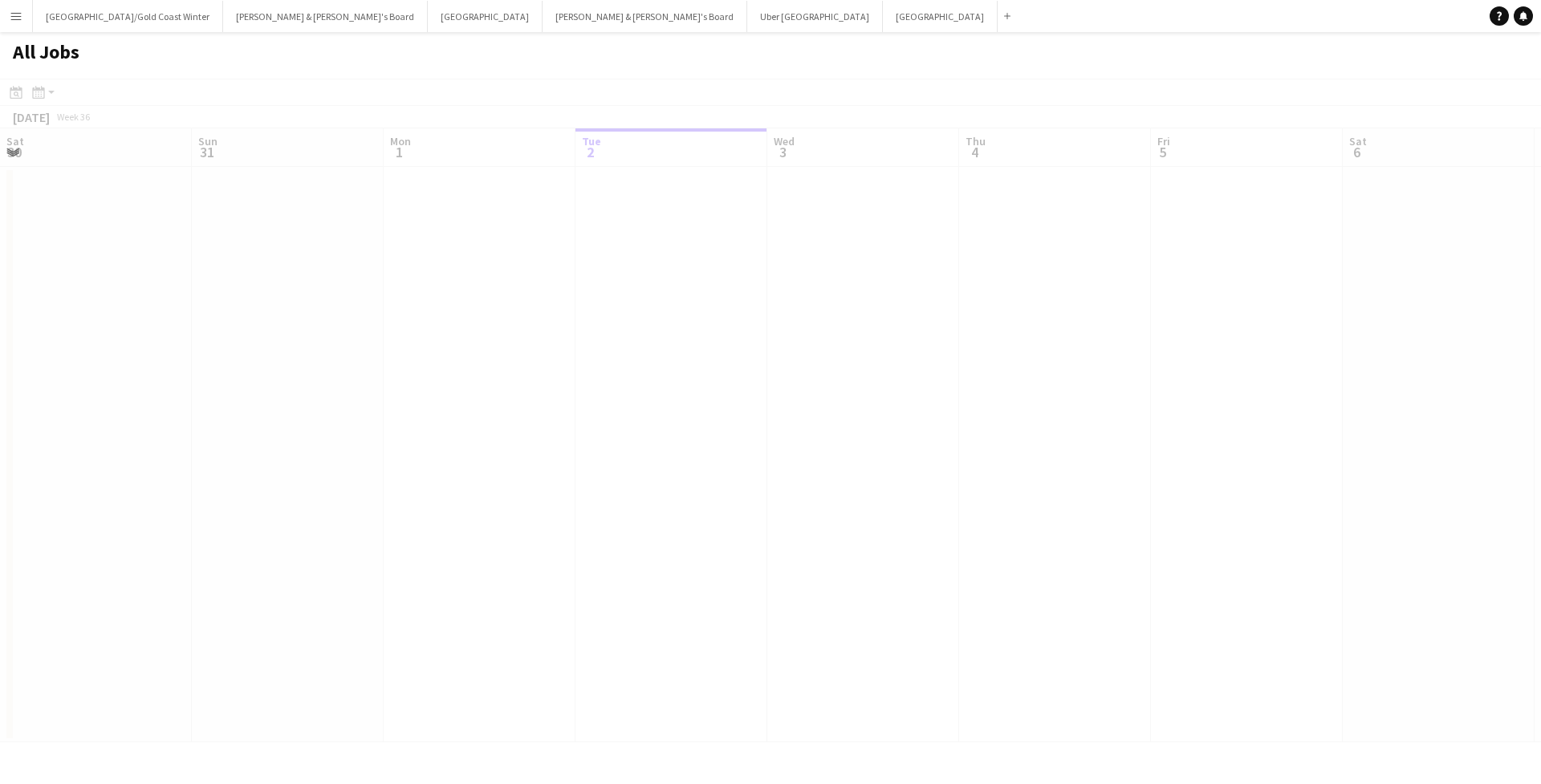
scroll to position [0, 384]
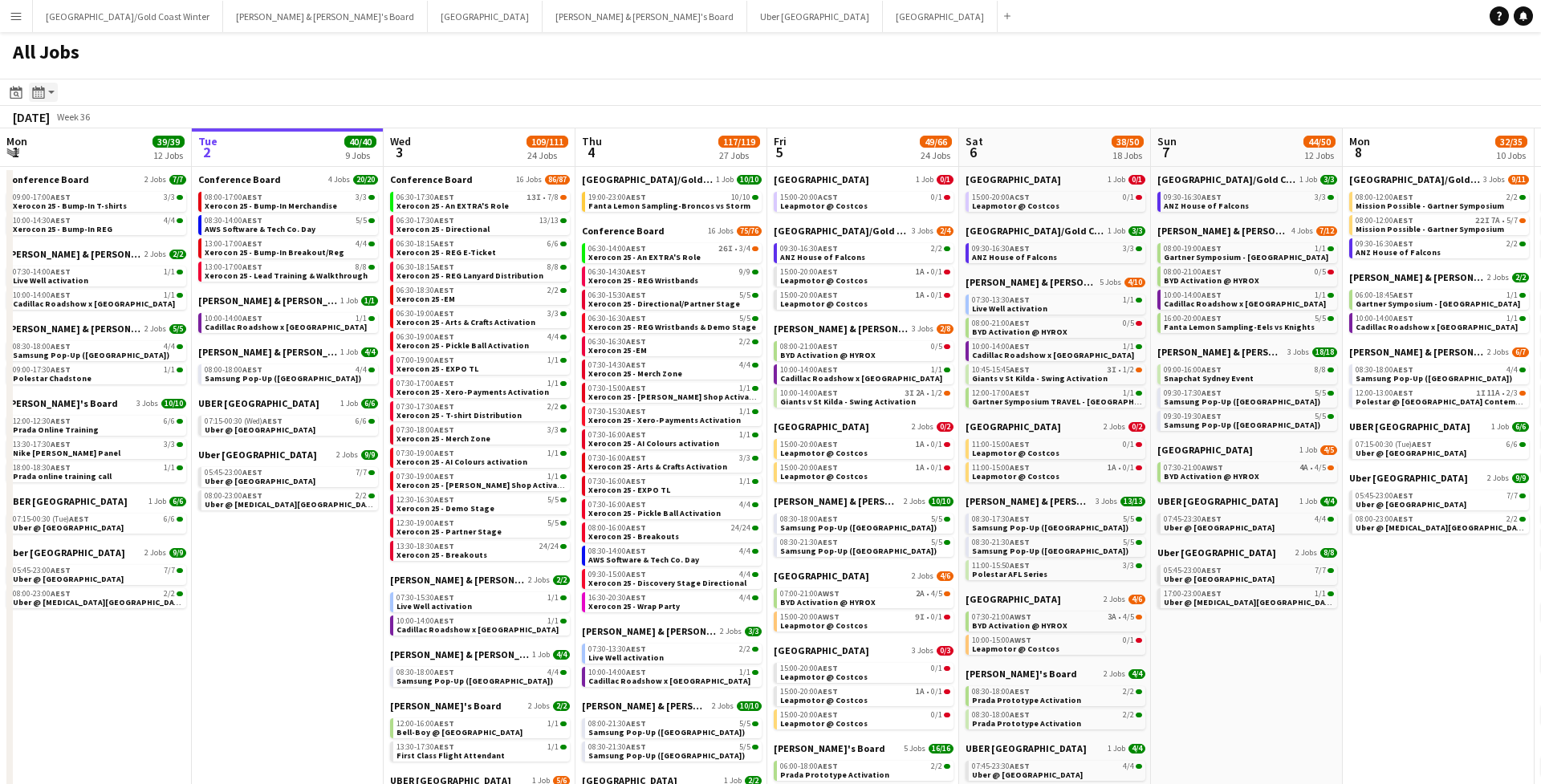
click at [44, 96] on icon at bounding box center [38, 93] width 12 height 13
click at [197, 94] on app-toolbar "Date picker SEP 2025 SEP 2025 Monday M Tuesday T Wednesday W Thursday T Friday …" at bounding box center [770, 93] width 1541 height 27
click at [71, 129] on app-all-jobs-date-header "Mon 1 39/39 12 Jobs" at bounding box center [95, 147] width 191 height 38
click at [37, 88] on icon at bounding box center [38, 93] width 12 height 13
click at [7, 89] on div "Date picker" at bounding box center [16, 92] width 19 height 19
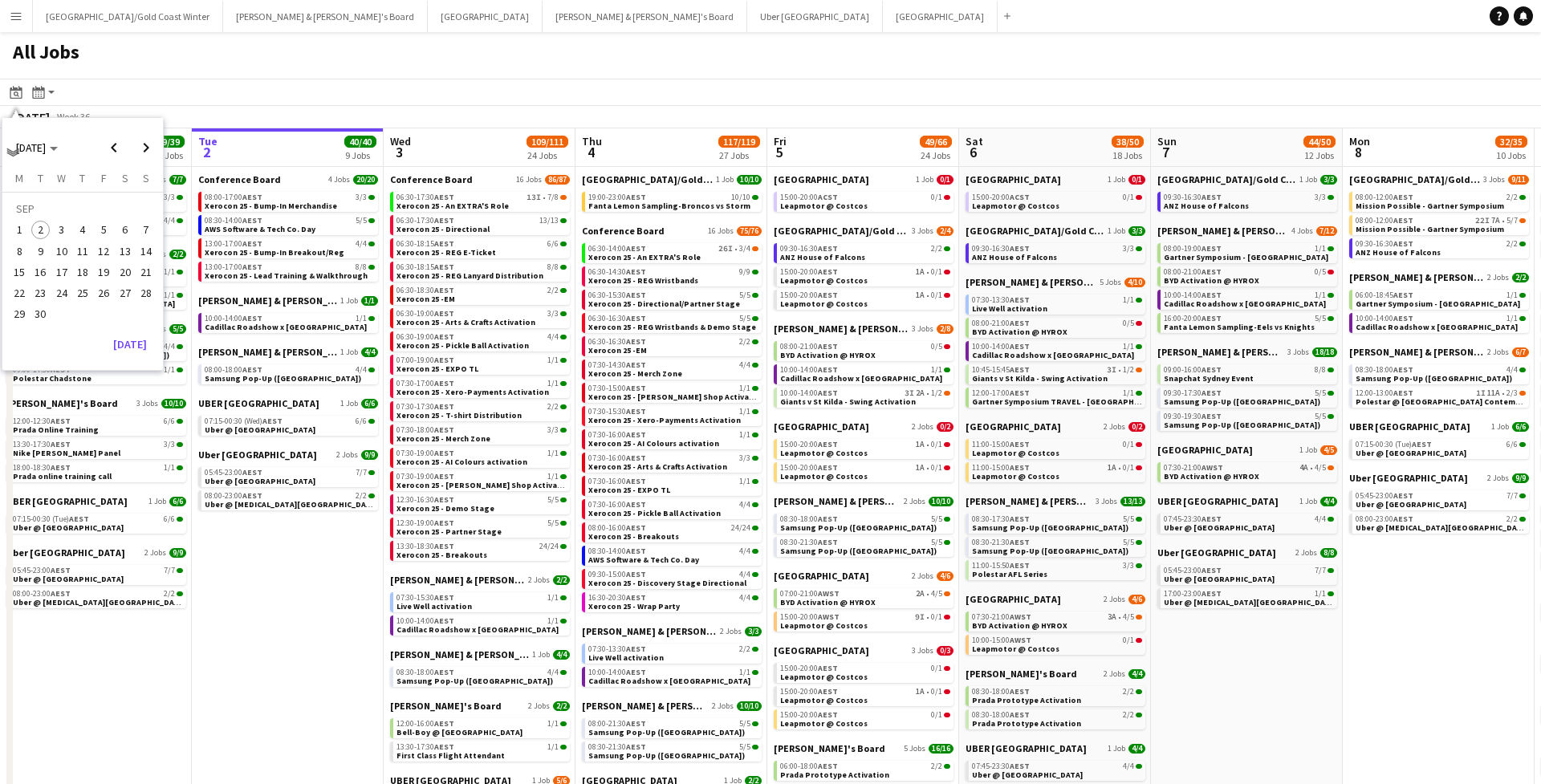
click at [140, 252] on span "14" at bounding box center [146, 251] width 19 height 19
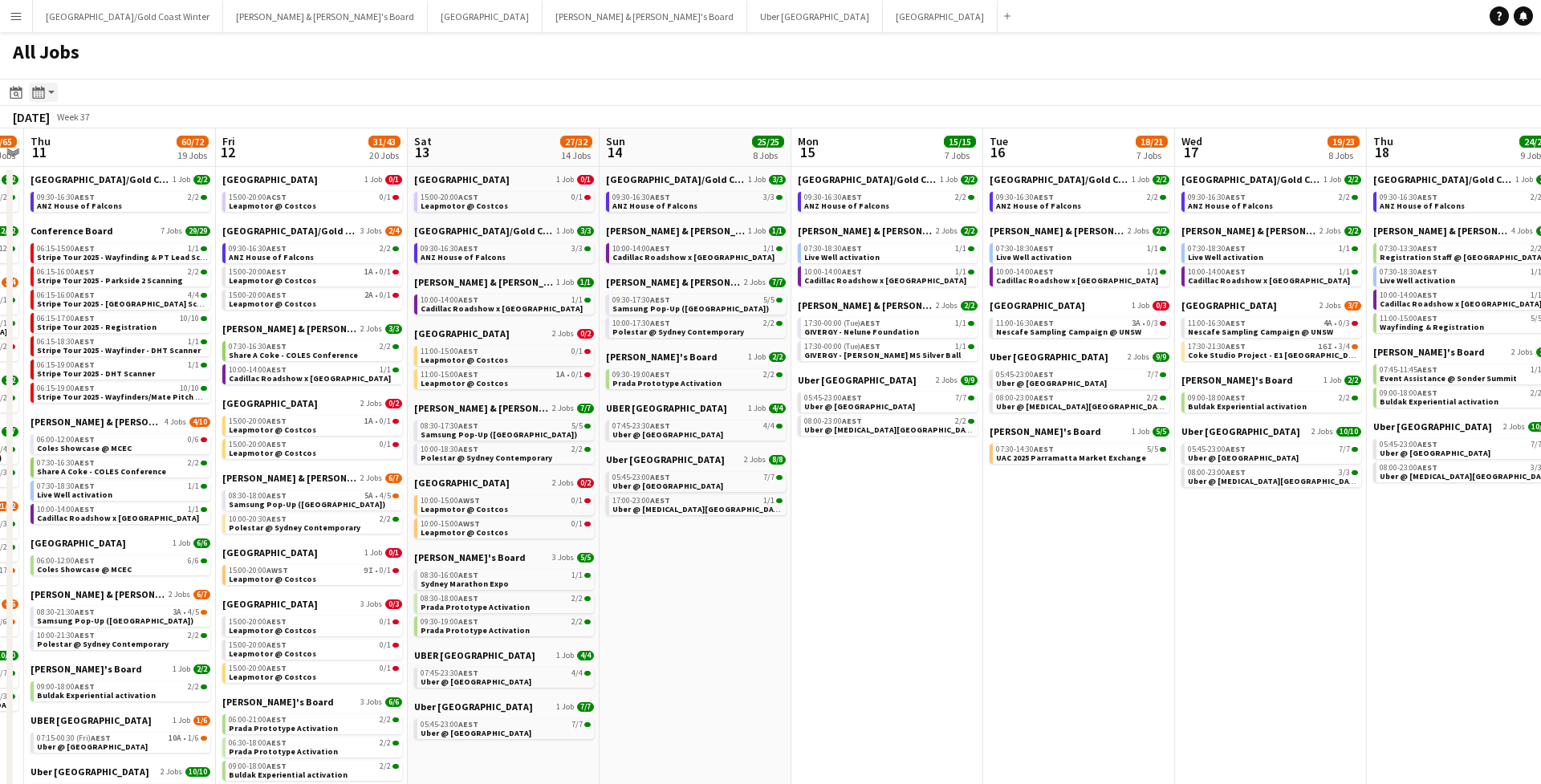
click at [32, 93] on icon "Month view / Day view" at bounding box center [38, 93] width 13 height 13
click at [5, 96] on app-toolbar "Date picker SEP 2025 SEP 2025 Monday M Tuesday T Wednesday W Thursday T Friday …" at bounding box center [770, 93] width 1541 height 27
click at [7, 96] on div "Date picker" at bounding box center [16, 92] width 19 height 19
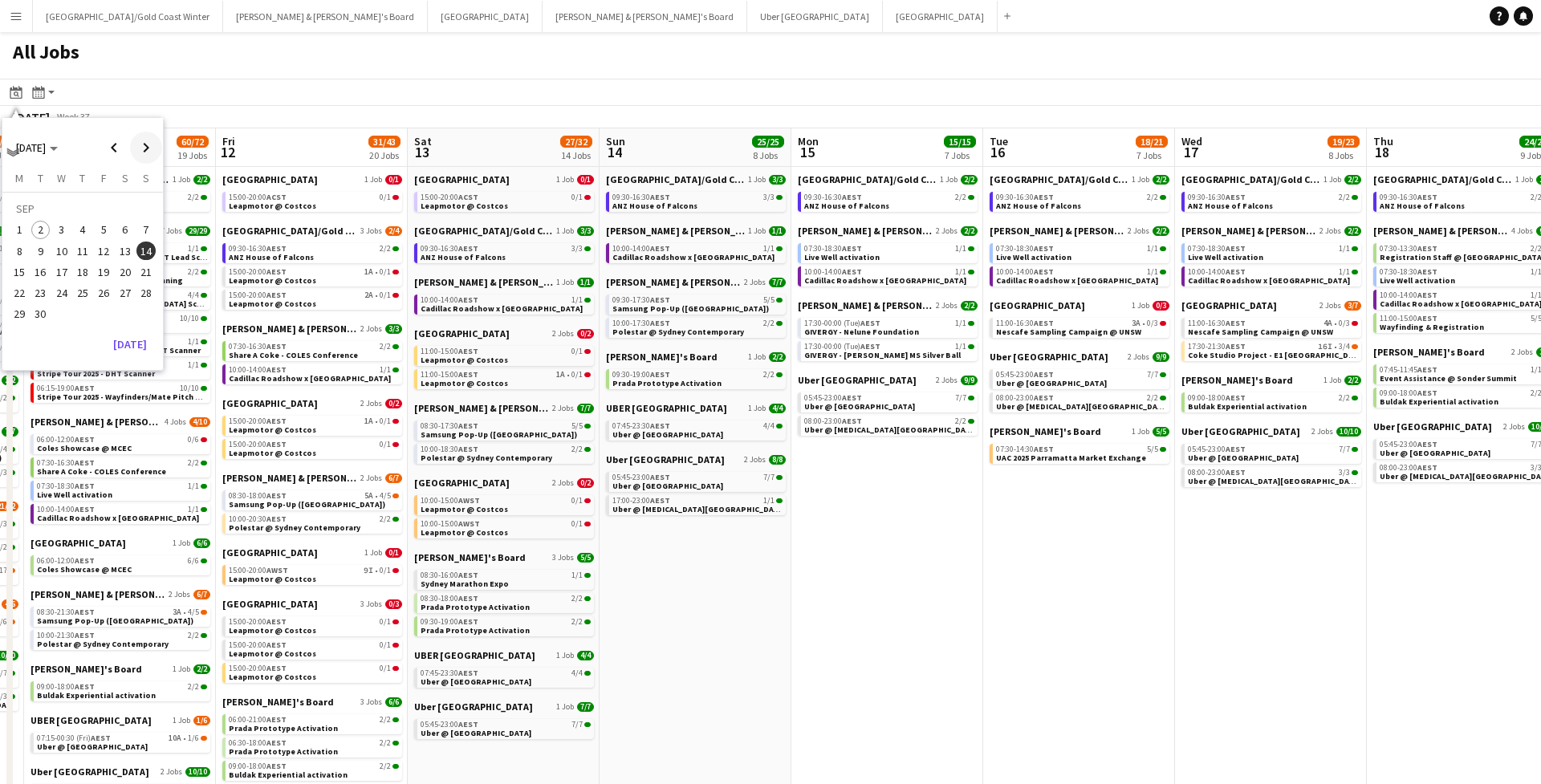
click at [140, 142] on span "Next month" at bounding box center [146, 147] width 32 height 32
click at [36, 279] on span "14" at bounding box center [40, 271] width 19 height 19
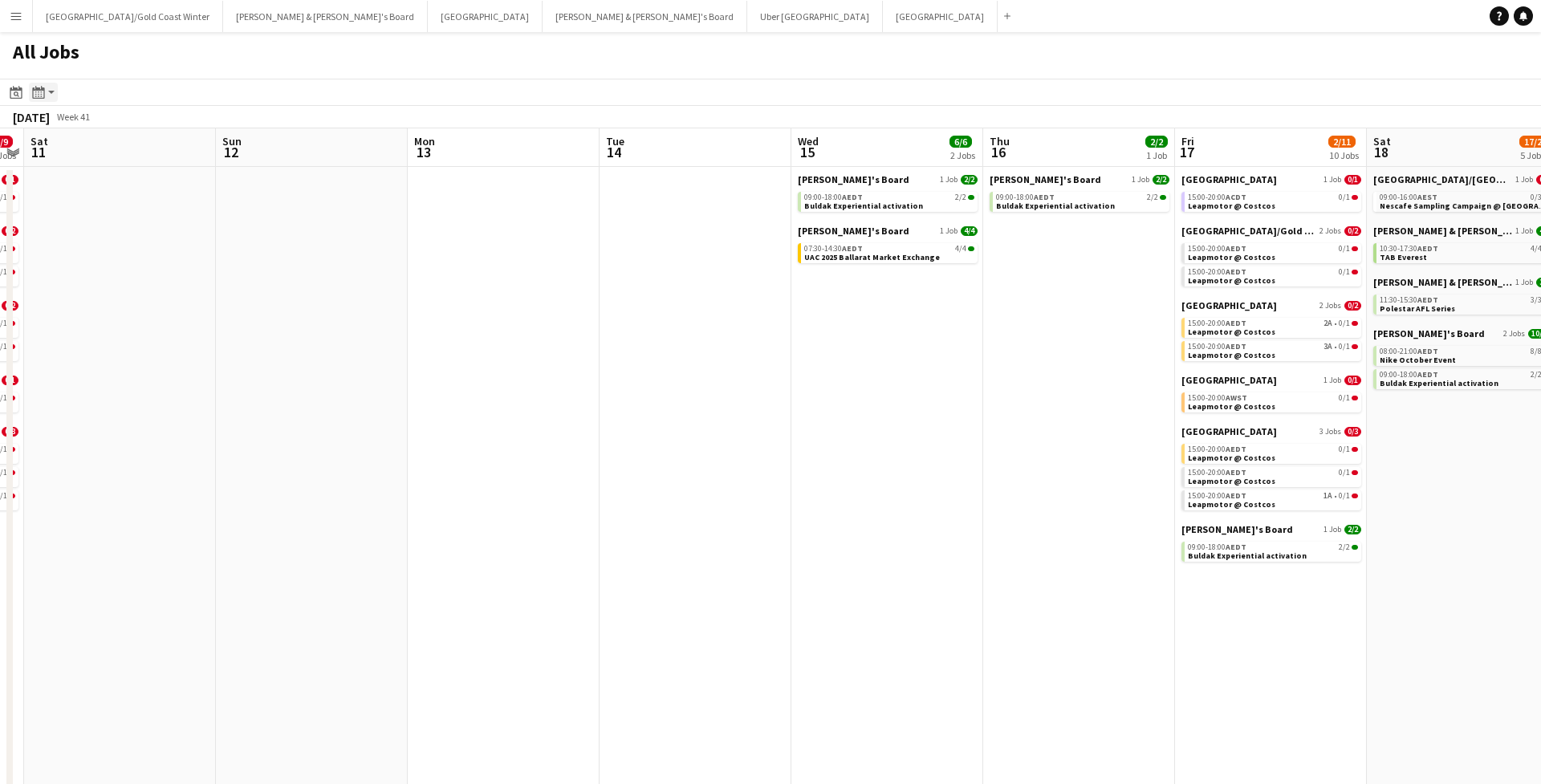
click at [43, 93] on icon "Month view / Day view" at bounding box center [38, 93] width 13 height 13
click at [17, 85] on div "Date picker" at bounding box center [16, 92] width 19 height 19
click at [112, 152] on span "Previous month" at bounding box center [114, 147] width 32 height 32
click at [29, 230] on button "4" at bounding box center [19, 234] width 21 height 21
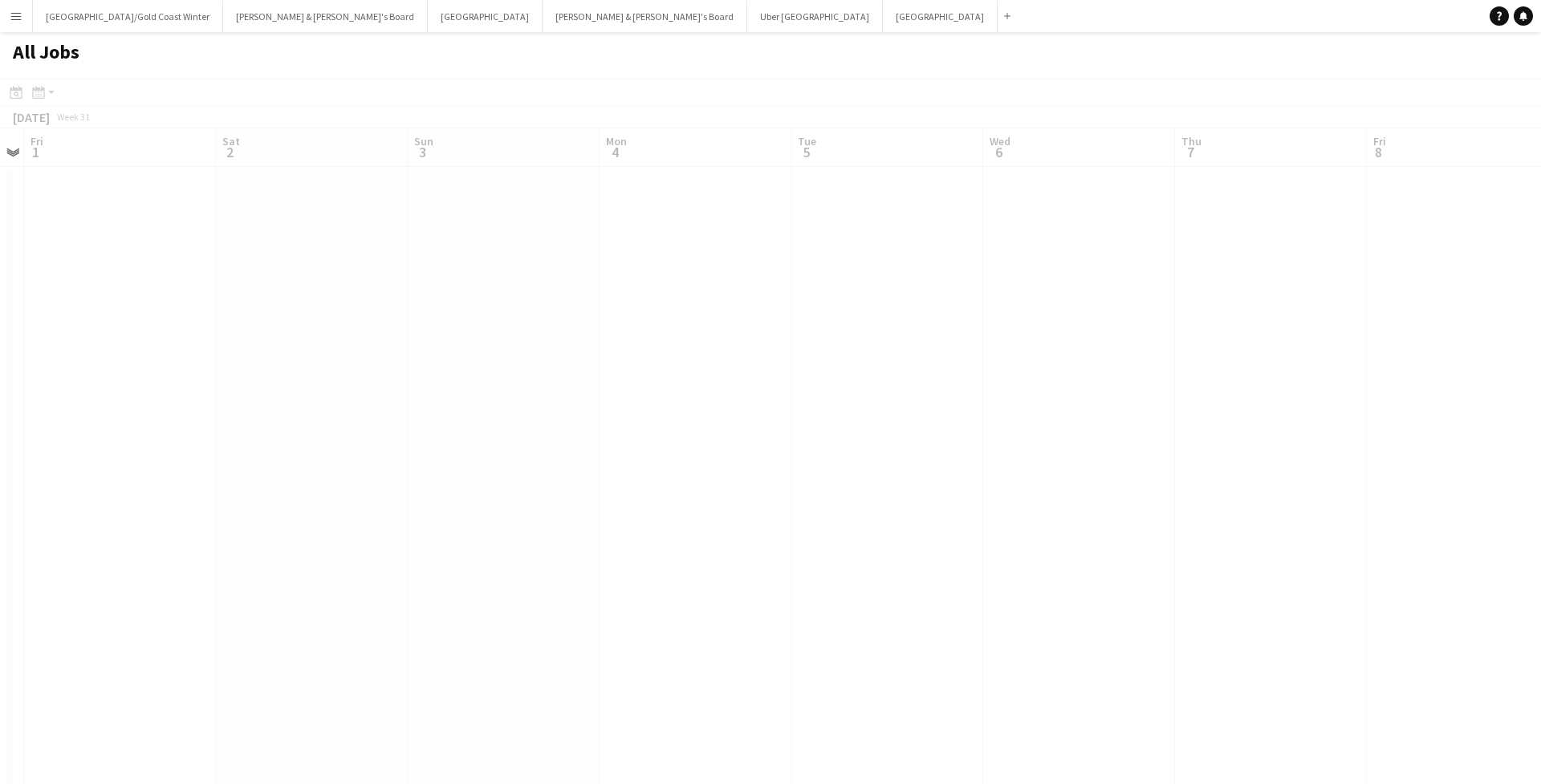
click at [72, 106] on div at bounding box center [770, 604] width 1541 height 1051
click at [69, 114] on div at bounding box center [770, 604] width 1541 height 1051
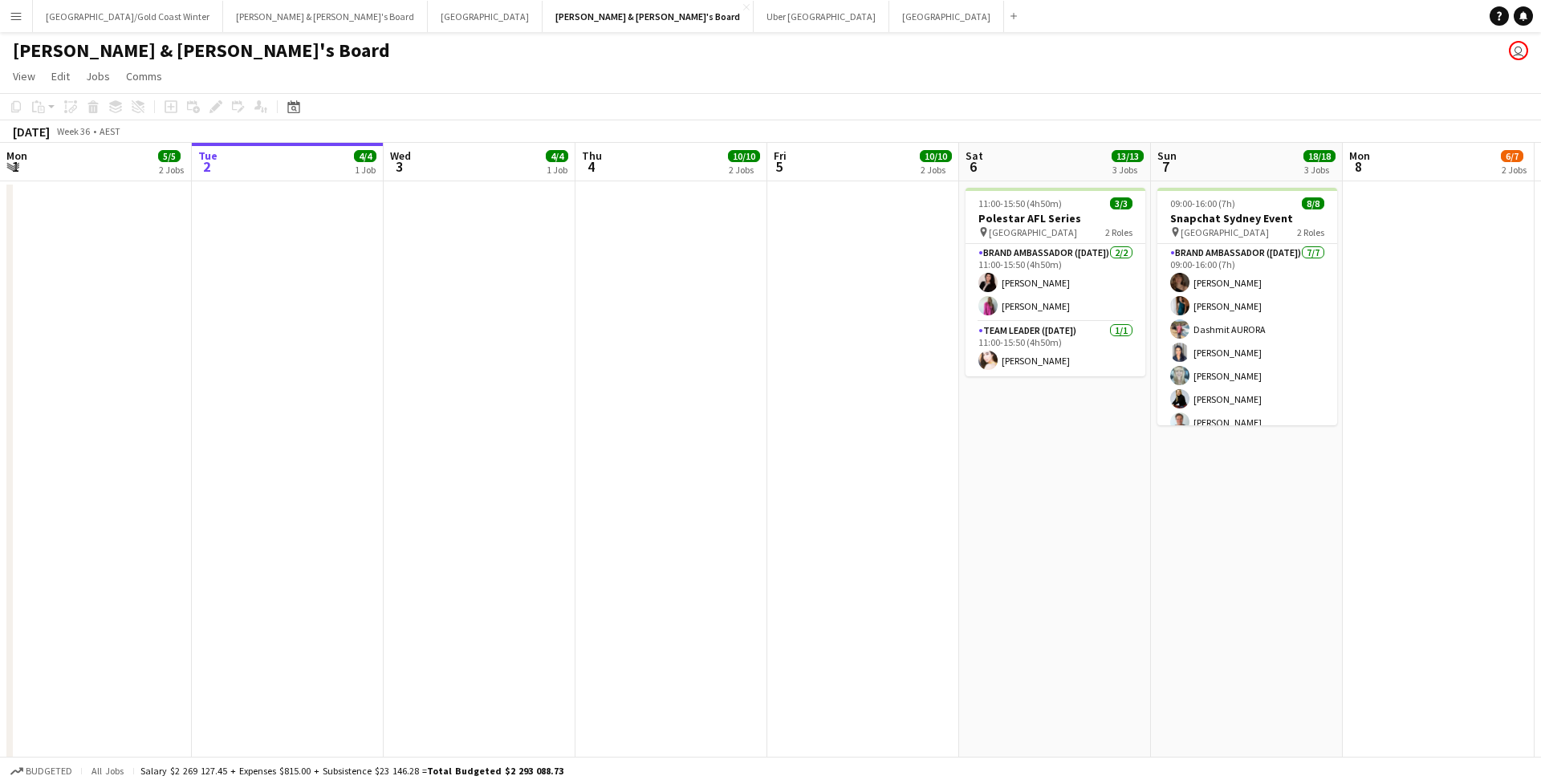
click at [8, 19] on button "Menu" at bounding box center [16, 16] width 32 height 32
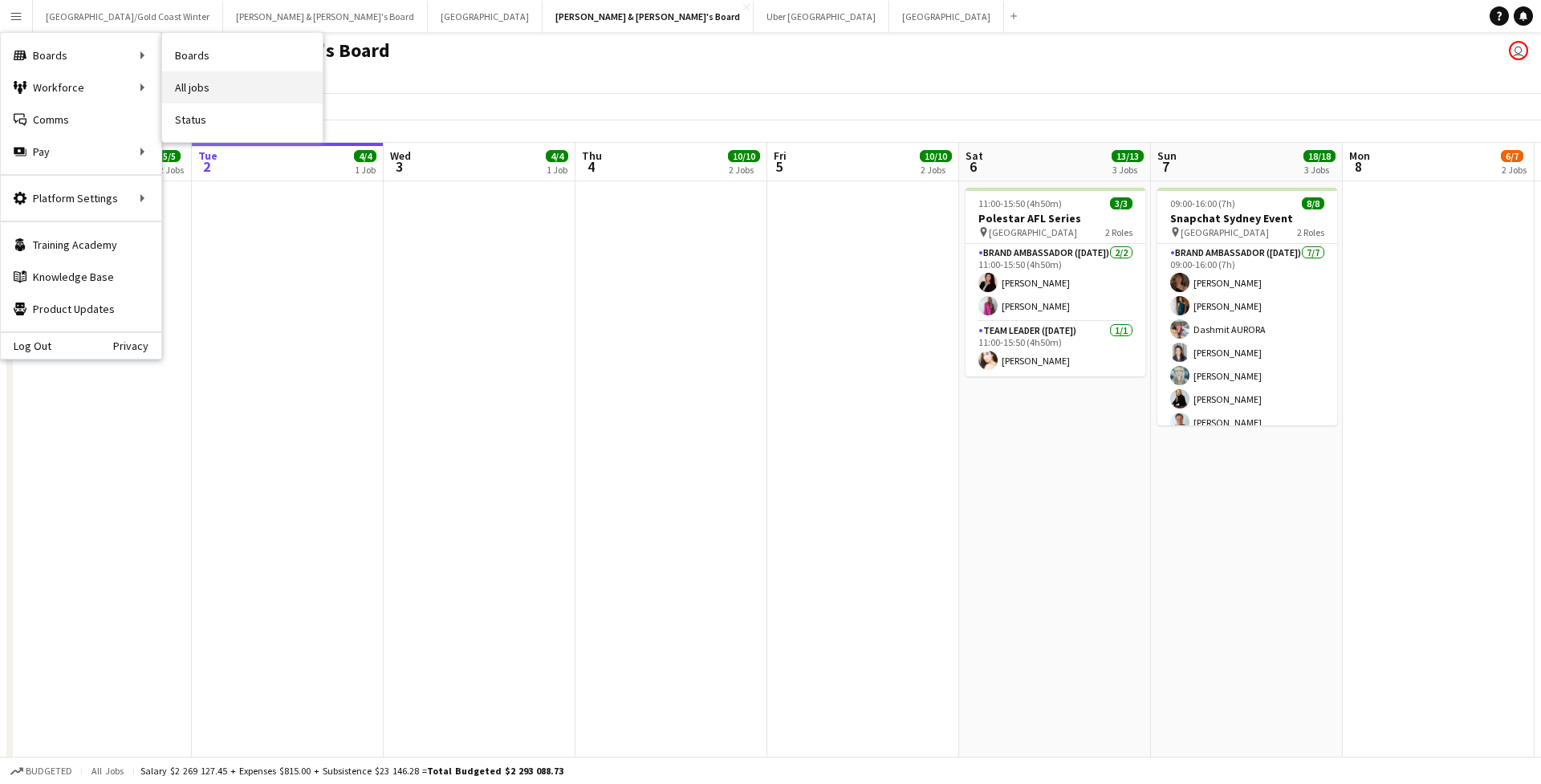
click at [183, 103] on link "All jobs" at bounding box center [242, 87] width 160 height 32
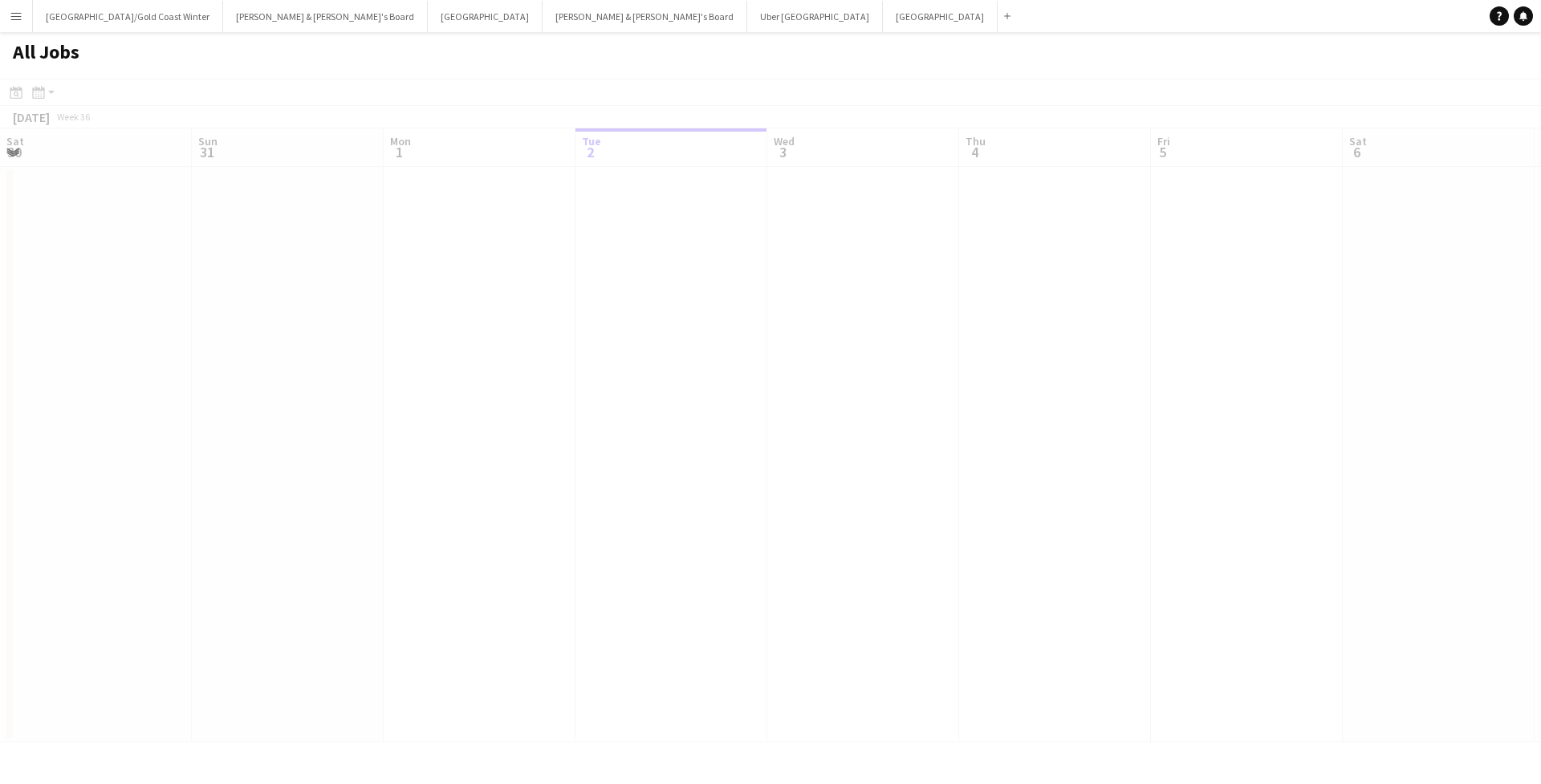
scroll to position [0, 384]
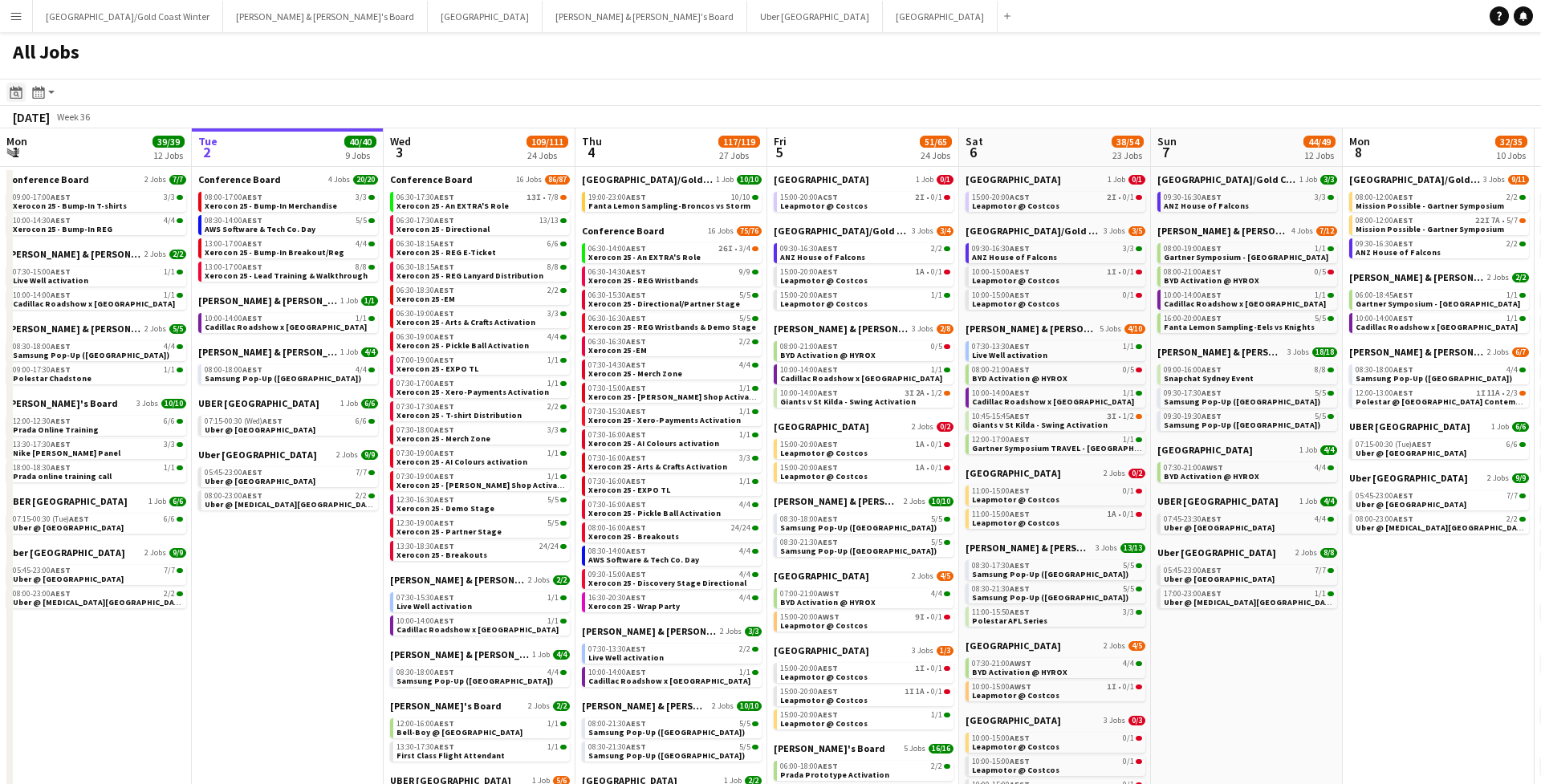
click at [21, 91] on icon at bounding box center [16, 93] width 12 height 13
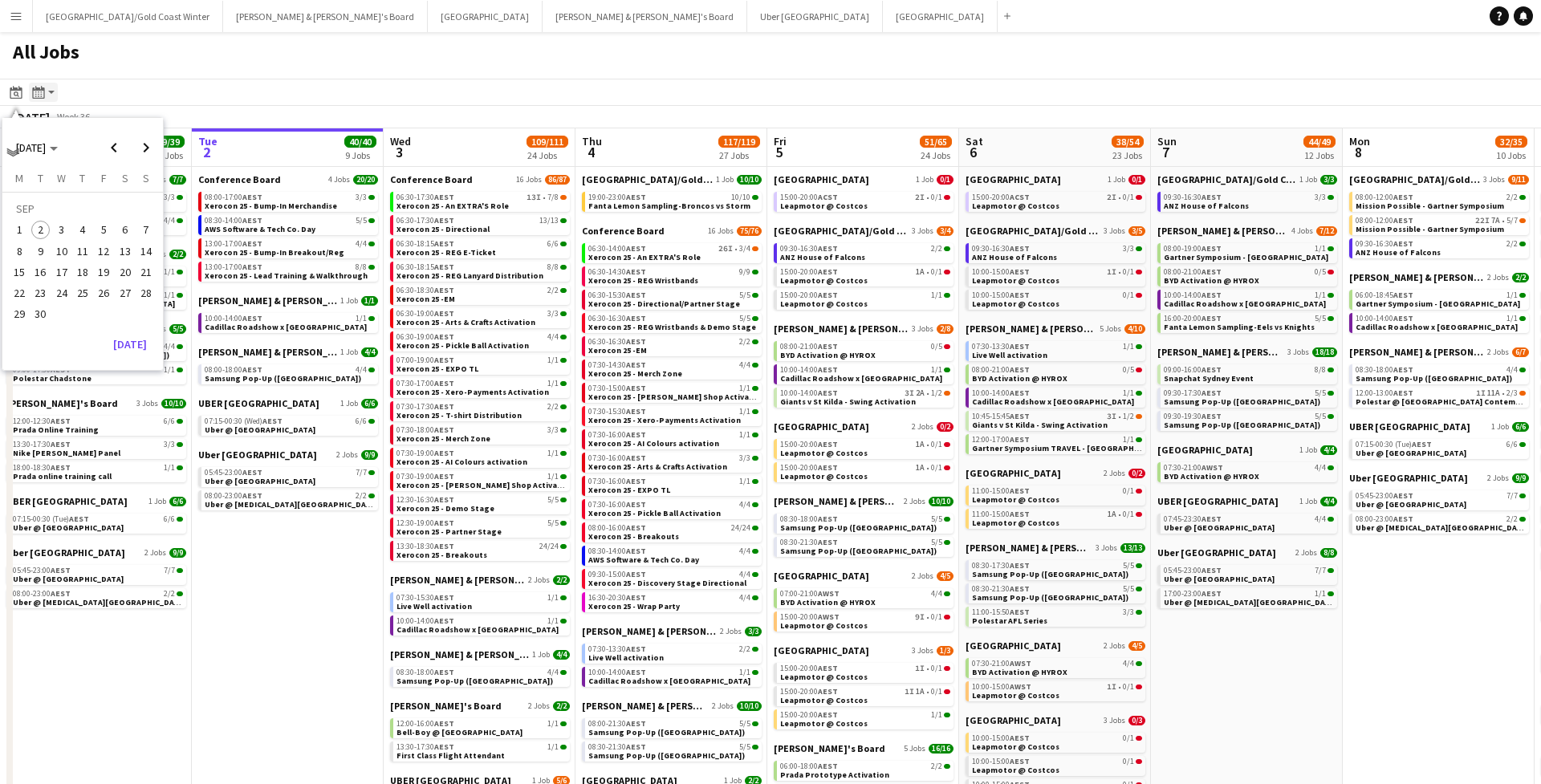
click at [30, 94] on div "Month view / Day view" at bounding box center [38, 92] width 19 height 19
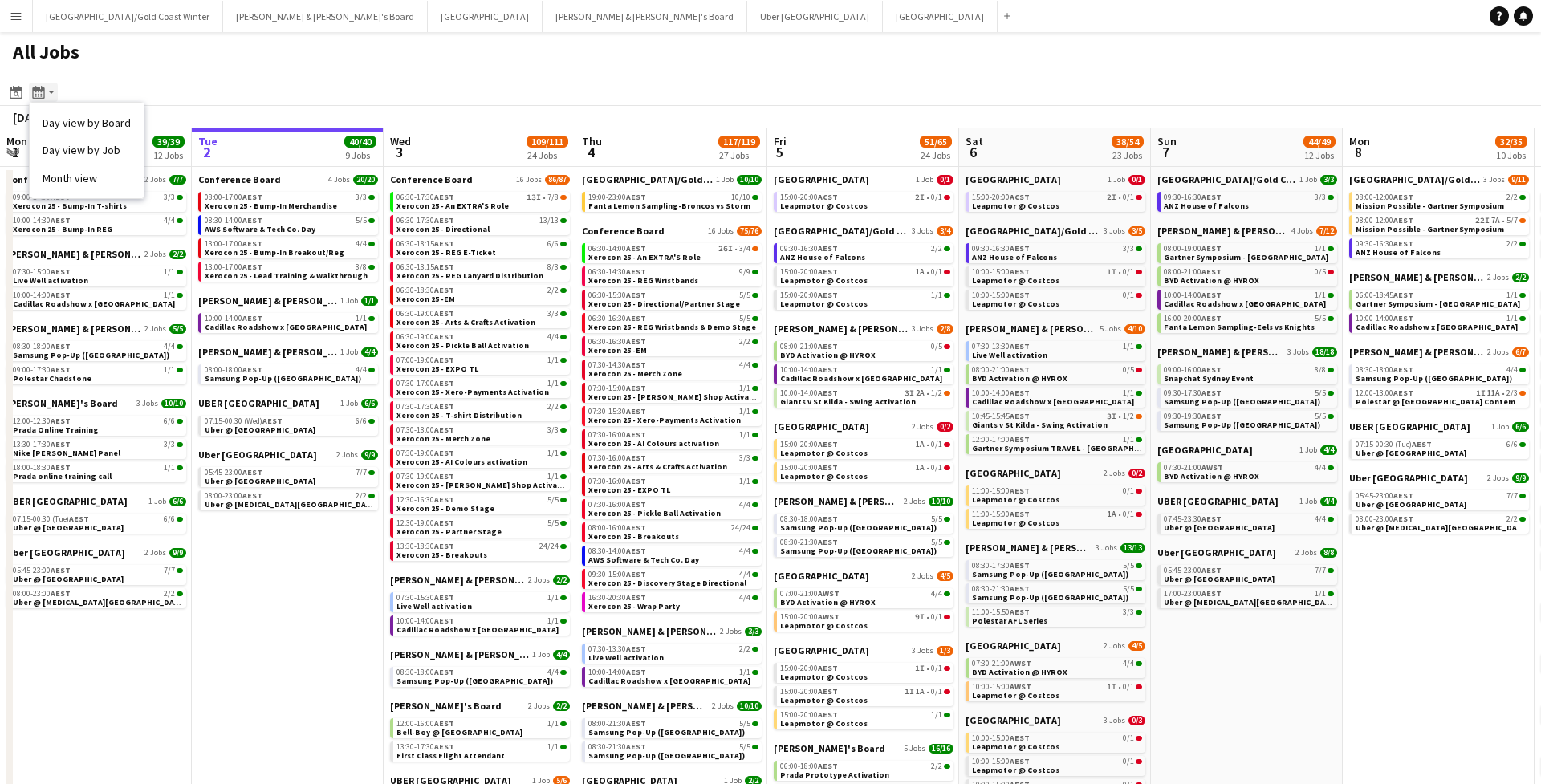
click at [33, 93] on icon at bounding box center [38, 93] width 12 height 13
click at [43, 93] on icon "Month view / Day view" at bounding box center [38, 93] width 13 height 13
click at [11, 107] on div "[DATE] Week 36" at bounding box center [53, 117] width 106 height 23
click at [11, 86] on icon "Date picker" at bounding box center [16, 93] width 13 height 13
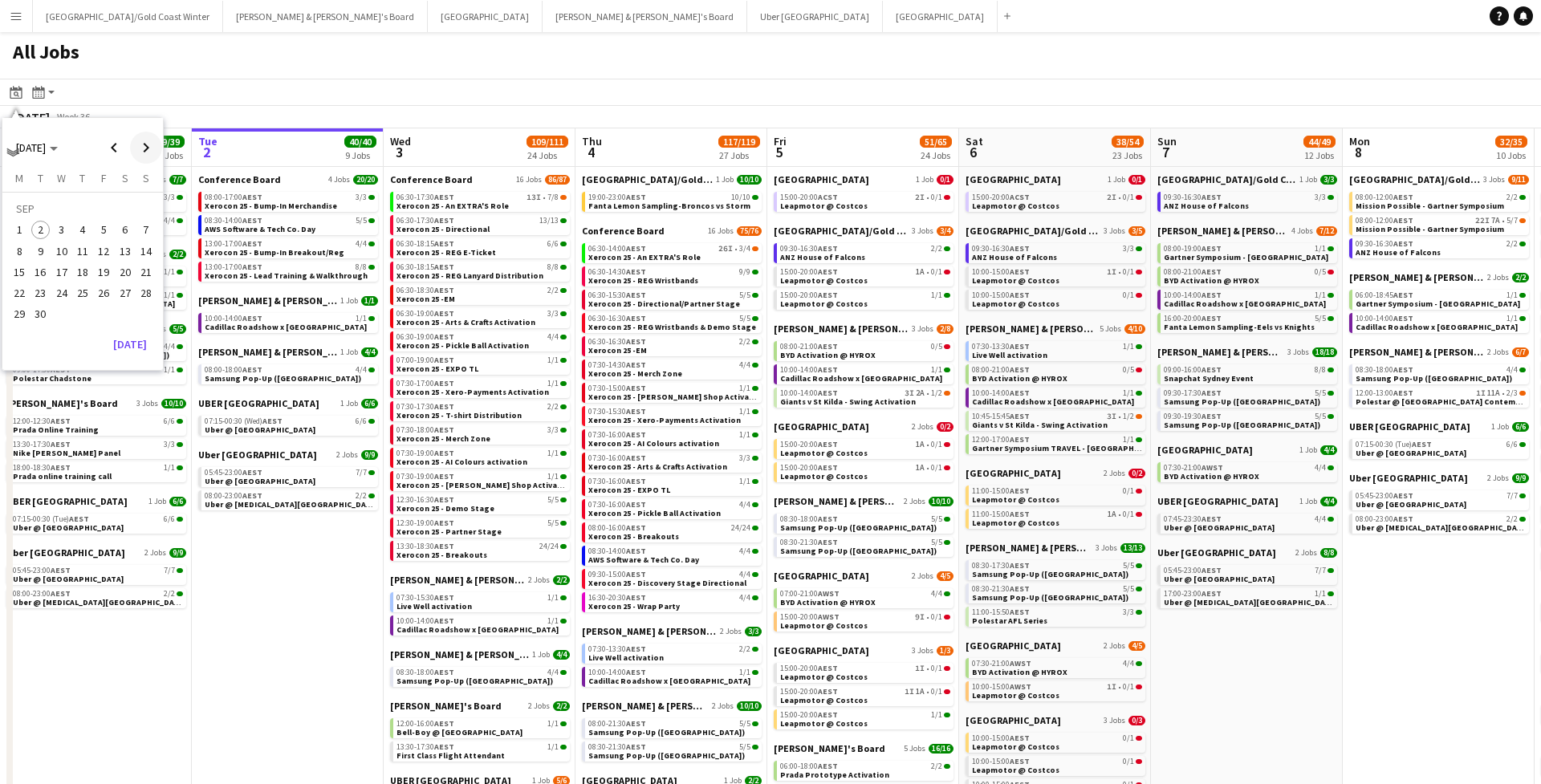
click at [158, 146] on span "Next month" at bounding box center [146, 147] width 32 height 32
click at [32, 267] on span "14" at bounding box center [40, 271] width 19 height 19
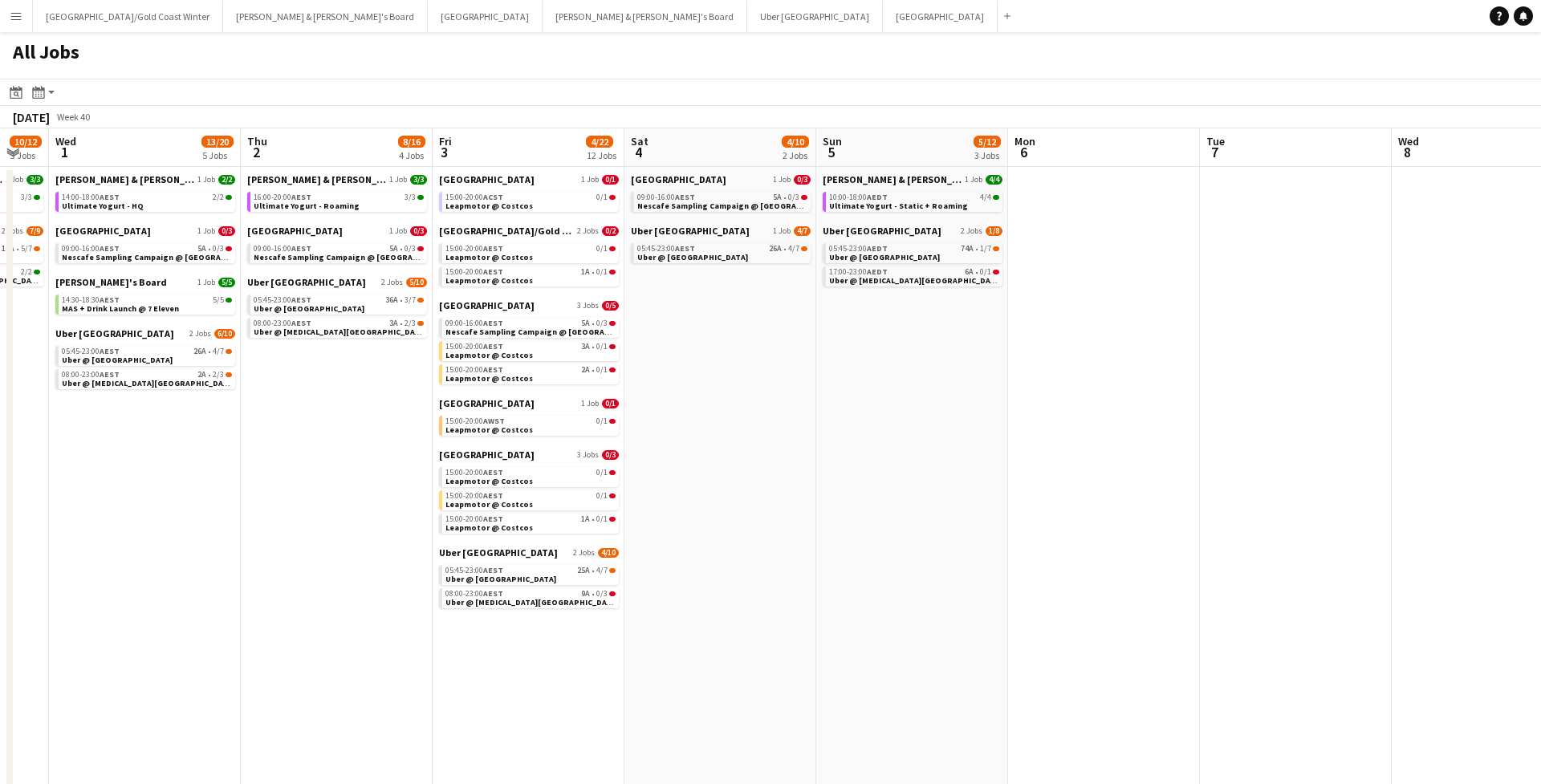
scroll to position [0, 496]
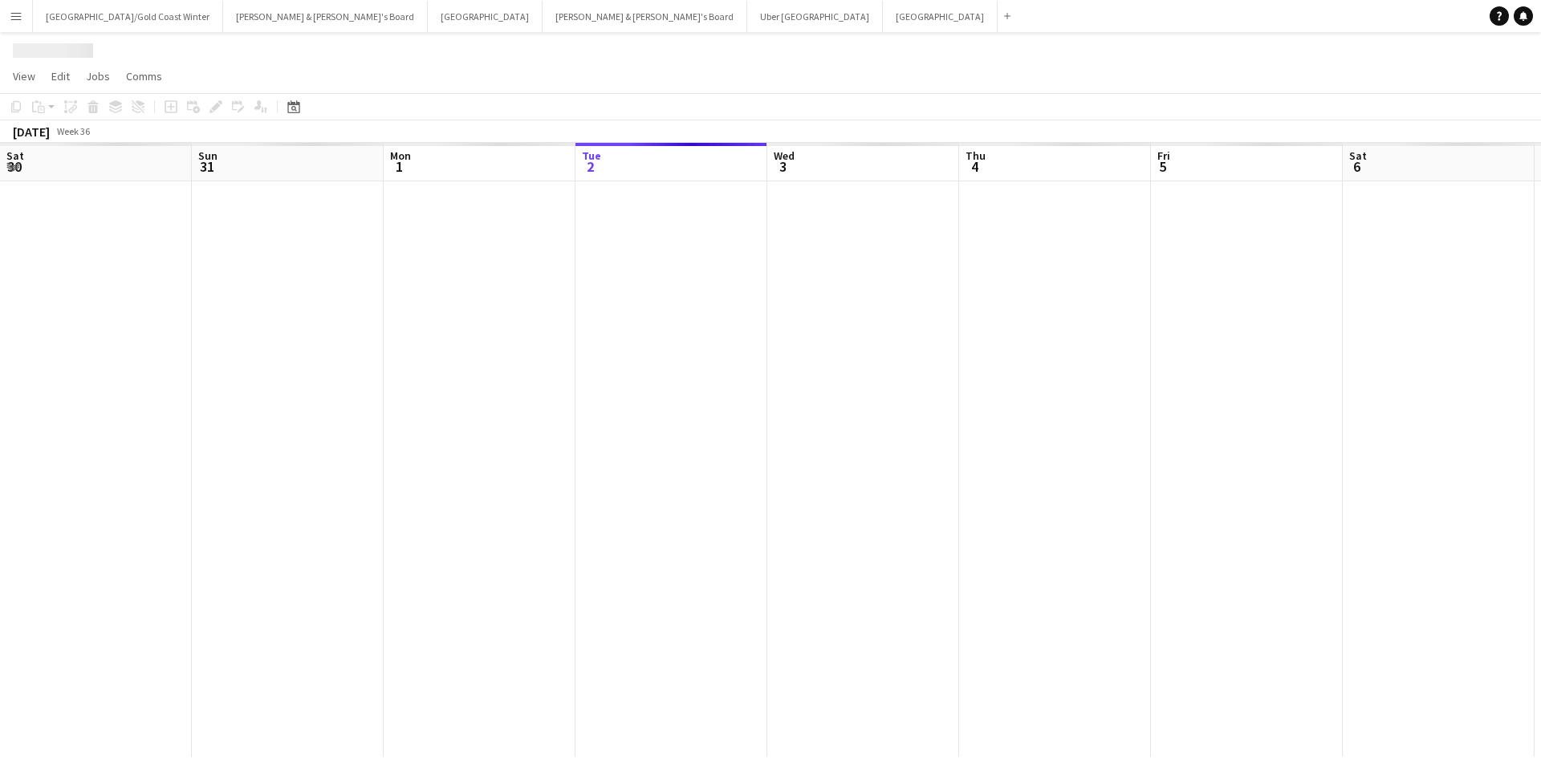
scroll to position [0, 384]
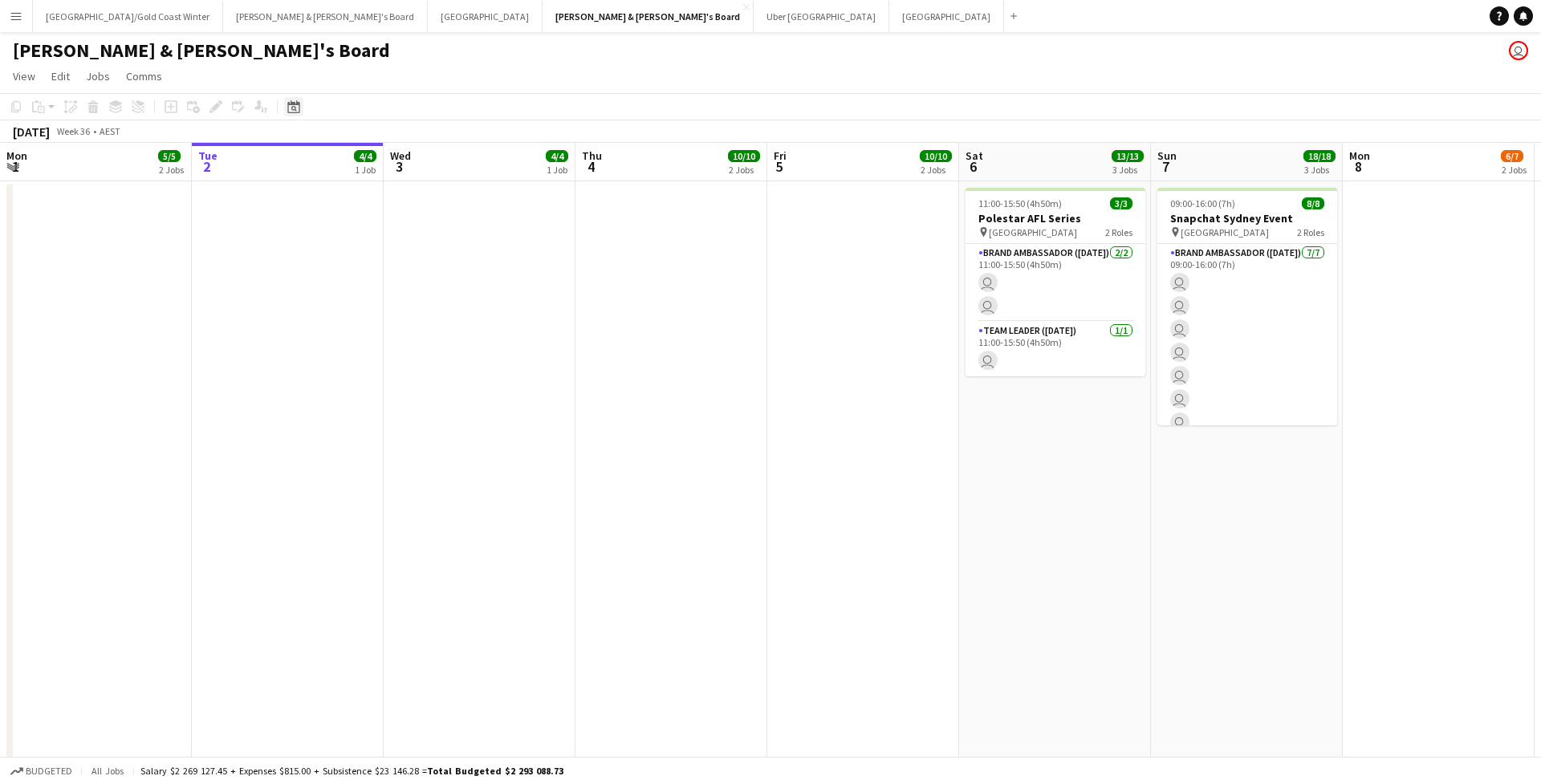
click at [295, 107] on icon "Date picker" at bounding box center [294, 106] width 13 height 13
click at [385, 163] on span "Previous month" at bounding box center [391, 161] width 32 height 32
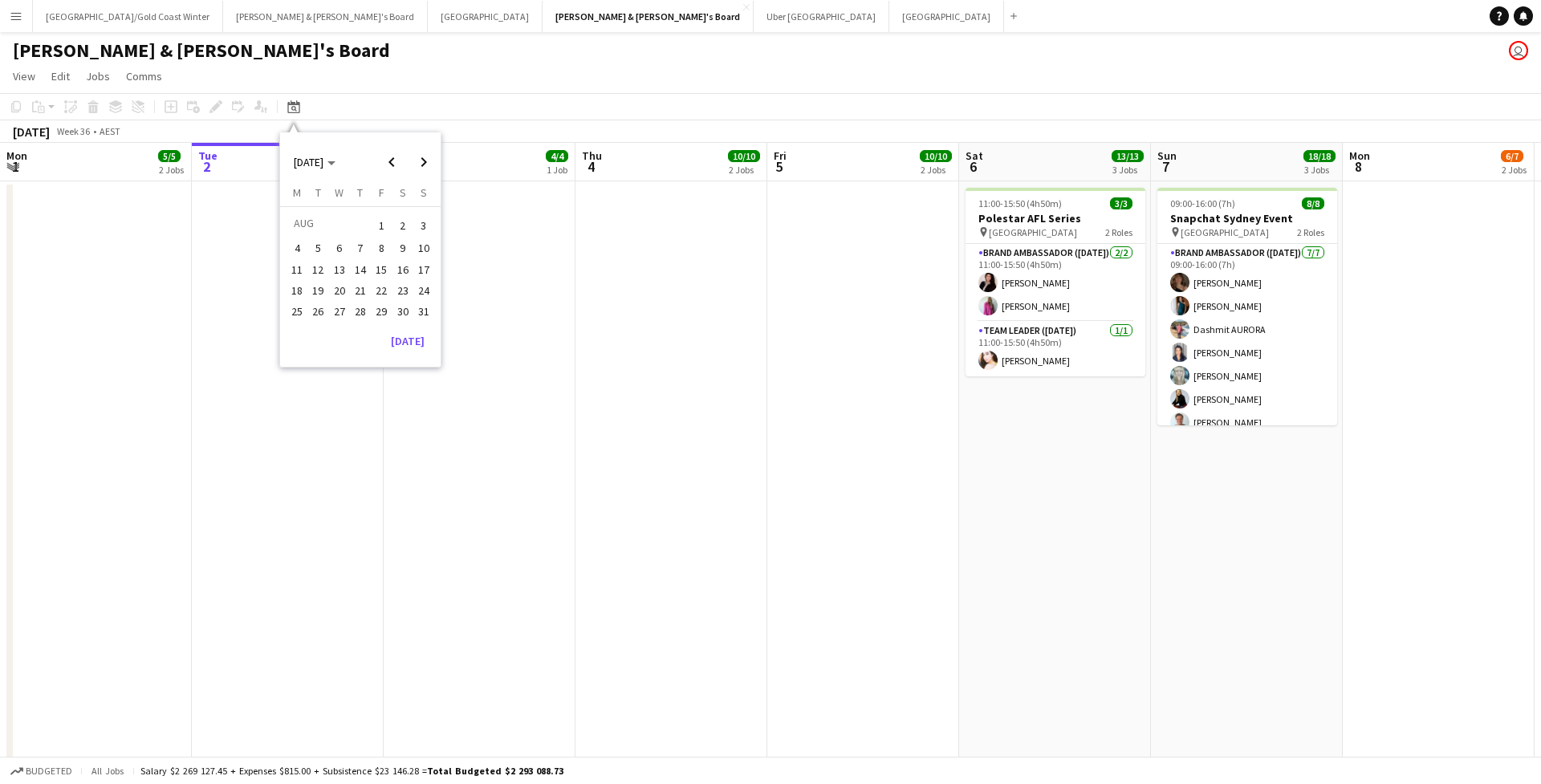
click at [322, 242] on span "5" at bounding box center [318, 248] width 19 height 19
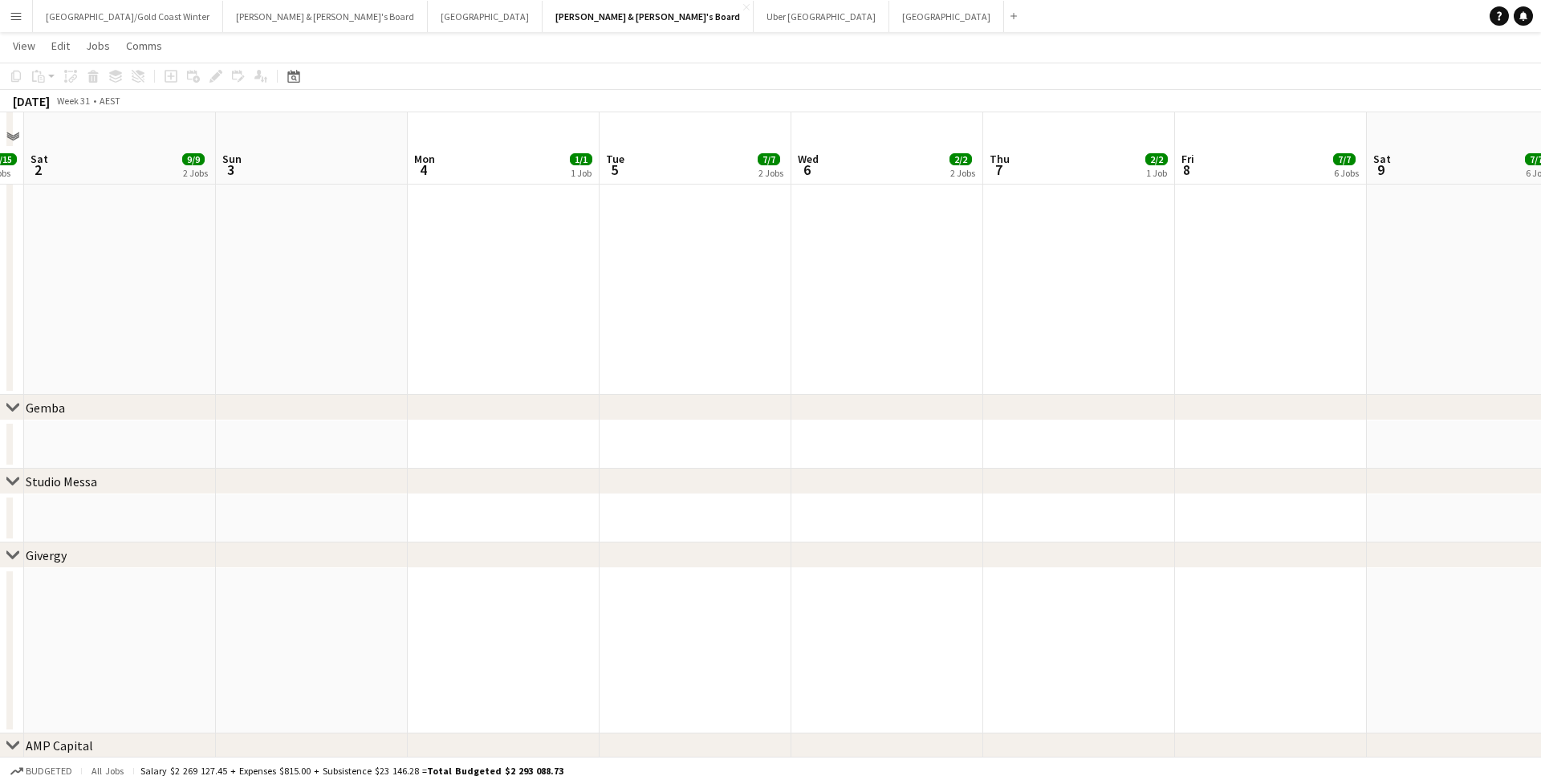
scroll to position [415, 0]
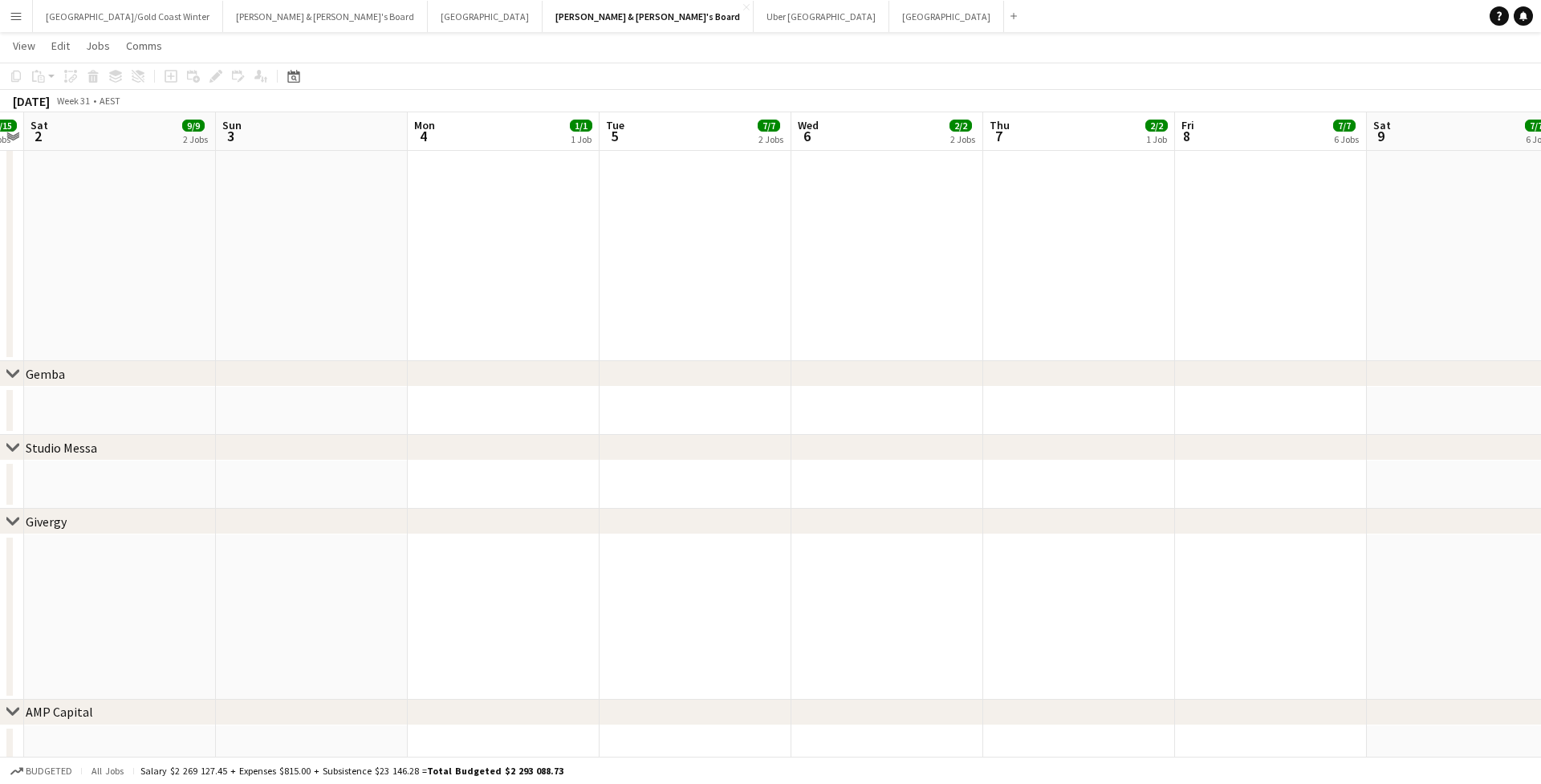
click at [594, 372] on div "chevron-right [GEOGRAPHIC_DATA]" at bounding box center [770, 374] width 1541 height 26
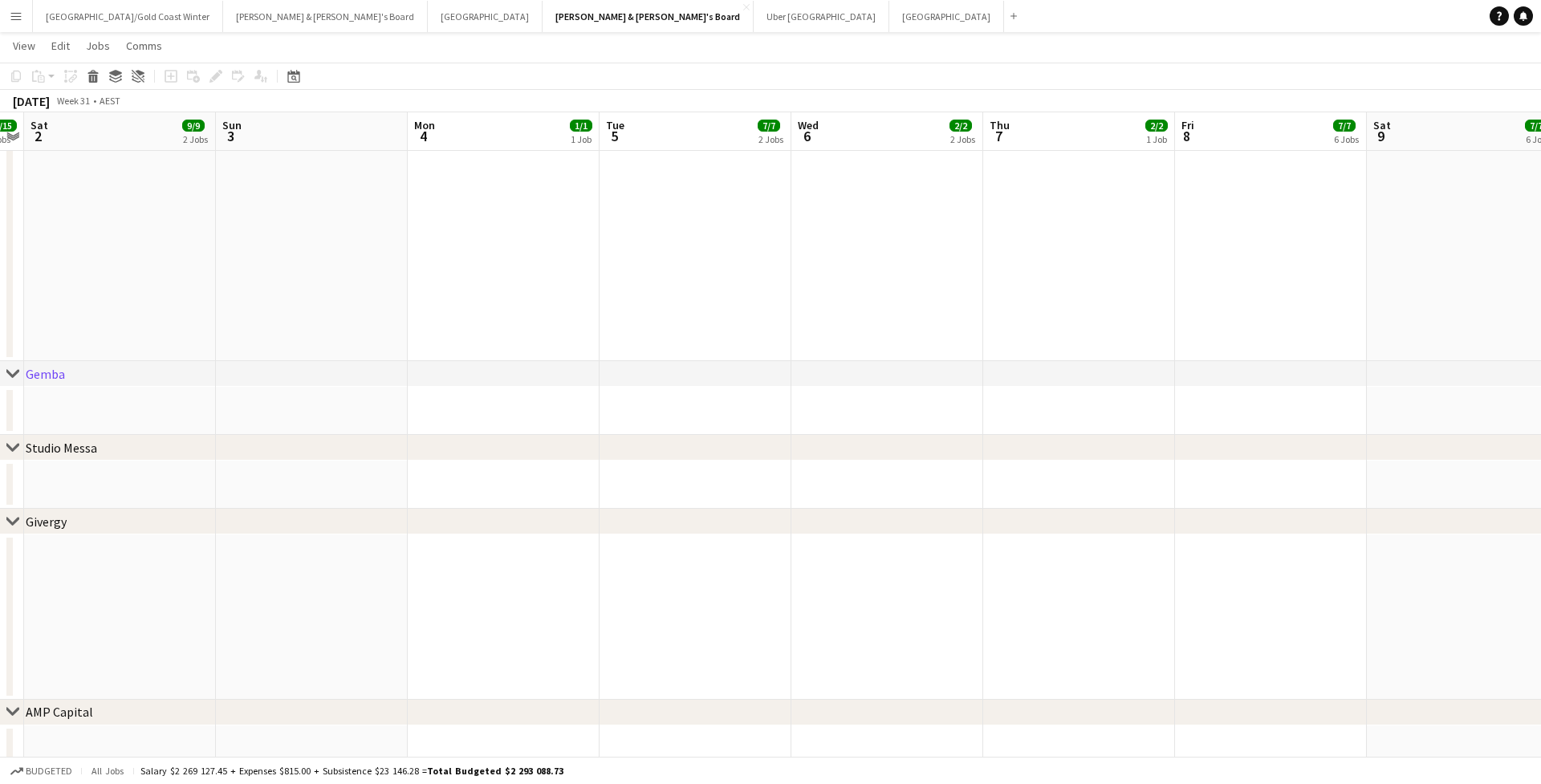
click at [8, 376] on icon "chevron-right" at bounding box center [13, 374] width 13 height 13
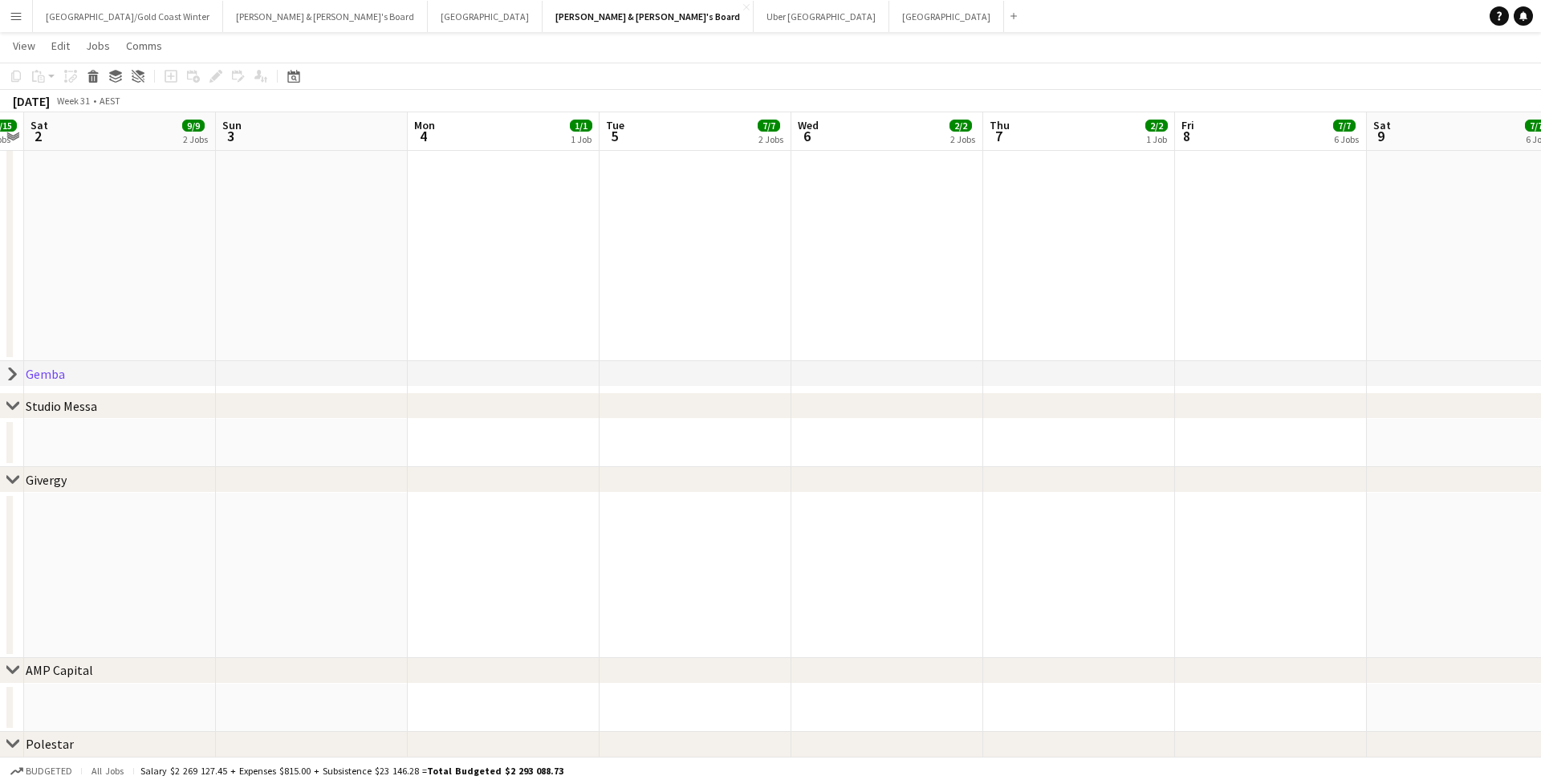
click at [8, 376] on icon "chevron-right" at bounding box center [13, 374] width 13 height 13
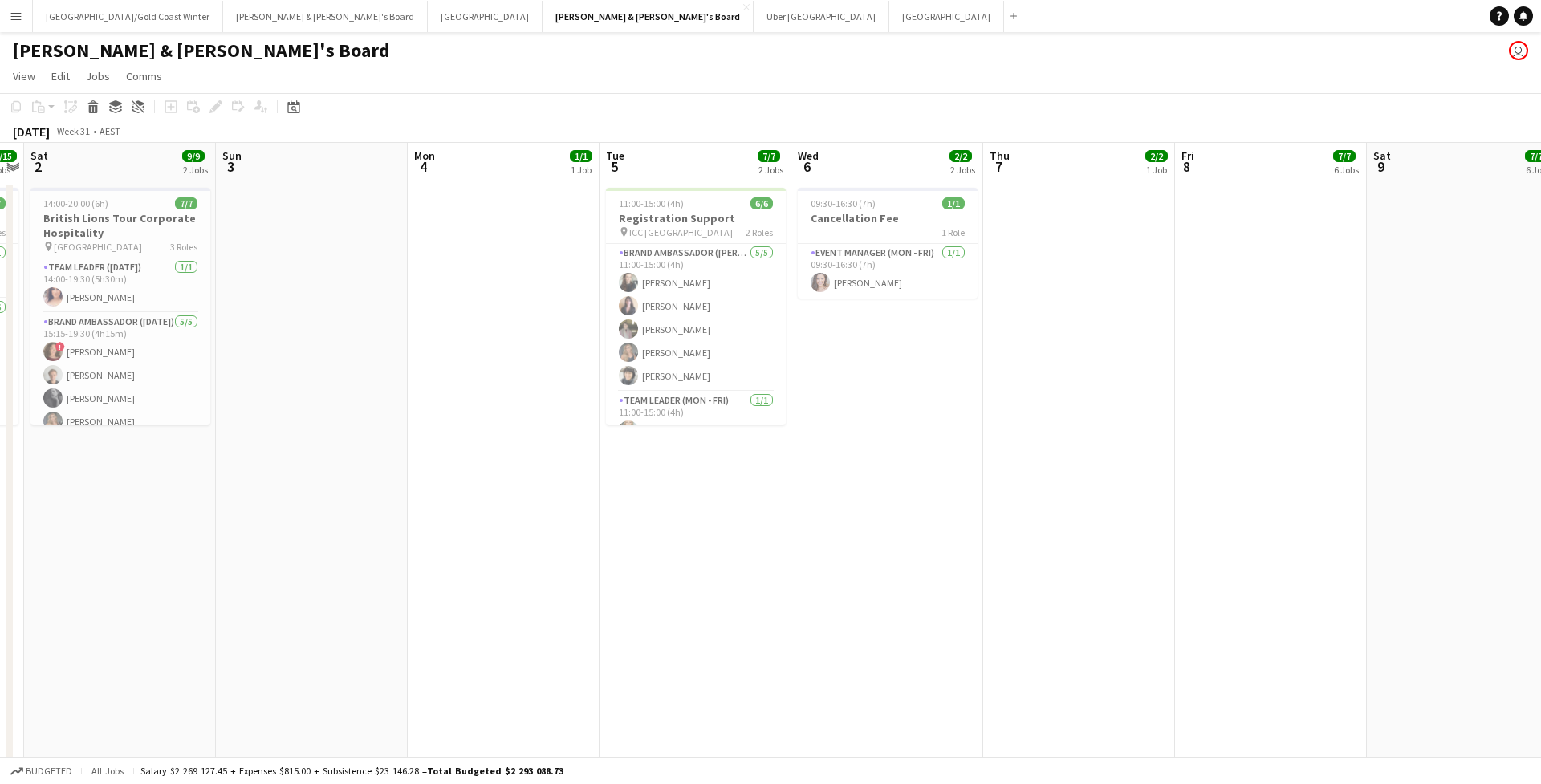
scroll to position [0, 0]
click at [23, 23] on button "Menu" at bounding box center [16, 16] width 32 height 32
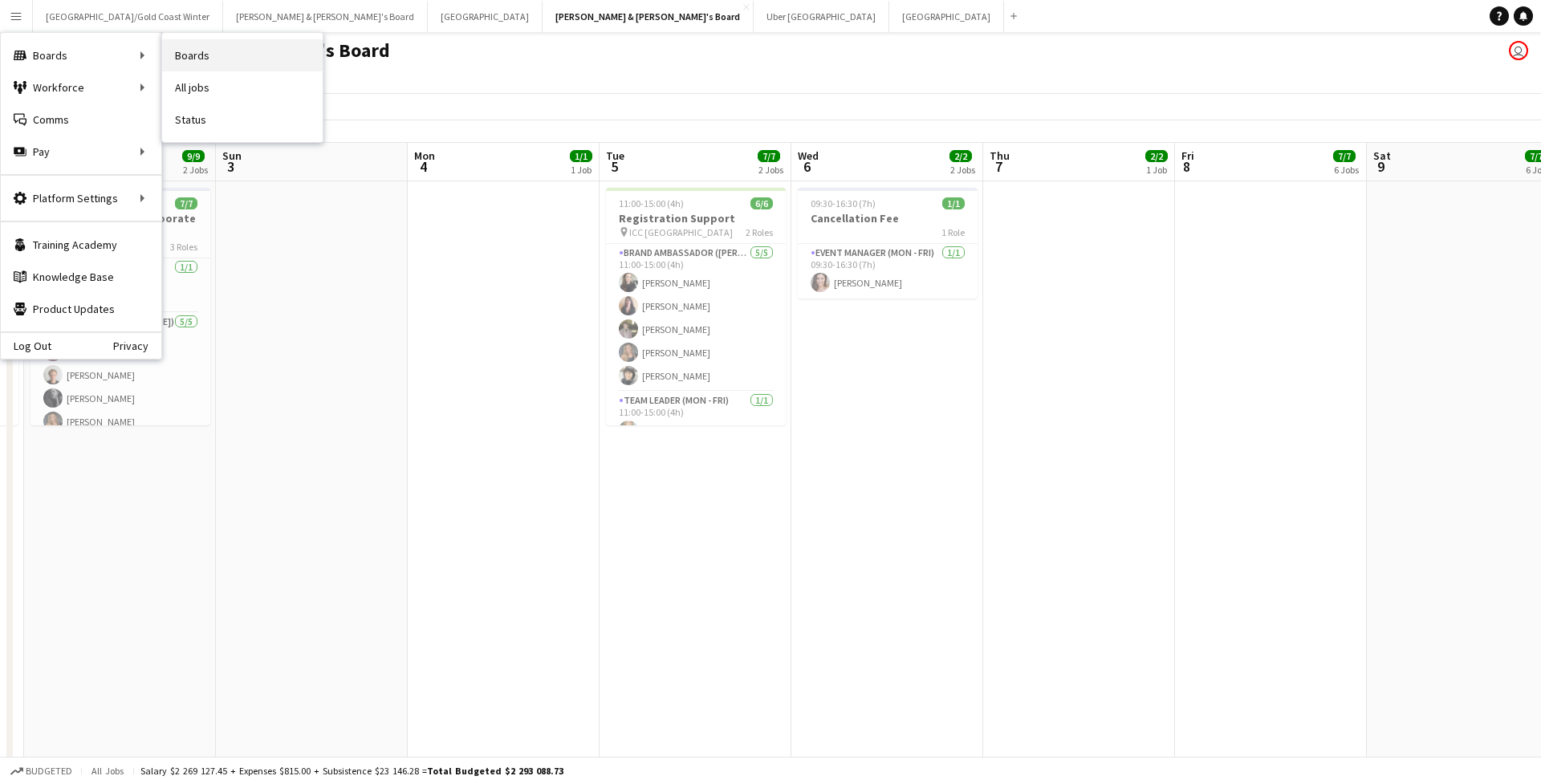
click at [194, 60] on link "Boards" at bounding box center [242, 55] width 160 height 32
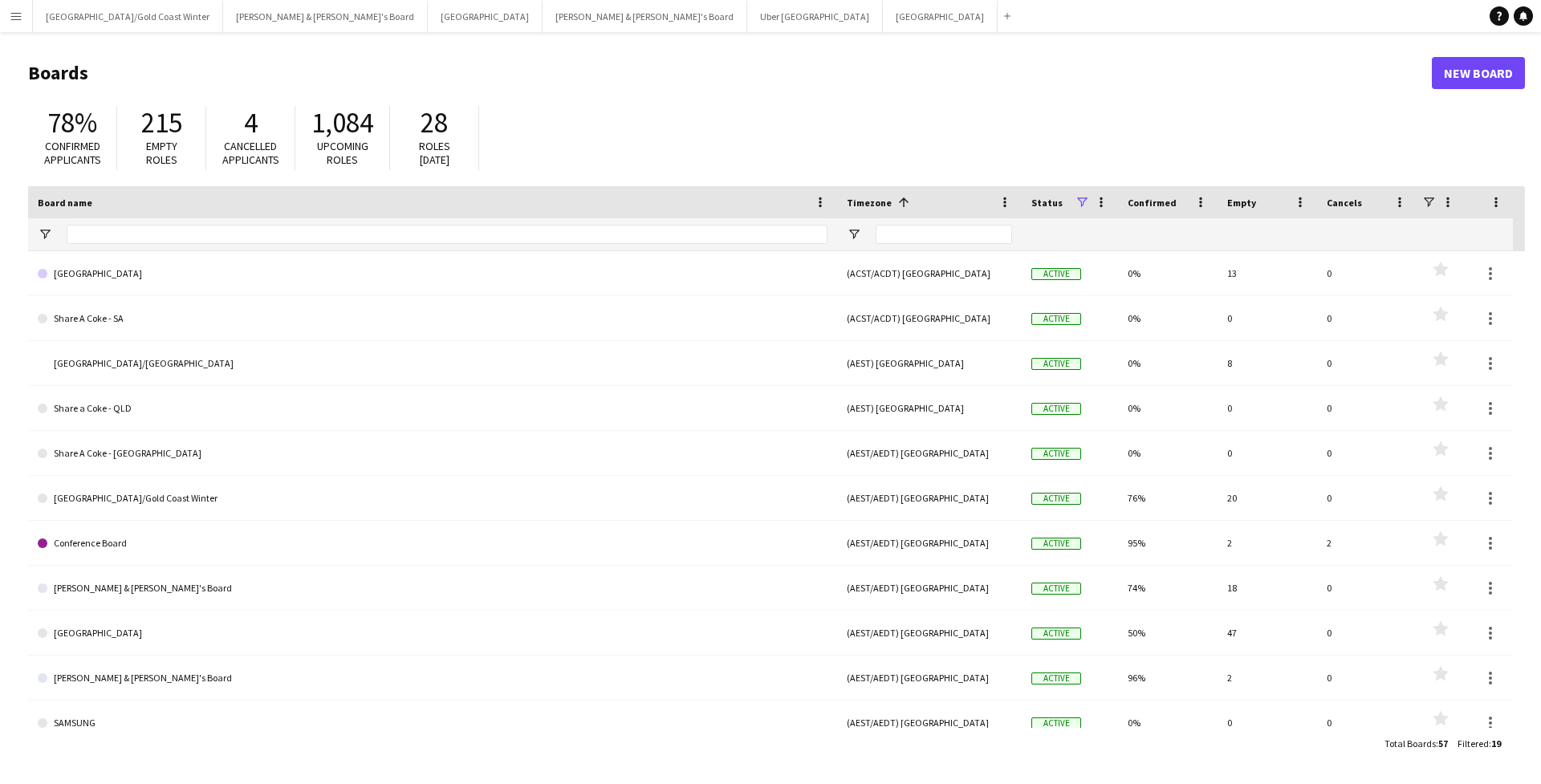
click at [15, 16] on app-icon "Menu" at bounding box center [16, 16] width 13 height 13
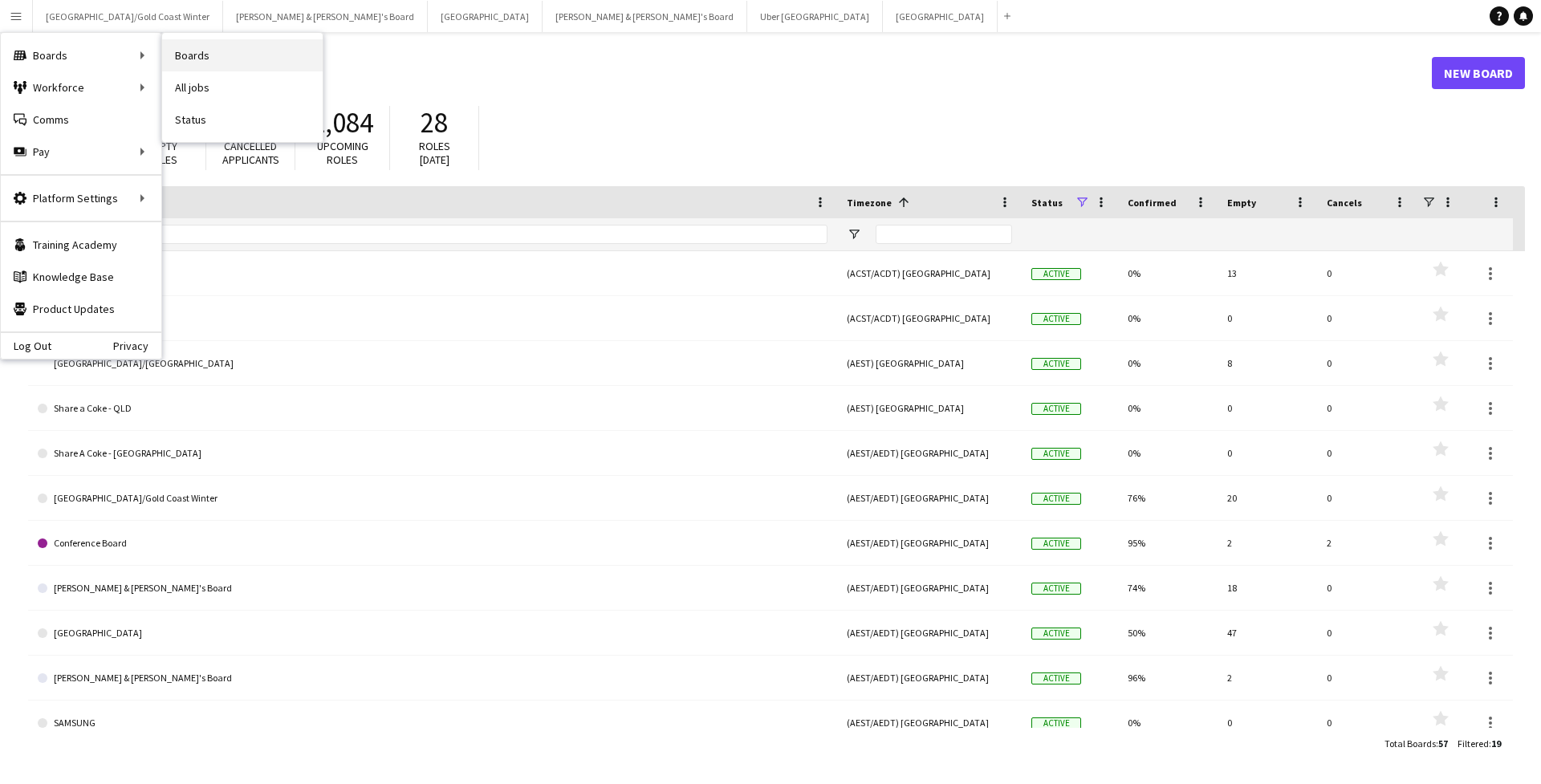
click at [195, 60] on link "Boards" at bounding box center [242, 55] width 160 height 32
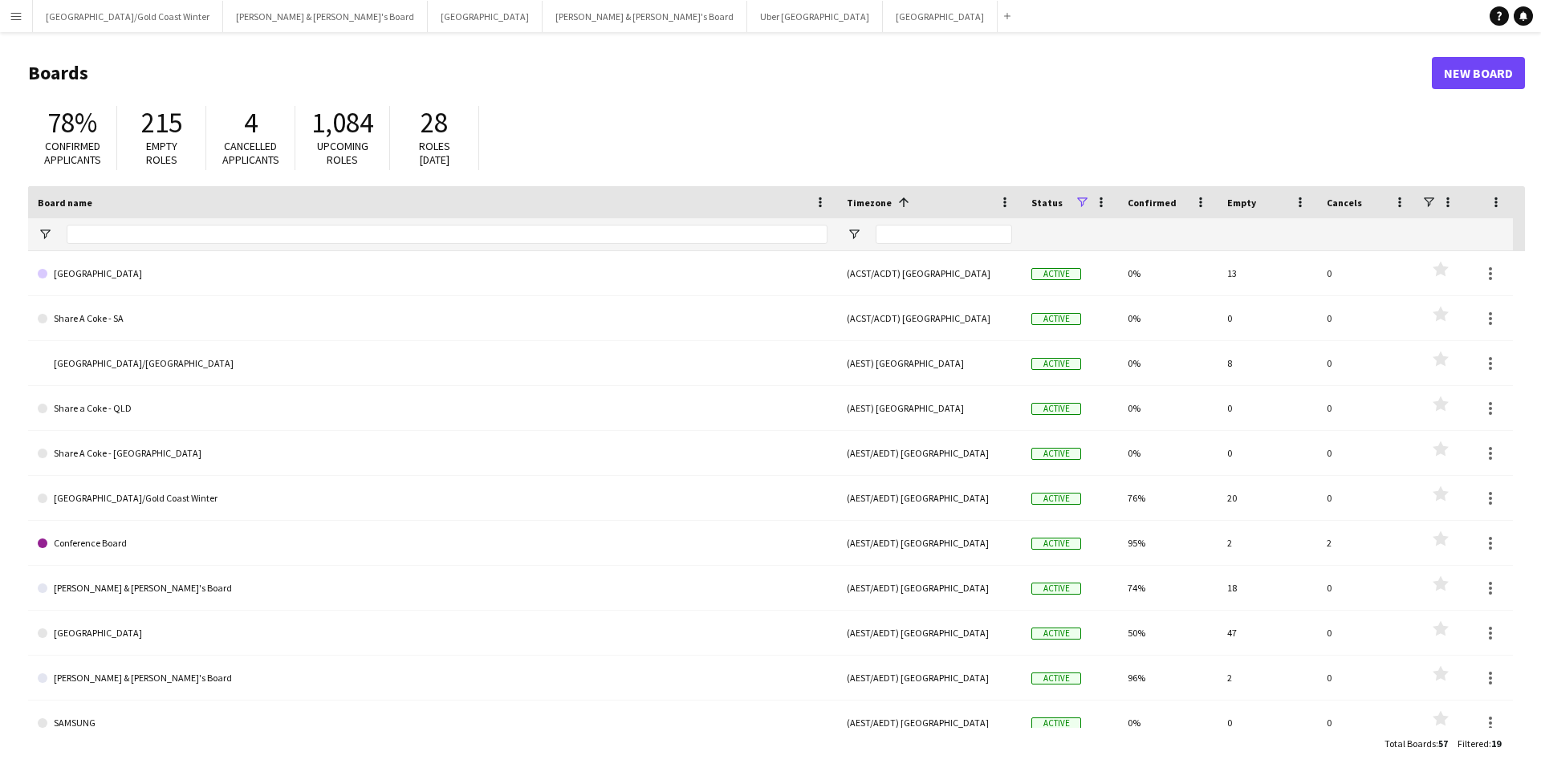
click at [26, 31] on button "Menu" at bounding box center [16, 16] width 32 height 32
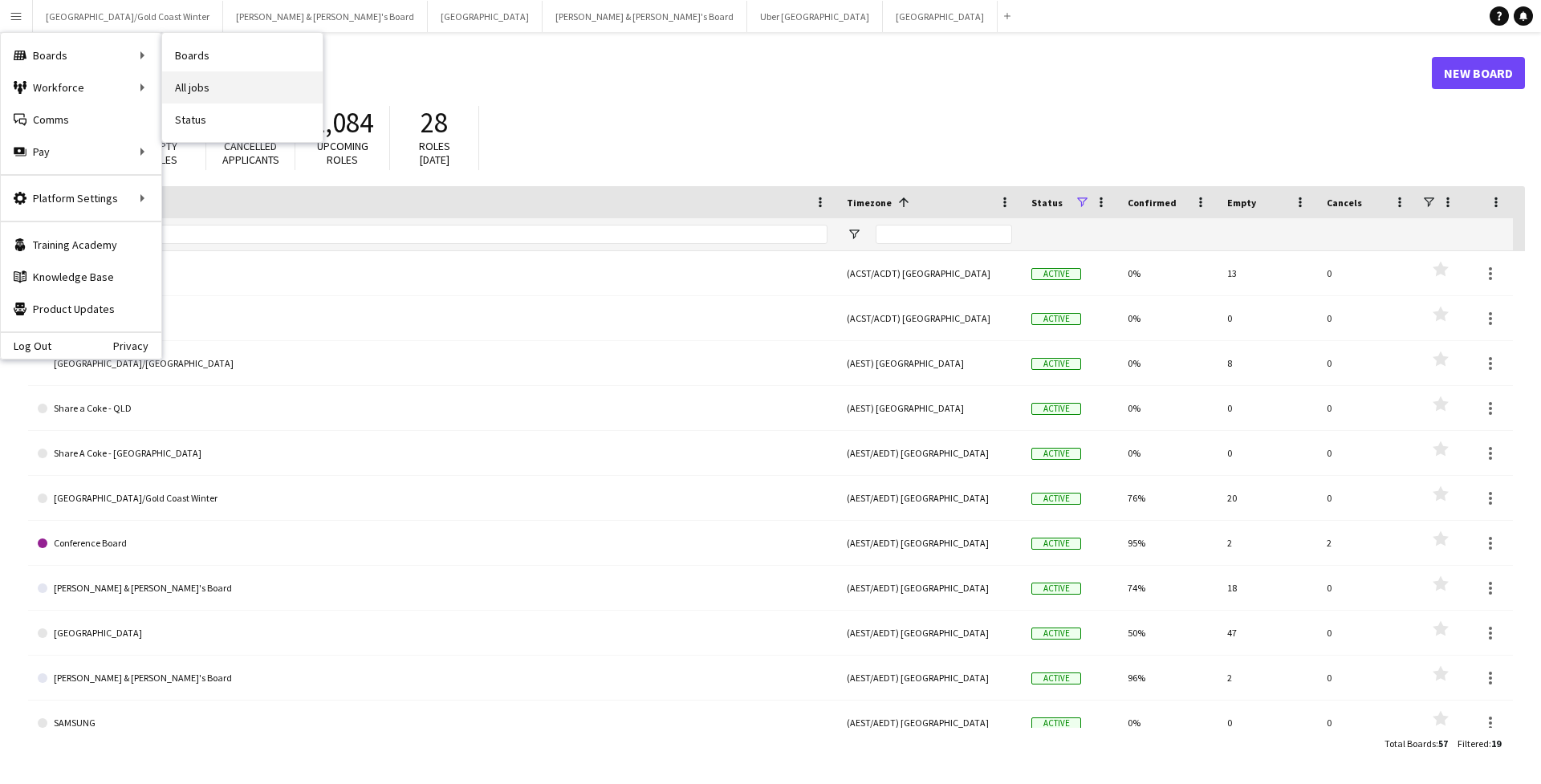
click at [197, 91] on link "All jobs" at bounding box center [242, 87] width 160 height 32
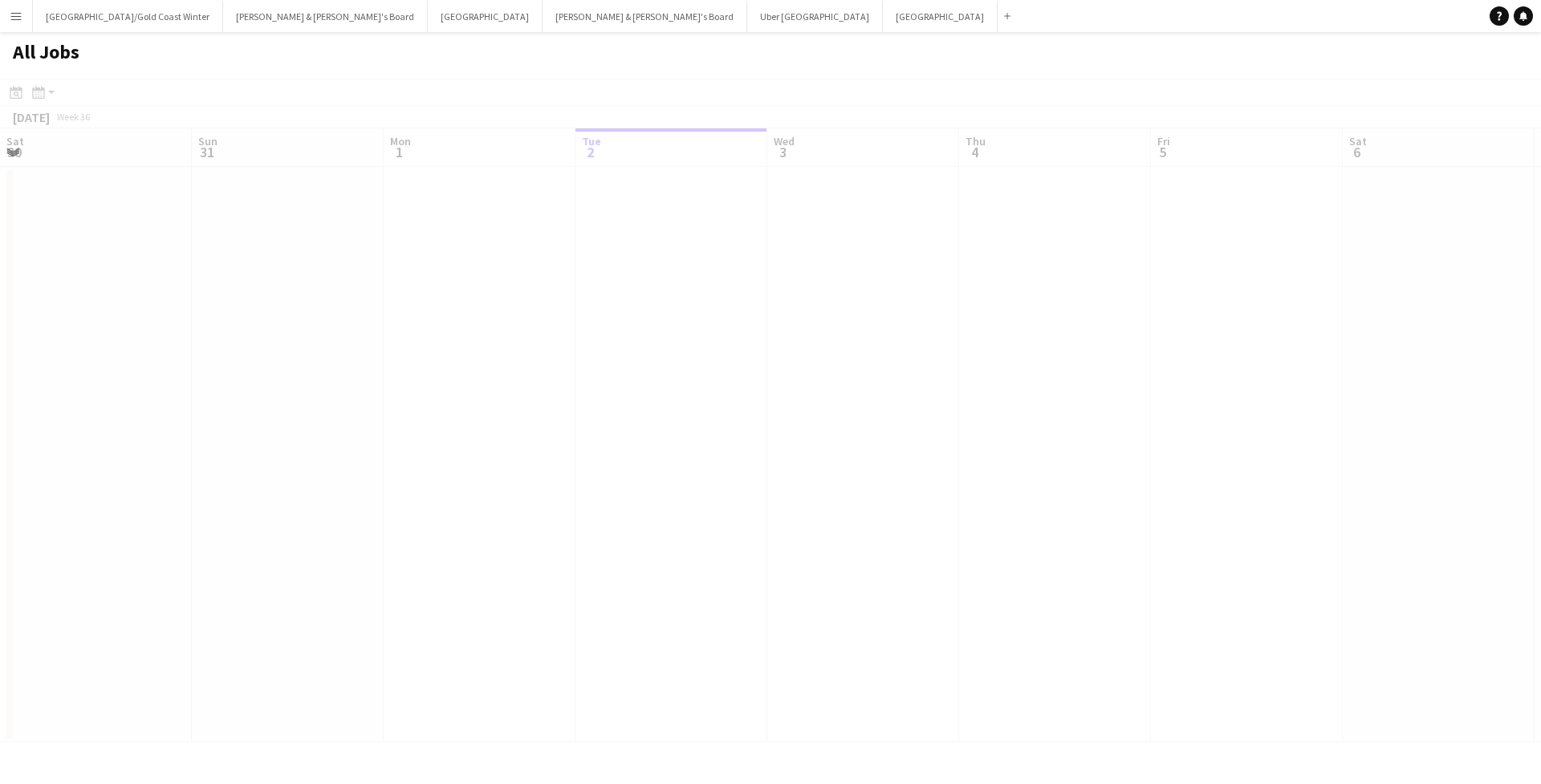
scroll to position [0, 384]
click at [38, 94] on div at bounding box center [770, 433] width 1541 height 710
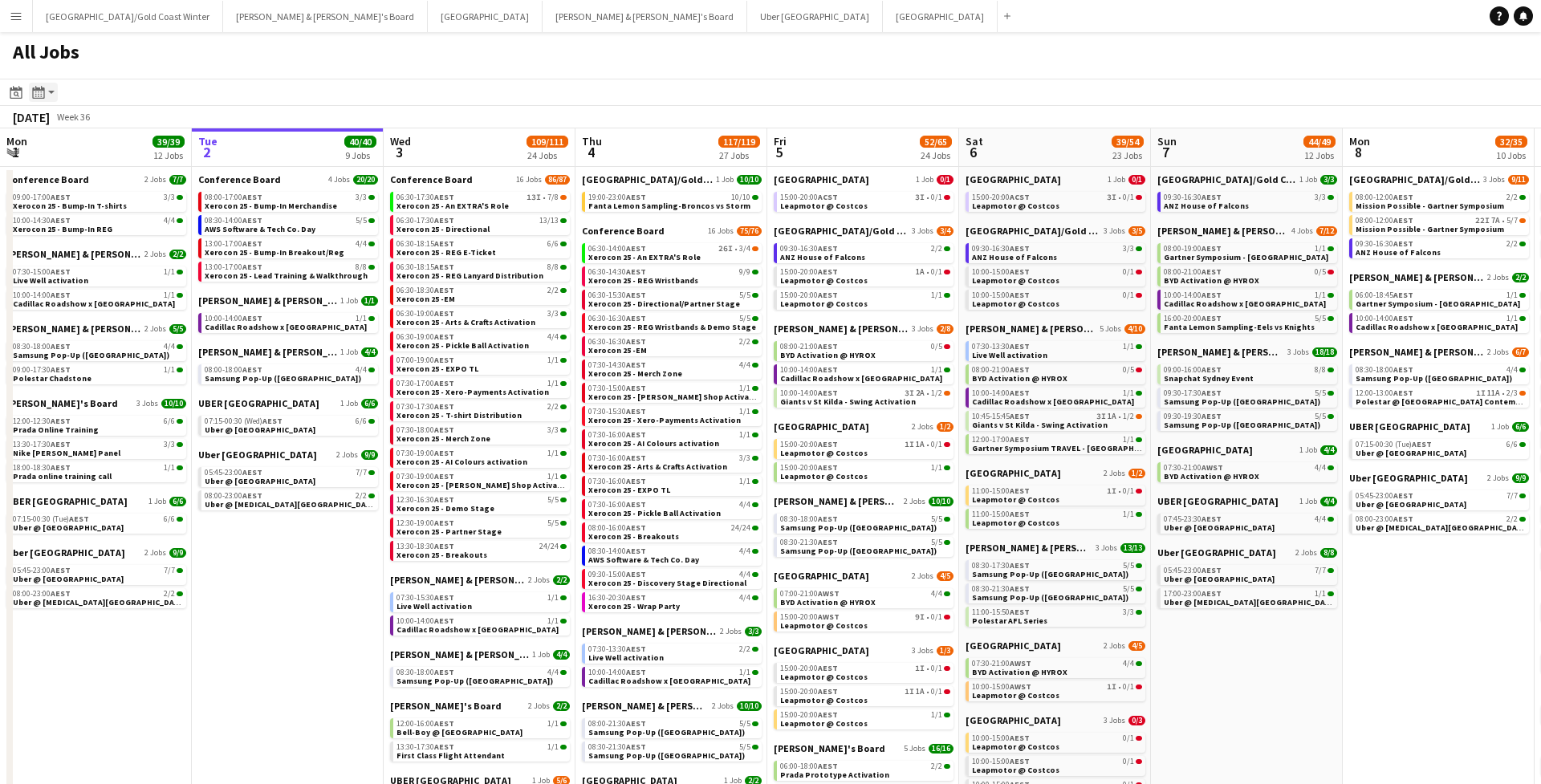
click at [38, 96] on icon at bounding box center [38, 96] width 2 height 1
click at [136, 77] on div "All Jobs" at bounding box center [770, 55] width 1541 height 47
click at [49, 109] on div "[DATE]" at bounding box center [31, 117] width 37 height 16
click at [1, 110] on div "[DATE] Week 36" at bounding box center [53, 117] width 106 height 23
click at [4, 99] on app-toolbar "Date picker [DATE] [DATE] [DATE] M [DATE] T [DATE] W [DATE] T [DATE] F [DATE] S…" at bounding box center [770, 93] width 1541 height 27
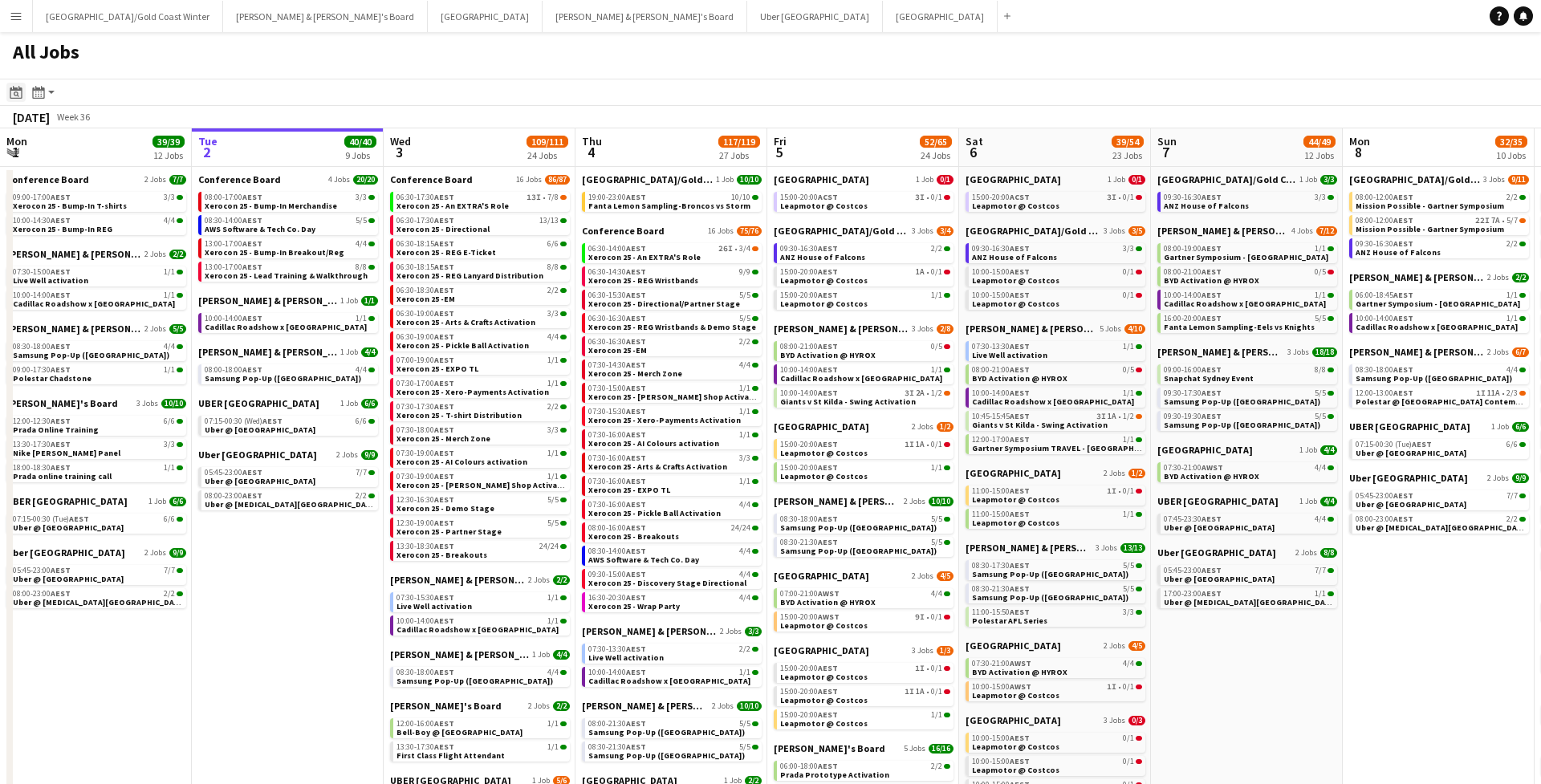
click at [8, 99] on div "Date picker" at bounding box center [16, 92] width 19 height 19
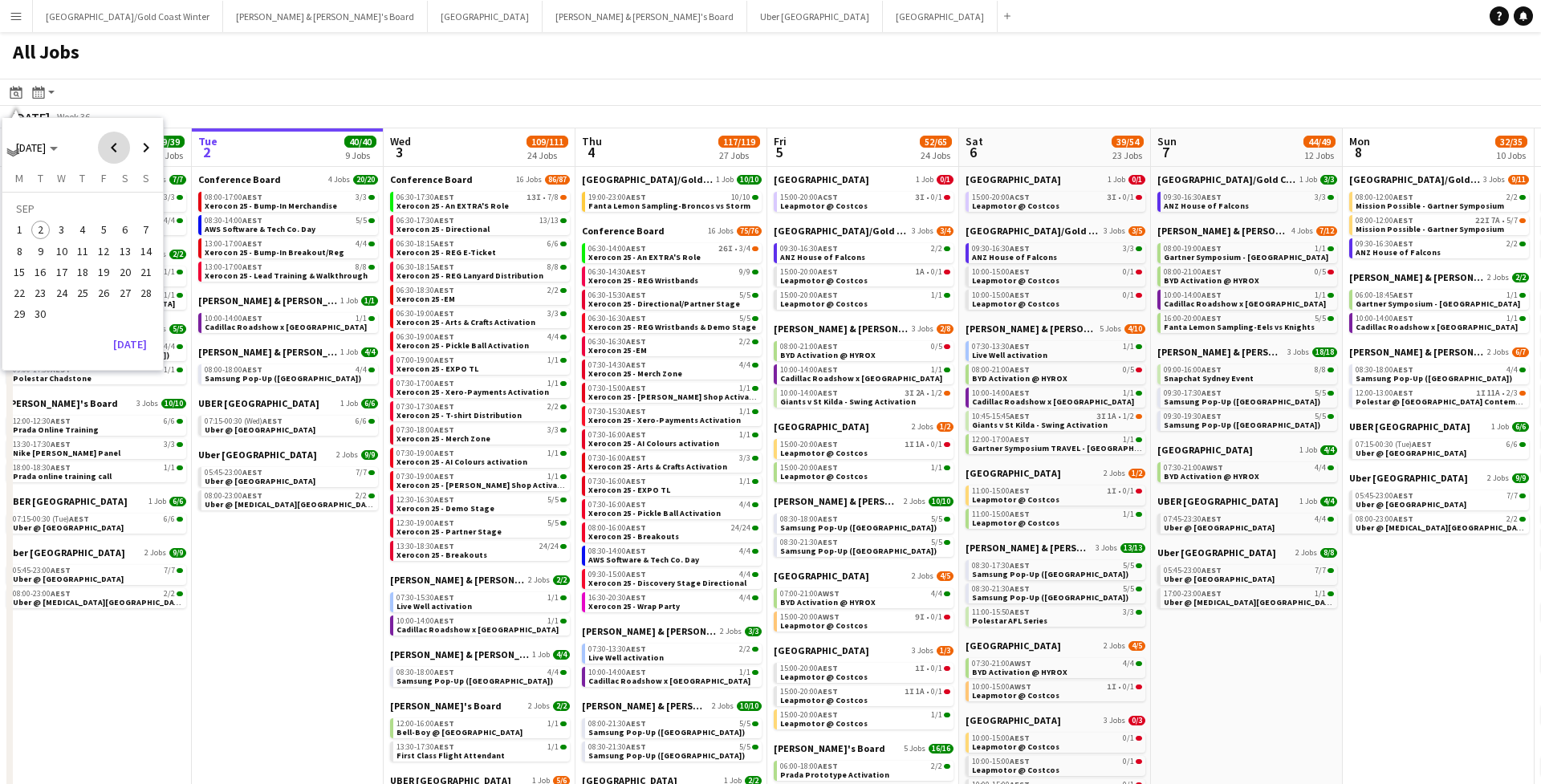
click at [121, 144] on span "Previous month" at bounding box center [114, 147] width 32 height 32
click at [46, 230] on span "5" at bounding box center [40, 234] width 19 height 19
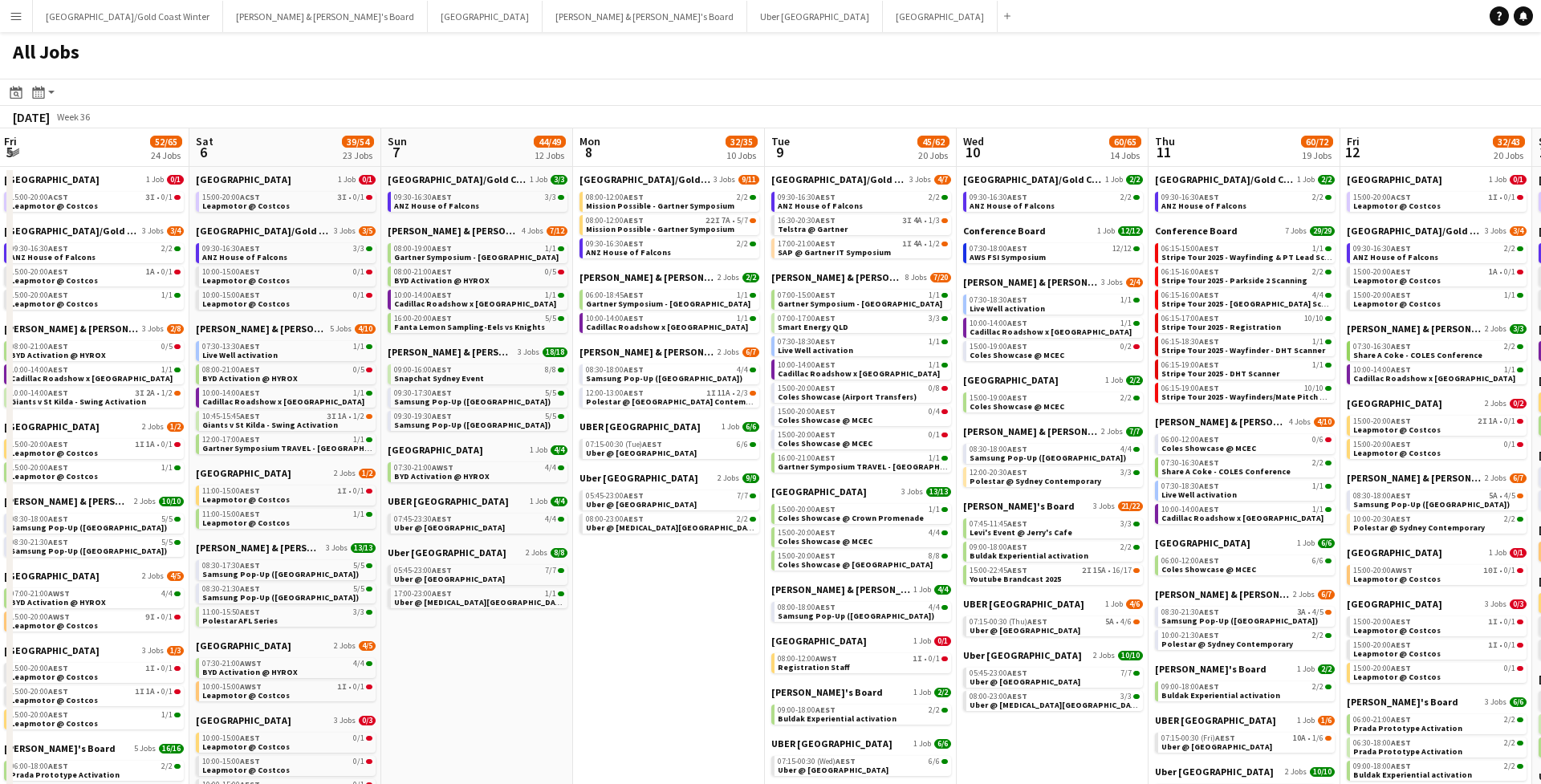
scroll to position [0, 601]
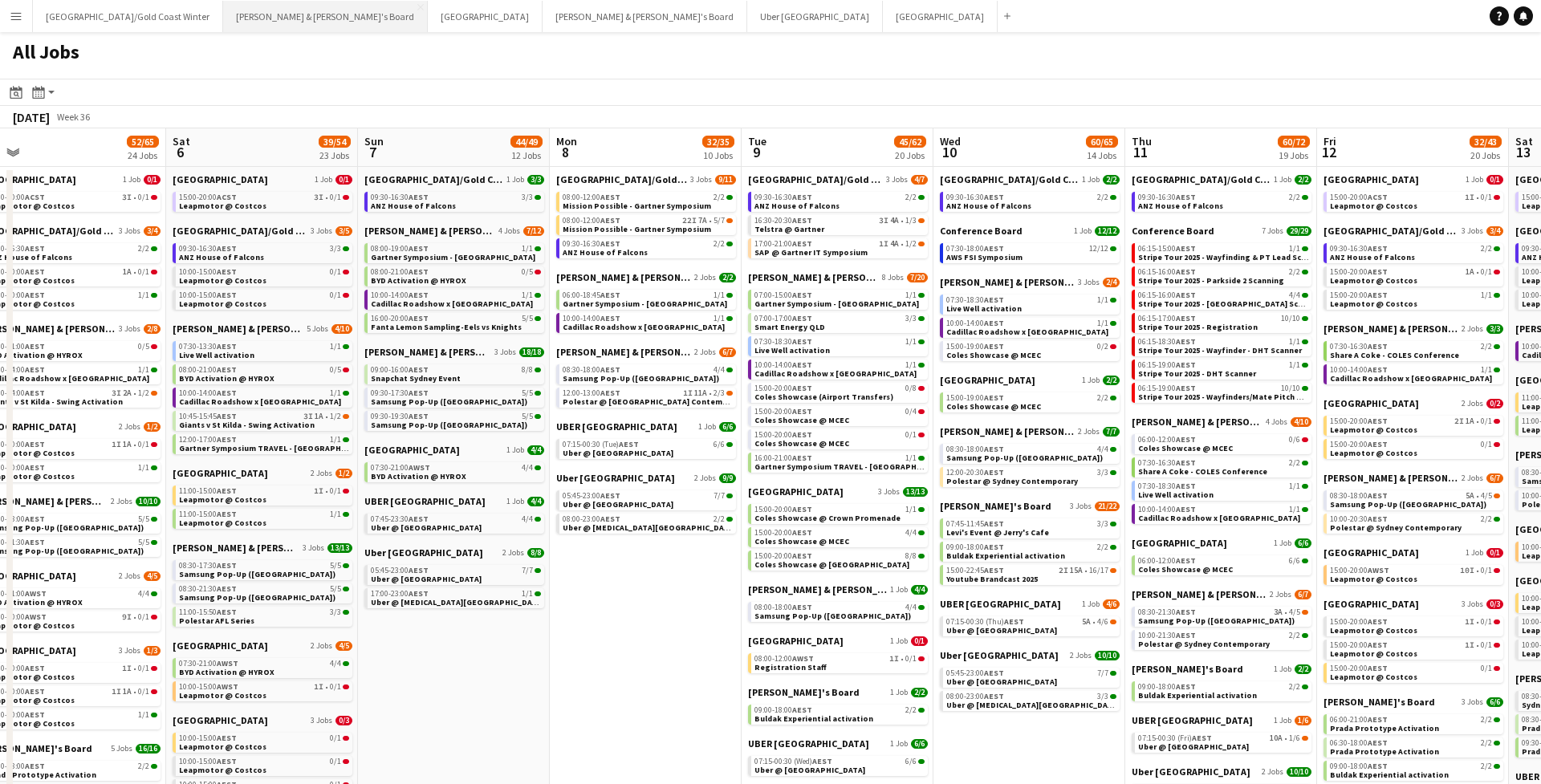
click at [232, 27] on button "James & Arrence's Board Close" at bounding box center [325, 16] width 204 height 31
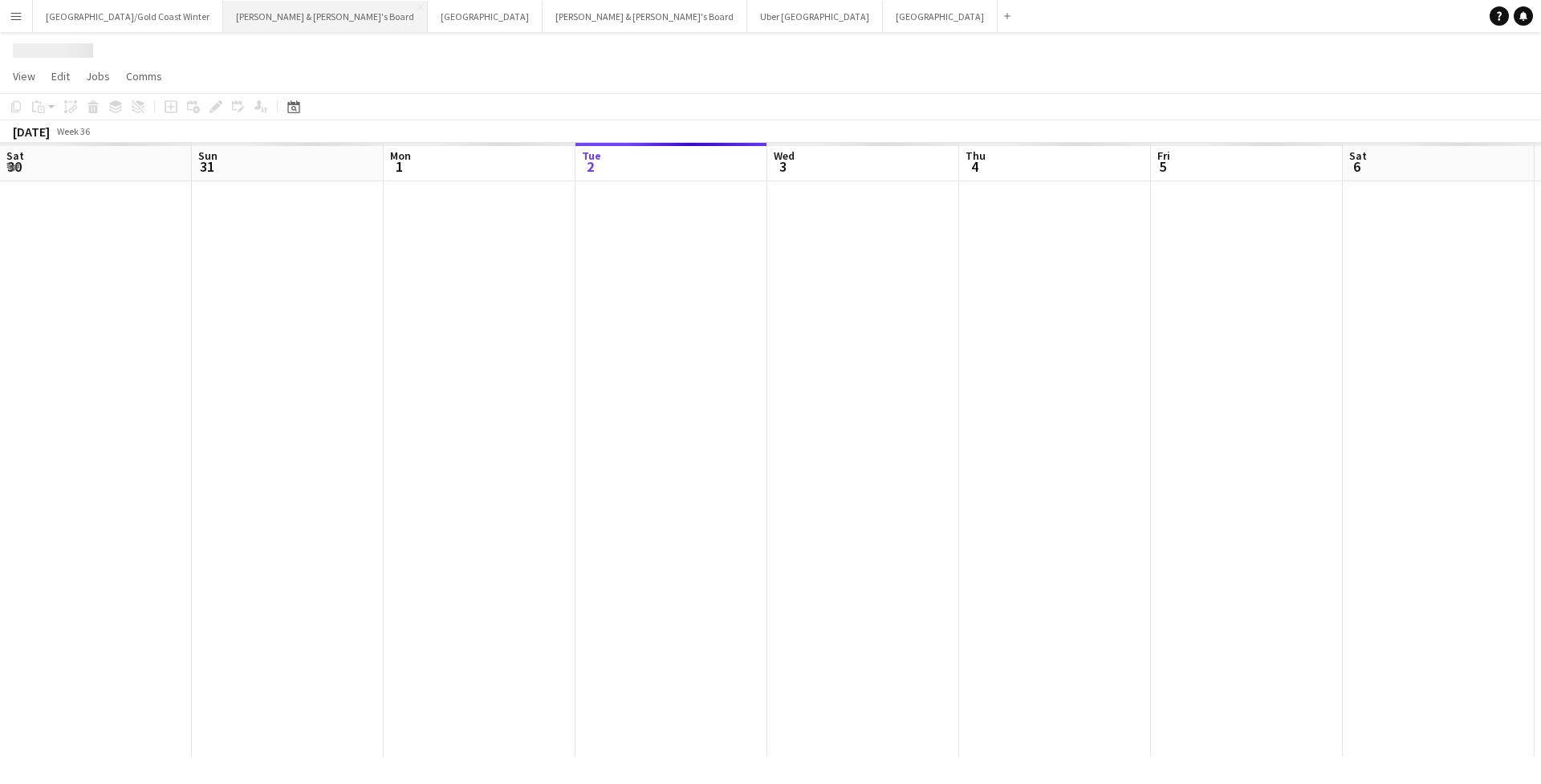
scroll to position [0, 384]
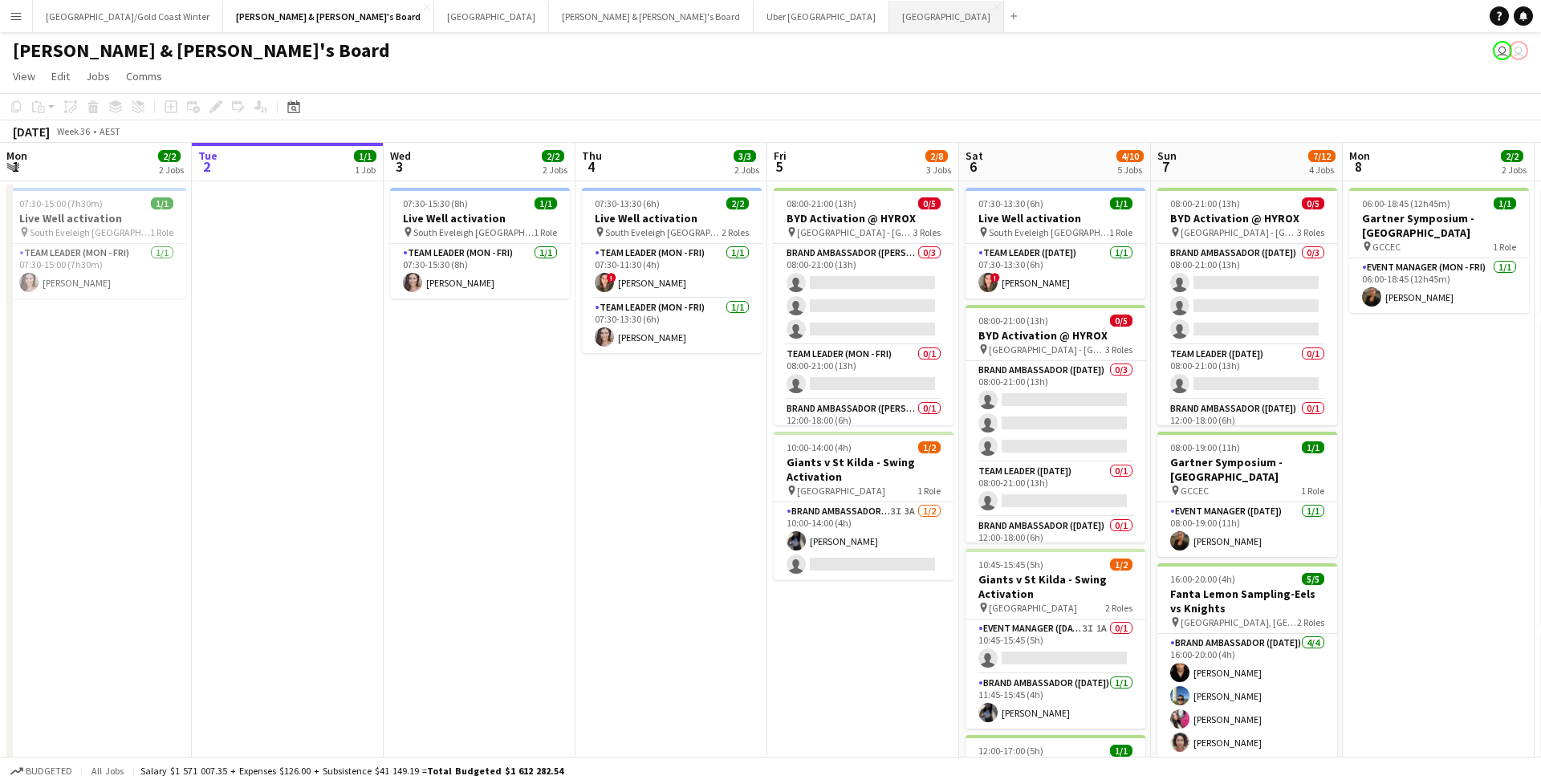
click at [890, 16] on button "Perth Close" at bounding box center [946, 16] width 115 height 31
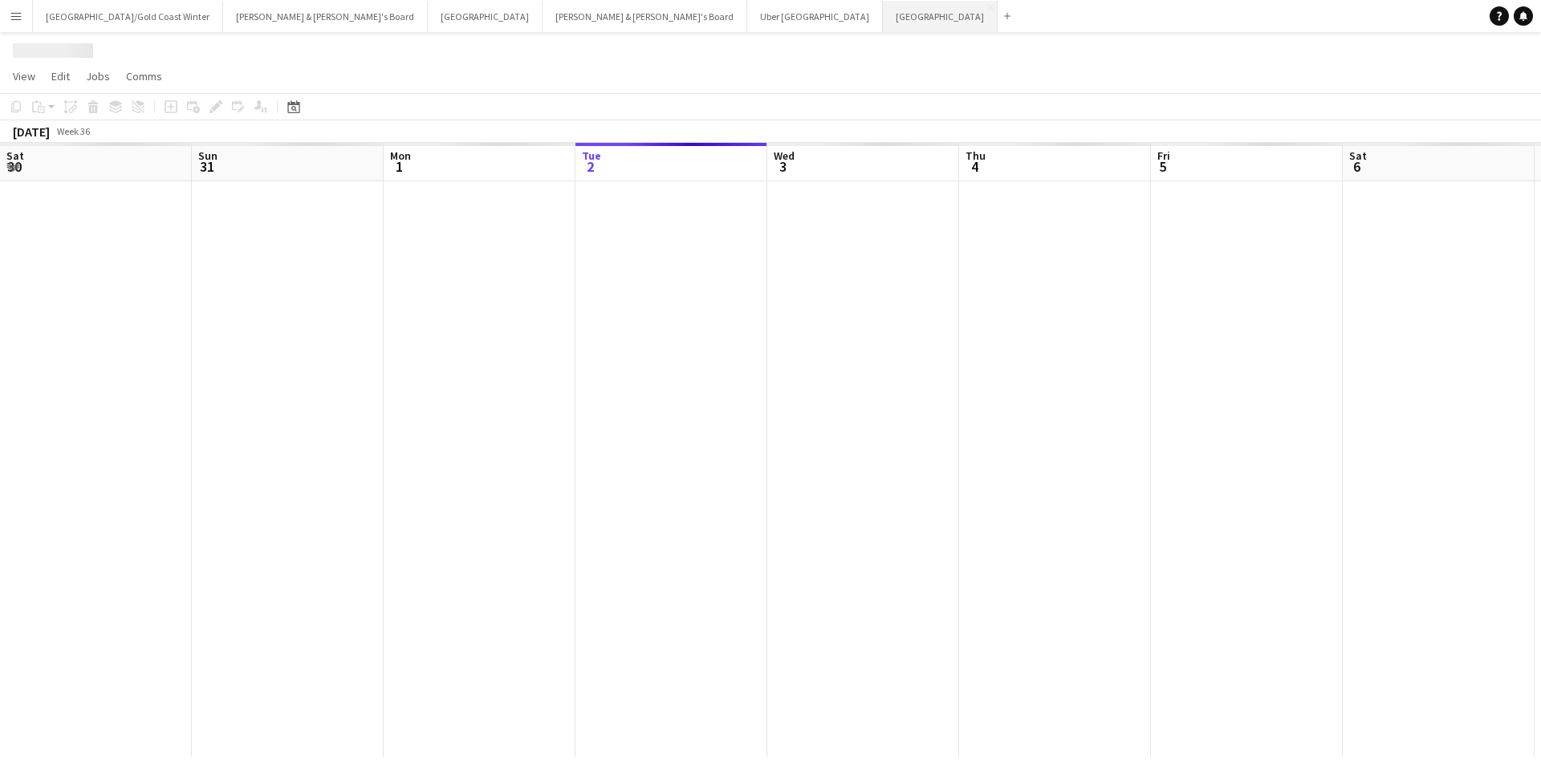
scroll to position [0, 384]
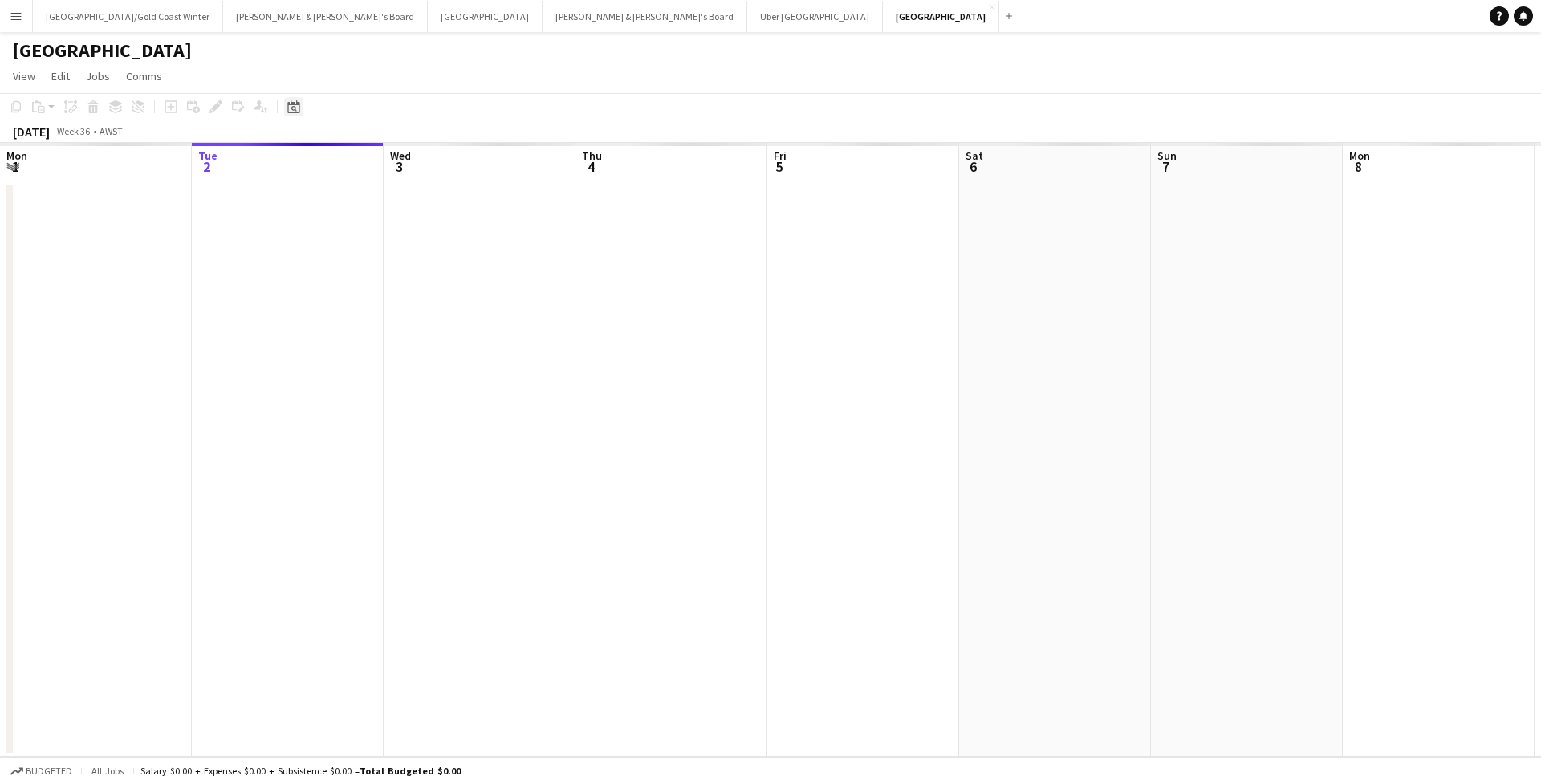
click at [296, 113] on icon at bounding box center [293, 106] width 12 height 13
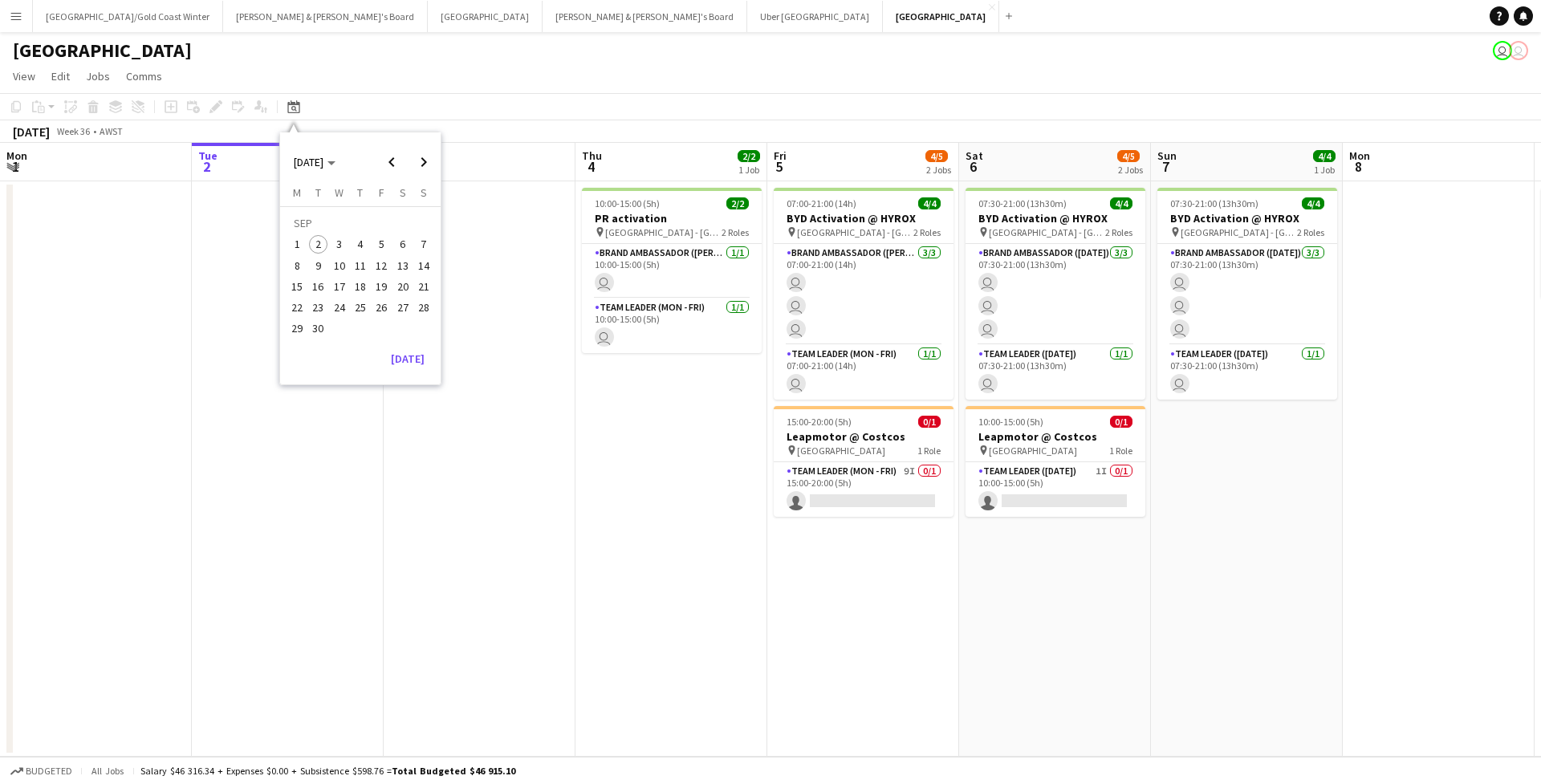
click at [322, 268] on span "9" at bounding box center [318, 265] width 19 height 19
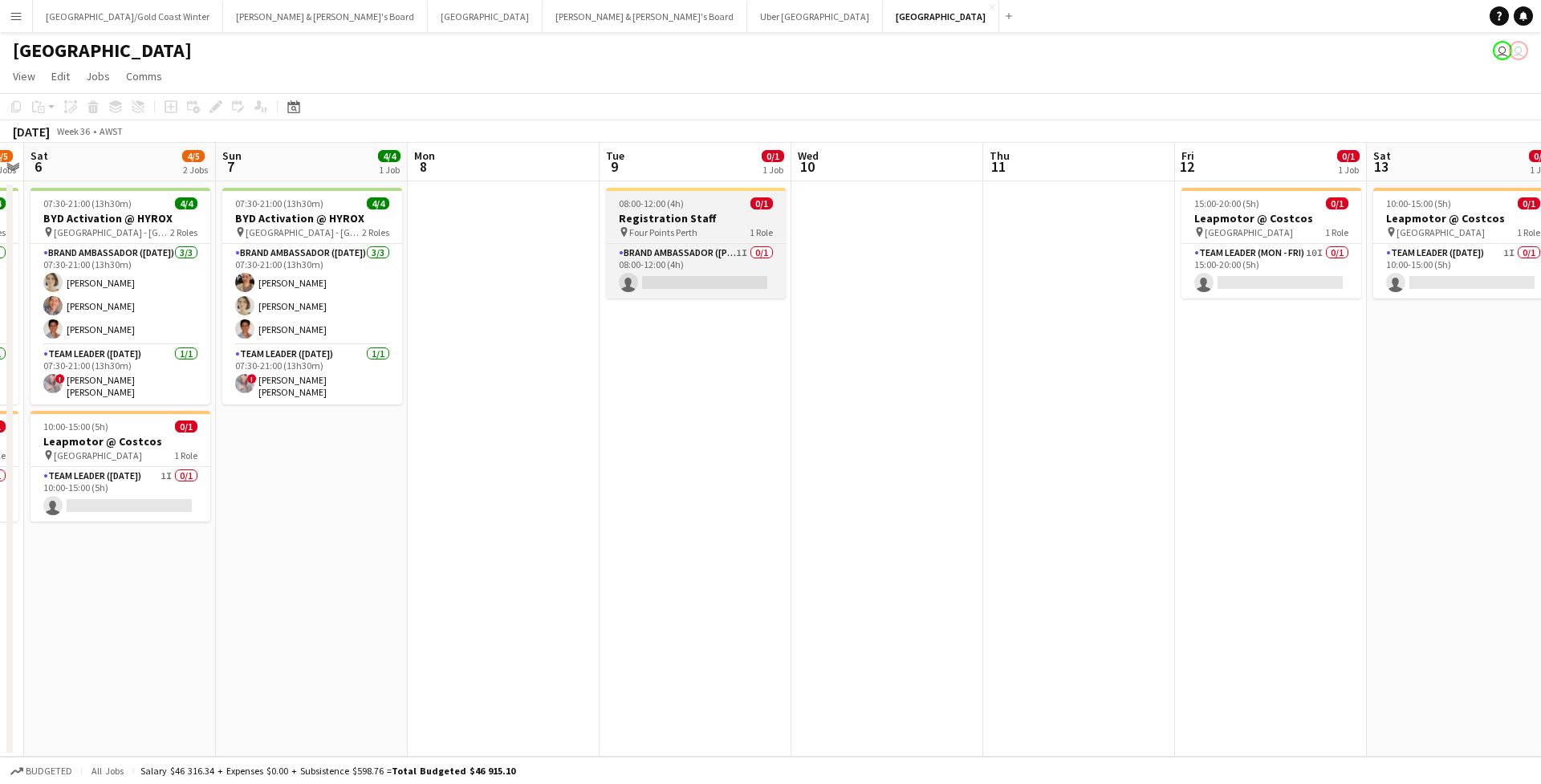
click at [749, 226] on span "1 Role" at bounding box center [760, 232] width 23 height 12
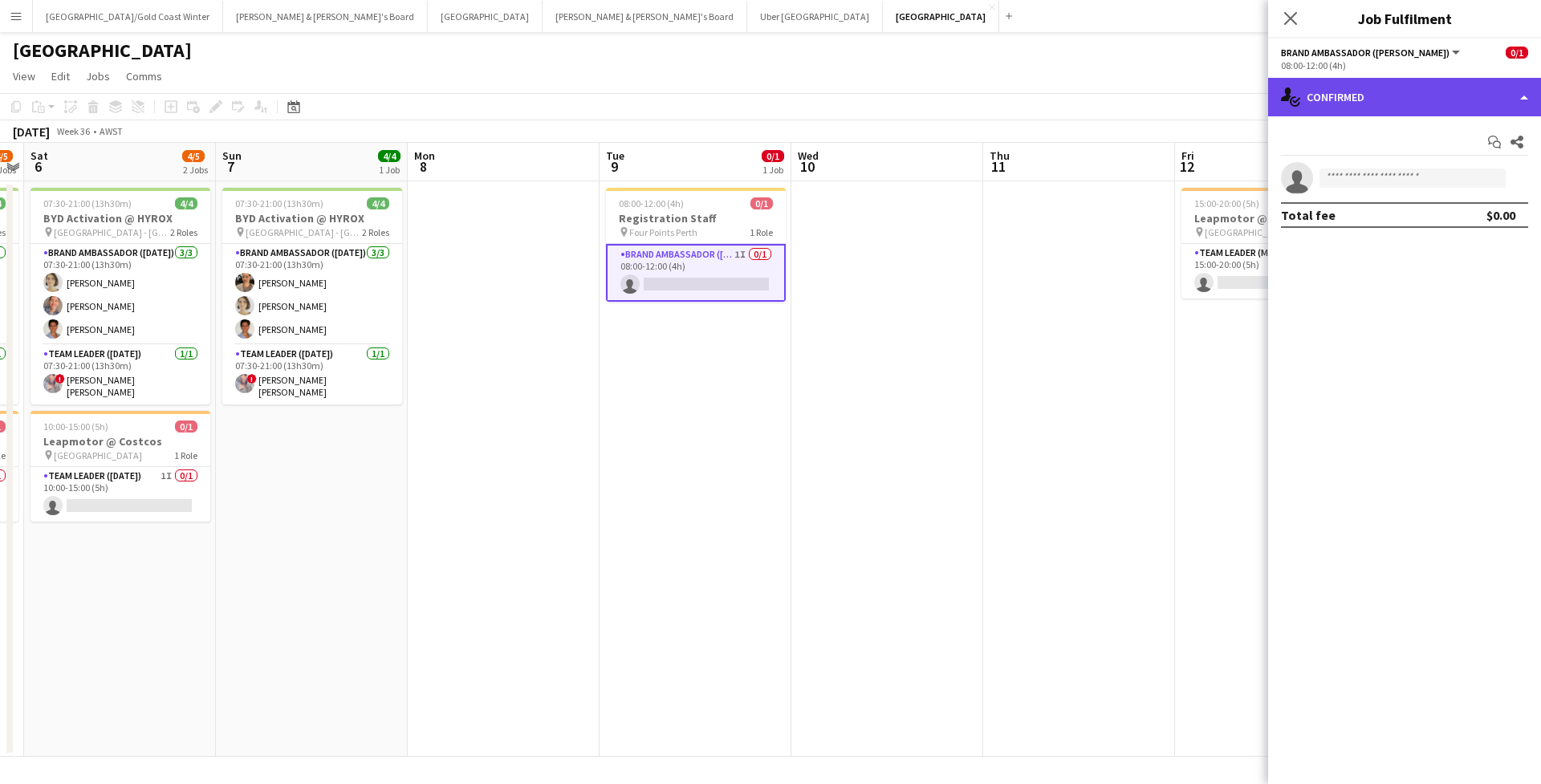
click at [1381, 102] on div "single-neutral-actions-check-2 Confirmed" at bounding box center [1404, 97] width 273 height 38
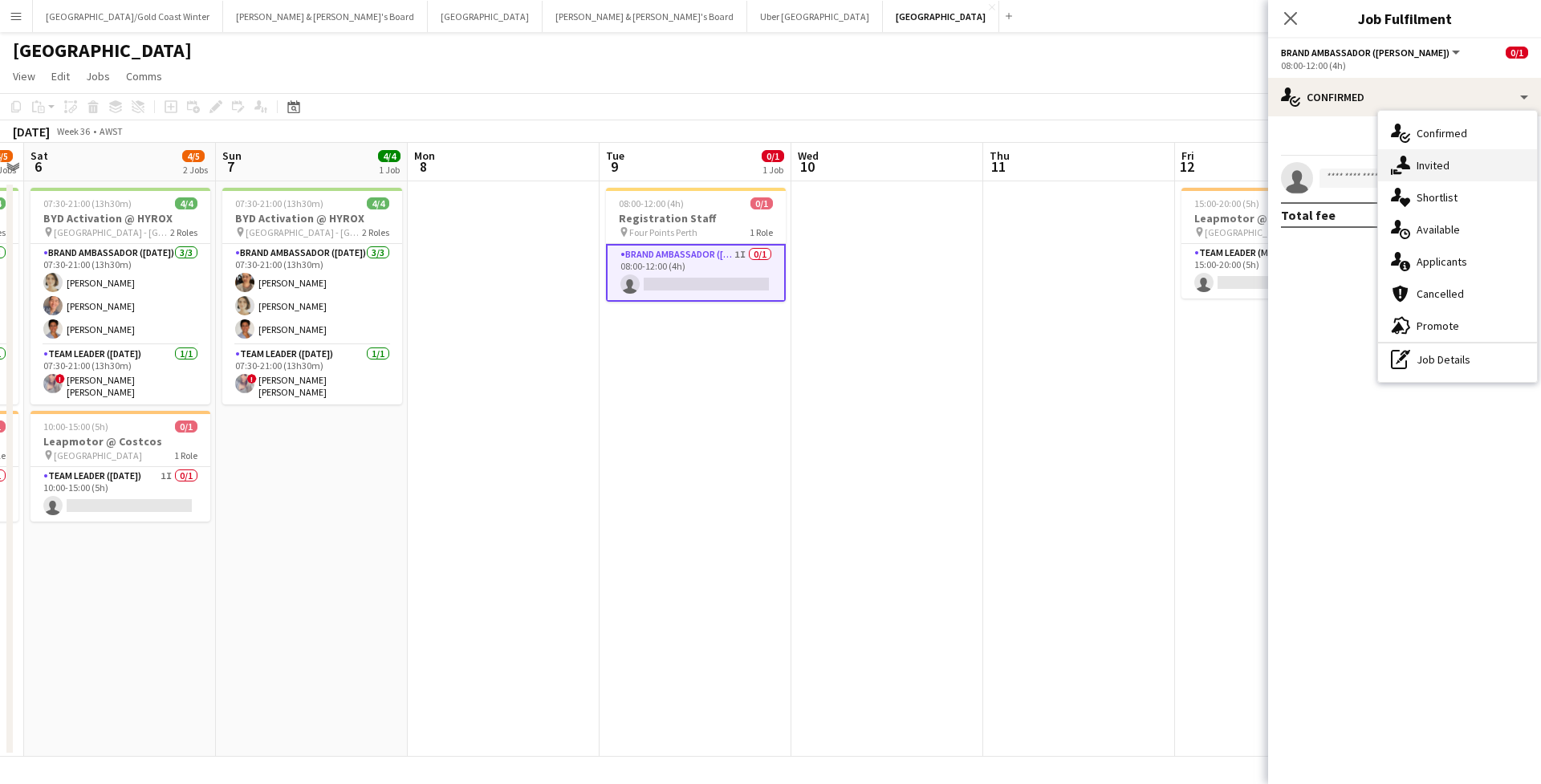
click at [1411, 161] on div "single-neutral-actions-share-1 Invited" at bounding box center [1457, 165] width 158 height 32
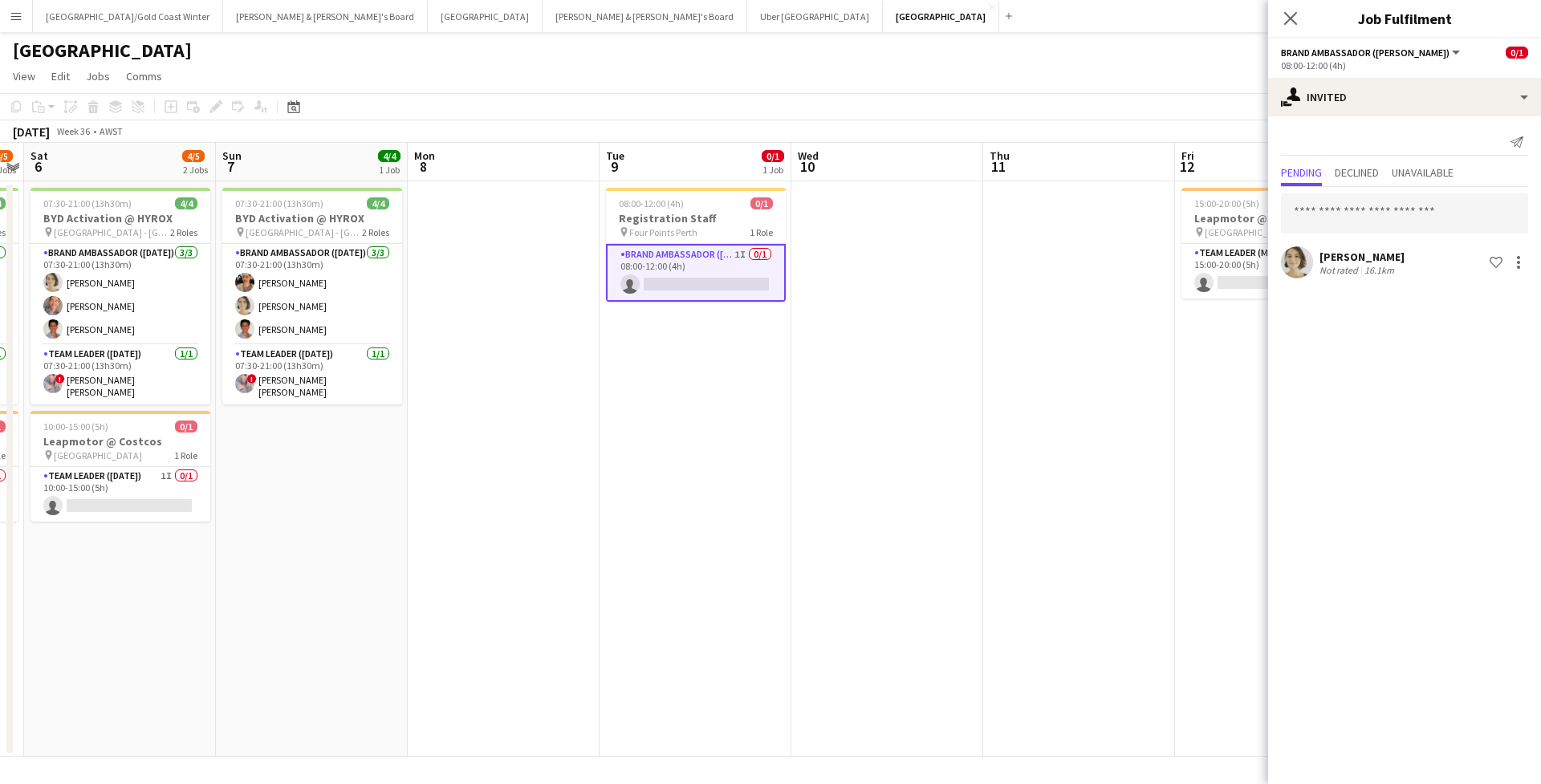
click at [1388, 133] on div "Send notification" at bounding box center [1404, 142] width 247 height 27
click at [1294, 10] on app-icon "Close pop-in" at bounding box center [1290, 18] width 23 height 23
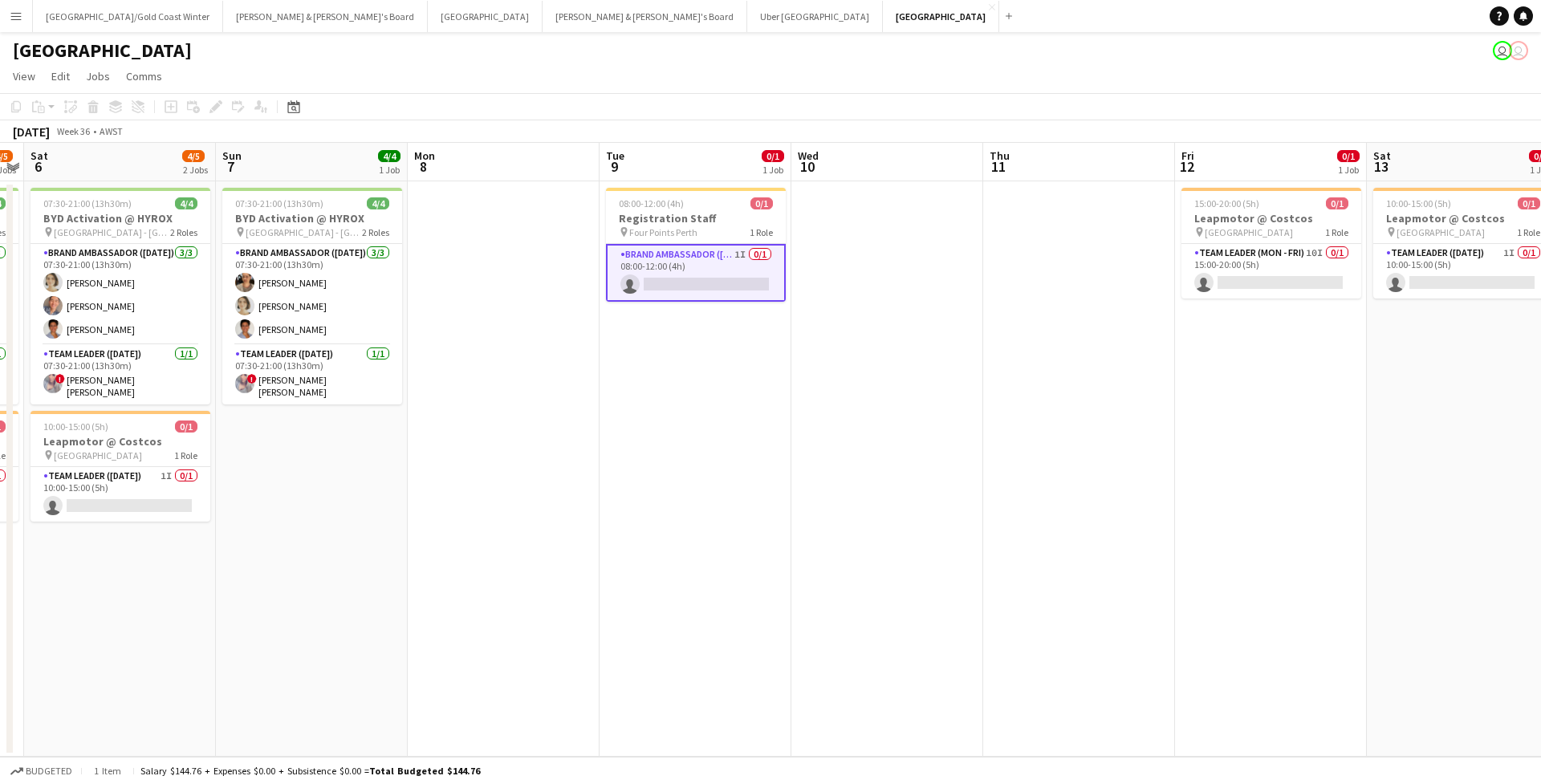
click at [1265, 67] on app-page-menu "View Day view expanded Day view collapsed Month view Date picker Jump to today …" at bounding box center [770, 77] width 1541 height 30
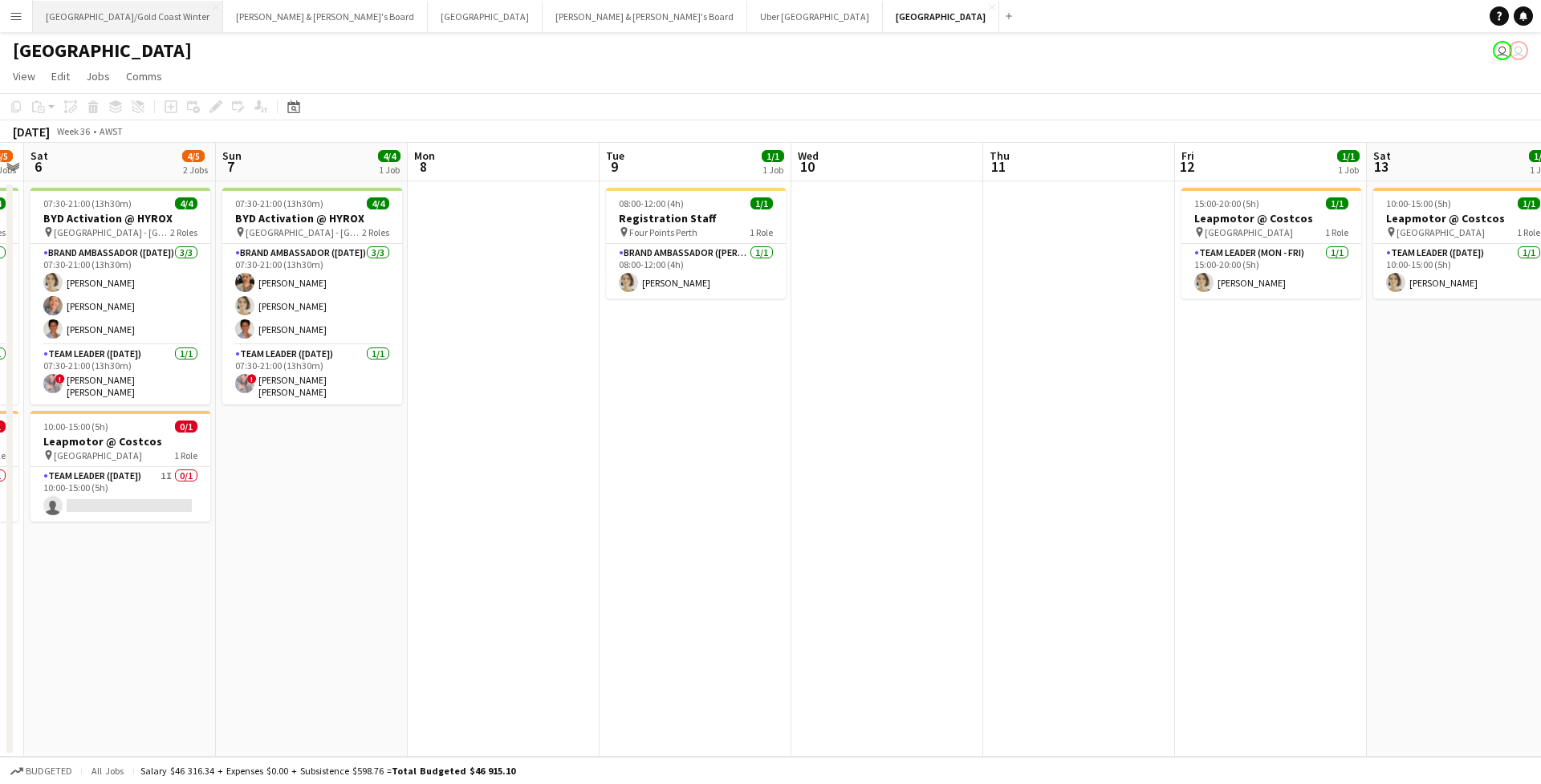
click at [101, 14] on button "Brisbane/Gold Coast Winter Close" at bounding box center [128, 16] width 191 height 31
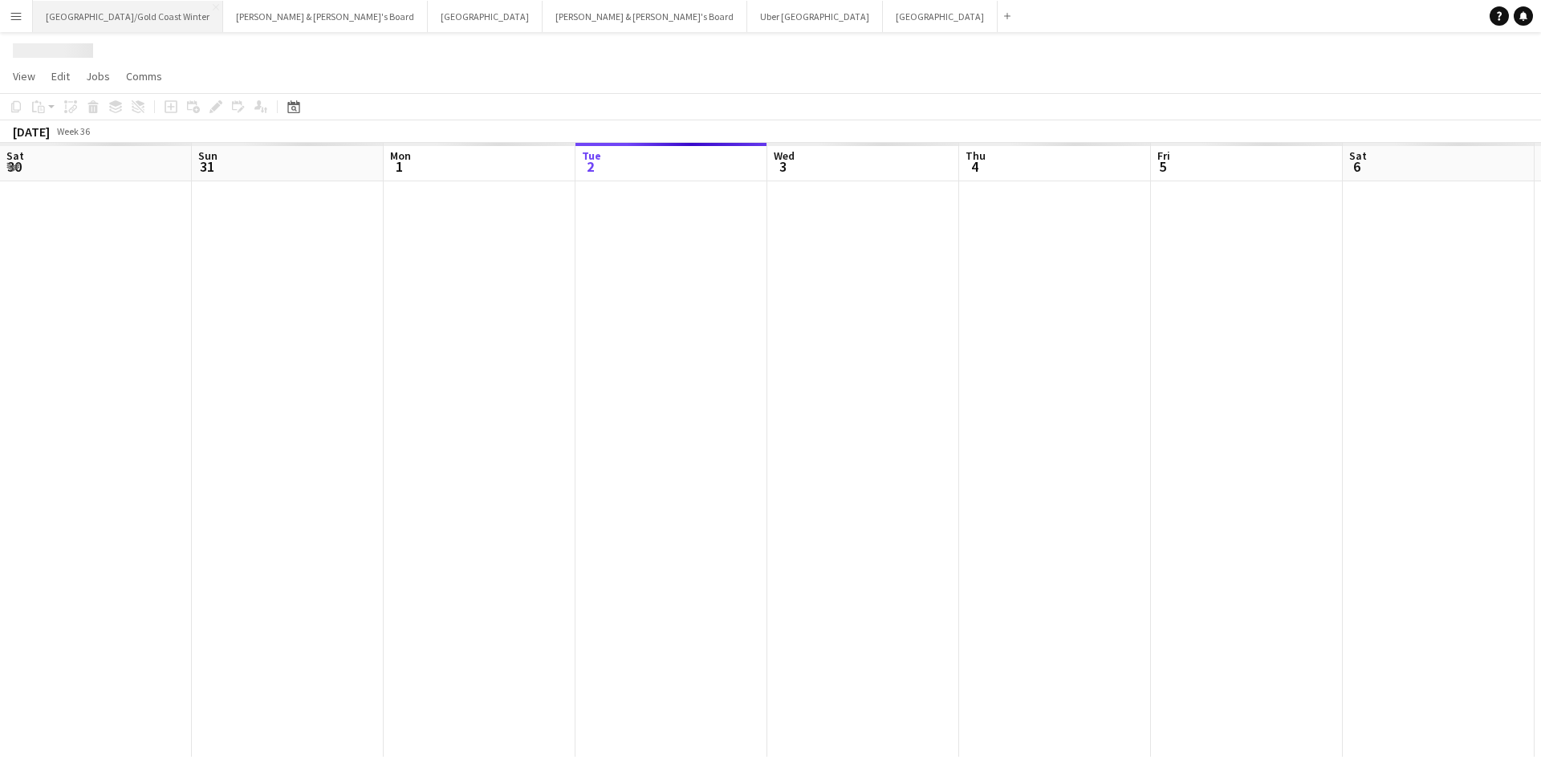
scroll to position [0, 384]
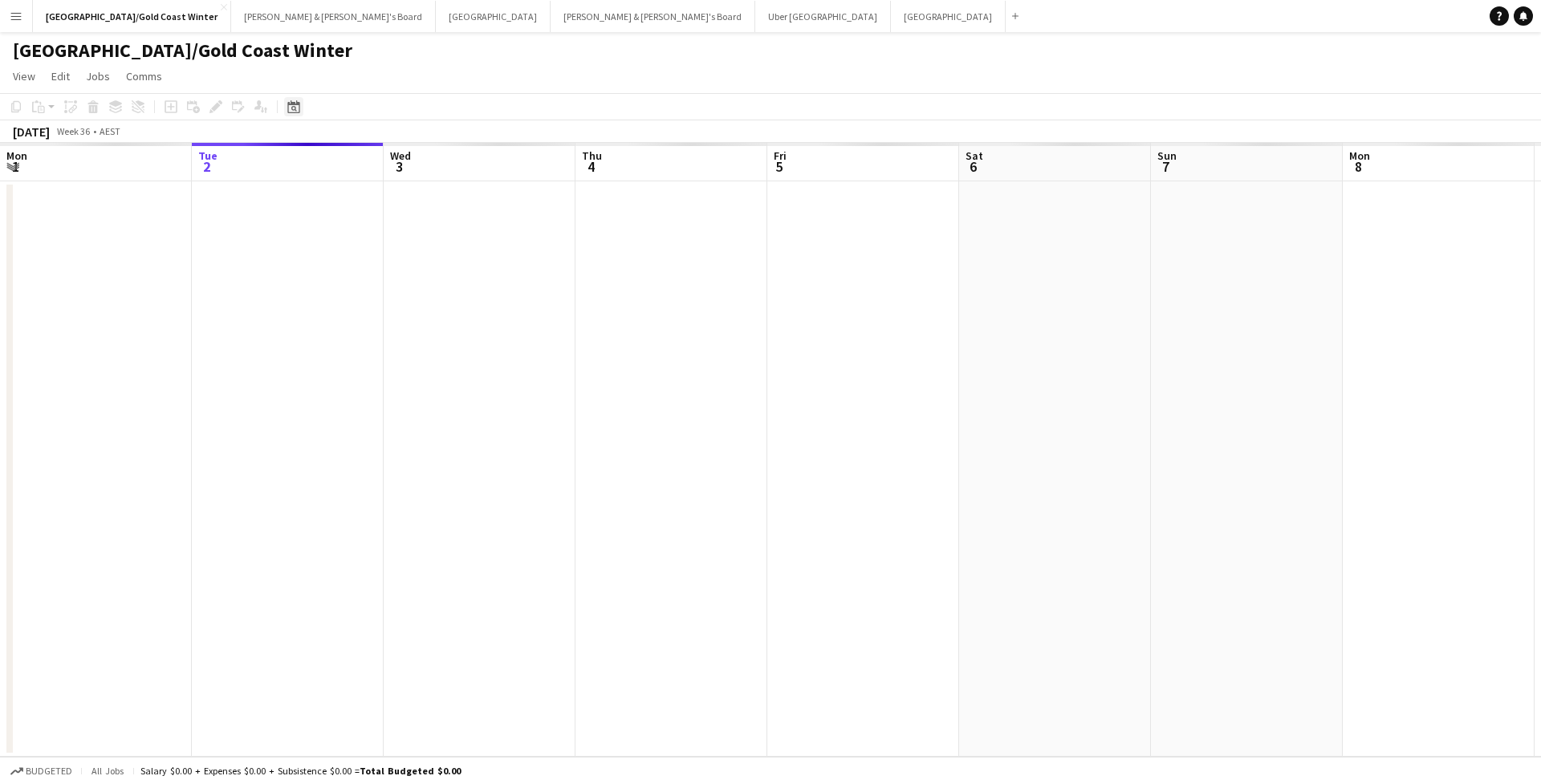
click at [294, 110] on icon at bounding box center [294, 109] width 5 height 5
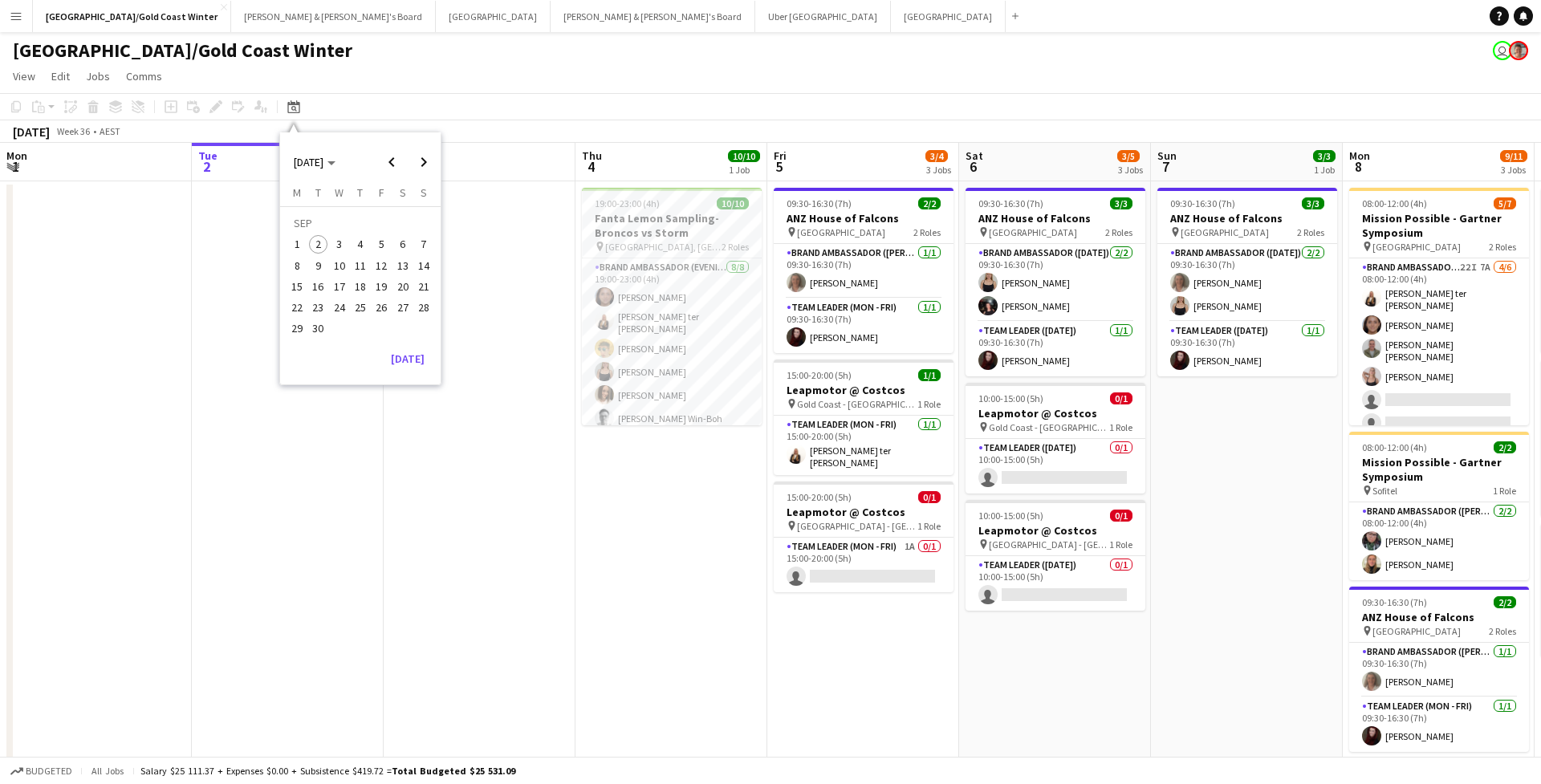
click at [404, 90] on app-page-menu "View Day view expanded Day view collapsed Month view Date picker Jump to today …" at bounding box center [770, 77] width 1541 height 30
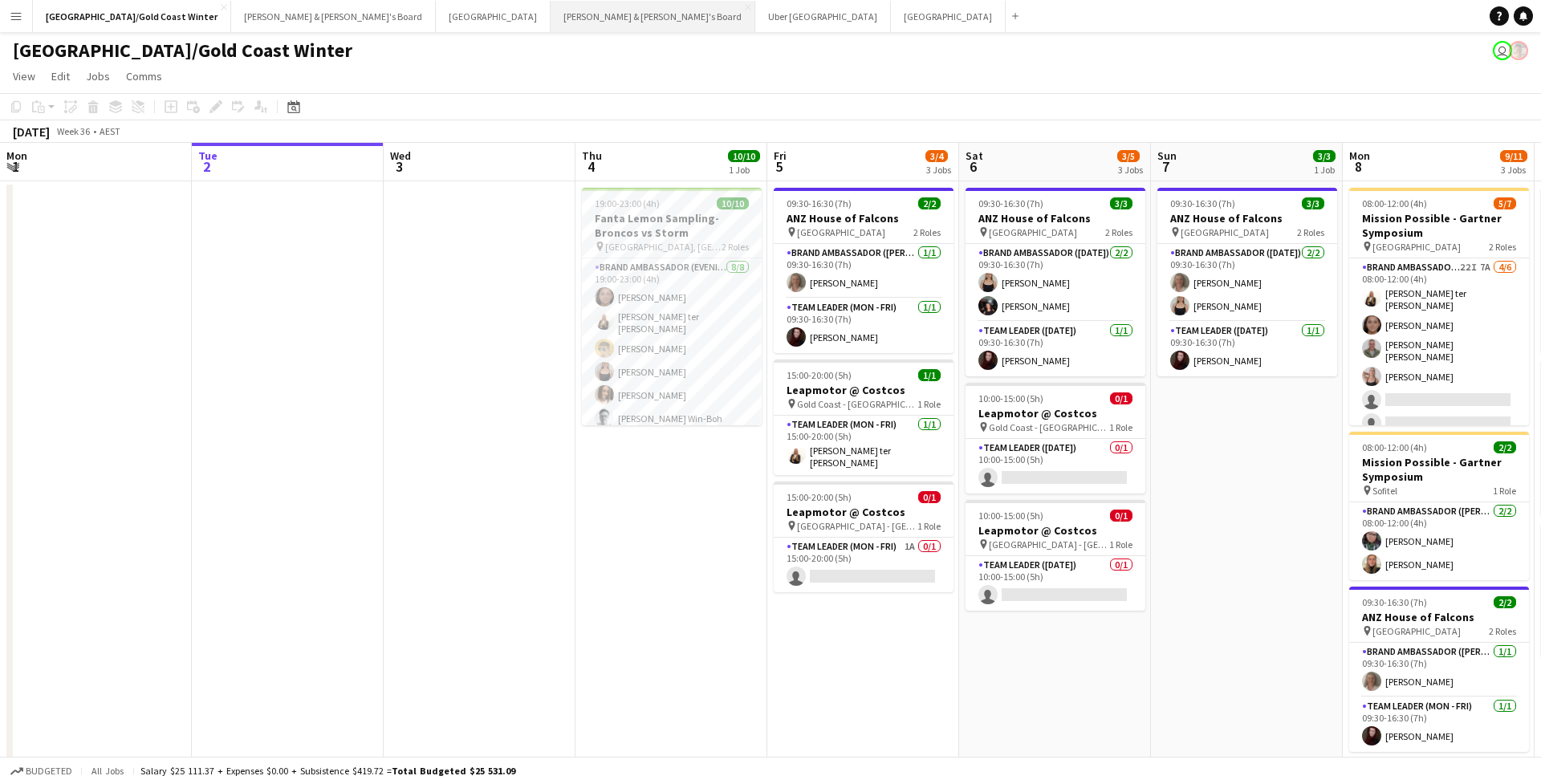
scroll to position [0, 0]
click at [723, 249] on span "2 Roles" at bounding box center [735, 246] width 27 height 12
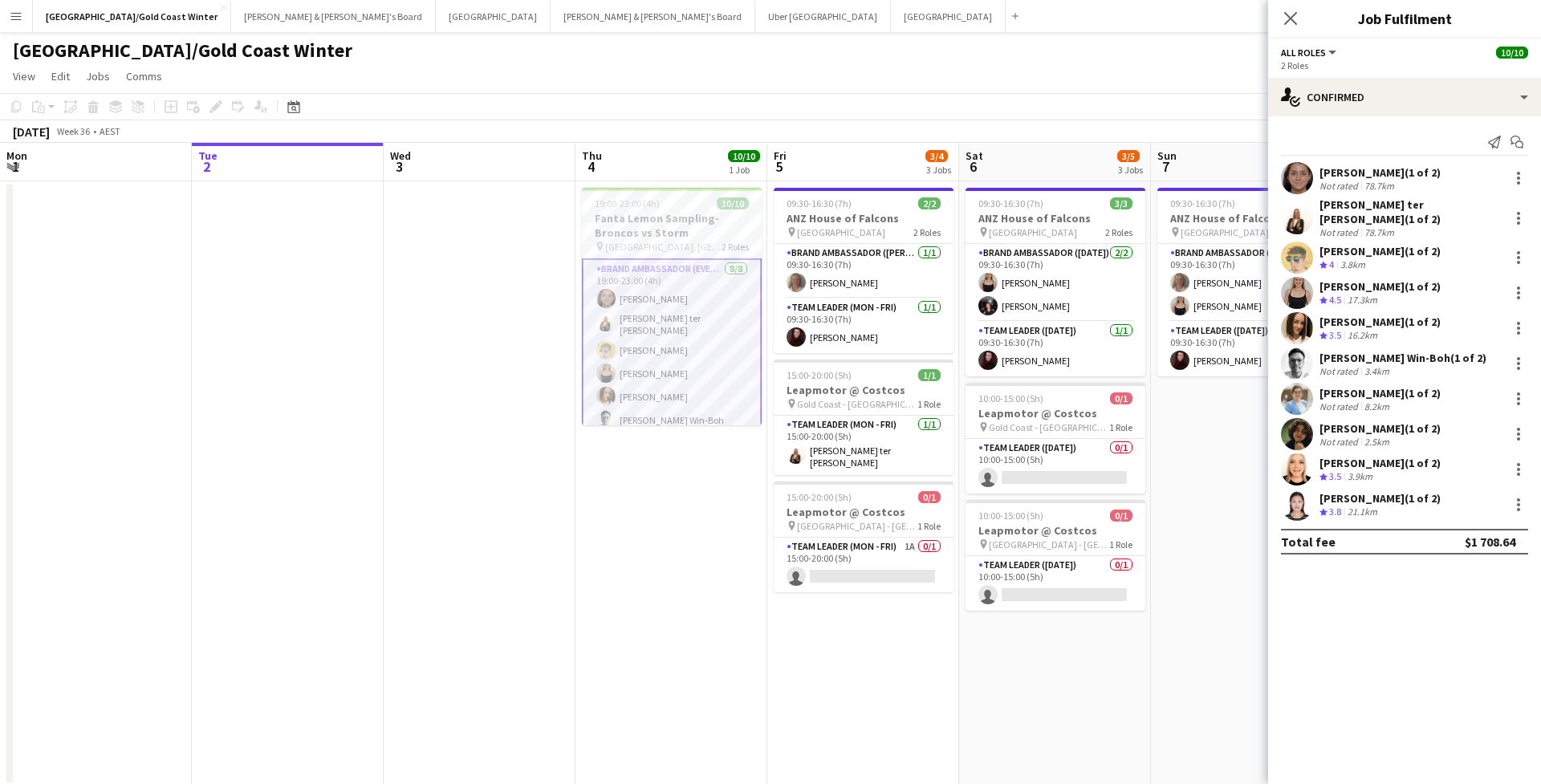
click at [633, 97] on app-toolbar "Copy Paste Paste Command V Paste with crew Command Shift V Paste linked Job Del…" at bounding box center [770, 107] width 1541 height 27
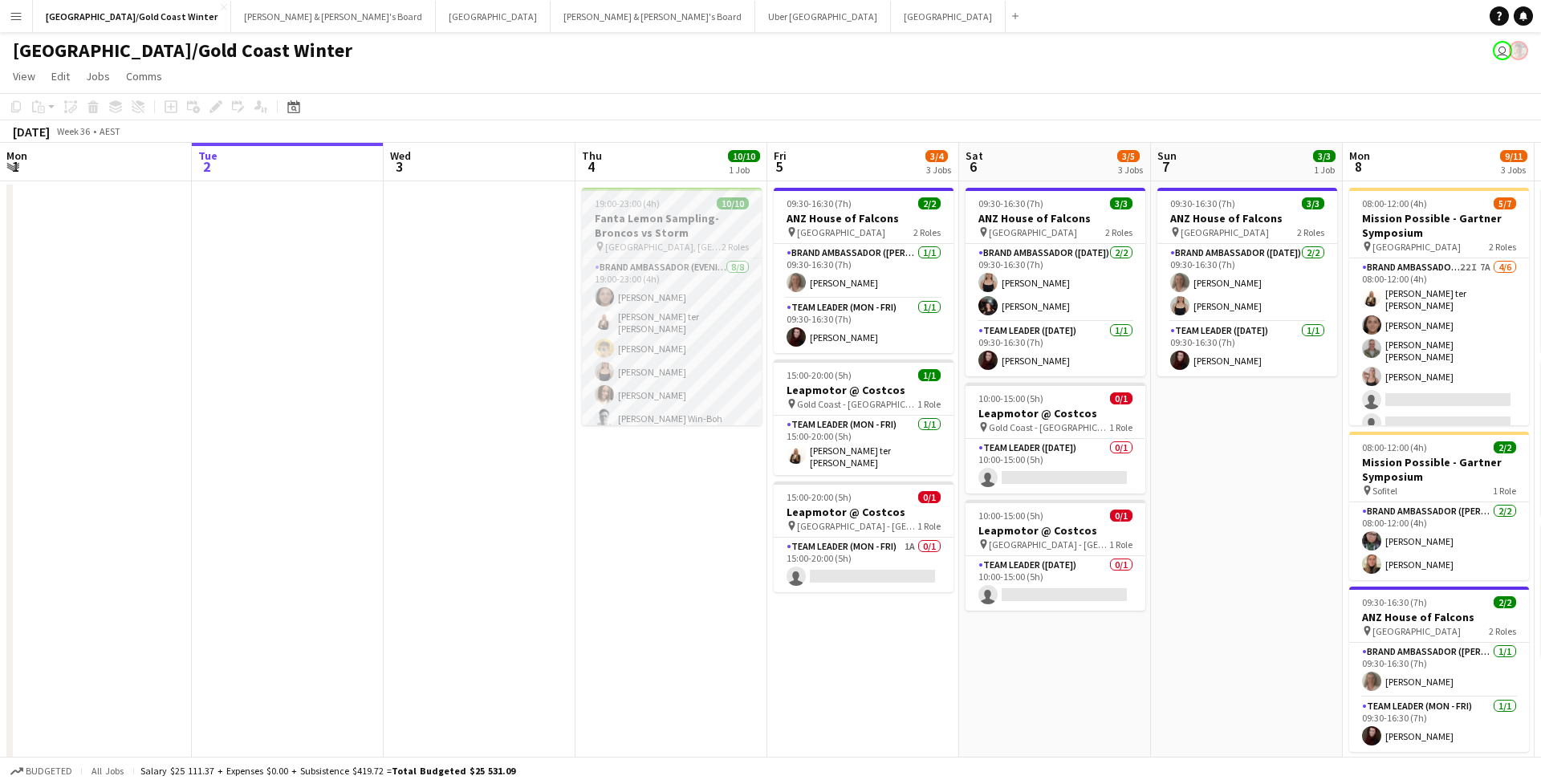
click at [696, 225] on h3 "Fanta Lemon Sampling-Broncos vs Storm" at bounding box center [672, 225] width 180 height 29
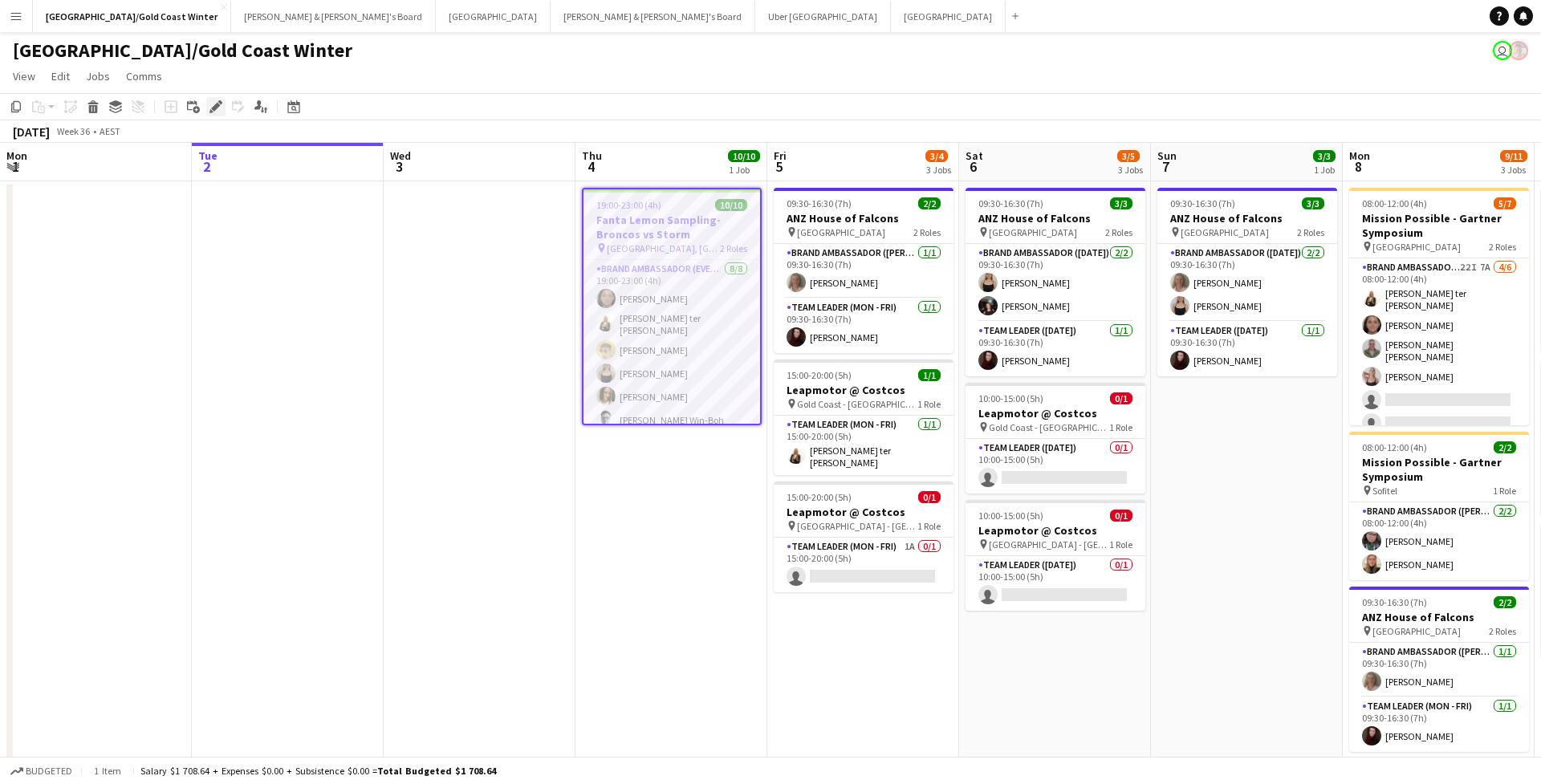
click at [220, 114] on div "Edit" at bounding box center [215, 106] width 19 height 19
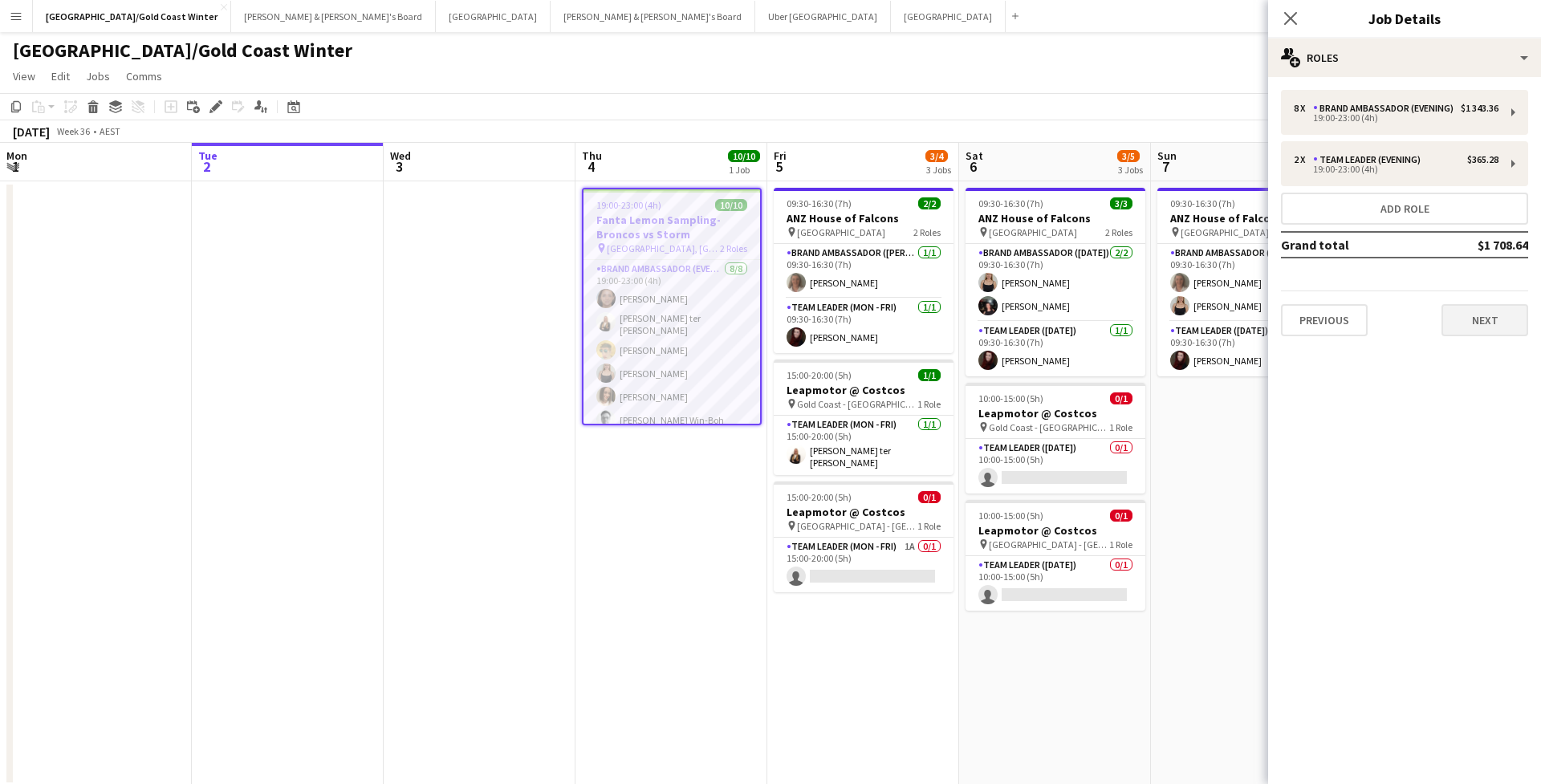
click at [1486, 321] on button "Next" at bounding box center [1484, 320] width 87 height 32
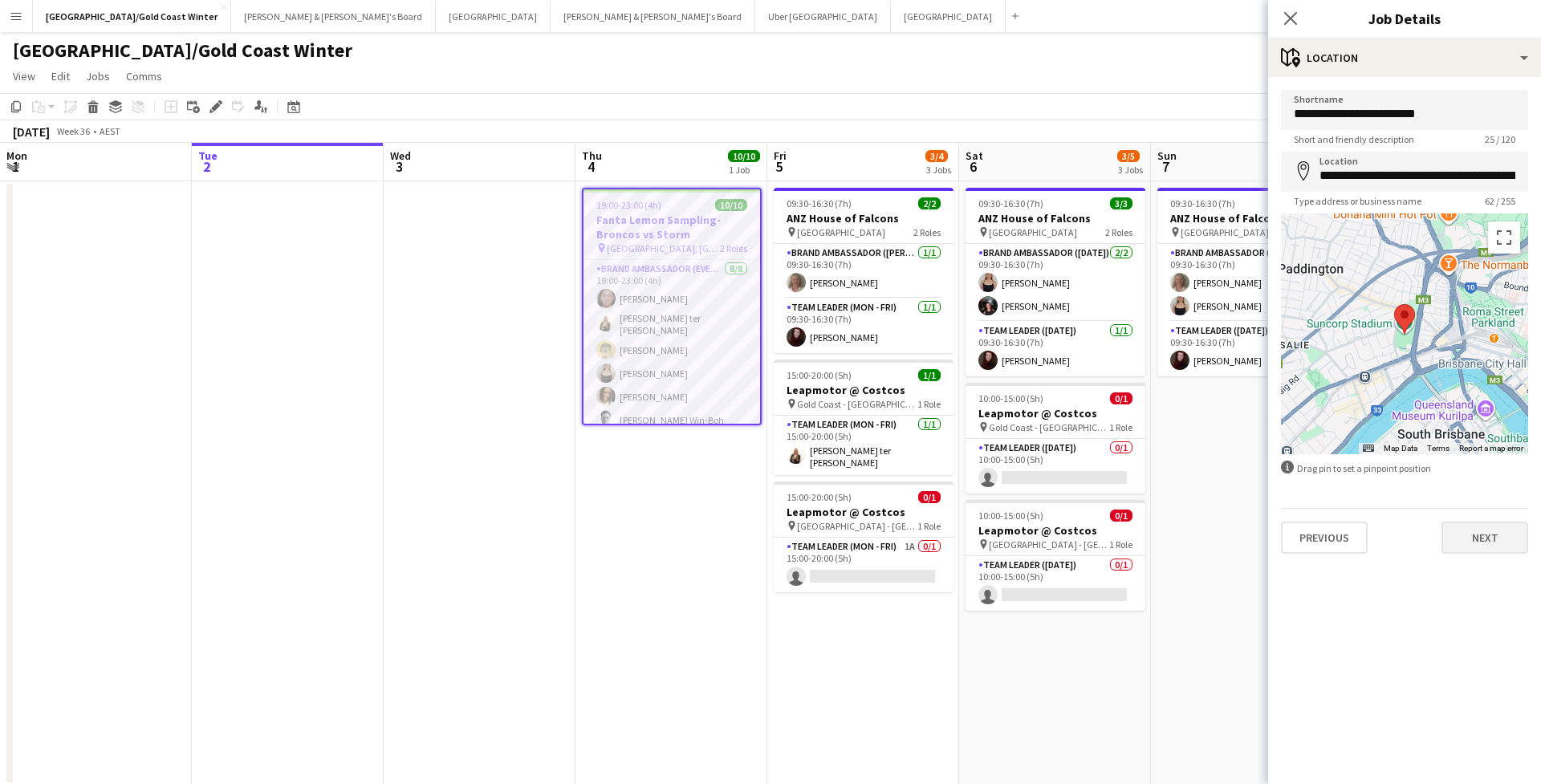
click at [1497, 547] on button "Next" at bounding box center [1484, 537] width 87 height 32
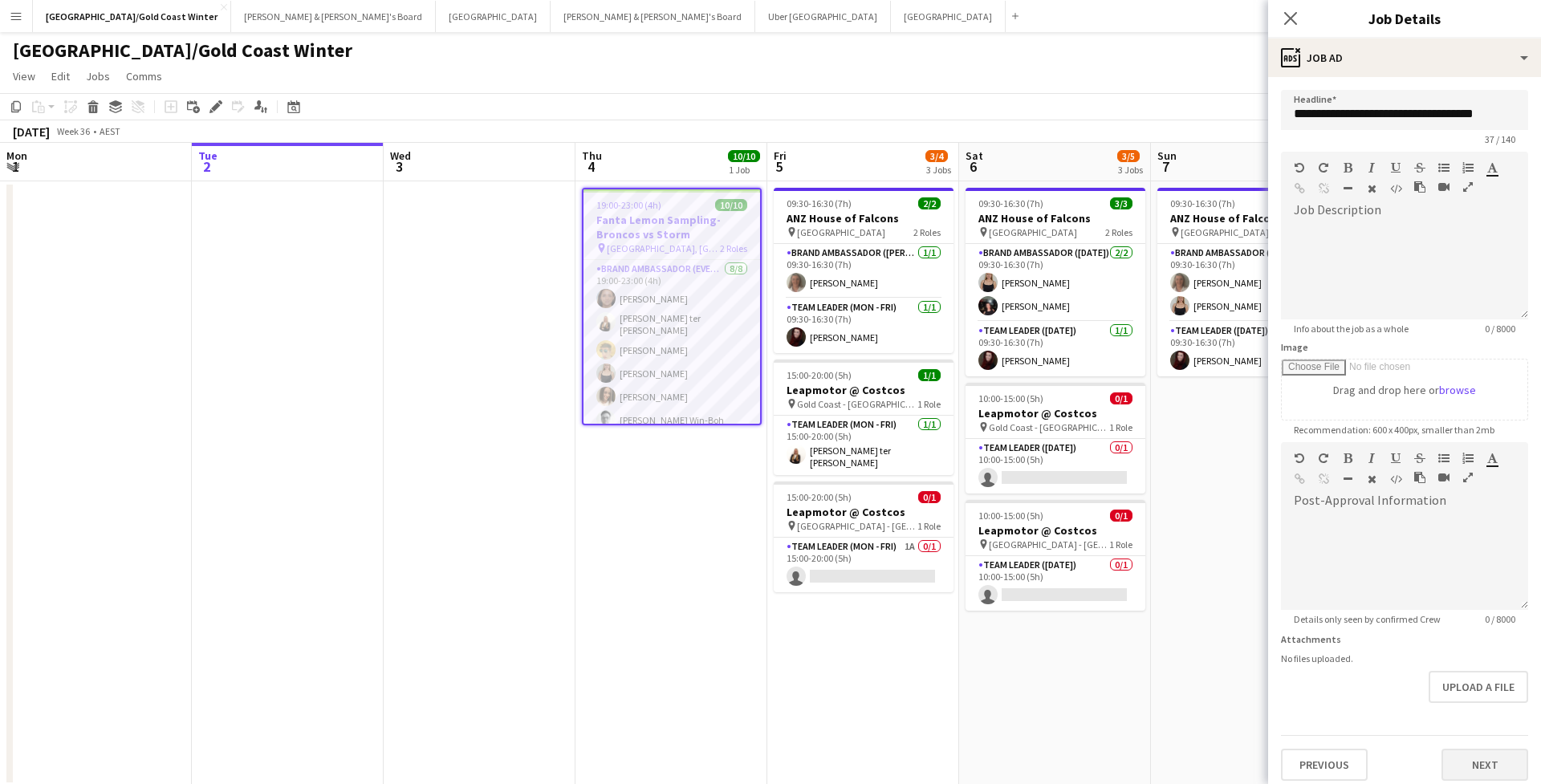
click at [1485, 768] on button "Next" at bounding box center [1484, 764] width 87 height 32
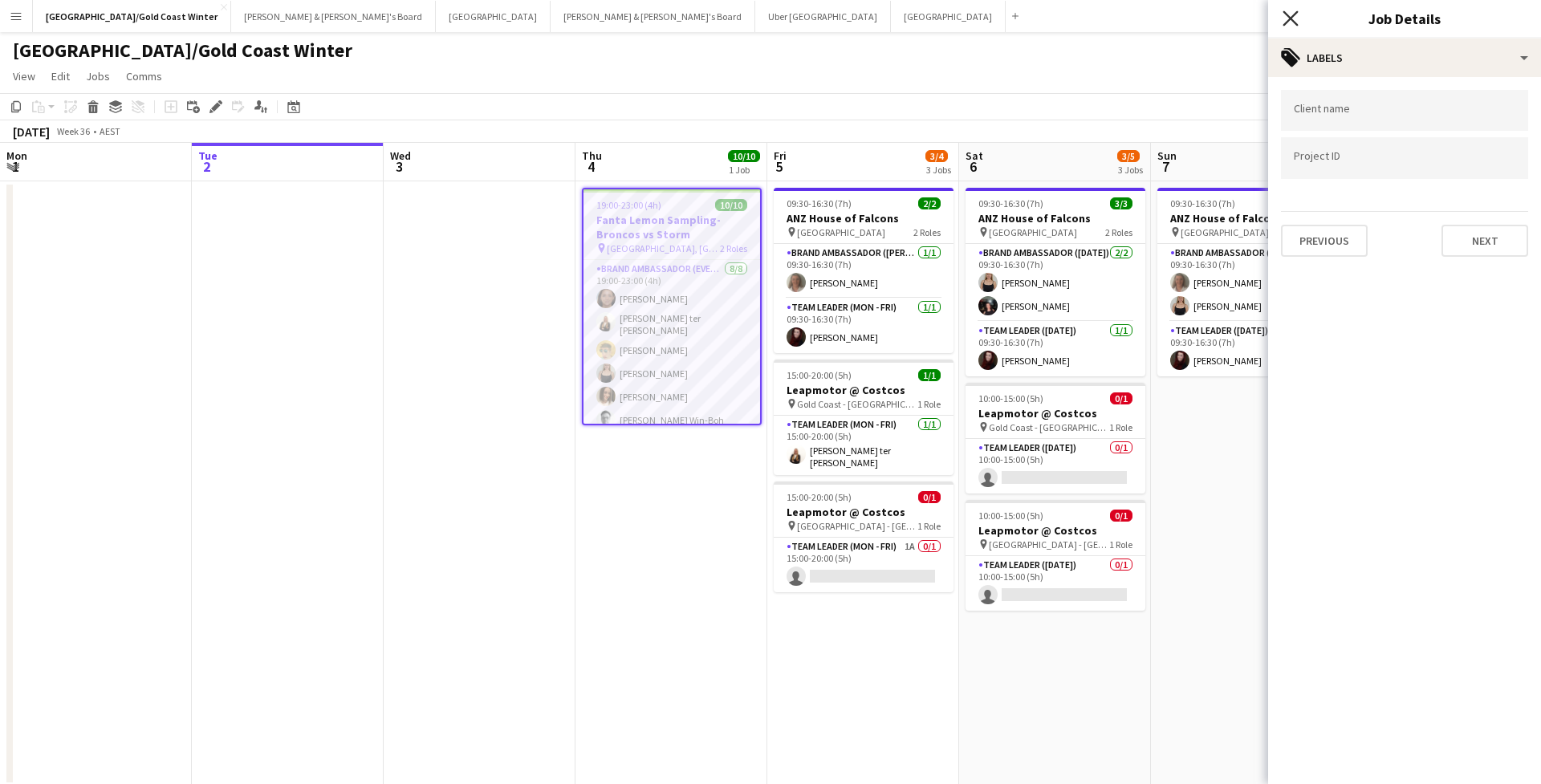
click at [1293, 23] on icon "Close pop-in" at bounding box center [1290, 17] width 16 height 16
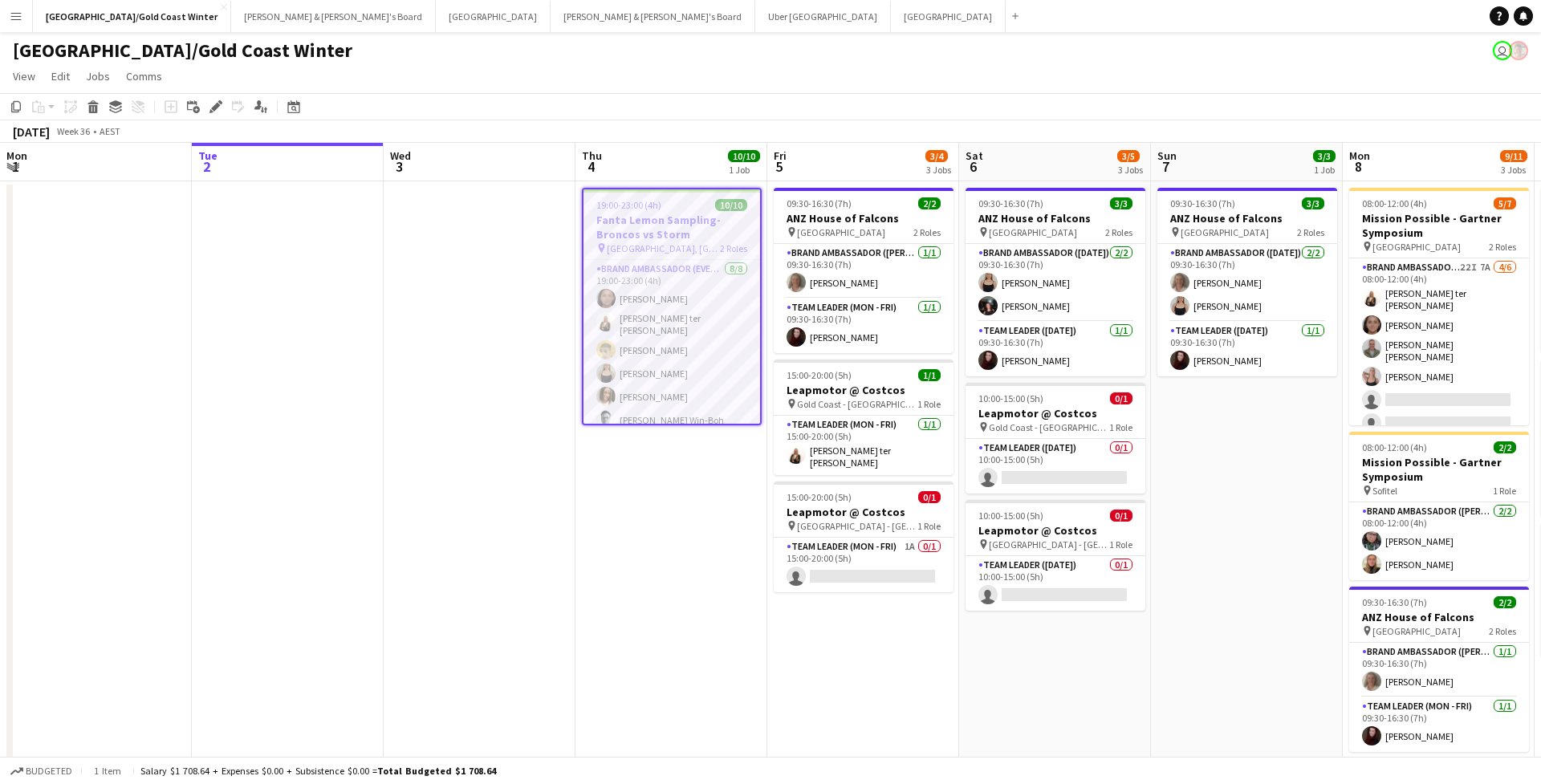
click at [1063, 66] on app-page-menu "View Day view expanded Day view collapsed Month view Date picker Jump to today …" at bounding box center [770, 77] width 1541 height 30
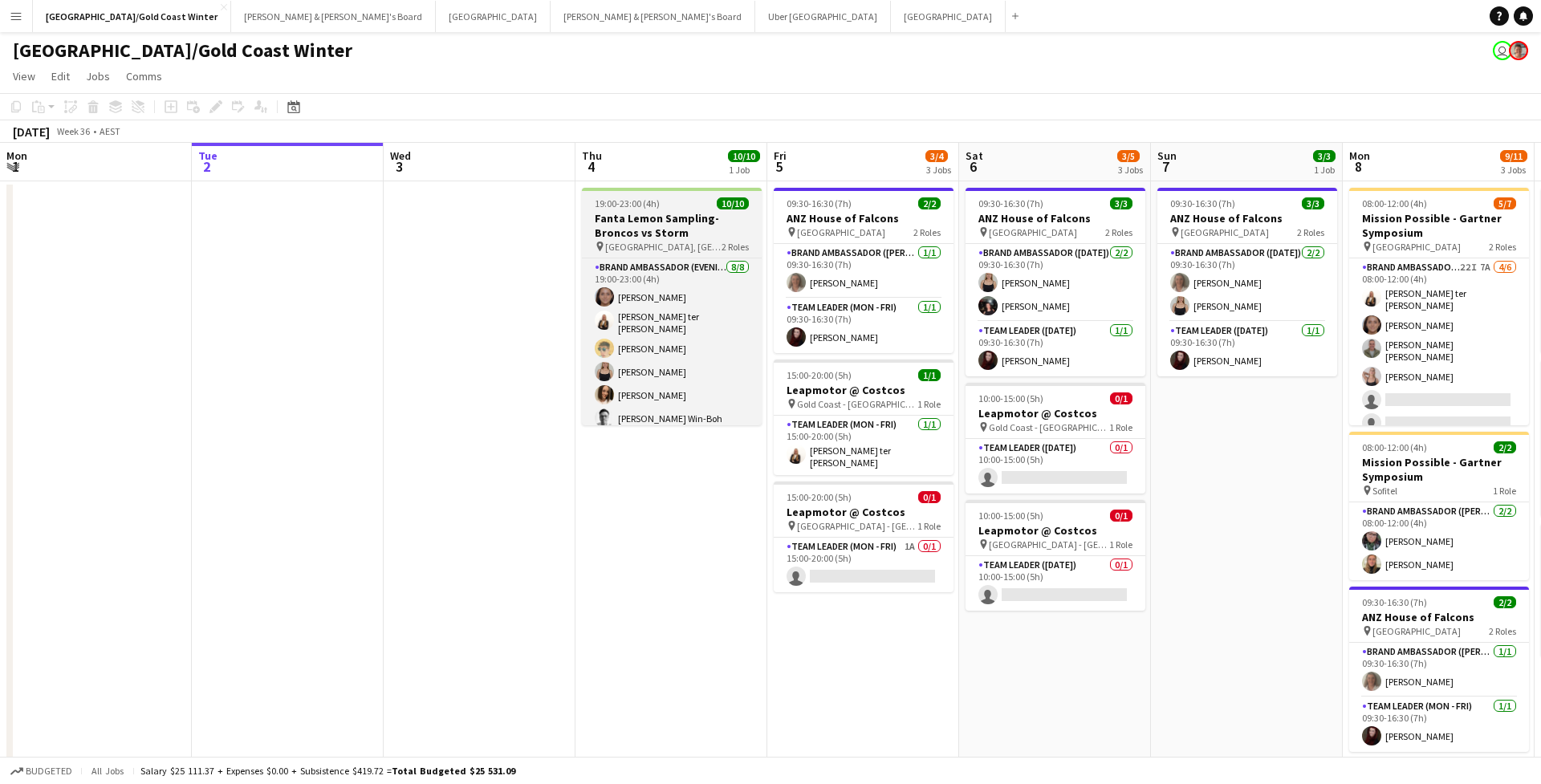
click at [679, 224] on h3 "Fanta Lemon Sampling-Broncos vs Storm" at bounding box center [672, 225] width 180 height 29
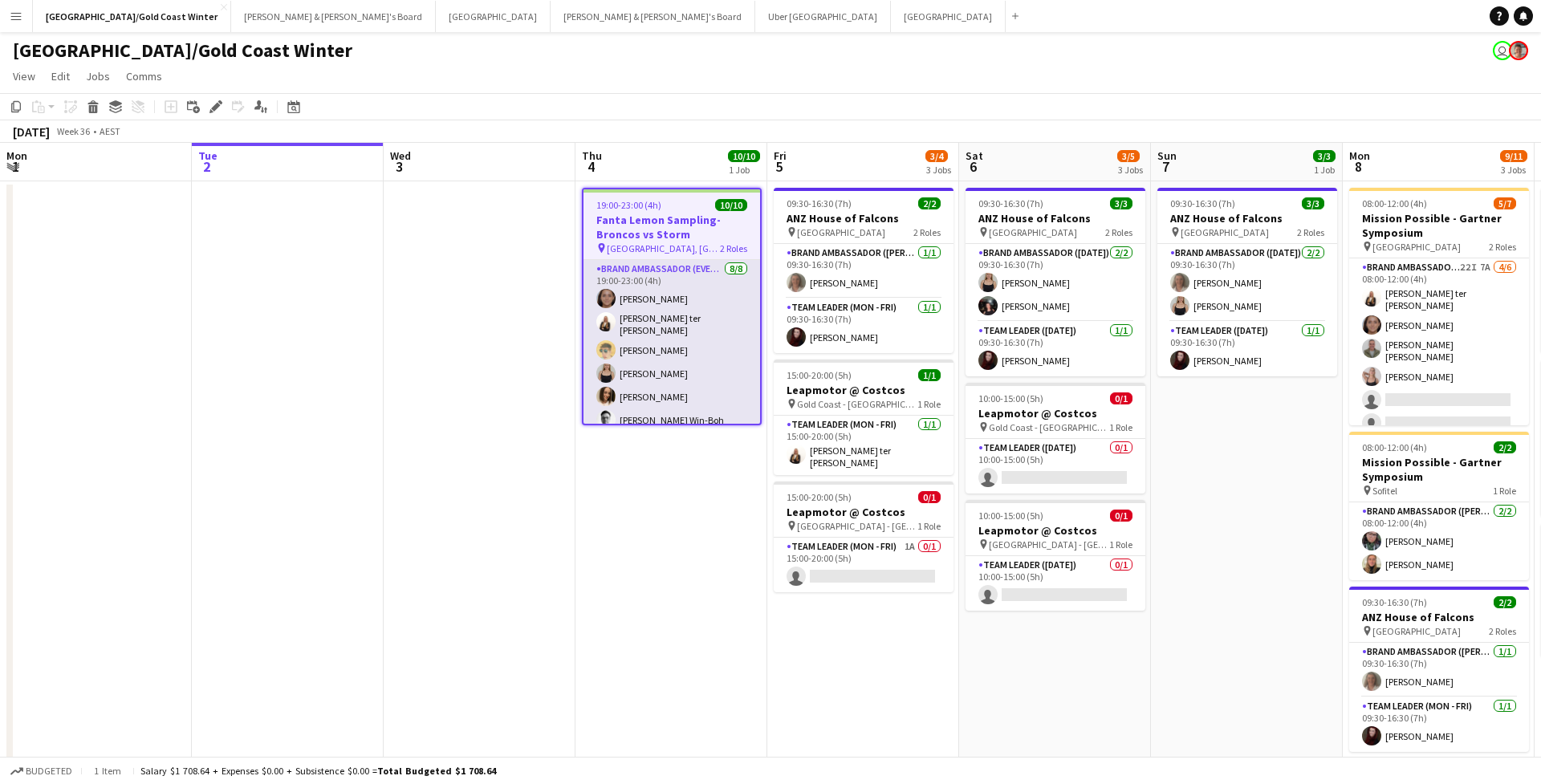
click at [691, 298] on app-card-role "Brand Ambassador (Evening) 8/8 19:00-23:00 (4h) Leyre Ginard Raquel ter Haar Cu…" at bounding box center [672, 371] width 177 height 223
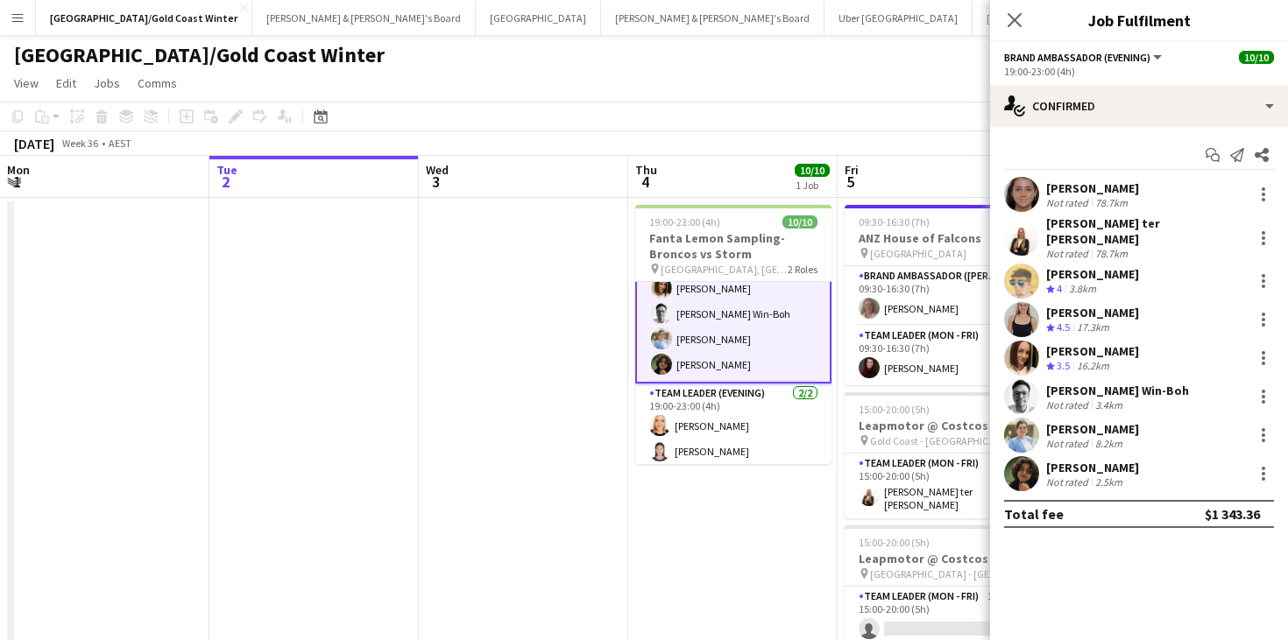
scroll to position [144, 0]
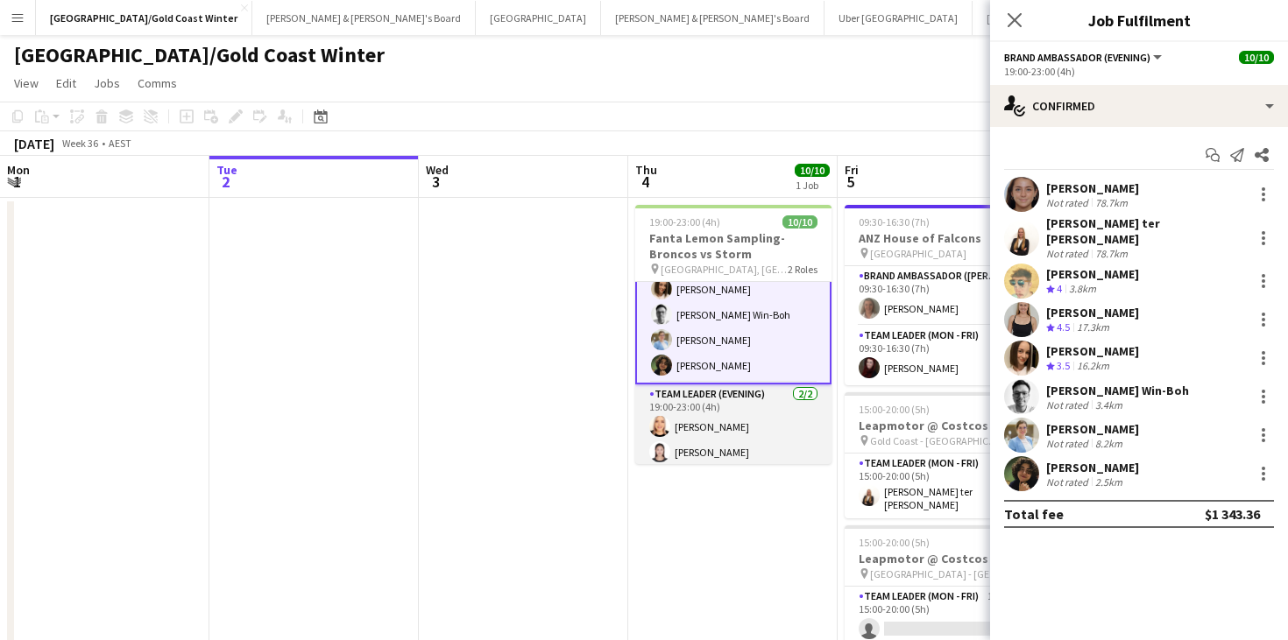
click at [783, 448] on app-card-role "Team Leader (Evening) 2/2 19:00-23:00 (4h) Nicole Armstrong Jag Wei" at bounding box center [733, 427] width 196 height 85
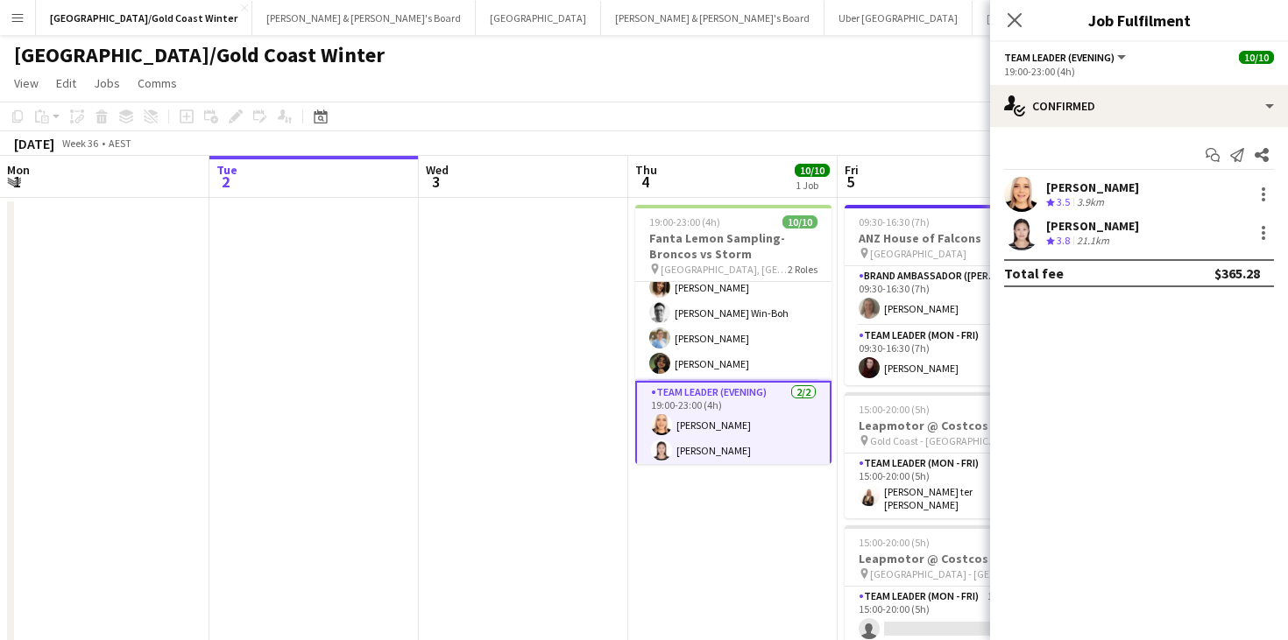
click at [1135, 200] on div "Crew rating 3.5 3.9km" at bounding box center [1092, 202] width 93 height 15
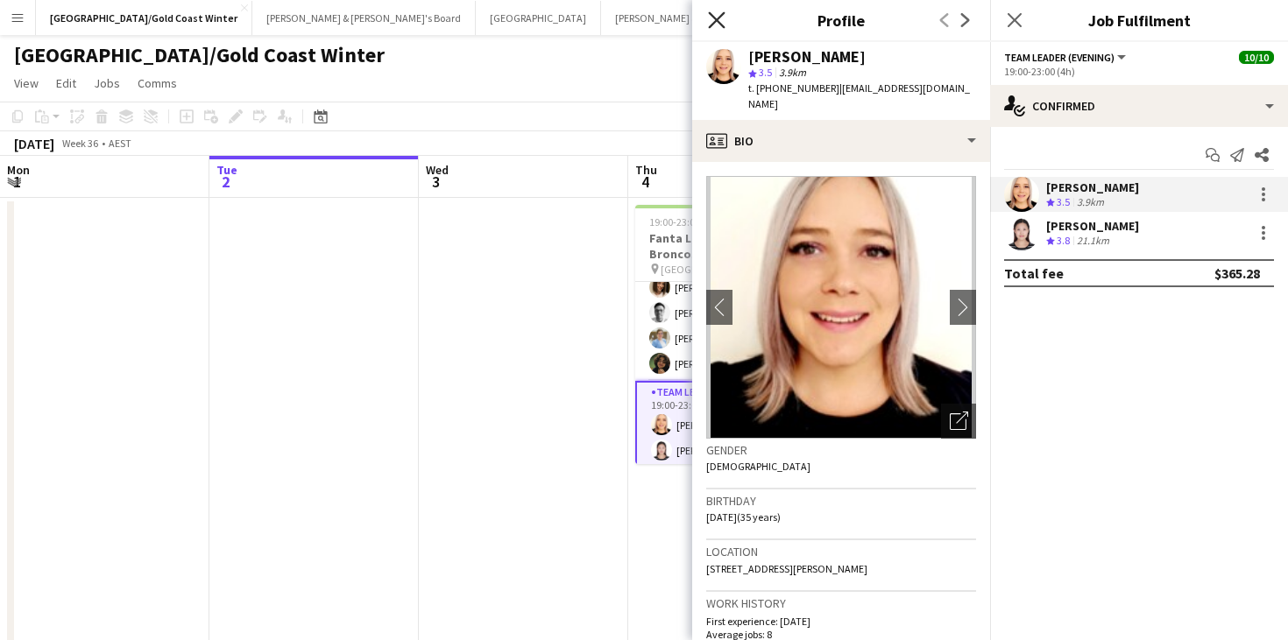
click at [717, 18] on icon "Close pop-in" at bounding box center [716, 19] width 17 height 17
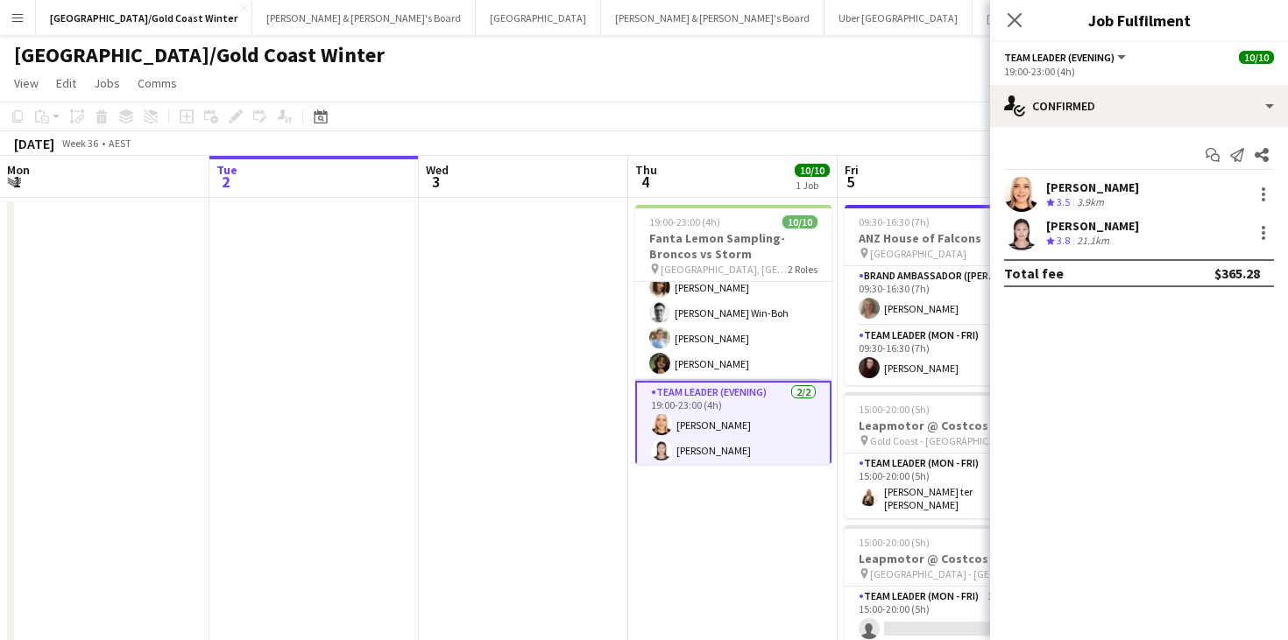
click at [1130, 190] on div "Nicole Armstrong" at bounding box center [1092, 188] width 93 height 16
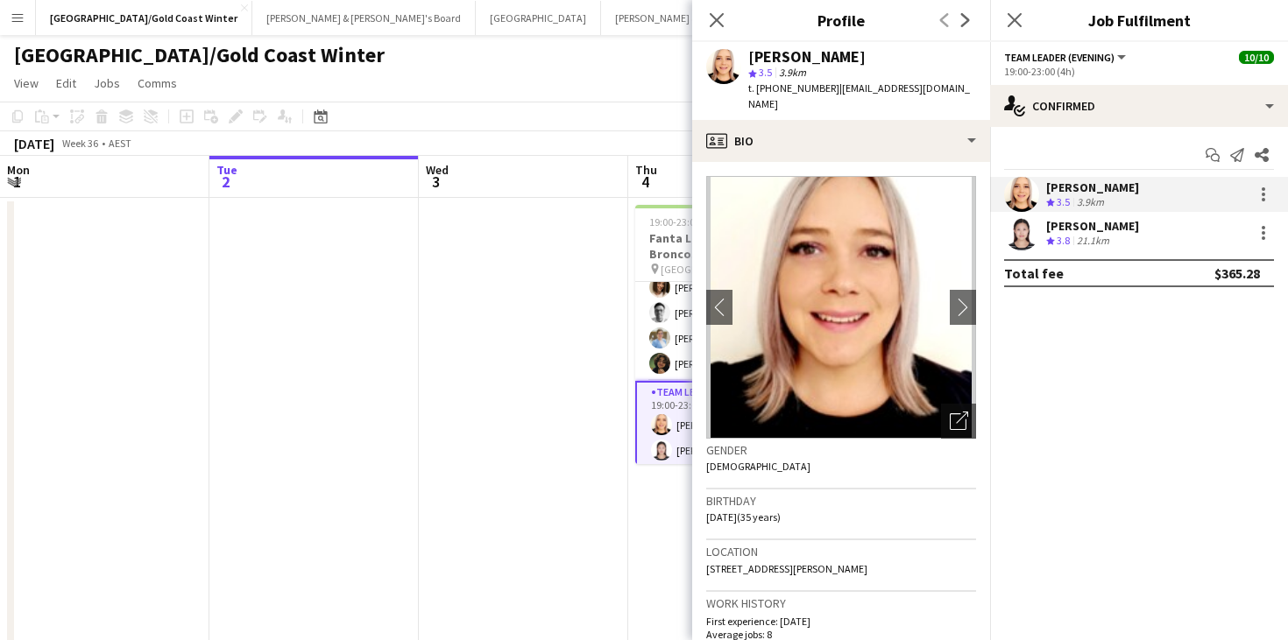
click at [783, 86] on span "t. +61434200067" at bounding box center [793, 87] width 91 height 13
copy span "61434200067"
click at [1112, 237] on div "21.1km" at bounding box center [1092, 241] width 39 height 15
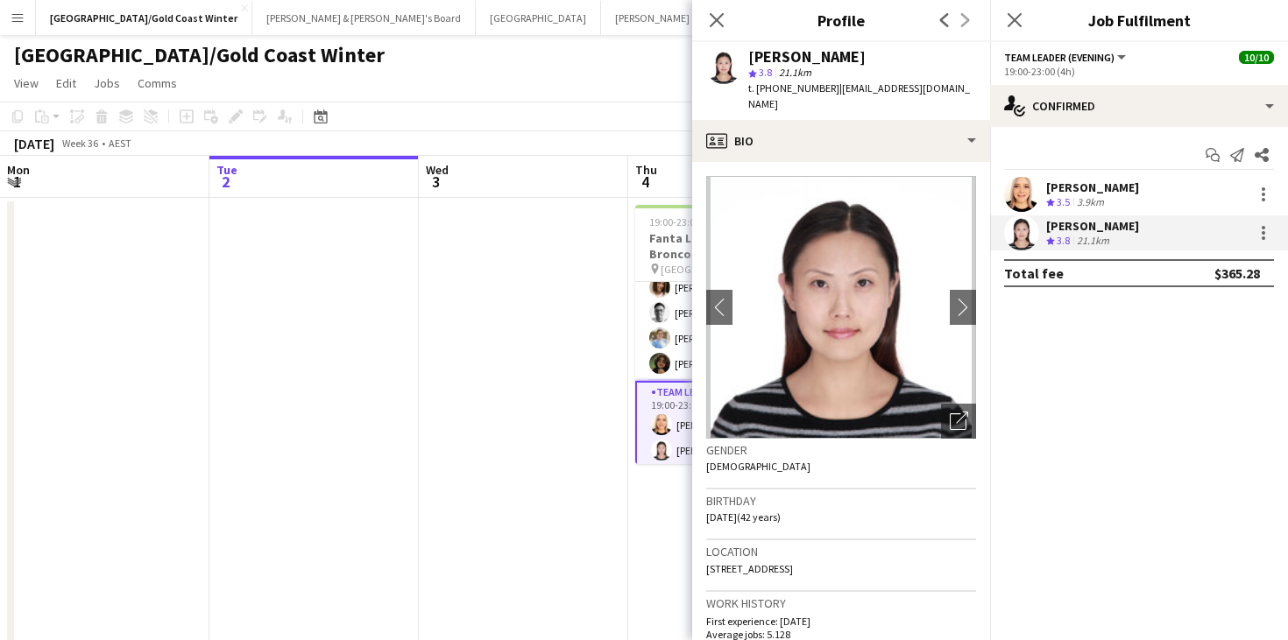
click at [796, 95] on div "t. +61481700054 | jagwzj@gmail.com" at bounding box center [862, 97] width 228 height 32
click at [792, 85] on span "t. +61481700054" at bounding box center [793, 87] width 91 height 13
copy span "61481700054"
click at [718, 17] on icon "Close pop-in" at bounding box center [716, 19] width 17 height 17
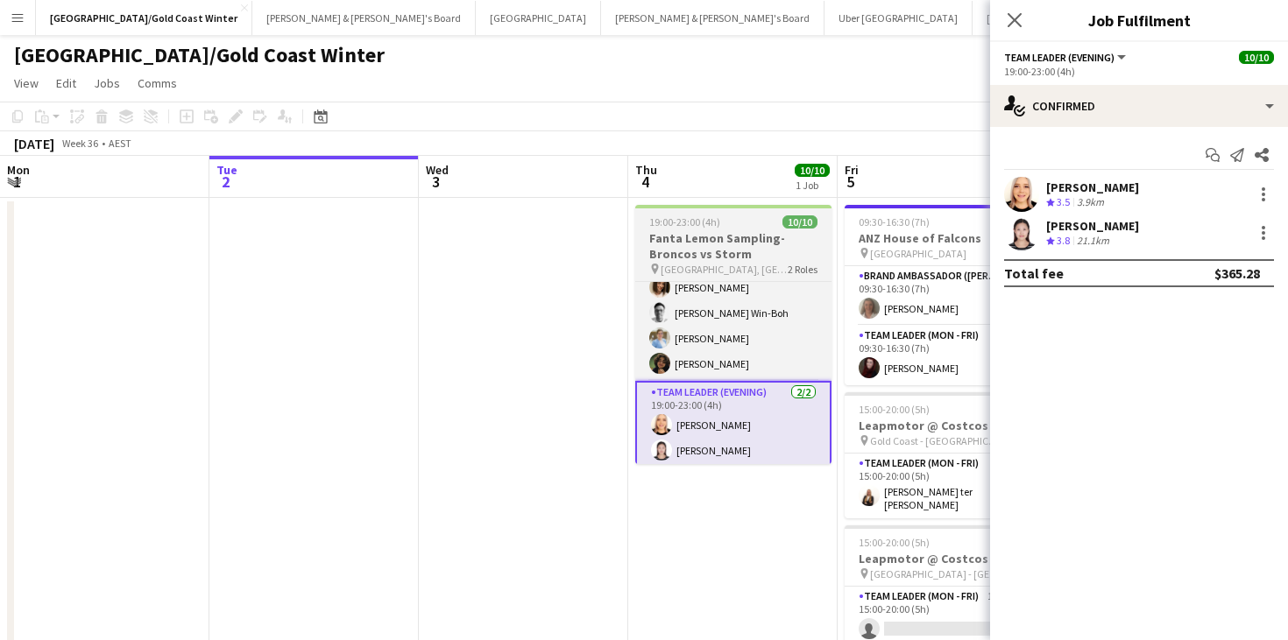
click at [747, 225] on div "19:00-23:00 (4h) 10/10" at bounding box center [733, 221] width 196 height 13
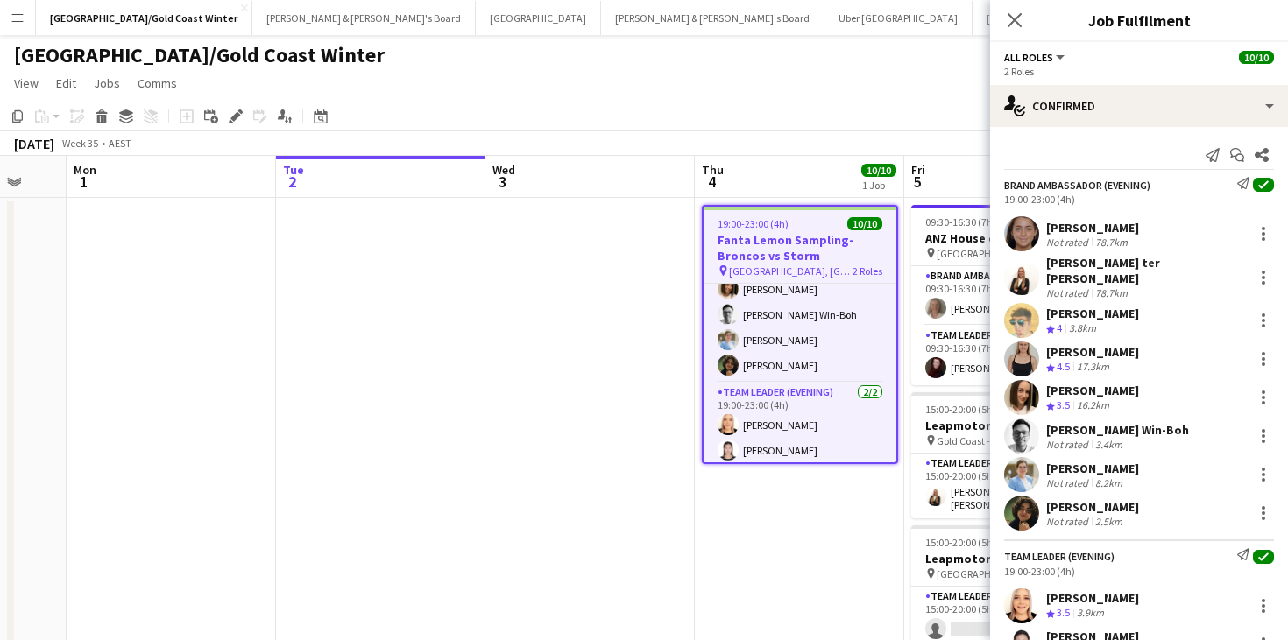
scroll to position [0, 355]
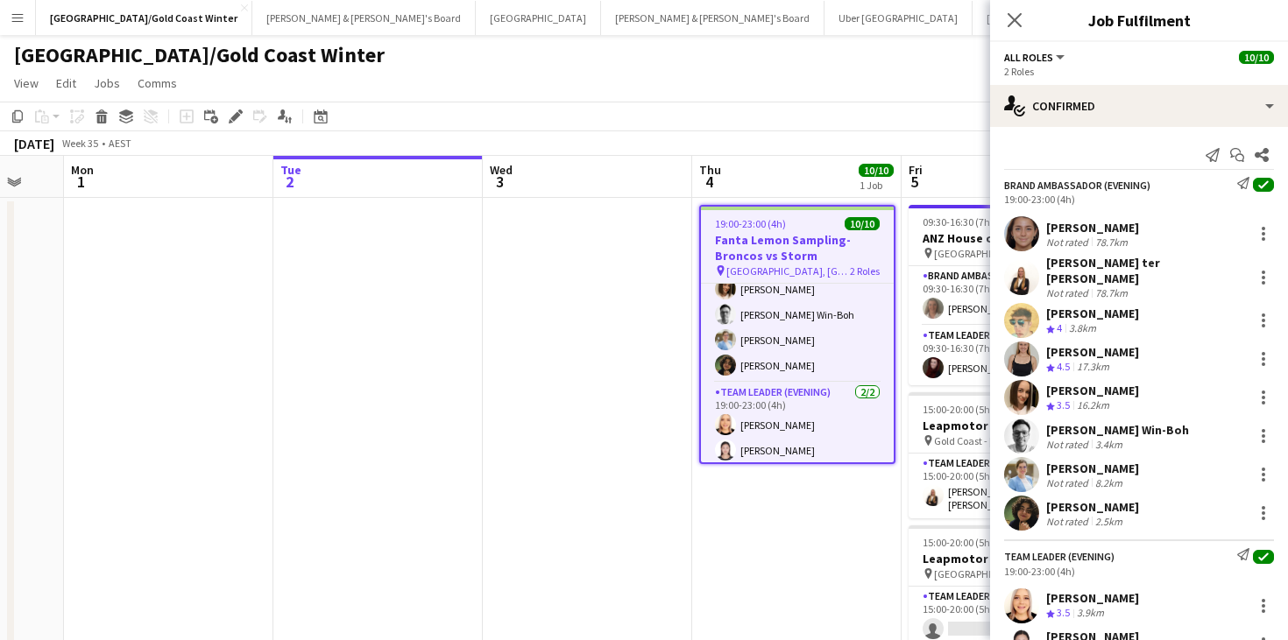
drag, startPoint x: 646, startPoint y: 236, endPoint x: 715, endPoint y: 243, distance: 69.6
click at [710, 243] on app-calendar-viewport "Sat 30 Sun 31 Mon 1 Tue 2 Wed 3 Thu 4 10/10 1 Job Fri 5 3/4 3 Jobs Sat 6 3/5 3 …" at bounding box center [644, 507] width 1288 height 703
click at [831, 242] on h3 "Fanta Lemon Sampling-Broncos vs Storm" at bounding box center [797, 248] width 193 height 32
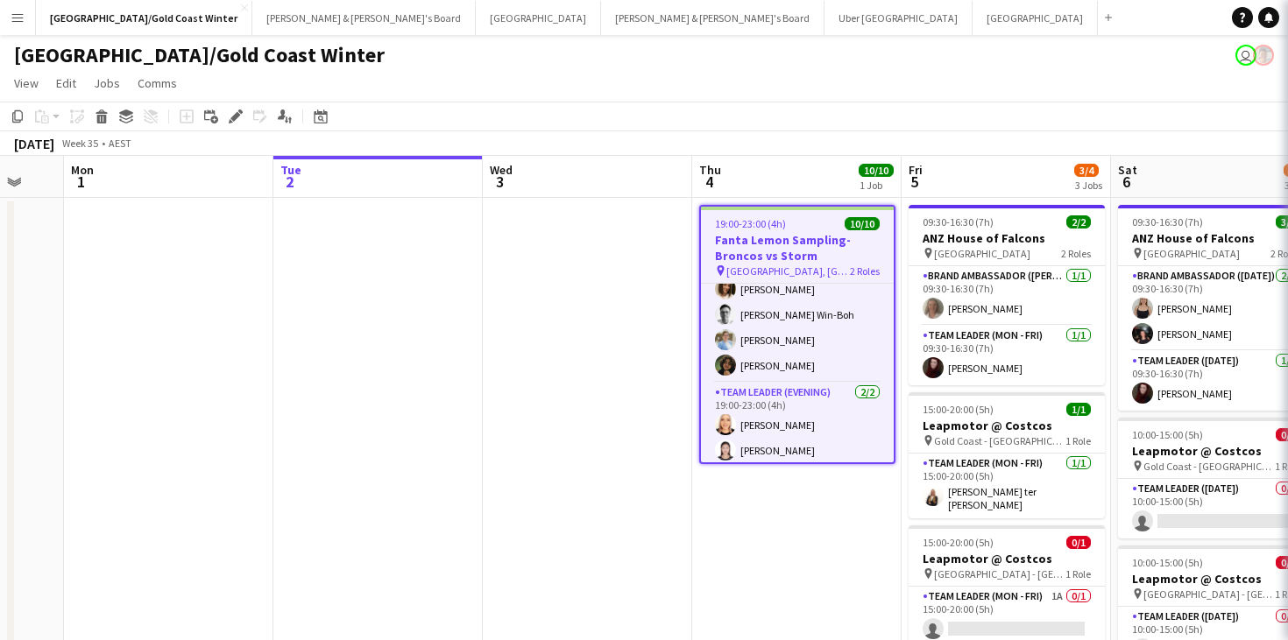
scroll to position [140, 0]
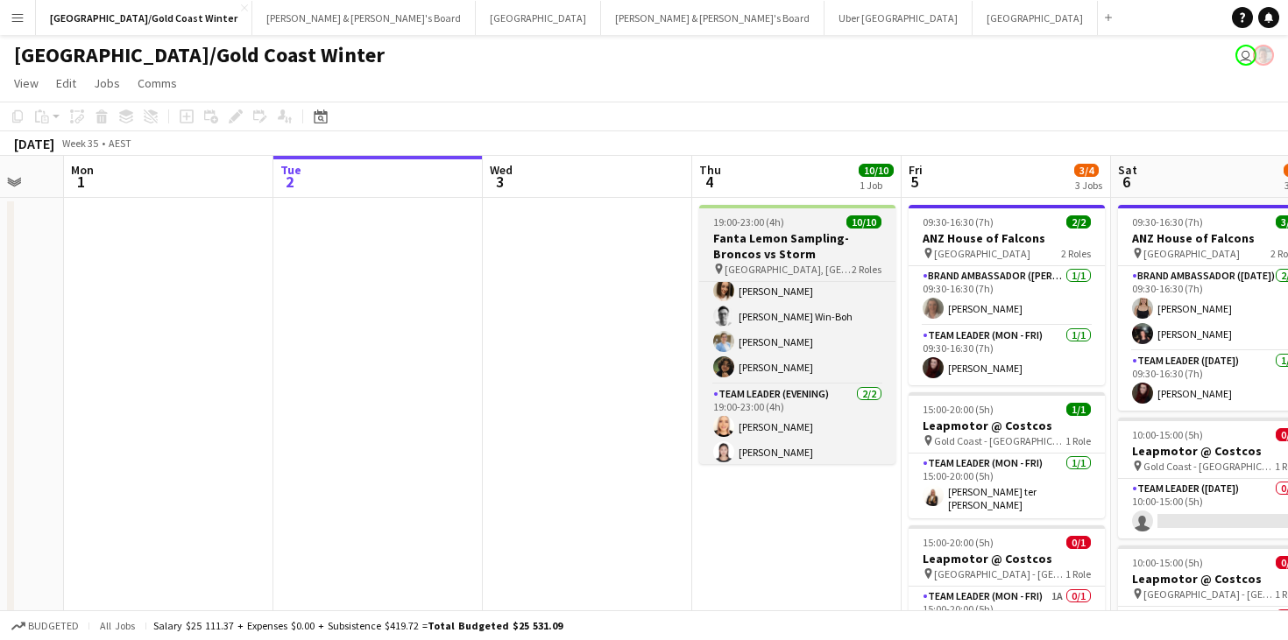
click at [805, 251] on h3 "Fanta Lemon Sampling-Broncos vs Storm" at bounding box center [797, 246] width 196 height 32
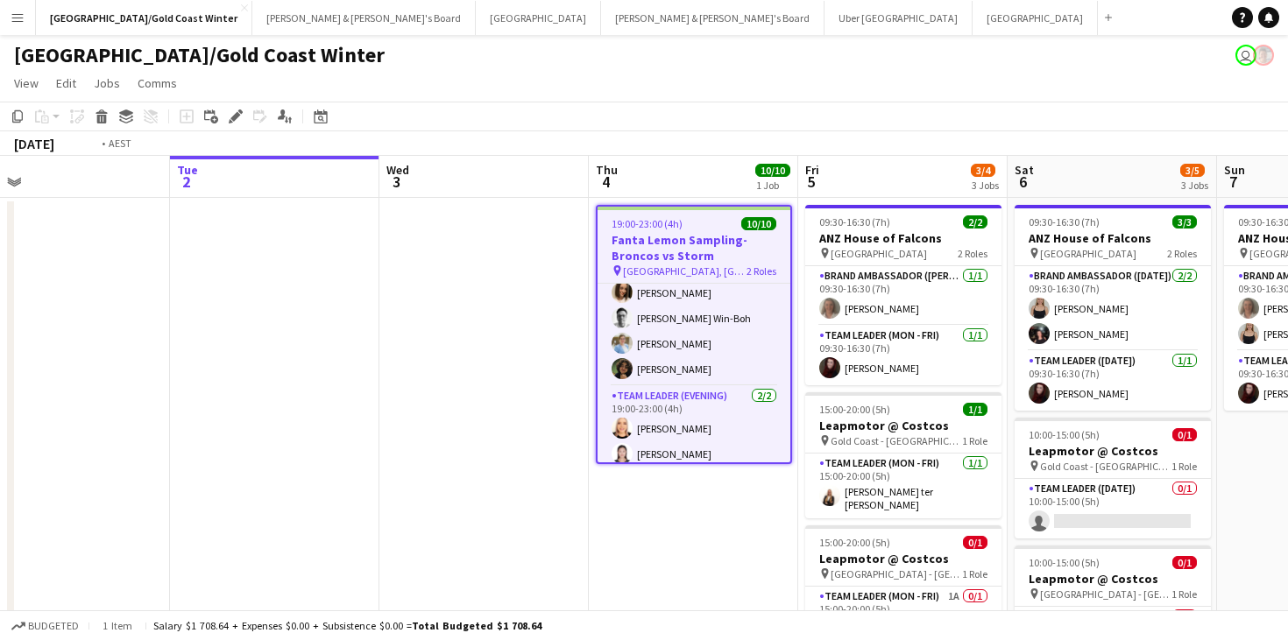
scroll to position [0, 459]
drag, startPoint x: 808, startPoint y: 252, endPoint x: 704, endPoint y: 251, distance: 104.2
click at [704, 251] on app-calendar-viewport "Sat 30 Sun 31 Mon 1 Tue 2 Wed 3 Thu 4 10/10 1 Job Fri 5 3/4 3 Jobs Sat 6 3/5 3 …" at bounding box center [644, 507] width 1288 height 703
click at [620, 238] on h3 "Fanta Lemon Sampling-Broncos vs Storm" at bounding box center [693, 248] width 193 height 32
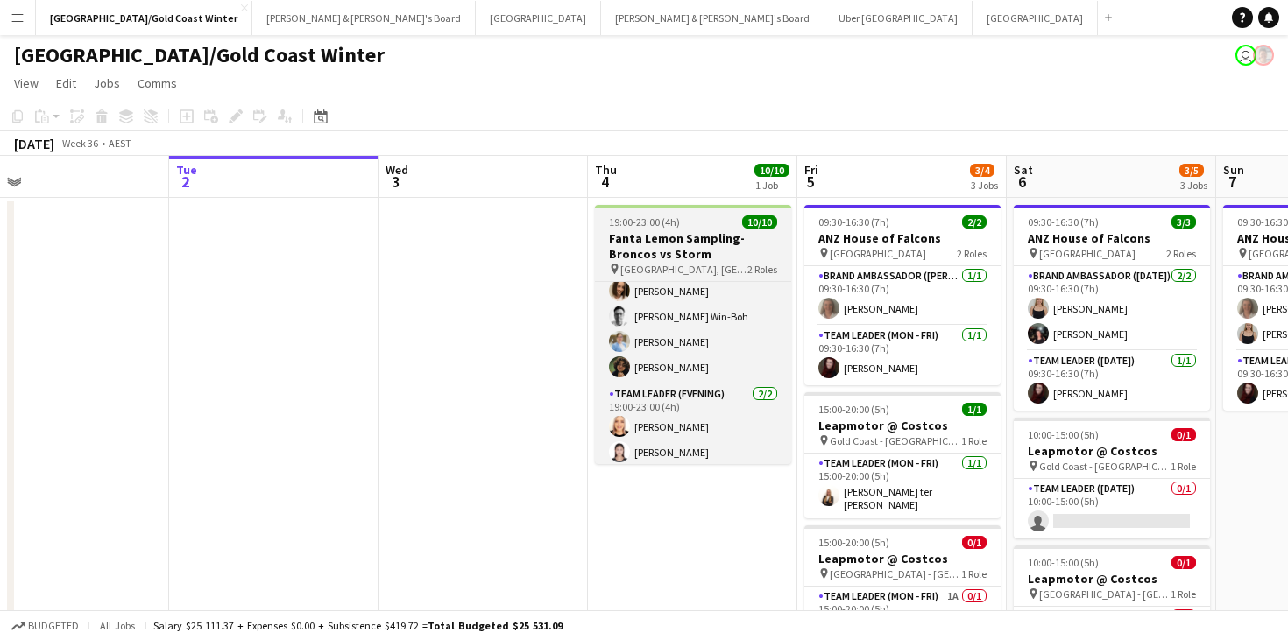
click at [620, 238] on h3 "Fanta Lemon Sampling-Broncos vs Storm" at bounding box center [693, 246] width 196 height 32
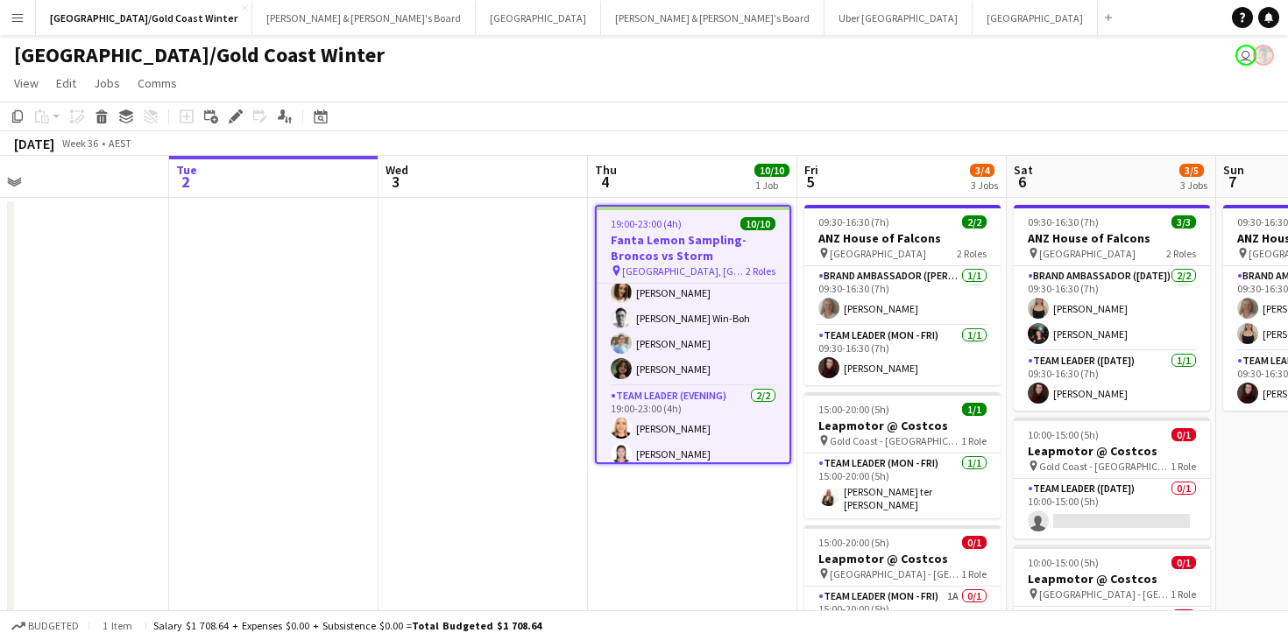
click at [716, 222] on div "19:00-23:00 (4h) 10/10" at bounding box center [693, 223] width 193 height 13
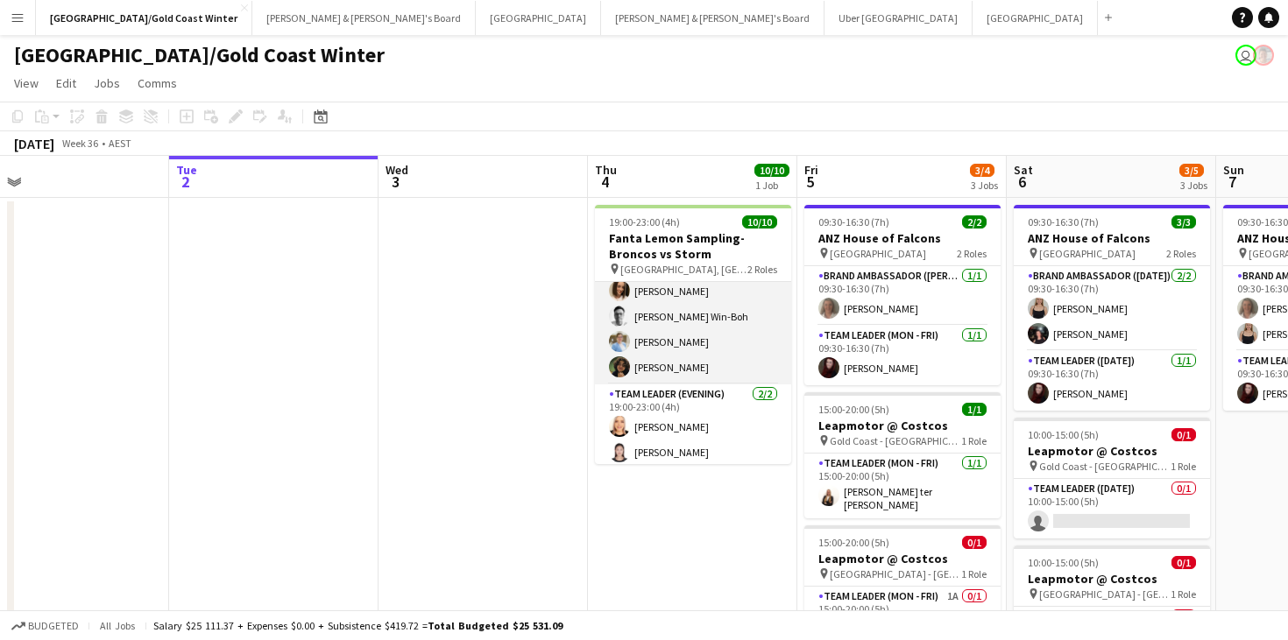
click at [677, 303] on app-card-role "Brand Ambassador (Evening) 8/8 19:00-23:00 (4h) Leyre Ginard Raquel ter Haar Cu…" at bounding box center [693, 263] width 196 height 243
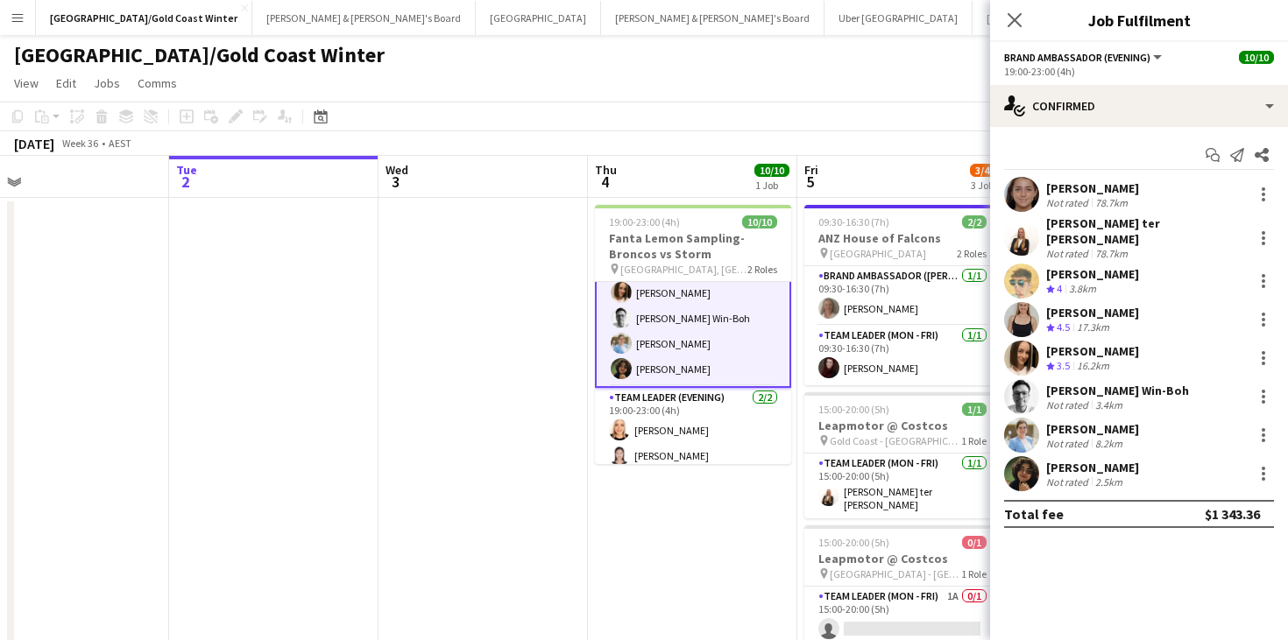
click at [1100, 192] on div "Leyre Ginard" at bounding box center [1092, 188] width 93 height 16
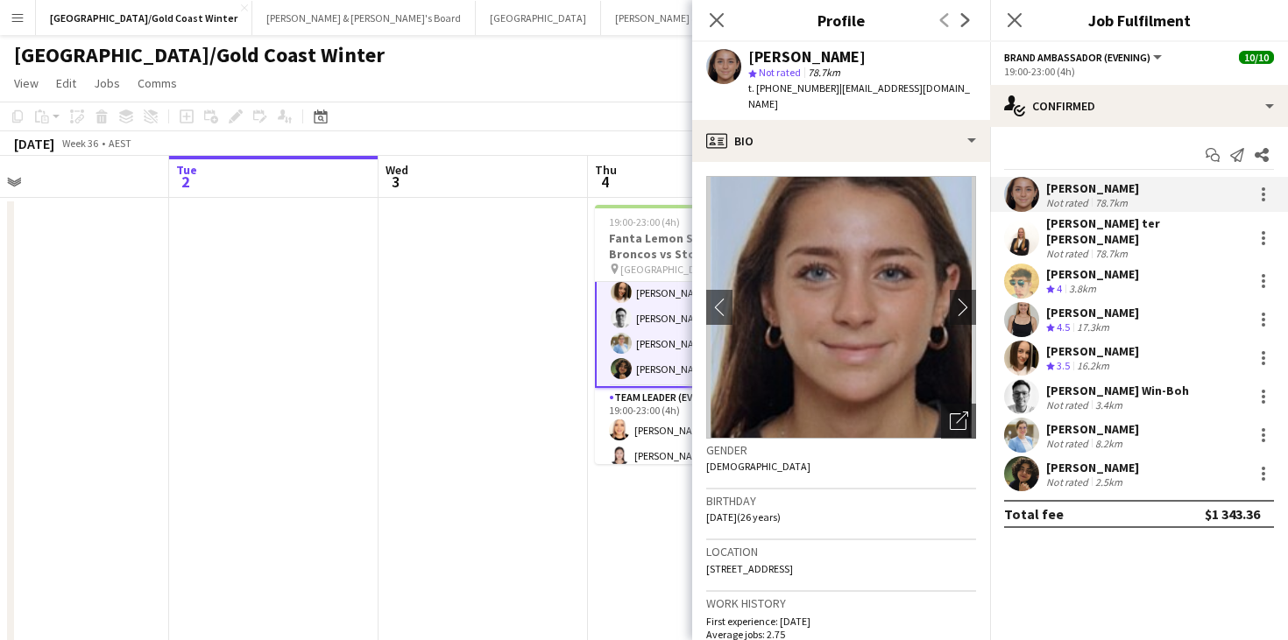
click at [769, 65] on div "star Not rated 78.7km" at bounding box center [862, 73] width 228 height 16
click at [769, 58] on div "Leyre Ginard" at bounding box center [806, 57] width 117 height 16
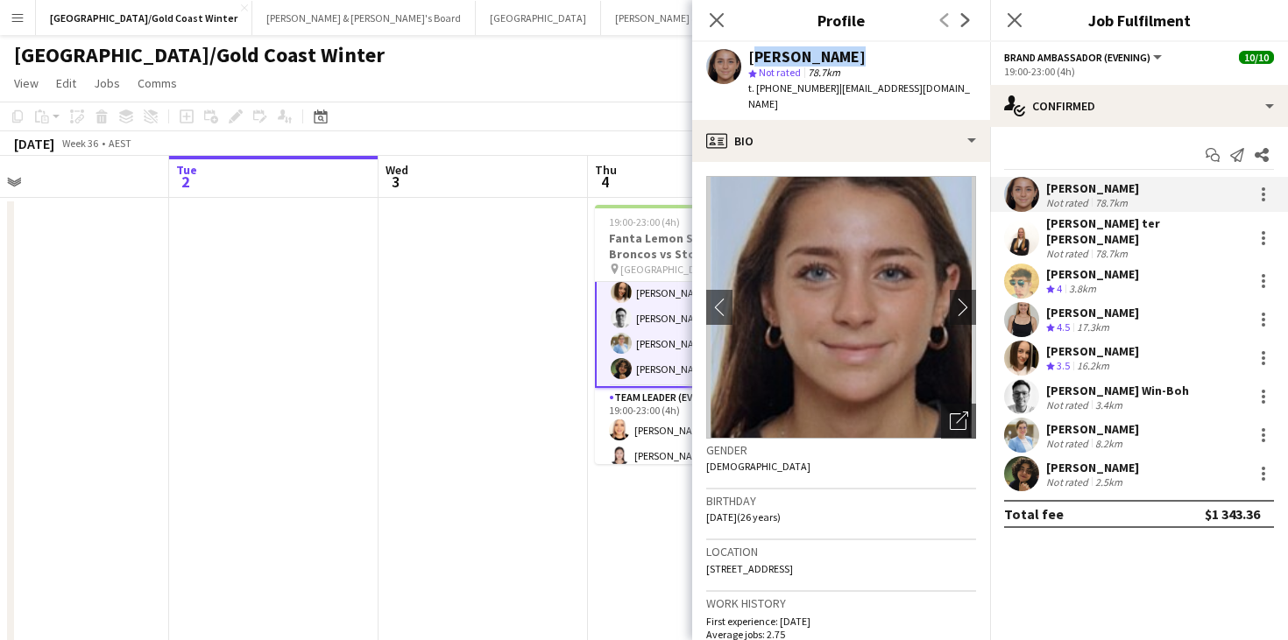
copy div "Leyre Ginard"
click at [777, 88] on span "t. +610492886364" at bounding box center [793, 87] width 91 height 13
copy span "610492886364"
click at [1058, 225] on div "Raquel ter Haar" at bounding box center [1146, 231] width 200 height 32
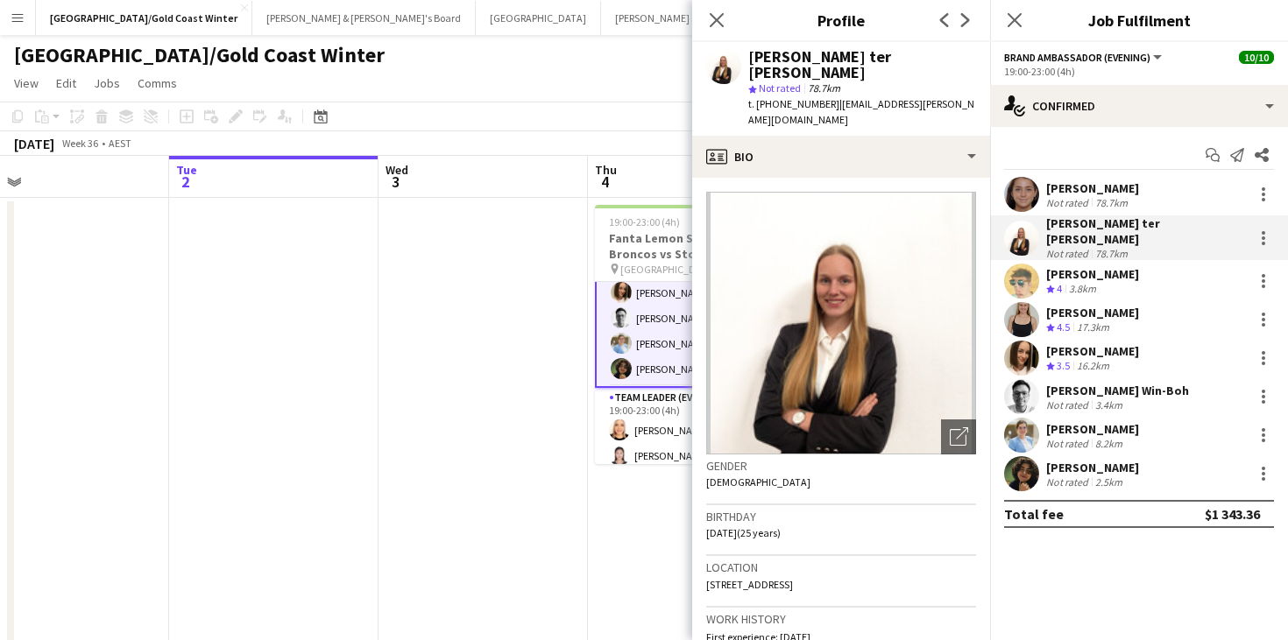
click at [800, 81] on span "Not rated" at bounding box center [780, 87] width 42 height 13
click at [799, 59] on div "Raquel ter Haar" at bounding box center [862, 65] width 228 height 32
copy div "Raquel ter Haar"
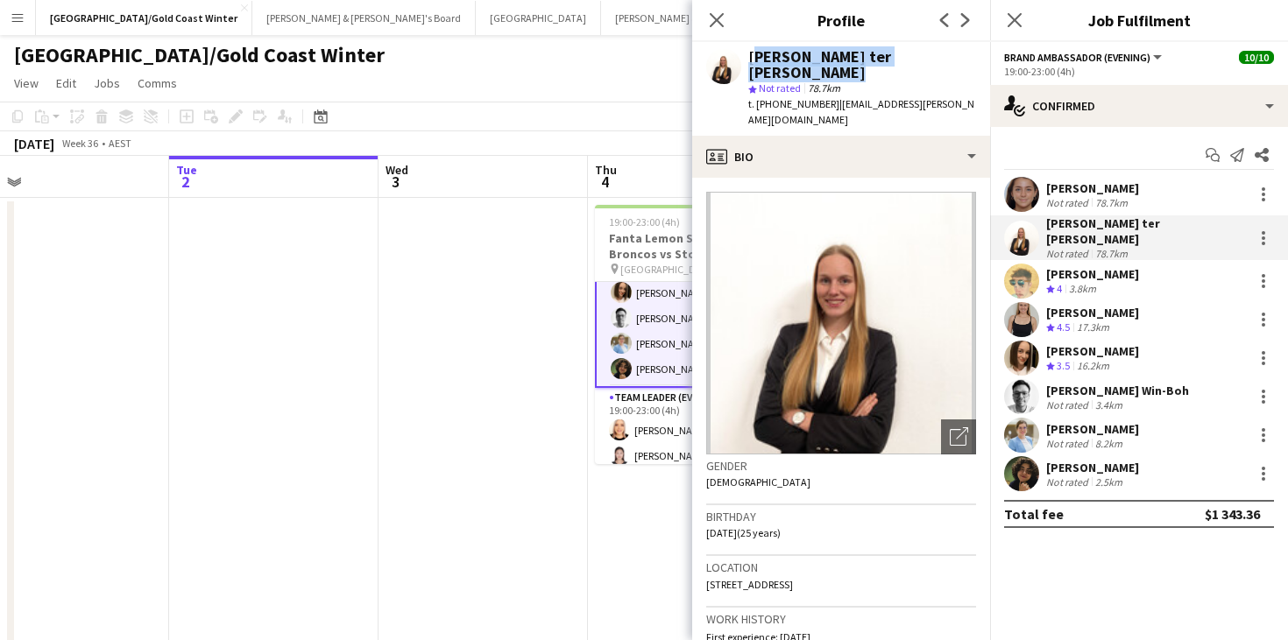
click at [808, 97] on span "t. +610437926887" at bounding box center [793, 103] width 91 height 13
copy span "610437926887"
click at [1098, 271] on div "Curtis Clarke" at bounding box center [1092, 274] width 93 height 16
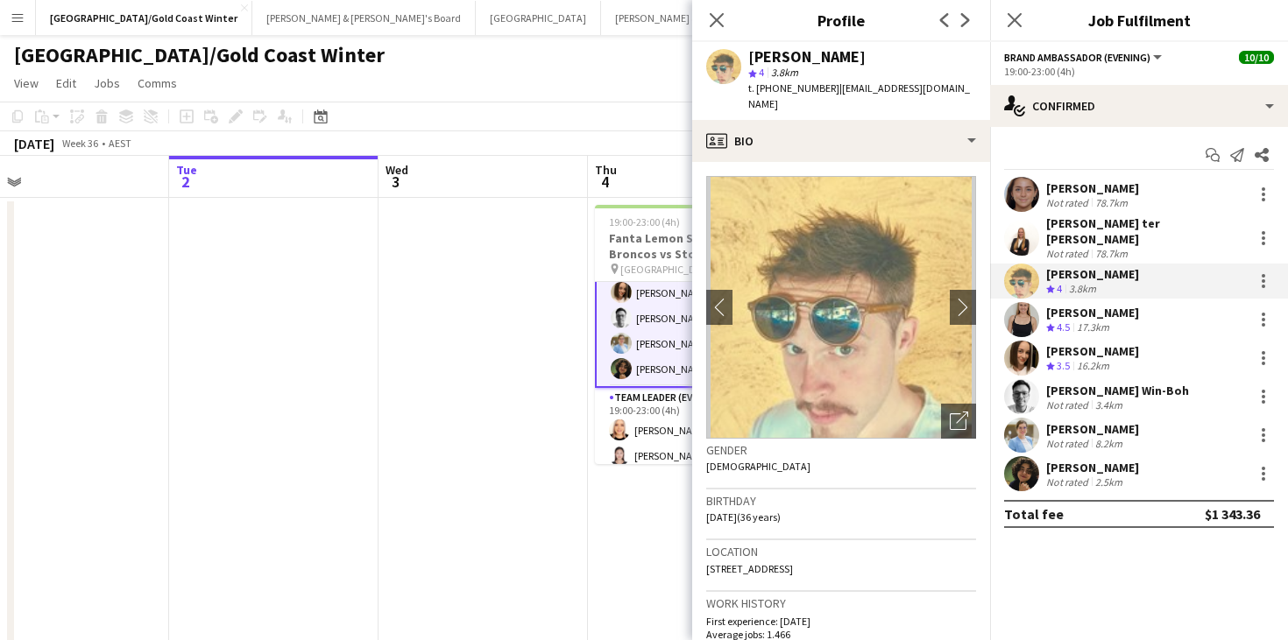
click at [790, 53] on div "Curtis Clarke" at bounding box center [806, 57] width 117 height 16
copy div "Curtis Clarke"
click at [778, 91] on span "t. +61488436676" at bounding box center [793, 87] width 91 height 13
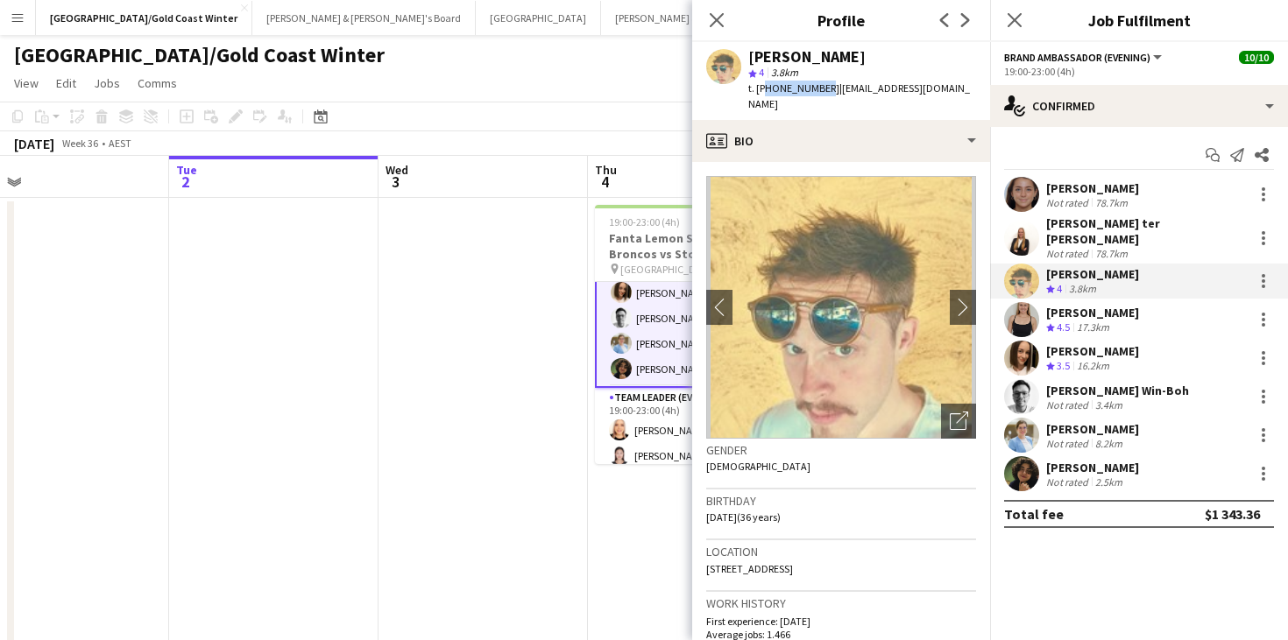
click at [778, 91] on span "t. +61488436676" at bounding box center [793, 87] width 91 height 13
copy span "61488436676"
click at [1046, 311] on div "Haley Cobb Crew rating 4.5 17.3km" at bounding box center [1092, 320] width 93 height 31
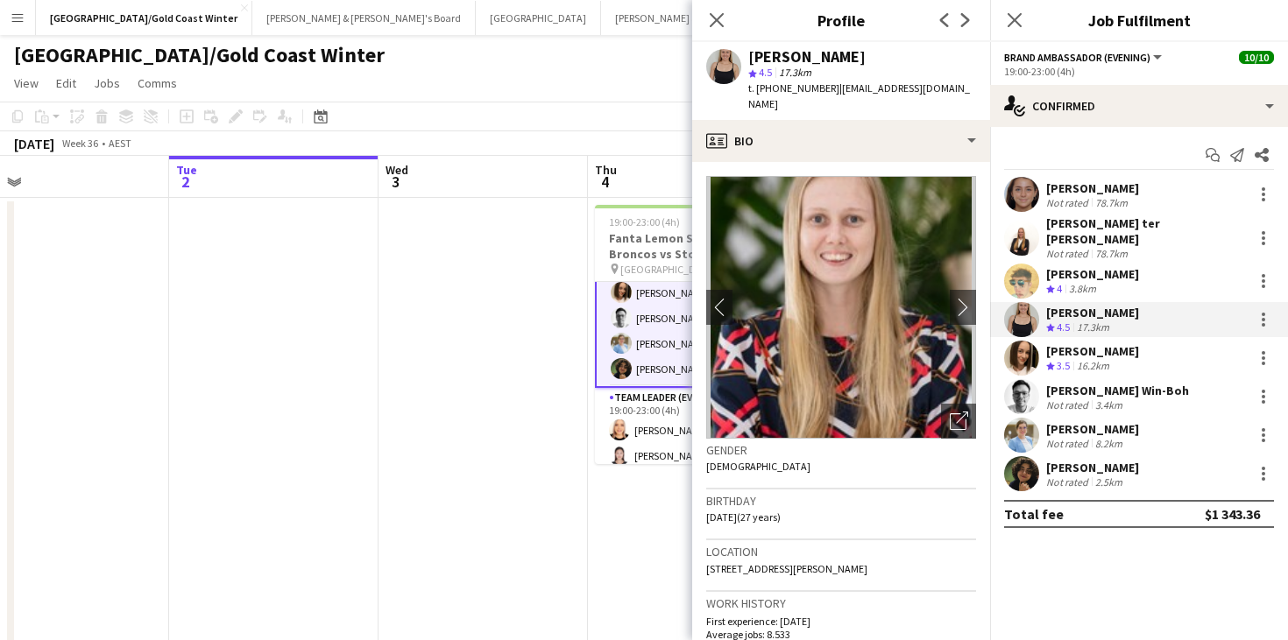
click at [780, 53] on div "Haley Cobb" at bounding box center [806, 57] width 117 height 16
copy div "Haley Cobb"
click at [787, 83] on span "t. +61435716511" at bounding box center [793, 87] width 91 height 13
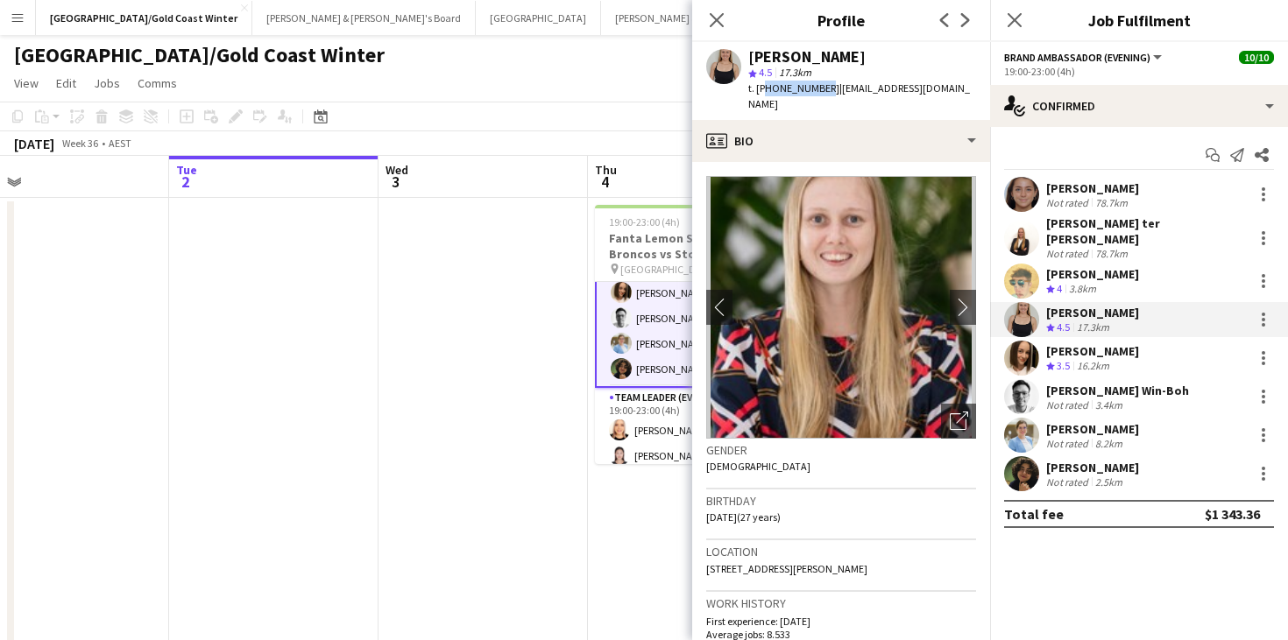
click at [787, 83] on span "t. +61435716511" at bounding box center [793, 87] width 91 height 13
copy span "61435716511"
click at [1071, 349] on div "Laura Allen Crew rating 3.5 16.2km" at bounding box center [1092, 358] width 93 height 31
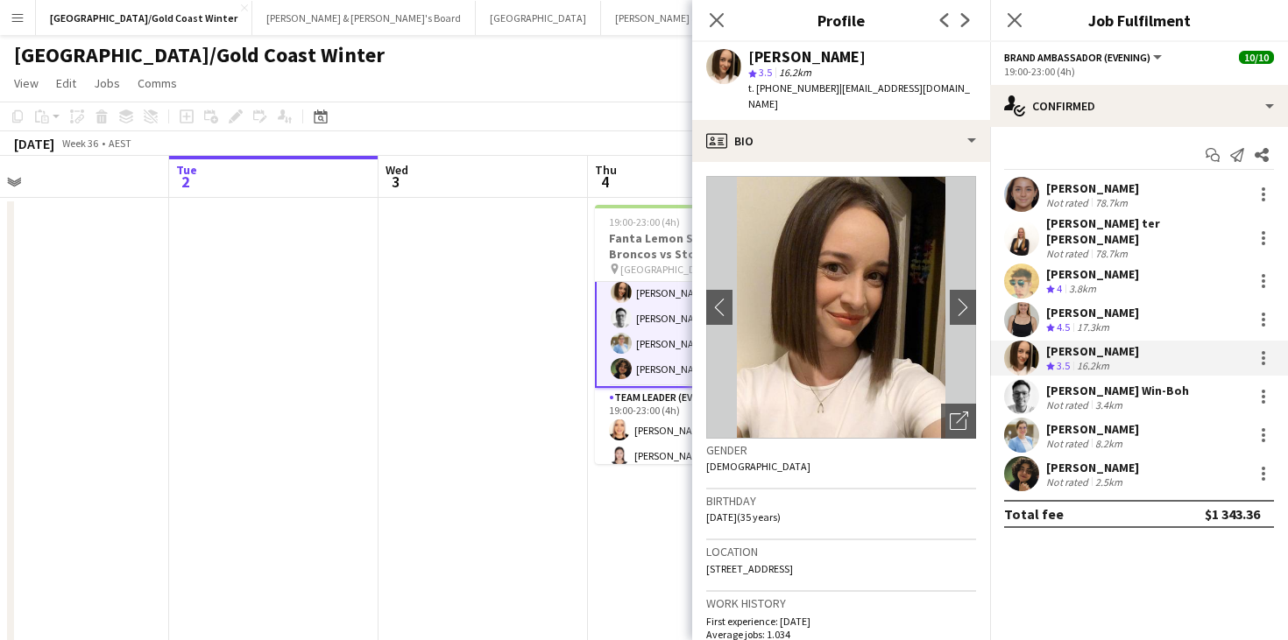
click at [797, 84] on span "t. +61432105966" at bounding box center [793, 87] width 91 height 13
click at [1101, 399] on div "3.4km" at bounding box center [1108, 405] width 34 height 13
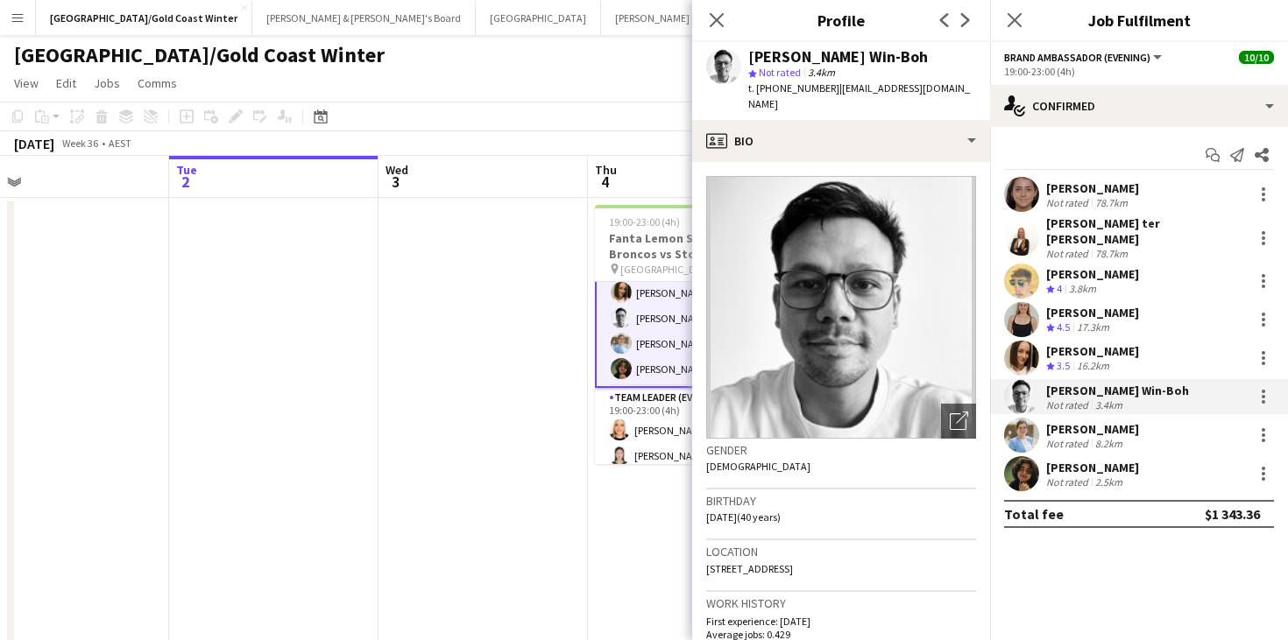
click at [798, 52] on div "Jackson Win-Boh" at bounding box center [838, 57] width 180 height 16
click at [782, 89] on span "t. +610448842442" at bounding box center [793, 87] width 91 height 13
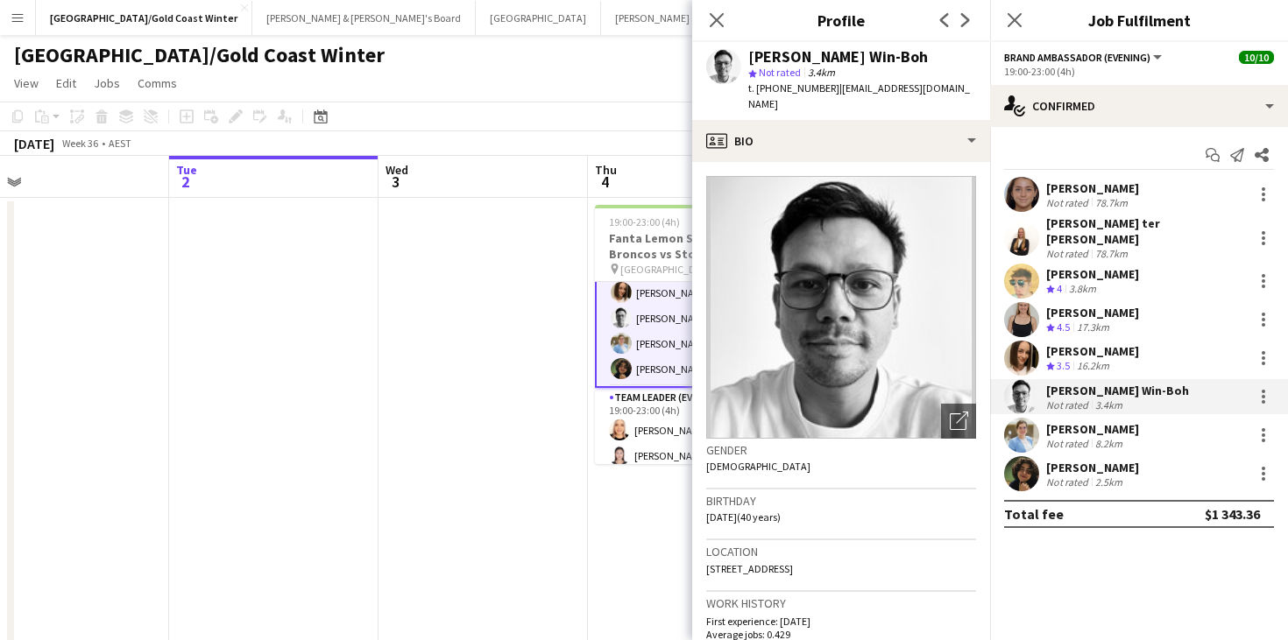
click at [1100, 437] on div "8.2km" at bounding box center [1108, 443] width 34 height 13
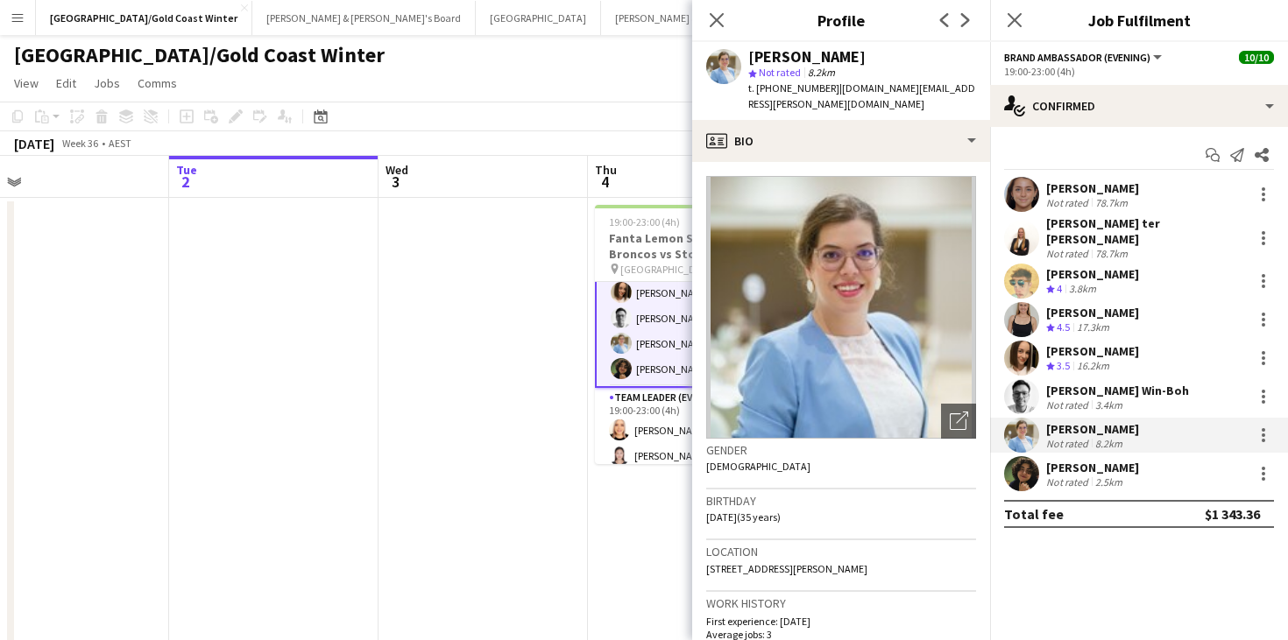
click at [824, 63] on div "Ananda Antunes" at bounding box center [806, 57] width 117 height 16
click at [784, 83] on span "t. +610401939745" at bounding box center [793, 87] width 91 height 13
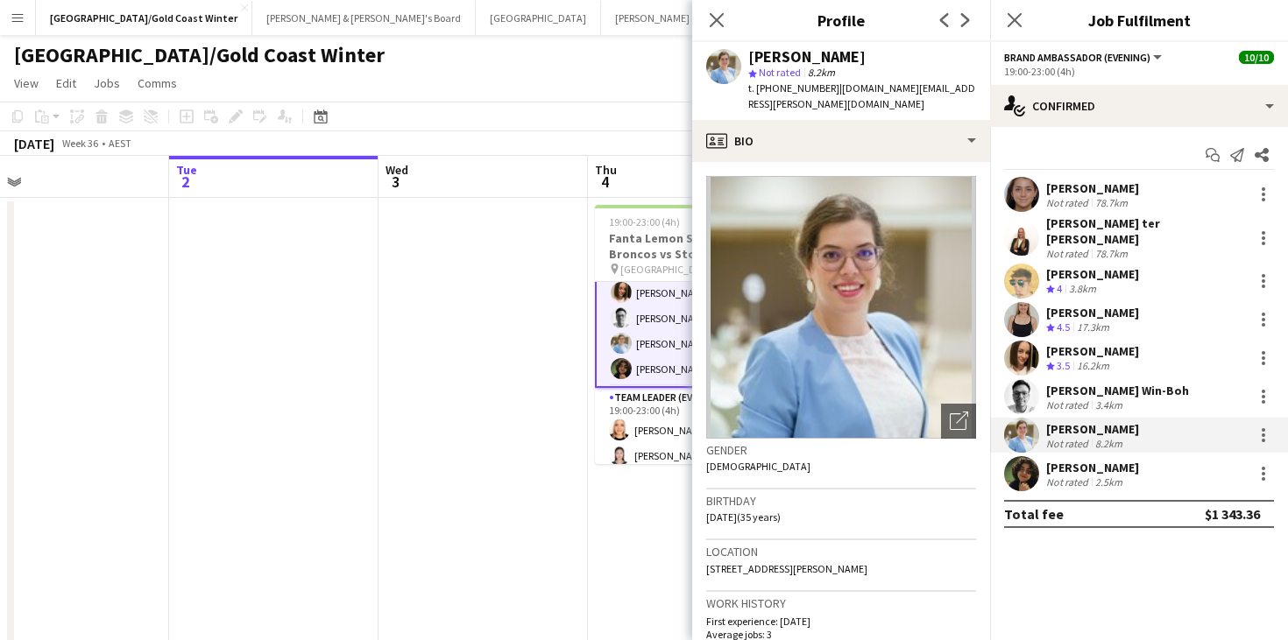
click at [1117, 476] on div "2.5km" at bounding box center [1108, 482] width 34 height 13
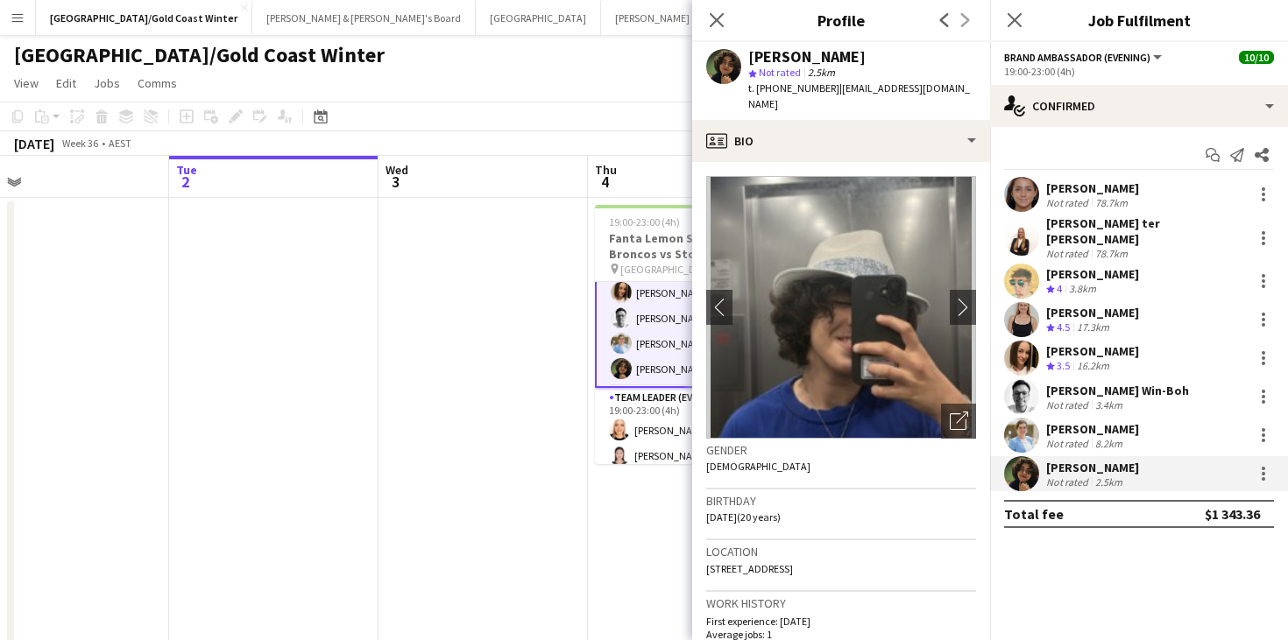
click at [777, 49] on div "Matin Pirestani" at bounding box center [806, 57] width 117 height 16
click at [776, 92] on span "t. +61430639143" at bounding box center [793, 87] width 91 height 13
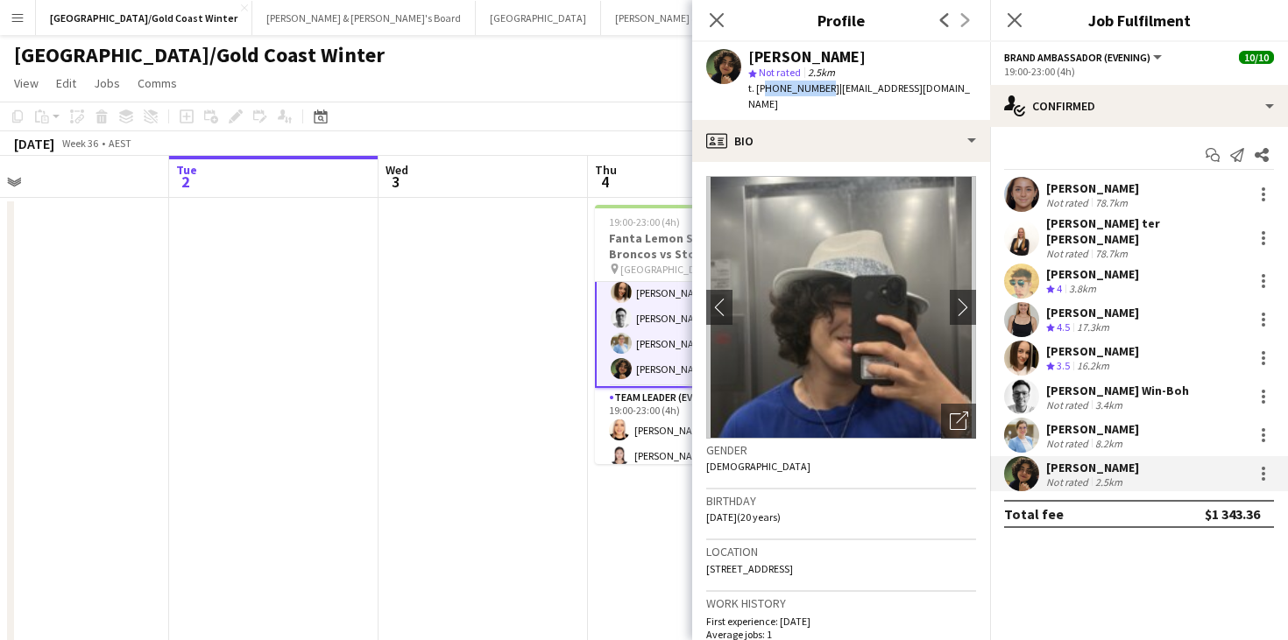
click at [776, 92] on span "t. +61430639143" at bounding box center [793, 87] width 91 height 13
click at [718, 15] on icon "Close pop-in" at bounding box center [716, 19] width 17 height 17
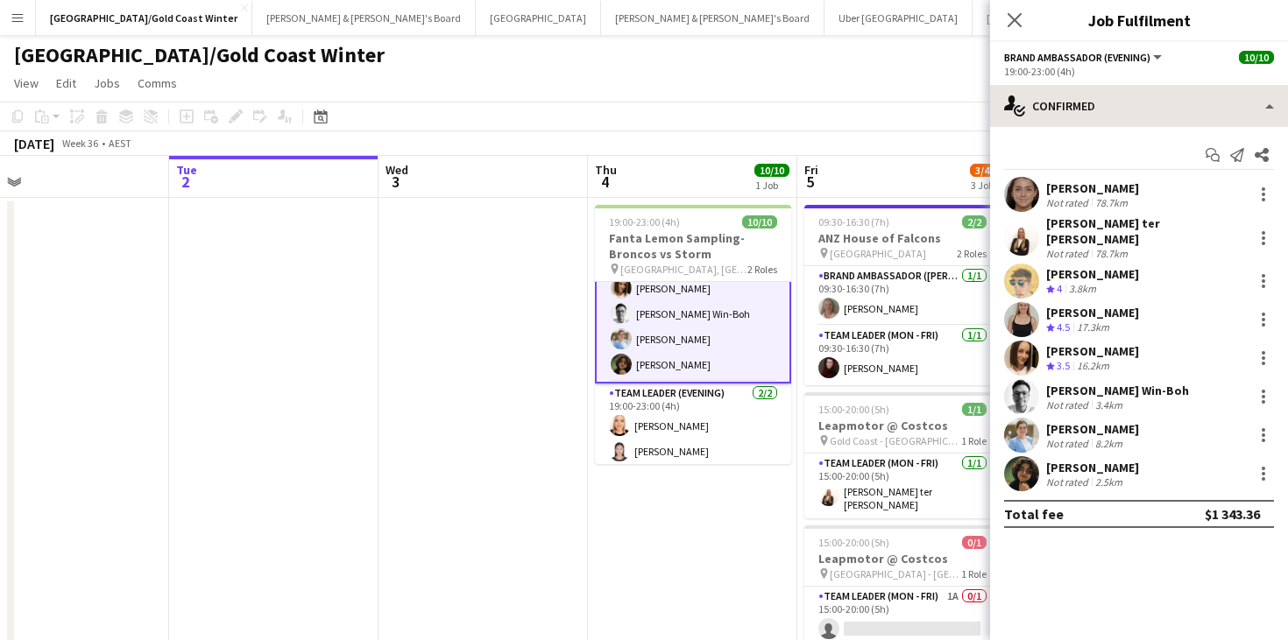
scroll to position [144, 0]
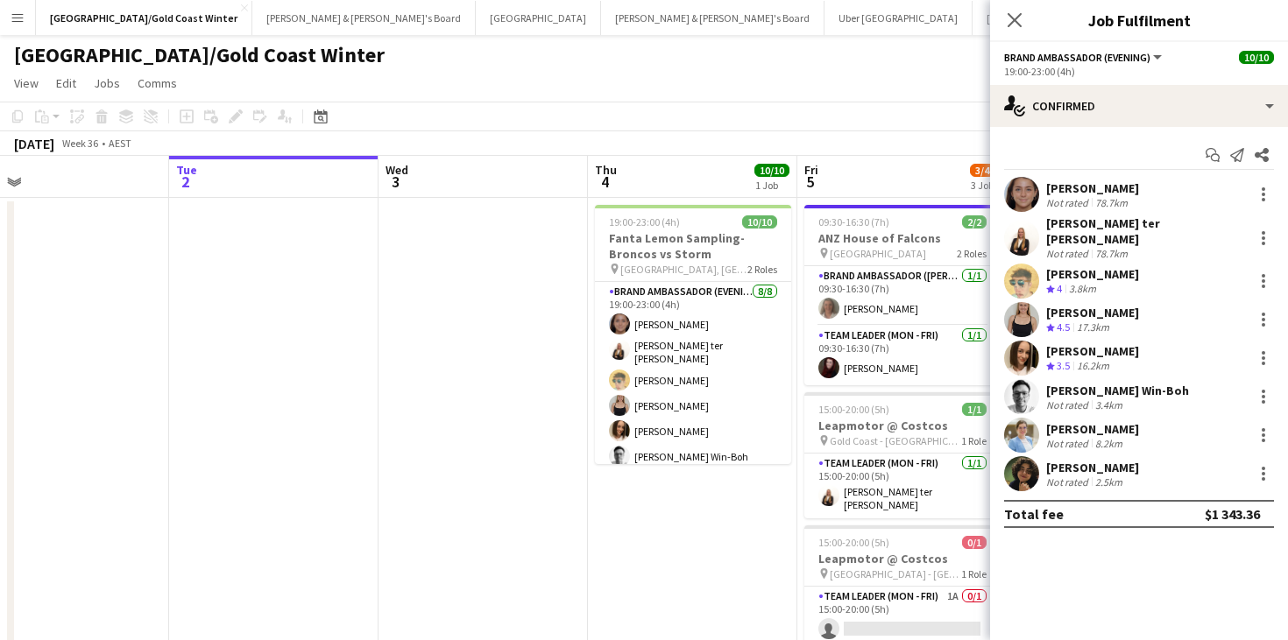
click at [831, 141] on div "September 2025 Week 36 • AEST" at bounding box center [644, 143] width 1288 height 25
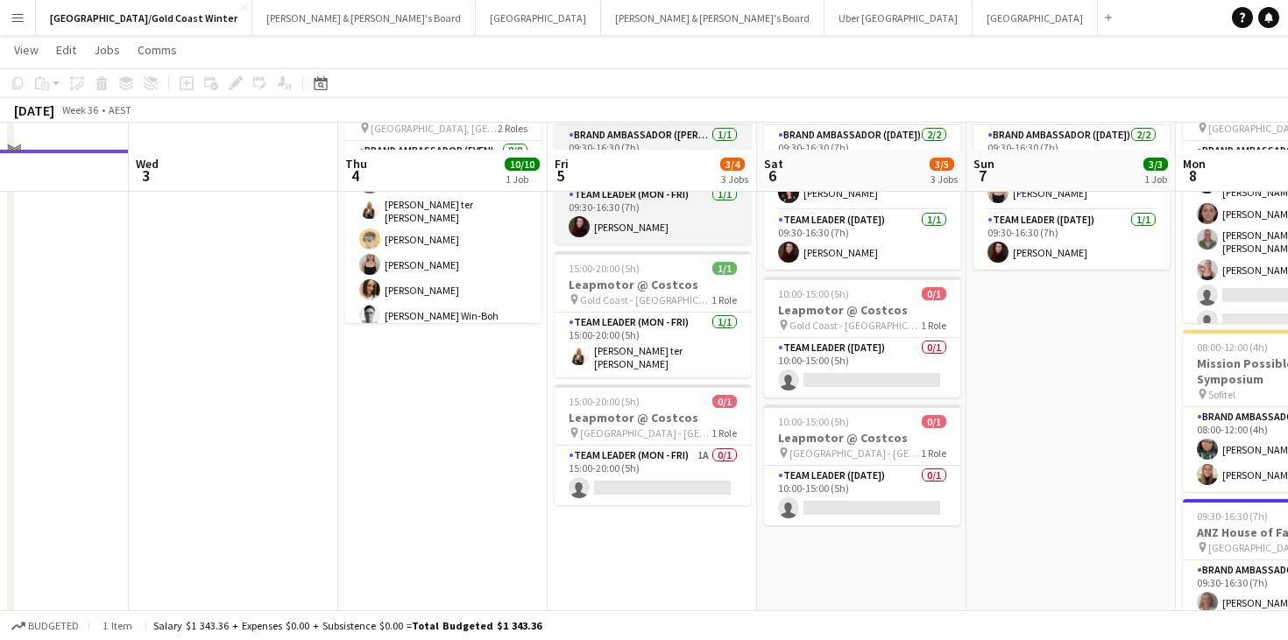
scroll to position [170, 0]
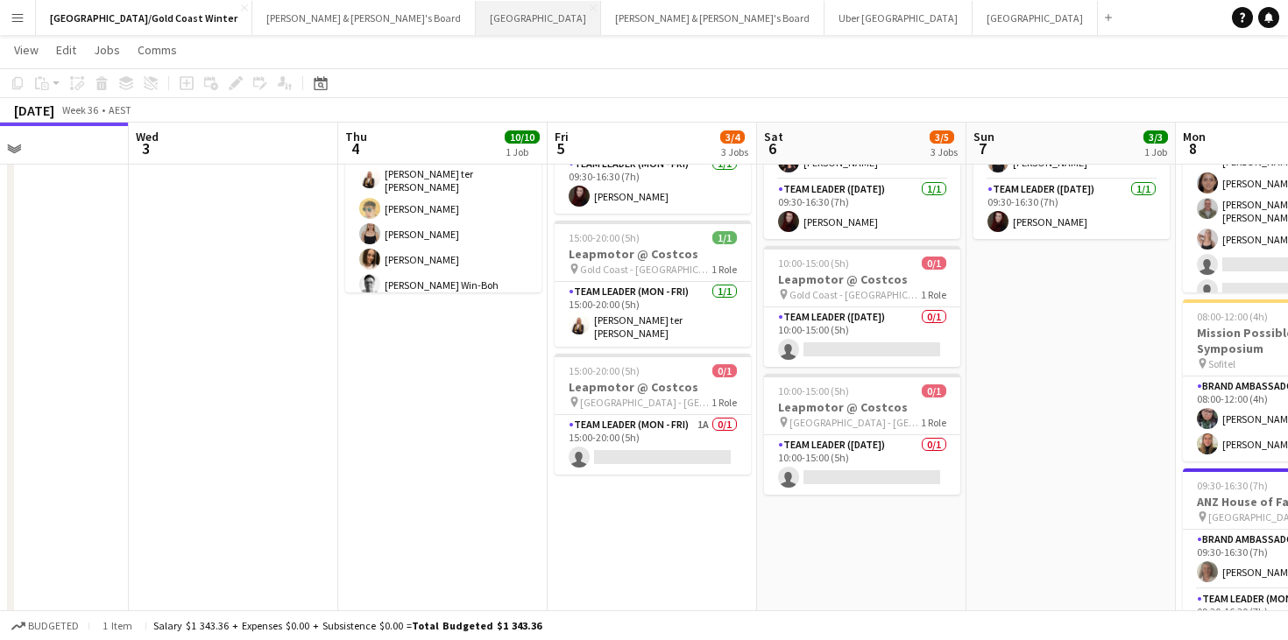
click at [476, 17] on button "Sydney Close" at bounding box center [538, 18] width 125 height 34
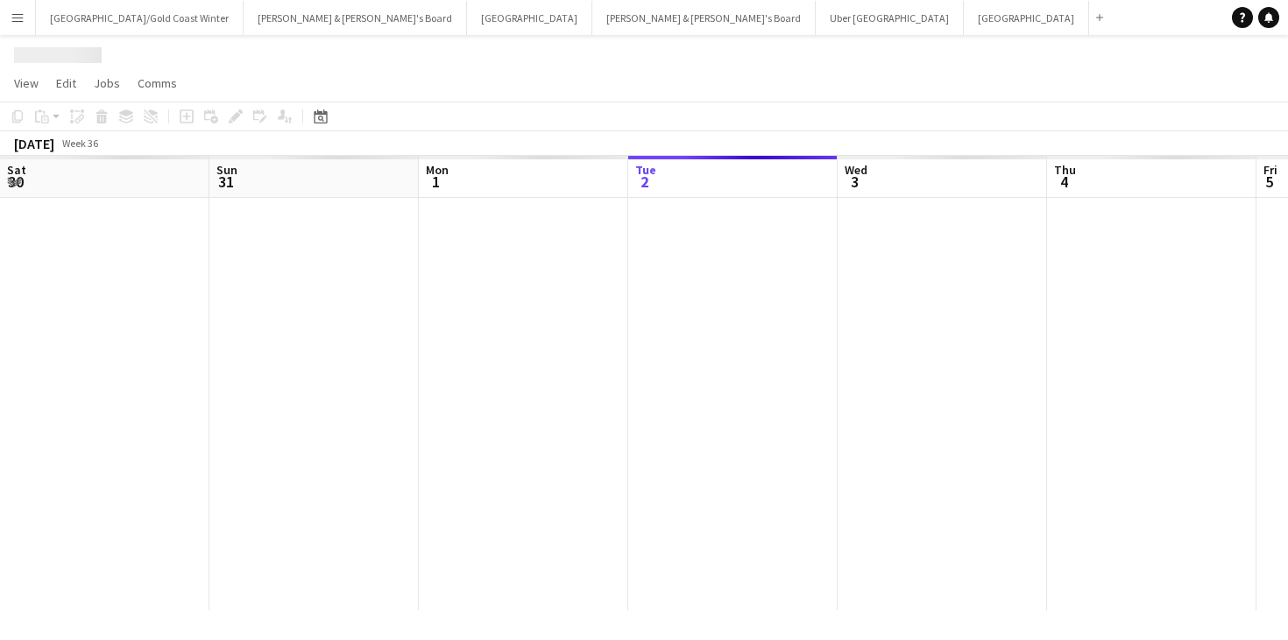
scroll to position [0, 419]
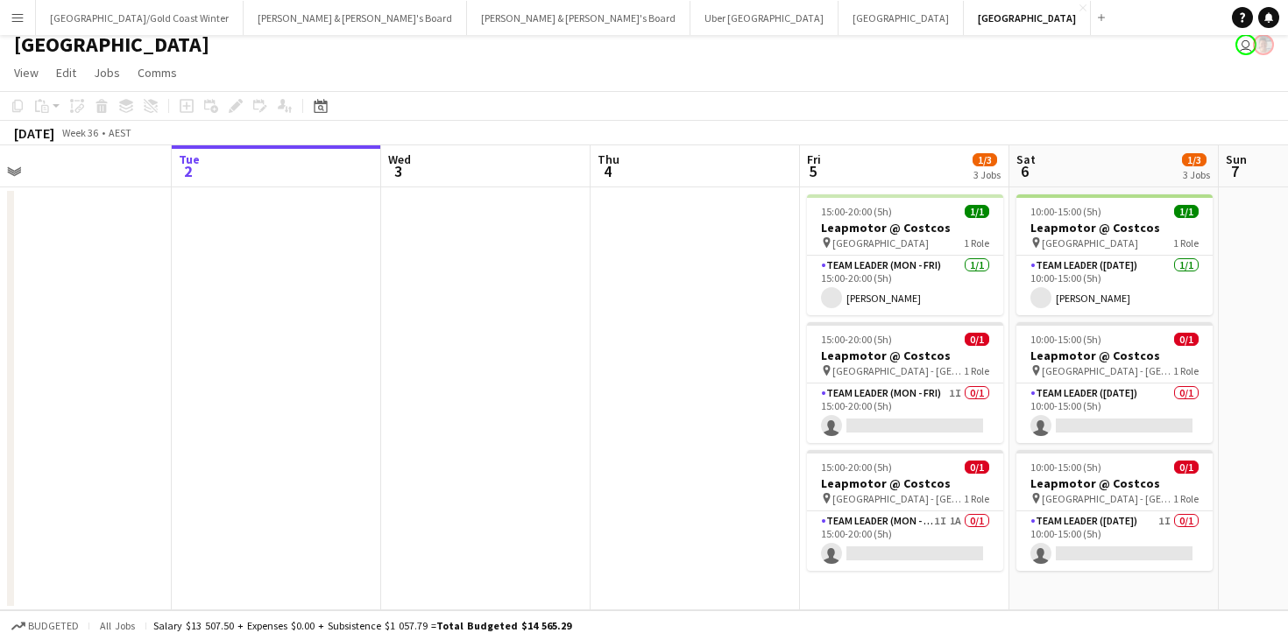
scroll to position [11, 0]
click at [24, 23] on app-icon "Menu" at bounding box center [18, 18] width 14 height 14
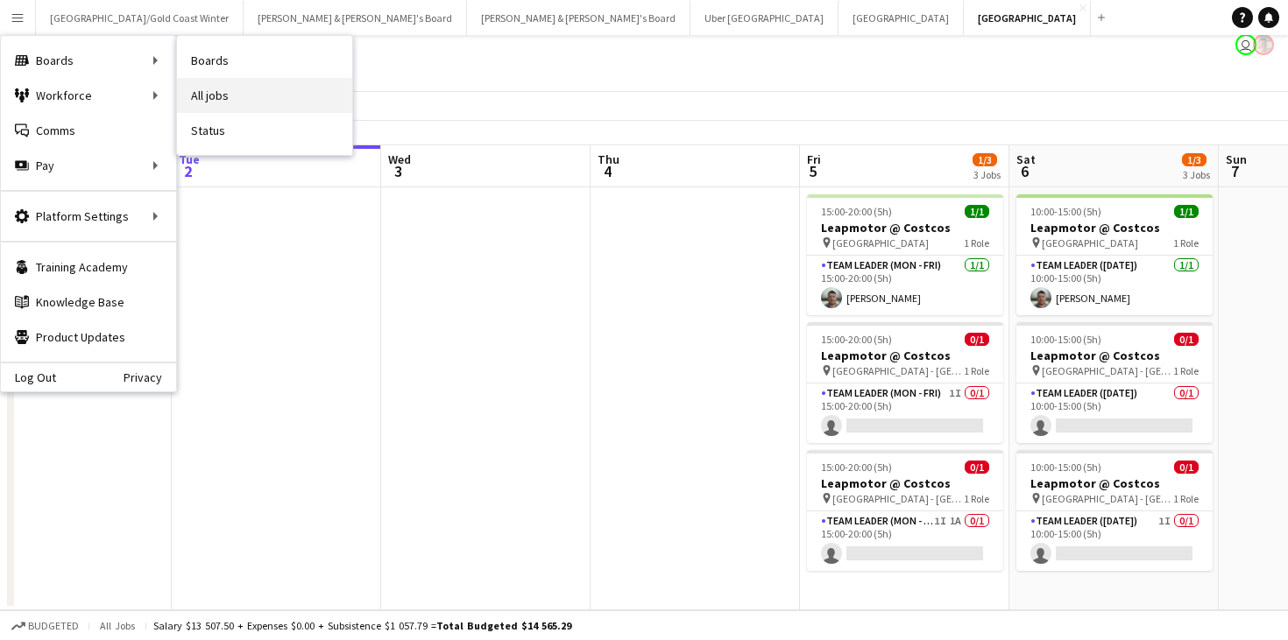
click at [213, 91] on link "All jobs" at bounding box center [264, 95] width 175 height 35
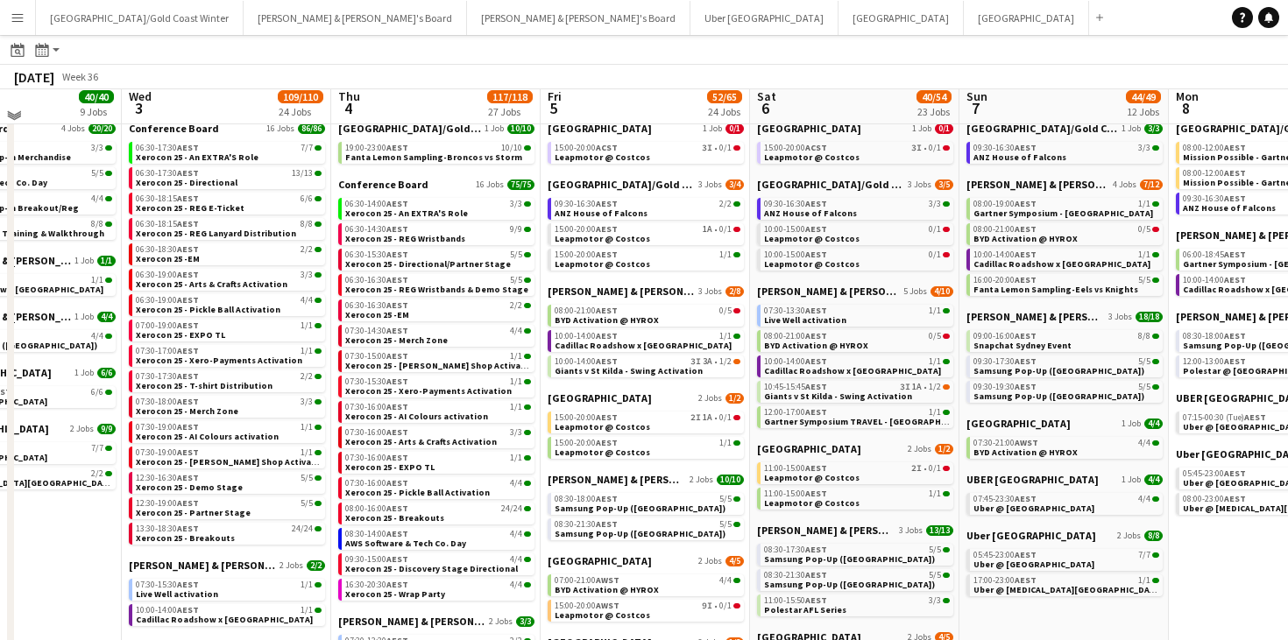
scroll to position [58, 0]
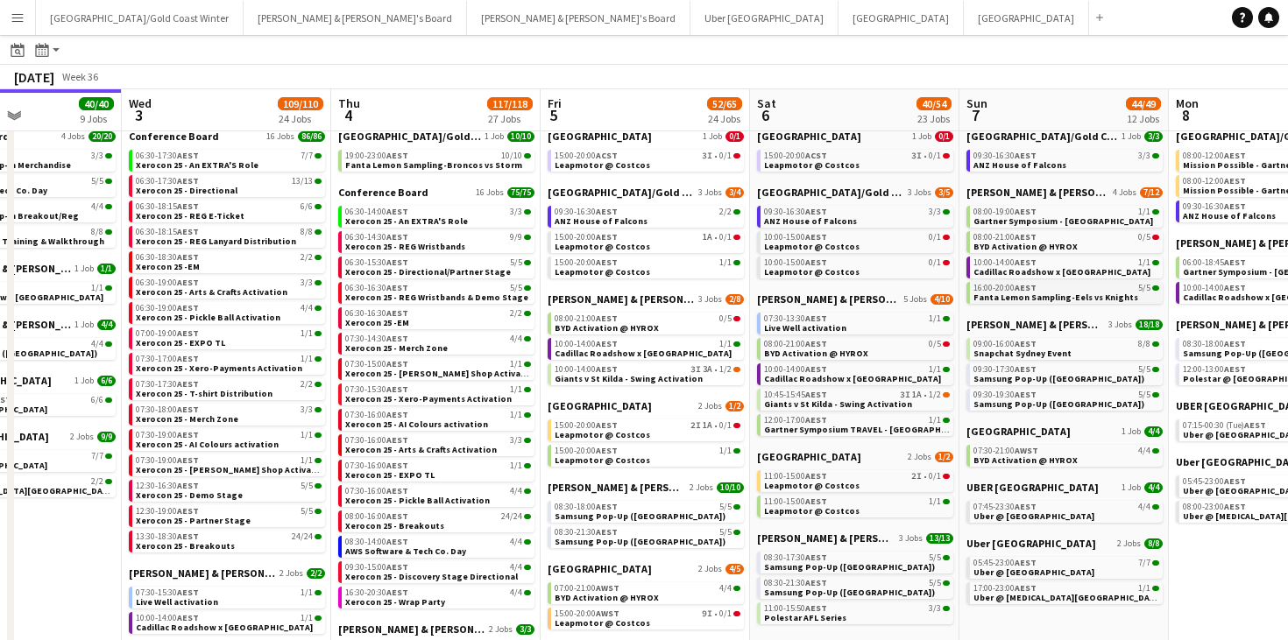
click at [1061, 298] on span "Fanta Lemon Sampling-Eels vs Knights" at bounding box center [1055, 297] width 165 height 11
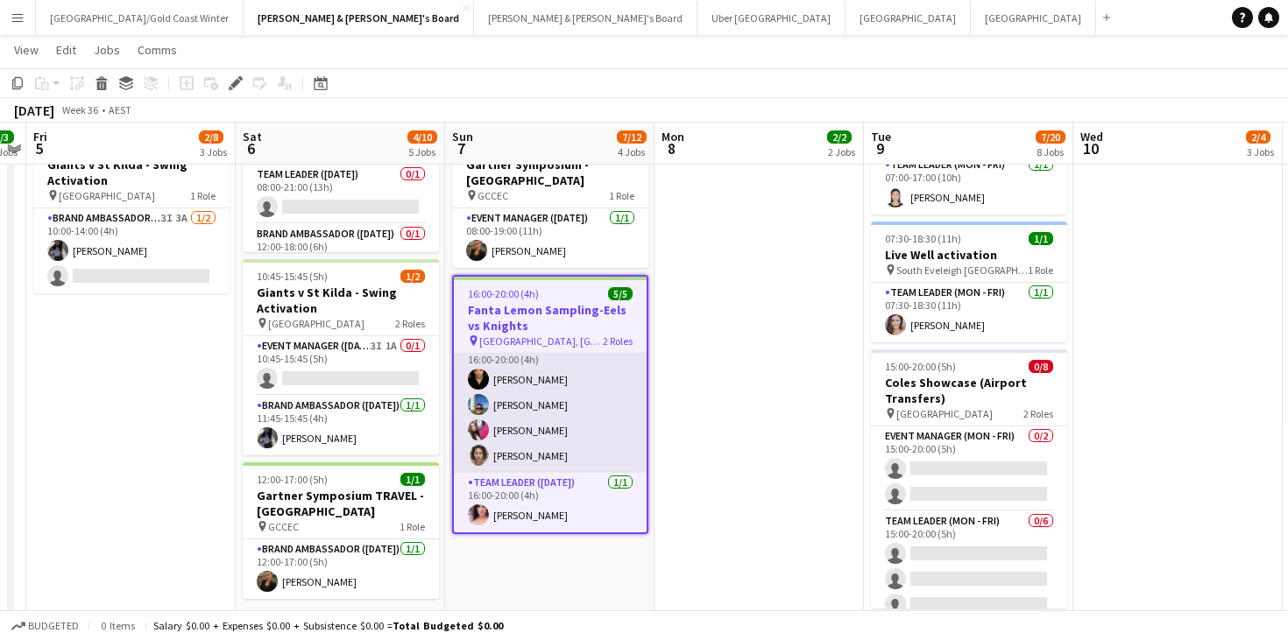
scroll to position [17, 0]
click at [592, 372] on app-card-role "Brand Ambassador ([DATE]) [DATE] 16:00-20:00 (4h) [PERSON_NAME] [PERSON_NAME] […" at bounding box center [550, 405] width 193 height 136
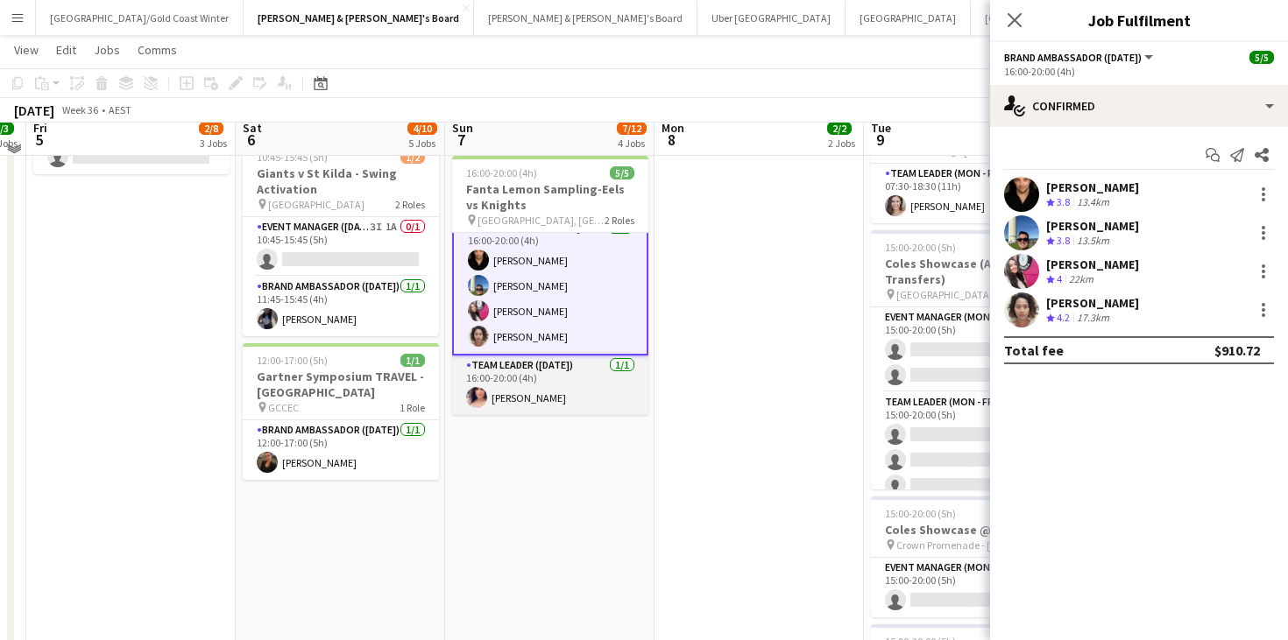
scroll to position [458, 0]
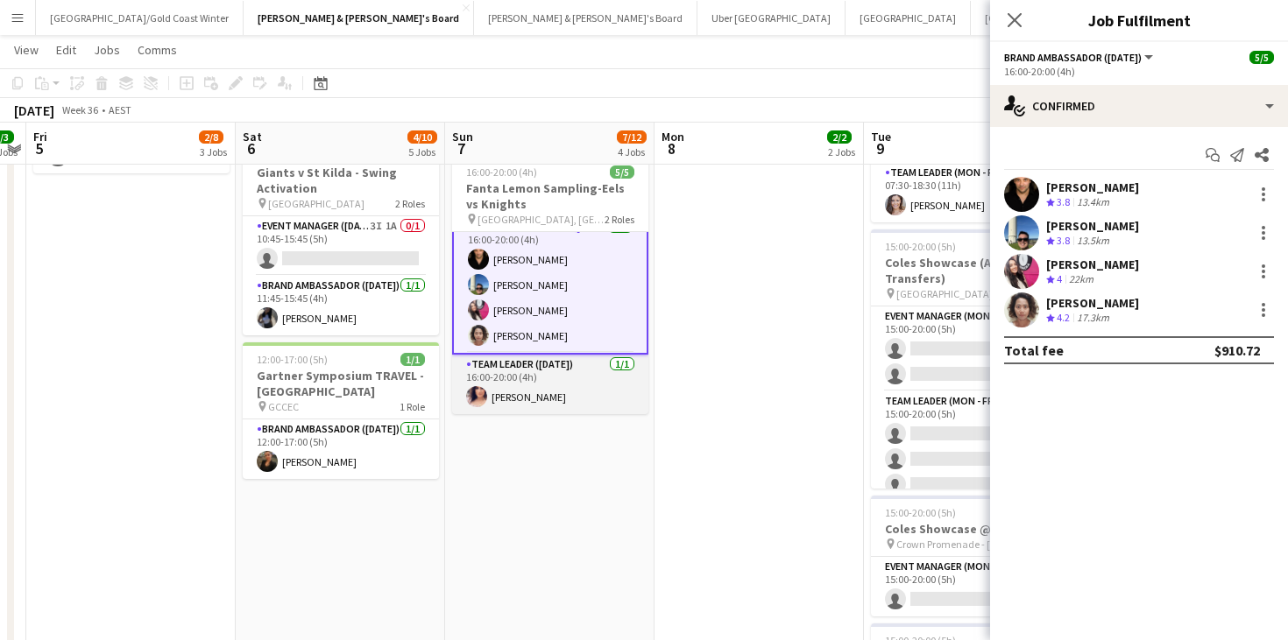
click at [542, 392] on app-card-role "Team Leader ([DATE]) [DATE] 16:00-20:00 (4h) [PERSON_NAME]" at bounding box center [550, 385] width 196 height 60
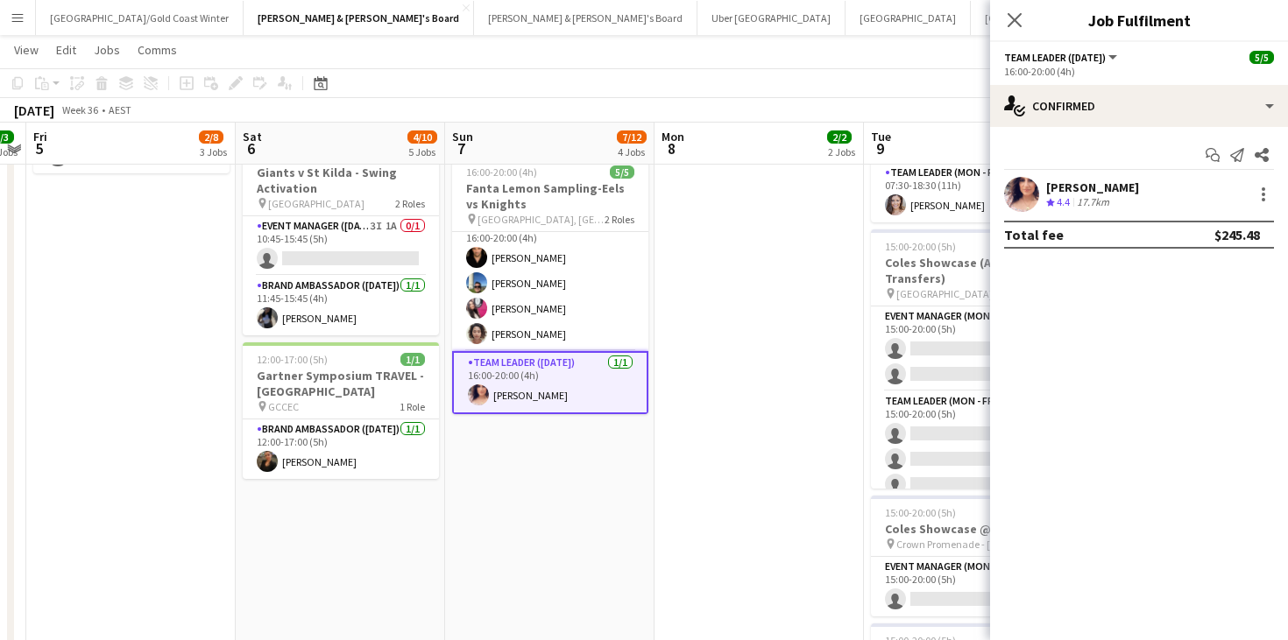
click at [1061, 184] on div "[PERSON_NAME]" at bounding box center [1092, 188] width 93 height 16
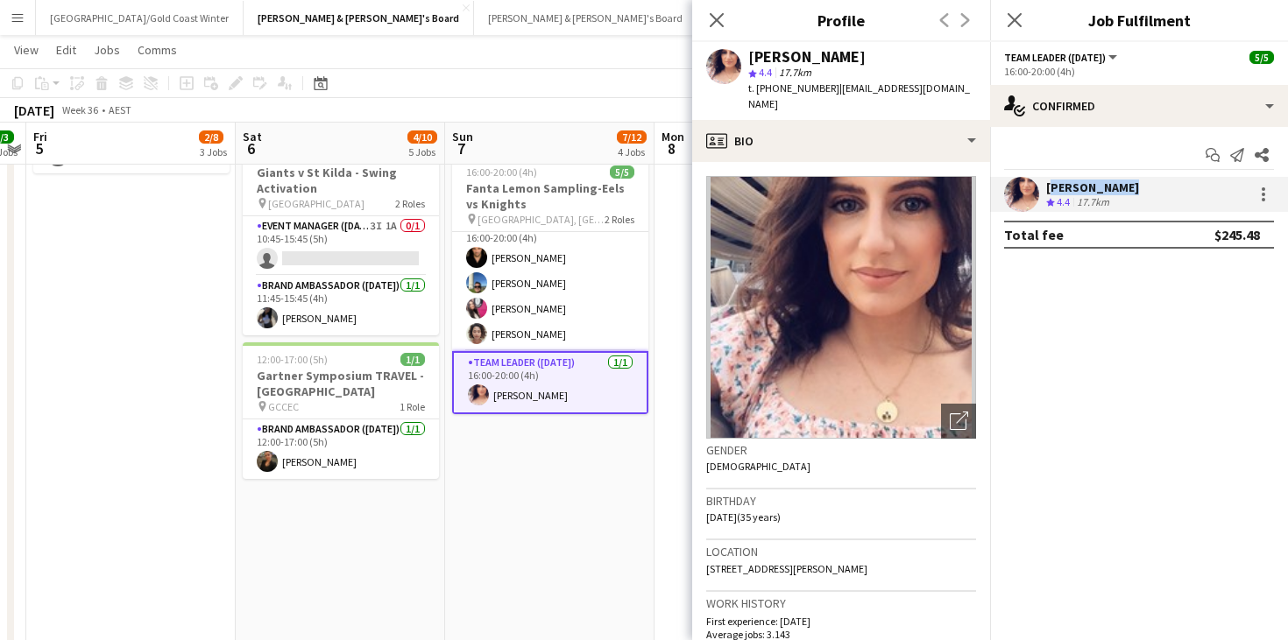
copy div "[PERSON_NAME]"
click at [778, 90] on span "t. [PHONE_NUMBER]" at bounding box center [793, 87] width 91 height 13
copy span "61451144584"
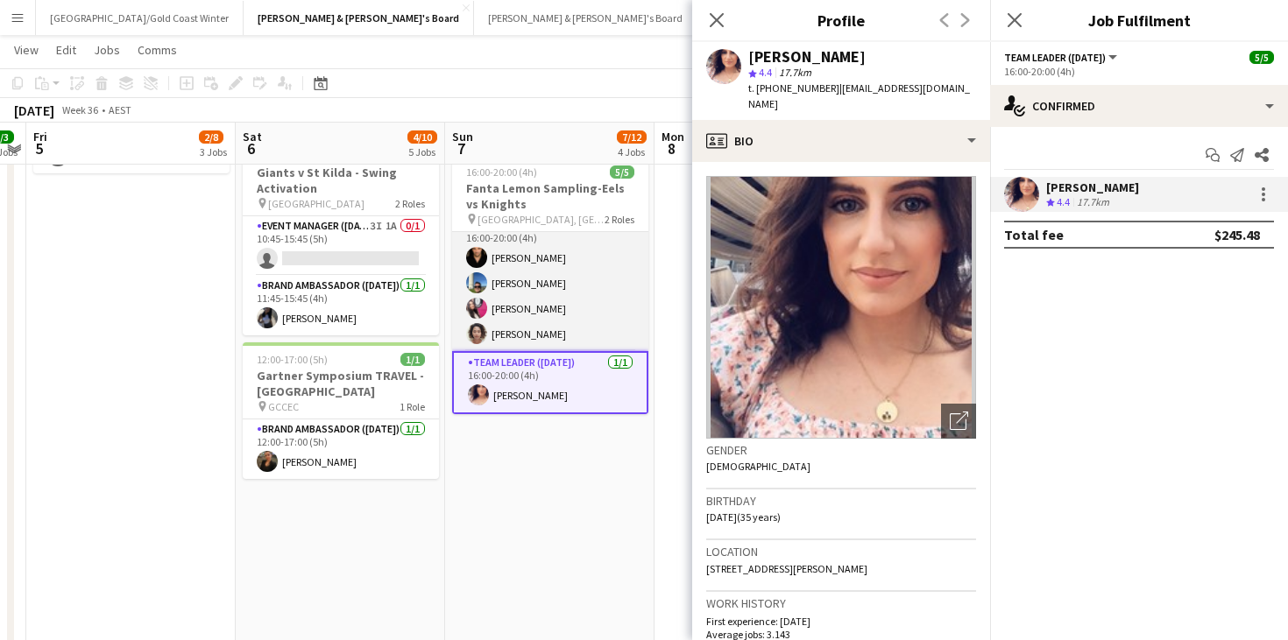
click at [526, 274] on app-card-role "Brand Ambassador ([DATE]) [DATE] 16:00-20:00 (4h) [PERSON_NAME] [PERSON_NAME] […" at bounding box center [550, 283] width 196 height 136
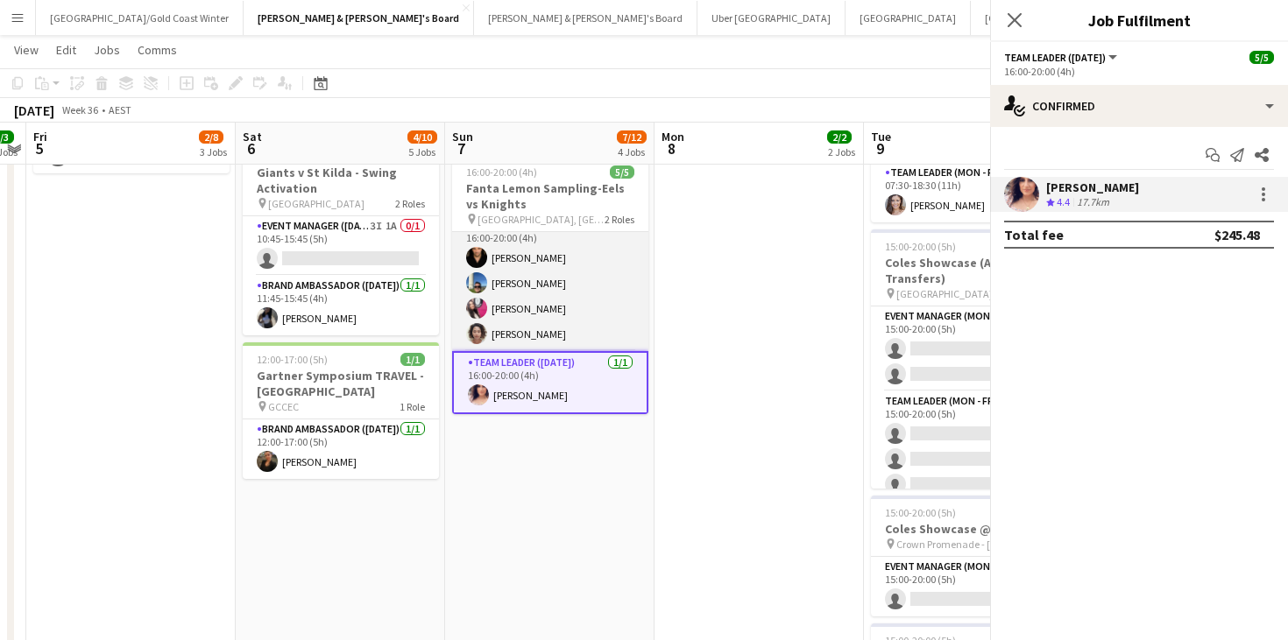
scroll to position [0, 601]
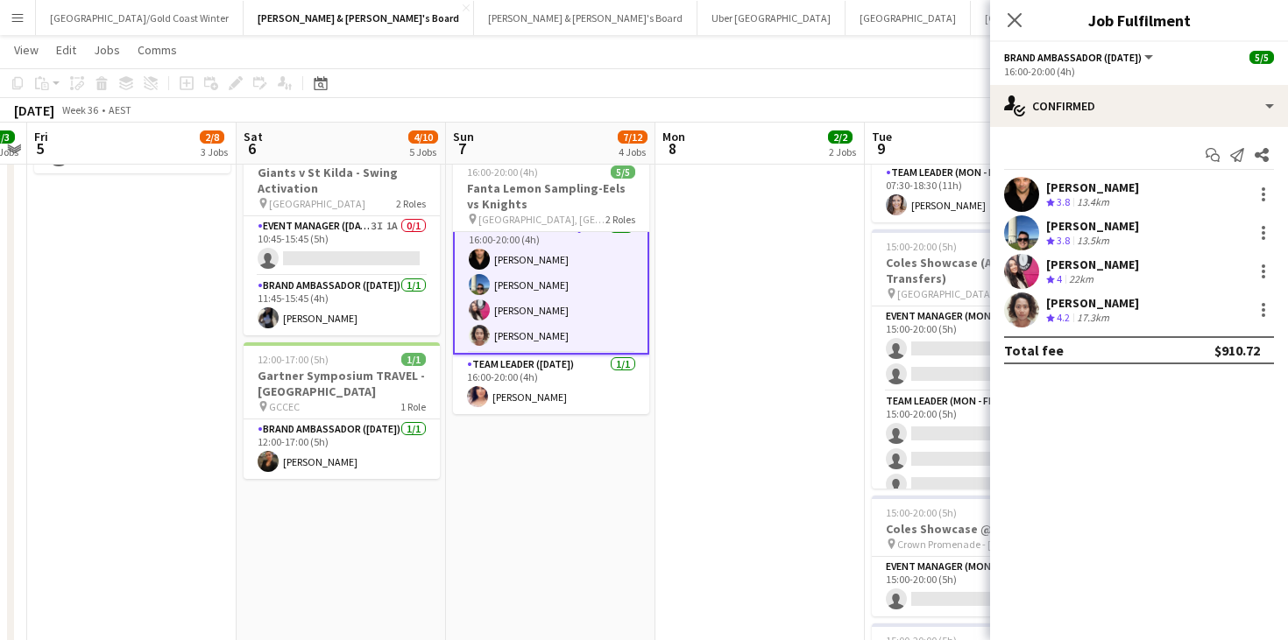
click at [1091, 194] on div "[PERSON_NAME]" at bounding box center [1092, 188] width 93 height 16
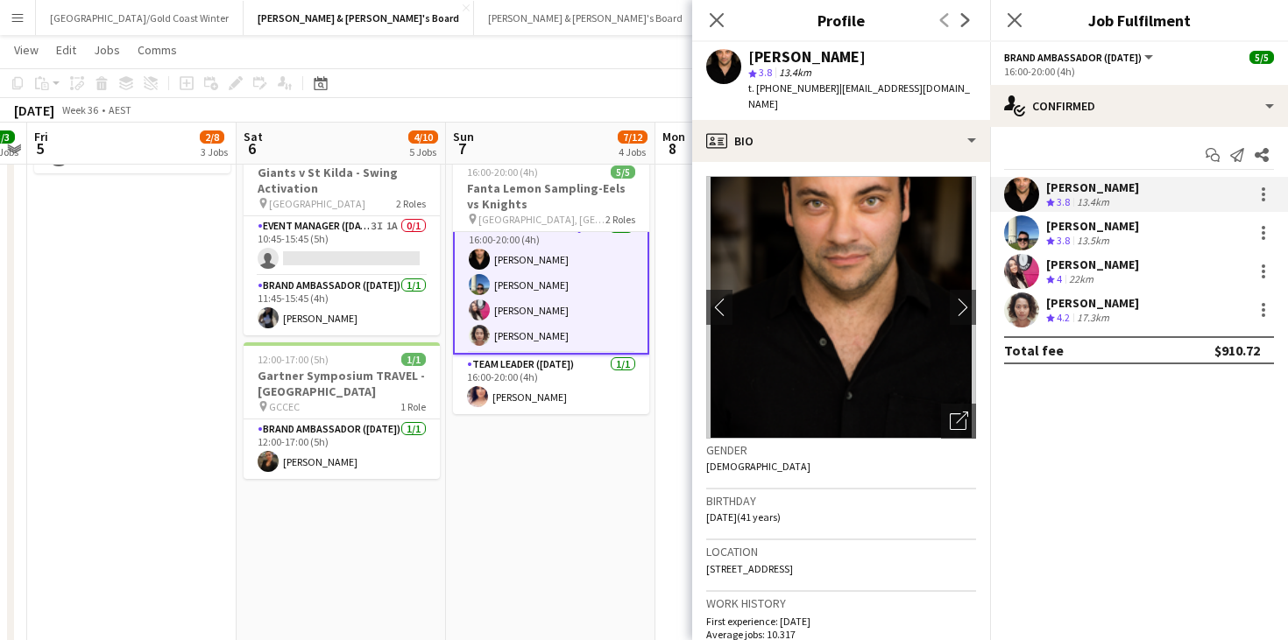
click at [843, 60] on div "[PERSON_NAME]" at bounding box center [806, 57] width 117 height 16
copy div "[PERSON_NAME]"
click at [787, 87] on span "t. [PHONE_NUMBER]" at bounding box center [793, 87] width 91 height 13
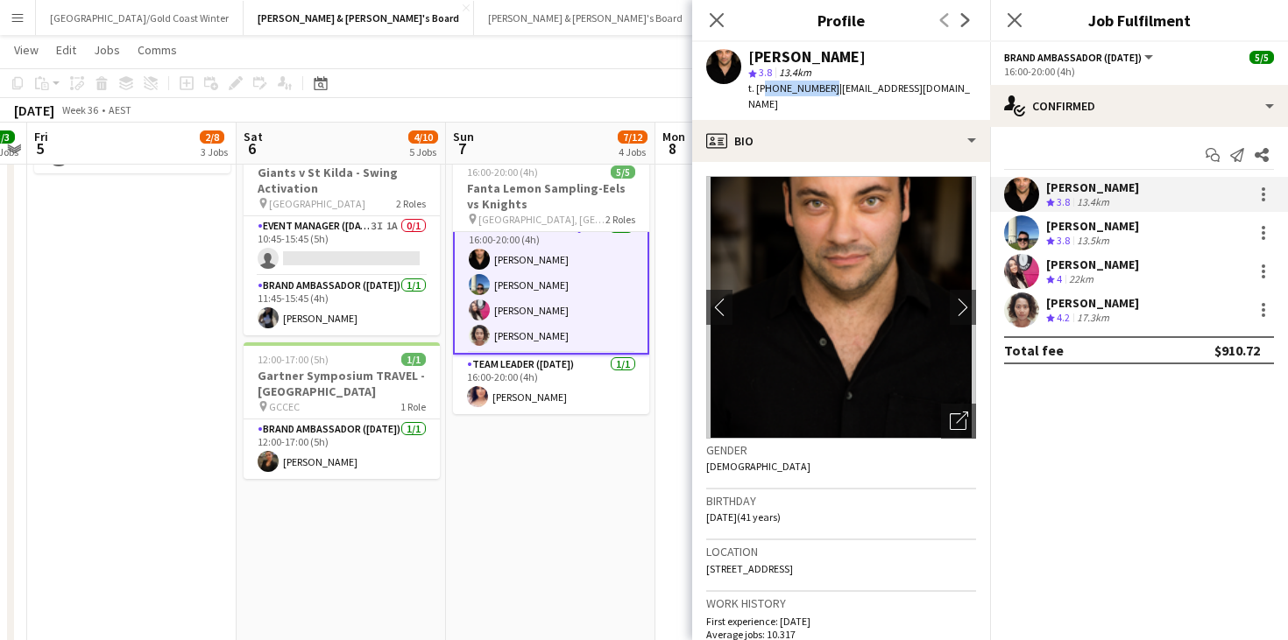
click at [787, 87] on span "t. [PHONE_NUMBER]" at bounding box center [793, 87] width 91 height 13
copy span "610404195875"
click at [1061, 225] on div "[PERSON_NAME]" at bounding box center [1092, 226] width 93 height 16
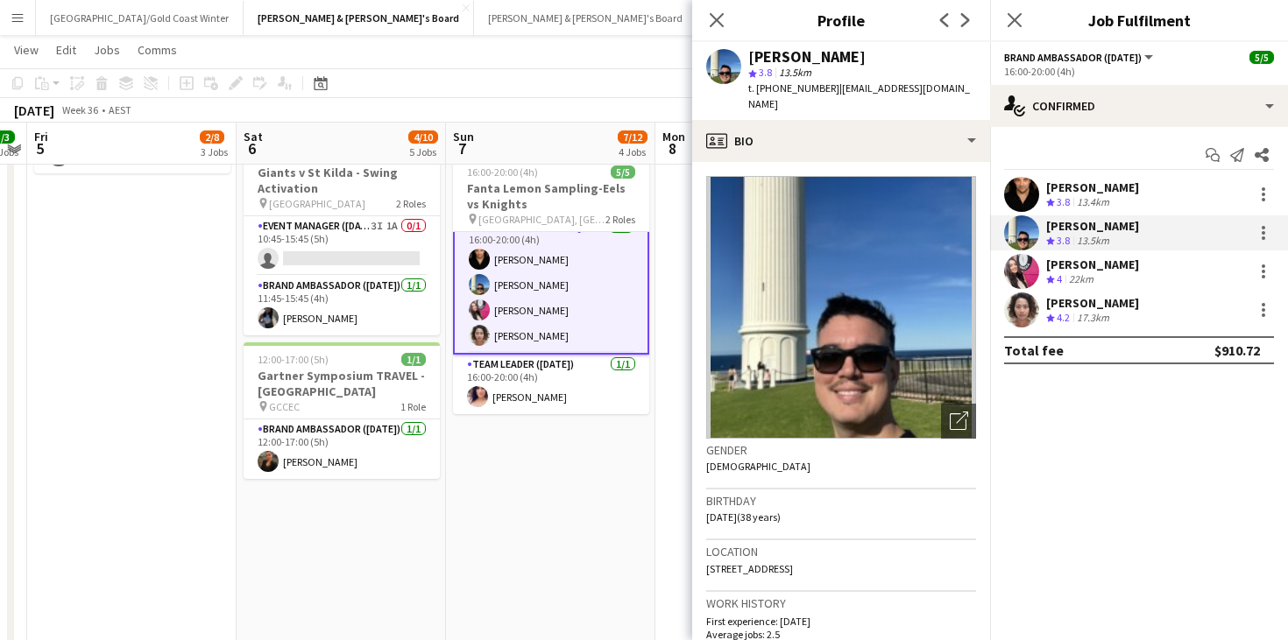
click at [784, 65] on div "star 3.8 13.5km" at bounding box center [862, 73] width 228 height 16
click at [785, 59] on div "[PERSON_NAME]" at bounding box center [806, 57] width 117 height 16
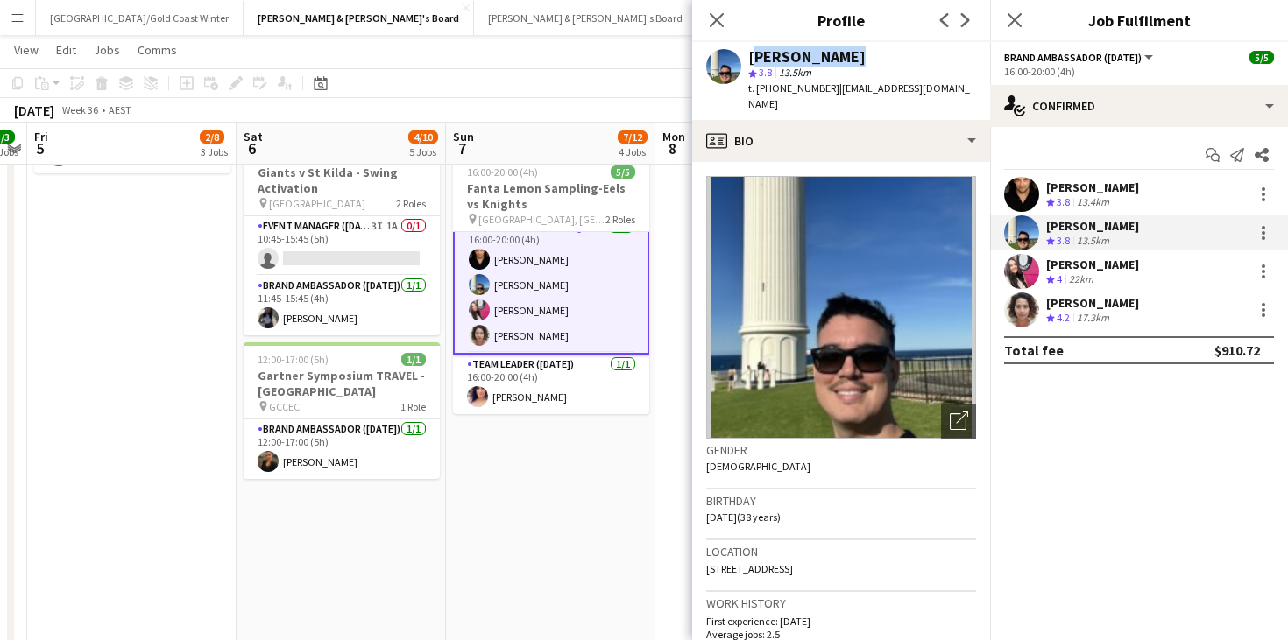
copy div "[PERSON_NAME]"
click at [800, 88] on span "t. [PHONE_NUMBER]" at bounding box center [793, 87] width 91 height 13
copy span "61475062608"
click at [1075, 262] on div "[PERSON_NAME]" at bounding box center [1092, 265] width 93 height 16
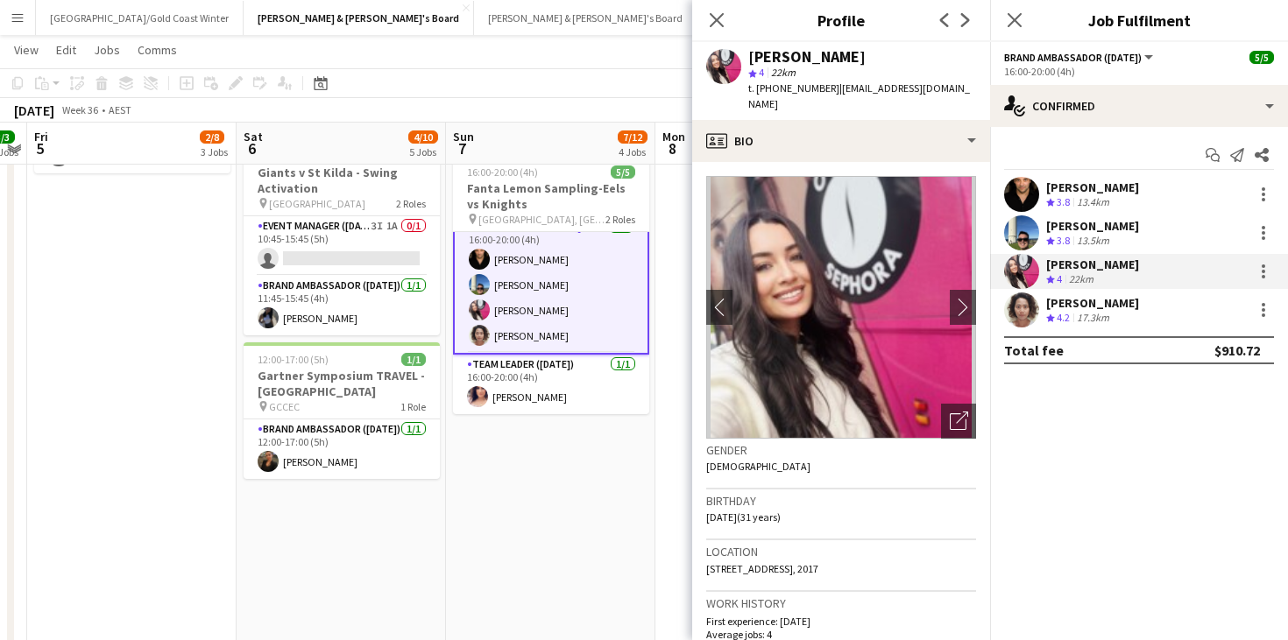
click at [784, 57] on div "[PERSON_NAME]" at bounding box center [806, 57] width 117 height 16
copy div "[PERSON_NAME]"
click at [777, 87] on span "t. [PHONE_NUMBER]" at bounding box center [793, 87] width 91 height 13
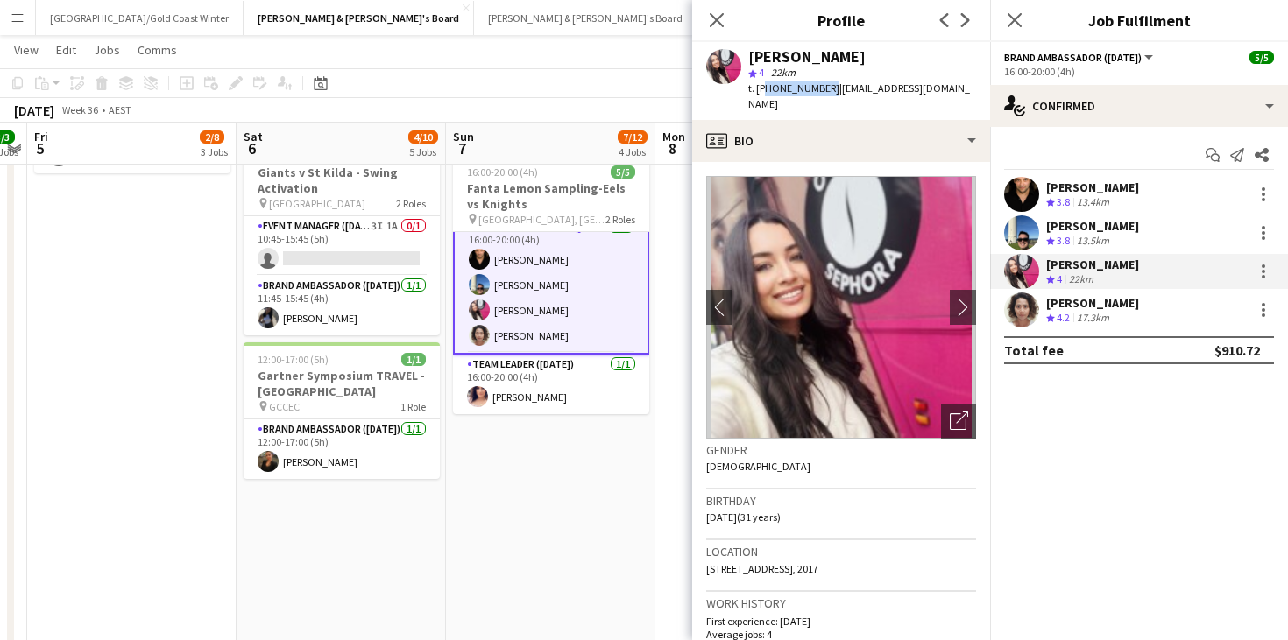
click at [777, 87] on span "t. [PHONE_NUMBER]" at bounding box center [793, 87] width 91 height 13
copy span "610424499995"
click at [1094, 311] on div "17.3km" at bounding box center [1092, 318] width 39 height 15
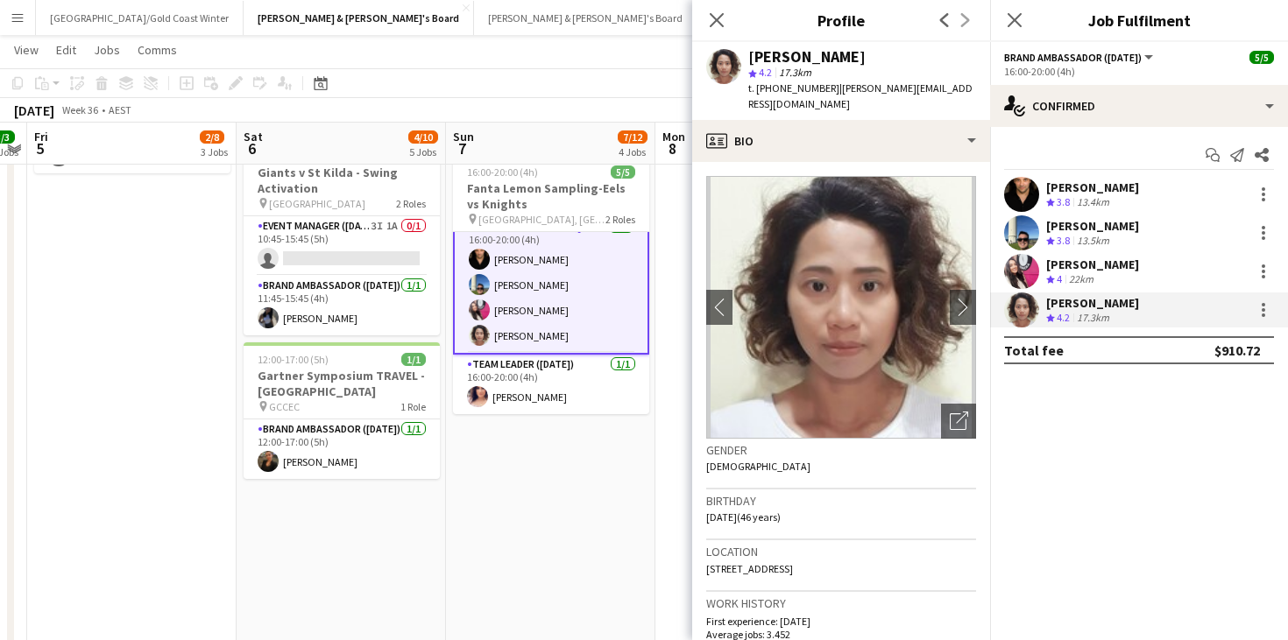
click at [785, 60] on div "[PERSON_NAME]" at bounding box center [806, 57] width 117 height 16
copy div "[PERSON_NAME]"
click at [806, 81] on span "t. [PHONE_NUMBER]" at bounding box center [793, 87] width 91 height 13
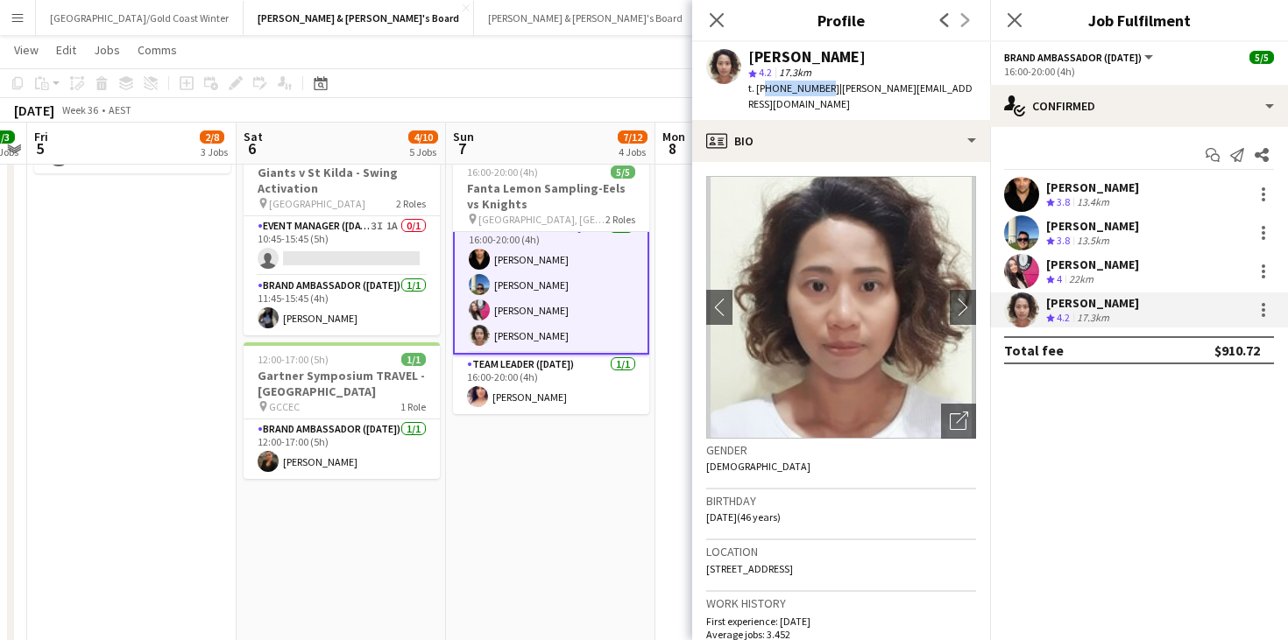
click at [806, 81] on span "t. [PHONE_NUMBER]" at bounding box center [793, 87] width 91 height 13
copy span "61433160440"
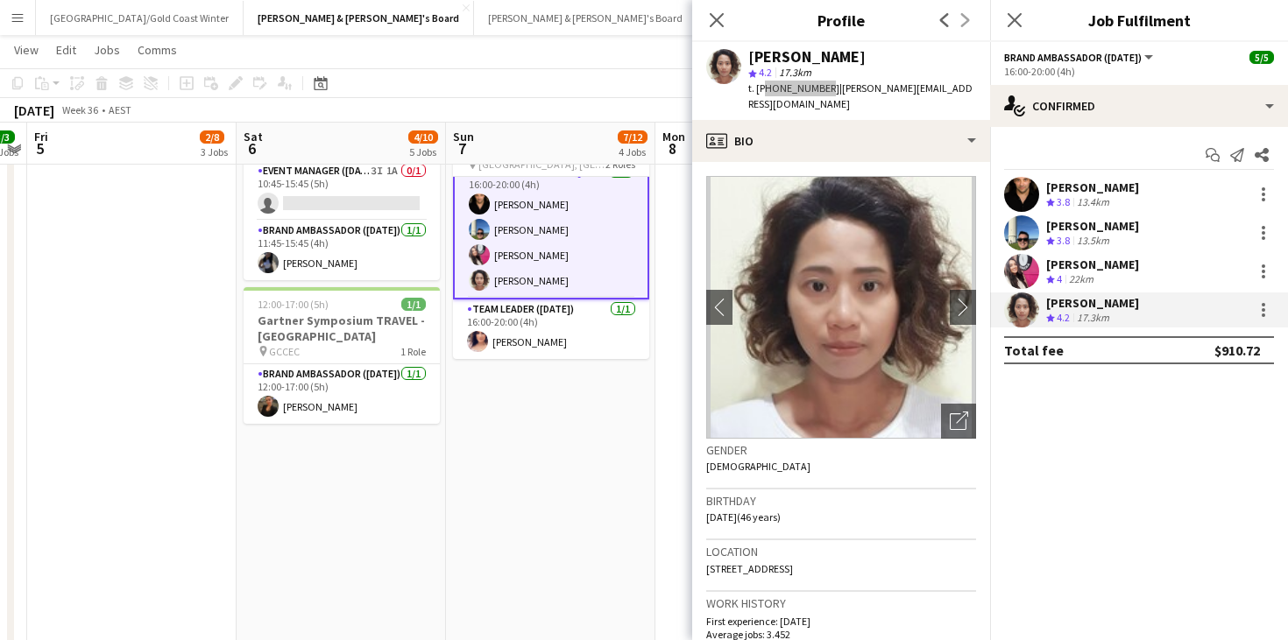
scroll to position [16, 0]
click at [716, 22] on icon at bounding box center [716, 19] width 17 height 17
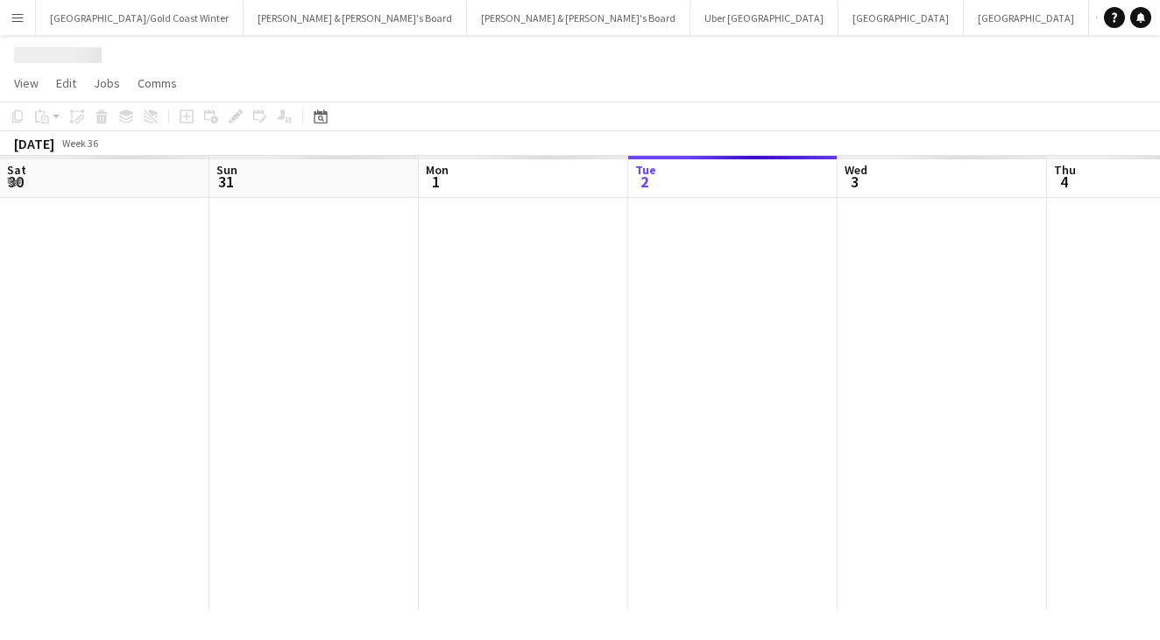
scroll to position [0, 419]
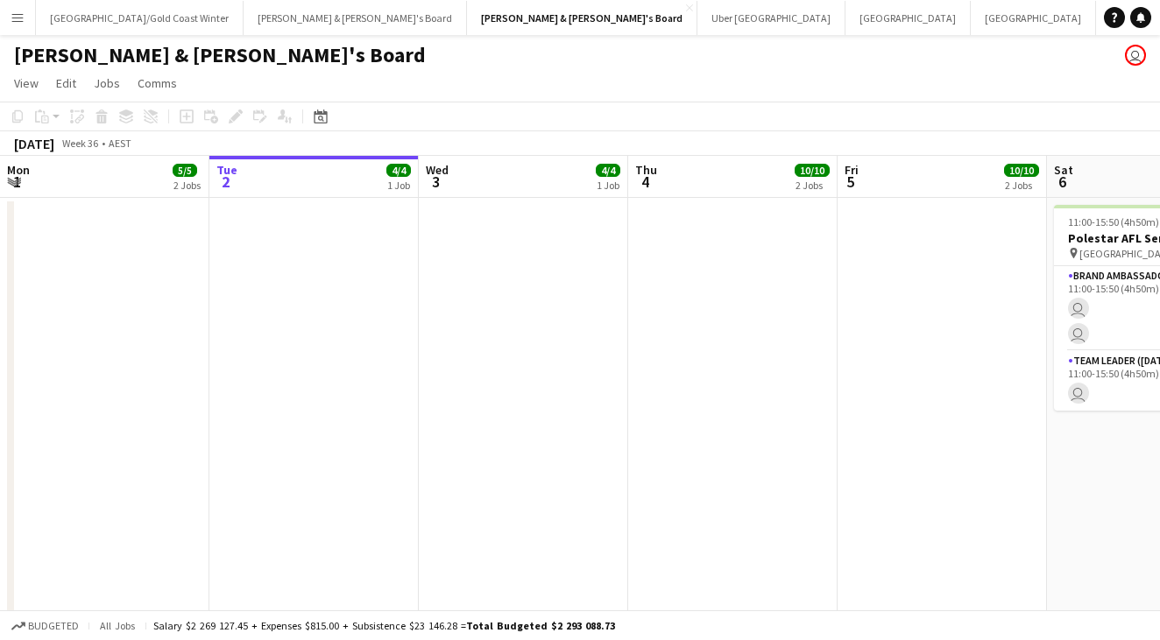
click at [4, 25] on button "Menu" at bounding box center [17, 17] width 35 height 35
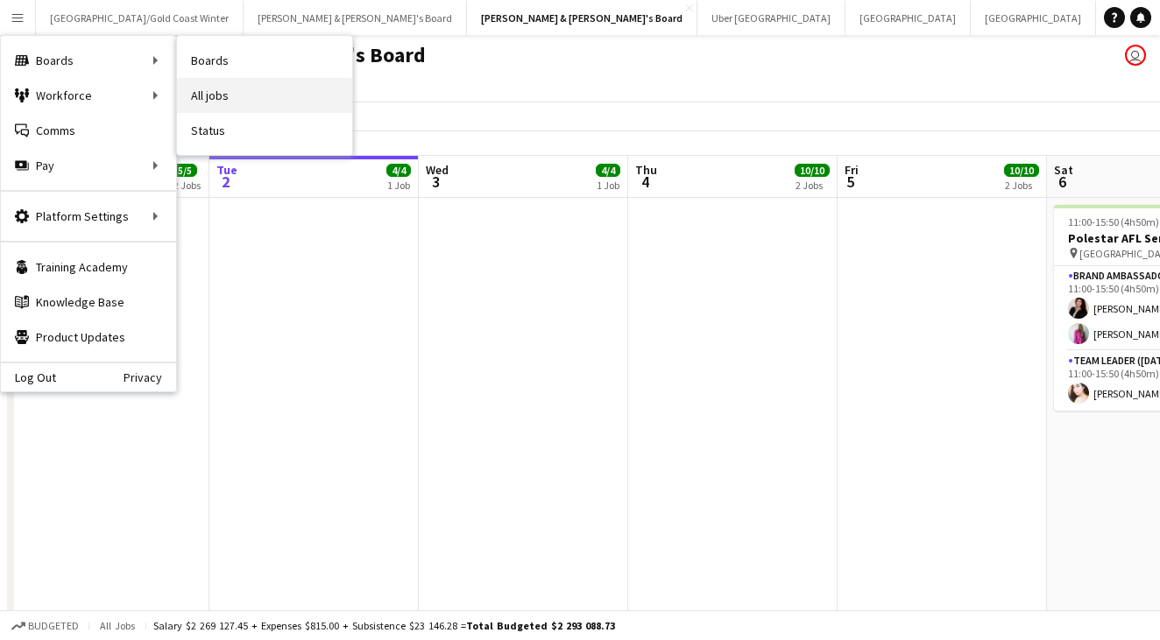
click at [206, 95] on link "All jobs" at bounding box center [264, 95] width 175 height 35
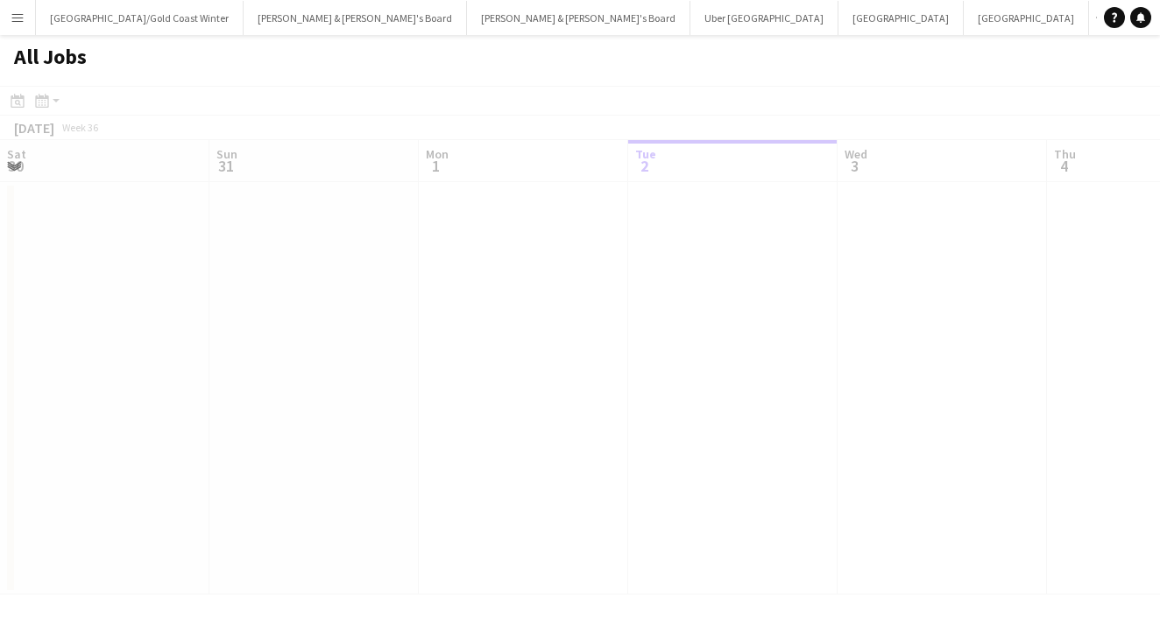
scroll to position [0, 419]
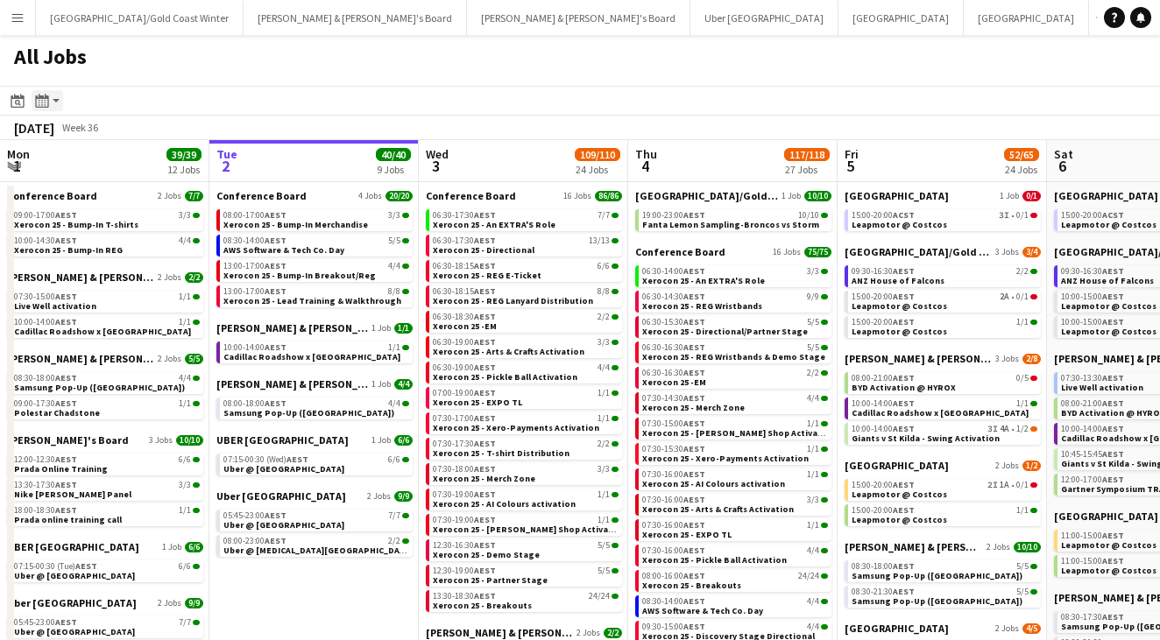
click at [39, 102] on icon "Month view / Day view" at bounding box center [42, 101] width 14 height 14
click at [15, 107] on icon at bounding box center [17, 101] width 13 height 14
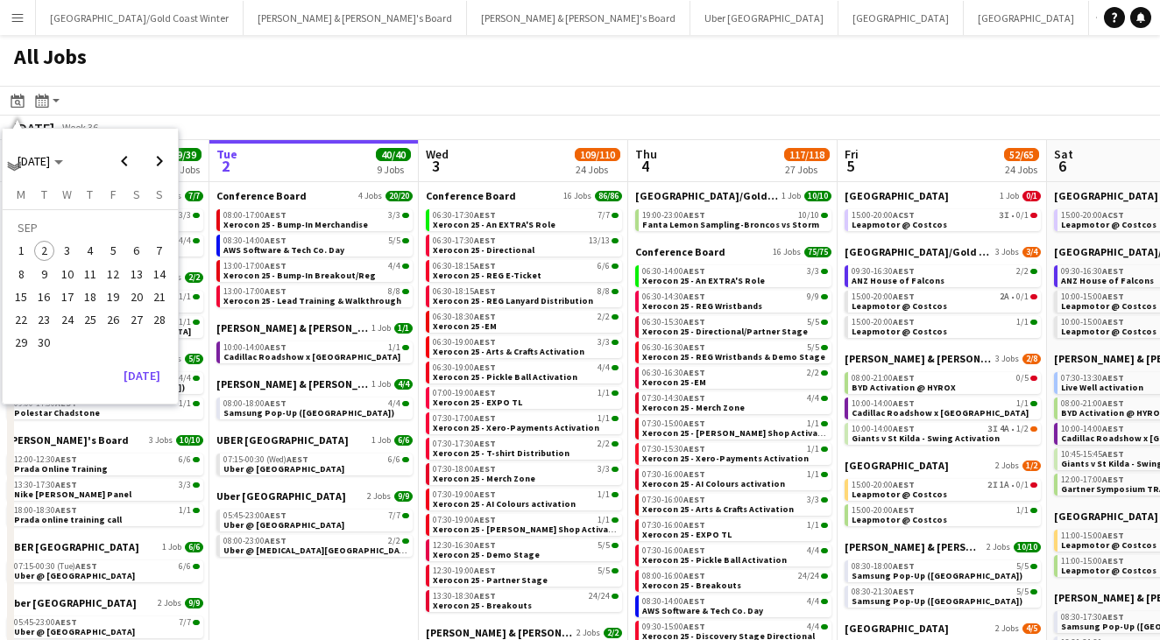
click at [134, 250] on span "6" at bounding box center [136, 251] width 21 height 21
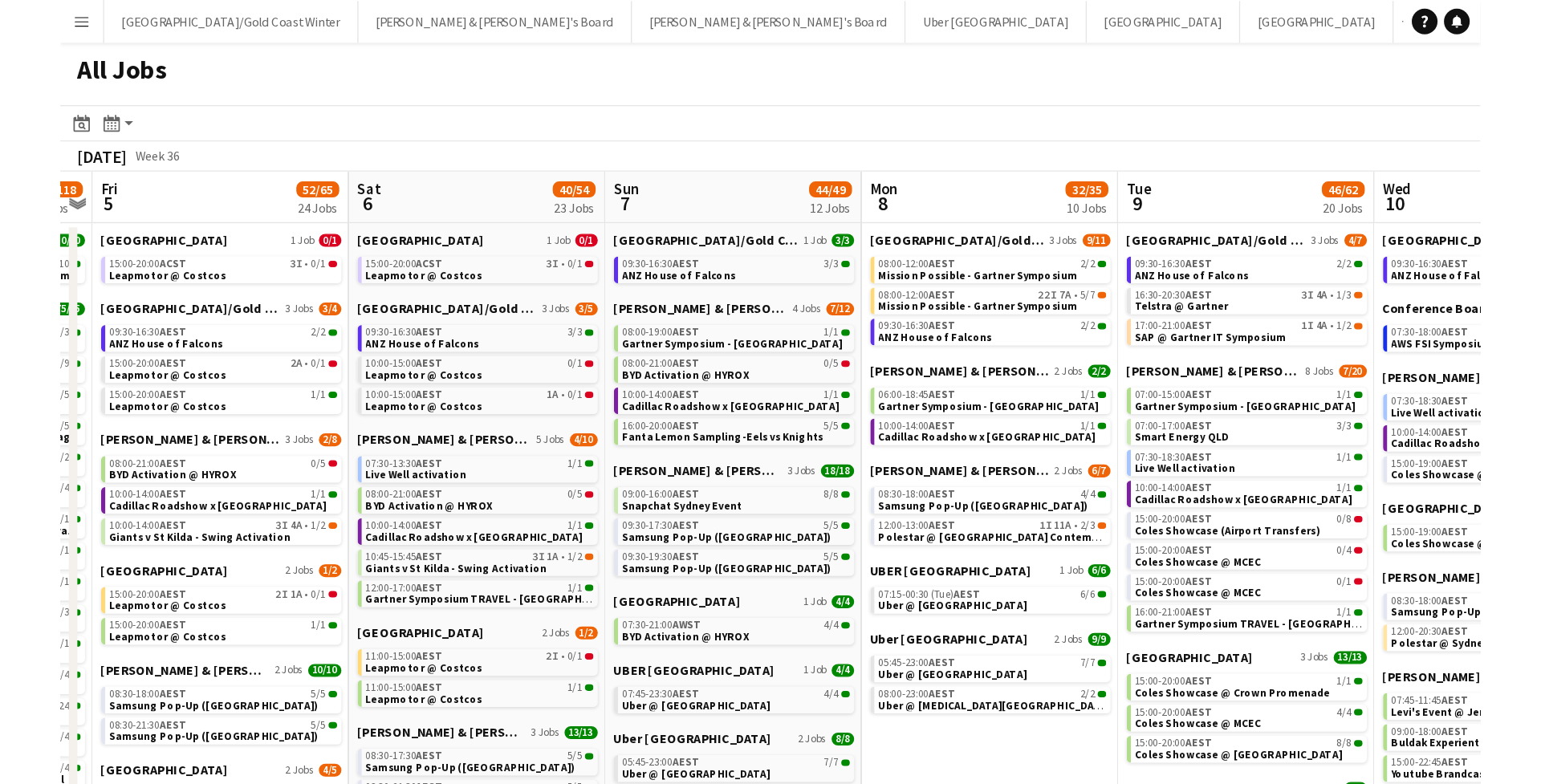
scroll to position [0, 0]
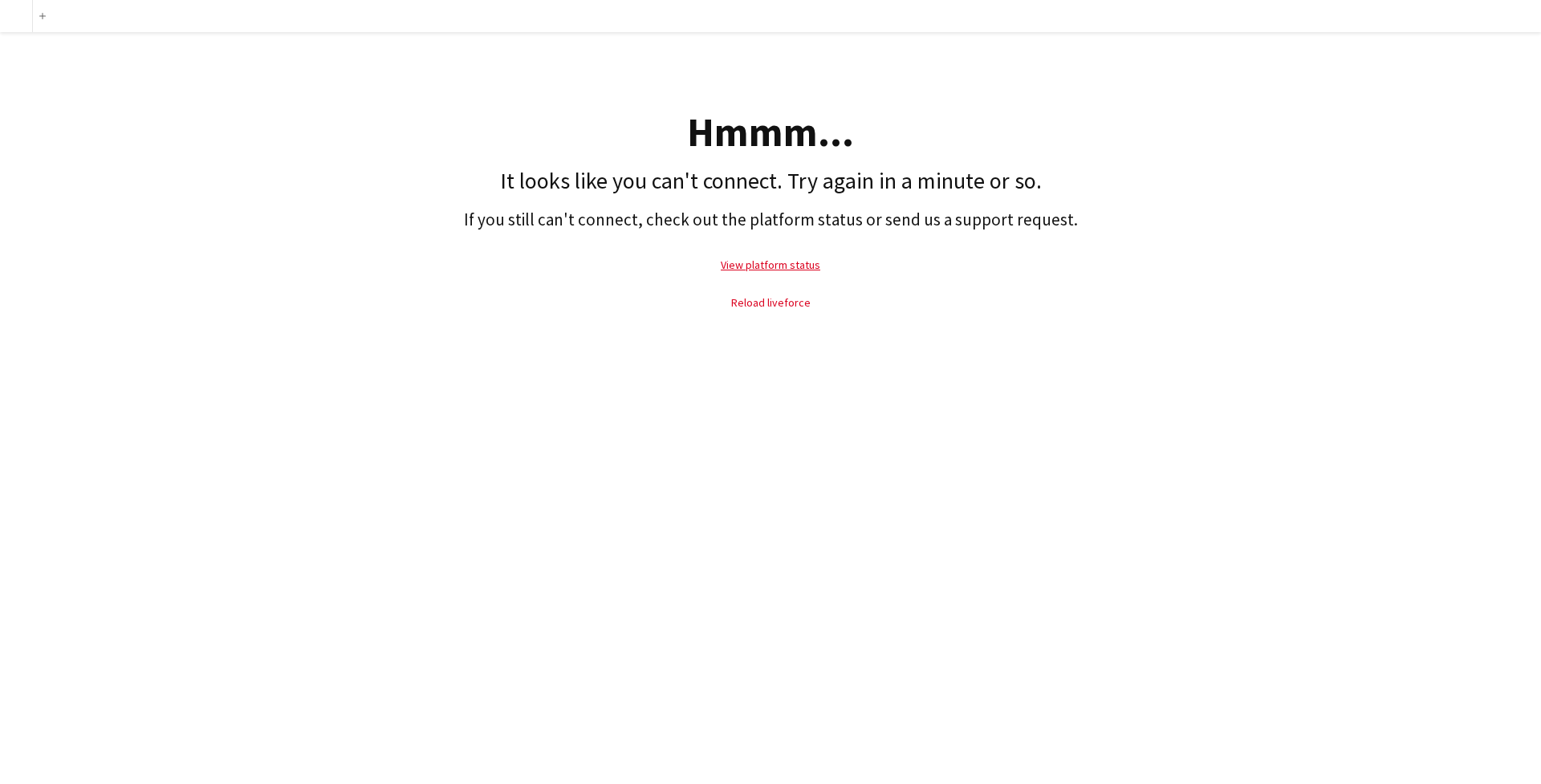
click at [800, 307] on link "Reload liveforce" at bounding box center [770, 302] width 80 height 15
click at [793, 306] on link "Reload liveforce" at bounding box center [770, 302] width 80 height 15
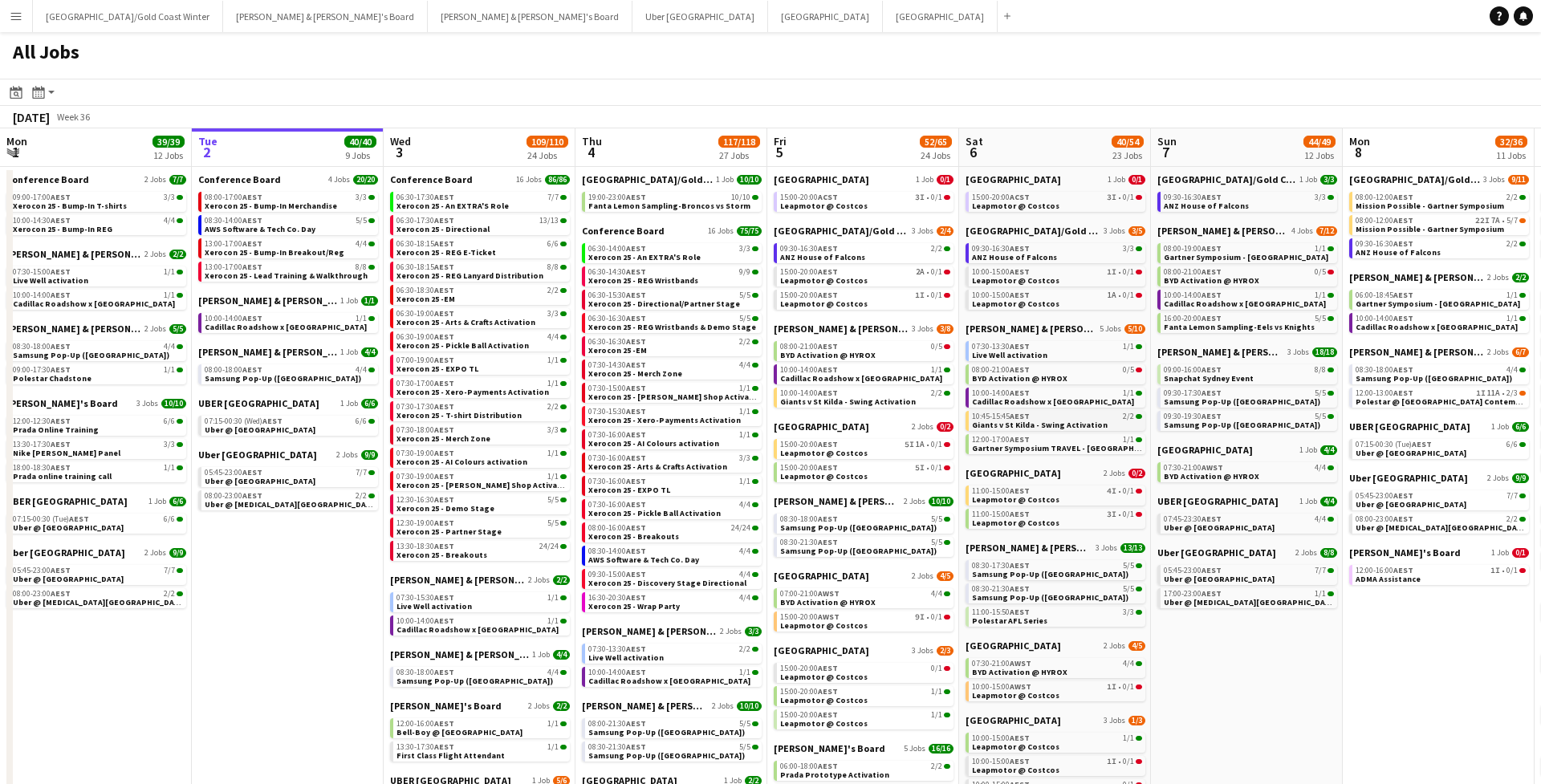
click at [1055, 424] on span "Giants v St Kilda - Swing Activation" at bounding box center [1040, 424] width 136 height 10
click at [1066, 425] on span "Giants v St Kilda - Swing Activation" at bounding box center [1040, 424] width 136 height 10
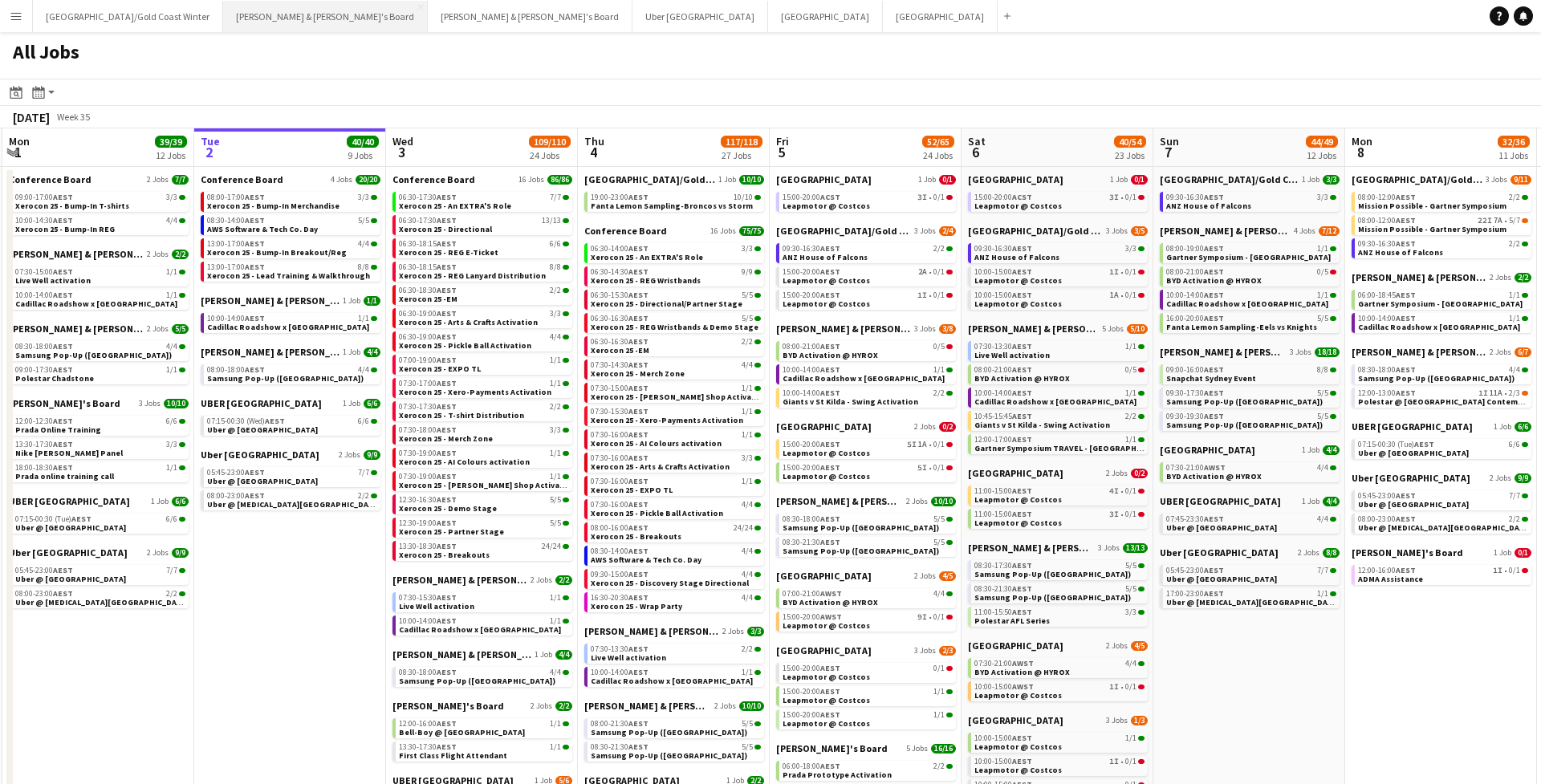
click at [224, 26] on button "[PERSON_NAME] & [PERSON_NAME]'s Board Close" at bounding box center [325, 16] width 204 height 31
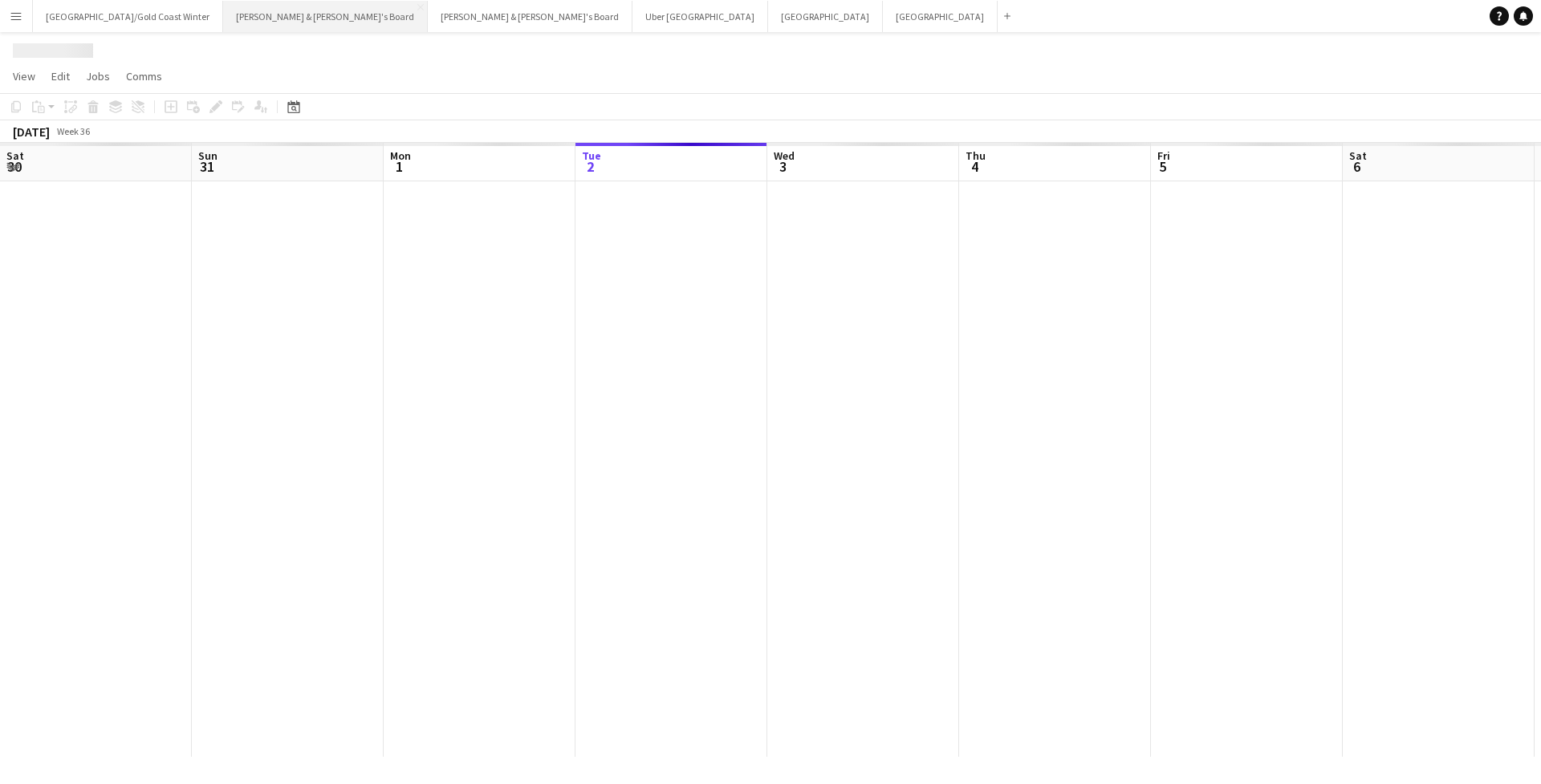
scroll to position [0, 384]
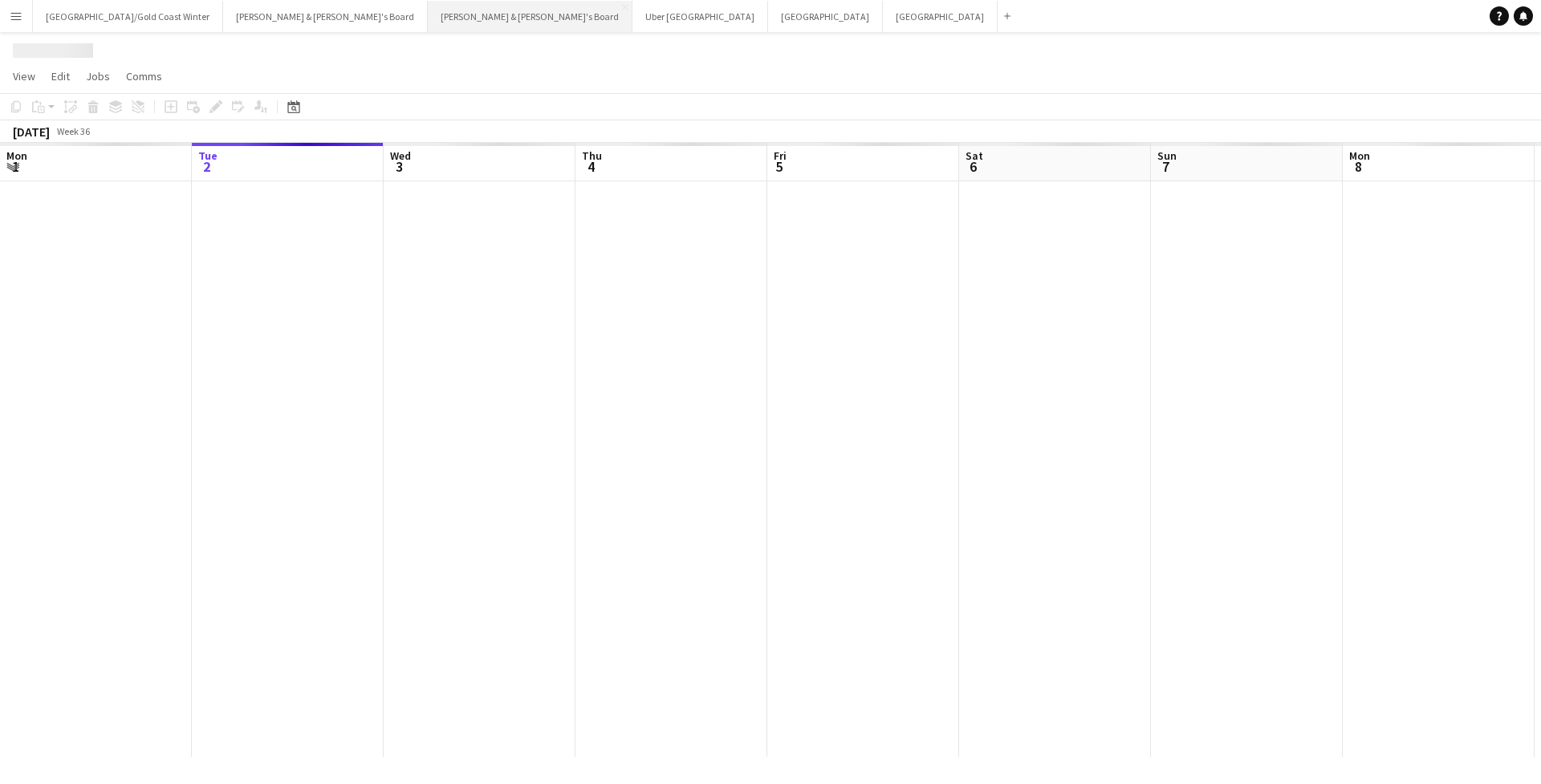
click at [428, 25] on button "[PERSON_NAME] & [PERSON_NAME]'s Board Close" at bounding box center [530, 16] width 204 height 31
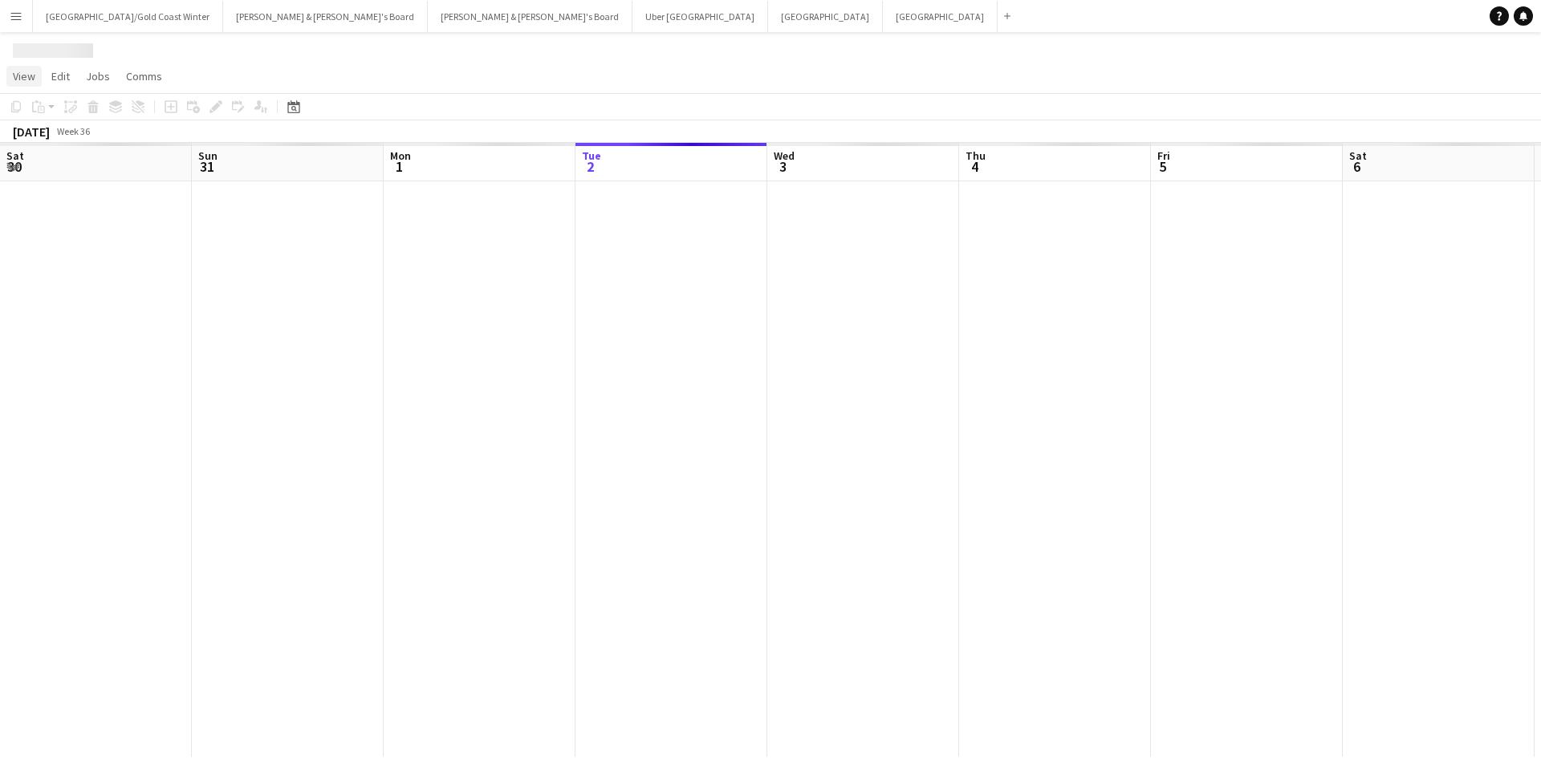
scroll to position [0, 384]
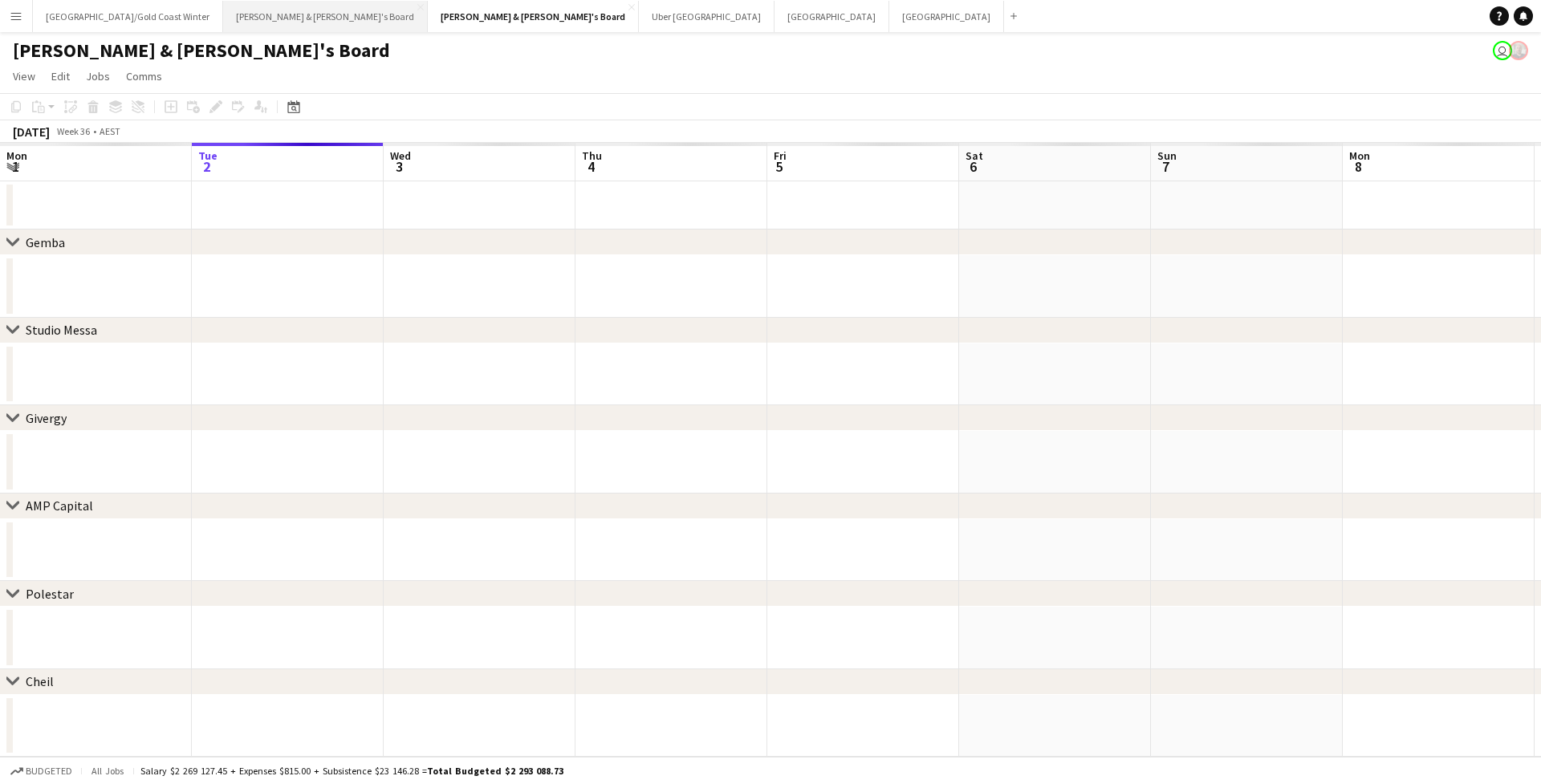
click at [224, 16] on button "[PERSON_NAME] & [PERSON_NAME]'s Board Close" at bounding box center [325, 16] width 204 height 31
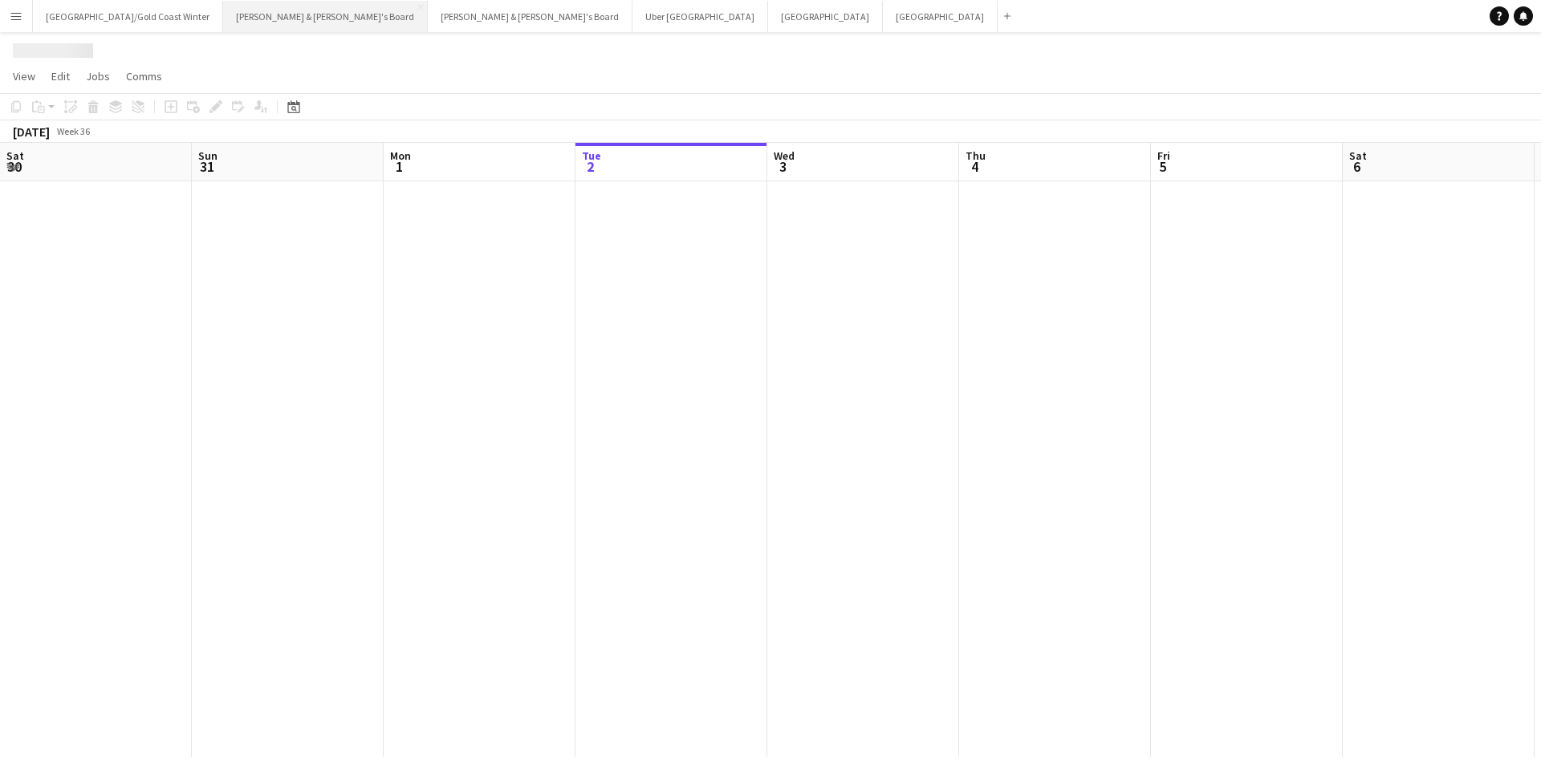
scroll to position [0, 384]
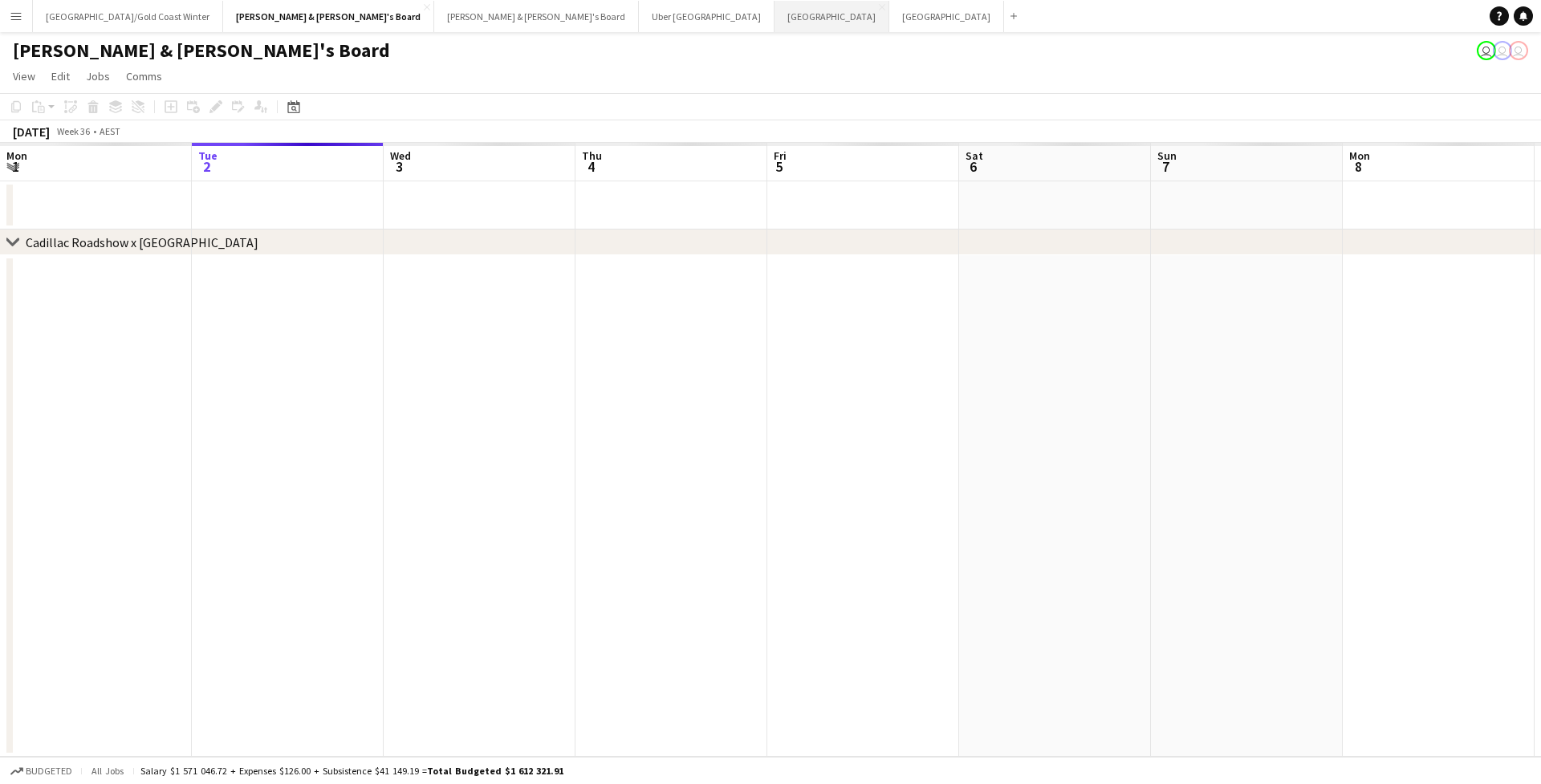
click at [774, 14] on button "Perth Close" at bounding box center [831, 16] width 115 height 31
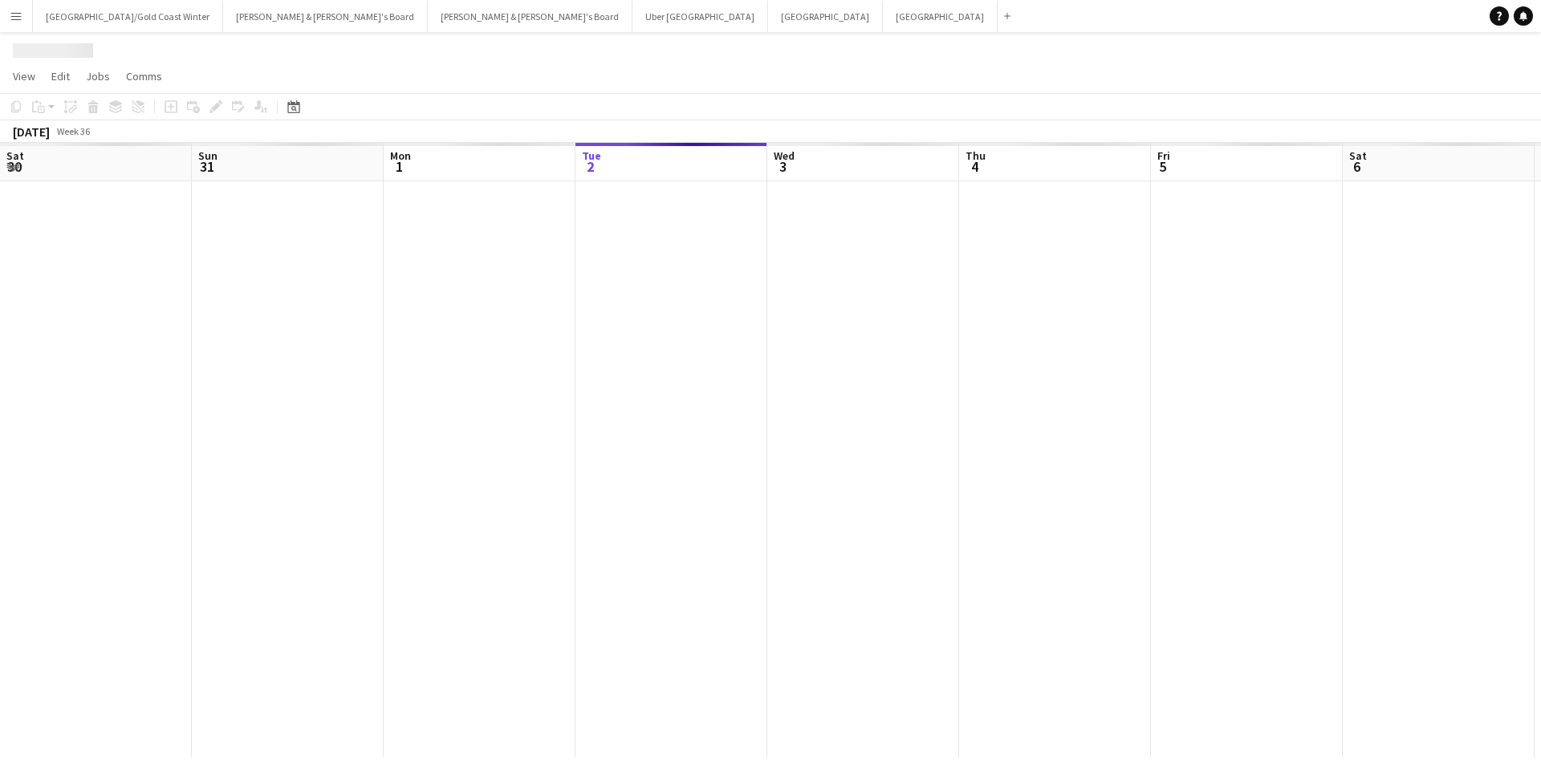
scroll to position [0, 384]
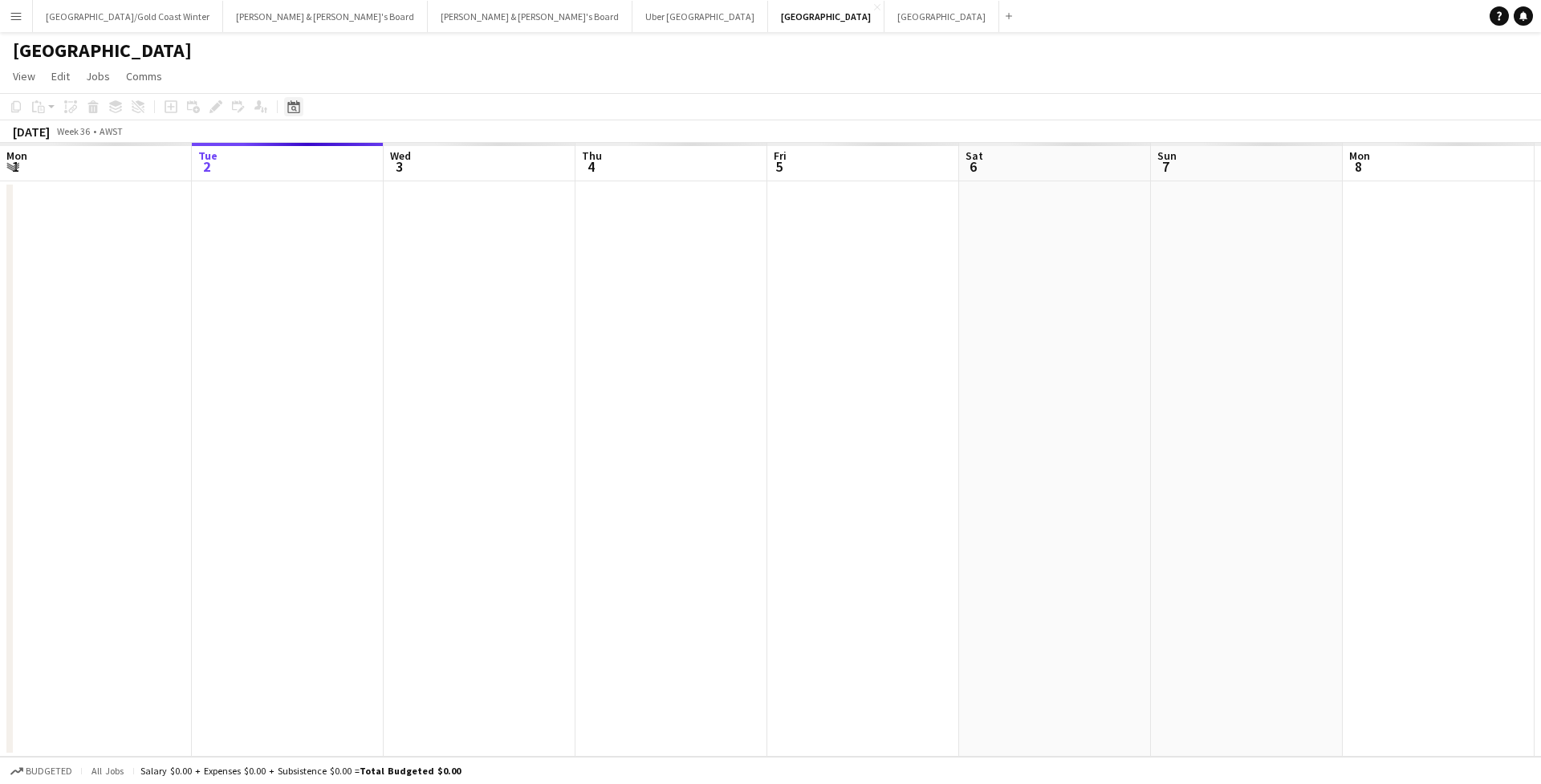
click at [288, 105] on icon at bounding box center [293, 106] width 12 height 13
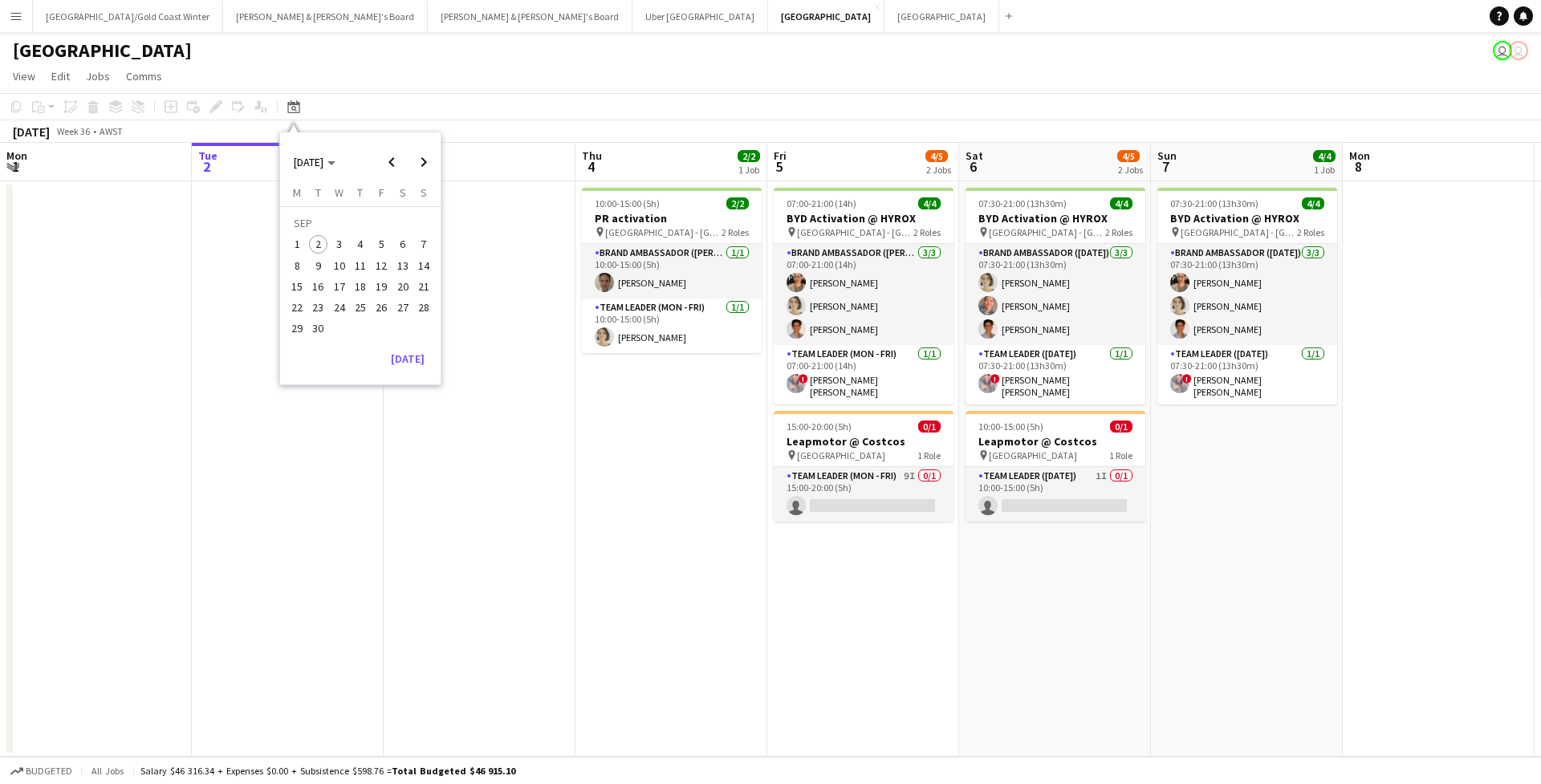
click at [309, 262] on button "9" at bounding box center [317, 266] width 21 height 21
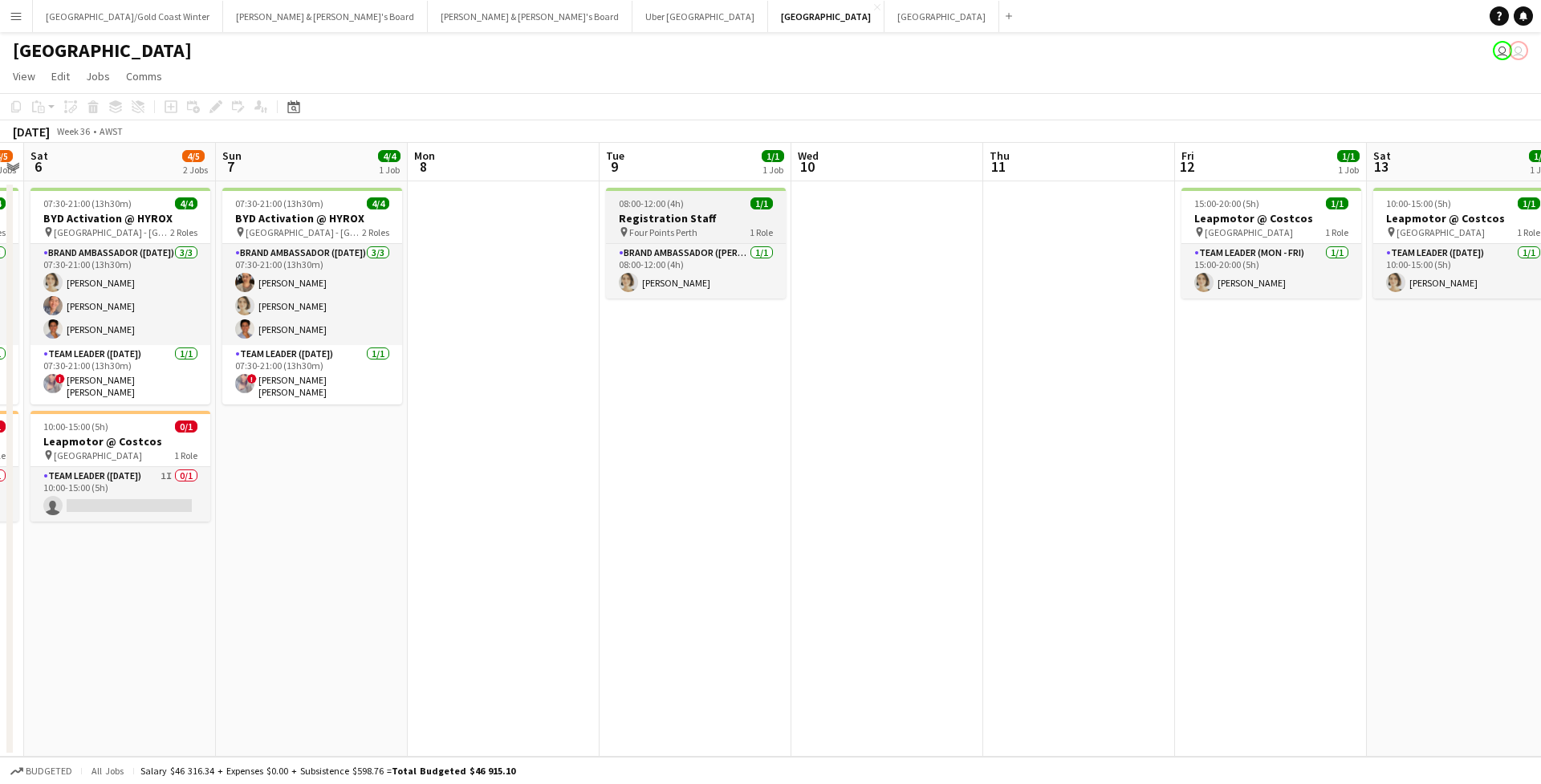
click at [681, 210] on app-job-card "08:00-12:00 (4h) 1/1 Registration Staff pin Four Points Perth 1 Role Brand Amba…" at bounding box center [695, 243] width 180 height 111
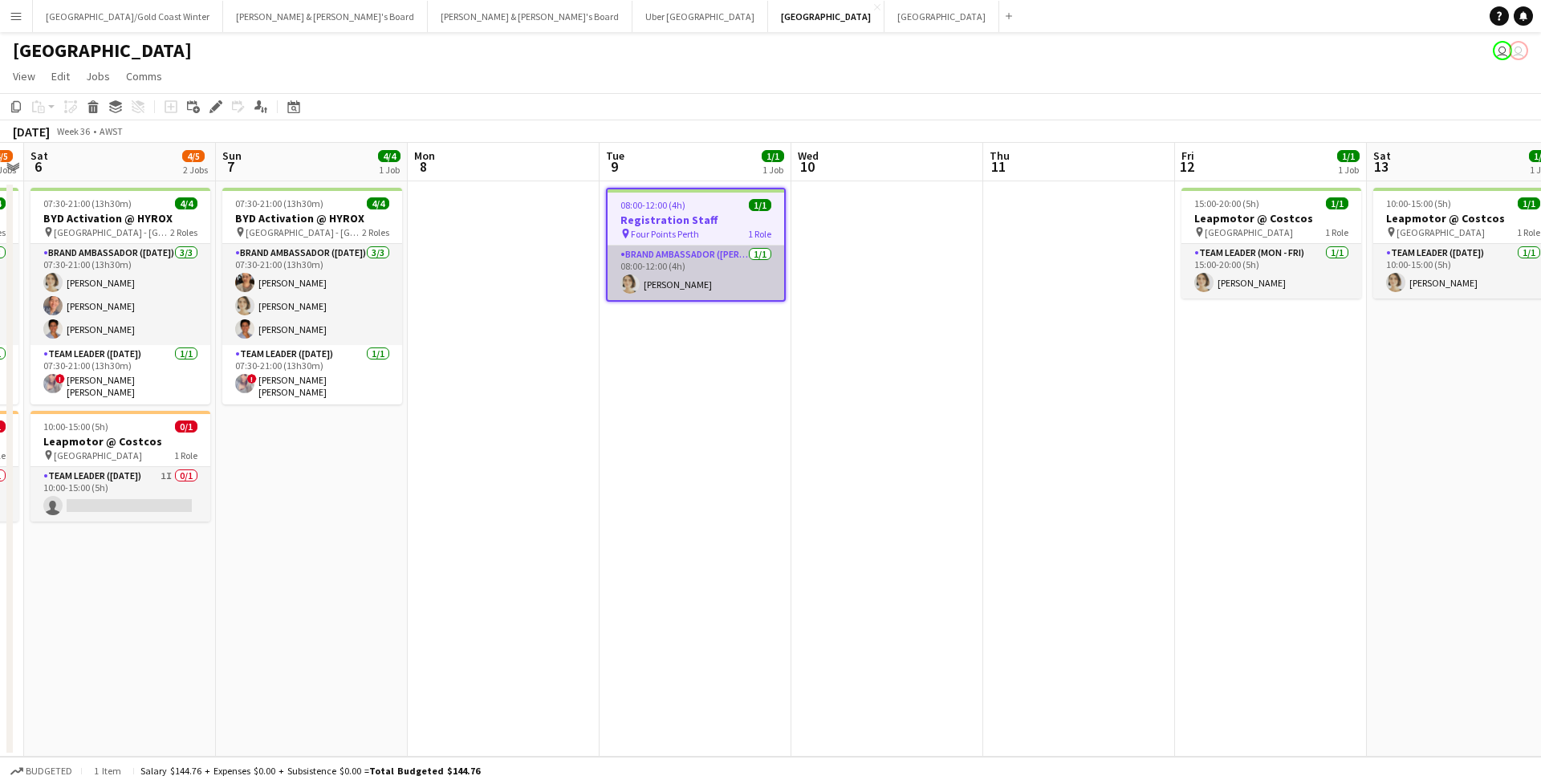
click at [758, 276] on app-card-role "Brand Ambassador (Mon - Fri) [DATE] 08:00-12:00 (4h) [PERSON_NAME]" at bounding box center [695, 273] width 177 height 55
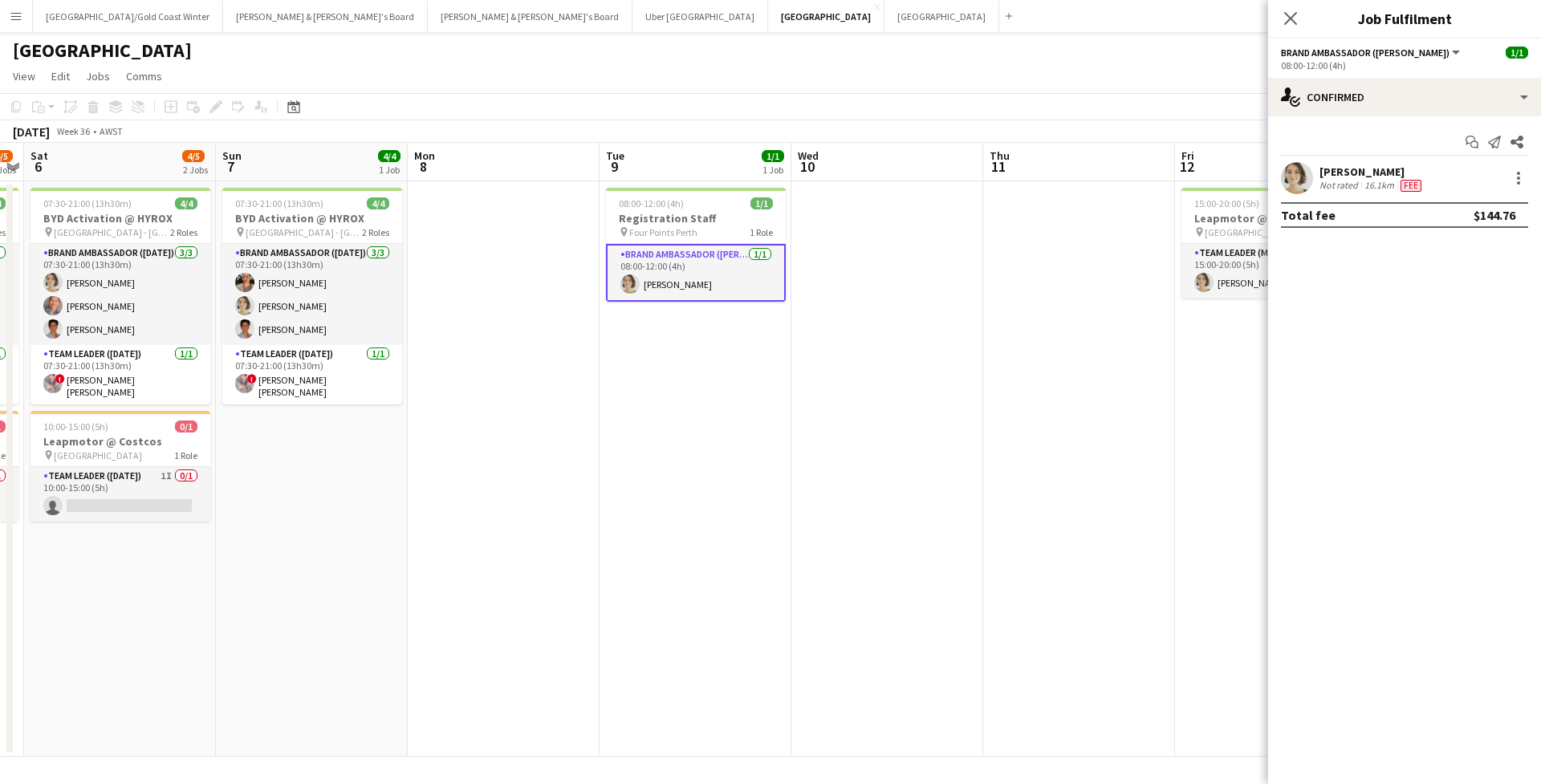
click at [1372, 170] on div "[PERSON_NAME]" at bounding box center [1372, 172] width 105 height 15
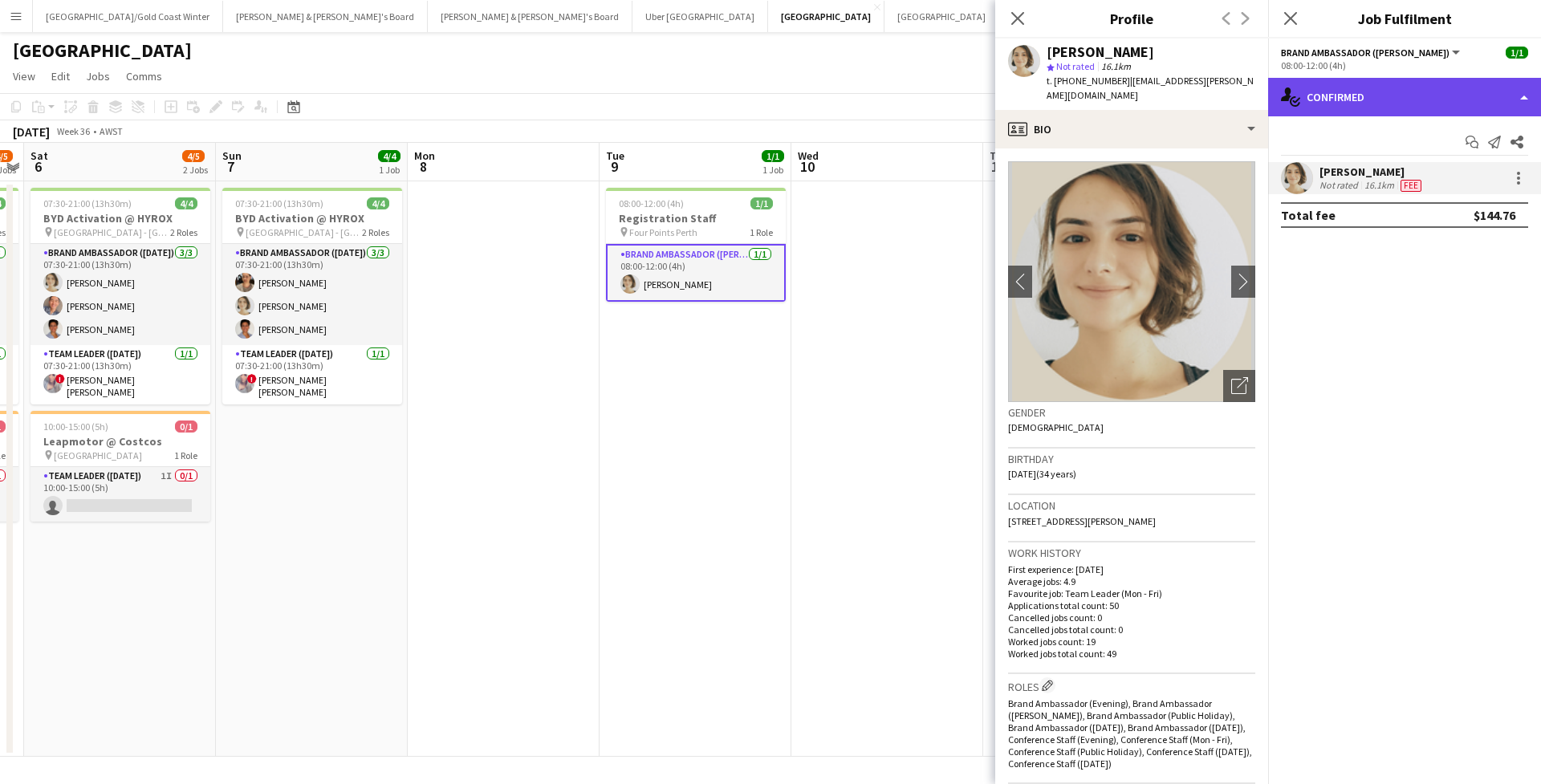
click at [1445, 93] on div "single-neutral-actions-check-2 Confirmed" at bounding box center [1404, 97] width 273 height 38
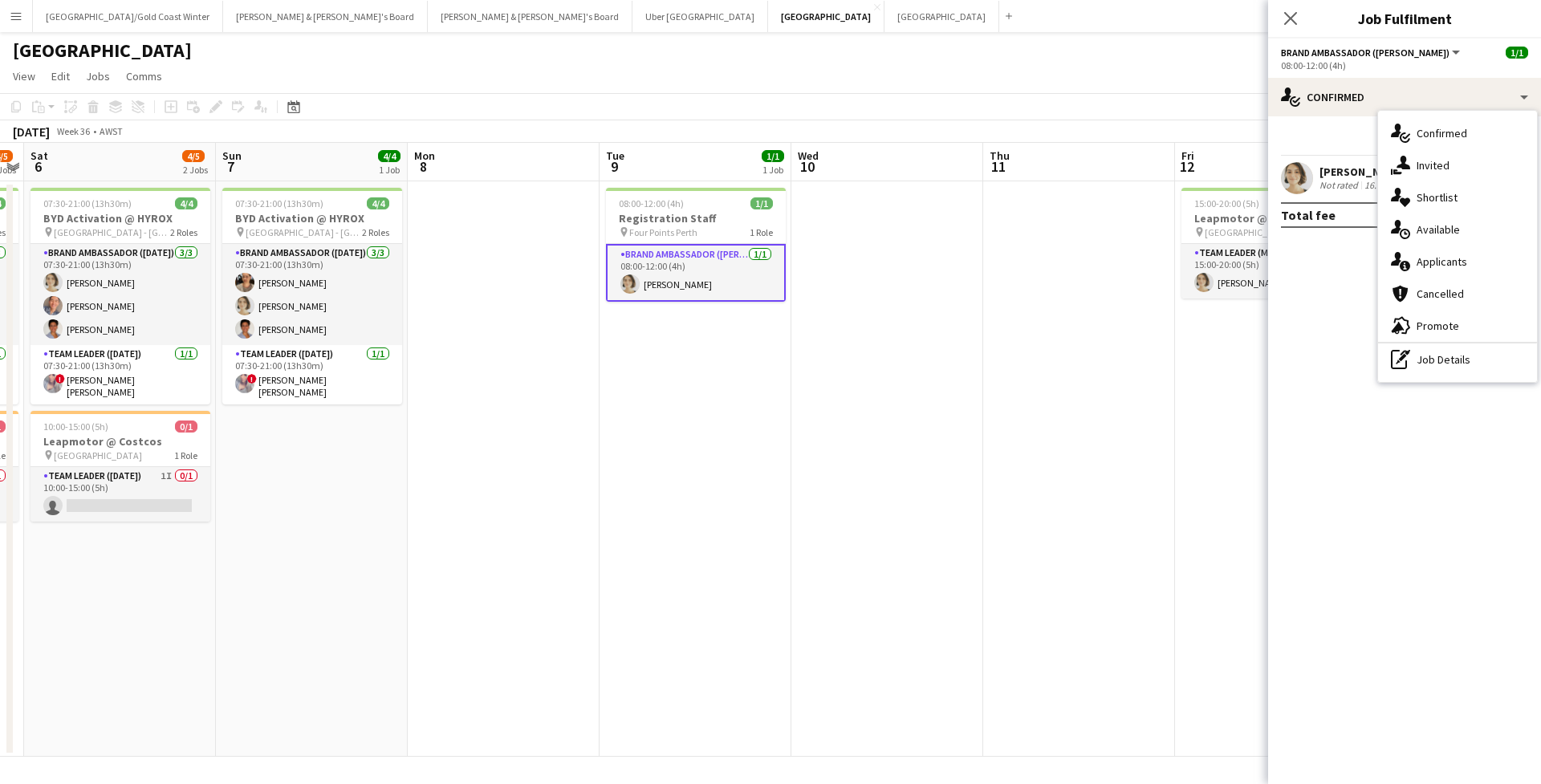
click at [1322, 144] on div "Start chat Send notification Share" at bounding box center [1404, 142] width 247 height 27
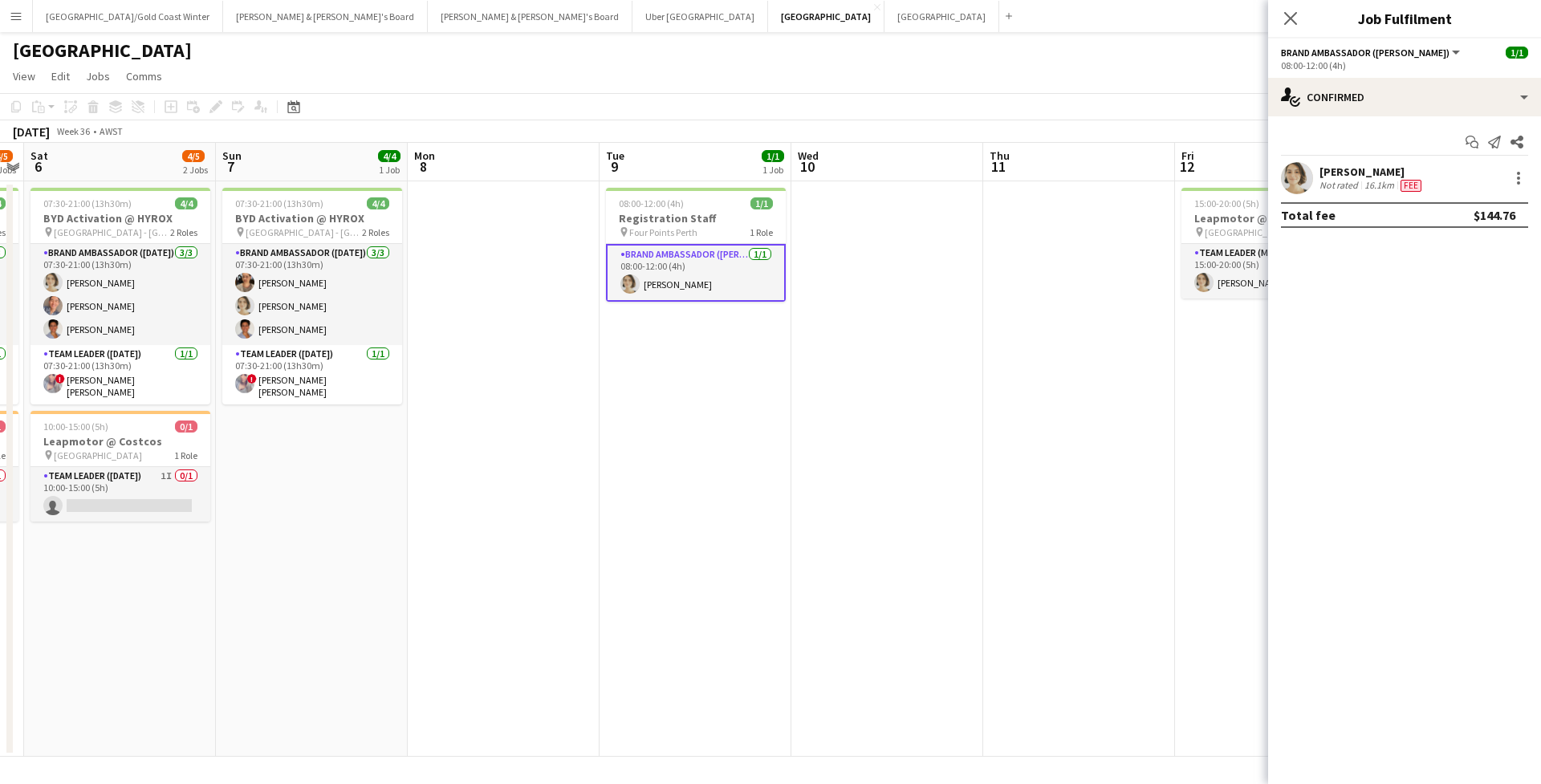
click at [1322, 174] on div "[PERSON_NAME]" at bounding box center [1372, 172] width 105 height 15
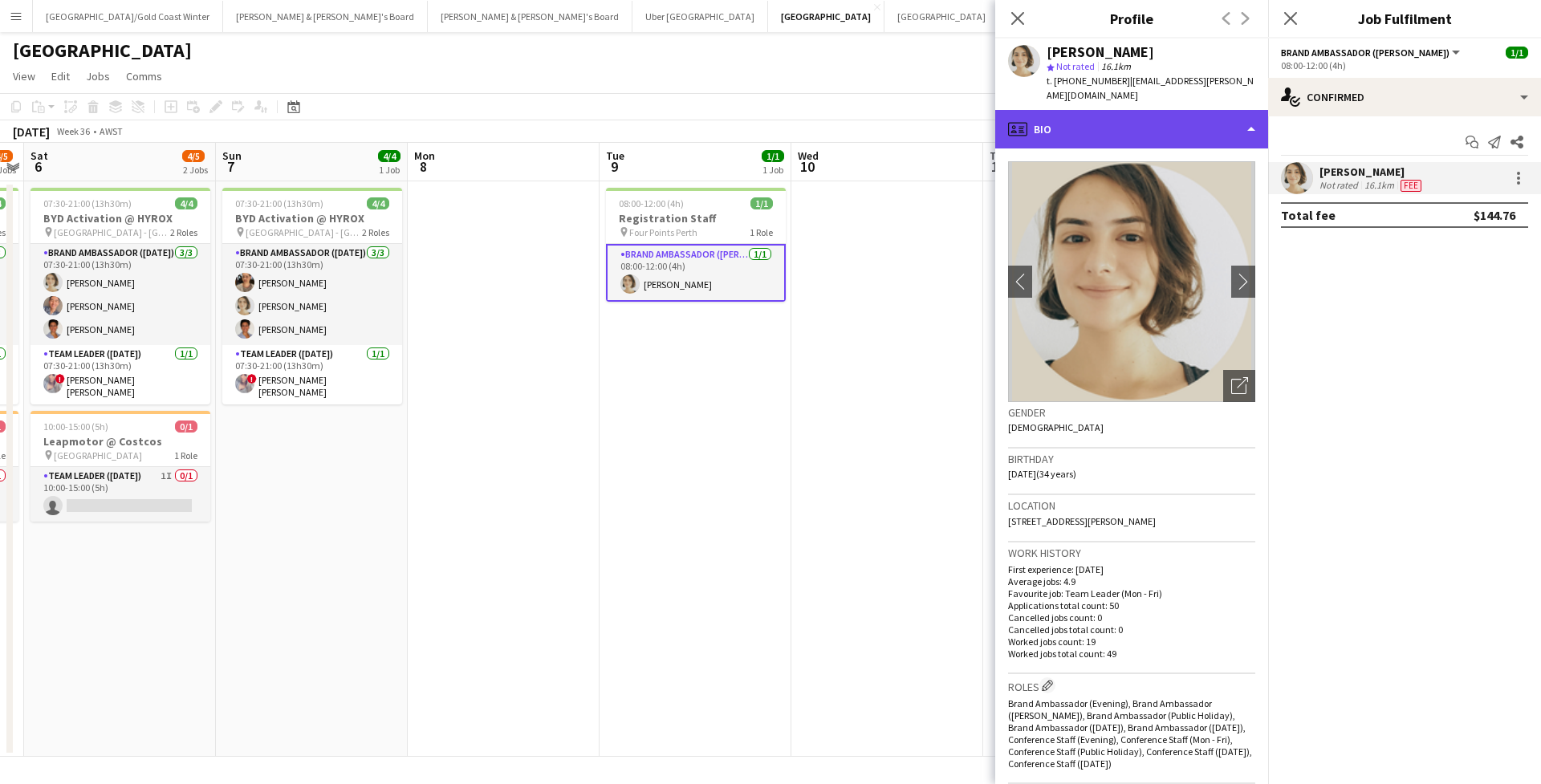
click at [1106, 112] on div "profile Bio" at bounding box center [1131, 129] width 273 height 38
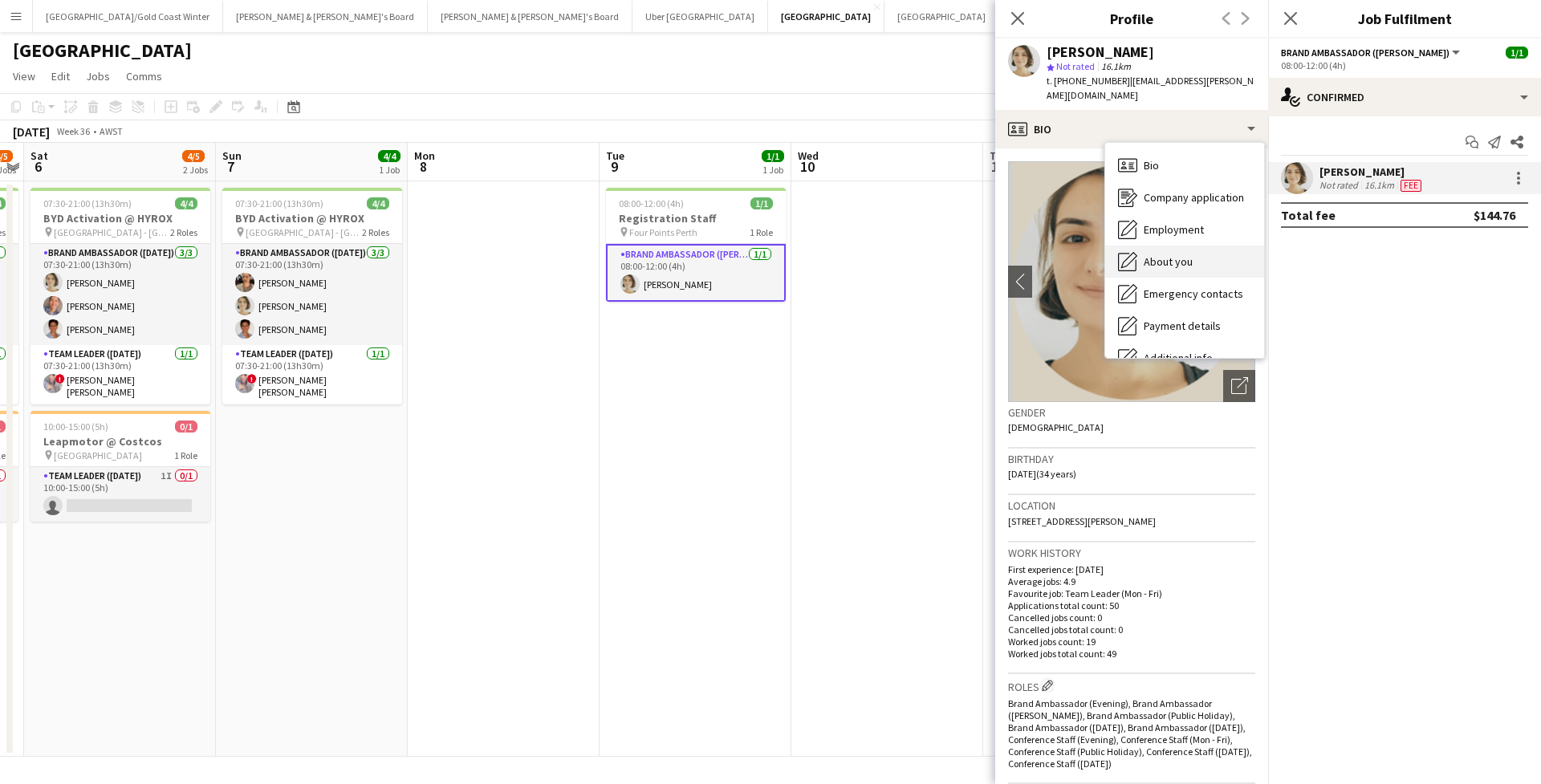
click at [1194, 245] on div "About you About you" at bounding box center [1184, 261] width 158 height 32
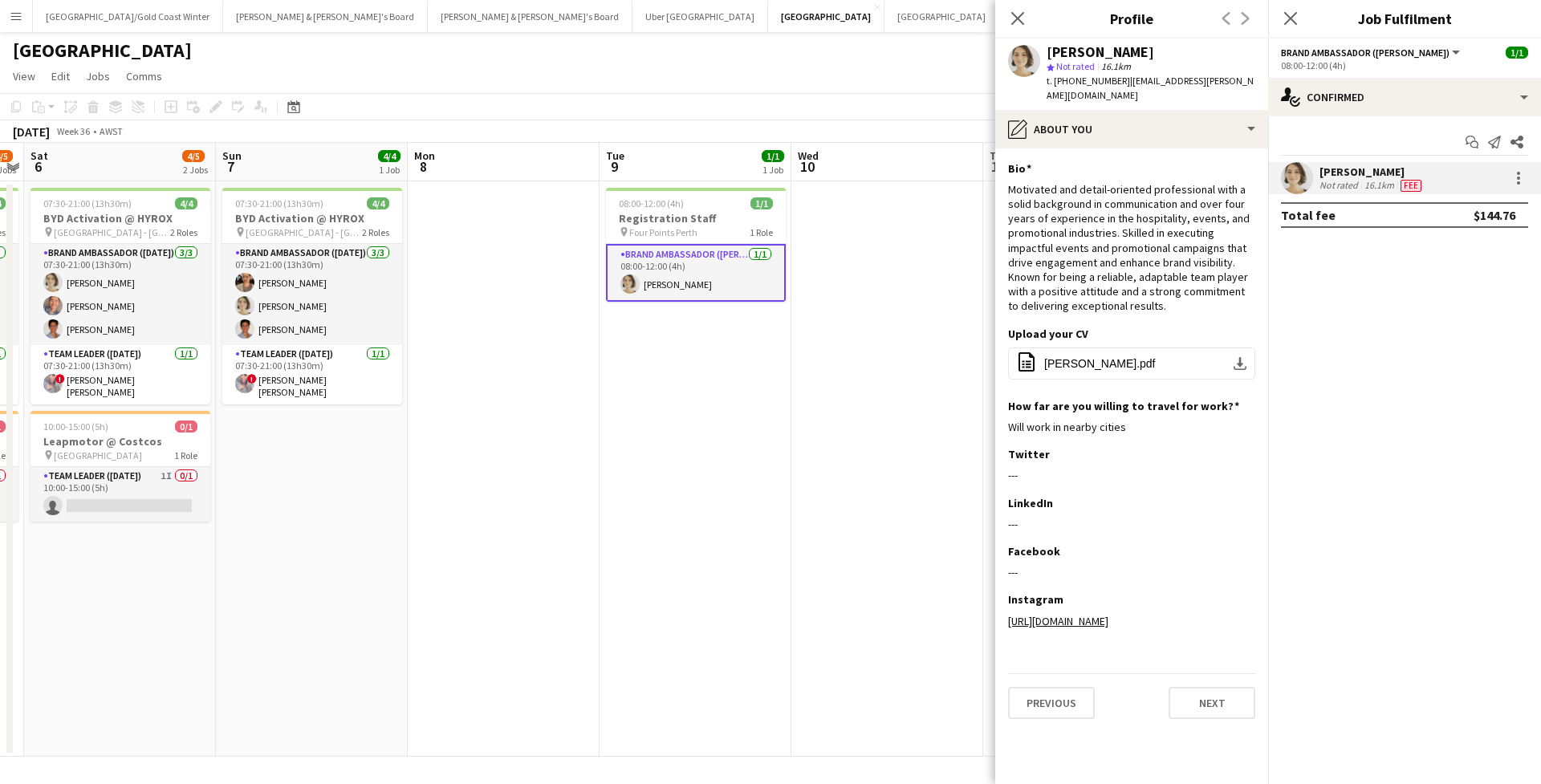
click at [1106, 55] on div "Liris Weinhardt" at bounding box center [1099, 52] width 107 height 15
click at [1074, 81] on span "t. +610404235637" at bounding box center [1087, 80] width 83 height 12
copy span "610404235637"
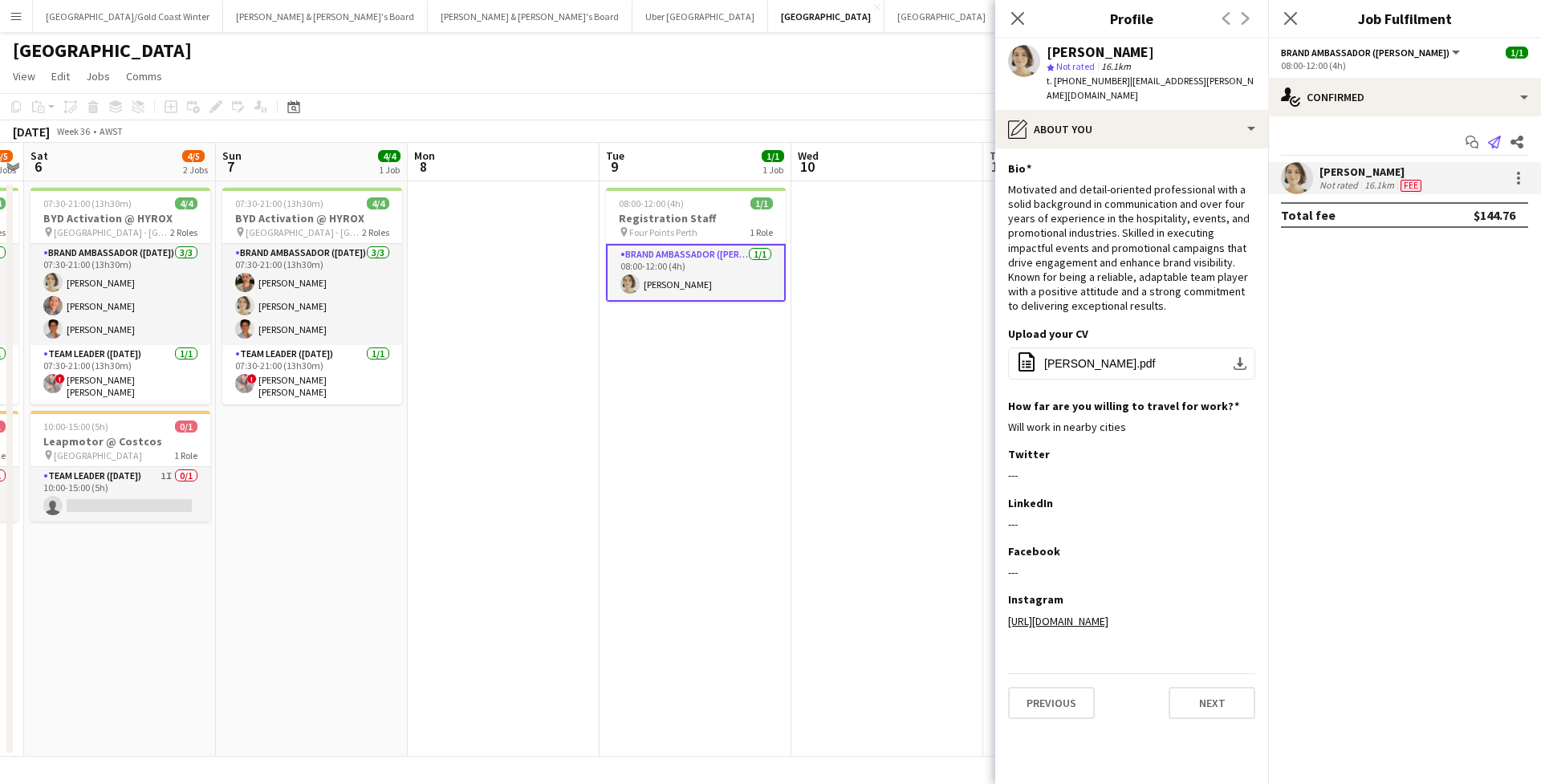
click at [1495, 145] on icon "Send notification" at bounding box center [1494, 142] width 13 height 13
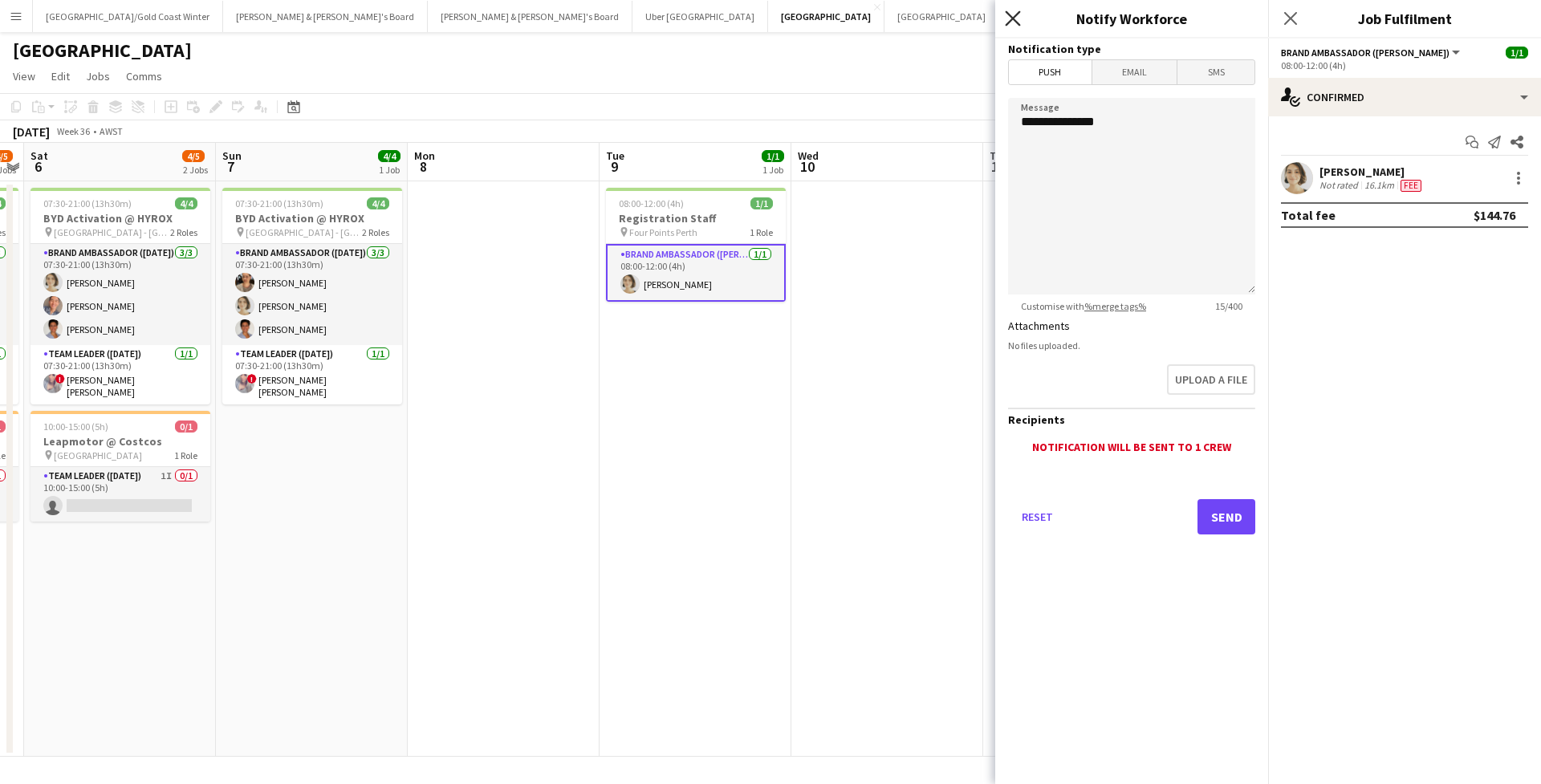
click at [1015, 14] on icon "Close pop-in" at bounding box center [1012, 17] width 16 height 16
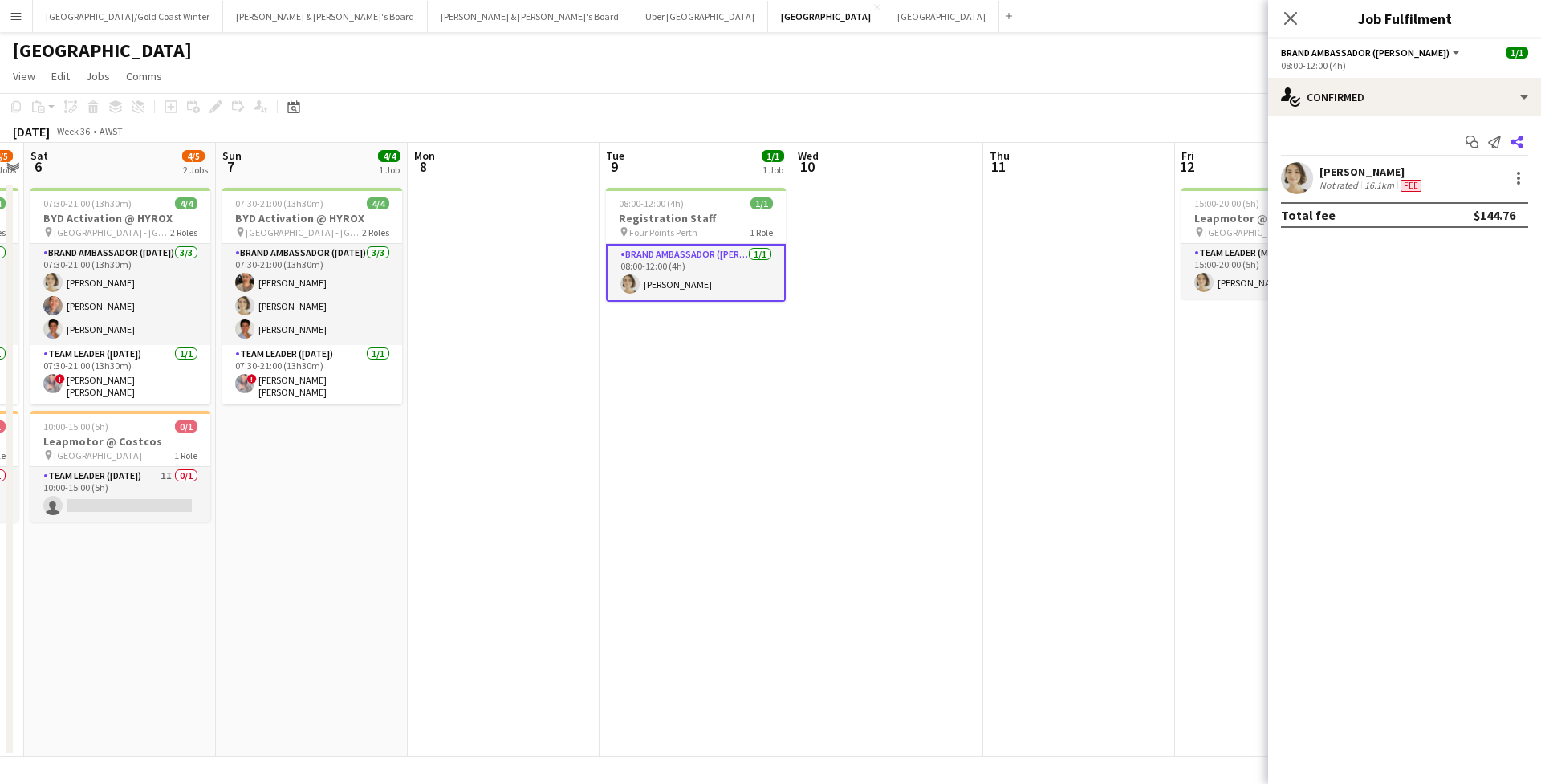
click at [1513, 140] on icon at bounding box center [1517, 142] width 13 height 13
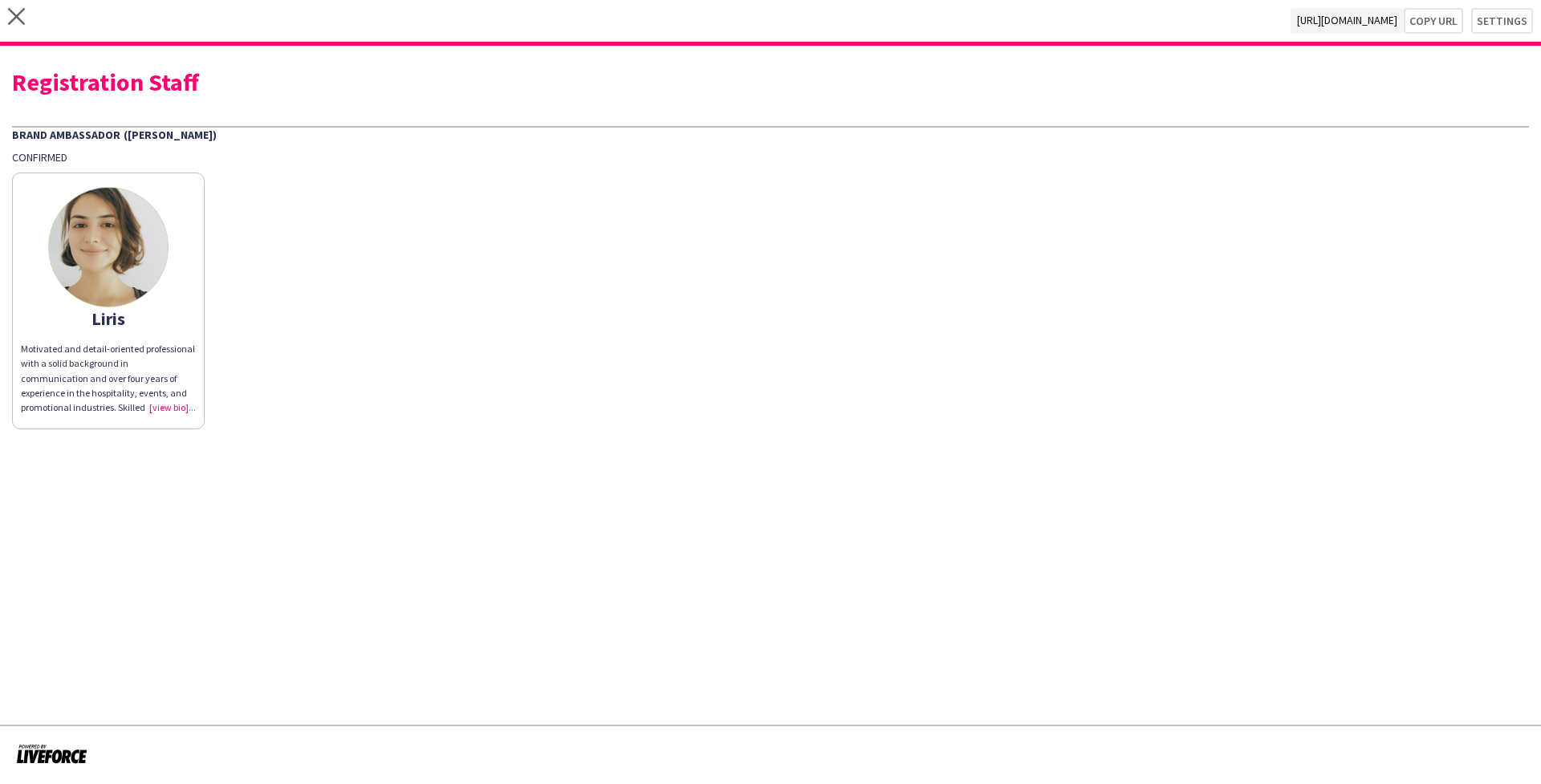
click at [180, 400] on div "Motivated and detail-oriented professional with a solid background in communica…" at bounding box center [108, 378] width 175 height 73
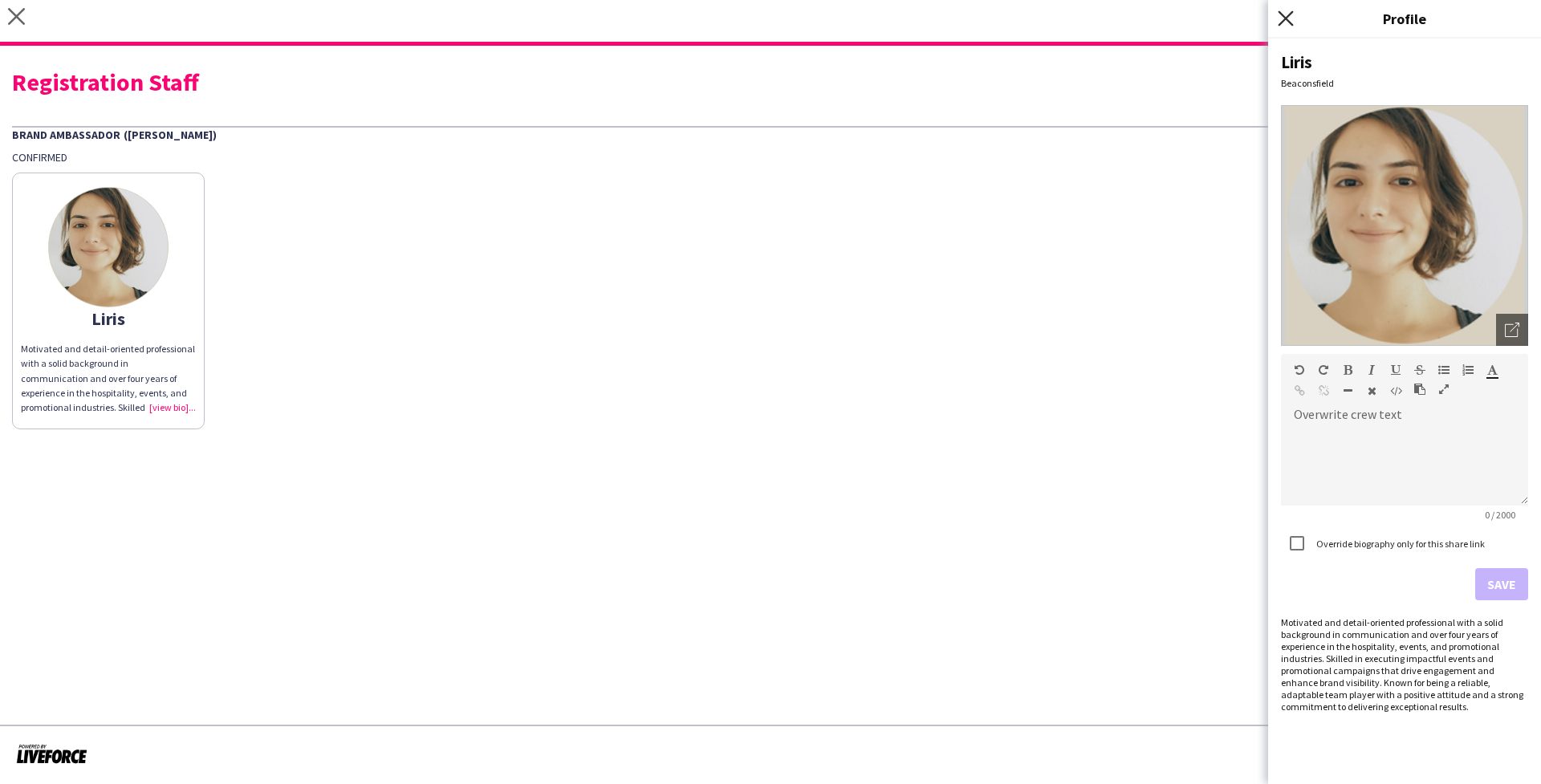
click at [1280, 17] on icon "Close pop-in" at bounding box center [1285, 17] width 16 height 16
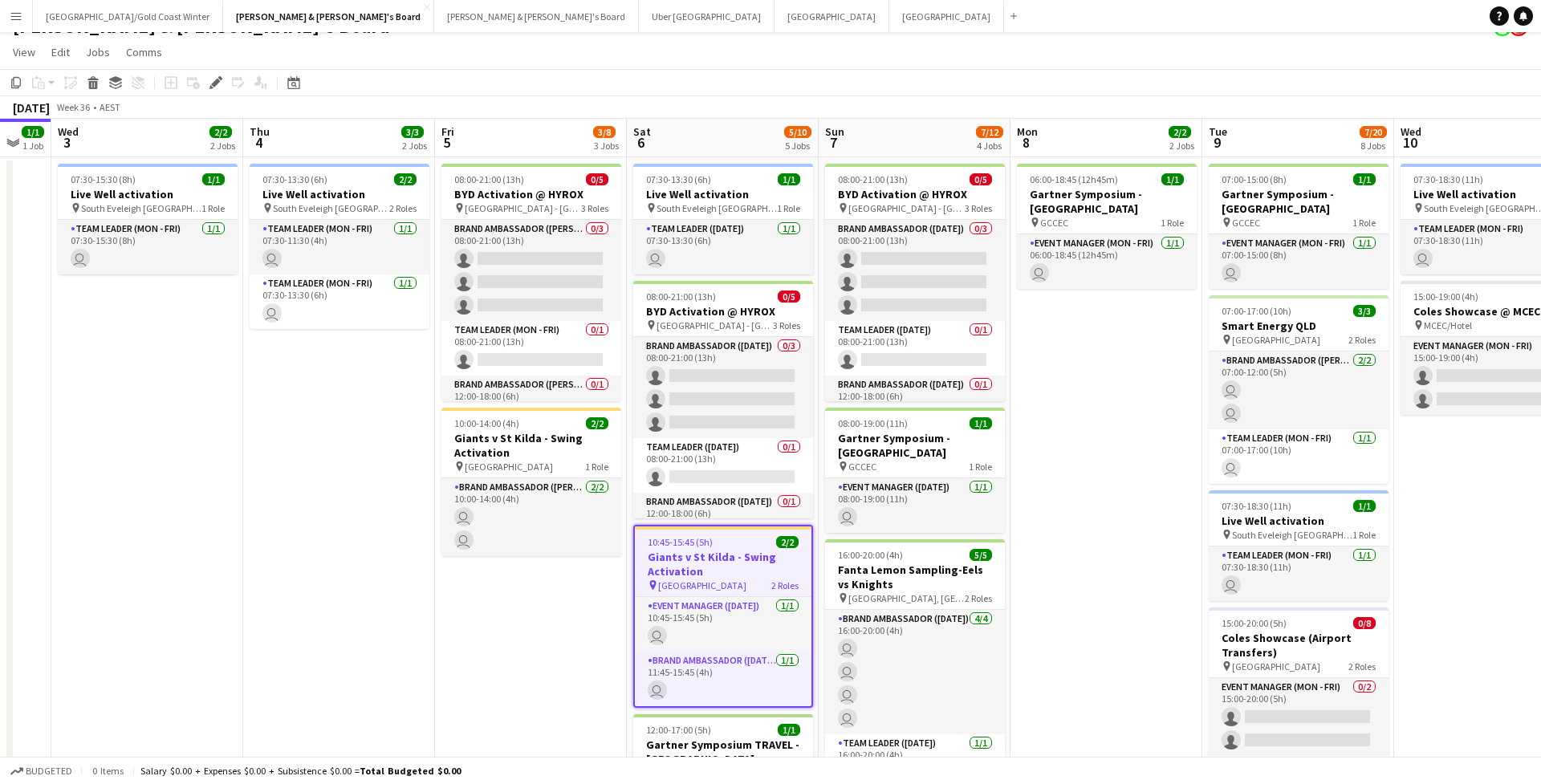
scroll to position [23, 0]
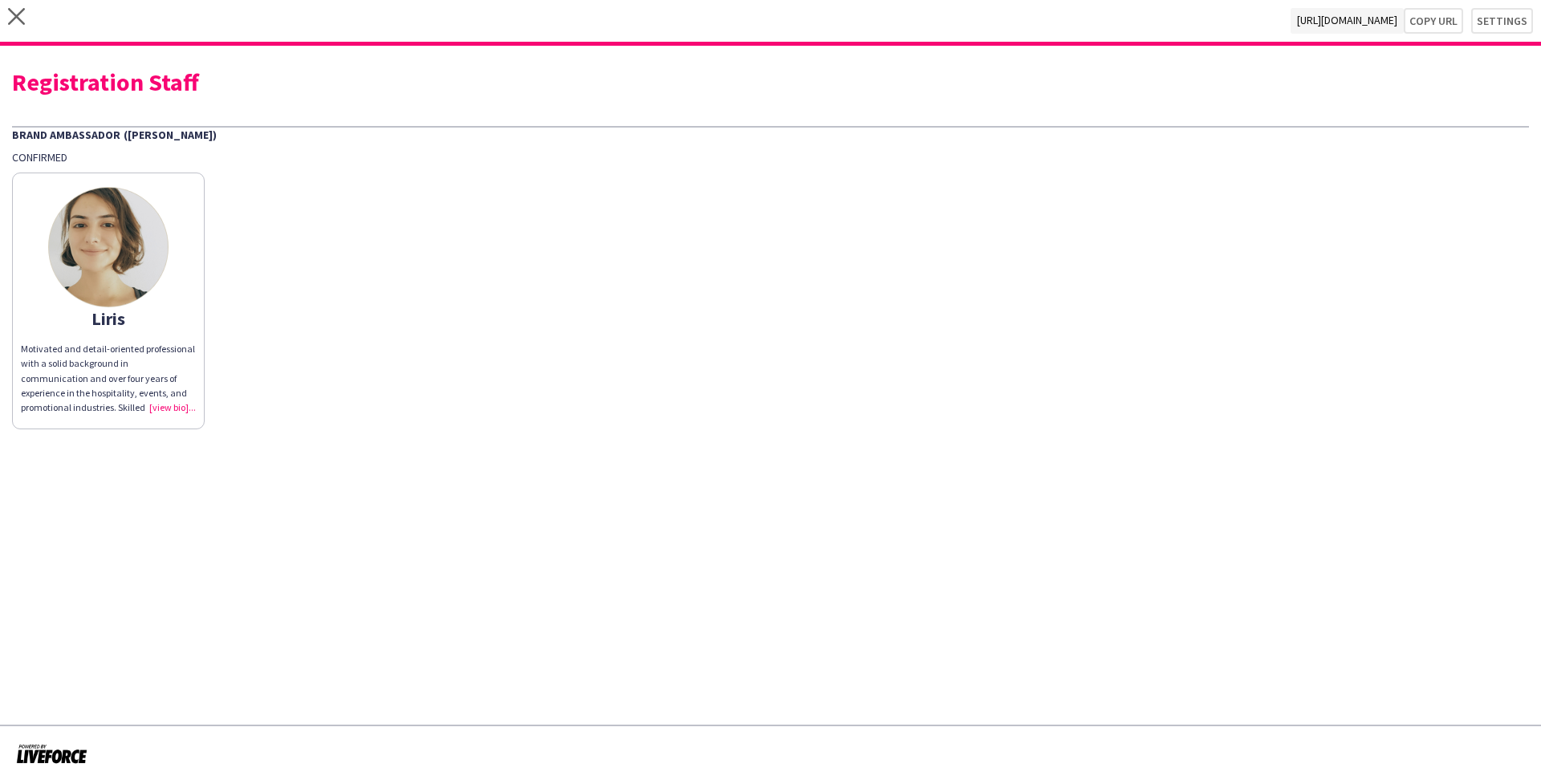
click at [172, 408] on div "Motivated and detail-oriented professional with a solid background in communica…" at bounding box center [108, 378] width 175 height 73
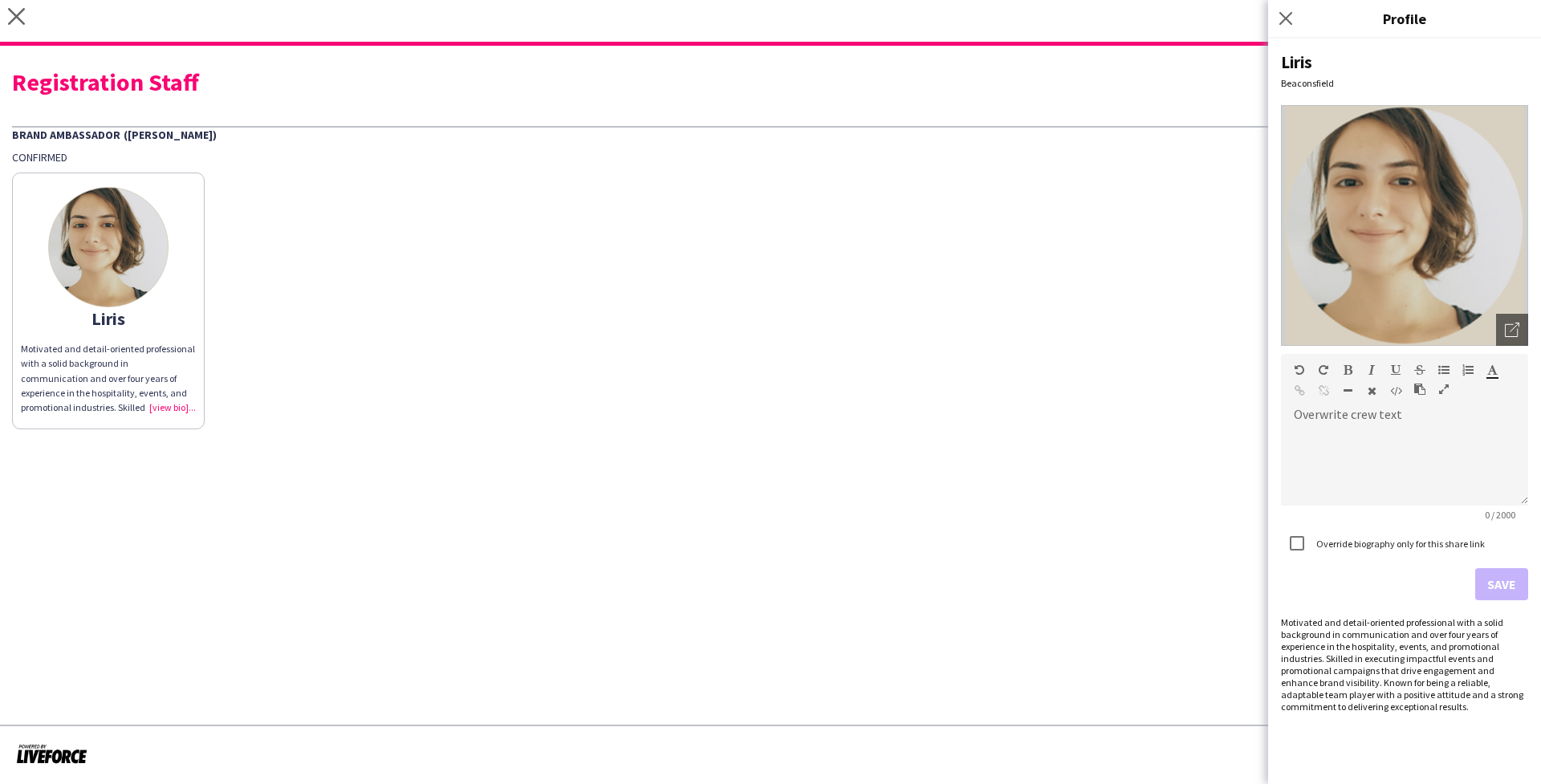
click at [1037, 650] on app-share-pages "close [URL][DOMAIN_NAME] Copy url Settings Registration Staff Brand Ambassador …" at bounding box center [770, 392] width 1541 height 784
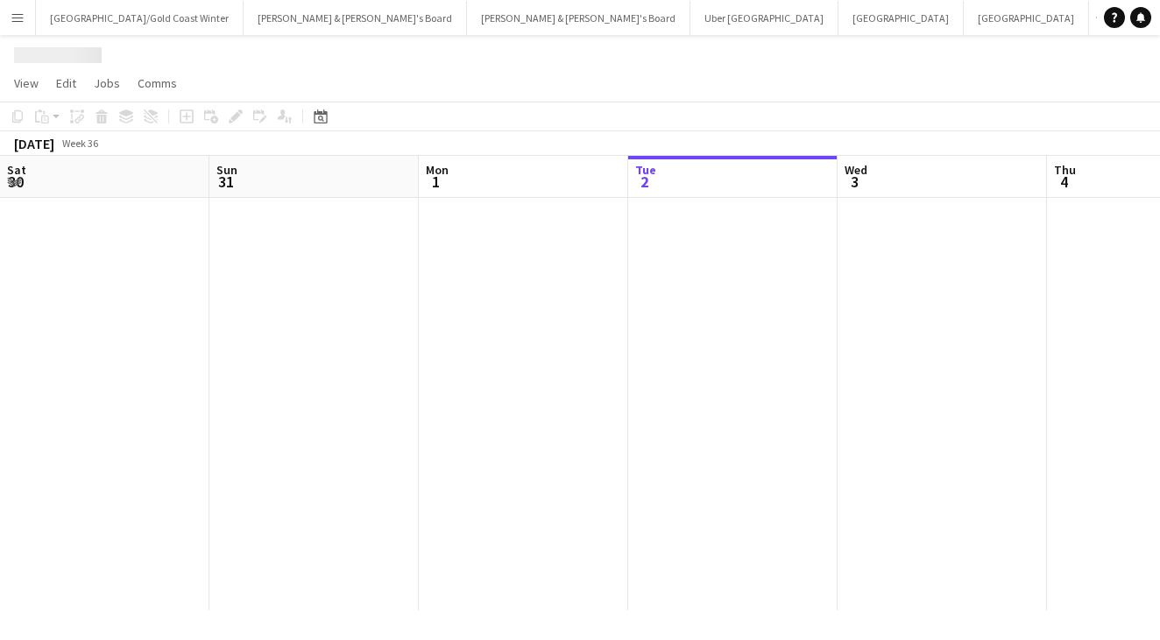
scroll to position [0, 419]
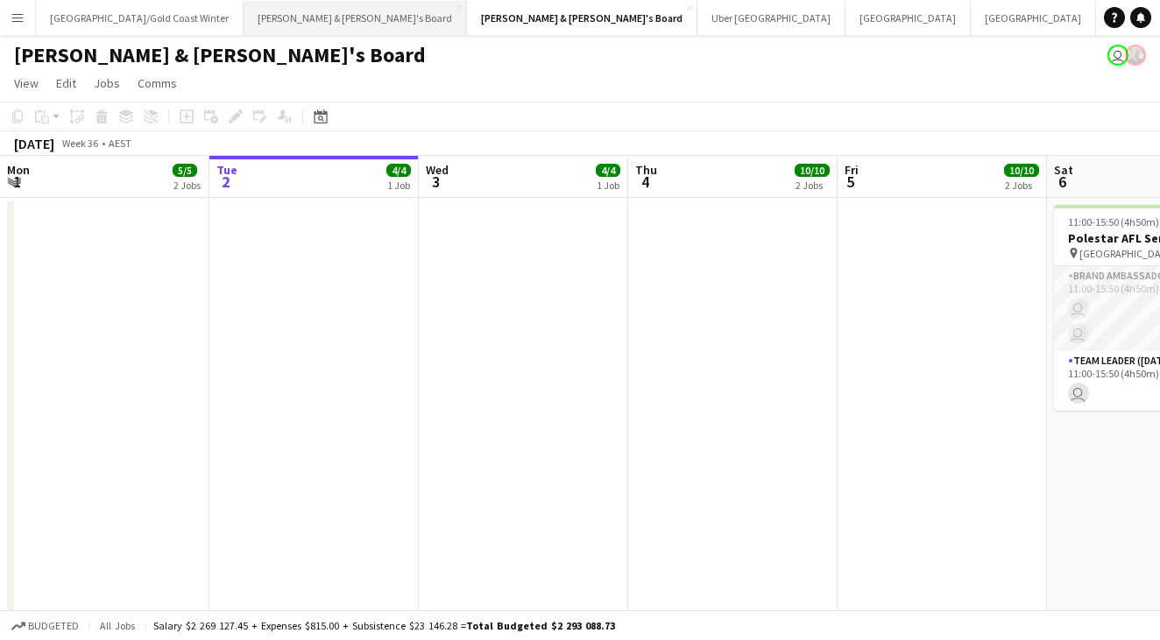
click at [244, 26] on button "James & Arrence's Board Close" at bounding box center [355, 18] width 223 height 34
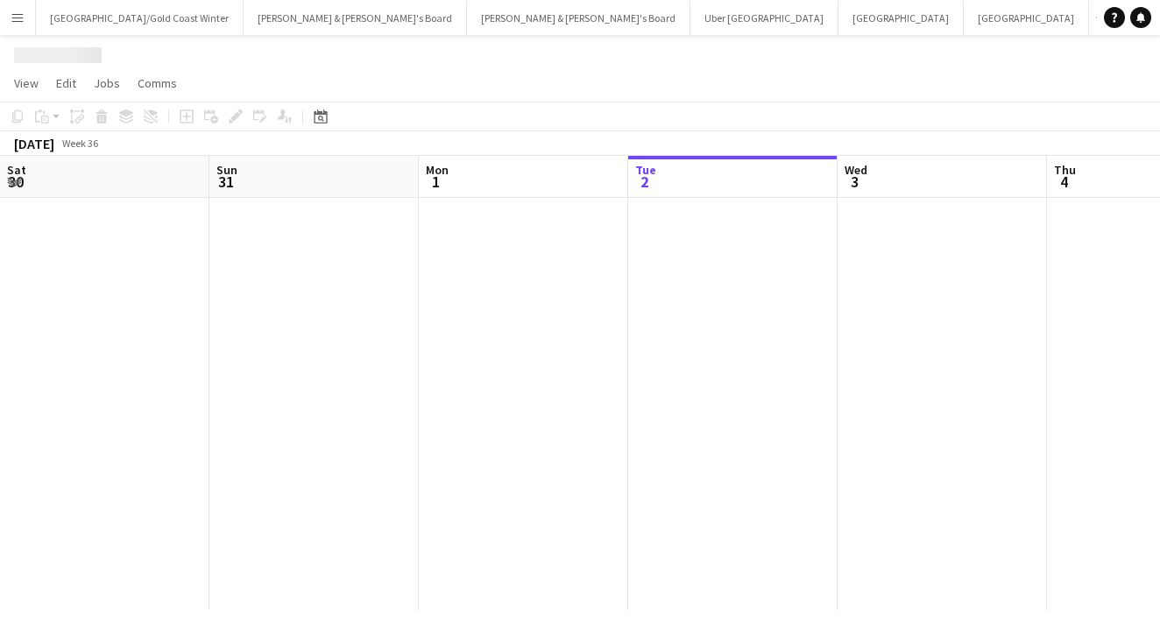
scroll to position [0, 419]
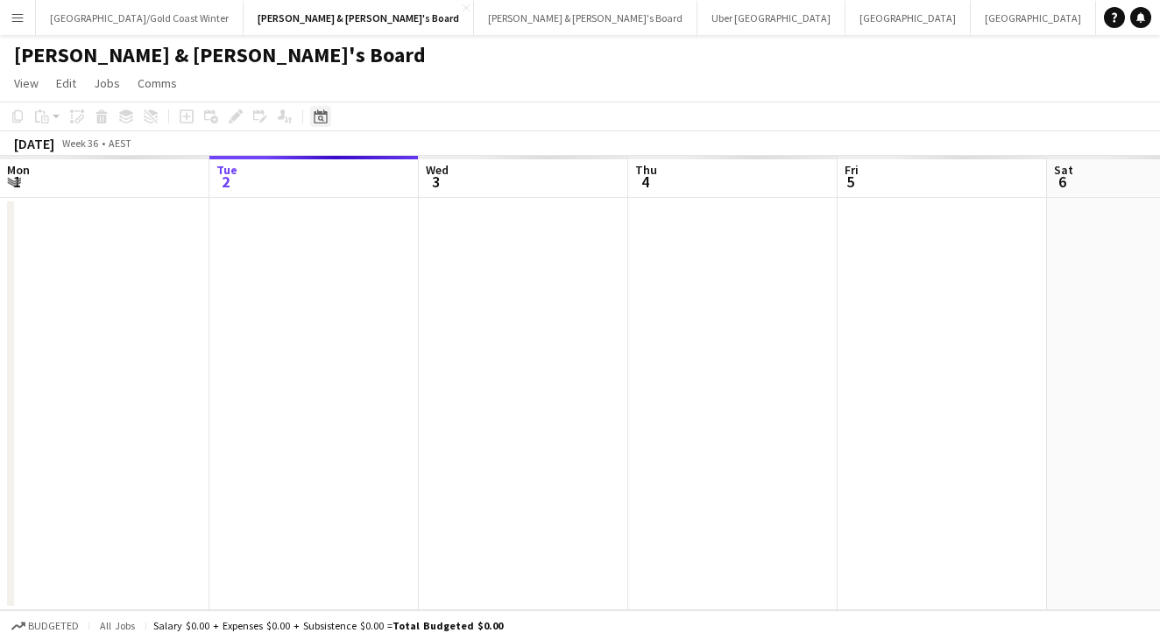
click at [323, 114] on icon at bounding box center [320, 116] width 13 height 14
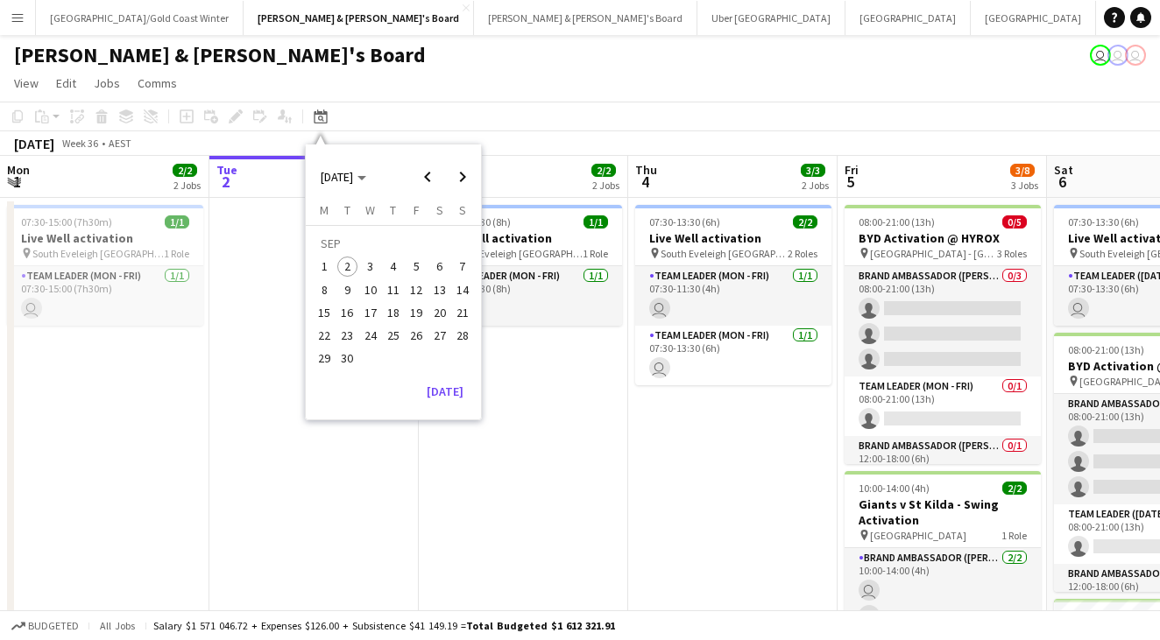
click at [435, 264] on span "6" at bounding box center [439, 267] width 21 height 21
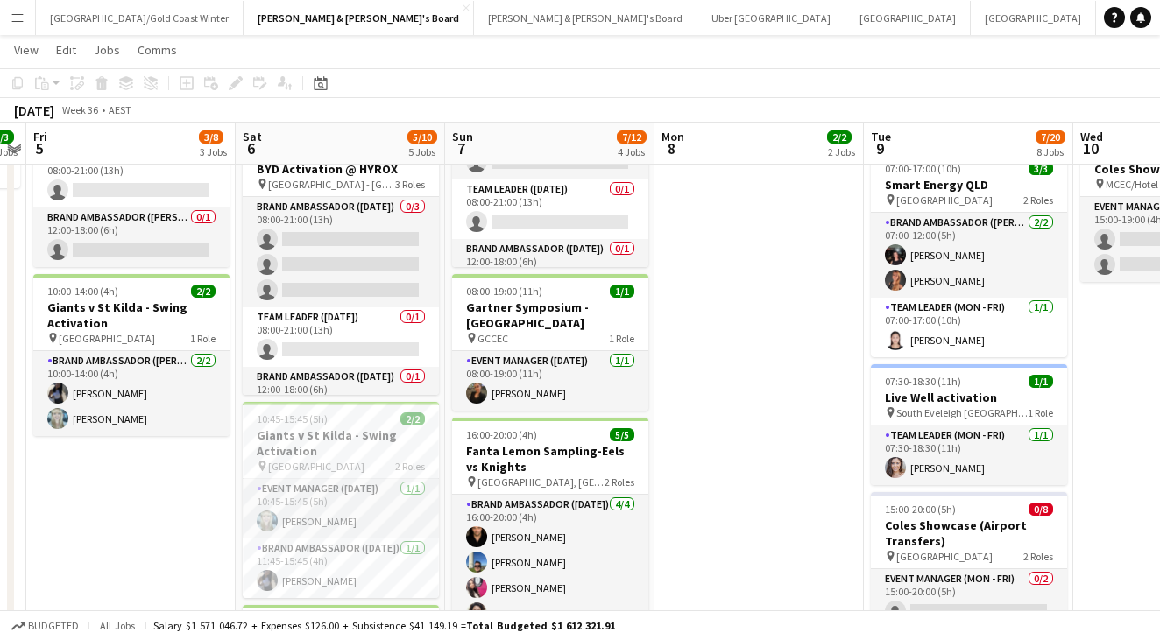
scroll to position [195, 0]
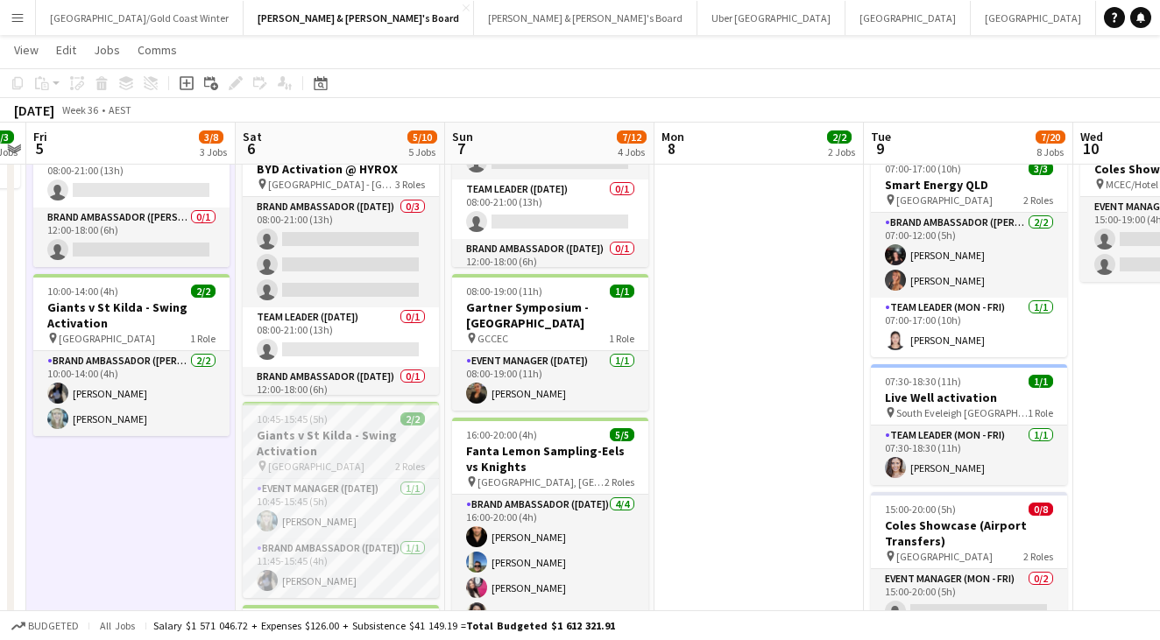
click at [340, 439] on h3 "Giants v St Kilda - Swing Activation" at bounding box center [341, 443] width 196 height 32
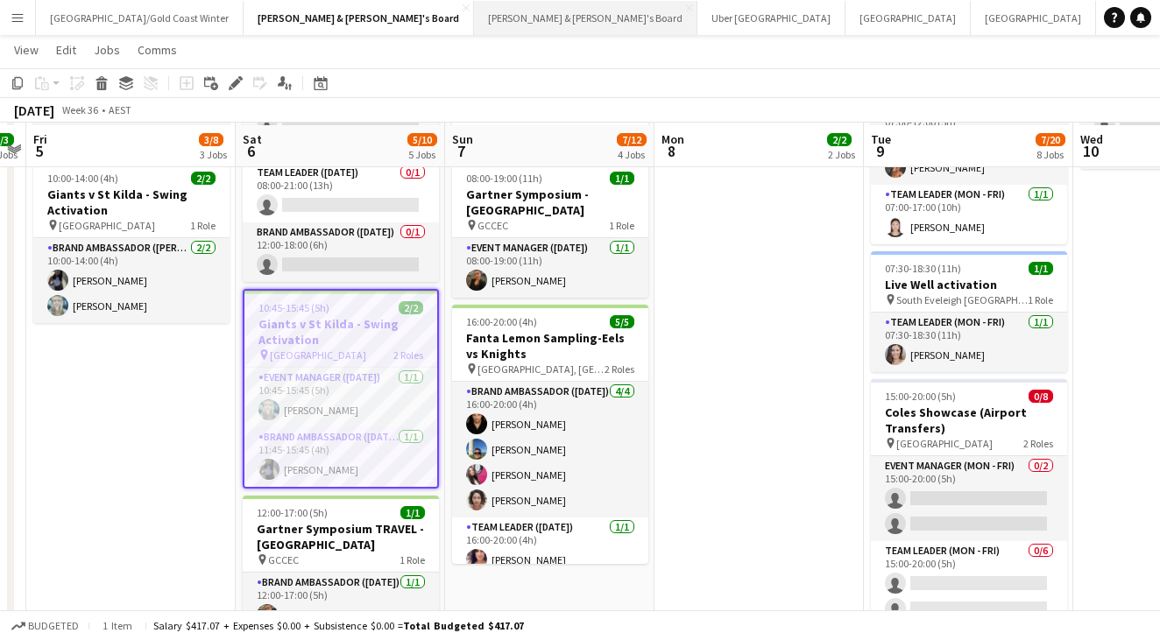
scroll to position [319, 0]
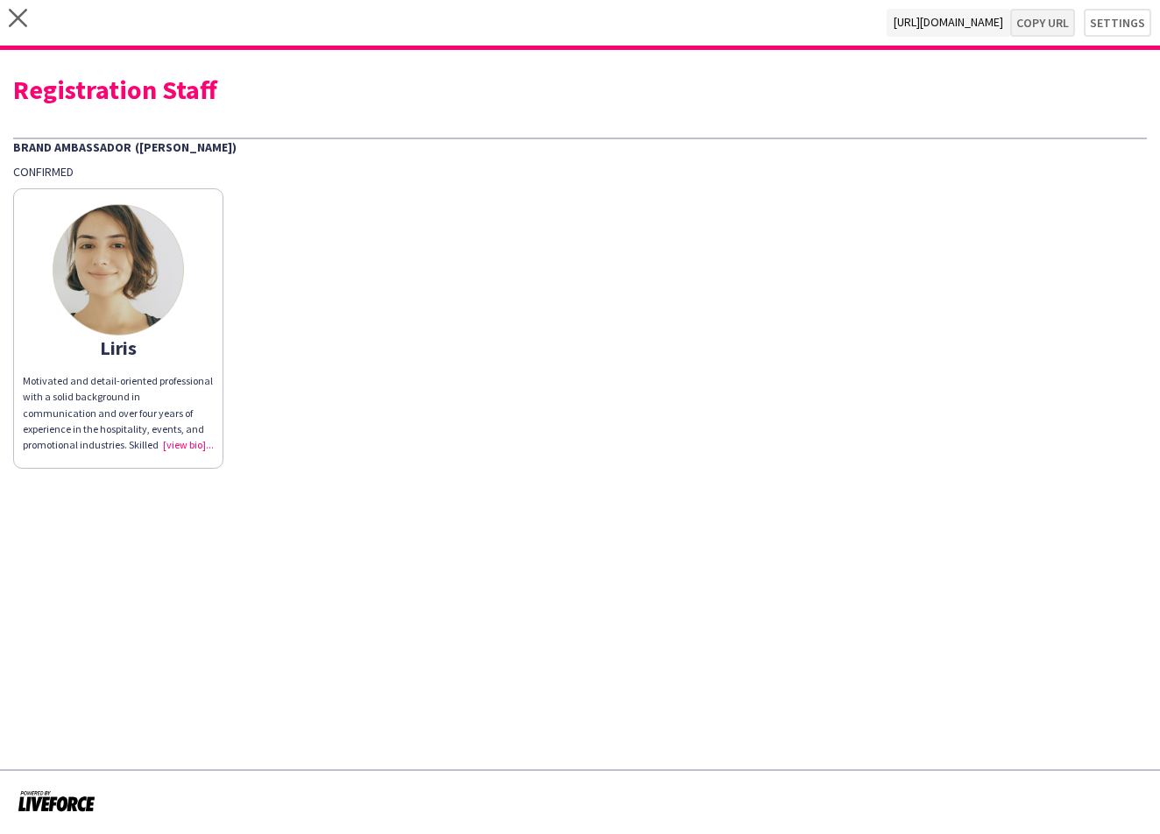
click at [1042, 22] on button "Copy url" at bounding box center [1042, 23] width 65 height 28
click at [1112, 13] on button "Settings" at bounding box center [1117, 23] width 67 height 28
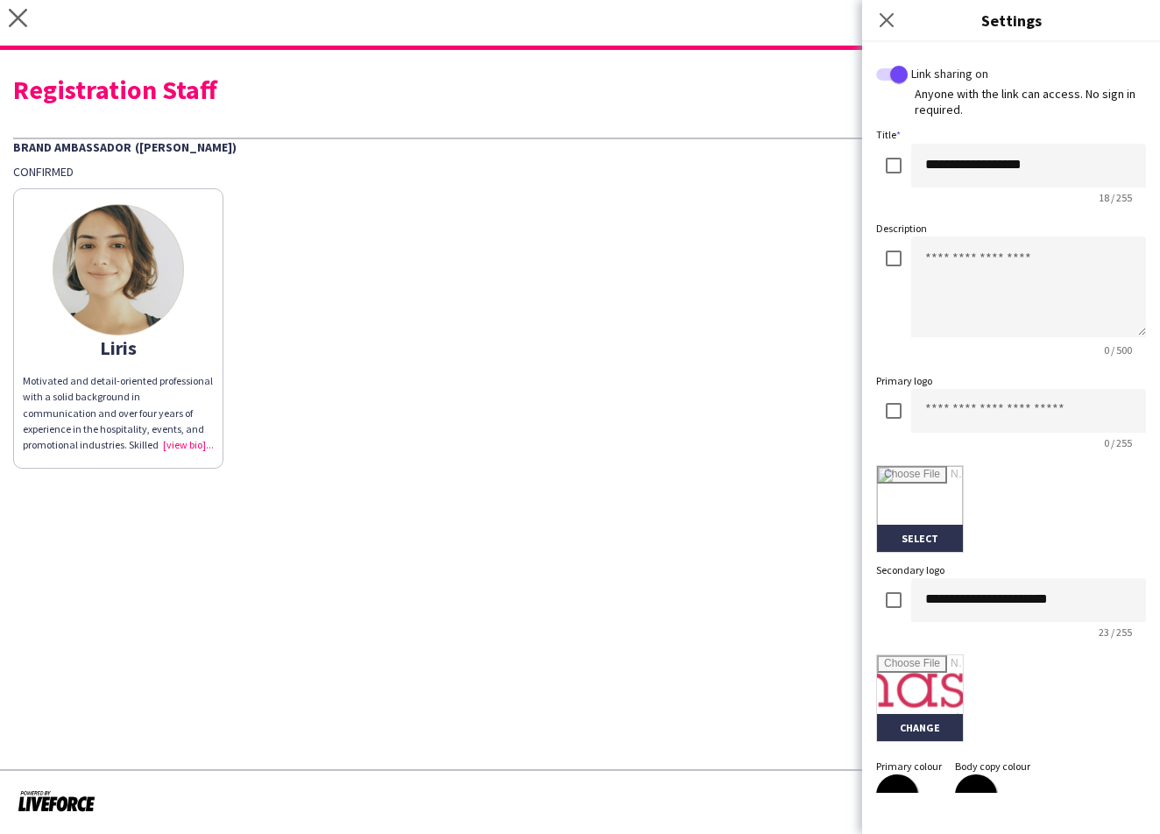
click at [805, 102] on div "Registration Staff Brand Ambassador (Mon - Fri) Confirmed Liris Motivated and d…" at bounding box center [580, 266] width 1160 height 432
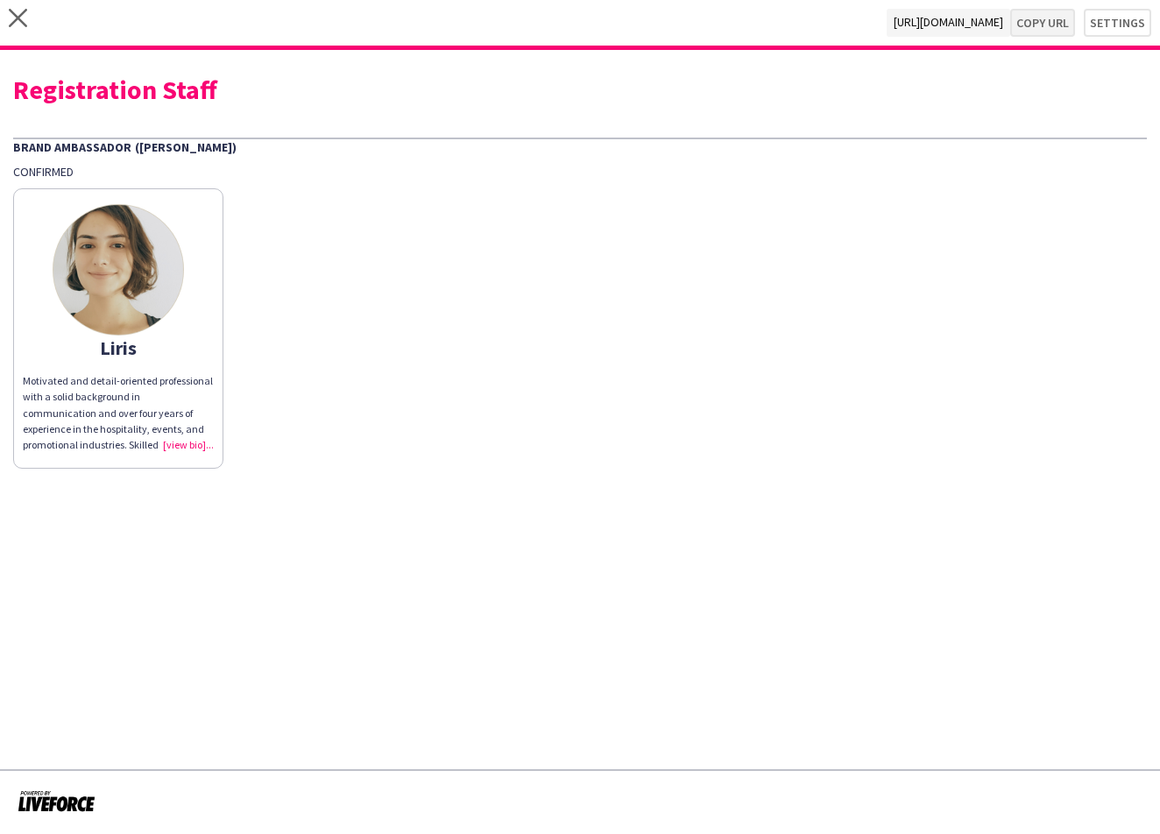
click at [1074, 19] on button "Copy url" at bounding box center [1042, 23] width 65 height 28
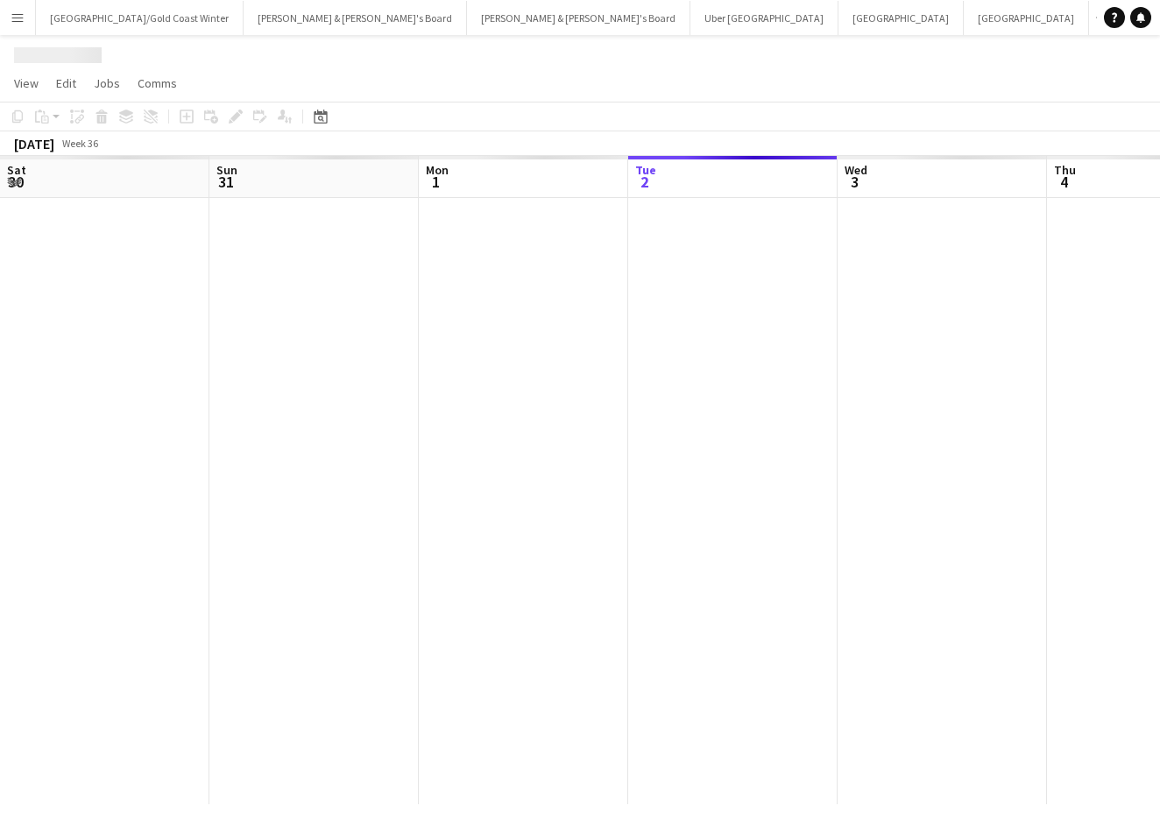
scroll to position [0, 419]
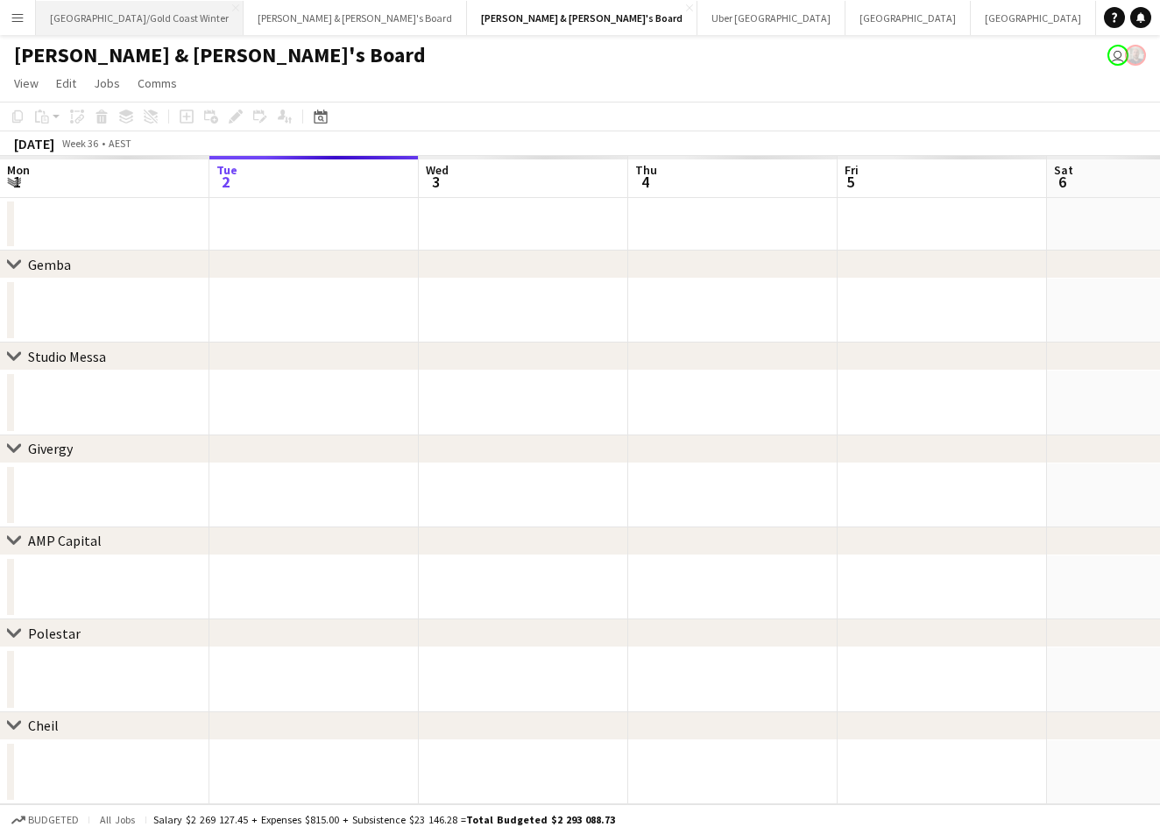
click at [168, 25] on button "Brisbane/Gold Coast Winter Close" at bounding box center [140, 18] width 208 height 34
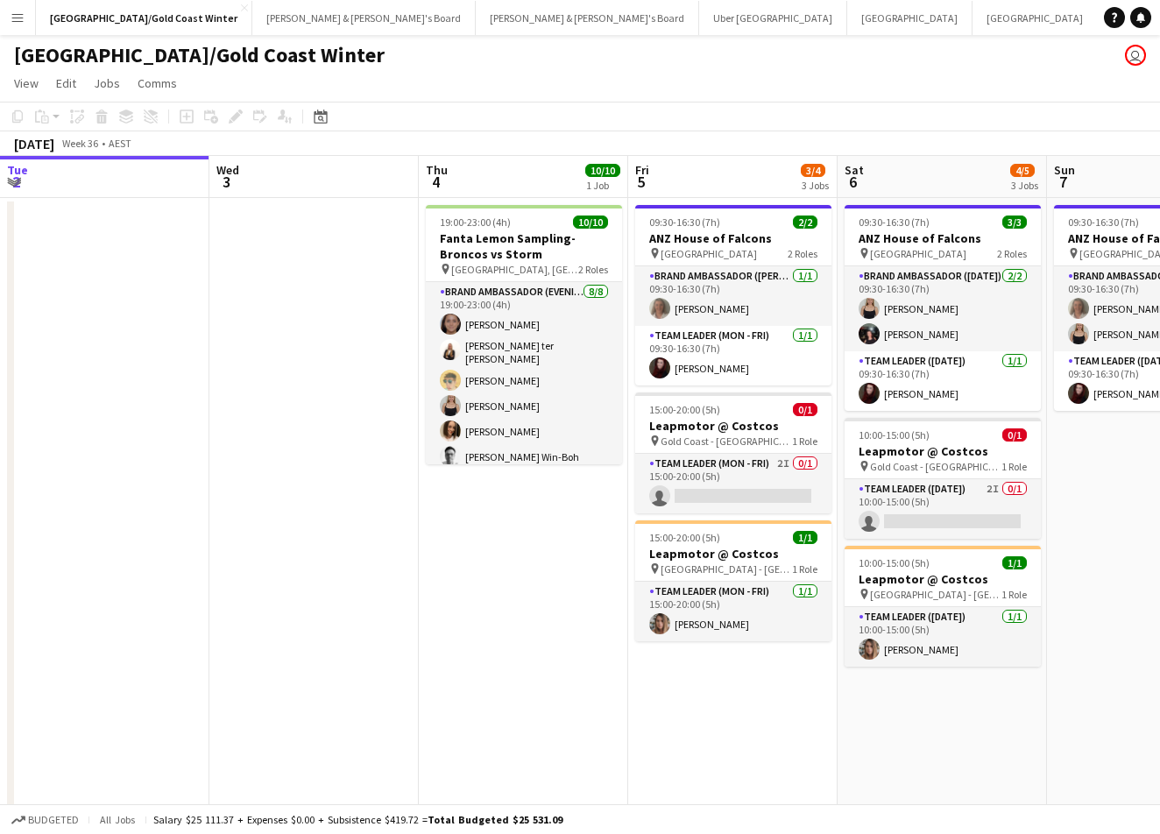
scroll to position [0, 629]
click at [252, 18] on button "James & Arrence's Board Close" at bounding box center [363, 18] width 223 height 34
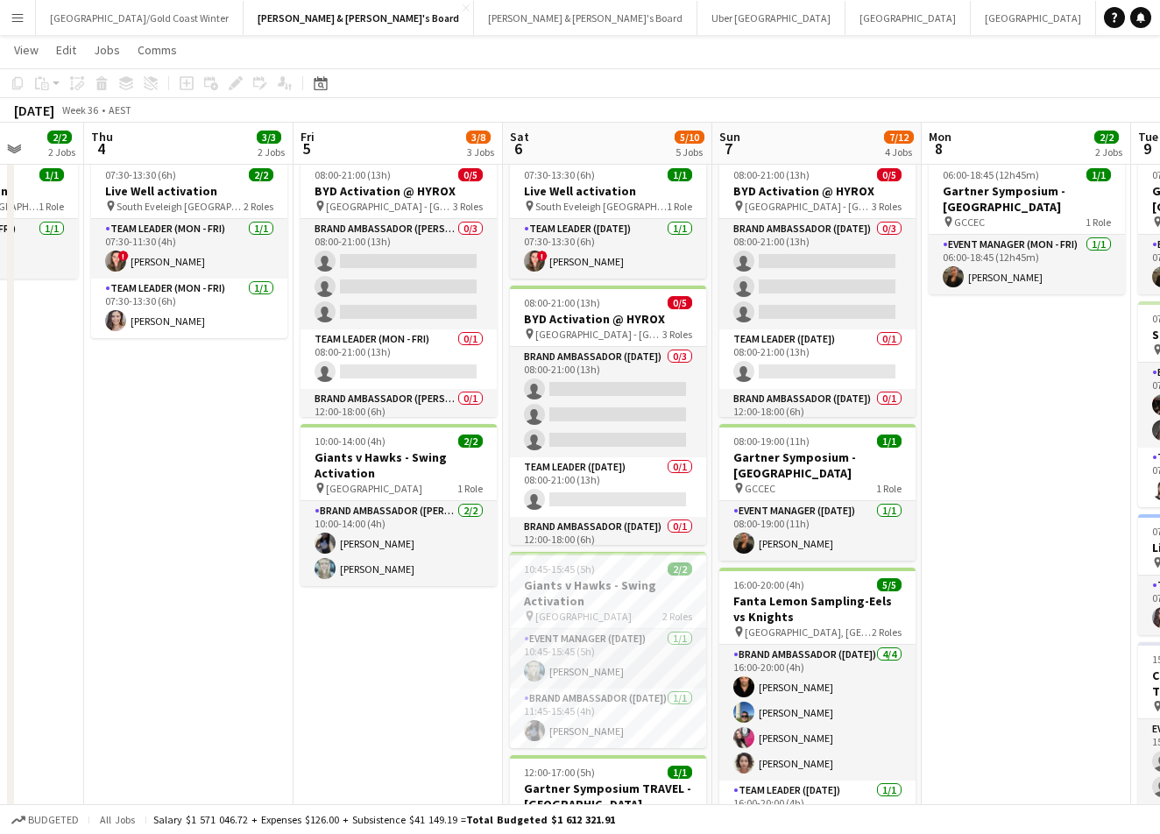
scroll to position [46, 0]
click at [1051, 1] on app-navbar "Menu Boards Boards Boards All jobs Status Workforce Workforce My Workforce Recr…" at bounding box center [580, 17] width 1160 height 35
click at [430, 446] on div "10:00-14:00 (4h) 2/2" at bounding box center [398, 440] width 196 height 13
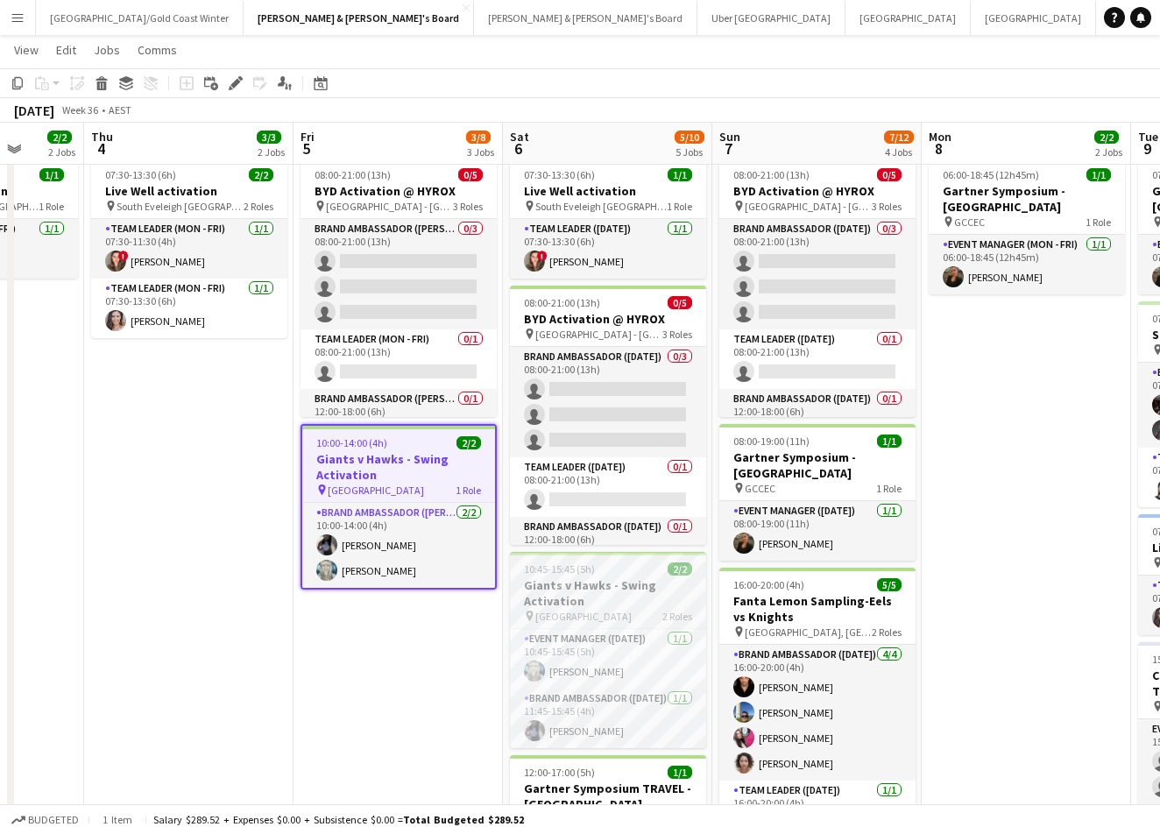
click at [561, 597] on h3 "Giants v Hawks - Swing Activation" at bounding box center [608, 593] width 196 height 32
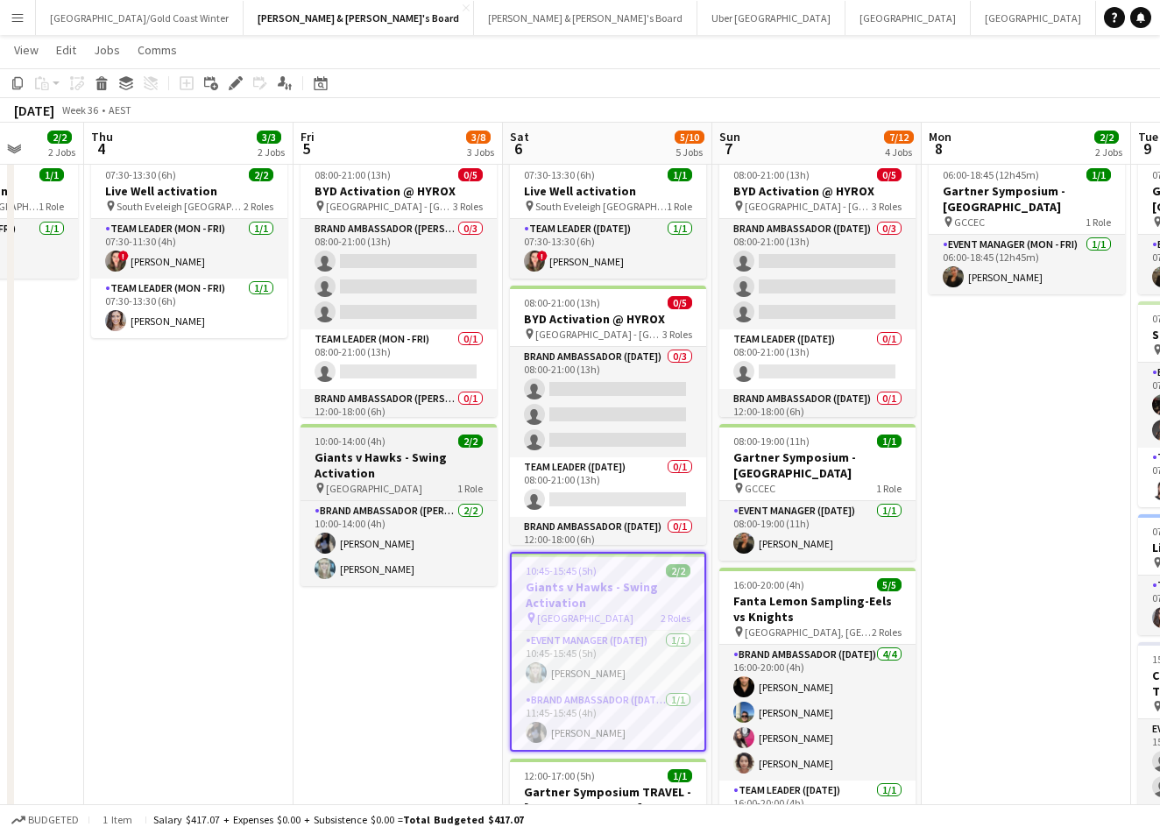
click at [403, 480] on h3 "Giants v Hawks - Swing Activation" at bounding box center [398, 465] width 196 height 32
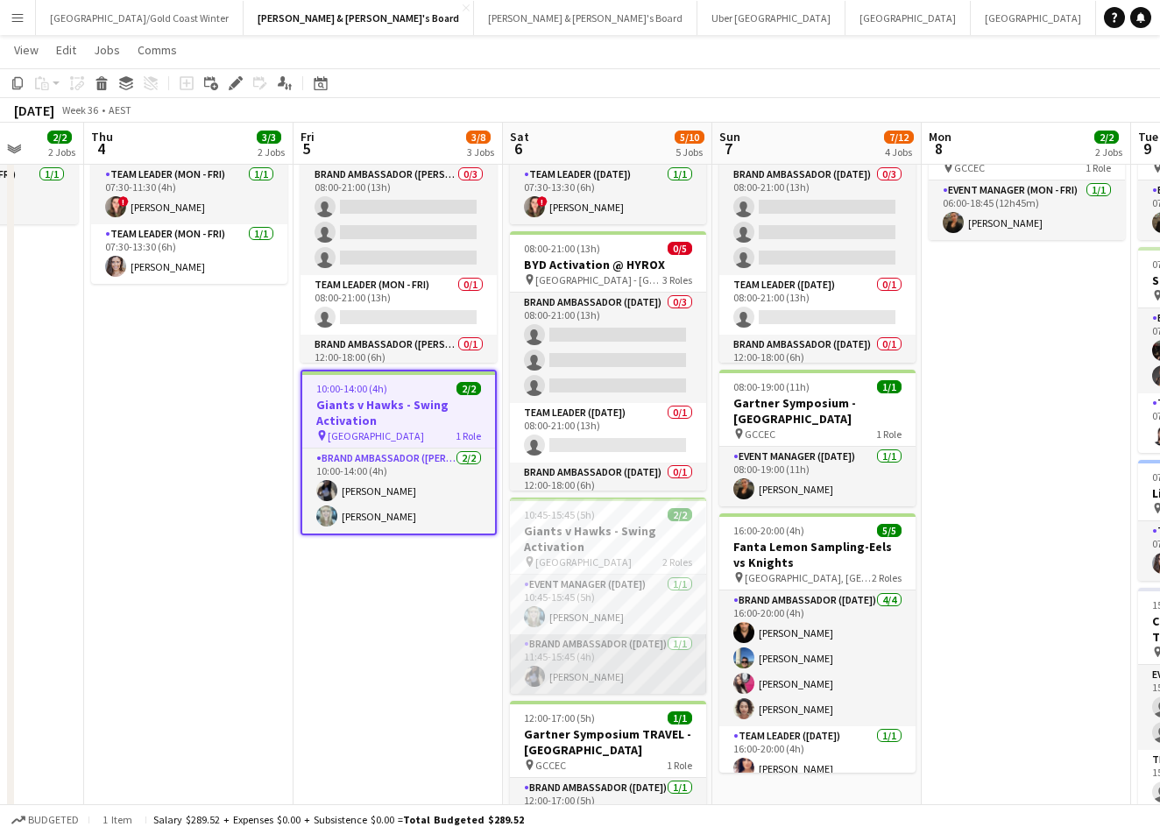
scroll to position [99, 0]
click at [640, 511] on div "10:45-15:45 (5h) 2/2" at bounding box center [608, 515] width 196 height 13
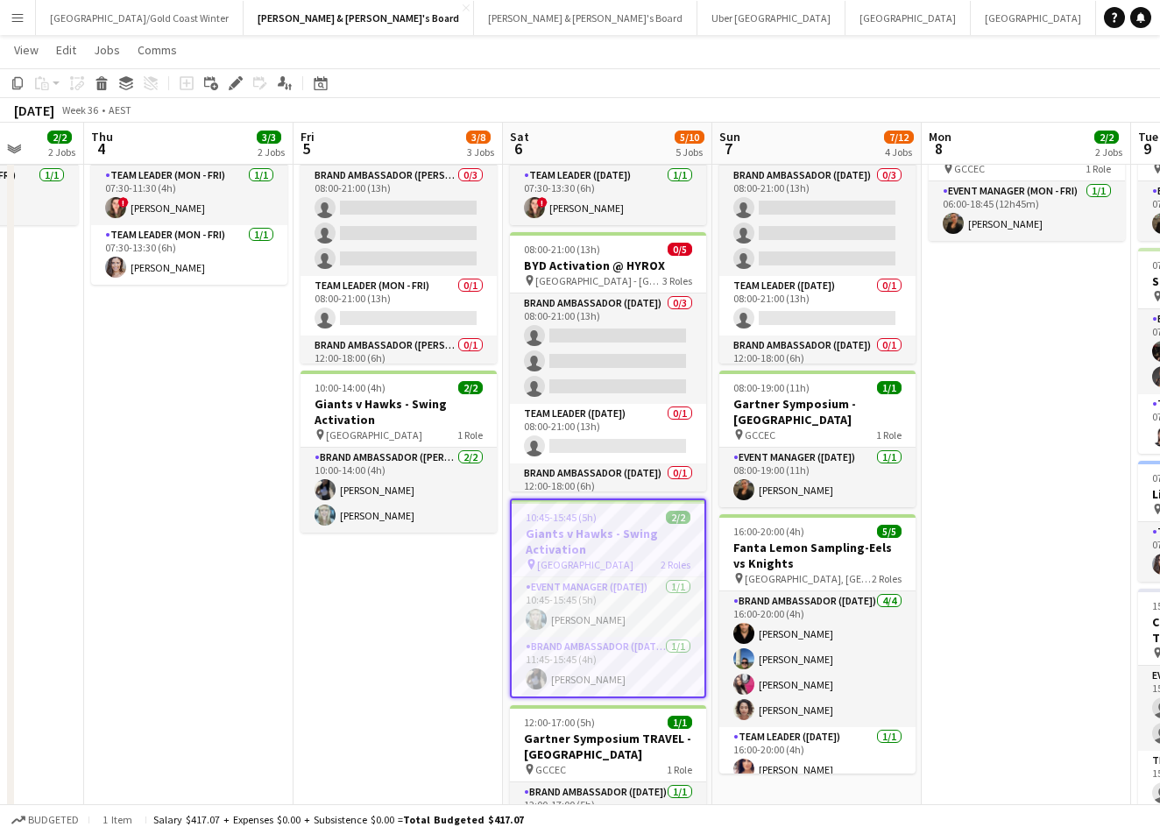
click at [639, 530] on h3 "Giants v Hawks - Swing Activation" at bounding box center [608, 542] width 193 height 32
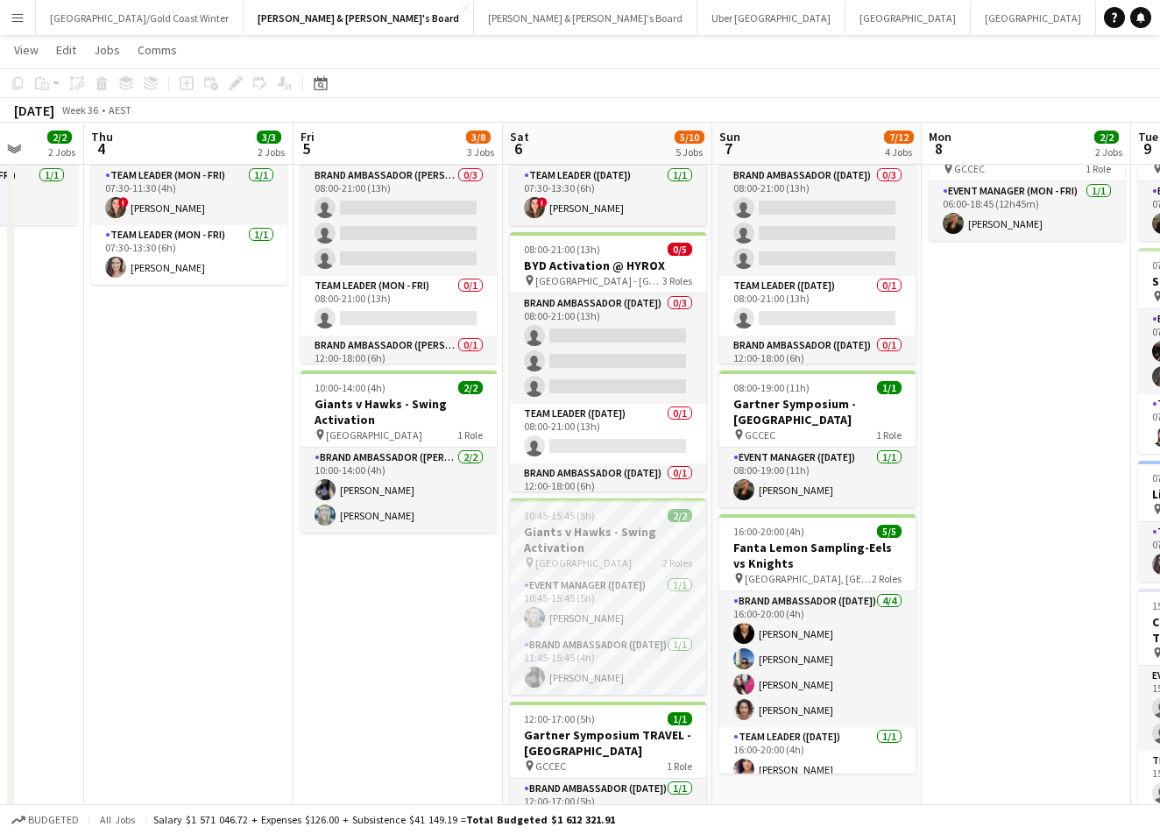
click at [639, 530] on h3 "Giants v Hawks - Swing Activation" at bounding box center [608, 540] width 196 height 32
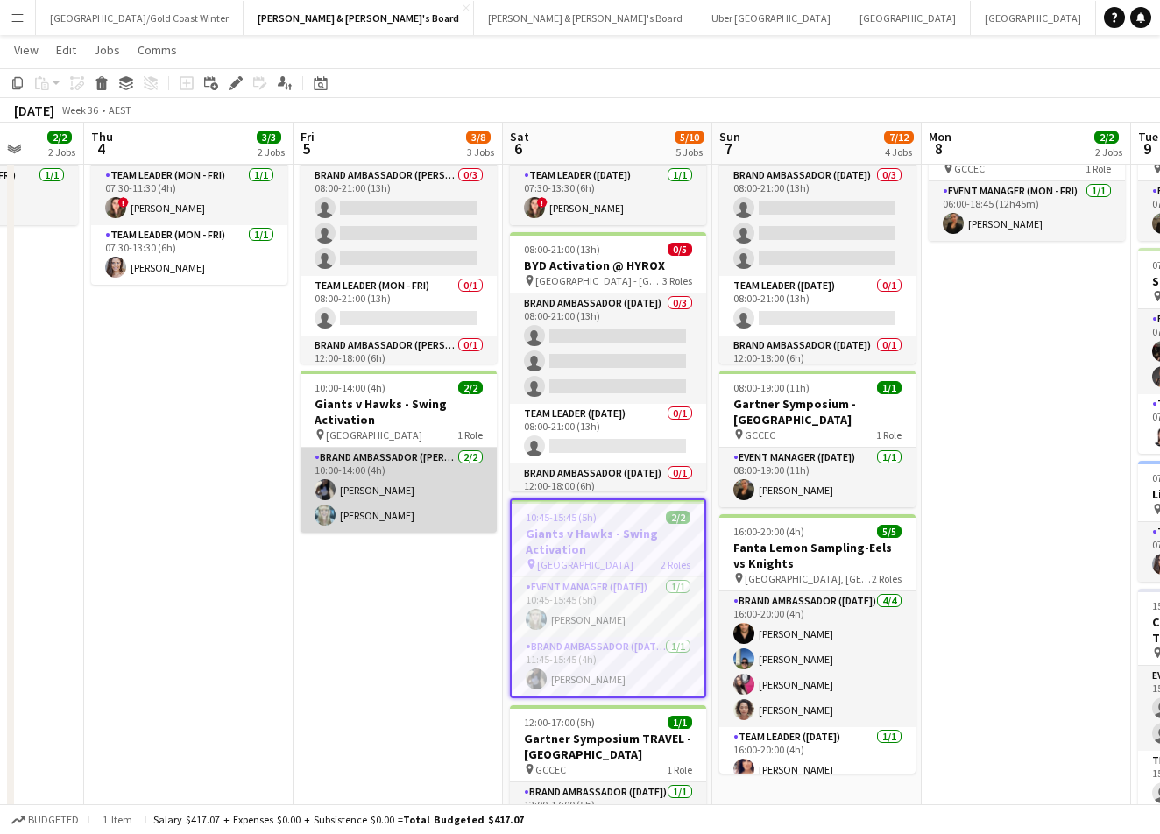
click at [375, 470] on app-card-role "Brand Ambassador (Mon - Fri) 2/2 10:00-14:00 (4h) Lorella Yang Brittany Smith" at bounding box center [398, 490] width 196 height 85
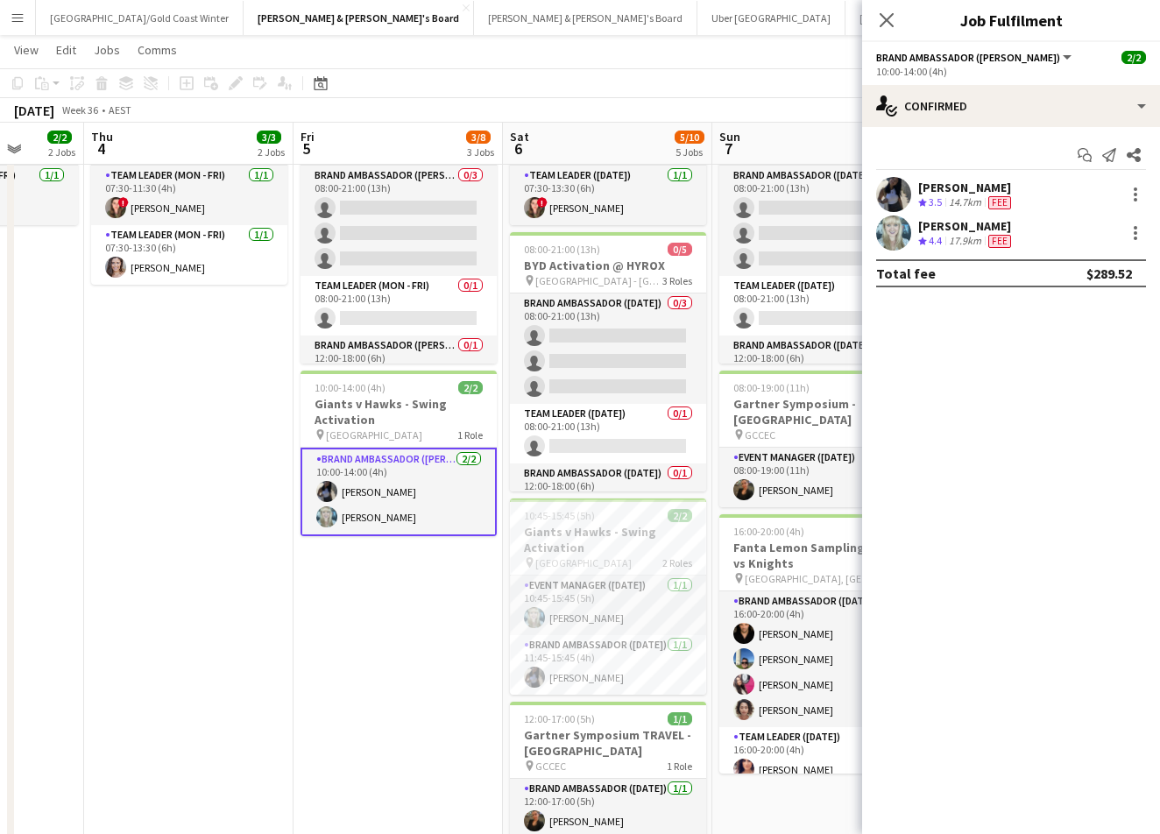
click at [999, 201] on span "Fee" at bounding box center [999, 202] width 23 height 13
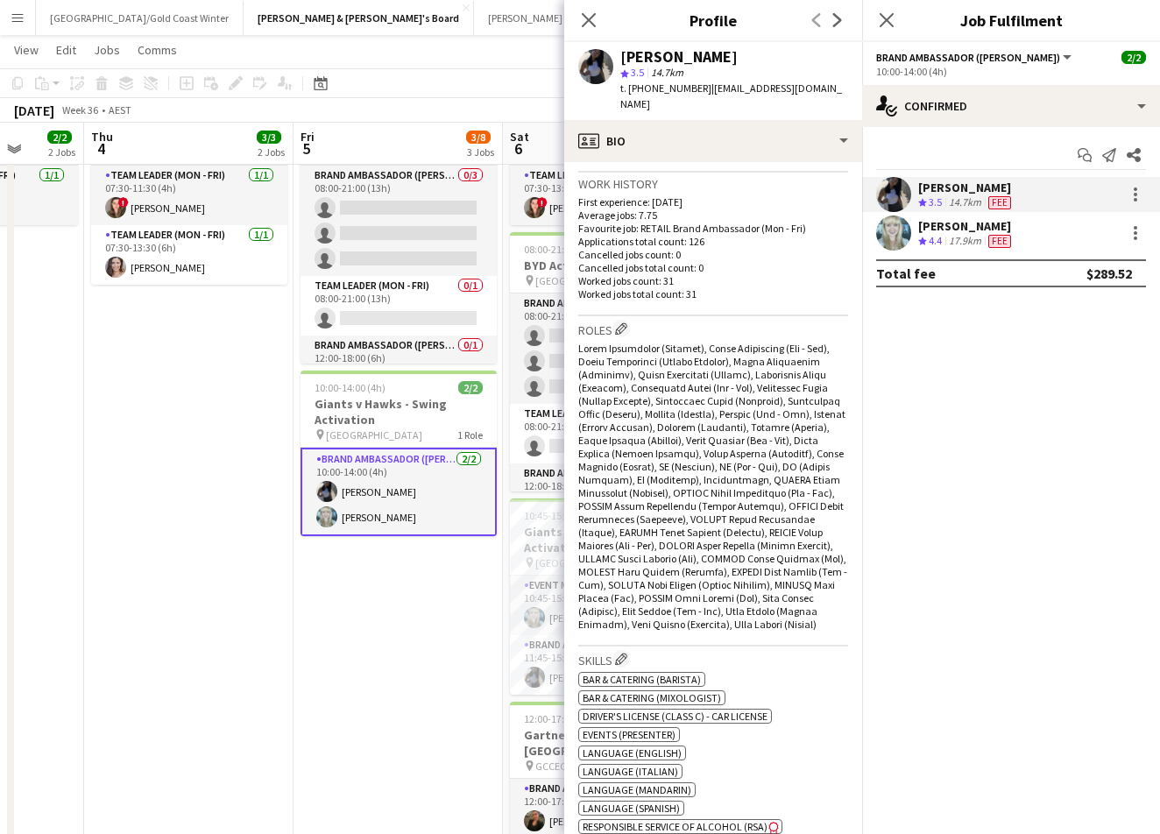
scroll to position [247, 0]
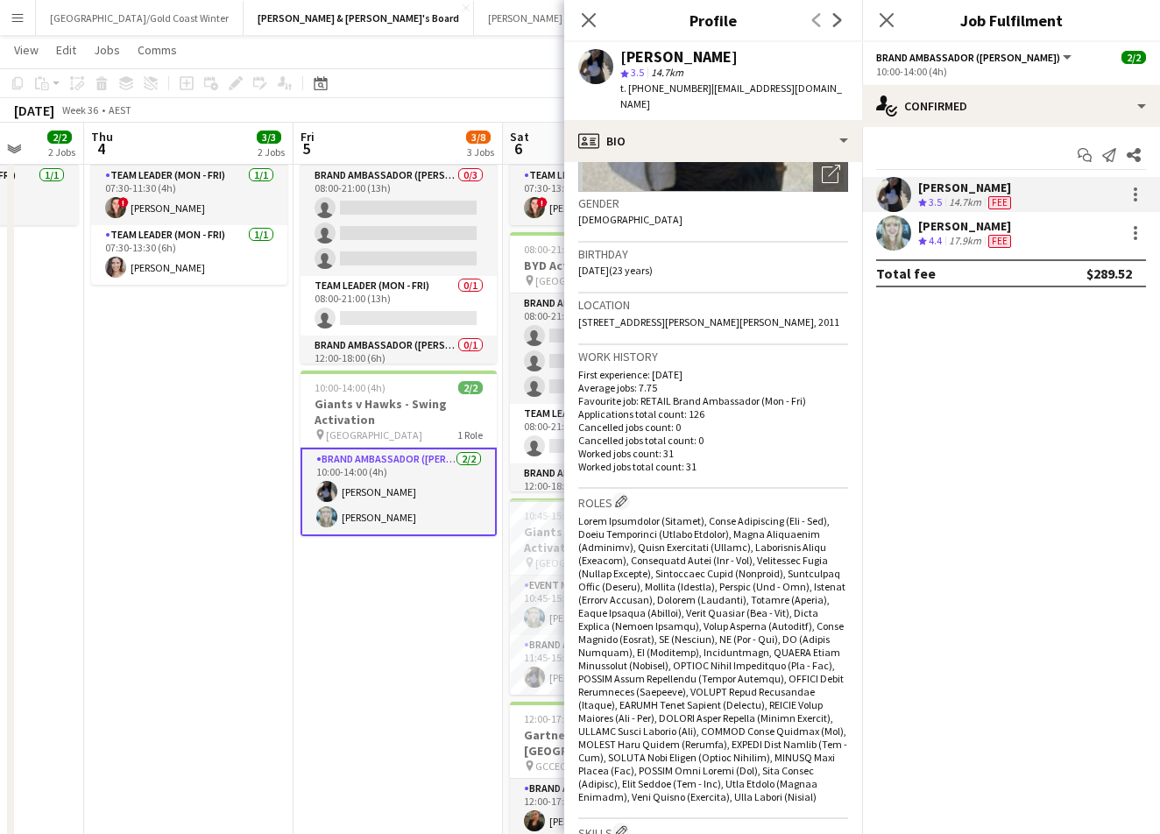
click at [1001, 244] on span "Fee" at bounding box center [999, 241] width 23 height 13
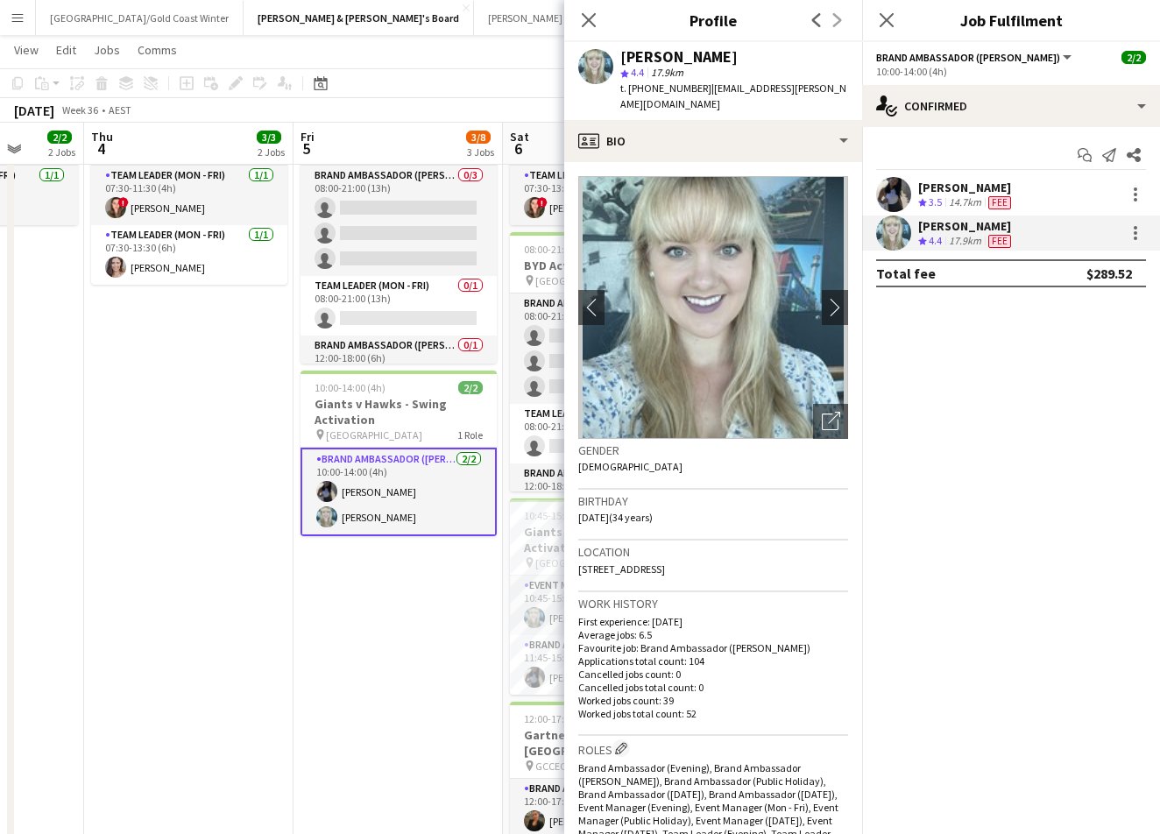
click at [1001, 244] on span "Fee" at bounding box center [999, 241] width 23 height 13
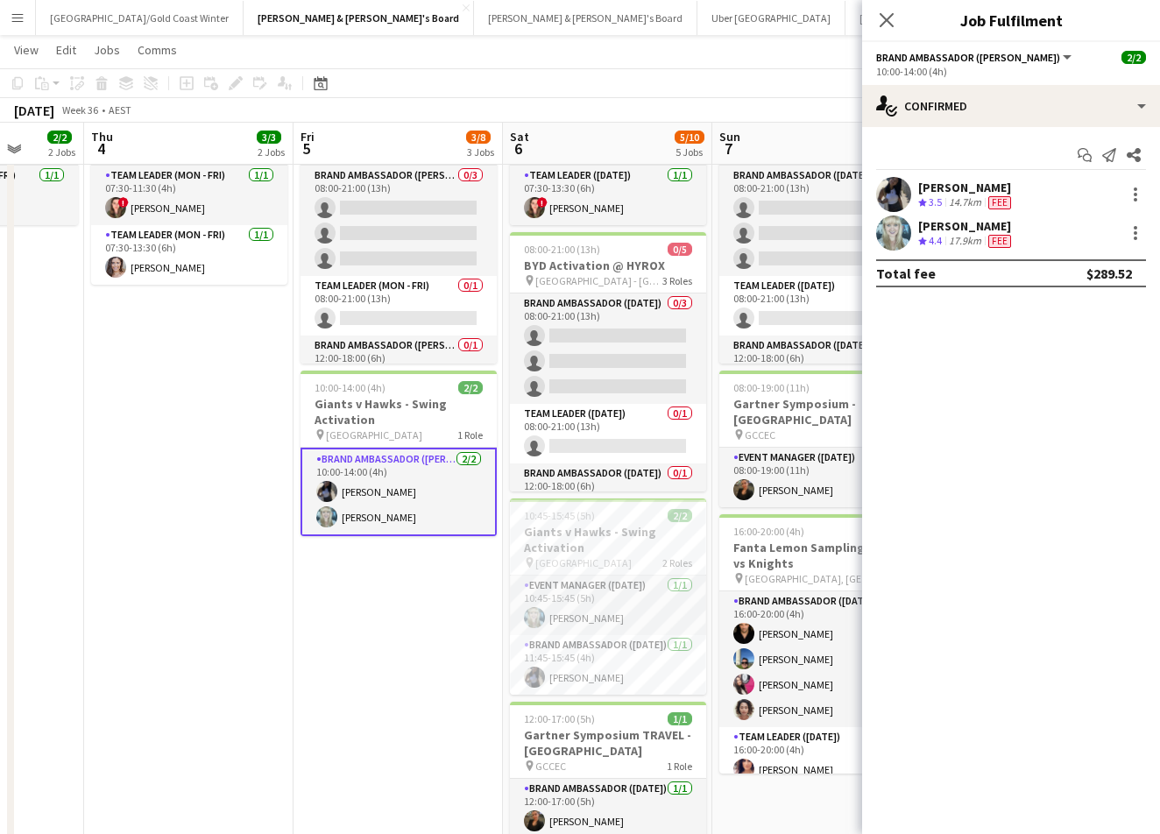
click at [1001, 244] on span "Fee" at bounding box center [999, 241] width 23 height 13
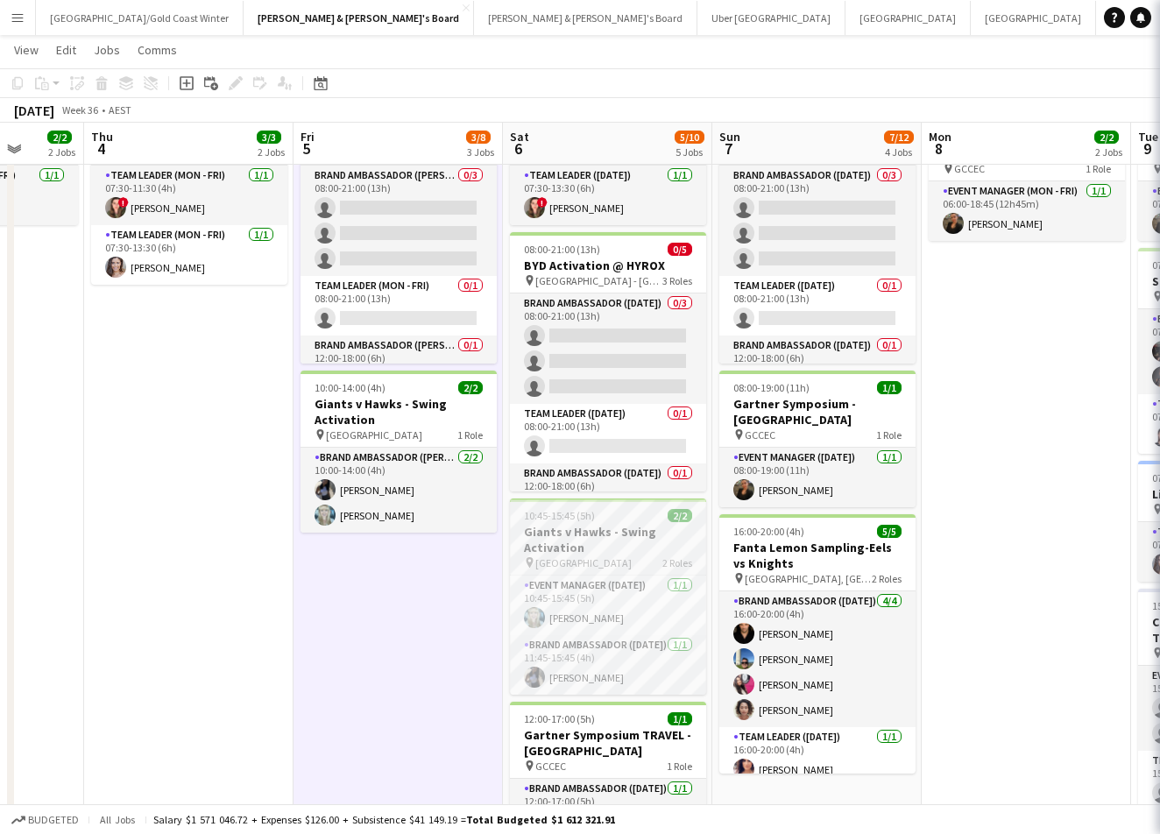
click at [573, 536] on h3 "Giants v Hawks - Swing Activation" at bounding box center [608, 540] width 196 height 32
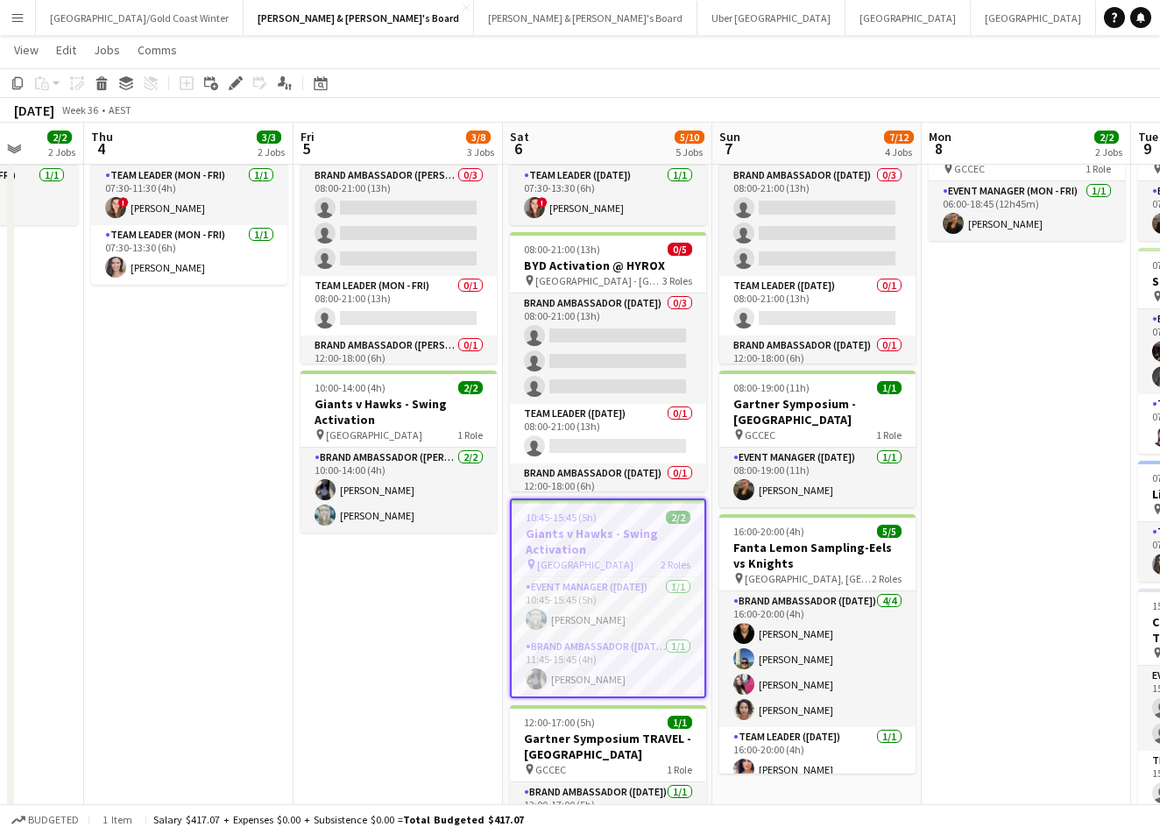
click at [645, 540] on h3 "Giants v Hawks - Swing Activation" at bounding box center [608, 542] width 193 height 32
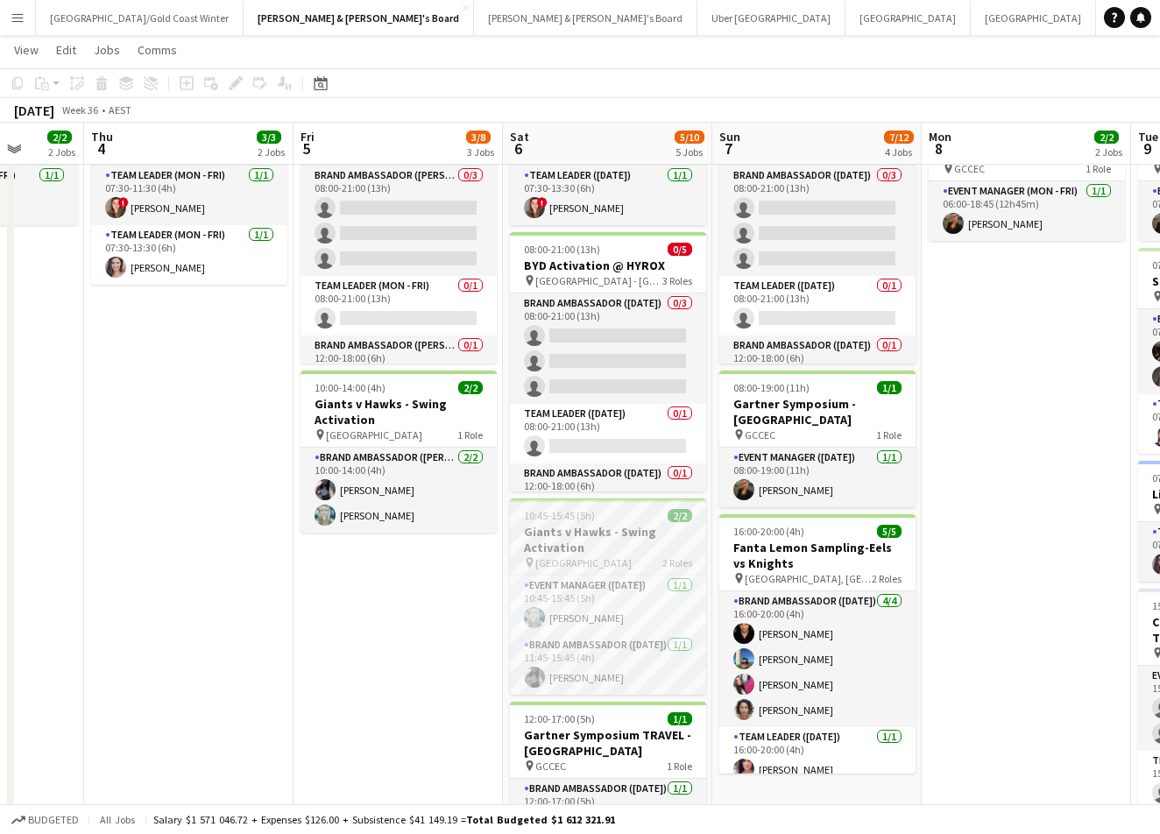
click at [645, 540] on h3 "Giants v Hawks - Swing Activation" at bounding box center [608, 540] width 196 height 32
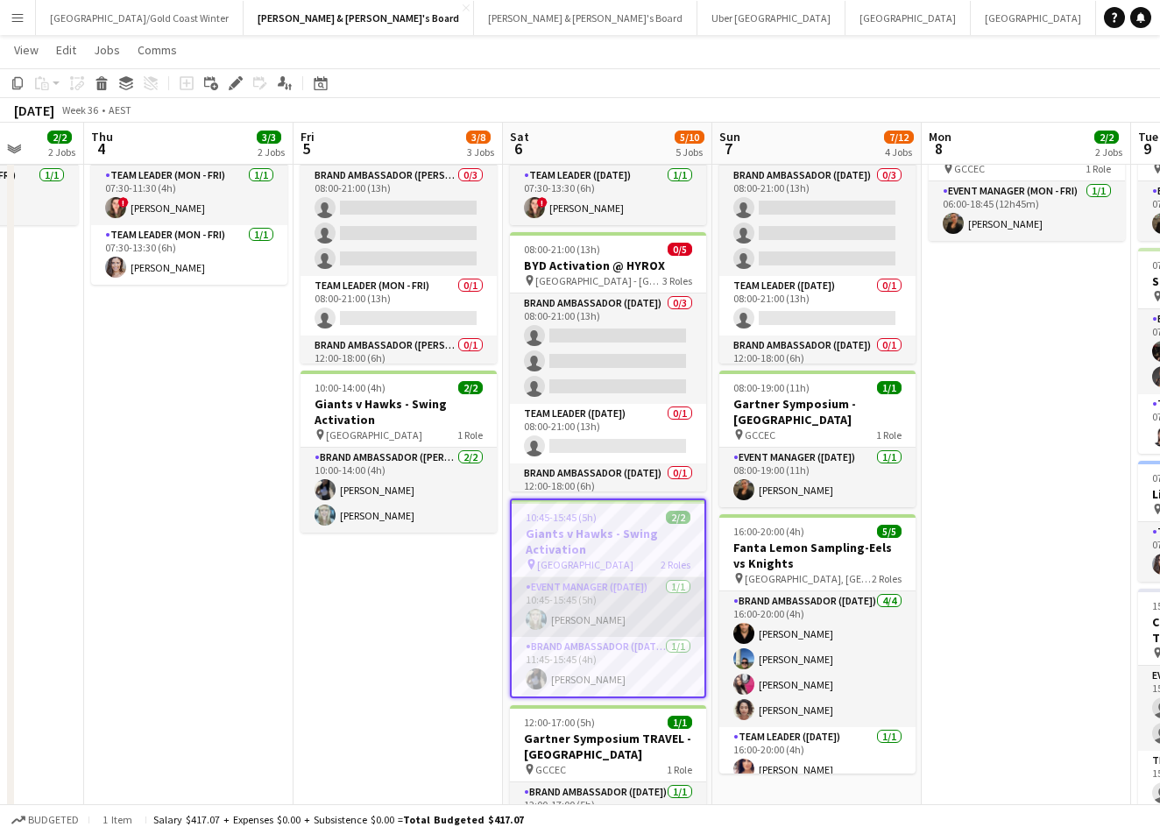
click at [577, 597] on app-card-role "Event Manager (Saturday) 1/1 10:45-15:45 (5h) Brittany Smith" at bounding box center [608, 607] width 193 height 60
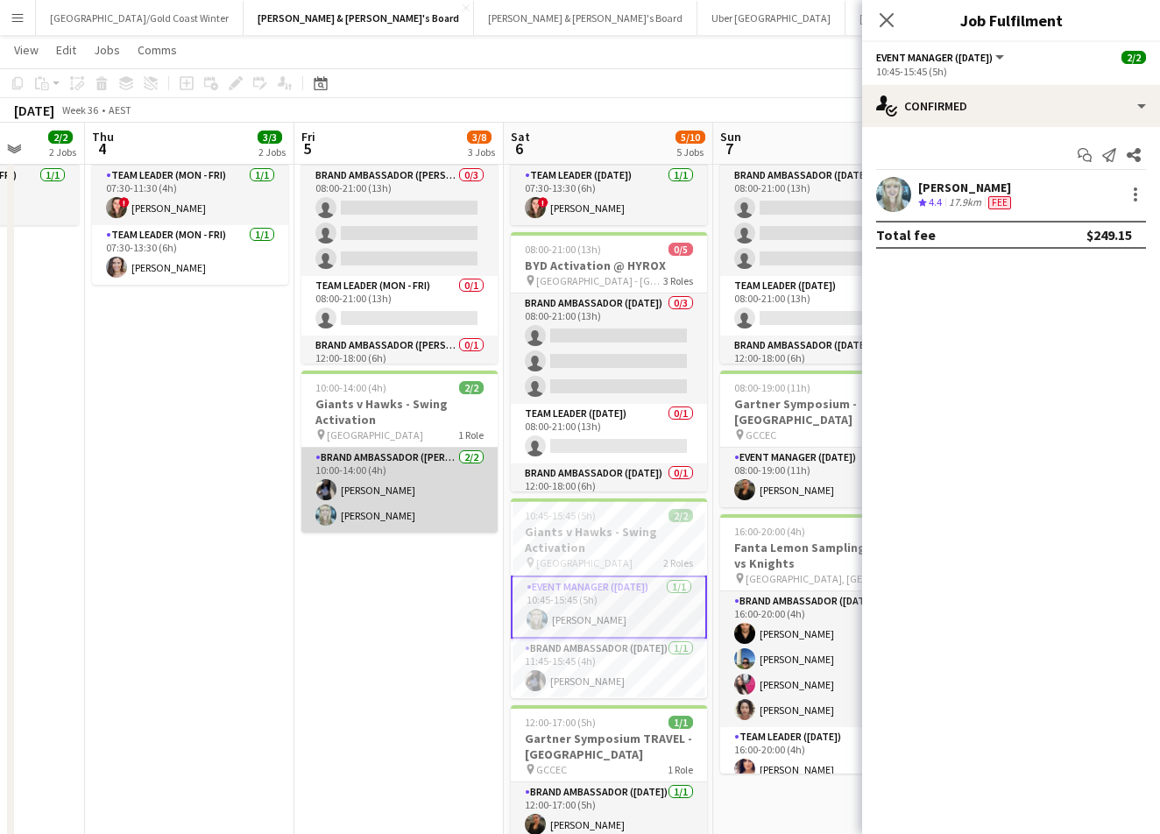
click at [420, 493] on app-card-role "Brand Ambassador (Mon - Fri) 2/2 10:00-14:00 (4h) Lorella Yang Brittany Smith" at bounding box center [399, 490] width 196 height 85
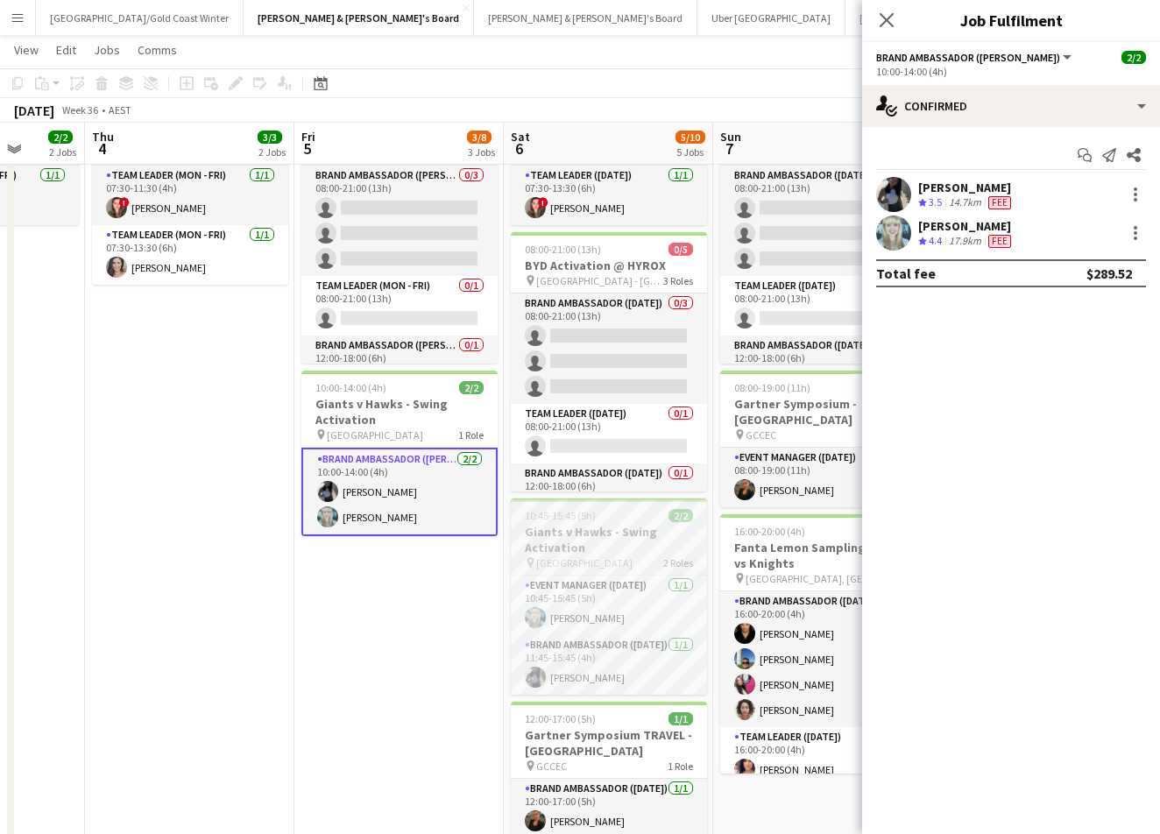
click at [595, 565] on span "ENGIE Stadium" at bounding box center [584, 562] width 96 height 13
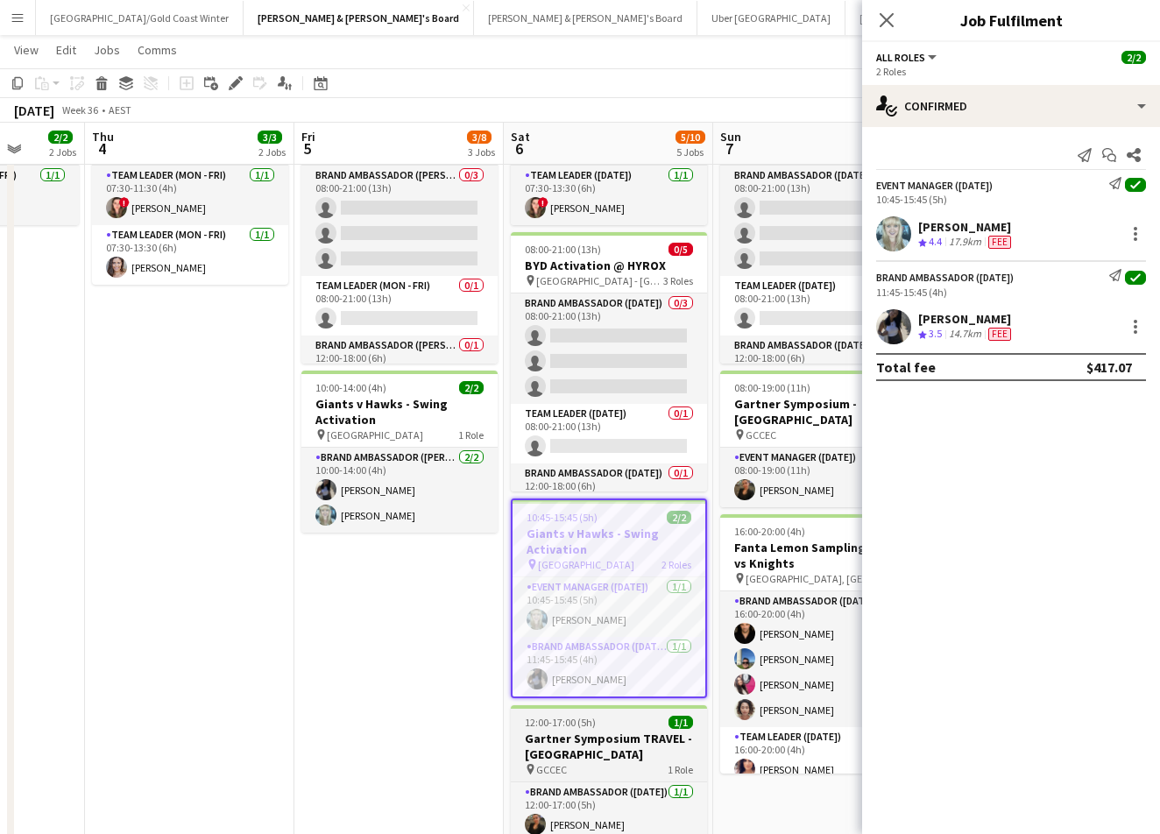
click at [632, 756] on h3 "Gartner Symposium TRAVEL - Gold Coast" at bounding box center [609, 747] width 196 height 32
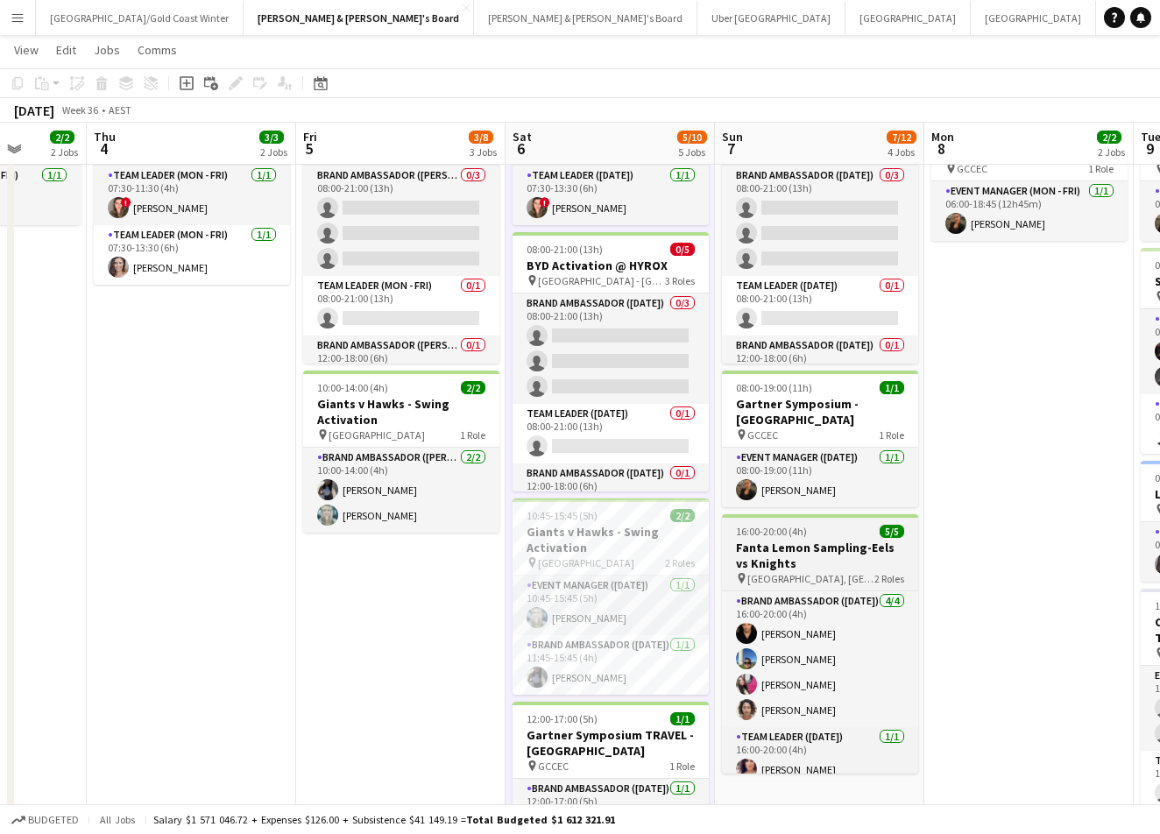
click at [773, 528] on span "16:00-20:00 (4h)" at bounding box center [771, 531] width 71 height 13
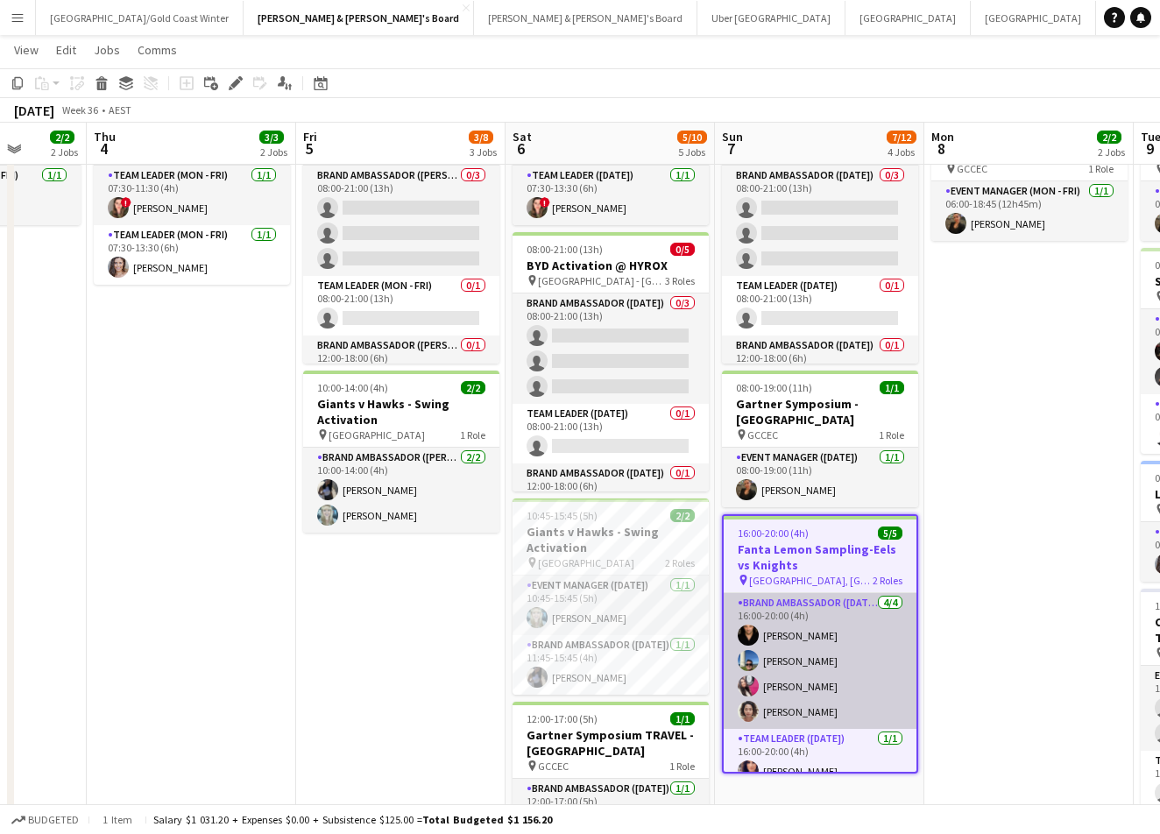
scroll to position [0, 749]
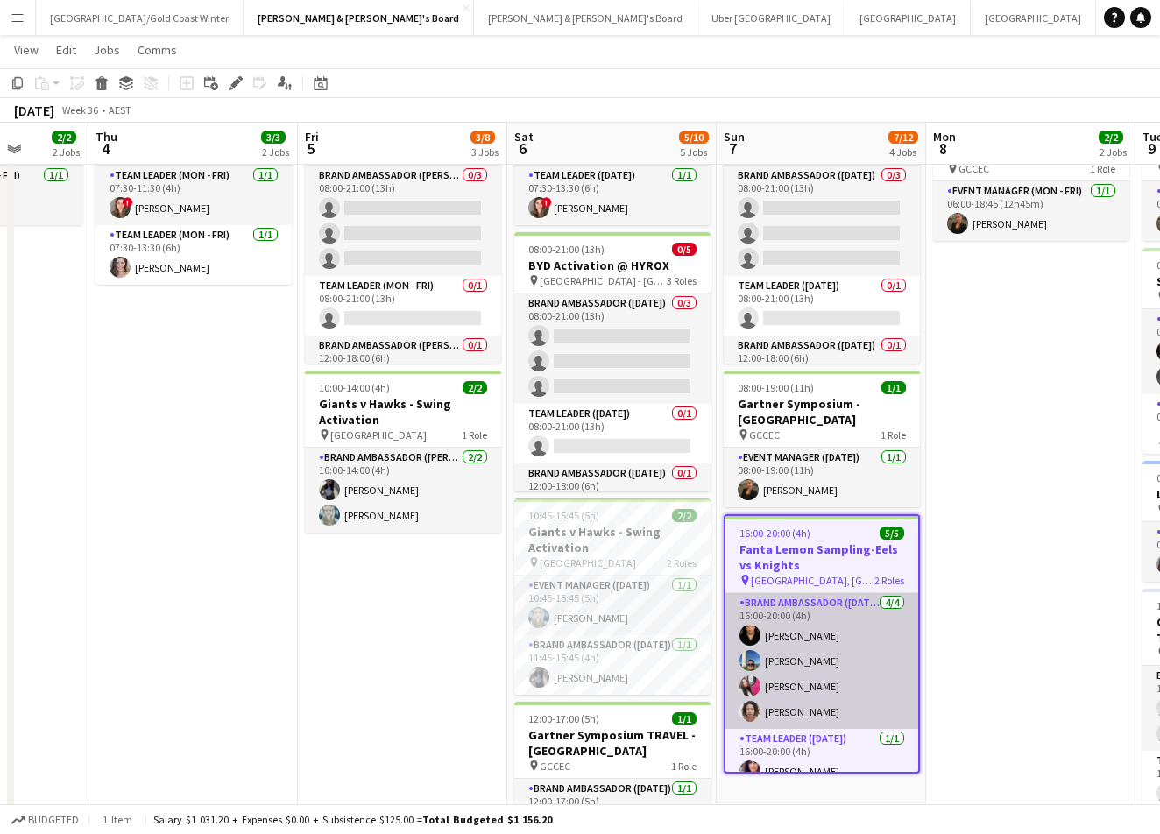
click at [823, 625] on app-card-role "Brand Ambassador (Sunday) 4/4 16:00-20:00 (4h) Gianluca John Logiacco Juan Fern…" at bounding box center [821, 661] width 193 height 136
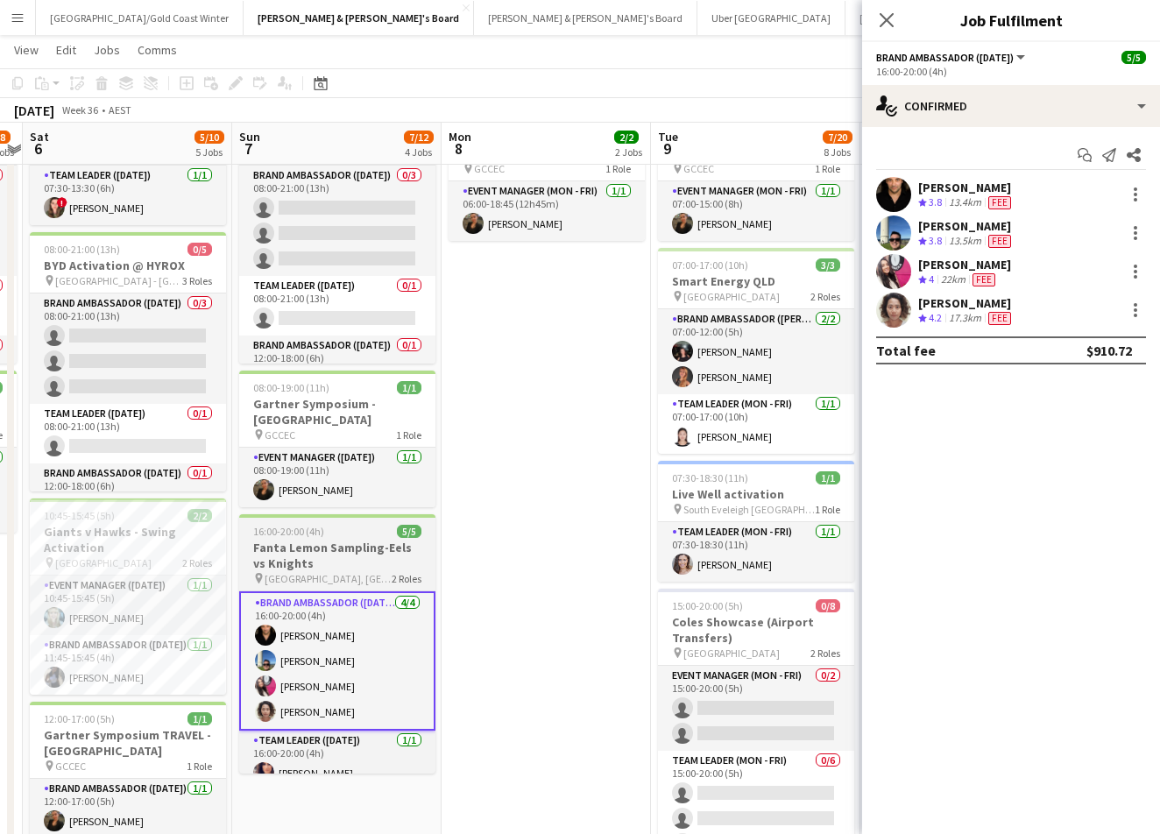
scroll to position [0, 607]
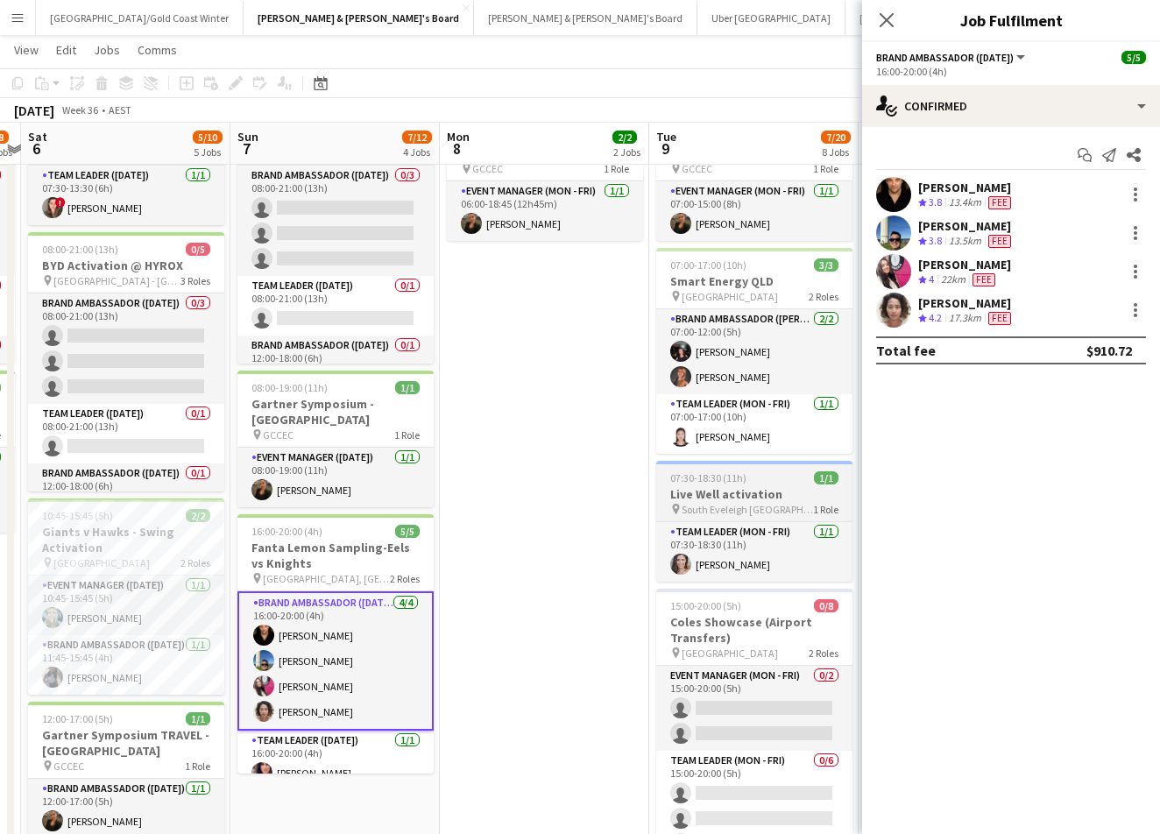
click at [753, 521] on div "Team Leader (Mon - Fri) 1/1 07:30-18:30 (11h) Claire Stephens" at bounding box center [754, 551] width 196 height 60
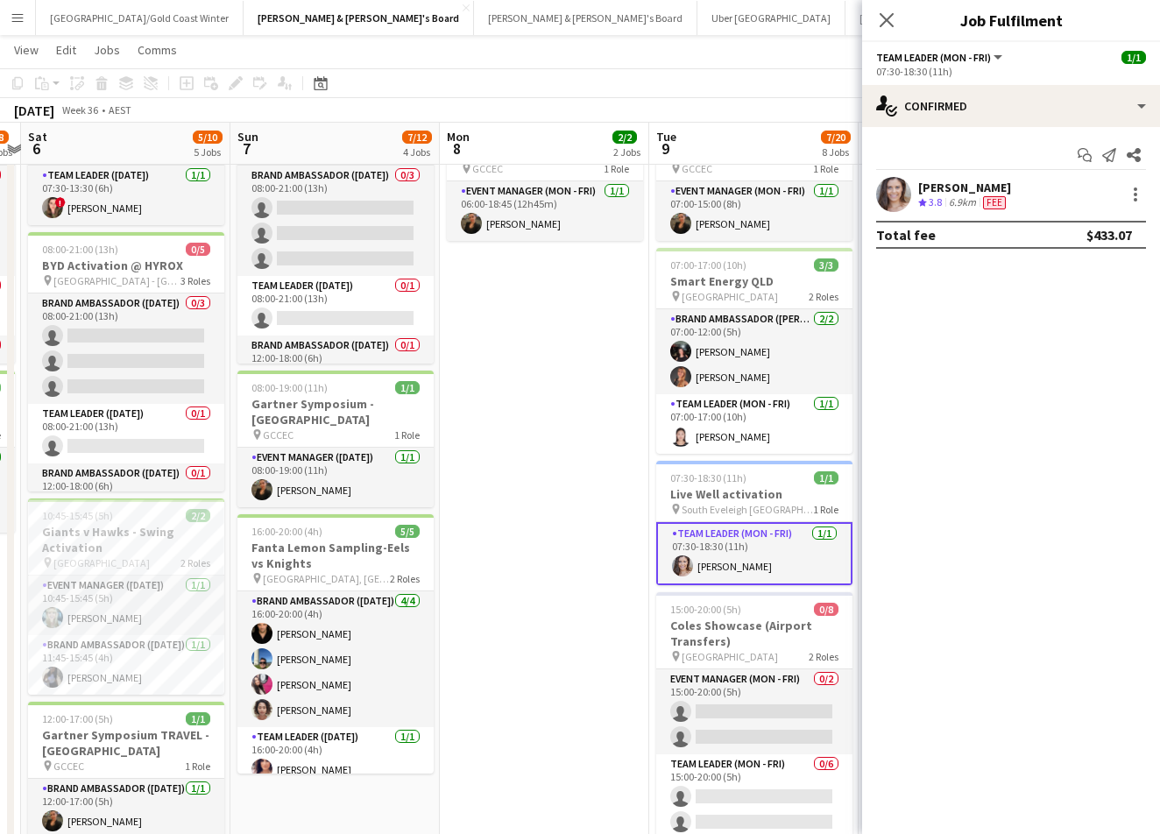
click at [999, 199] on span "Fee" at bounding box center [994, 202] width 23 height 13
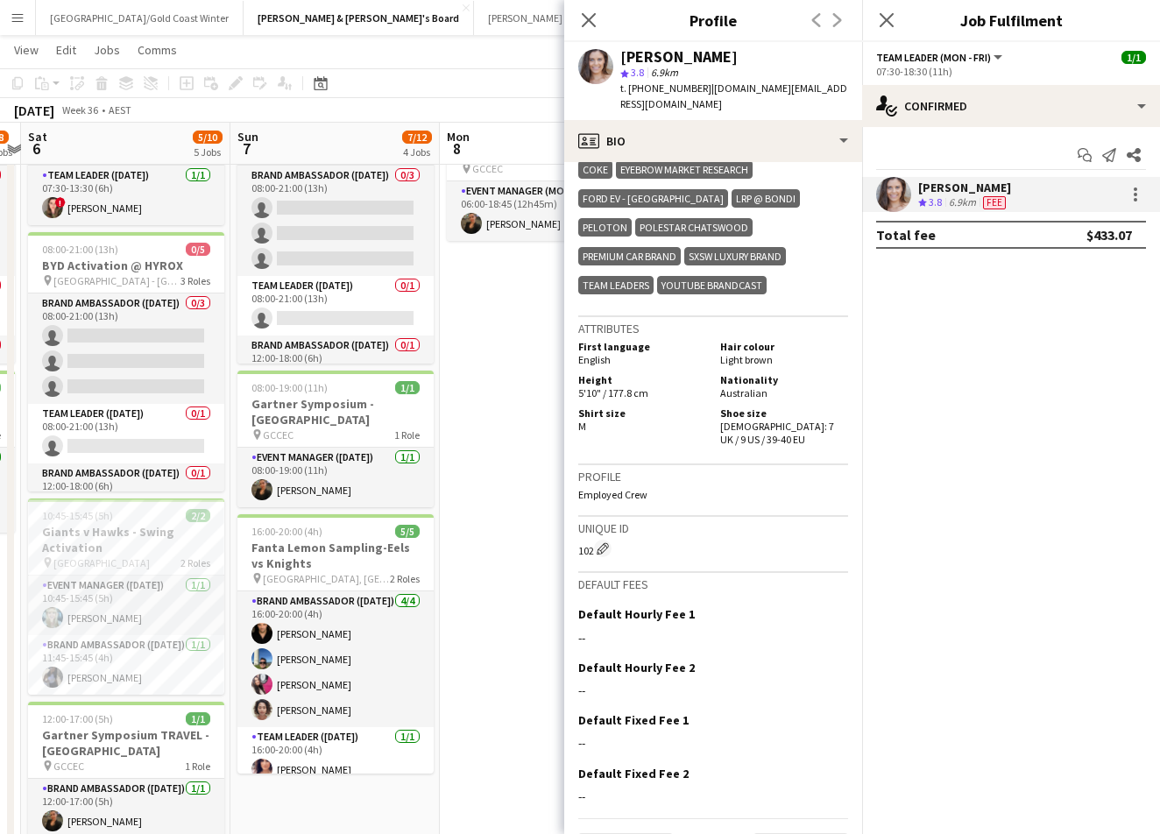
scroll to position [932, 0]
